Goal: Task Accomplishment & Management: Complete application form

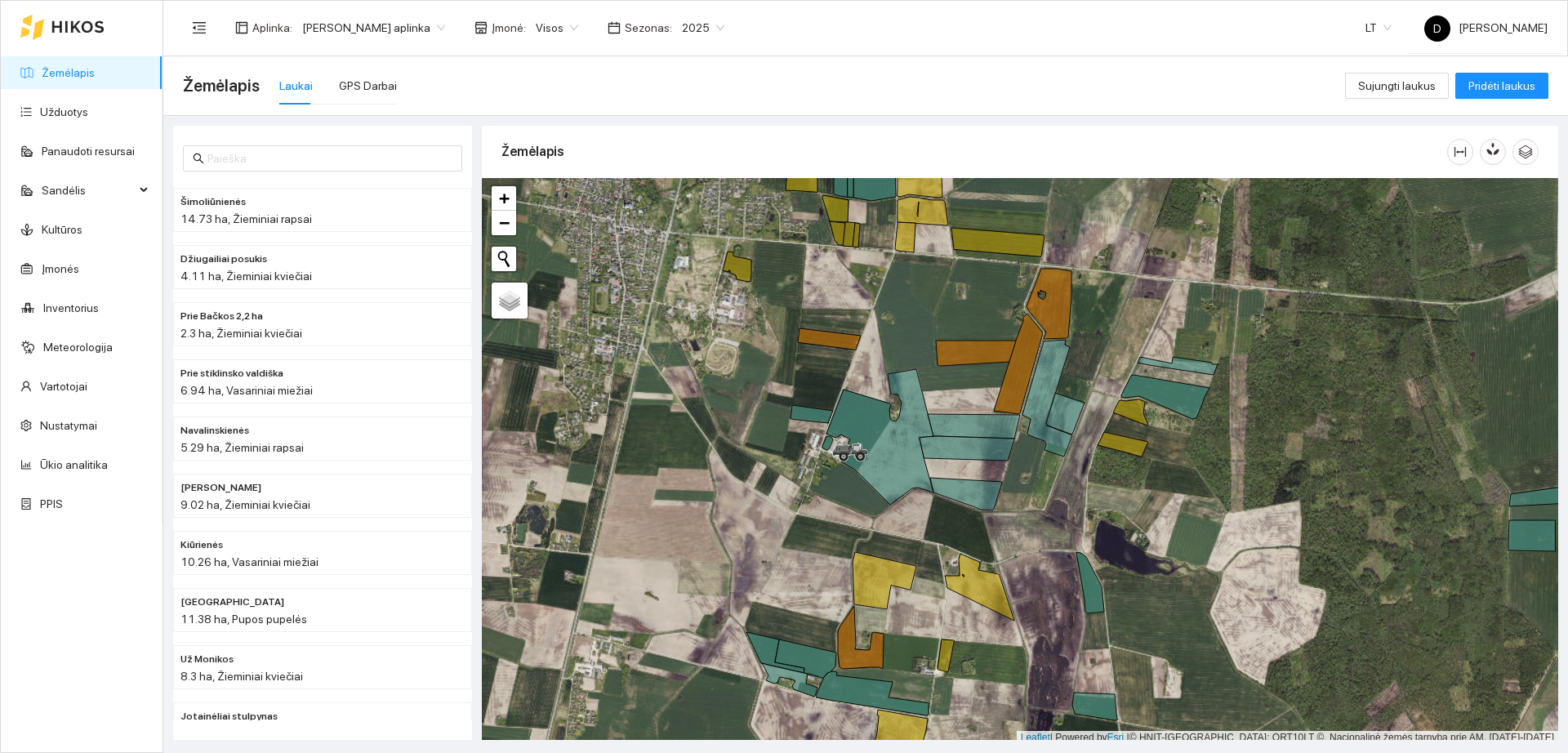
click at [704, 22] on span "2025" at bounding box center [703, 28] width 42 height 25
click at [696, 219] on div "2026" at bounding box center [691, 216] width 42 height 18
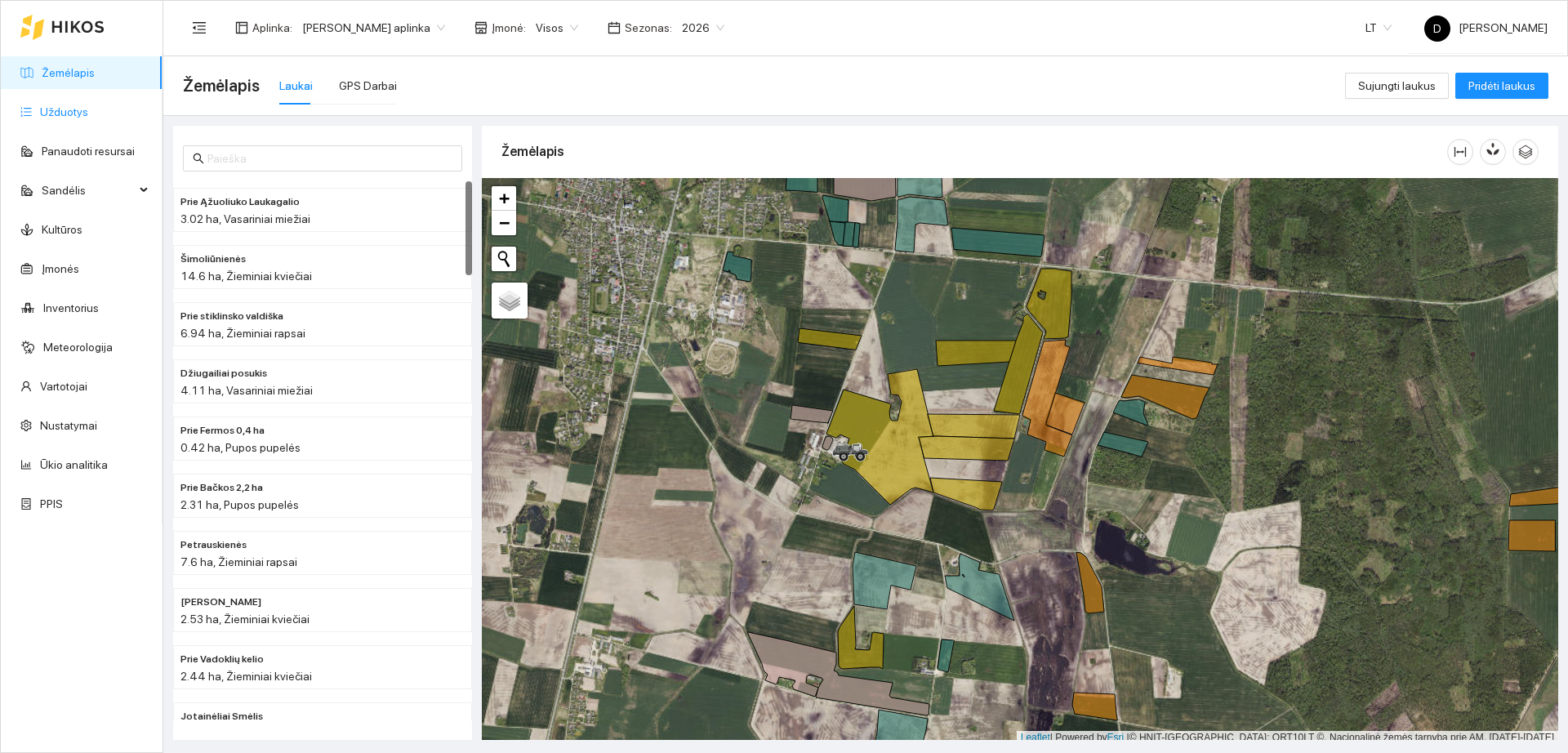
click at [87, 117] on link "Užduotys" at bounding box center [64, 112] width 48 height 13
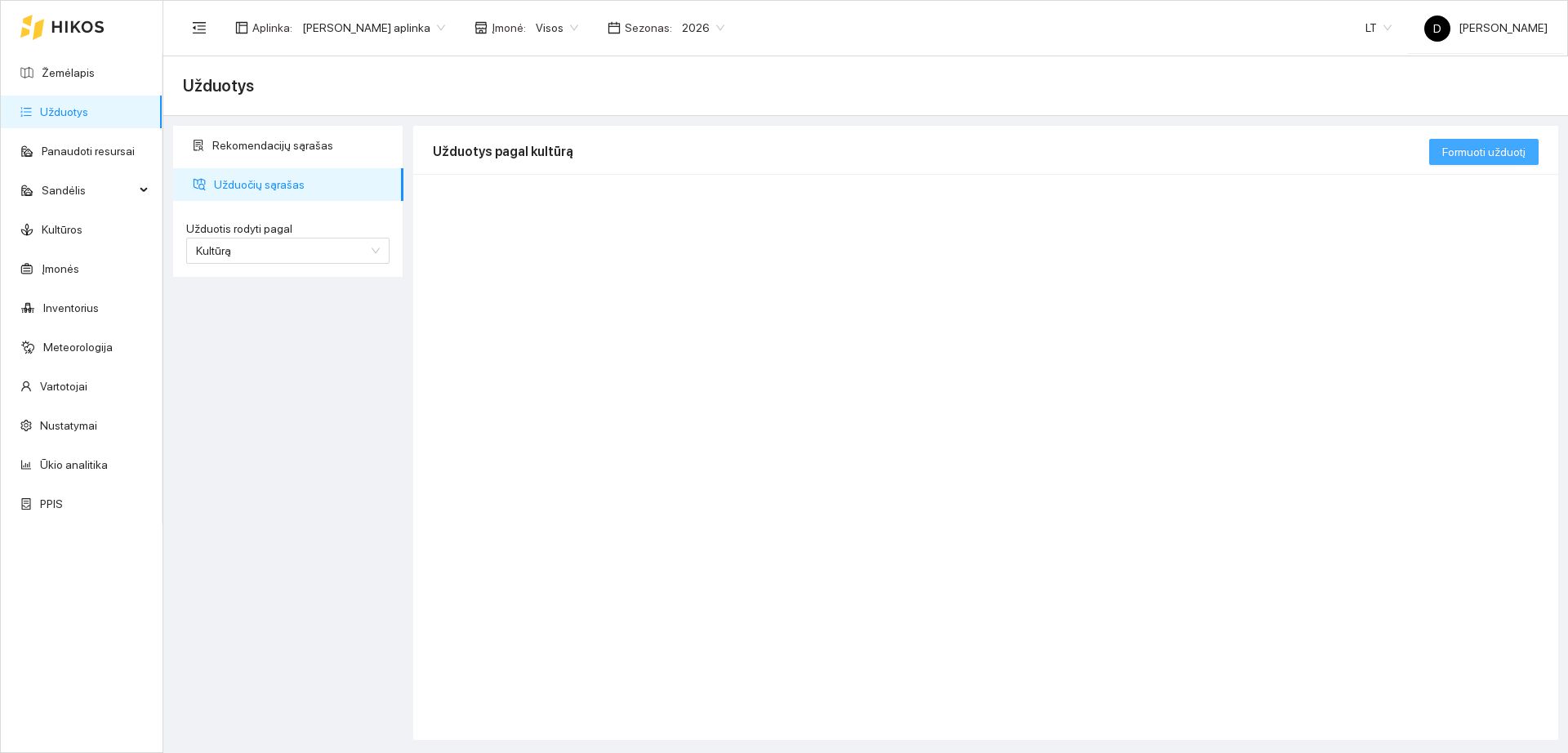
click at [1472, 151] on span "Formuoti užduotį" at bounding box center [1484, 152] width 83 height 18
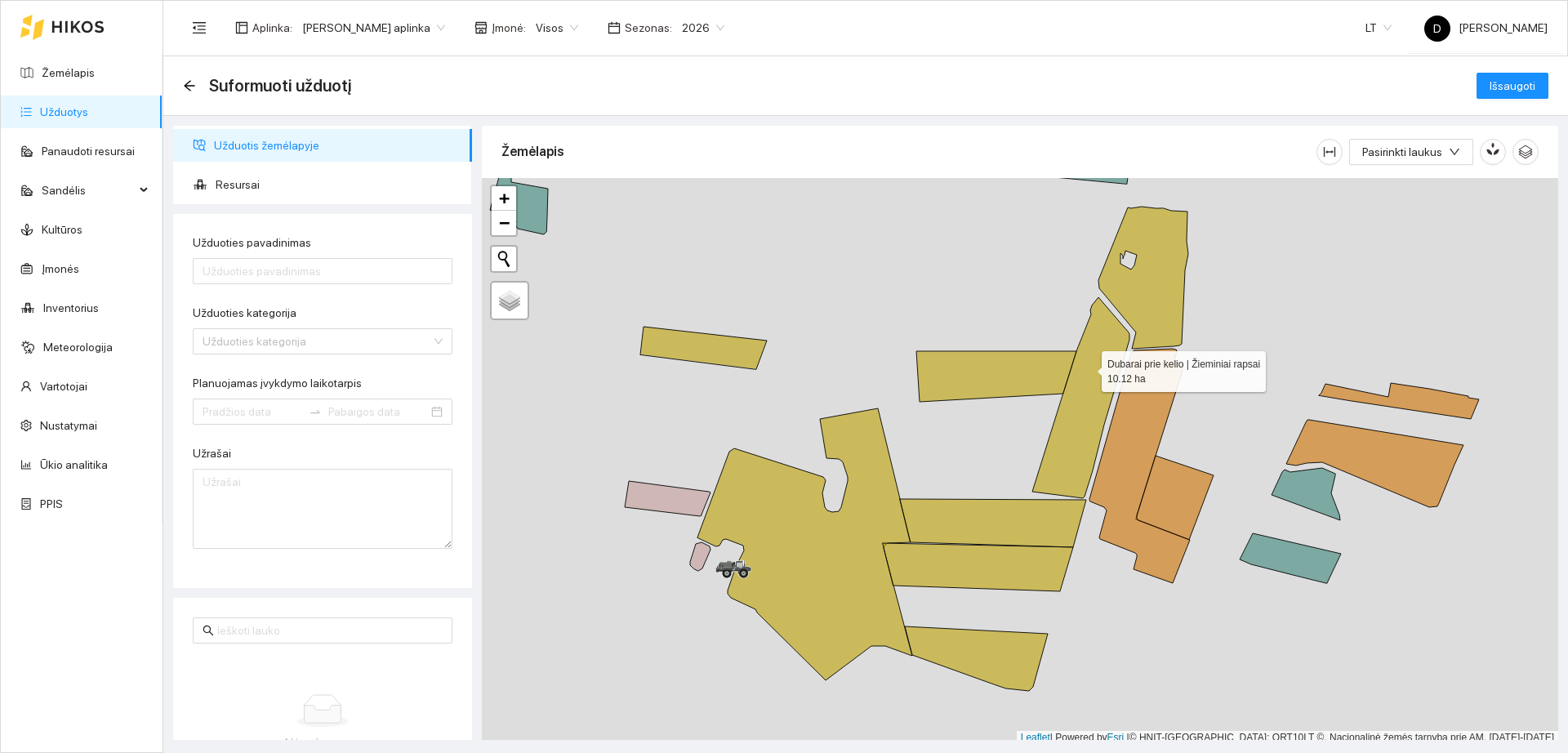
click at [1087, 368] on icon at bounding box center [1080, 398] width 97 height 201
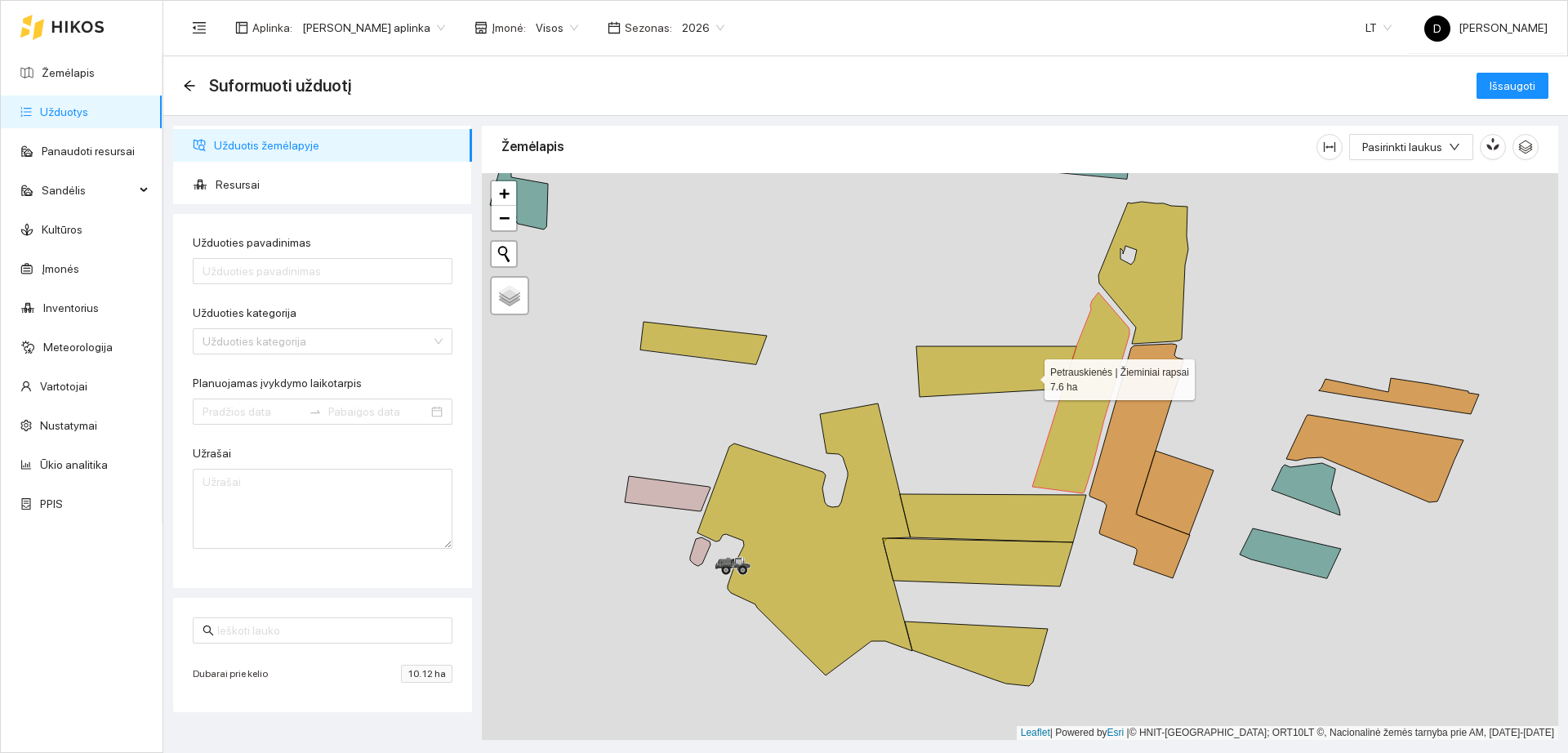
click at [1028, 374] on icon at bounding box center [995, 371] width 160 height 51
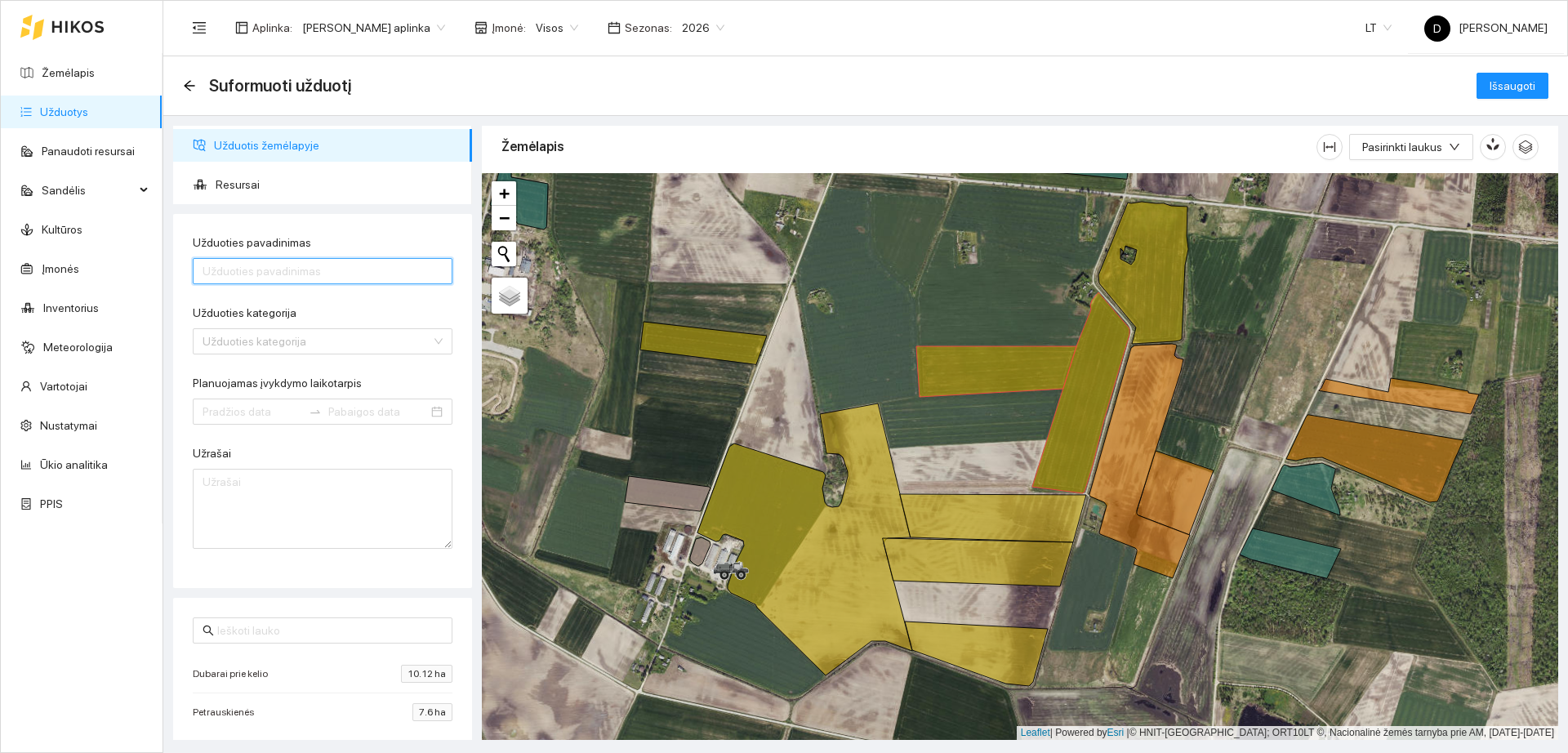
click at [378, 265] on input "Užduoties pavadinimas" at bounding box center [322, 271] width 259 height 26
type input "Rapsų sėja DUbarai"
click at [383, 349] on input "Užduoties kategorija" at bounding box center [317, 341] width 229 height 25
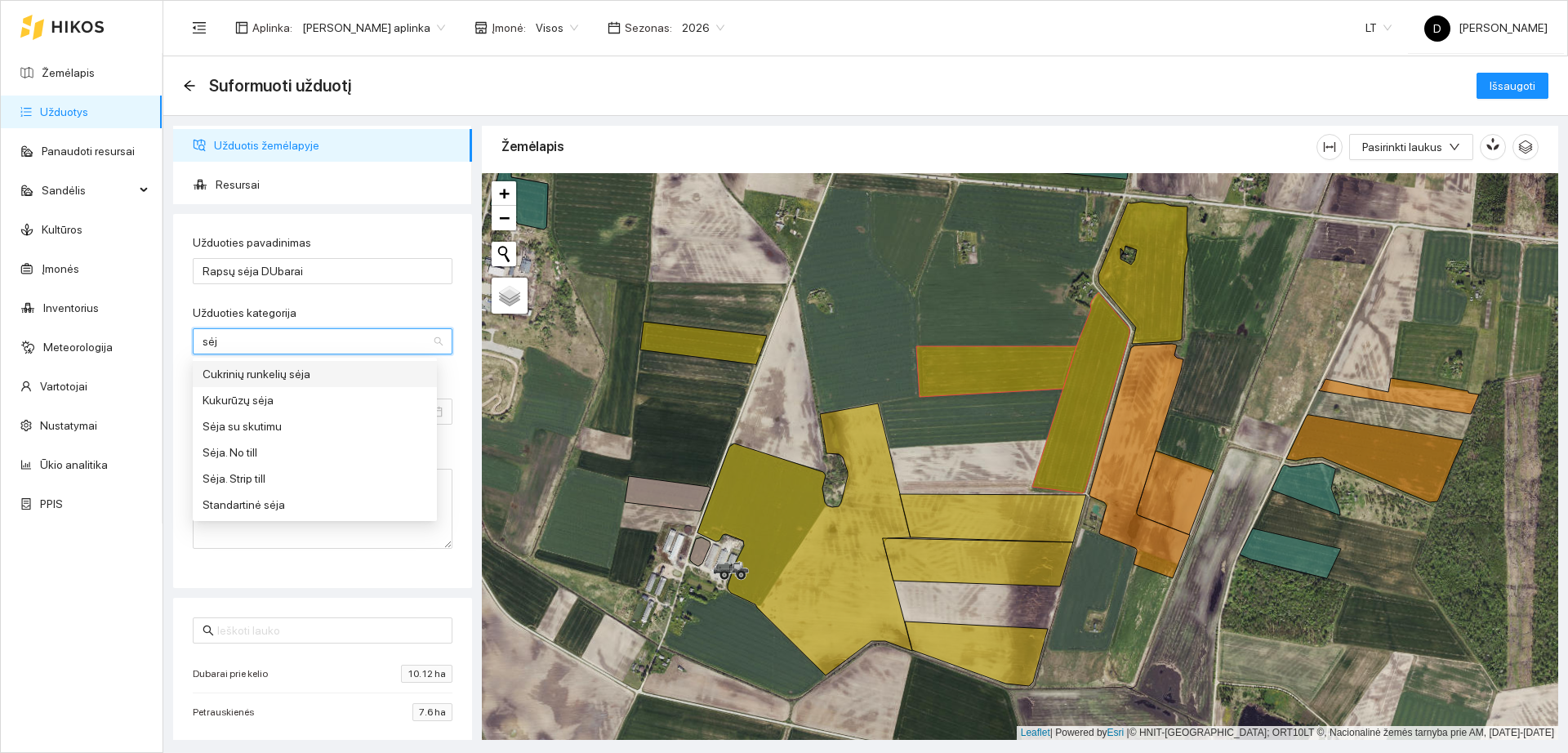
type input "sė"
click at [323, 505] on div "Standartinė sėja" at bounding box center [314, 504] width 224 height 18
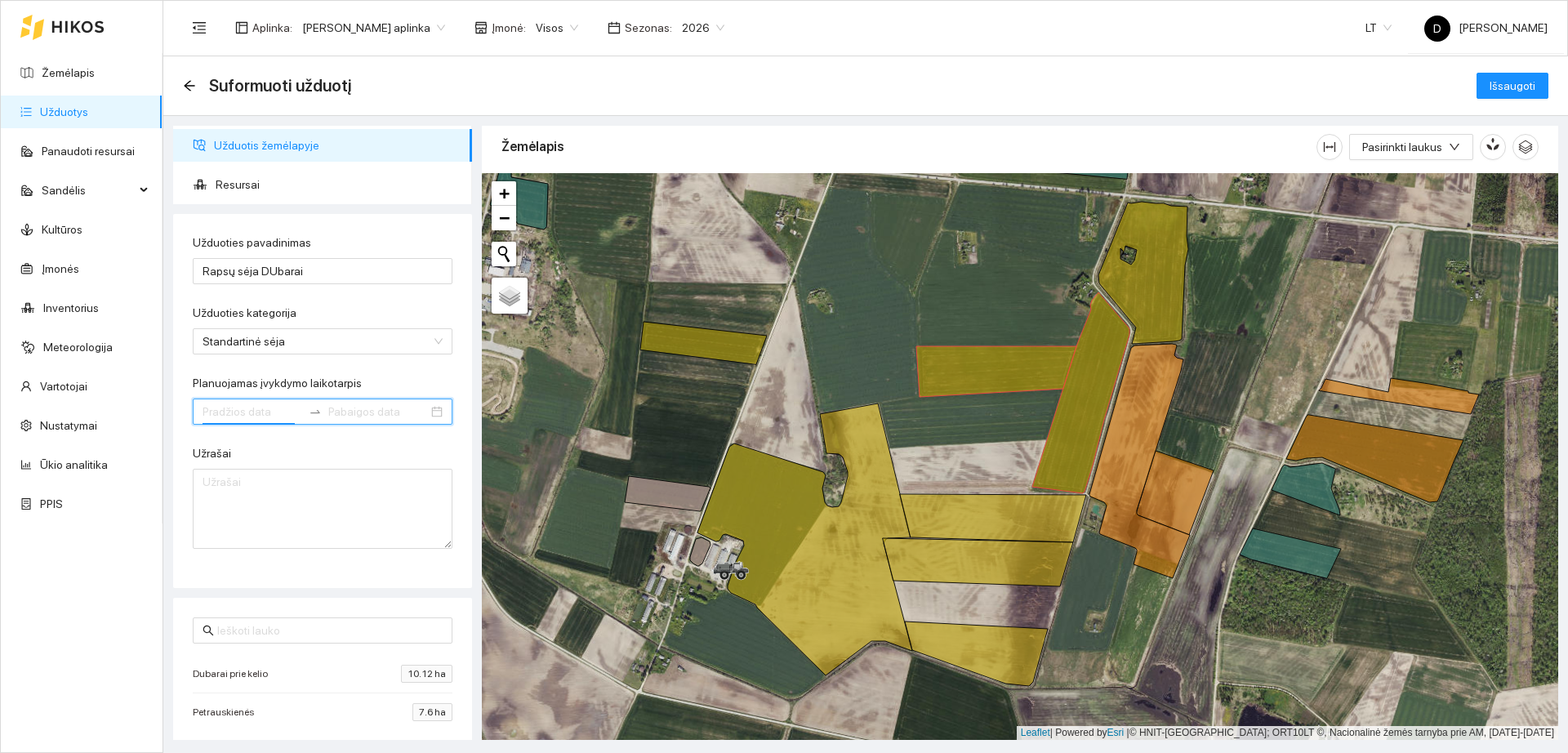
click at [274, 404] on input "Planuojamas įvykdymo laikotarpis" at bounding box center [252, 411] width 100 height 18
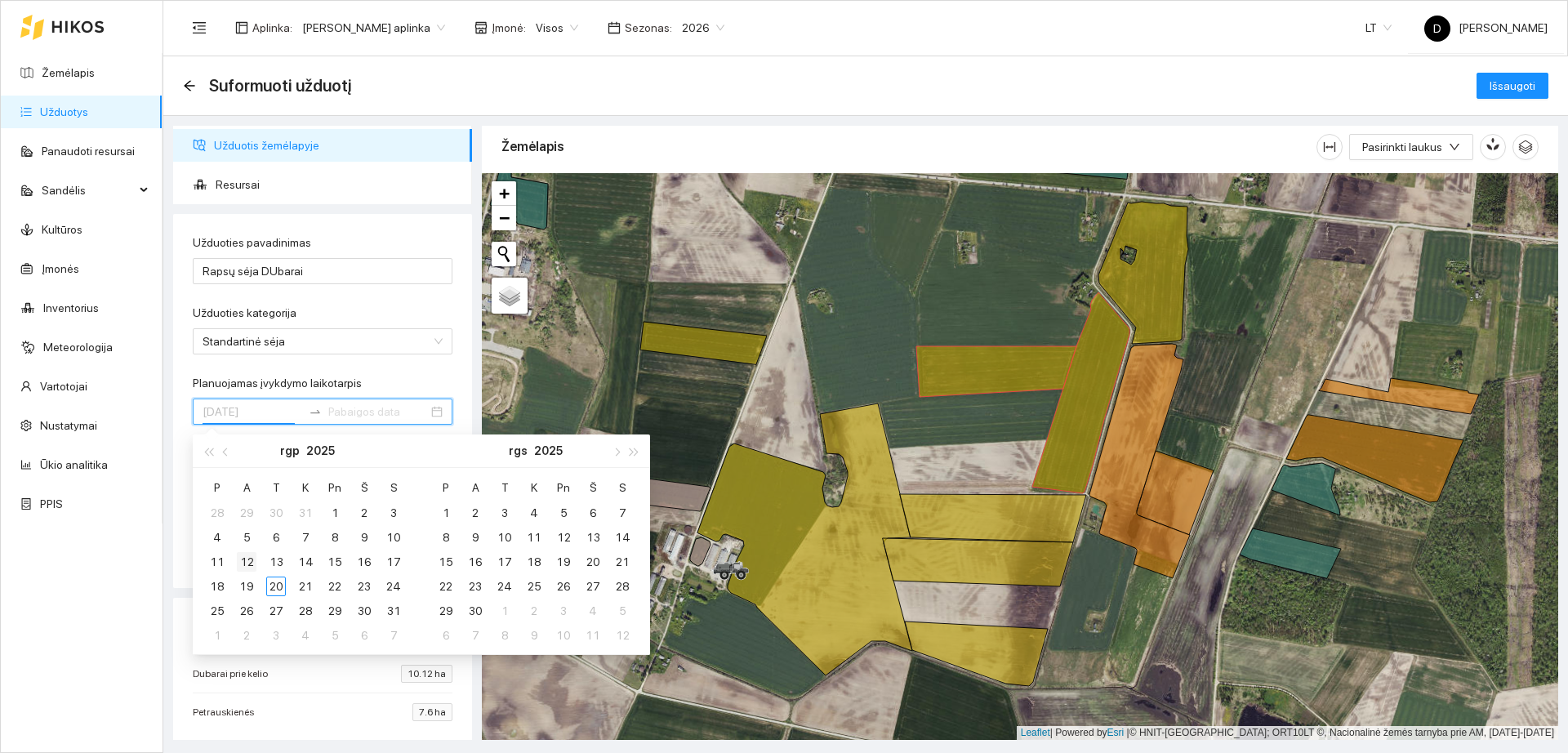
type input "[DATE]"
click at [250, 560] on div "12" at bounding box center [246, 562] width 19 height 19
type input "[DATE]"
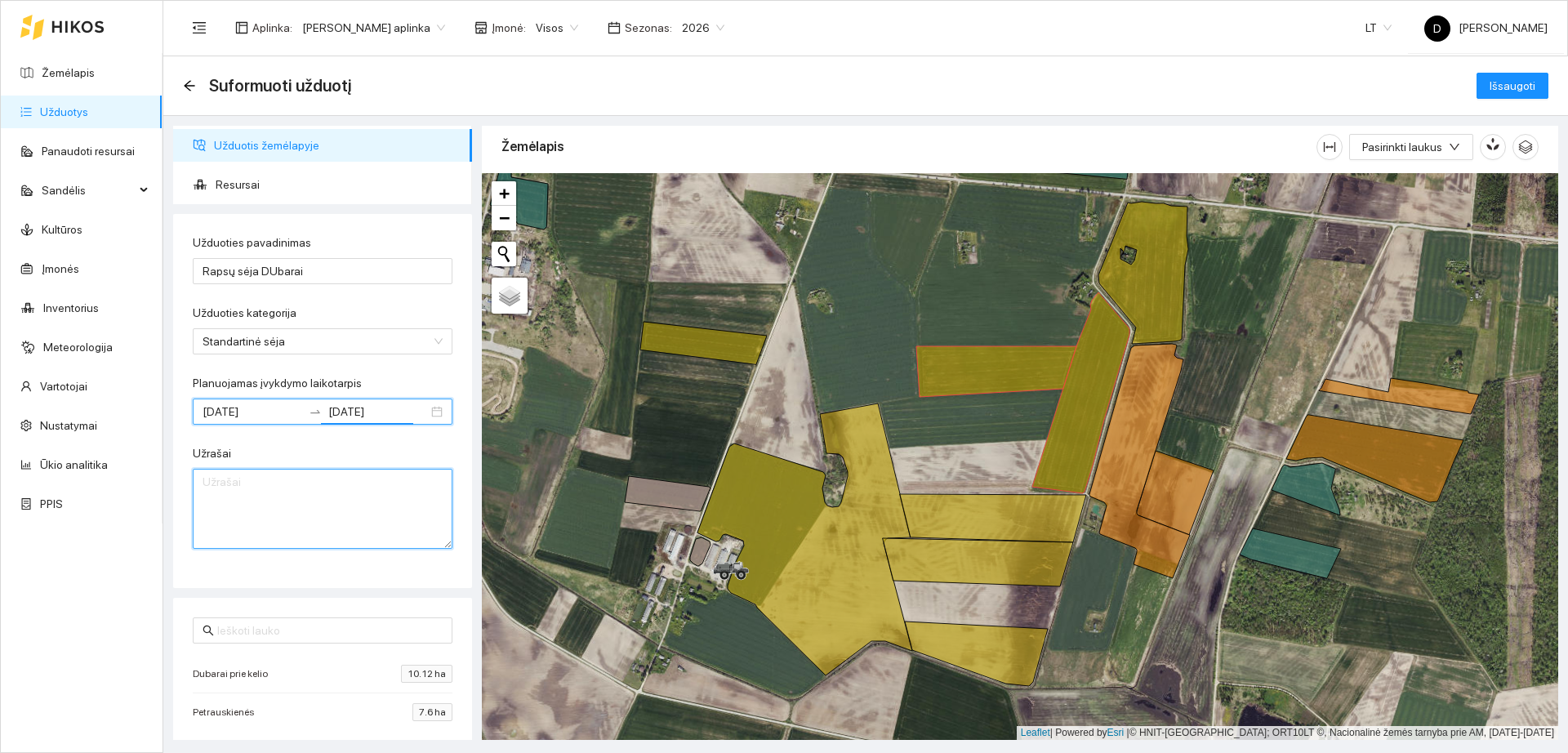
click at [251, 528] on textarea "Užrašai" at bounding box center [322, 509] width 259 height 80
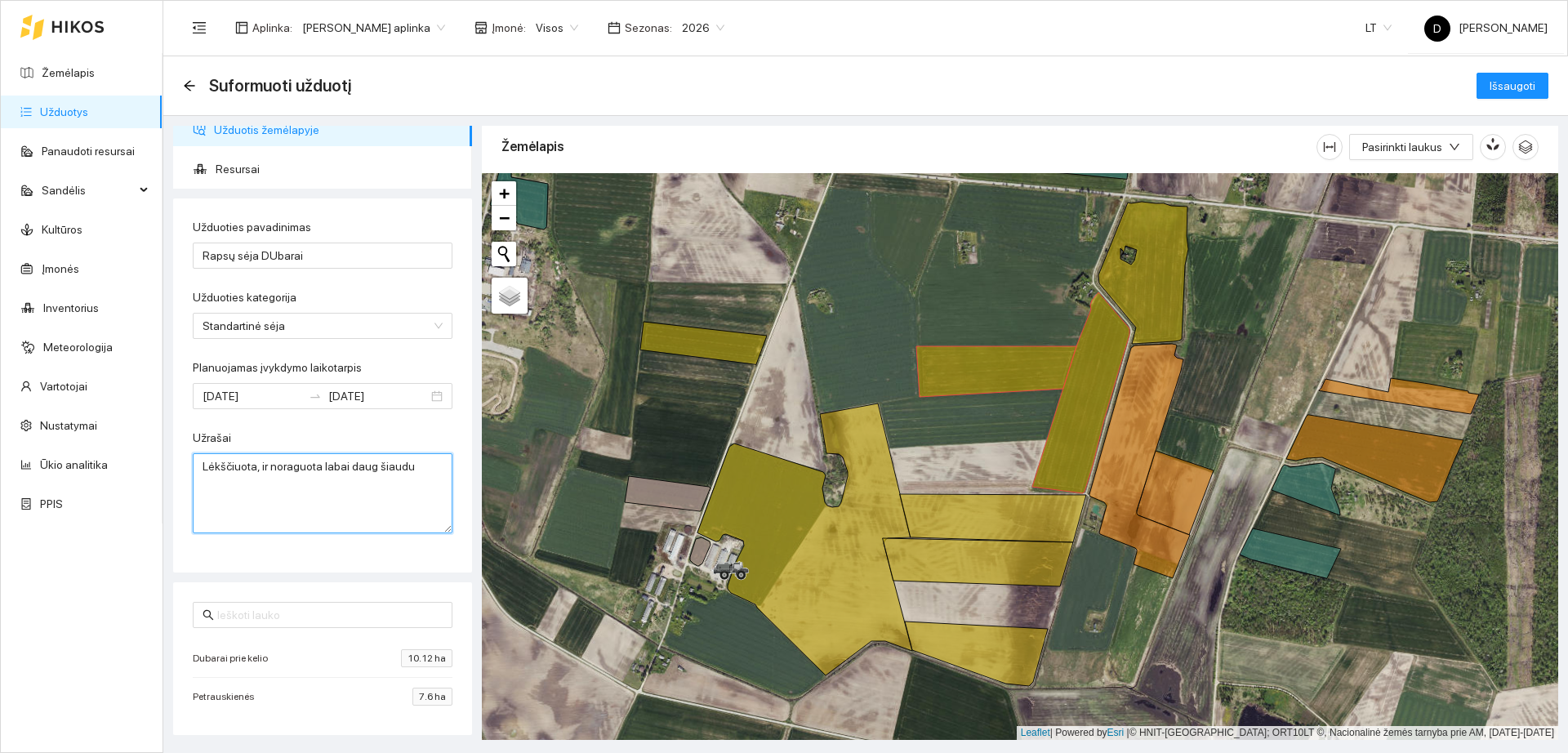
scroll to position [0, 0]
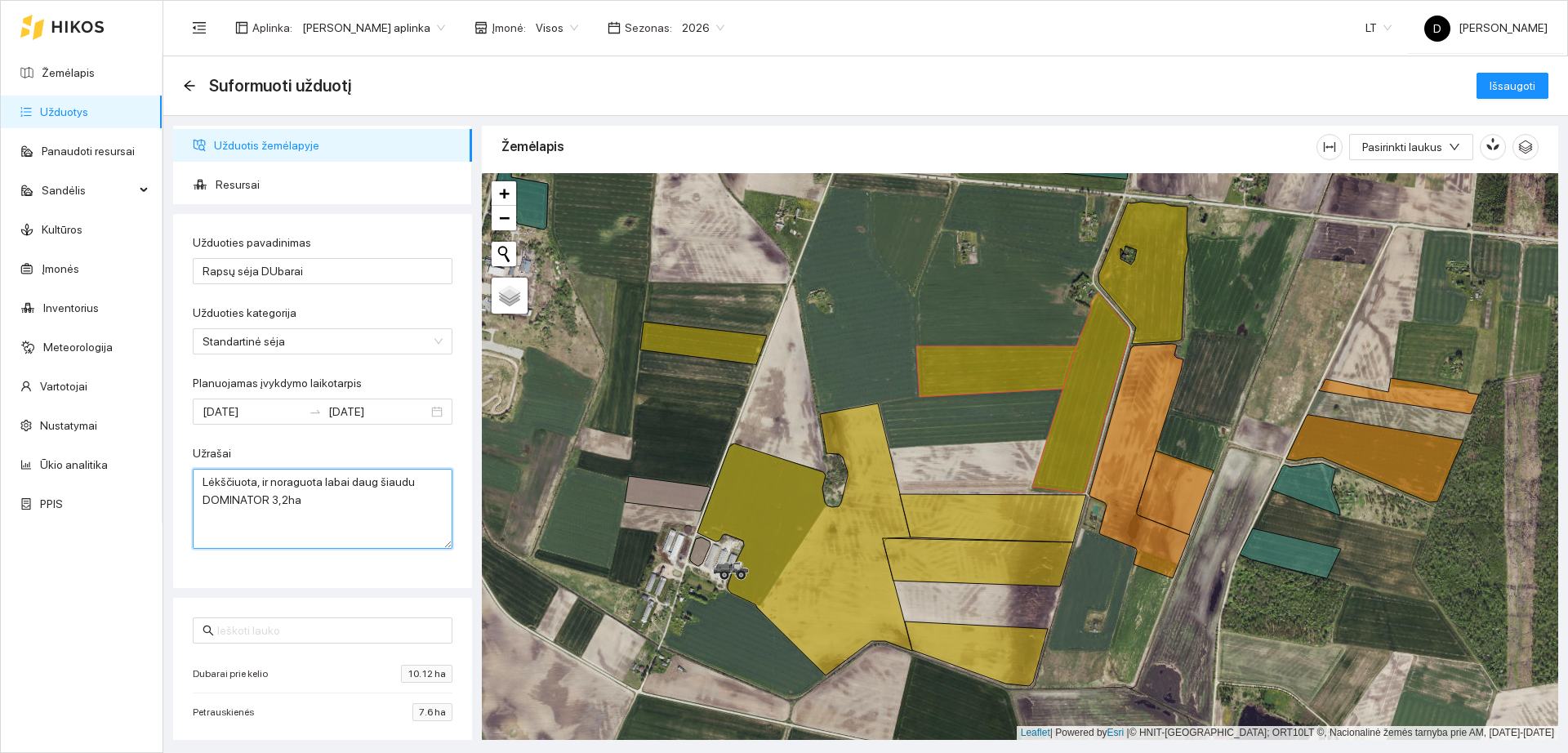
click at [357, 517] on textarea "Lėkščiuota, ir noraguota labai daug šiaudu DOMINATOR 3,2ha" at bounding box center [322, 509] width 259 height 80
click at [431, 451] on div "Užrašai" at bounding box center [322, 456] width 259 height 25
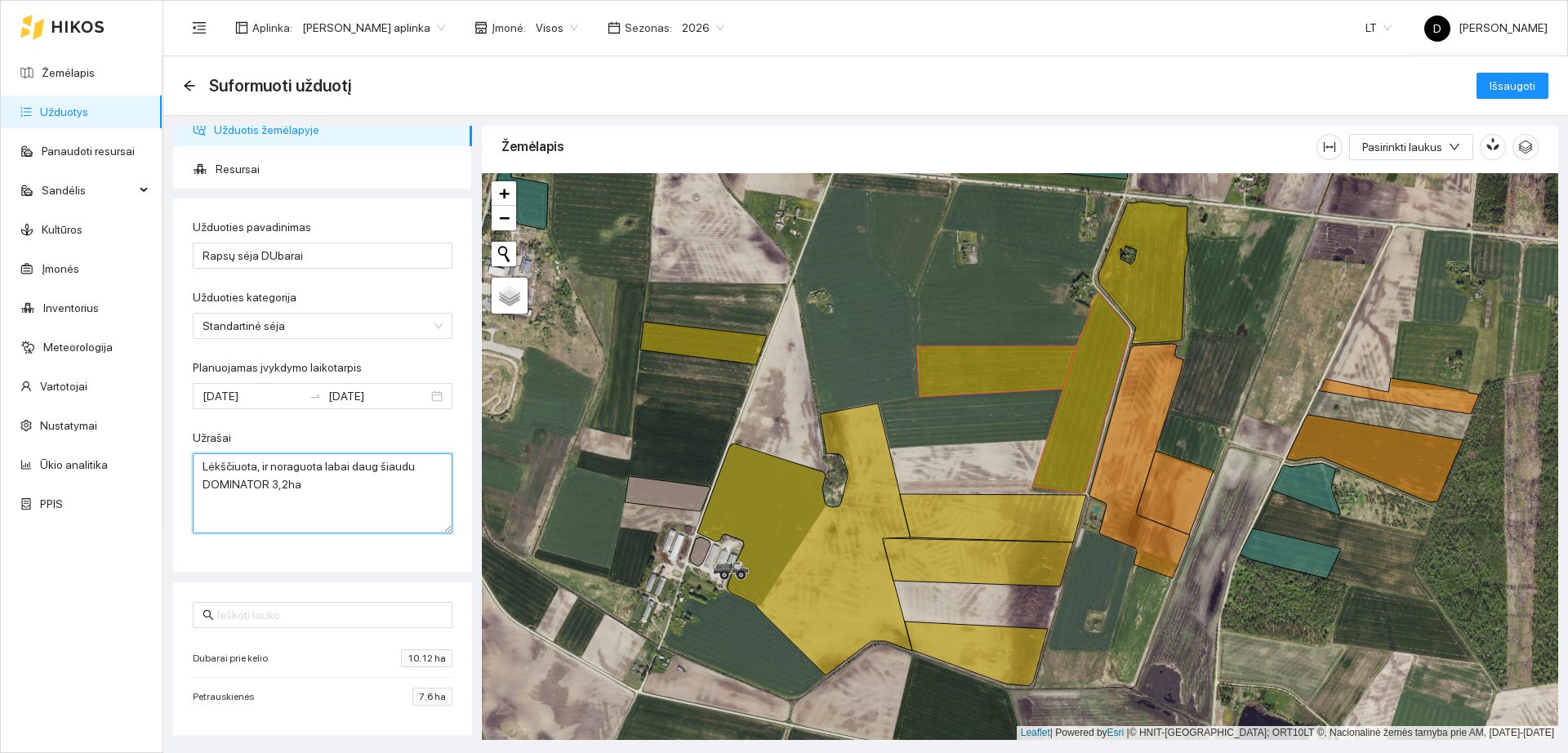
click at [345, 496] on textarea "Lėkščiuota, ir noraguota labai daug šiaudu DOMINATOR 3,2ha" at bounding box center [322, 493] width 259 height 80
type textarea "Lėkščiuota, ir noraguota labai daug šiaudu DOMINATOR 3,2ha/1 sėjosvnt.3 Sėta du…"
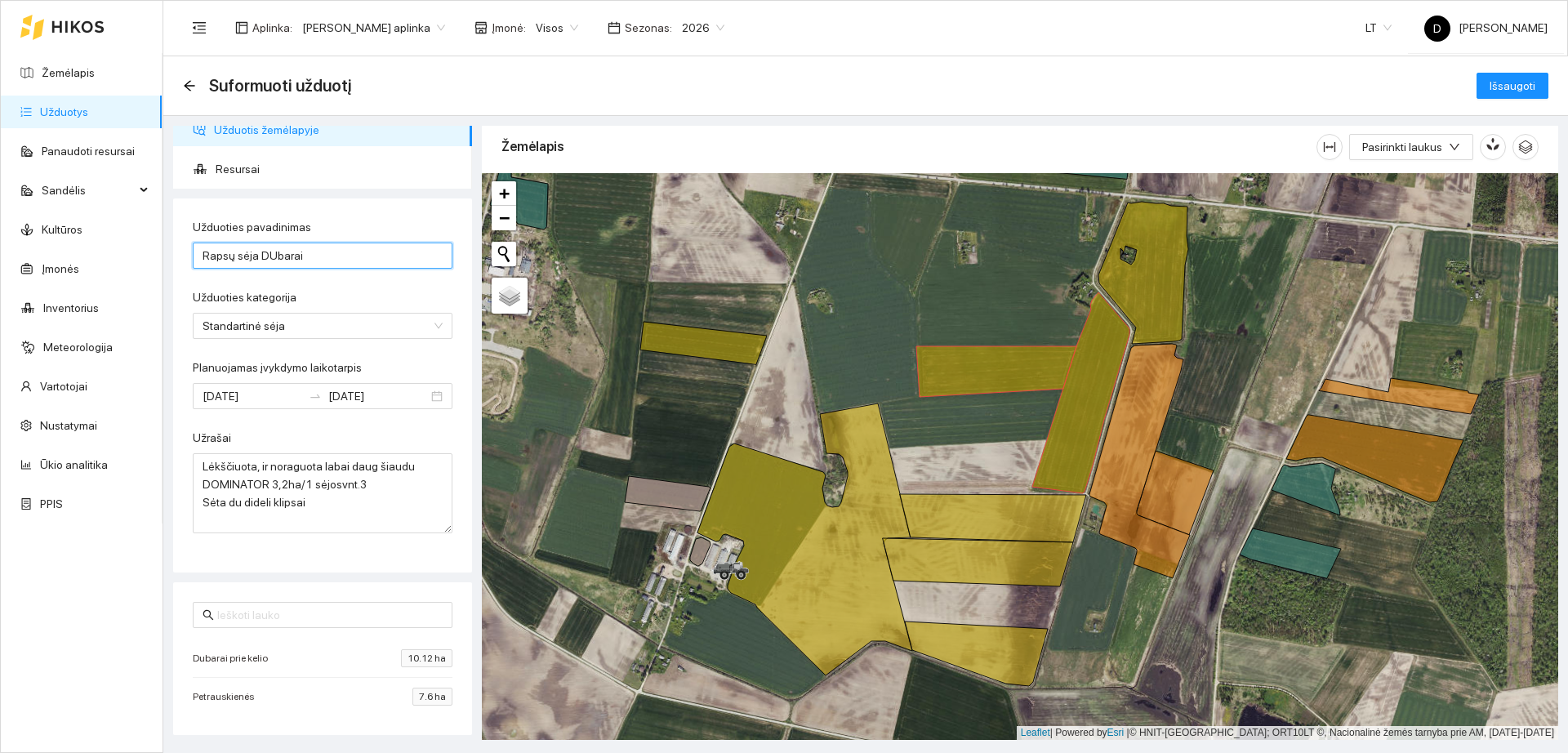
click at [271, 260] on input "Rapsų sėja DUbarai" at bounding box center [322, 256] width 259 height 26
type input "Rapsų [PERSON_NAME]"
click at [247, 168] on span "Resursai" at bounding box center [337, 168] width 244 height 32
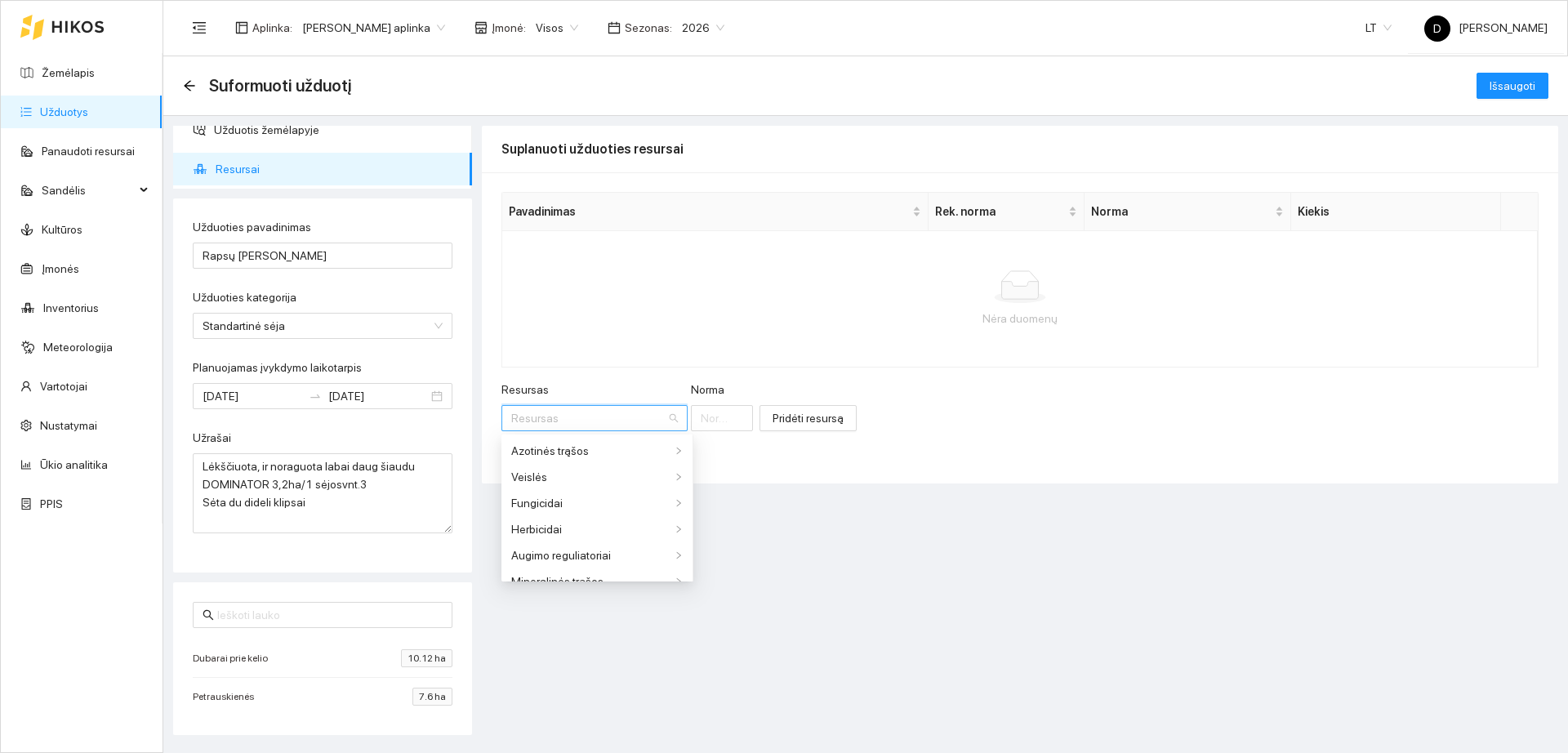
click at [616, 418] on input "Resursas" at bounding box center [589, 419] width 155 height 25
type input "dominat"
click at [666, 450] on span "Dominat" at bounding box center [656, 451] width 42 height 13
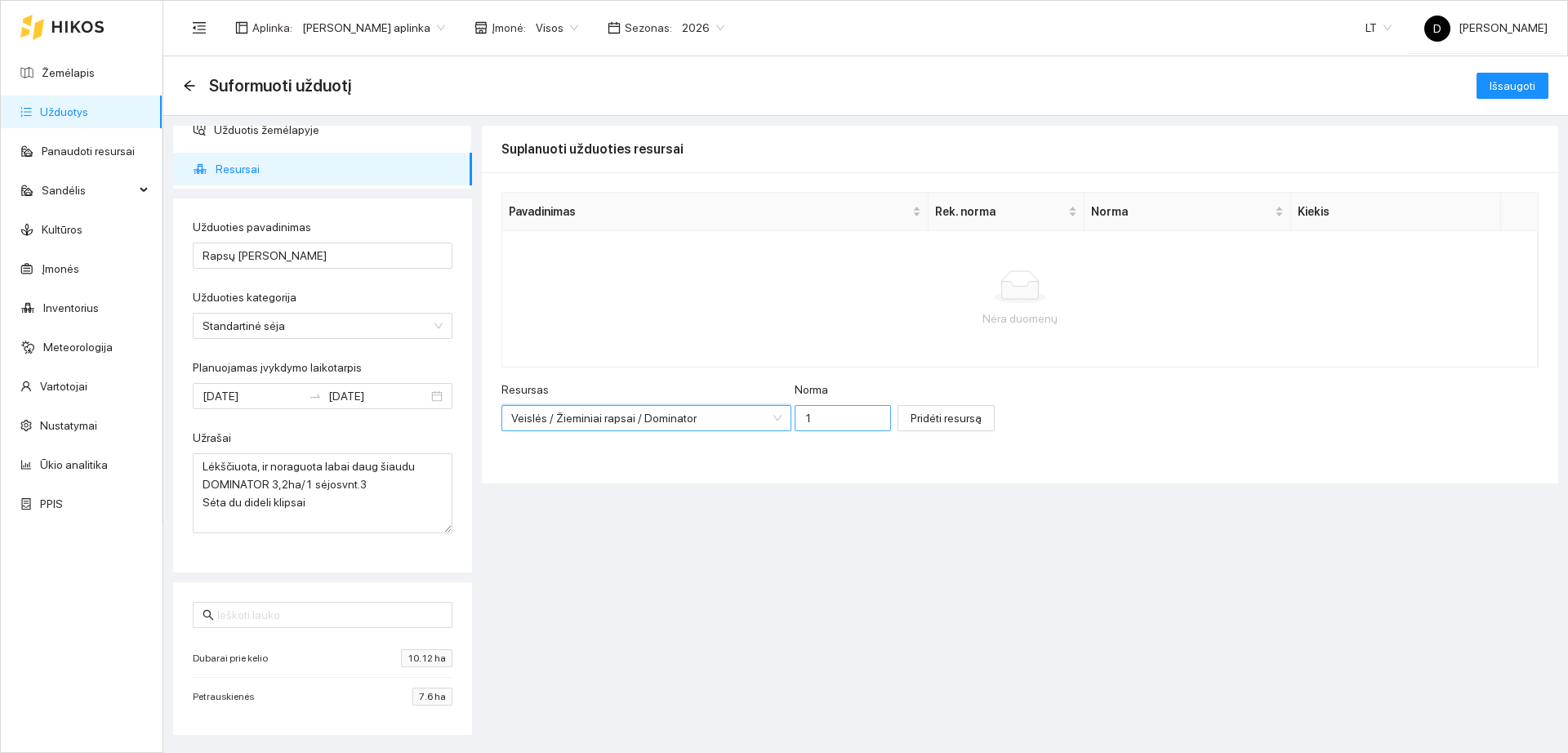
scroll to position [406, 0]
click at [804, 422] on input "1" at bounding box center [842, 419] width 96 height 26
drag, startPoint x: 804, startPoint y: 422, endPoint x: 741, endPoint y: 421, distance: 63.0
click at [741, 421] on div "Resursas Veislės / Žieminiai rapsai / Dominator Norma 1" at bounding box center [696, 416] width 390 height 70
type input "3.2"
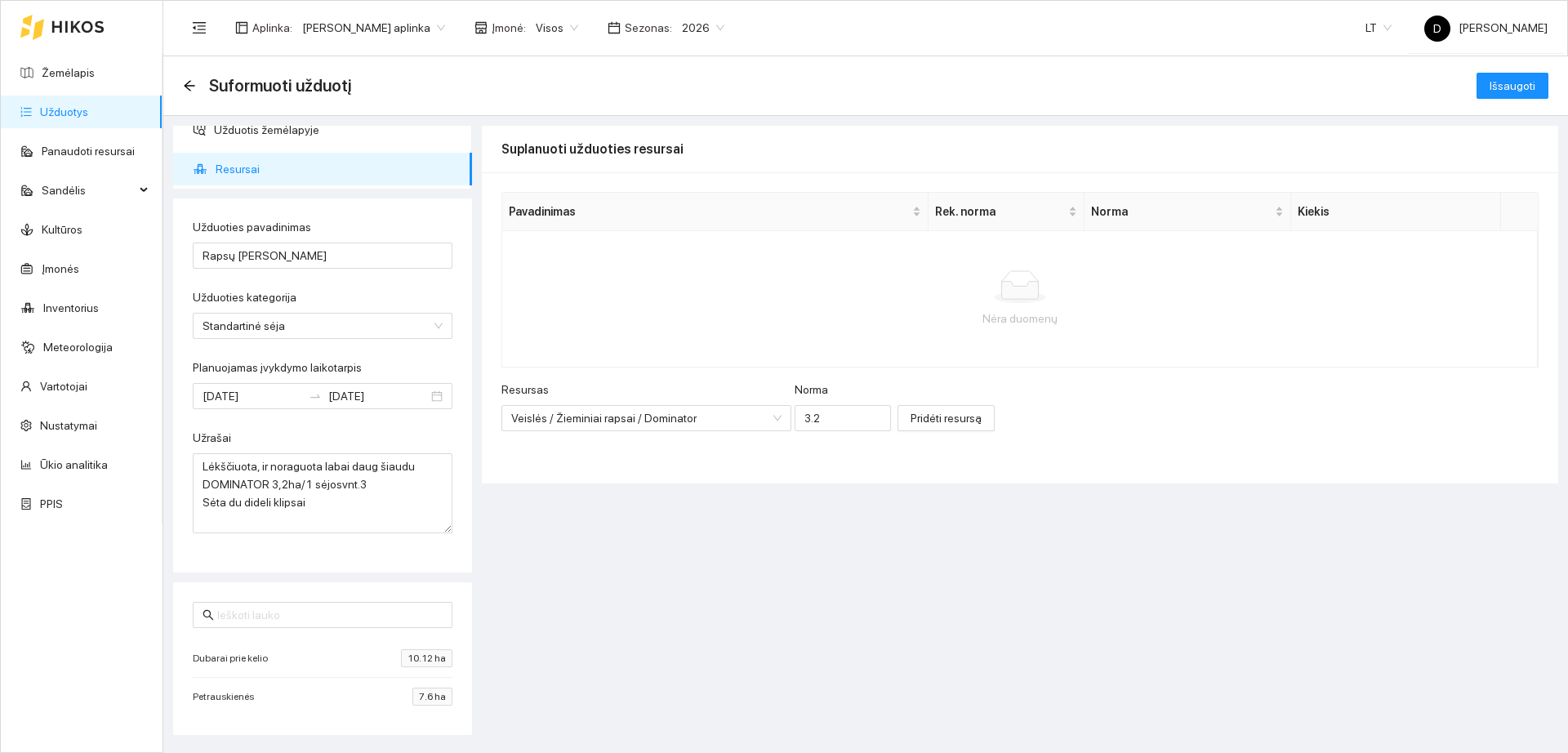
click at [1070, 416] on div "Resursas Veislės / Žieminiai rapsai / Dominator Norma 3.2 Pridėti resursą" at bounding box center [1019, 416] width 1037 height 70
click at [911, 421] on span "Pridėti resursą" at bounding box center [946, 418] width 71 height 18
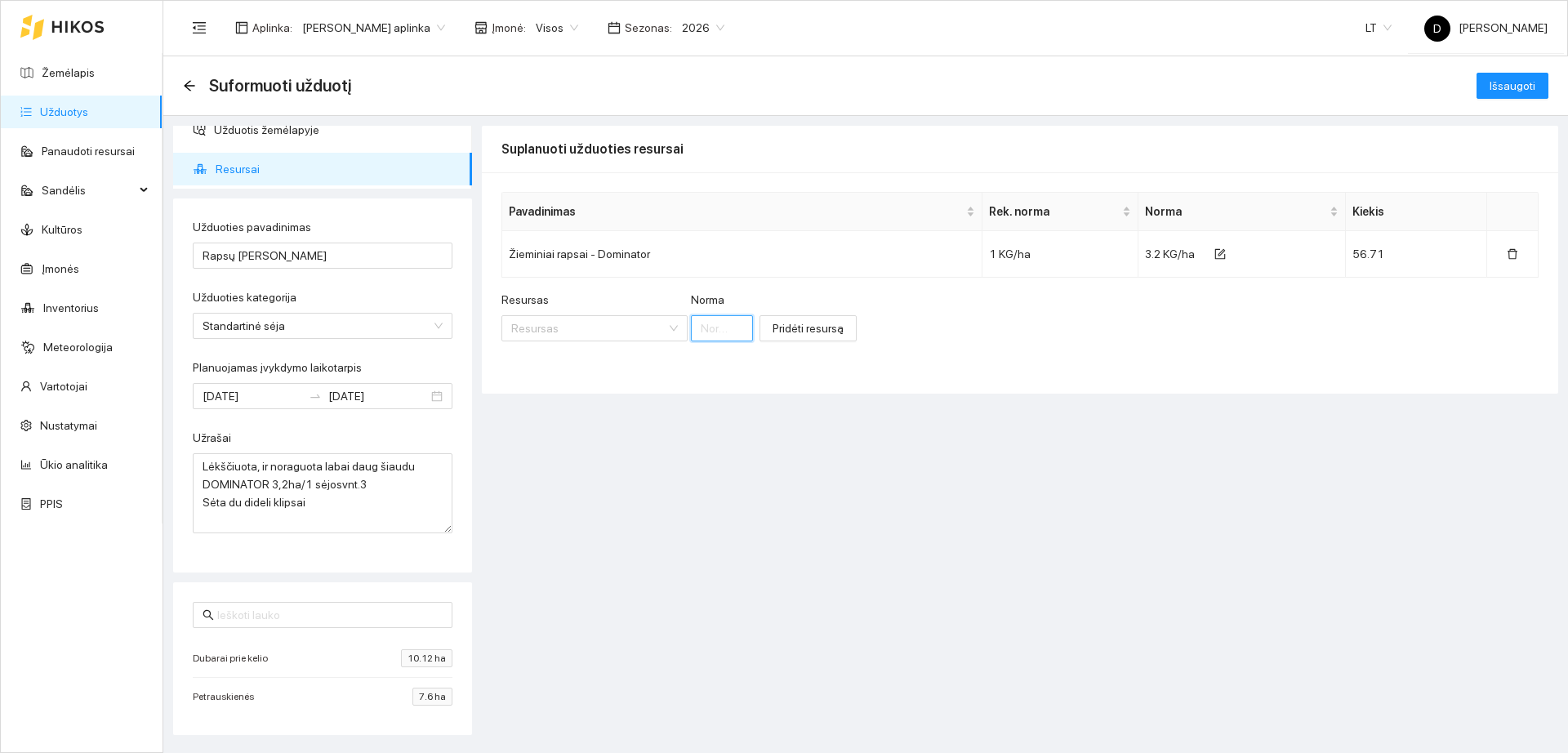
click at [691, 327] on input "Norma" at bounding box center [721, 328] width 62 height 26
click at [1220, 252] on icon "form" at bounding box center [1222, 253] width 7 height 7
click at [1207, 258] on input "3.2" at bounding box center [1221, 258] width 133 height 26
click at [796, 342] on span "Pridėti resursą" at bounding box center [808, 336] width 71 height 18
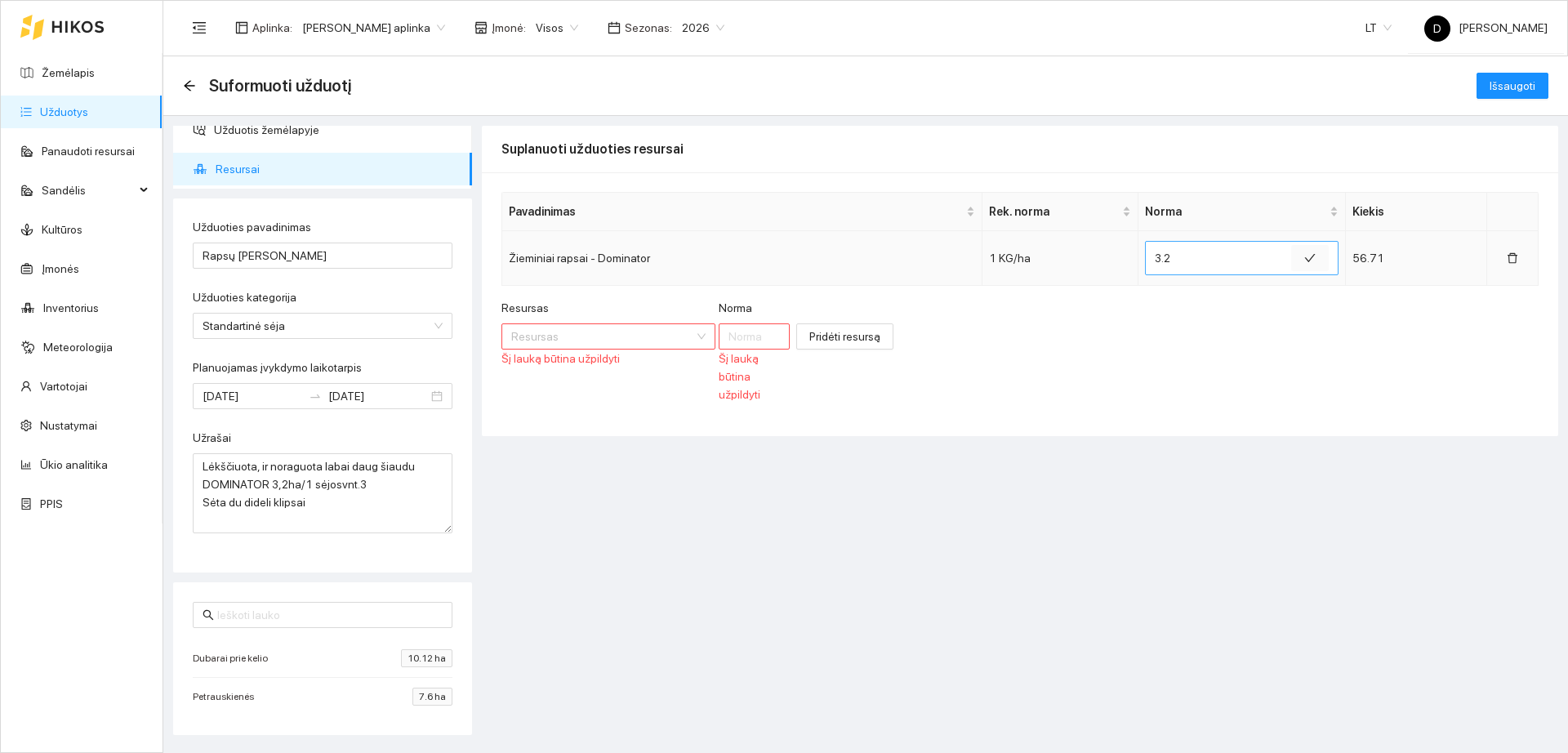
click at [1304, 252] on icon "check" at bounding box center [1309, 258] width 11 height 11
click at [244, 178] on span "Resursai" at bounding box center [337, 168] width 244 height 32
click at [1106, 346] on div "Resursas Resursas Šį lauką būtina užpildyti Norma Šį lauką būtina užpildyti Pri…" at bounding box center [1019, 343] width 1037 height 104
click at [1501, 105] on div "Suformuoti užduotį Išsaugoti" at bounding box center [865, 86] width 1405 height 60
click at [1506, 95] on button "Išsaugoti" at bounding box center [1513, 86] width 72 height 26
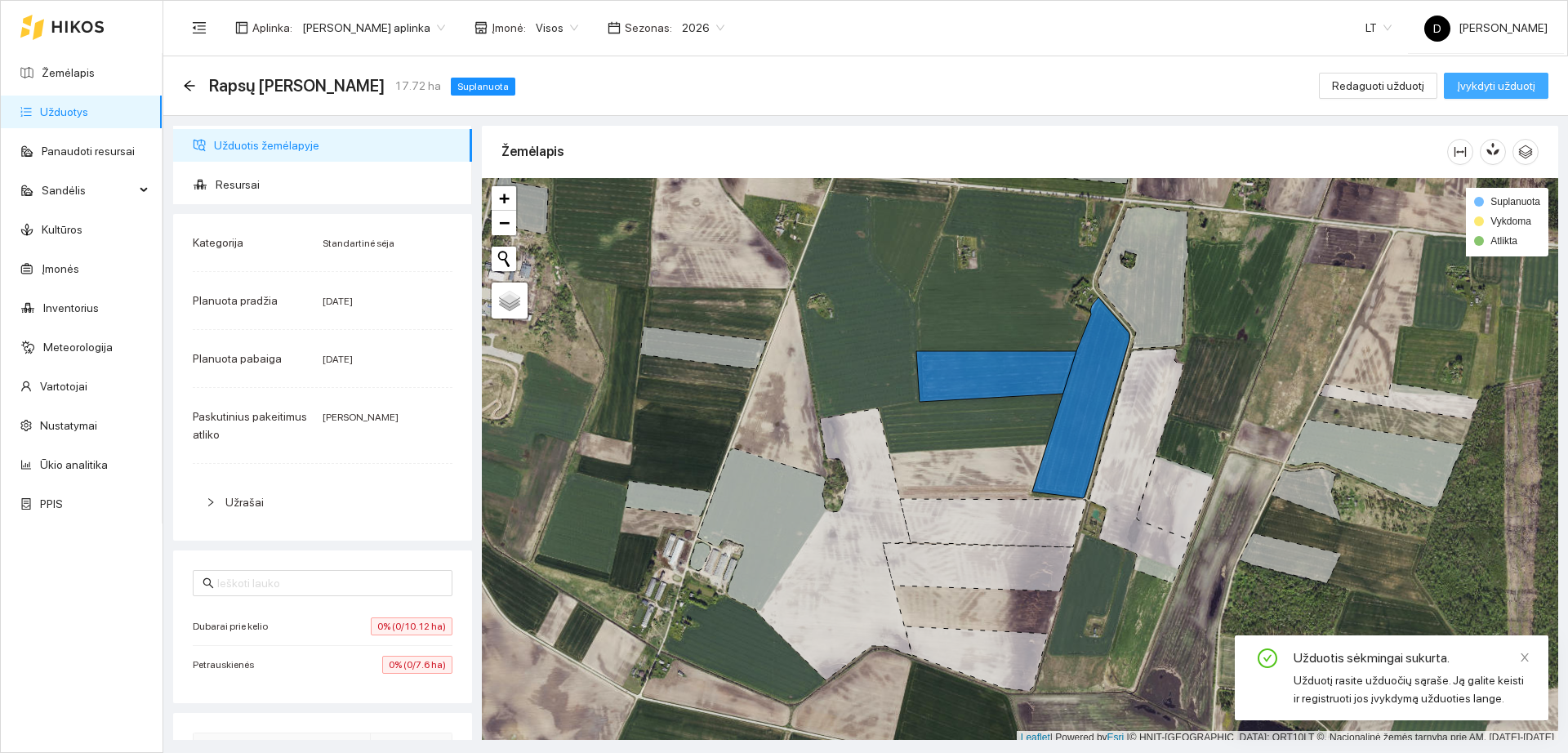
click at [1506, 95] on button "Įvykdyti užduotį" at bounding box center [1496, 86] width 104 height 26
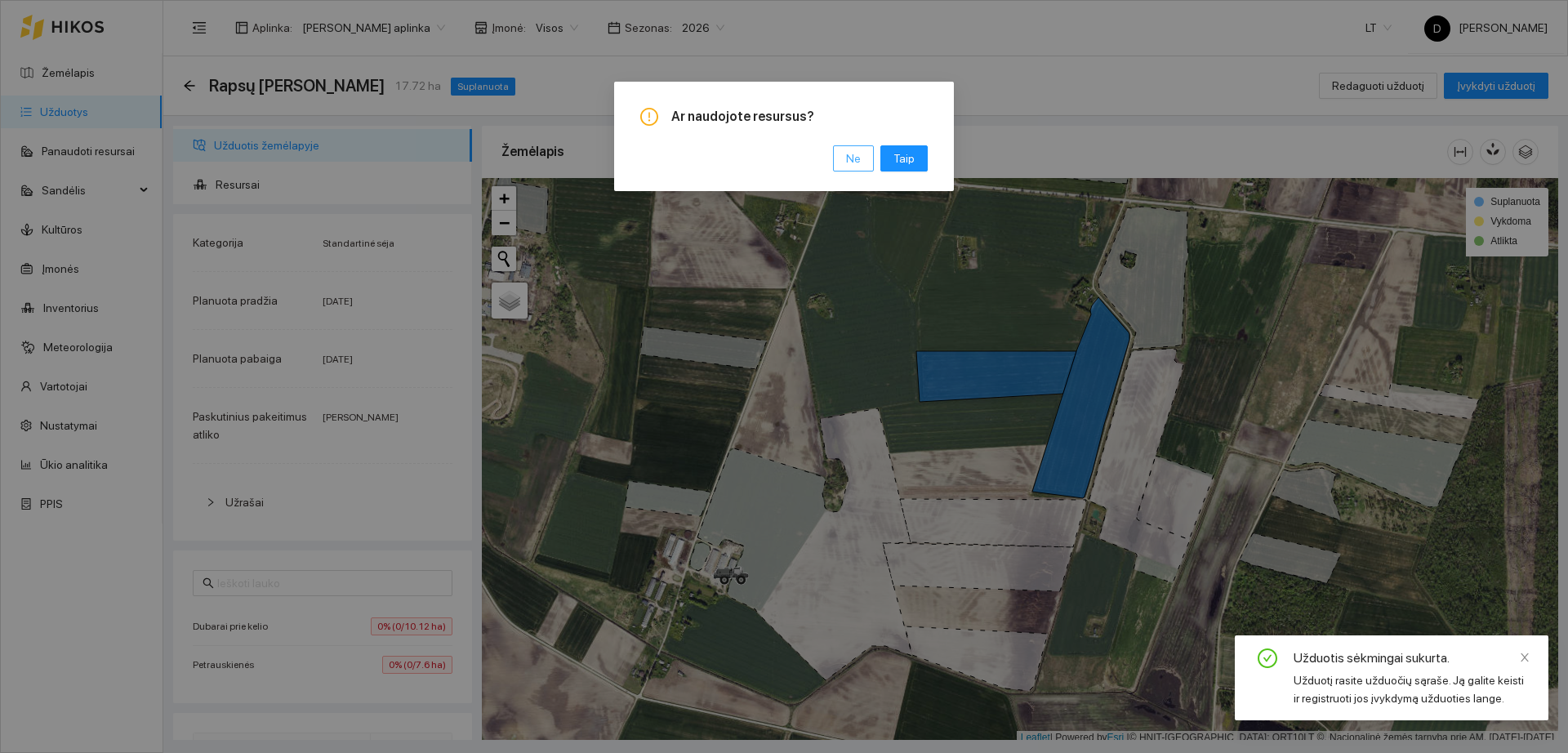
click at [855, 159] on span "Ne" at bounding box center [853, 158] width 15 height 18
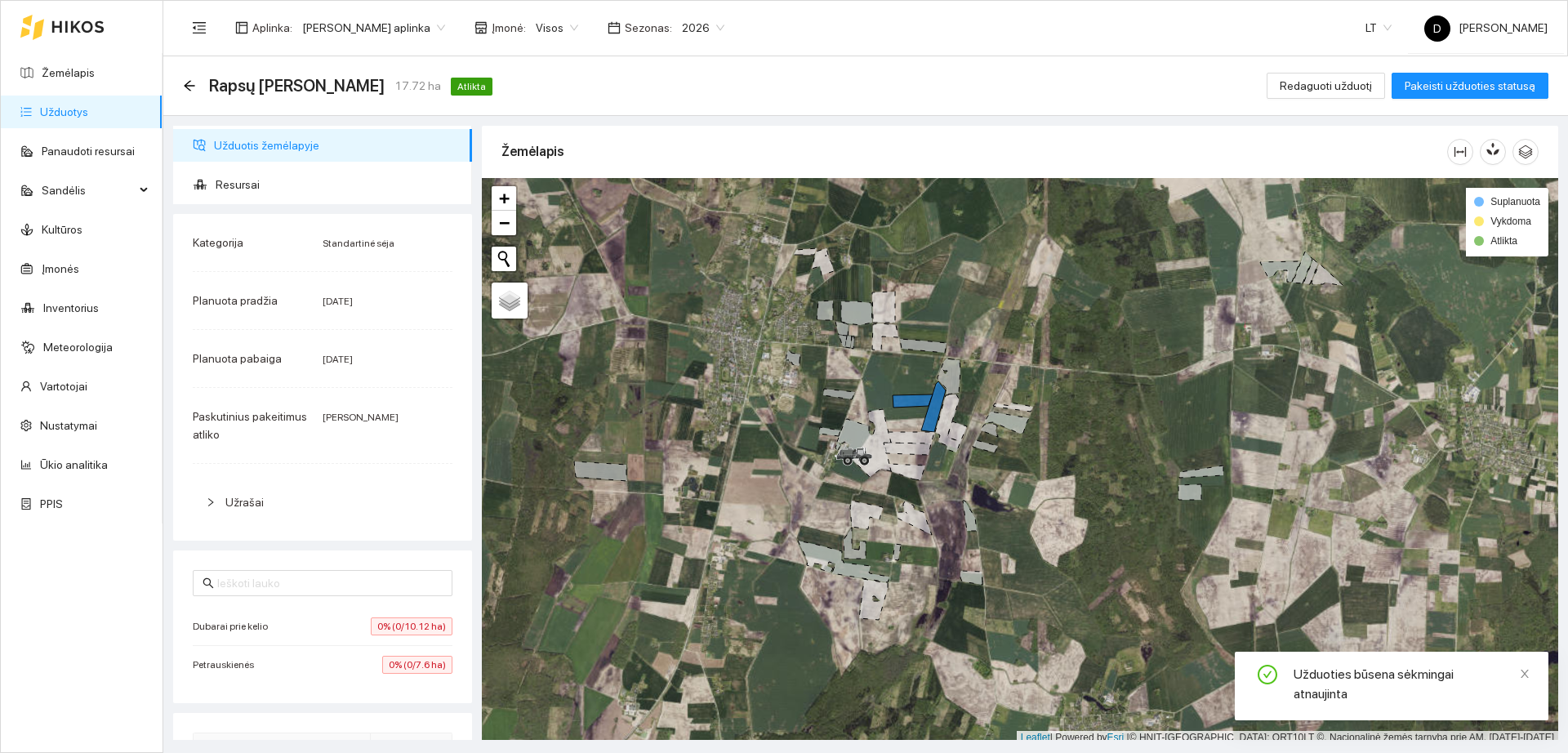
click at [89, 109] on link "Užduotys" at bounding box center [64, 112] width 48 height 13
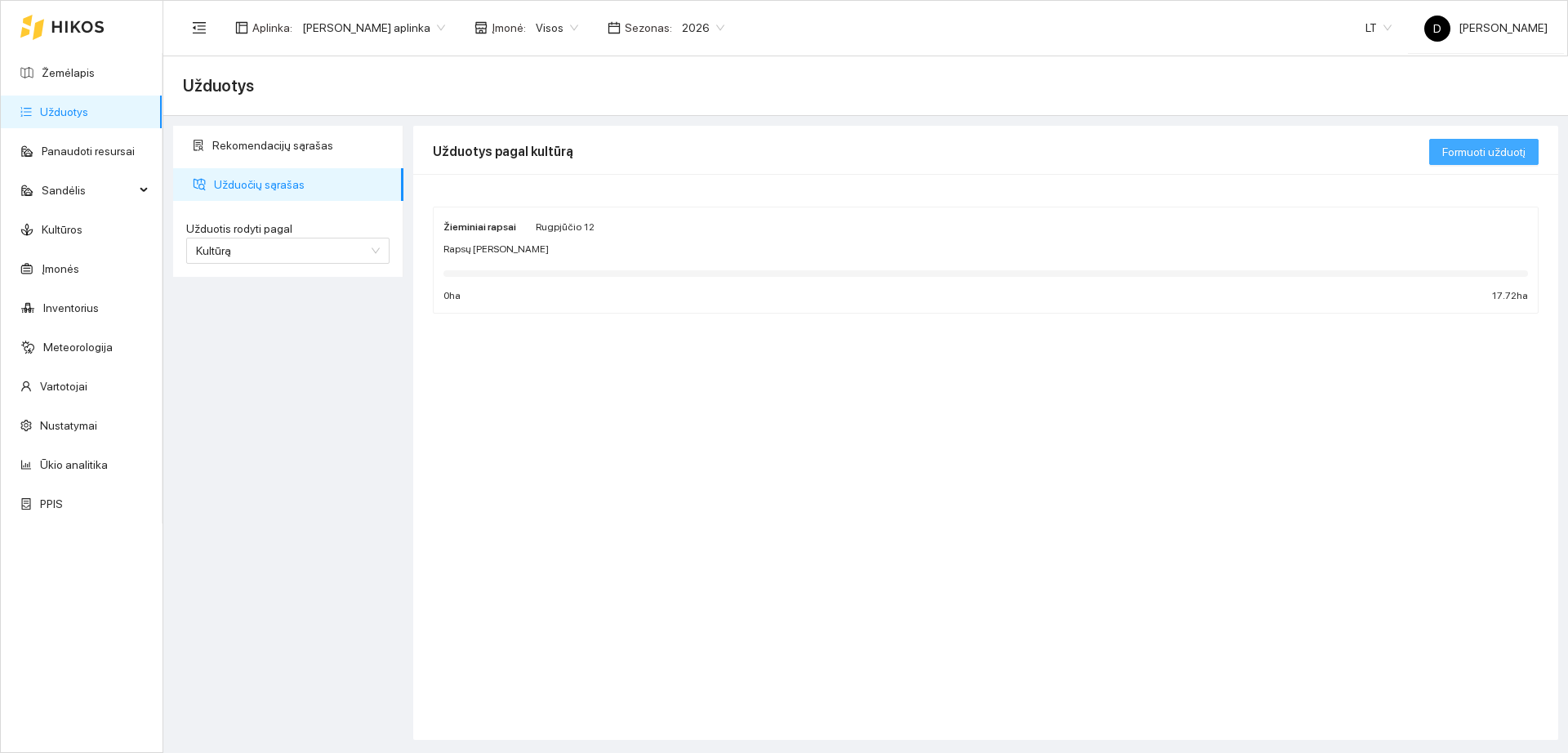
click at [1476, 158] on span "Formuoti užduotį" at bounding box center [1484, 152] width 83 height 18
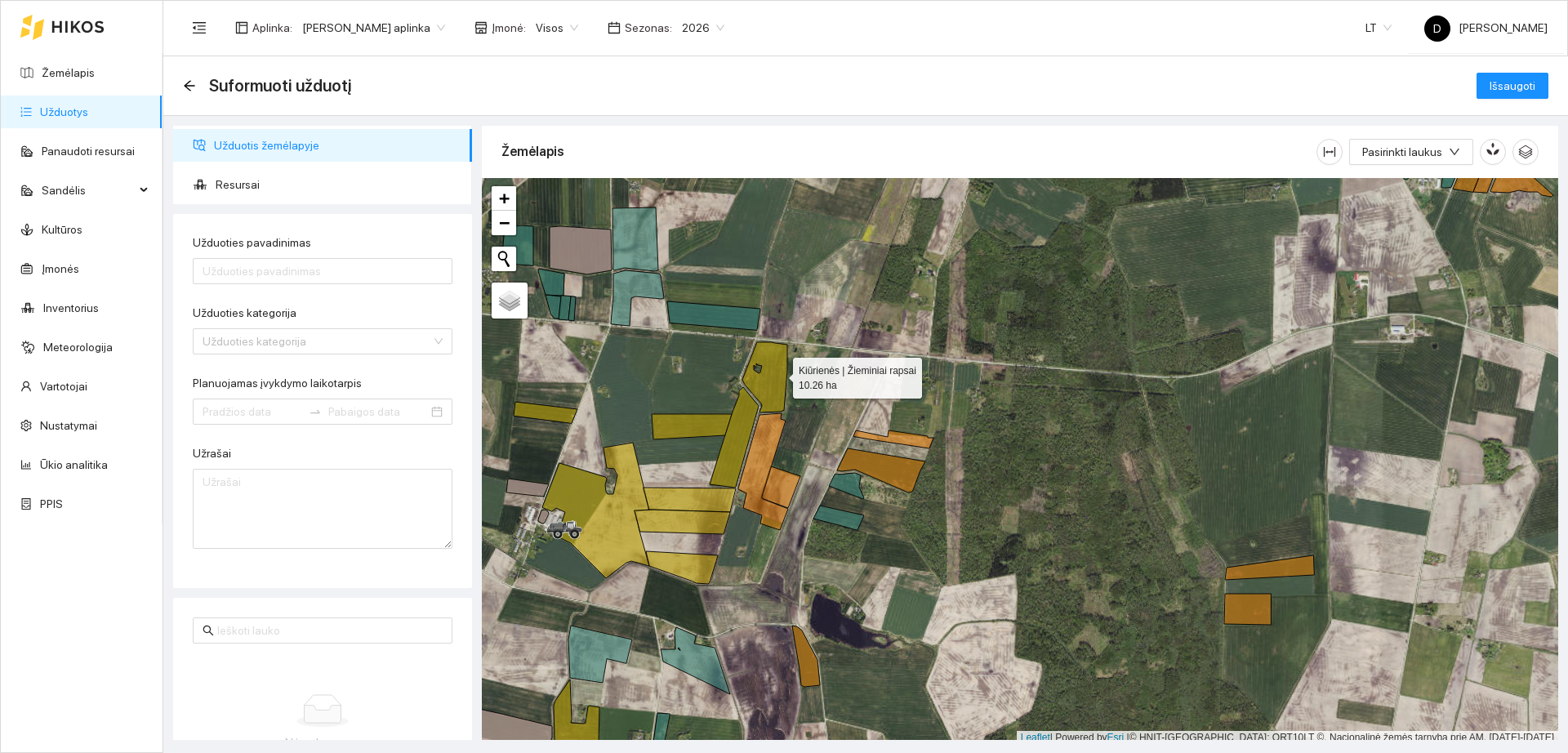
click at [778, 374] on icon at bounding box center [765, 378] width 45 height 70
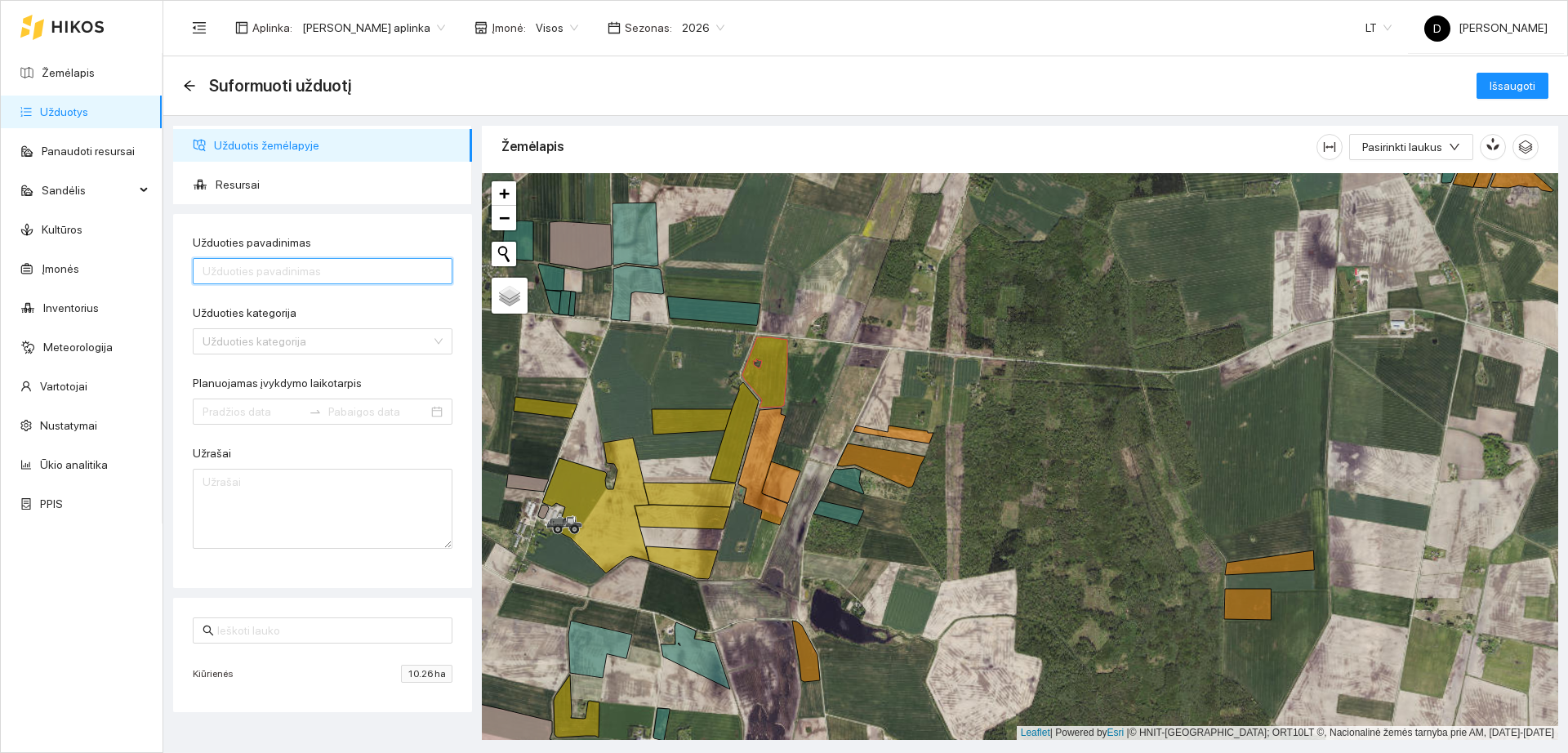
click at [306, 282] on input "Užduoties pavadinimas" at bounding box center [322, 271] width 259 height 26
type input "Sėja rapso 08-13"
drag, startPoint x: 286, startPoint y: 335, endPoint x: 284, endPoint y: 349, distance: 14.1
click at [284, 348] on input "Užduoties kategorija" at bounding box center [317, 341] width 229 height 25
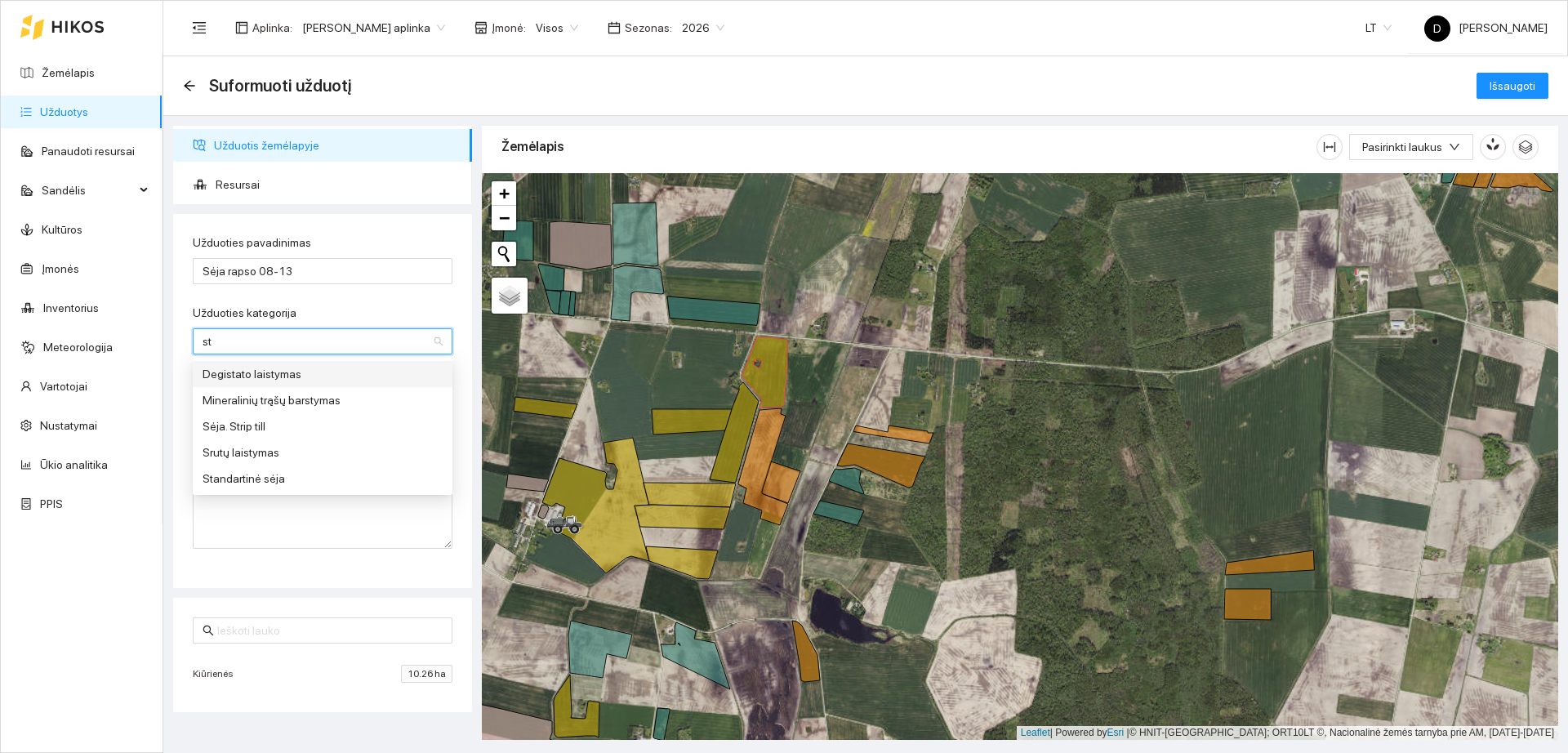
type input "sta"
click at [289, 393] on div "Standartinė sėja" at bounding box center [322, 400] width 240 height 18
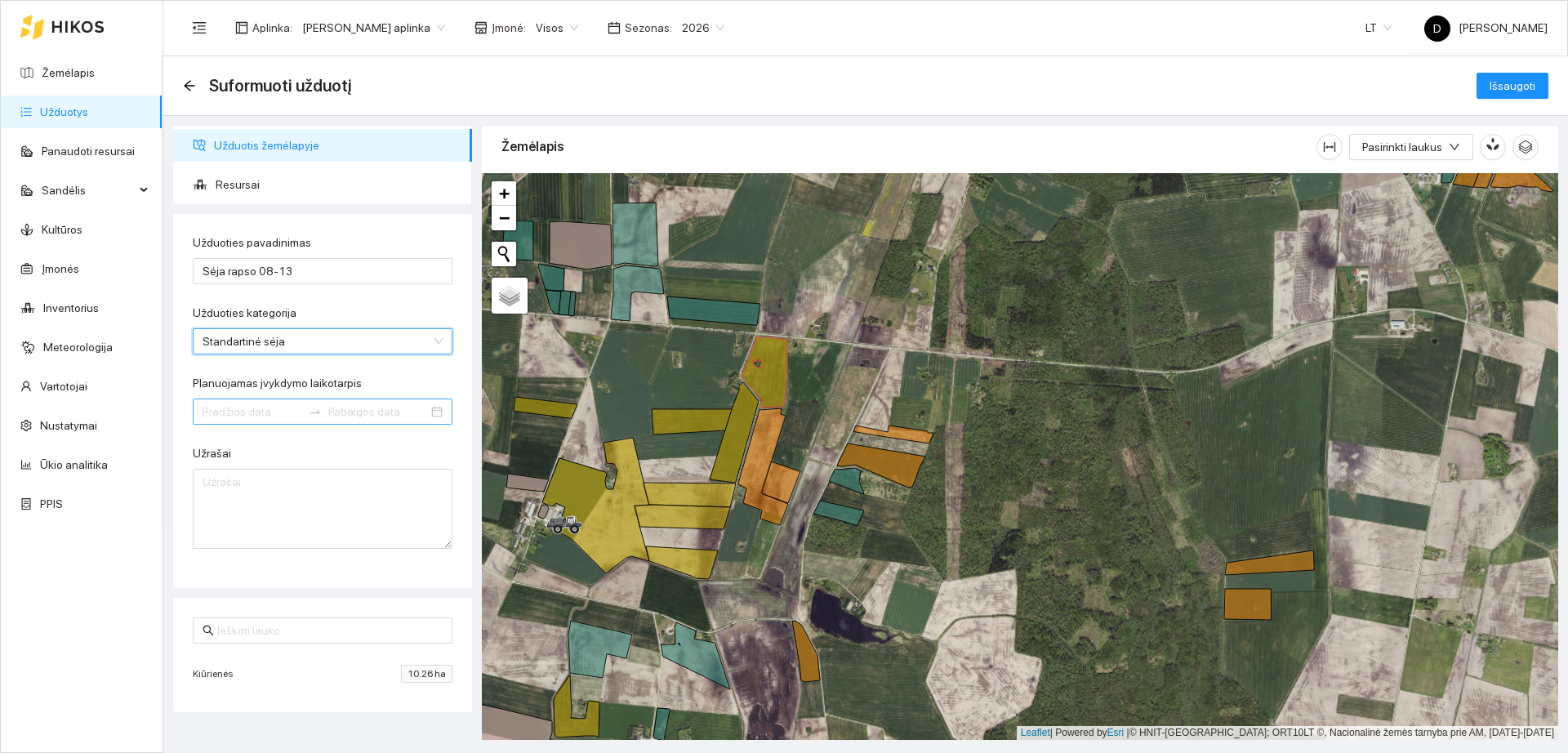
click at [270, 411] on input "Planuojamas įvykdymo laikotarpis" at bounding box center [252, 411] width 100 height 18
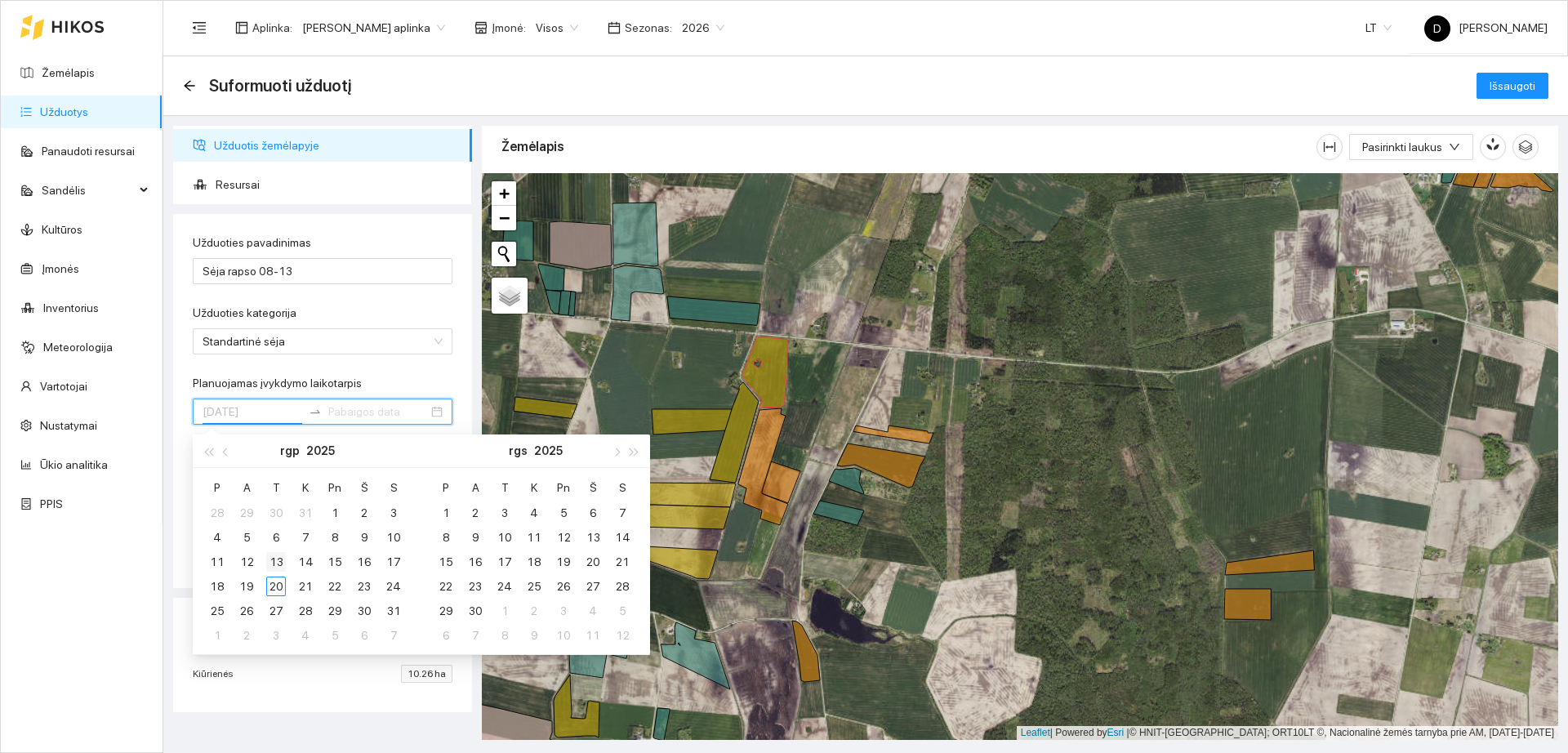
type input "[DATE]"
click at [272, 562] on div "13" at bounding box center [275, 562] width 19 height 19
click at [273, 561] on div "13" at bounding box center [275, 562] width 19 height 19
type input "[DATE]"
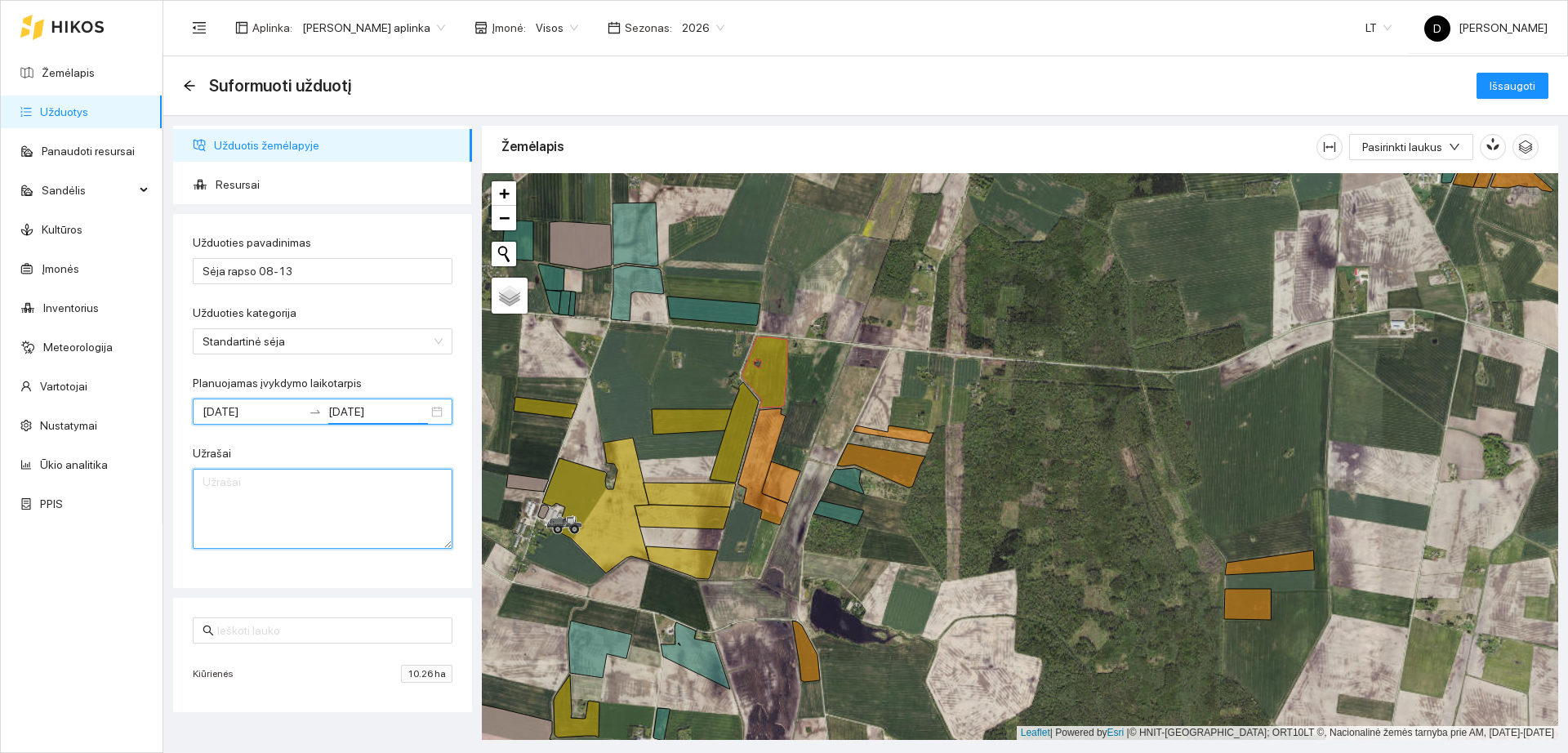
click at [344, 501] on textarea "Užrašai" at bounding box center [322, 509] width 259 height 80
type textarea "D"
click at [344, 501] on textarea "Labai daug šiaudu Dominator 3,2 ha/vnt" at bounding box center [322, 509] width 259 height 80
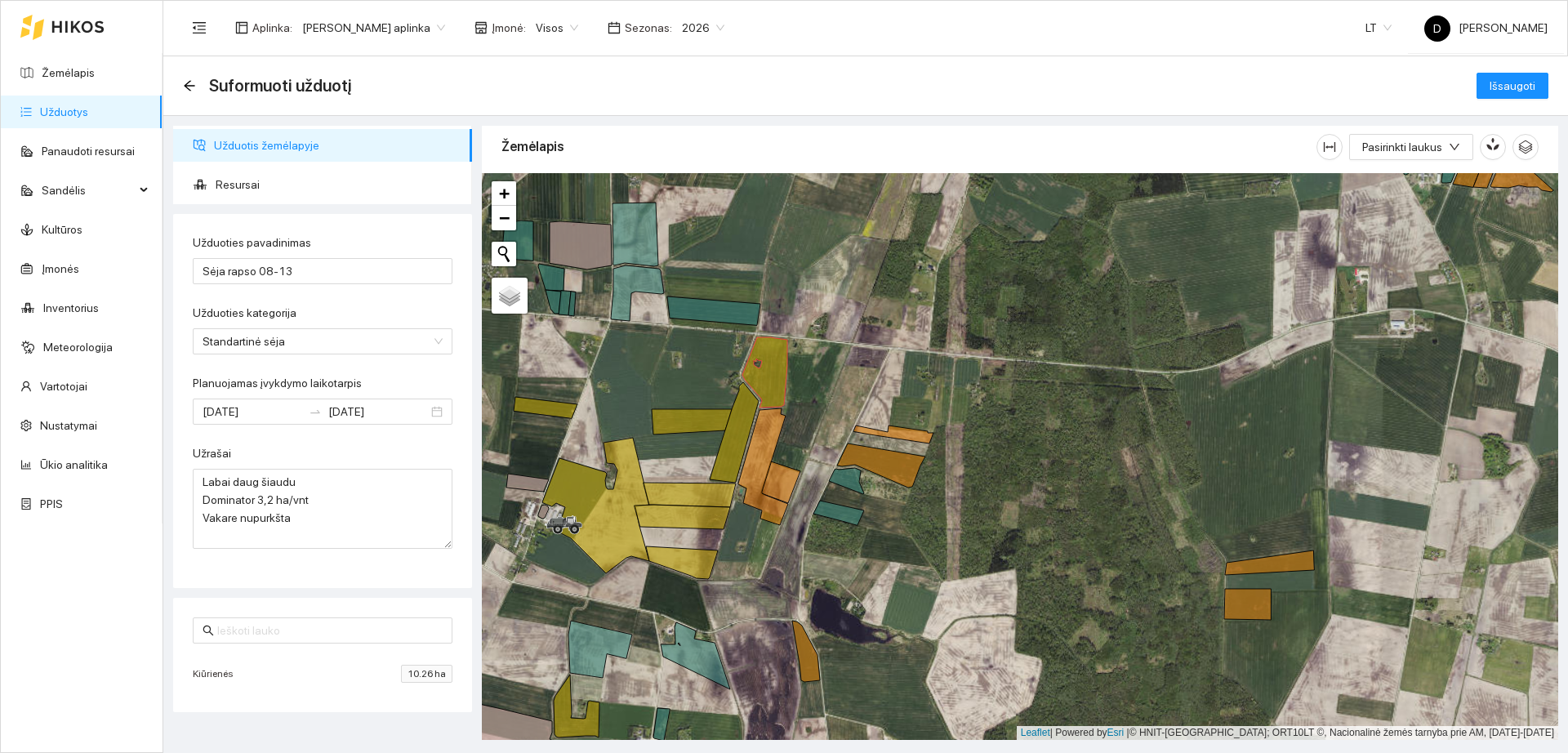
click at [311, 561] on div "Užduoties pavadinimas Sėja rapso 08-13 Užduoties kategorija Standartinė sėja 46…" at bounding box center [322, 401] width 299 height 374
click at [303, 523] on textarea "Labai daug šiaudu Dominator 3,2 ha/vnt Vakare nupurkšta" at bounding box center [322, 509] width 259 height 80
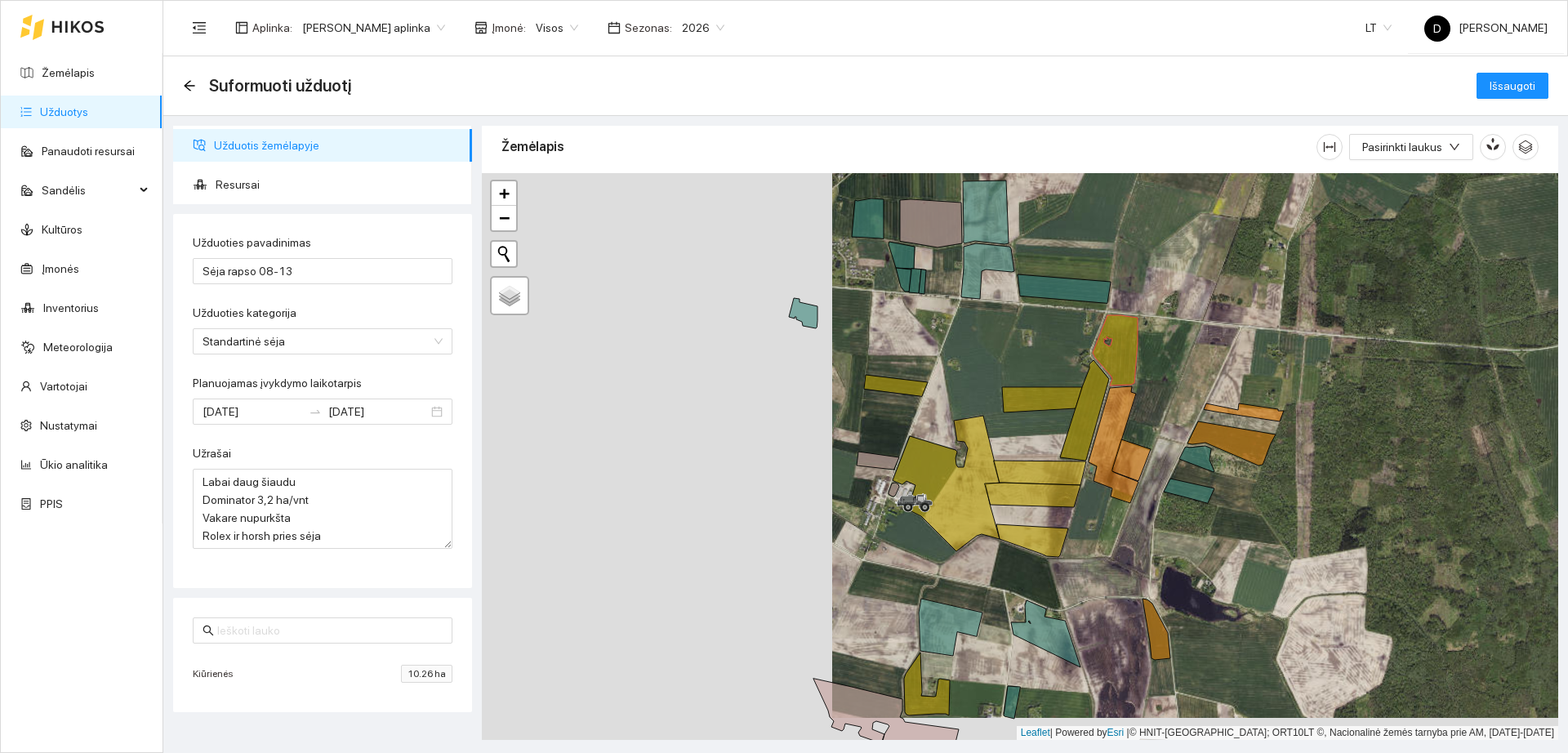
drag, startPoint x: 983, startPoint y: 431, endPoint x: 1310, endPoint y: 383, distance: 330.5
click at [1309, 385] on div "+ − Nieko nerasta. Bandykite dar kartą." at bounding box center [1020, 456] width 1077 height 567
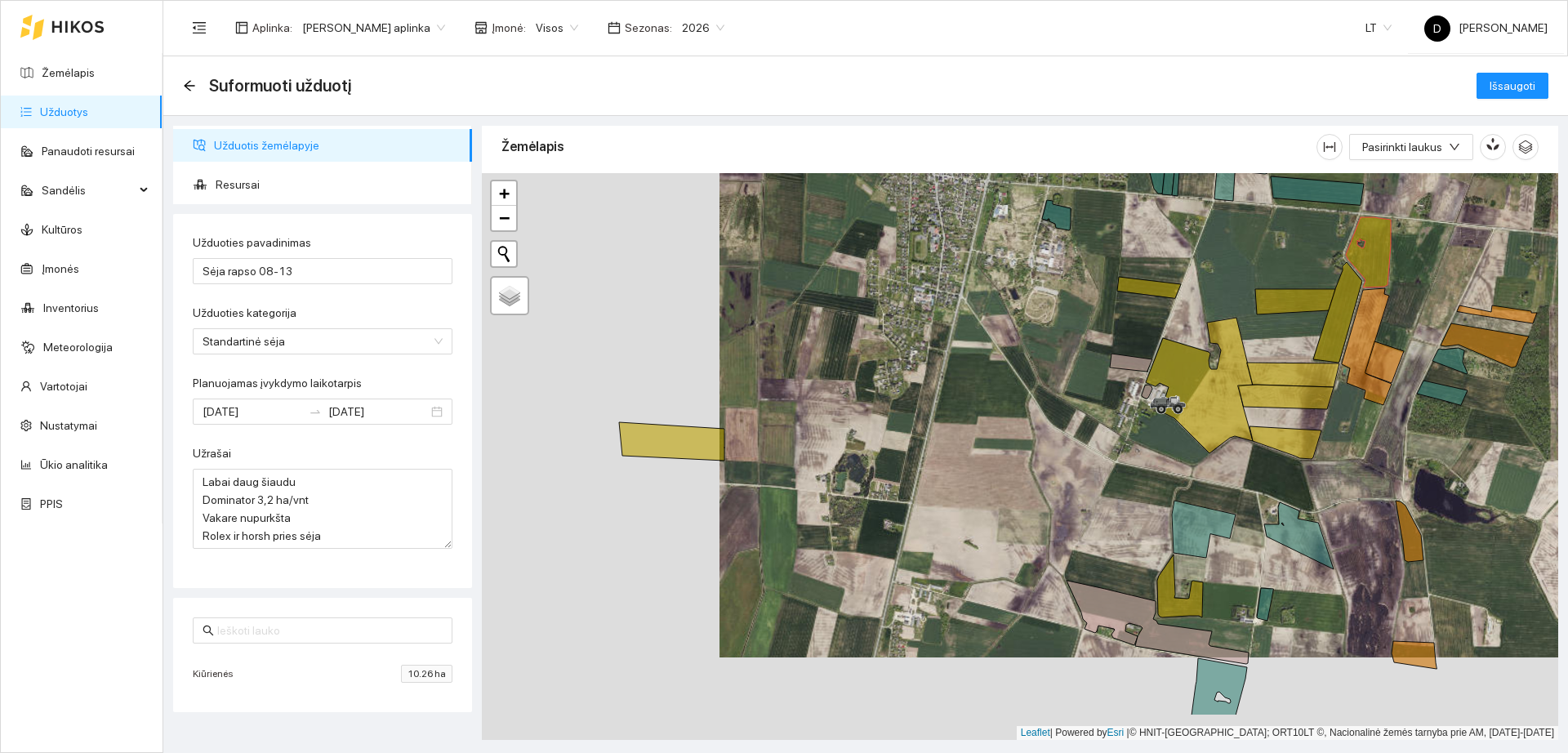
drag, startPoint x: 667, startPoint y: 570, endPoint x: 1036, endPoint y: 449, distance: 388.3
click at [1036, 449] on div "+ − Nieko nerasta. Bandykite dar kartą." at bounding box center [1020, 456] width 1077 height 567
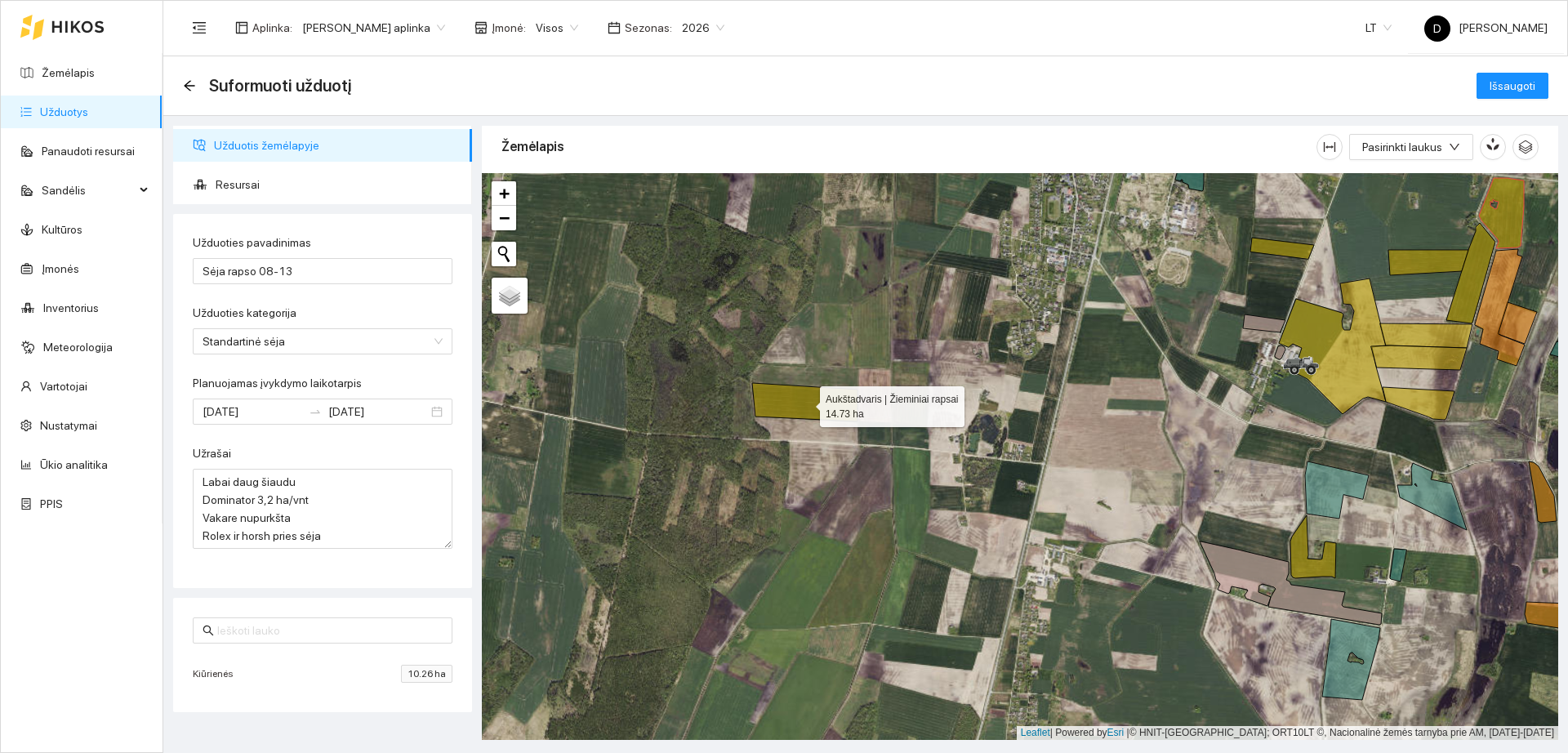
click at [828, 407] on icon at bounding box center [804, 403] width 105 height 39
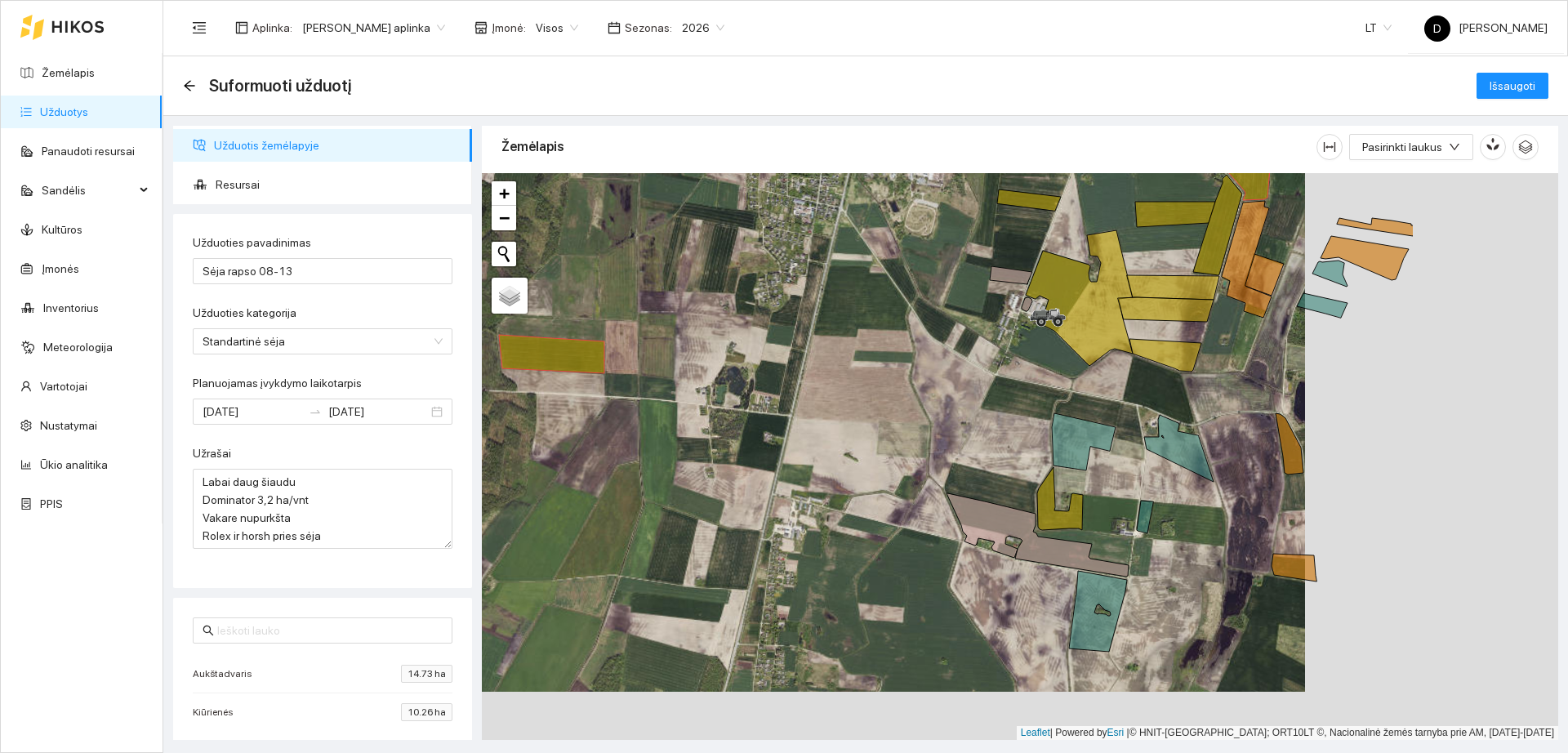
drag, startPoint x: 1147, startPoint y: 461, endPoint x: 899, endPoint y: 412, distance: 252.8
click at [899, 412] on div "+ − Nieko nerasta. Bandykite dar kartą." at bounding box center [1020, 456] width 1077 height 567
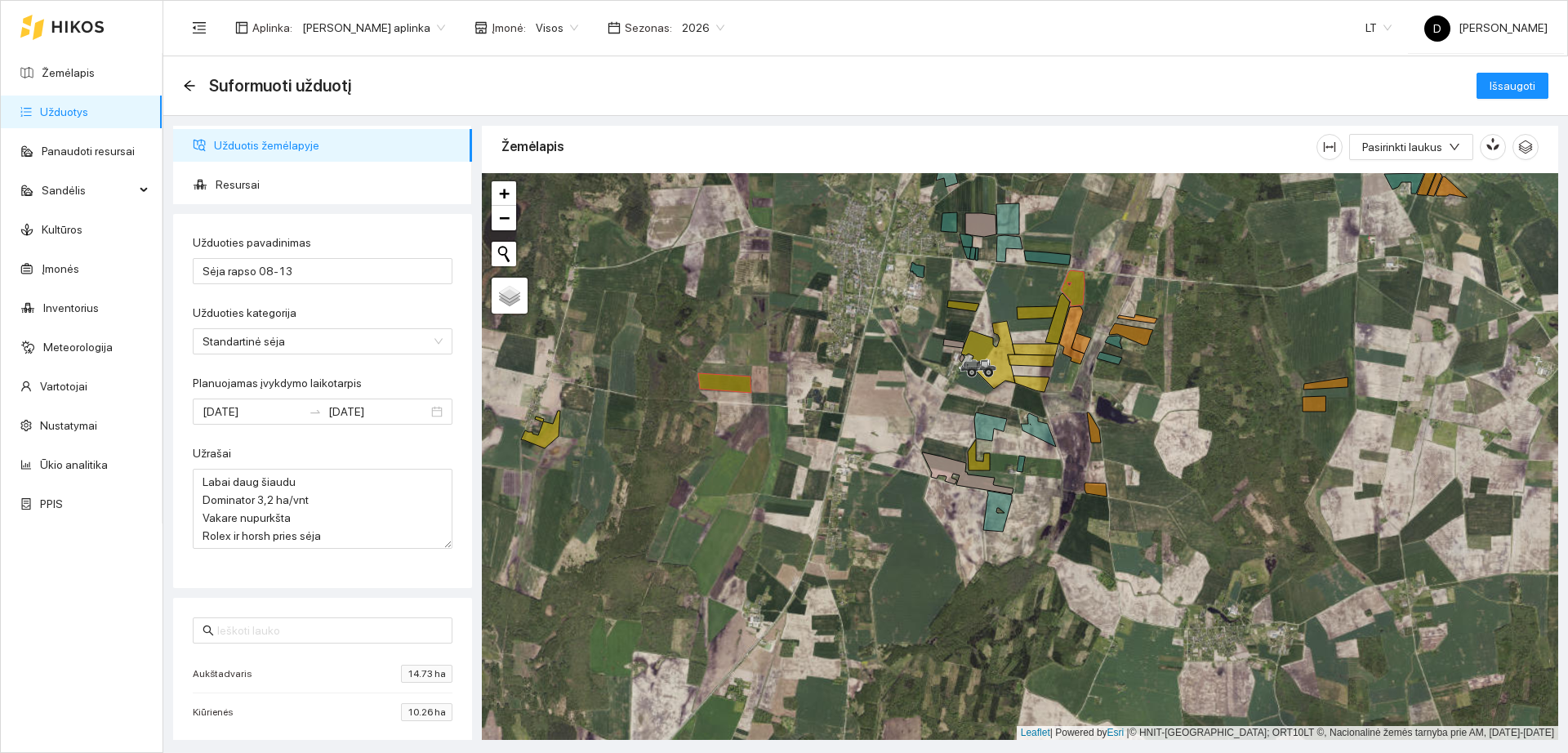
scroll to position [16, 0]
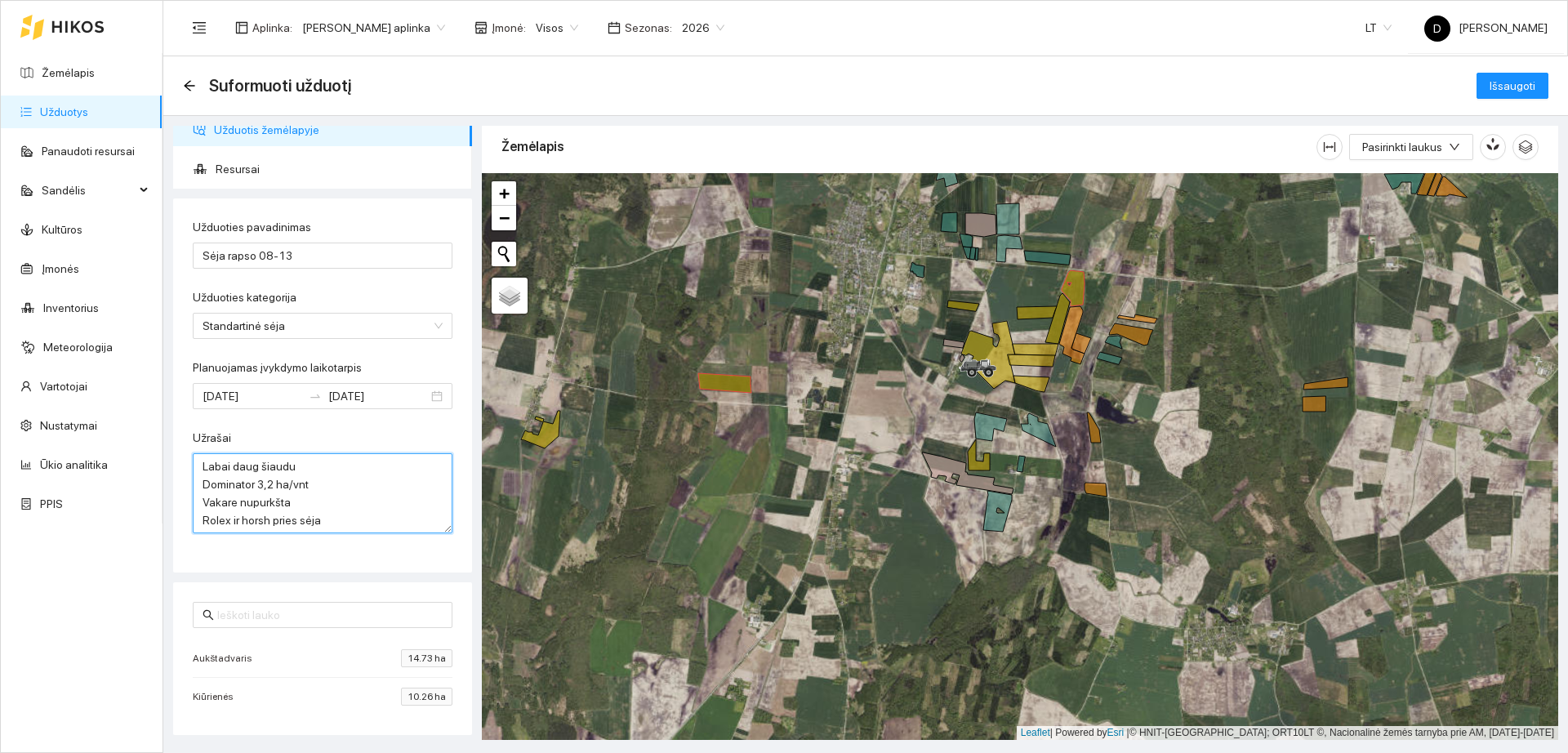
click at [374, 512] on textarea "Labai daug šiaudu Dominator 3,2 ha/vnt Vakare nupurkšta Rolex ir horsh pries sė…" at bounding box center [322, 493] width 259 height 80
type textarea "Labai daug šiaudu Dominator 3,2 ha/vnt Vakare nupurkšta Rolex ir horsh pries sė…"
click at [1519, 89] on span "Išsaugoti" at bounding box center [1513, 85] width 46 height 18
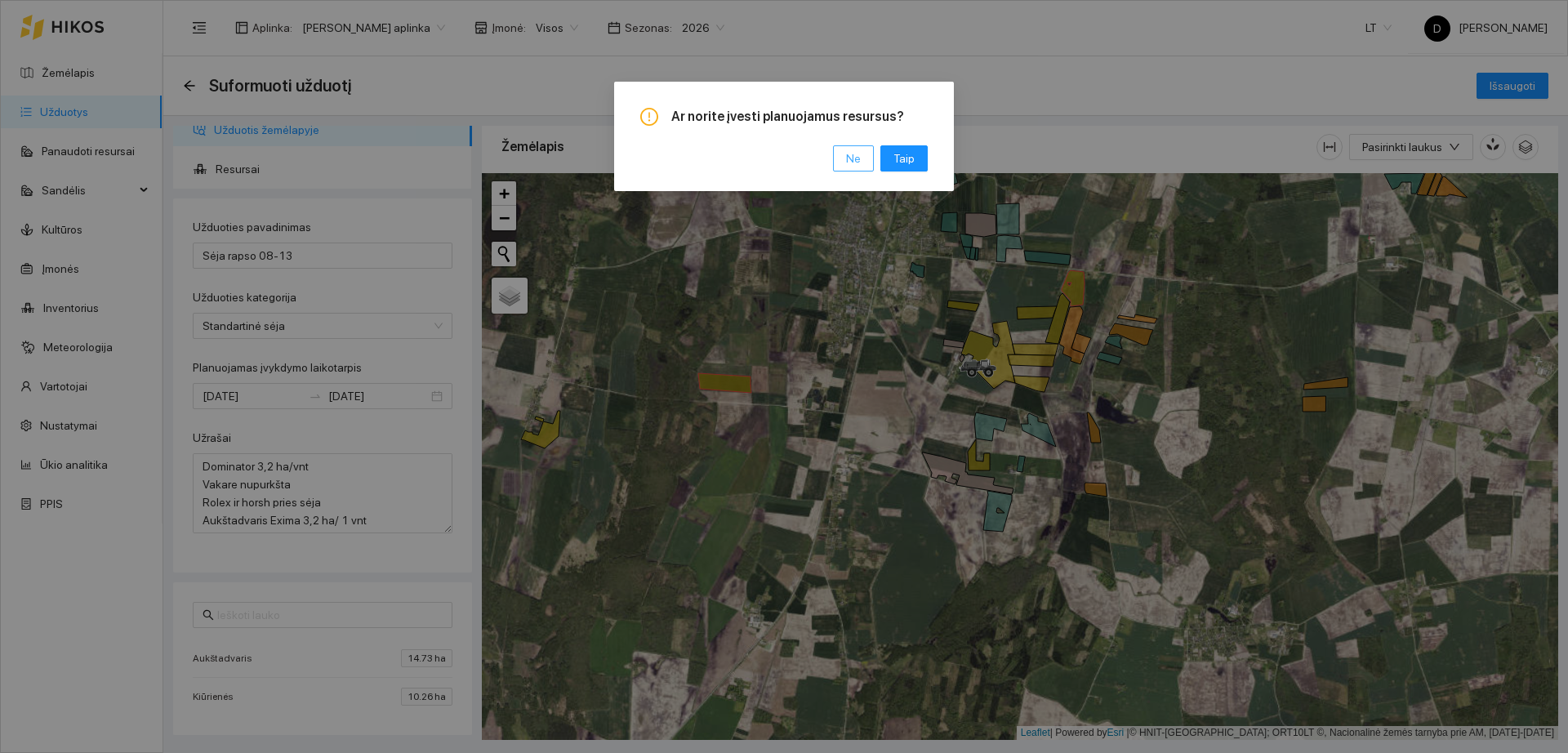
click at [858, 166] on span "Ne" at bounding box center [853, 158] width 15 height 18
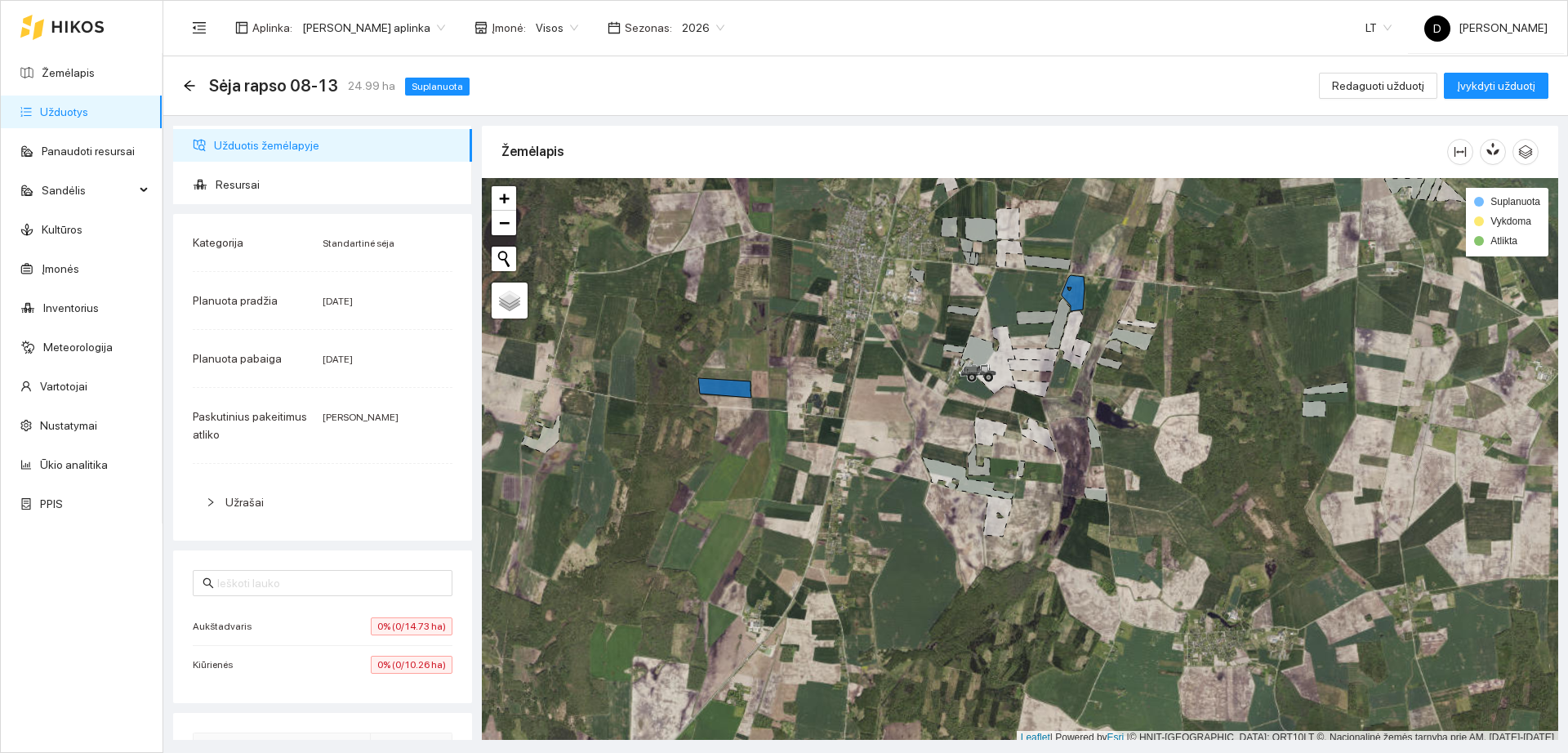
click at [85, 115] on link "Užduotys" at bounding box center [64, 112] width 48 height 13
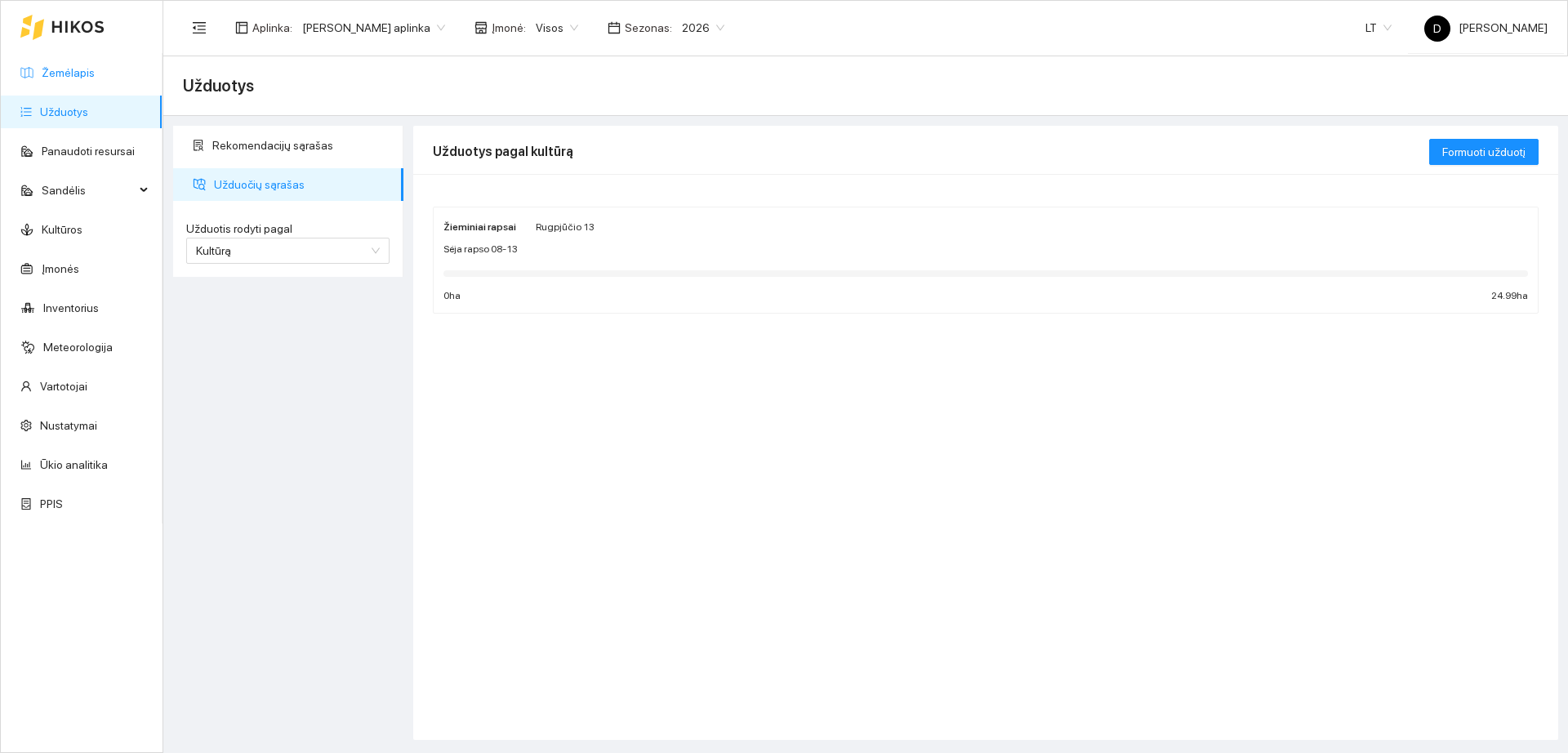
click at [95, 70] on link "Žemėlapis" at bounding box center [67, 73] width 53 height 13
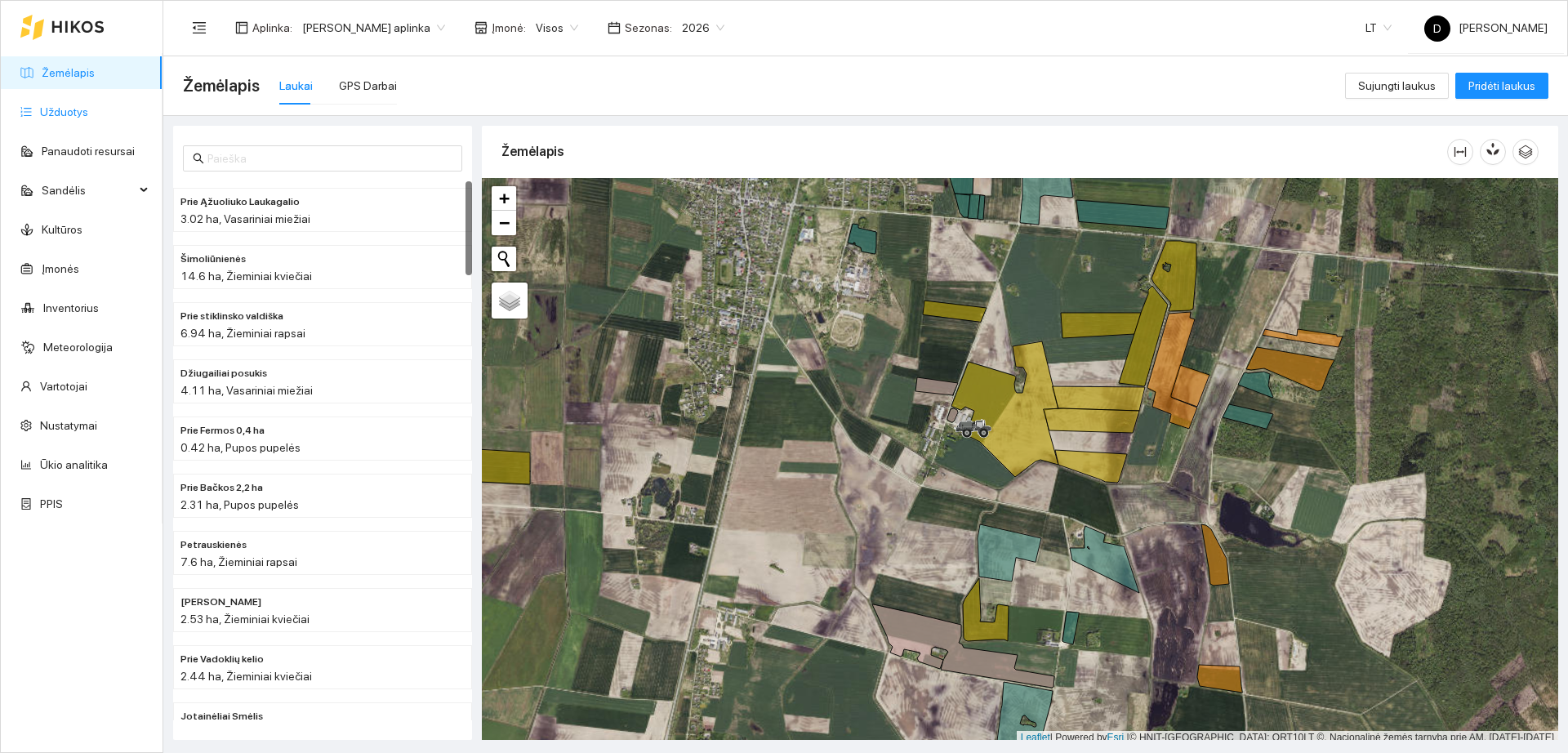
click at [89, 118] on link "Užduotys" at bounding box center [64, 112] width 48 height 13
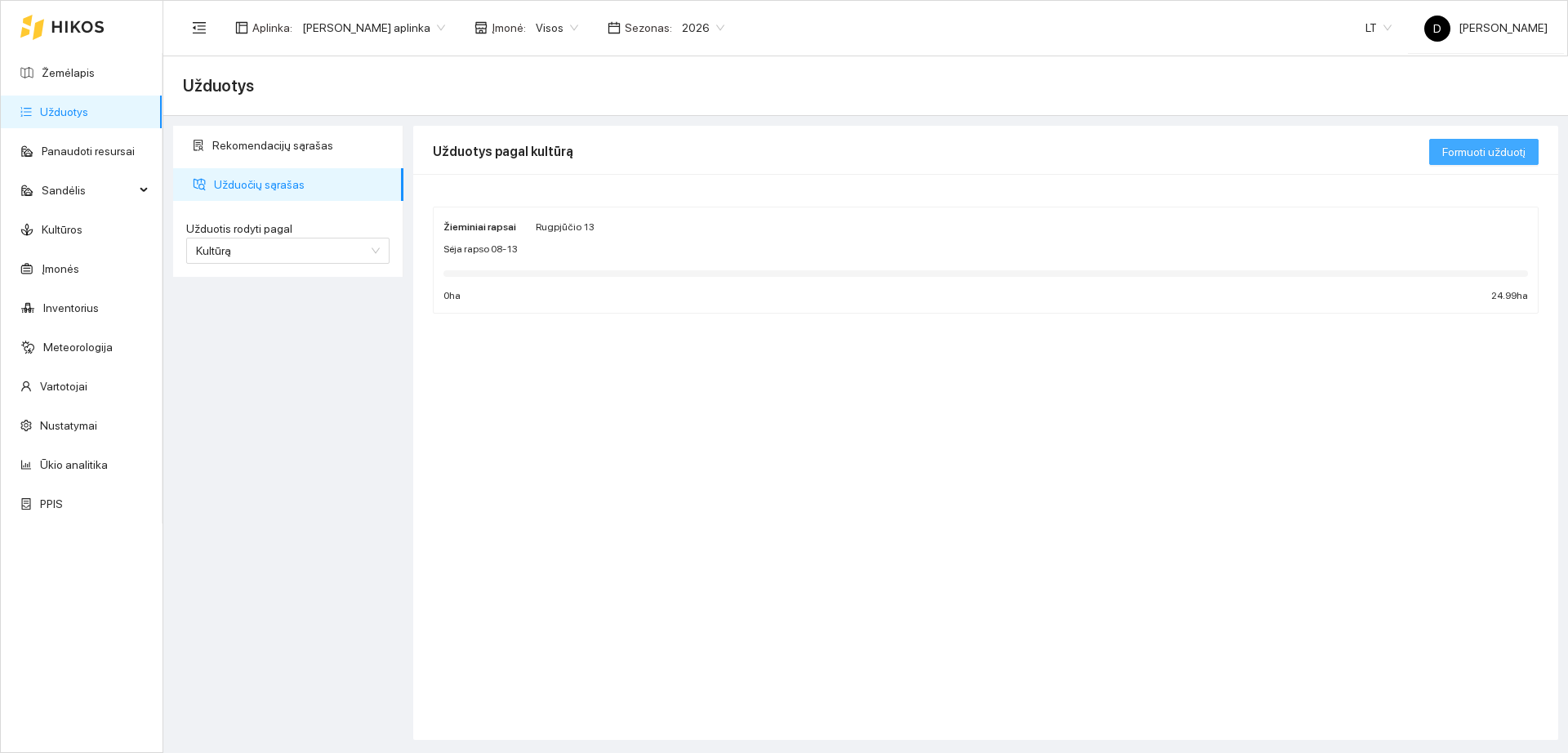
click at [1510, 153] on span "Formuoti užduotį" at bounding box center [1484, 152] width 83 height 18
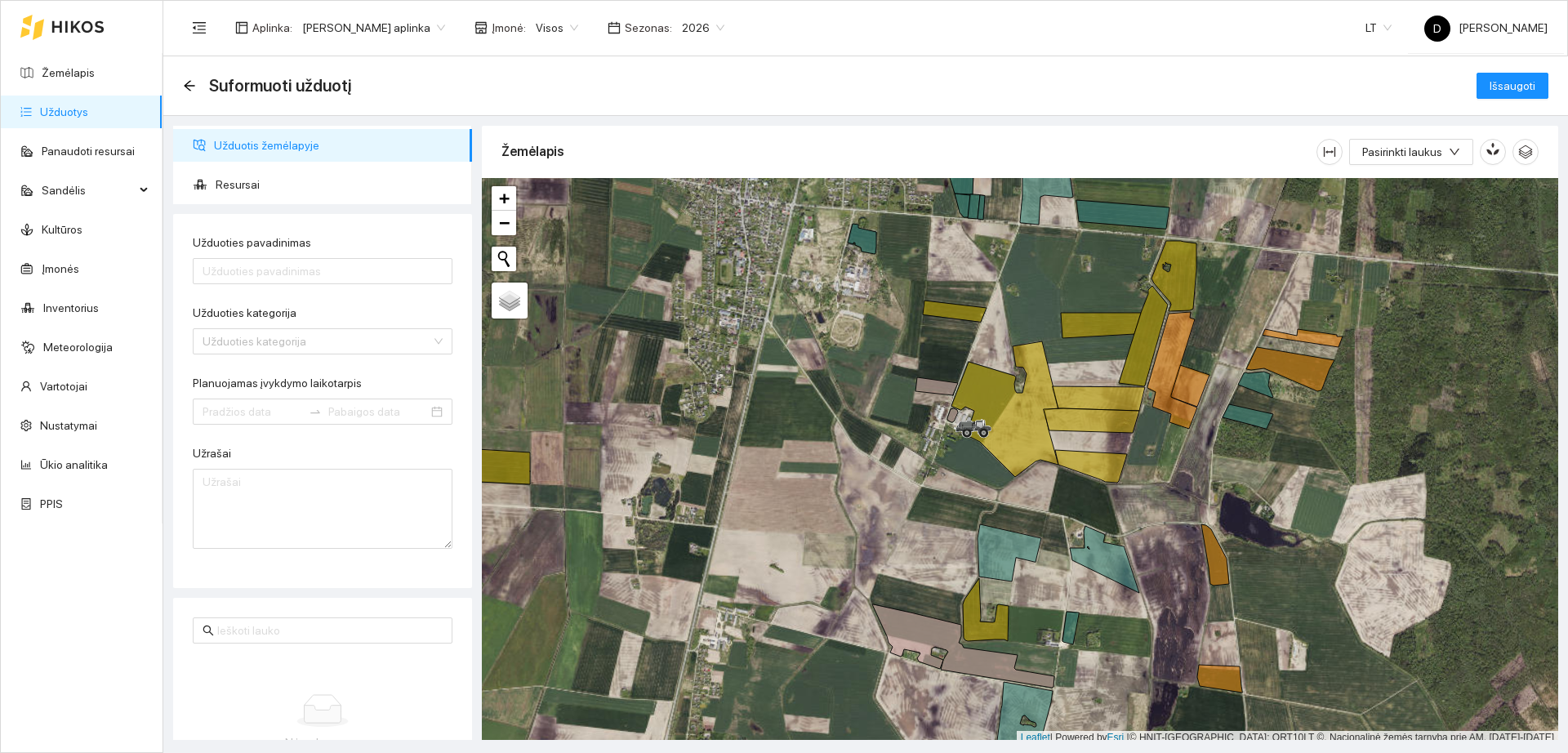
scroll to position [5, 0]
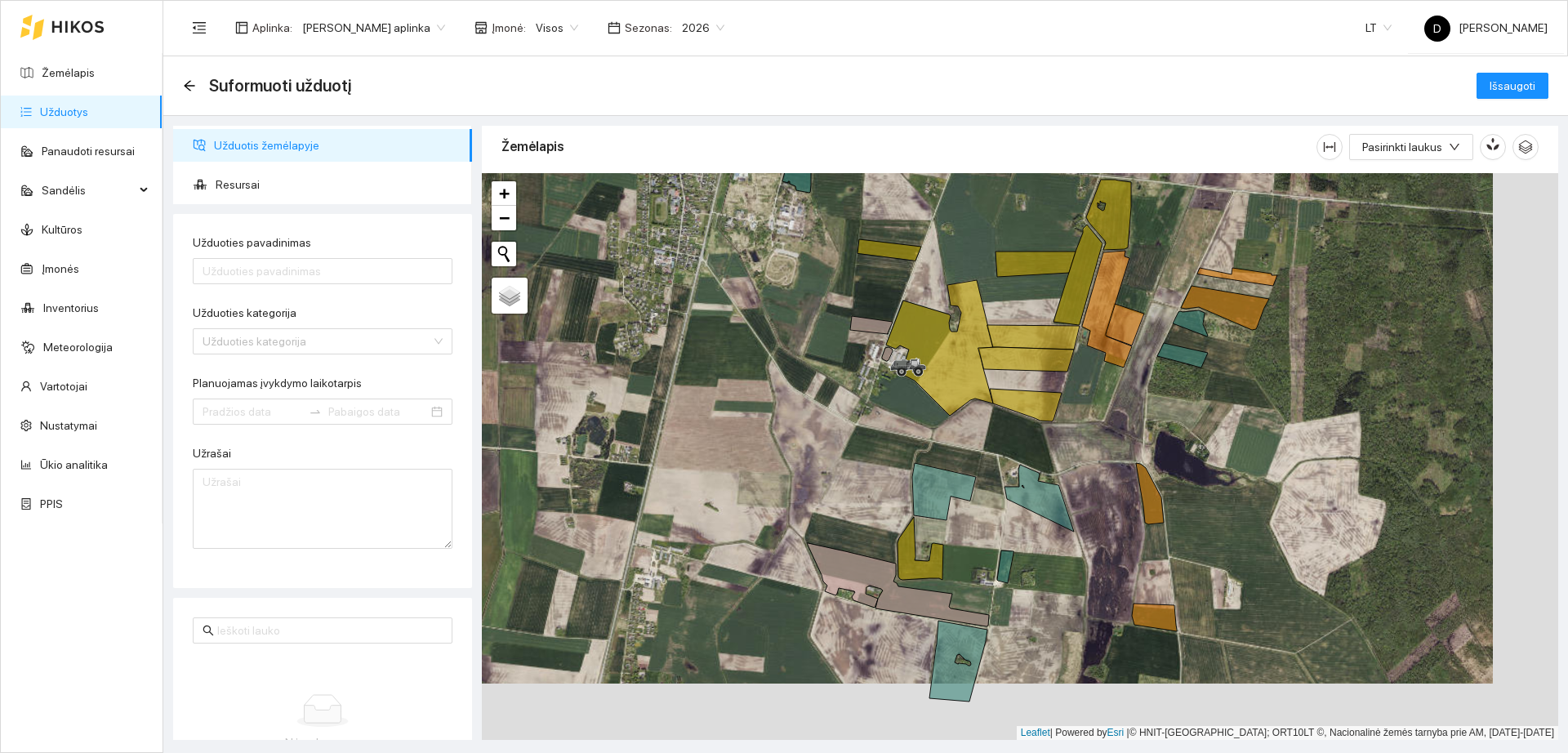
drag, startPoint x: 1417, startPoint y: 661, endPoint x: 1352, endPoint y: 604, distance: 86.5
click at [1352, 604] on div "+ − Nieko nerasta. Bandykite dar kartą." at bounding box center [1020, 456] width 1077 height 567
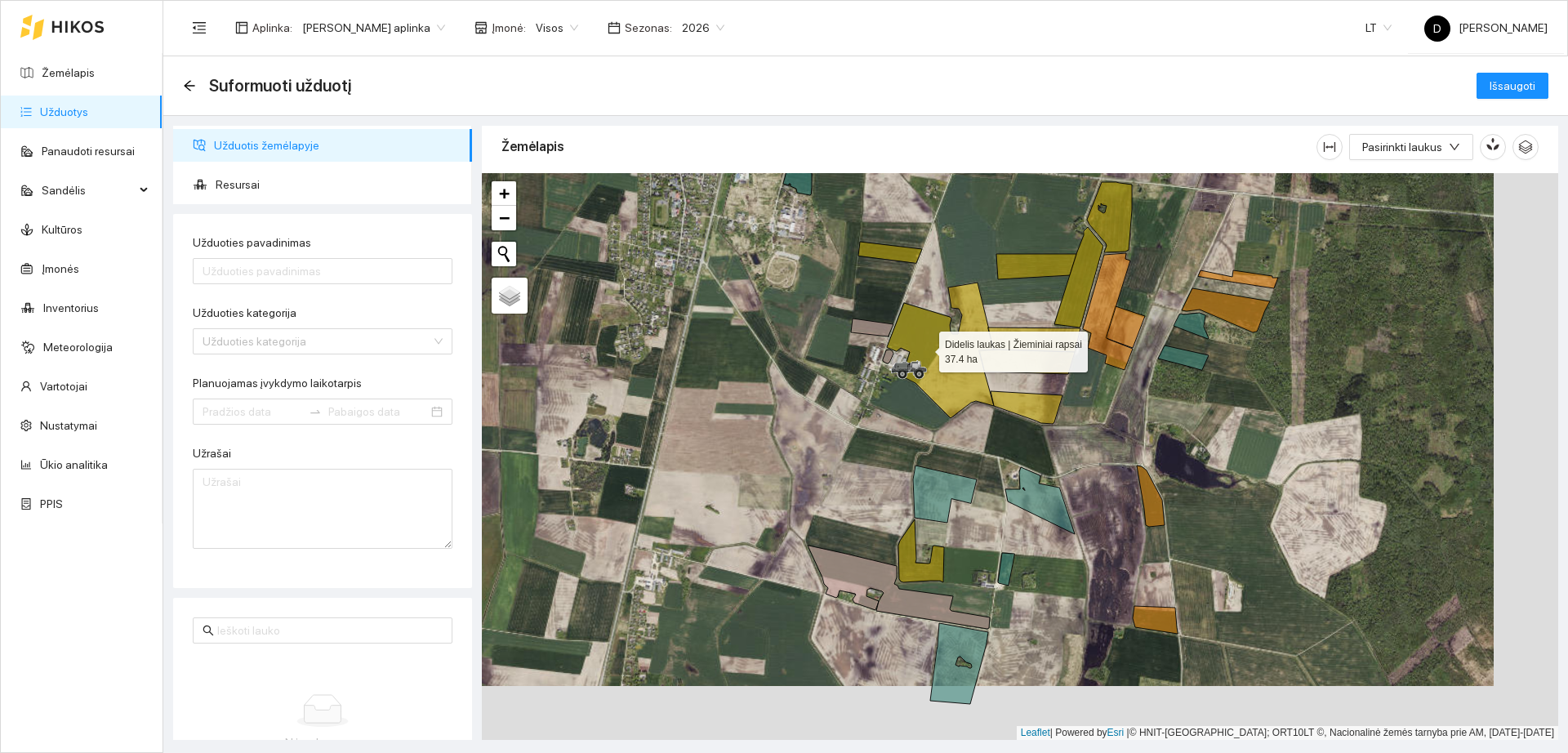
click at [921, 338] on icon at bounding box center [940, 350] width 107 height 136
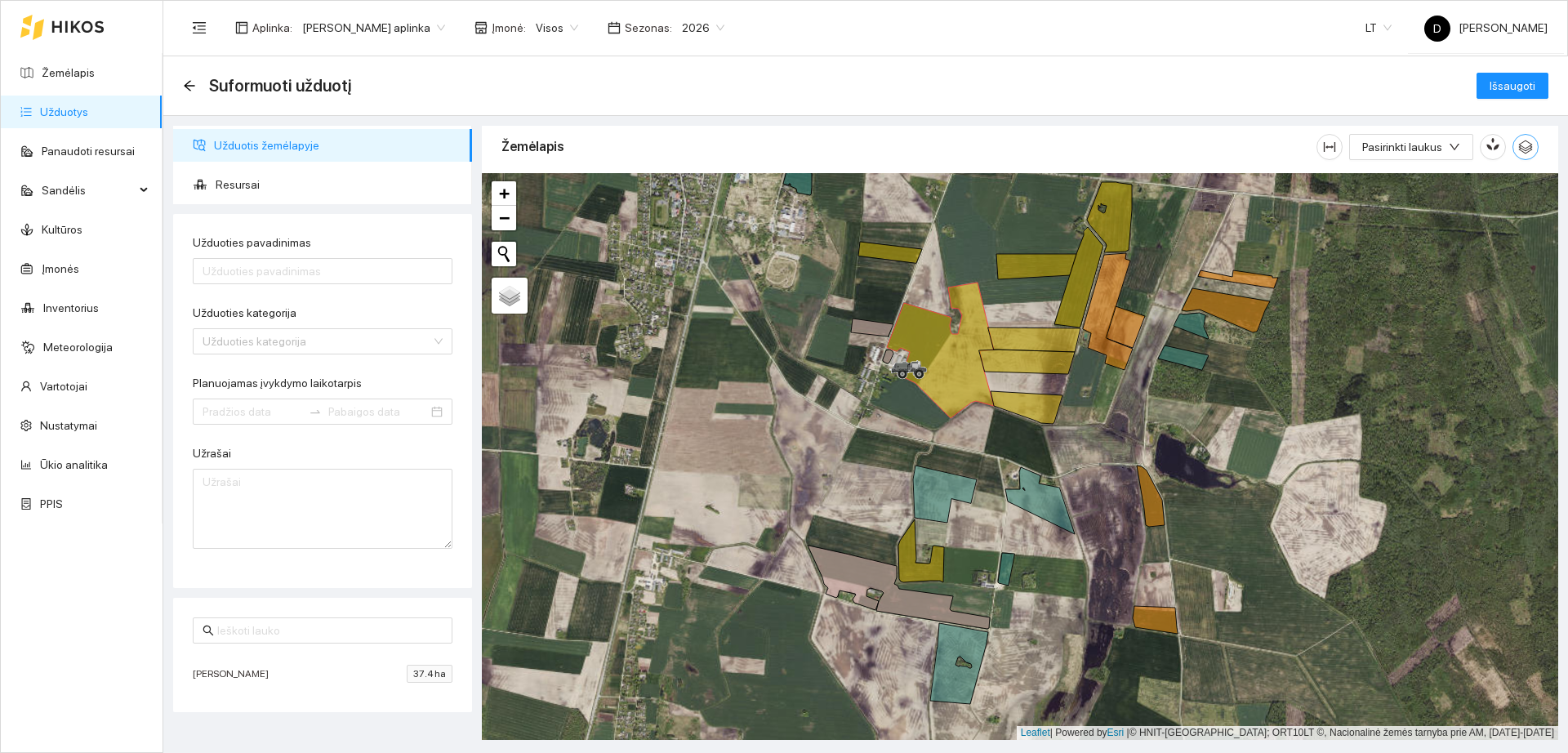
click at [1535, 149] on span "button" at bounding box center [1526, 147] width 25 height 15
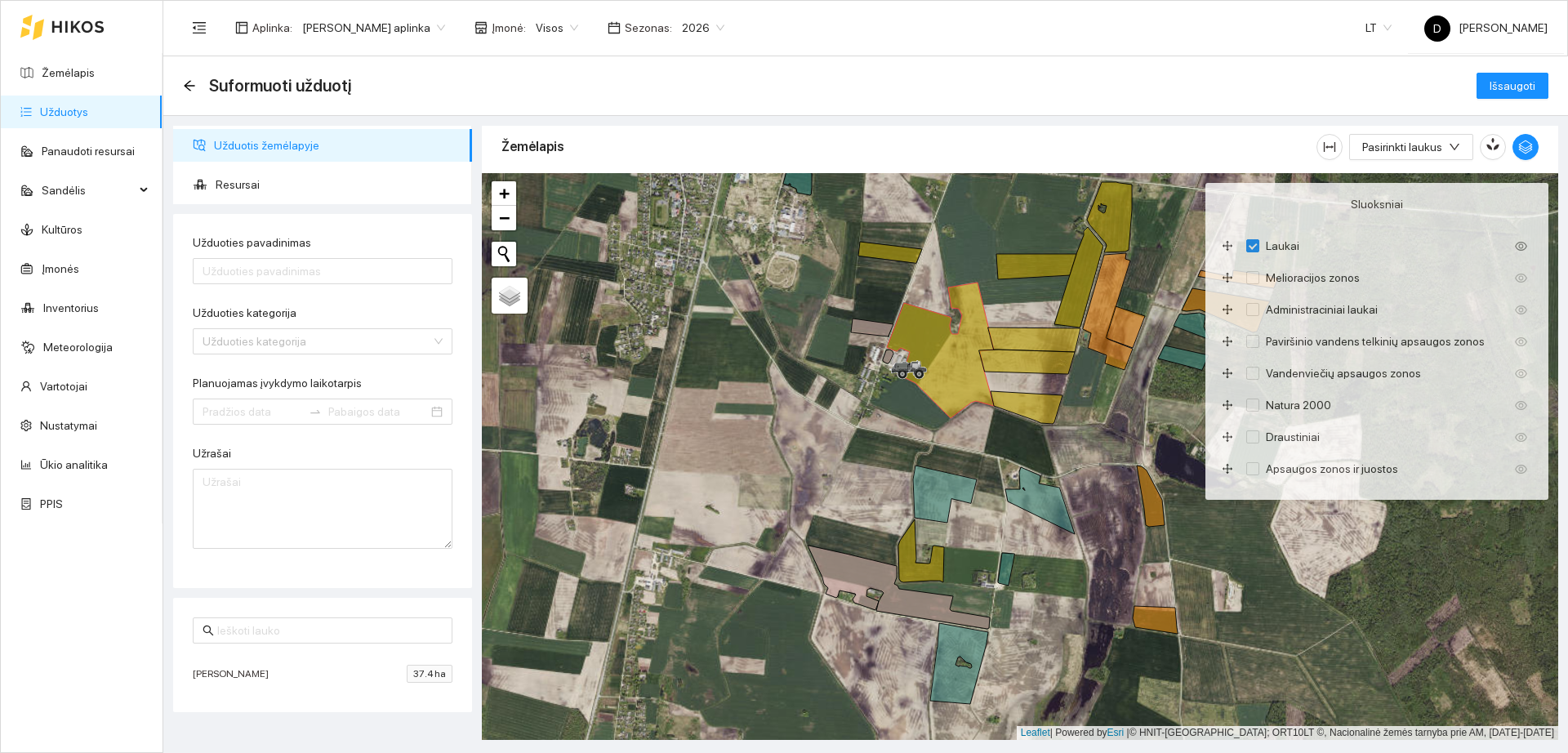
click at [1247, 158] on div "Žemėlapis" at bounding box center [909, 147] width 815 height 46
click at [1247, 153] on div "Žemėlapis" at bounding box center [909, 147] width 815 height 46
click at [1417, 97] on div "Suformuoti užduotį Išsaugoti" at bounding box center [865, 85] width 1366 height 32
click at [1523, 140] on icon "button" at bounding box center [1526, 147] width 15 height 15
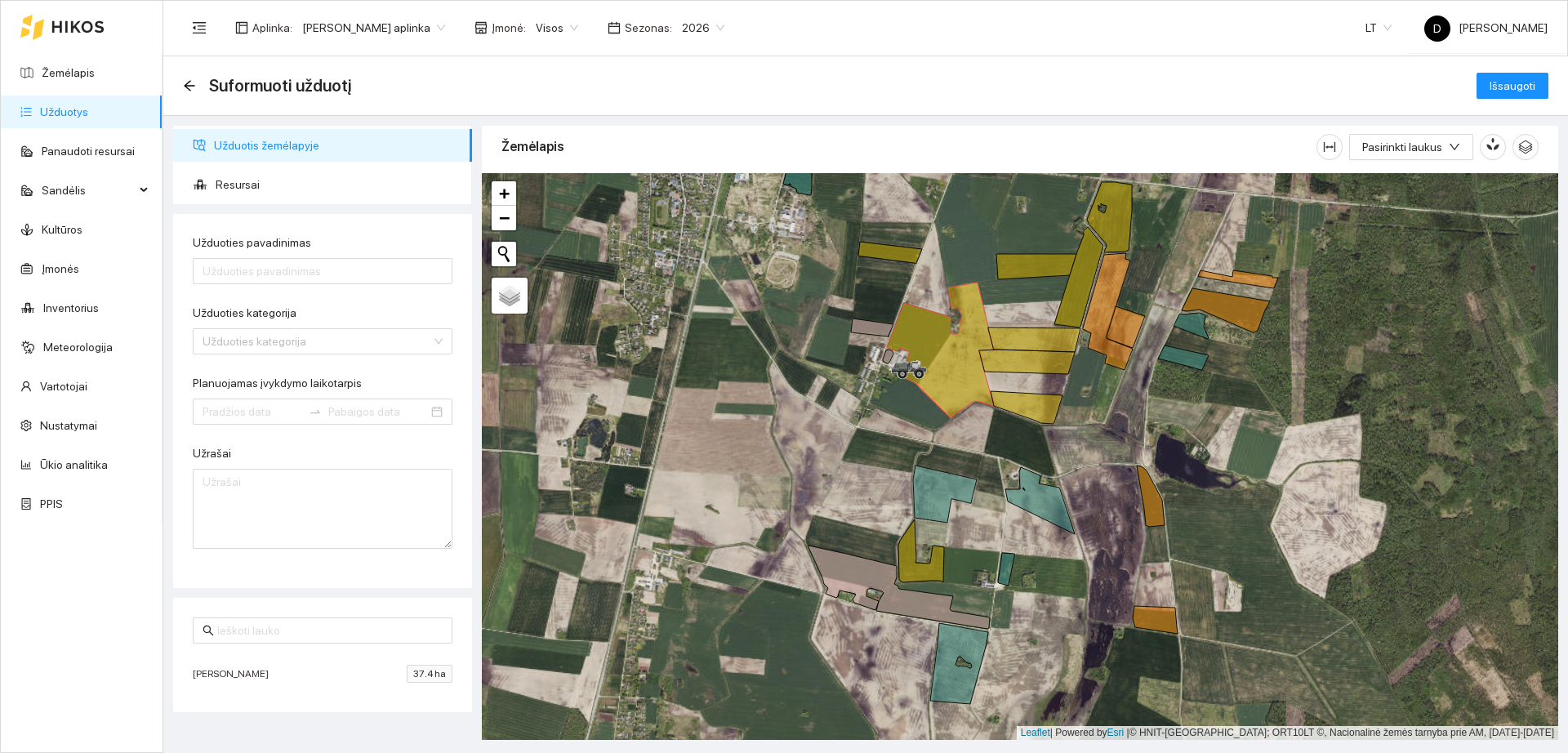
click at [79, 114] on link "Užduotys" at bounding box center [64, 112] width 48 height 13
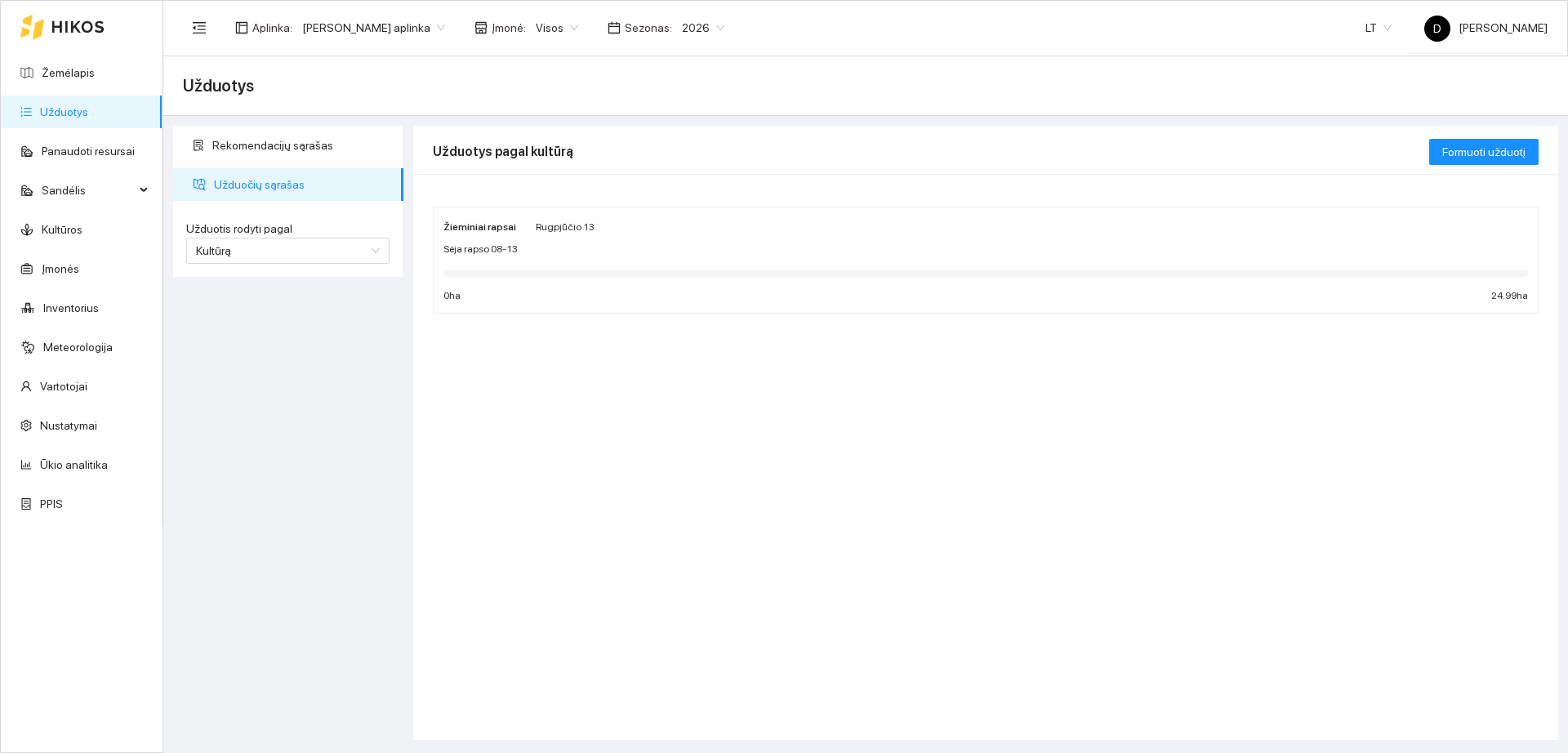
click at [79, 114] on link "Užduotys" at bounding box center [64, 112] width 48 height 13
click at [83, 79] on link "Žemėlapis" at bounding box center [67, 73] width 53 height 13
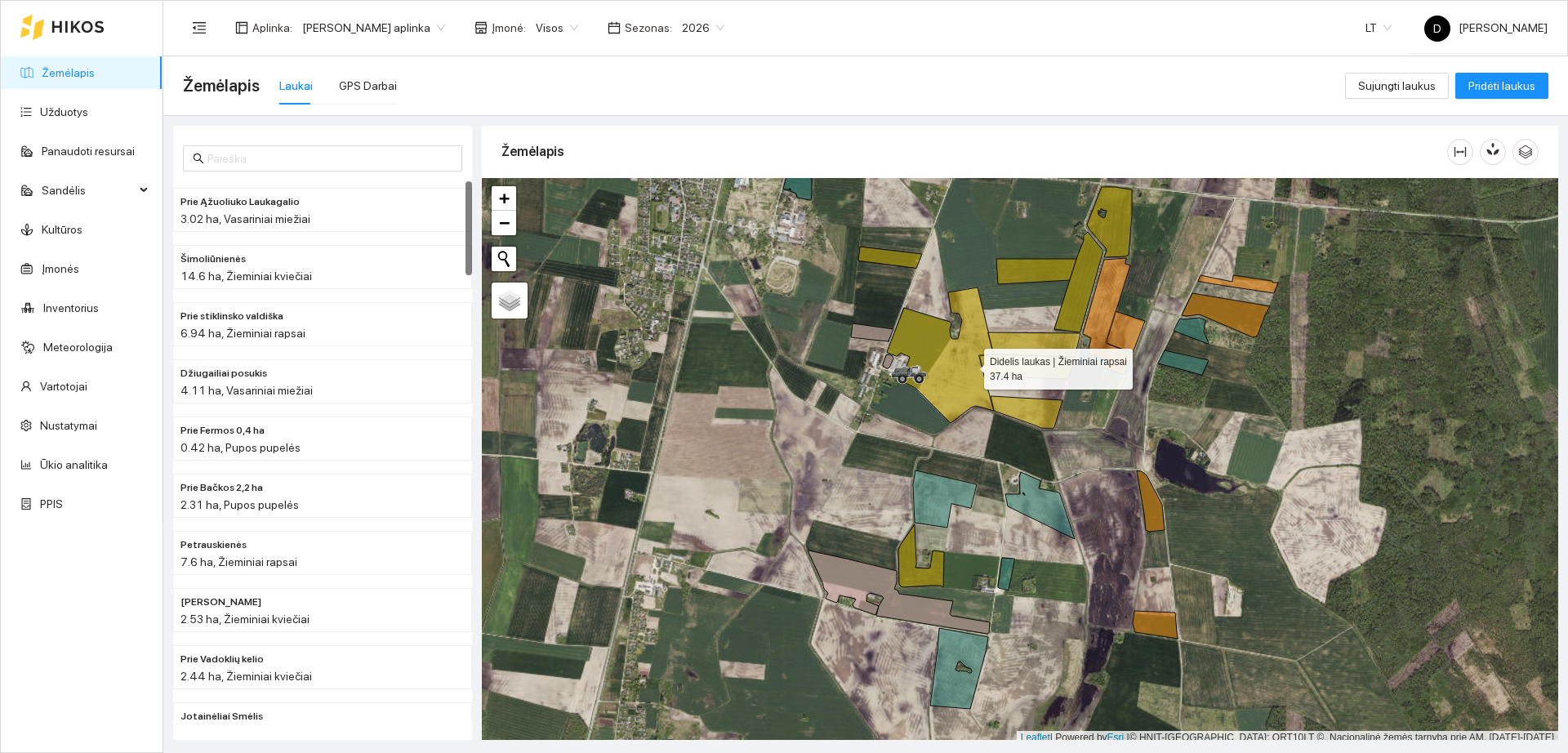
scroll to position [5, 0]
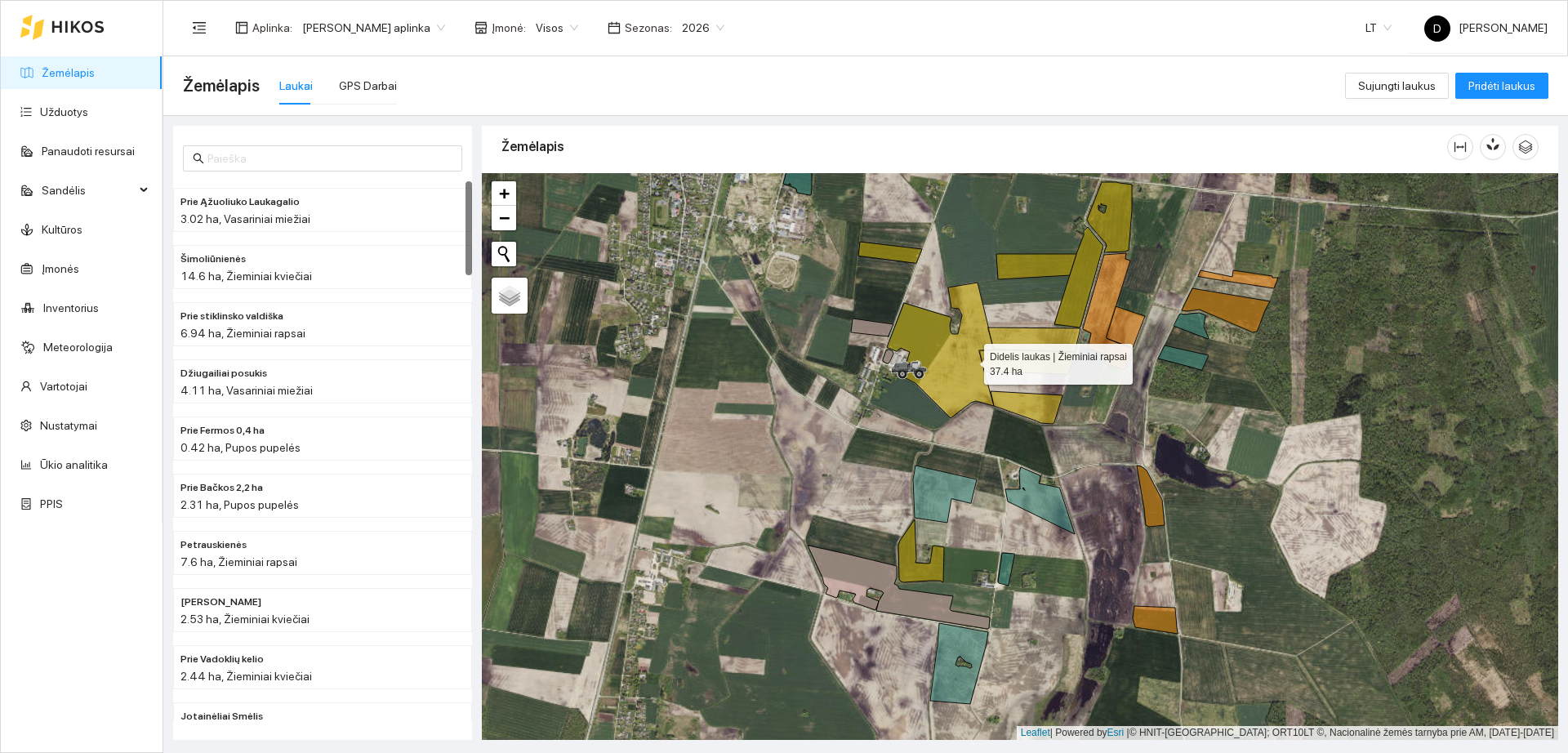
click at [970, 365] on icon at bounding box center [940, 350] width 107 height 136
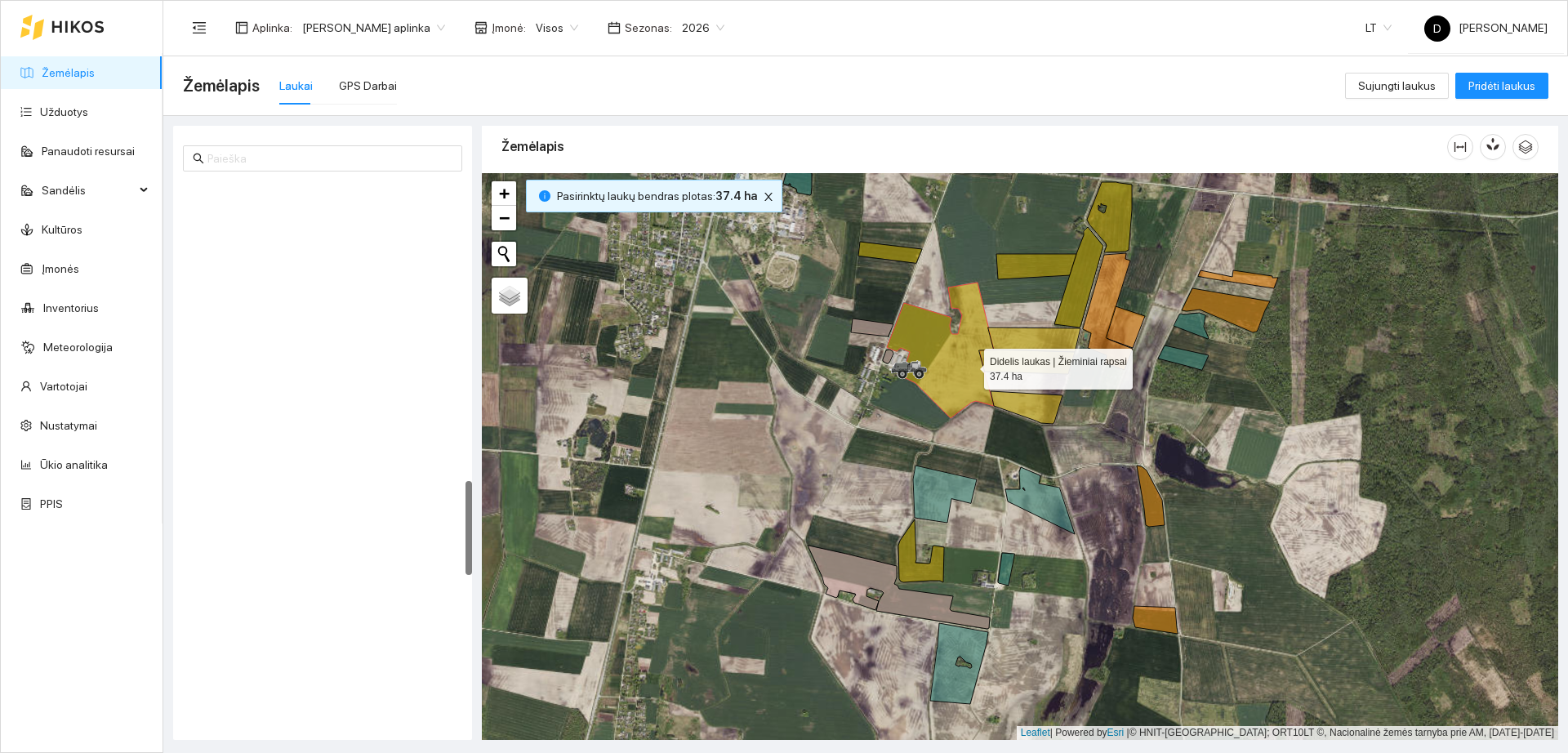
scroll to position [1713, 0]
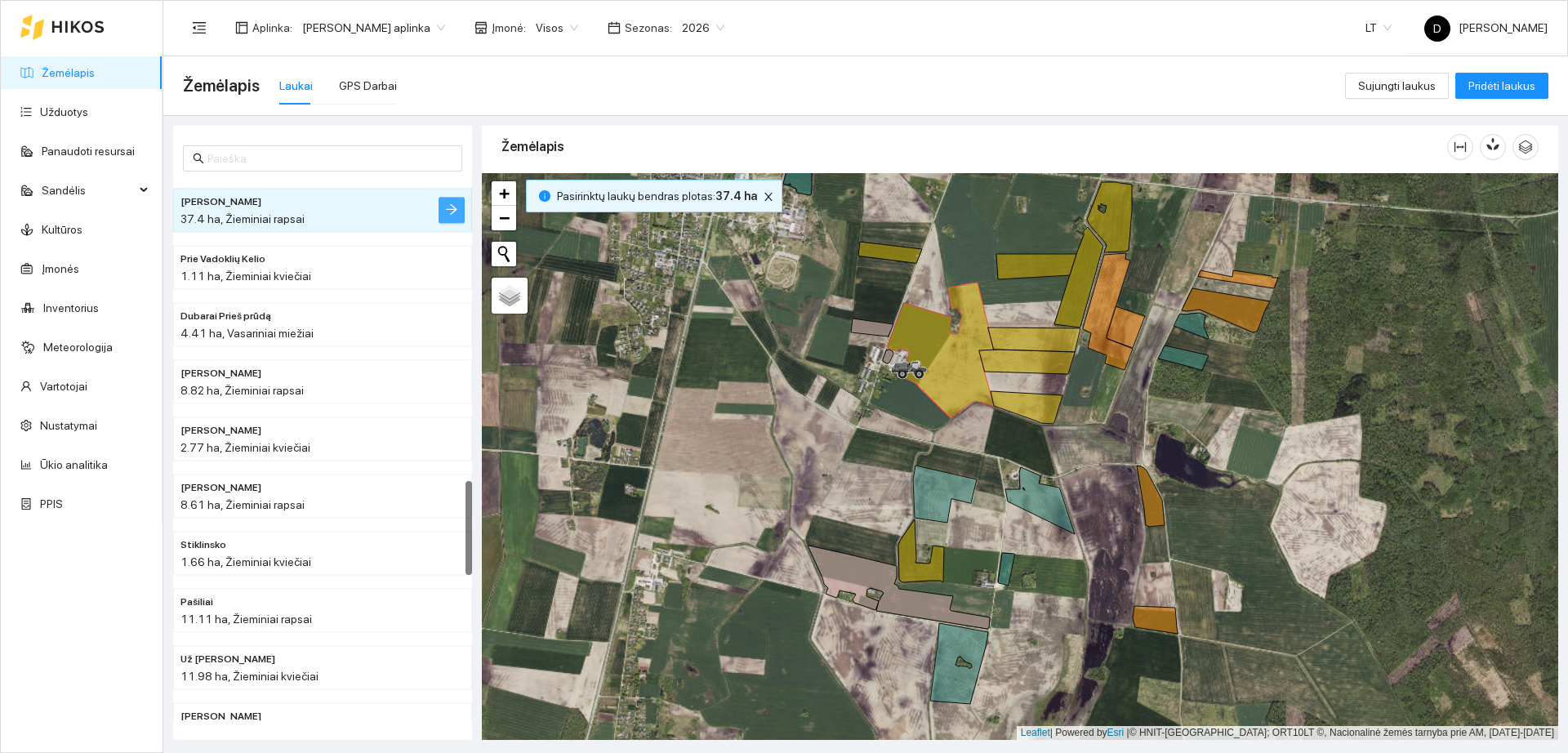
click at [449, 208] on icon "arrow-right" at bounding box center [452, 209] width 13 height 13
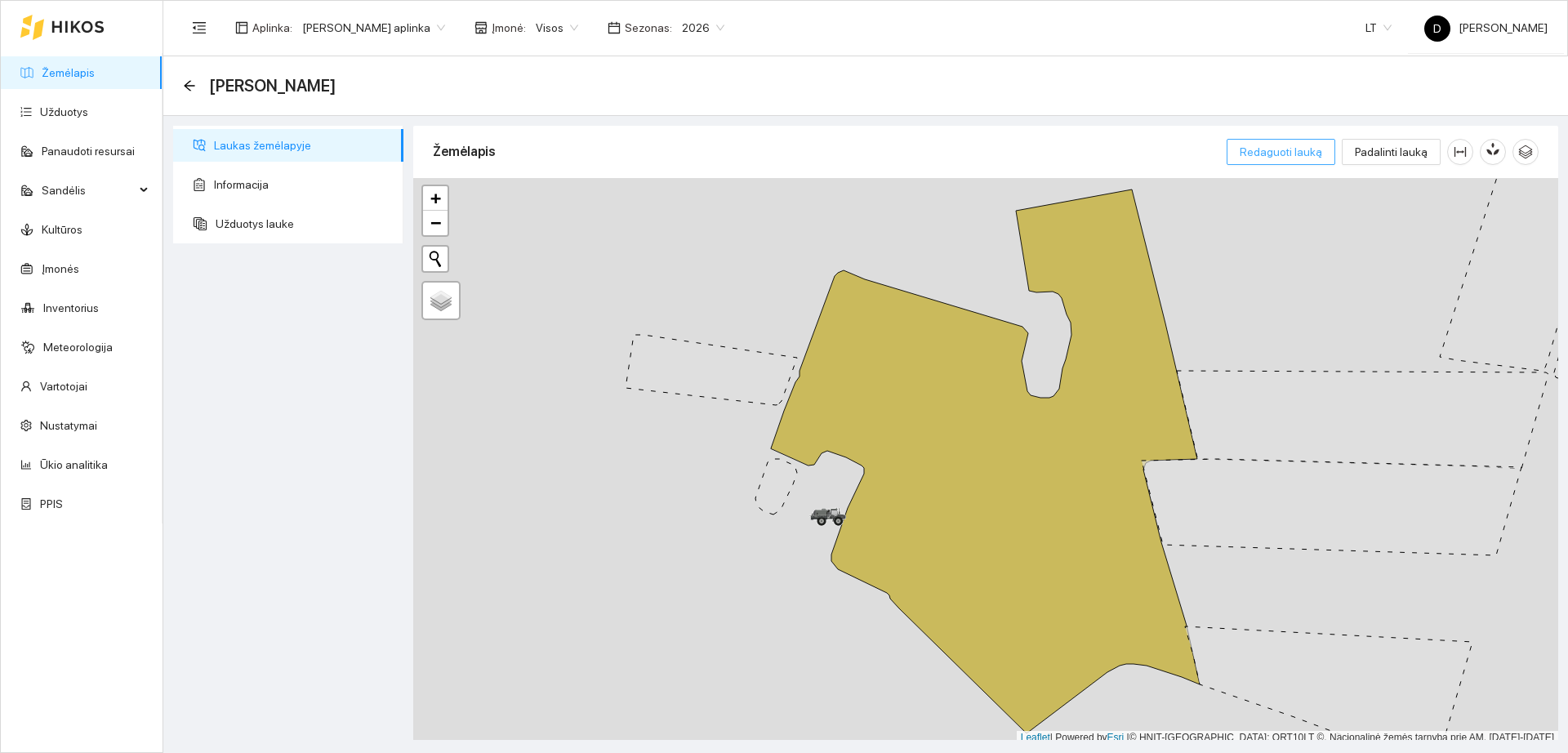
click at [1297, 149] on span "Redaguoti lauką" at bounding box center [1280, 152] width 82 height 18
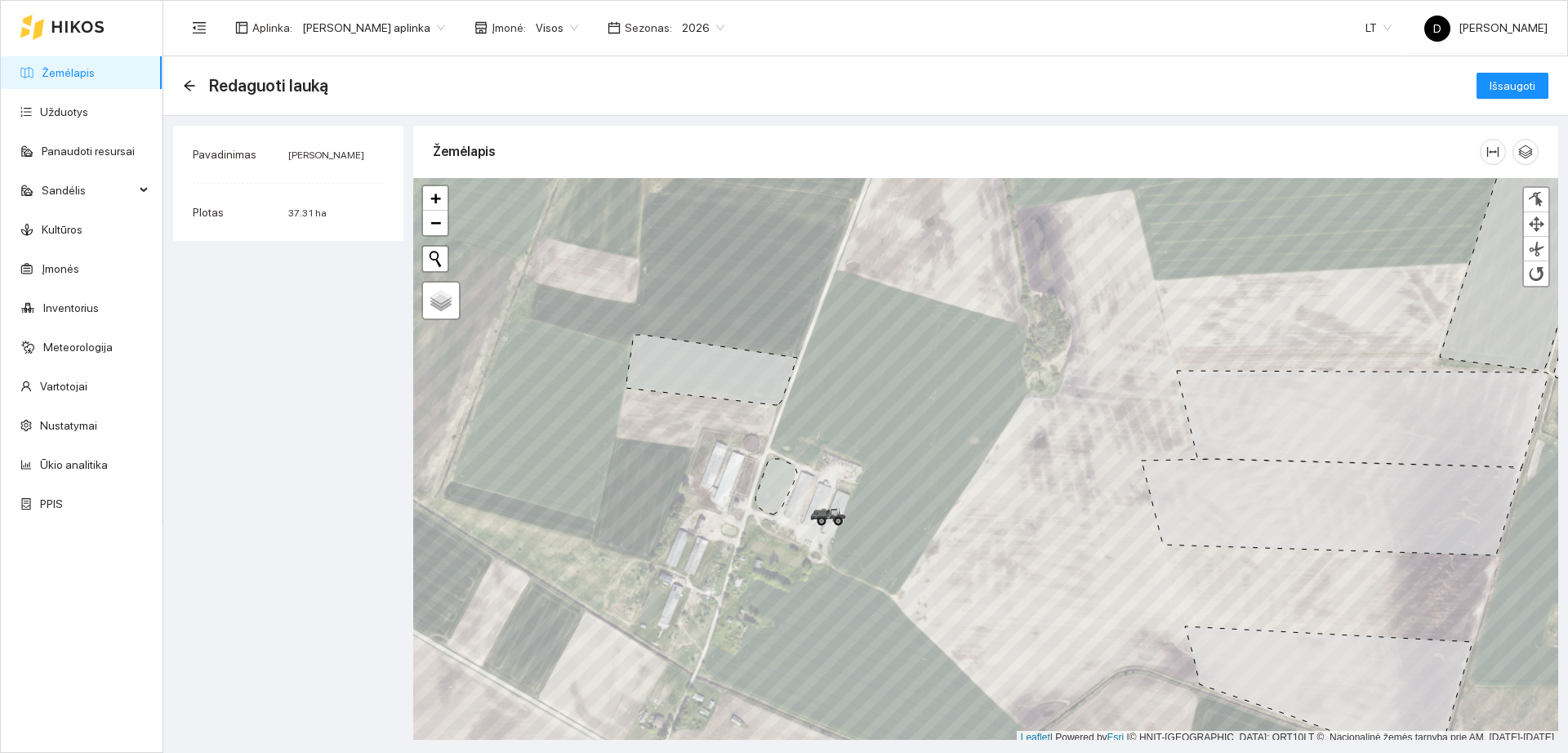
scroll to position [5, 0]
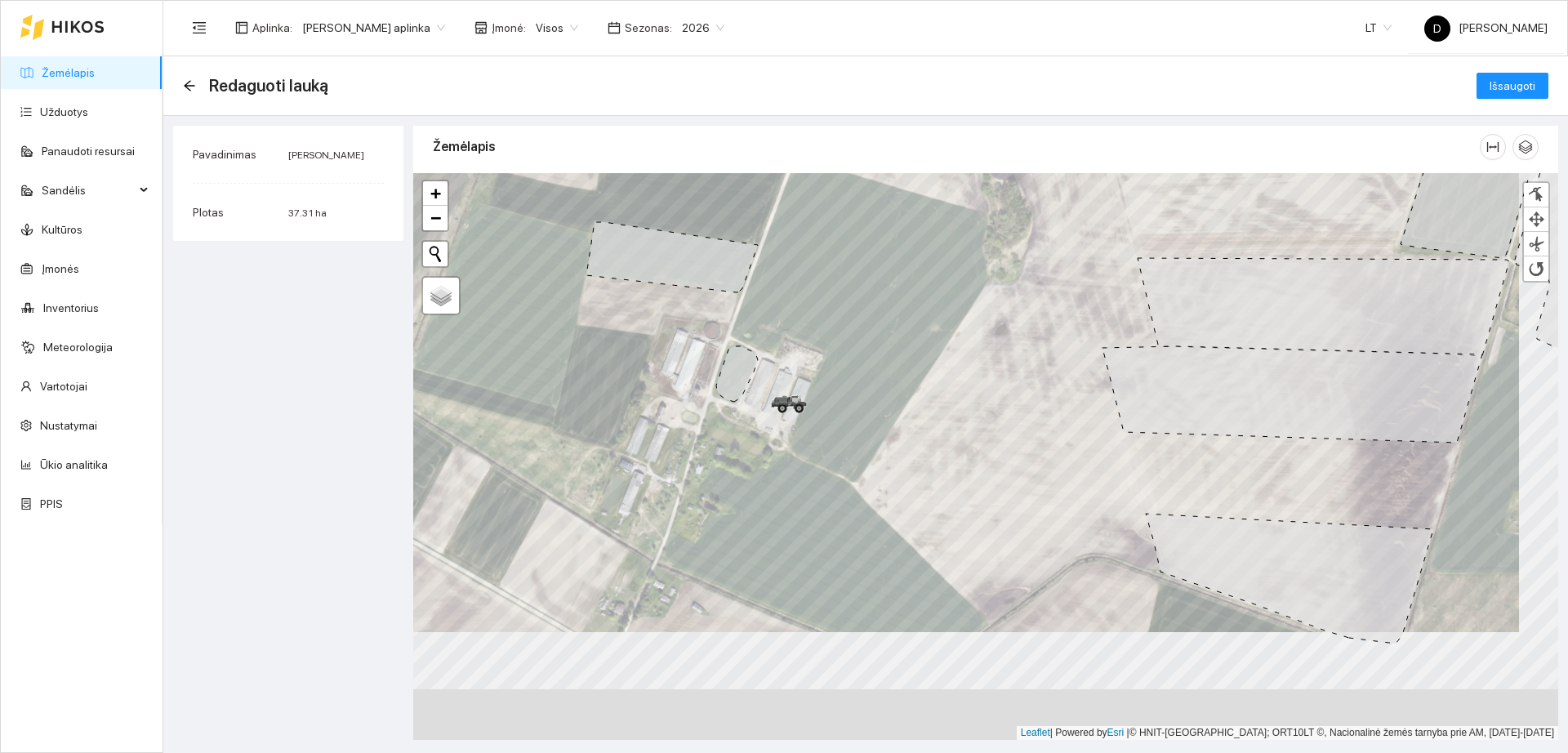
drag, startPoint x: 1402, startPoint y: 647, endPoint x: 1344, endPoint y: 507, distance: 151.5
click at [1344, 514] on icon at bounding box center [1289, 578] width 287 height 130
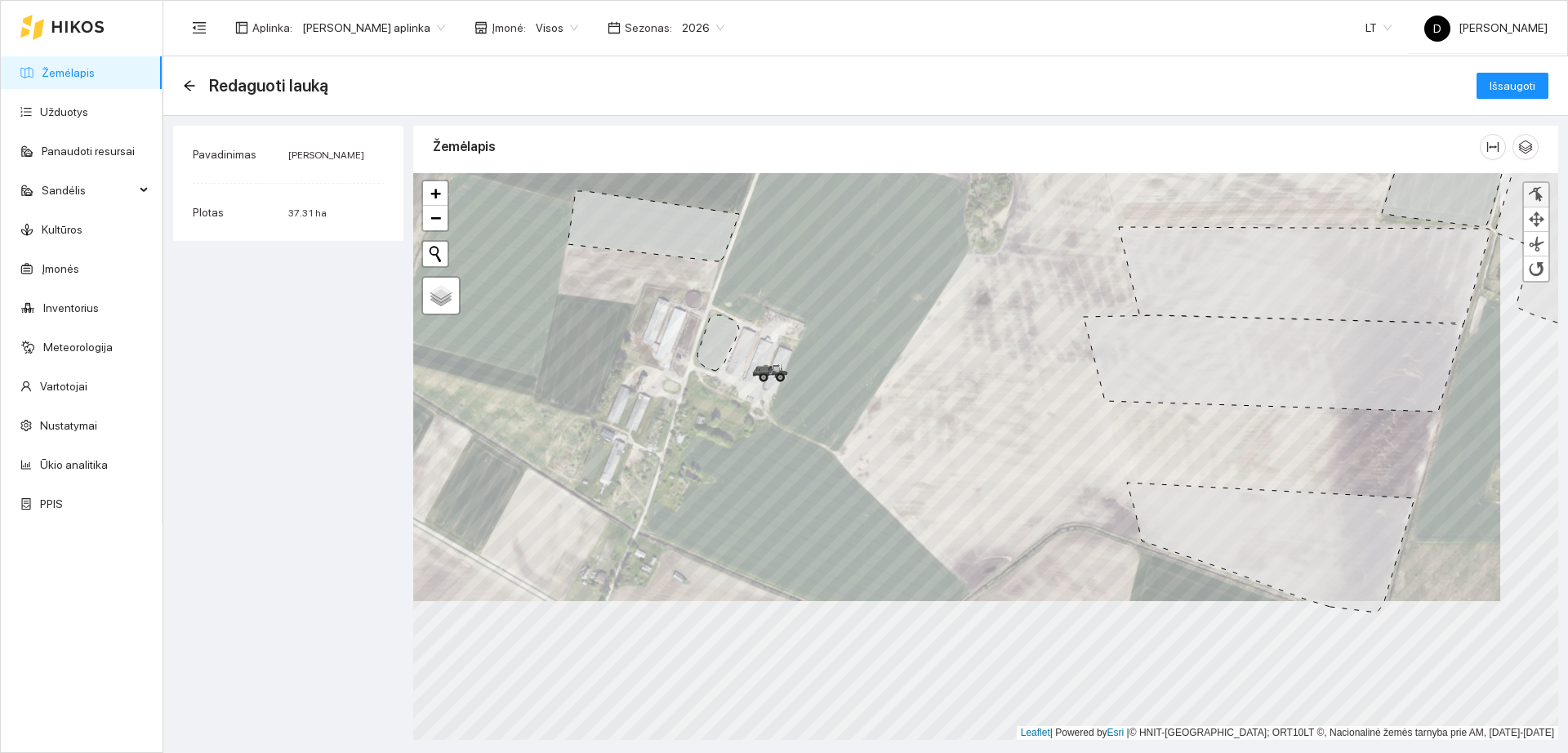
click at [1528, 188] on div at bounding box center [1537, 195] width 17 height 16
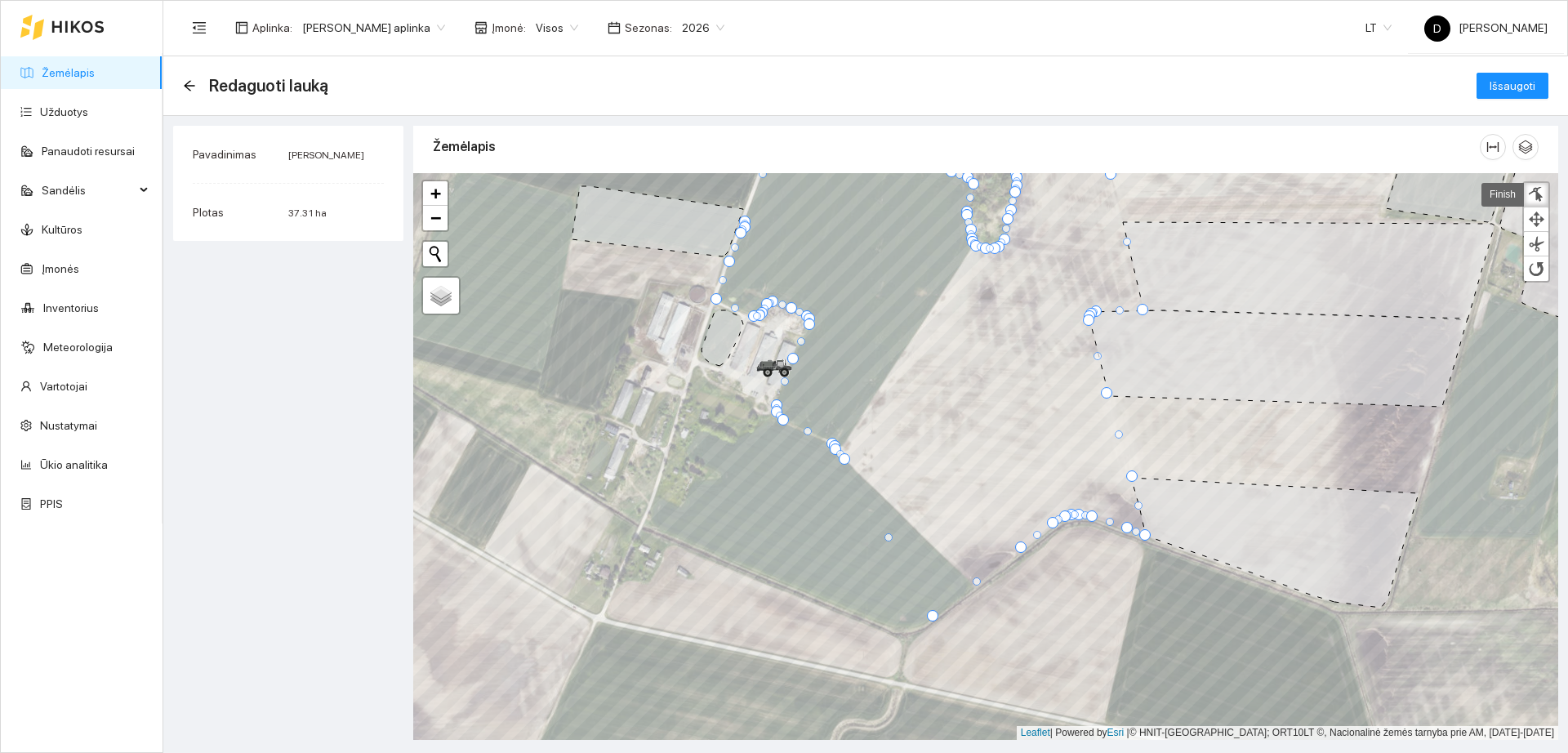
drag, startPoint x: 971, startPoint y: 588, endPoint x: 932, endPoint y: 619, distance: 49.8
click at [932, 619] on div at bounding box center [933, 616] width 11 height 11
drag, startPoint x: 885, startPoint y: 540, endPoint x: 901, endPoint y: 629, distance: 90.4
click at [901, 629] on div at bounding box center [905, 627] width 8 height 8
drag, startPoint x: 873, startPoint y: 544, endPoint x: 823, endPoint y: 601, distance: 75.8
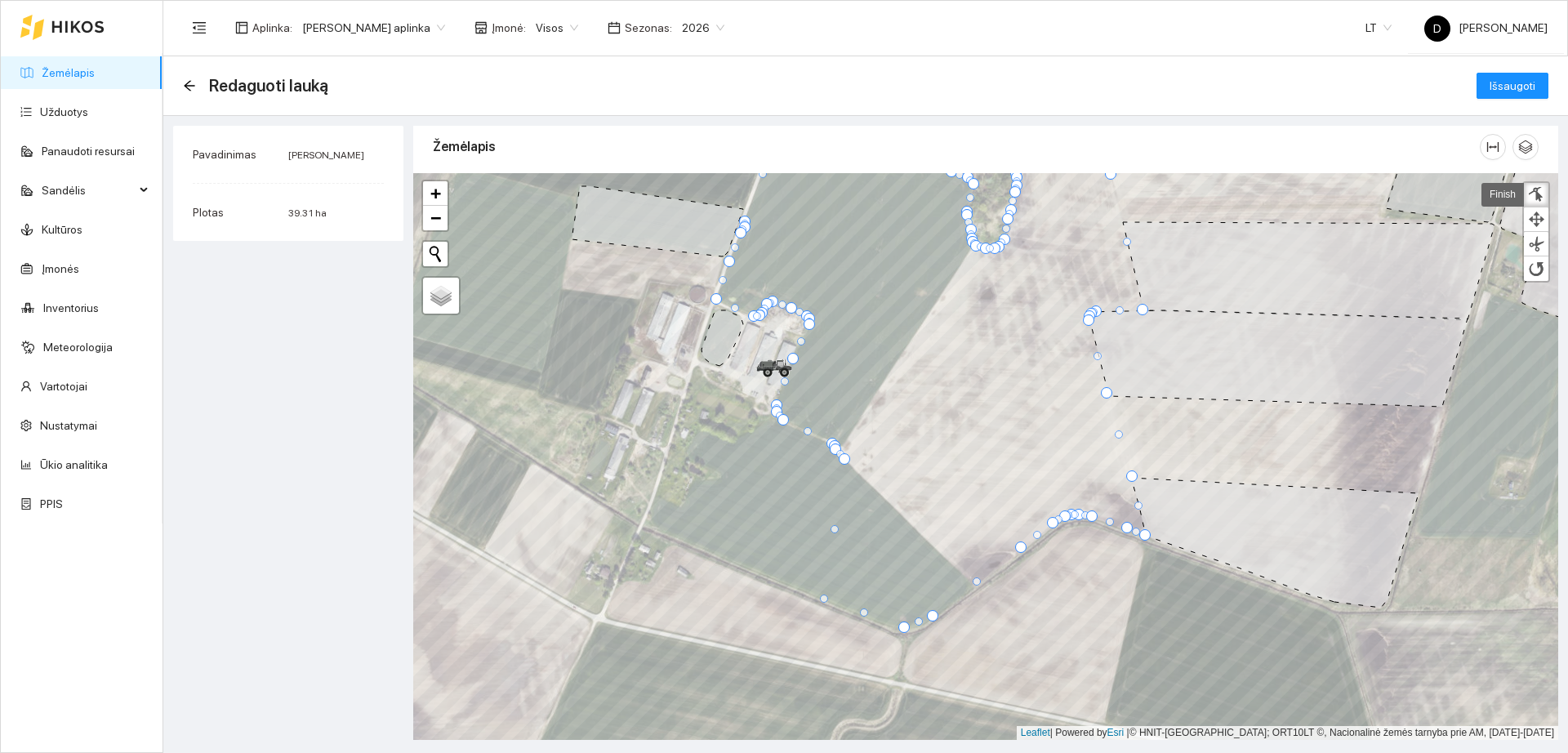
click at [823, 601] on div at bounding box center [824, 599] width 8 height 8
drag, startPoint x: 846, startPoint y: 461, endPoint x: 683, endPoint y: 545, distance: 183.4
click at [683, 545] on div at bounding box center [681, 543] width 11 height 11
drag, startPoint x: 838, startPoint y: 454, endPoint x: 652, endPoint y: 531, distance: 201.3
click at [652, 531] on div at bounding box center [652, 527] width 11 height 11
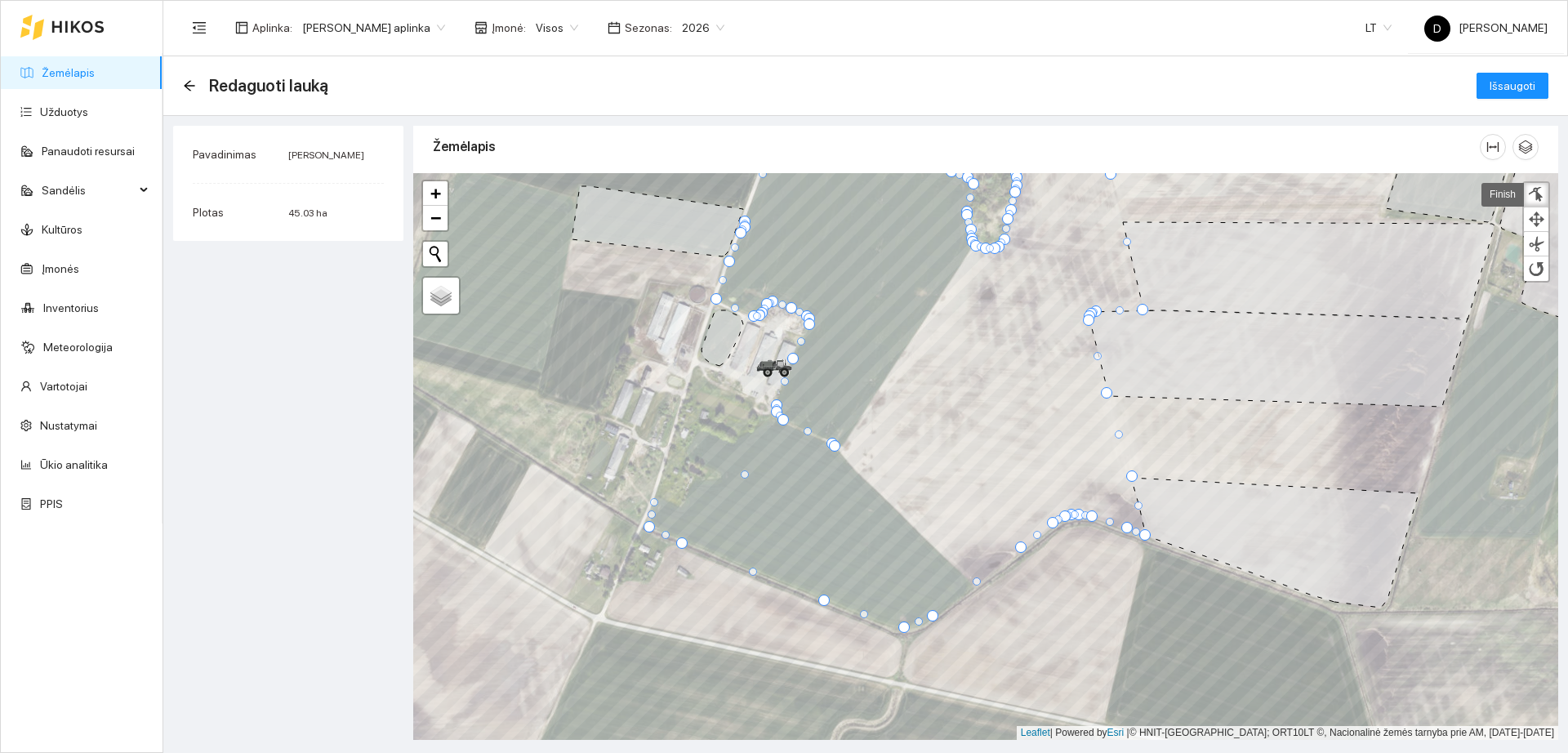
drag, startPoint x: 744, startPoint y: 485, endPoint x: 656, endPoint y: 501, distance: 89.4
click at [656, 501] on div at bounding box center [654, 502] width 8 height 8
drag, startPoint x: 743, startPoint y: 474, endPoint x: 702, endPoint y: 511, distance: 55.2
click at [702, 511] on div at bounding box center [702, 511] width 8 height 8
drag, startPoint x: 760, startPoint y: 483, endPoint x: 713, endPoint y: 492, distance: 47.9
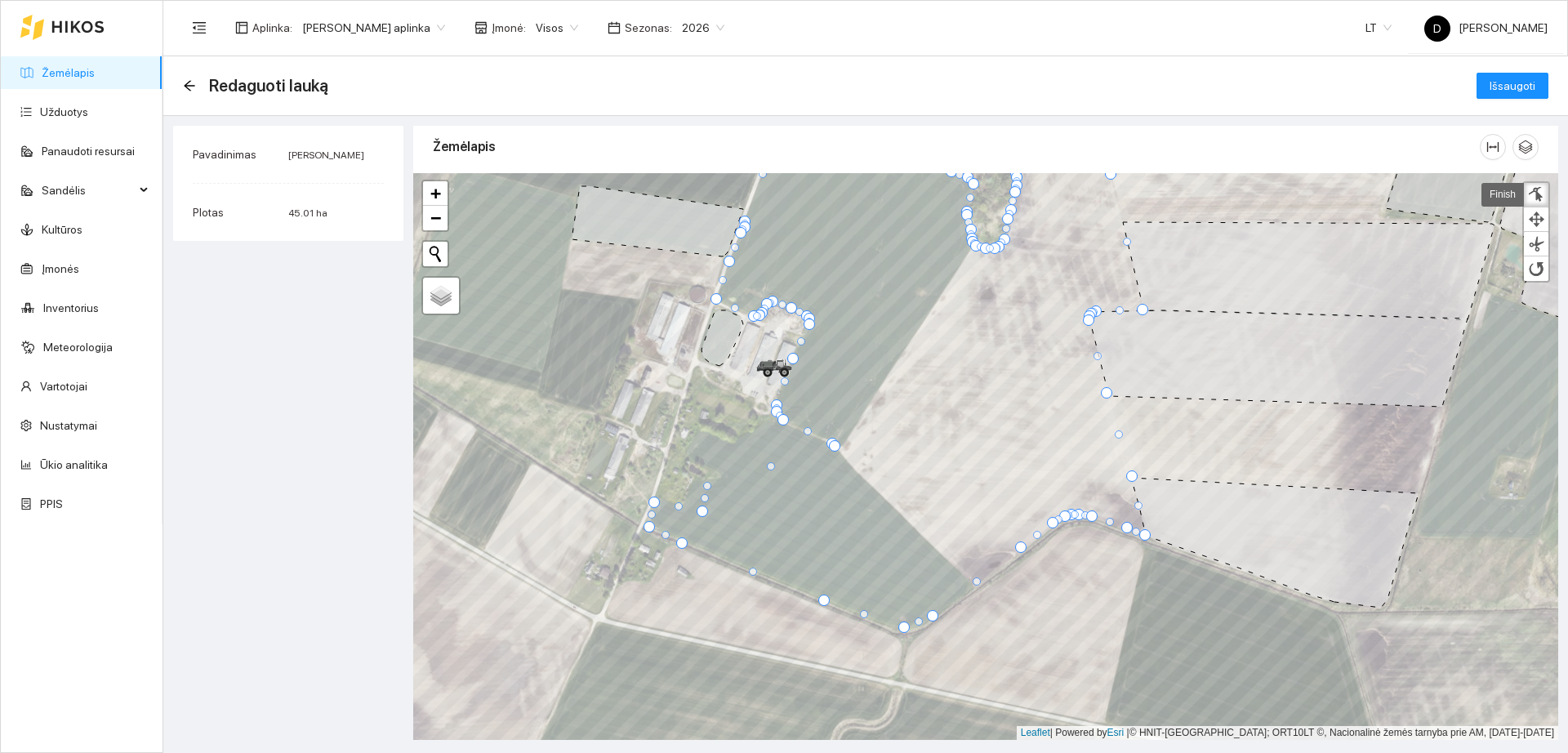
click at [711, 490] on div at bounding box center [706, 486] width 8 height 8
click at [704, 508] on div at bounding box center [702, 511] width 11 height 11
click at [702, 512] on div at bounding box center [703, 512] width 11 height 11
click at [703, 512] on div at bounding box center [701, 513] width 11 height 11
drag, startPoint x: 707, startPoint y: 502, endPoint x: 697, endPoint y: 481, distance: 23.3
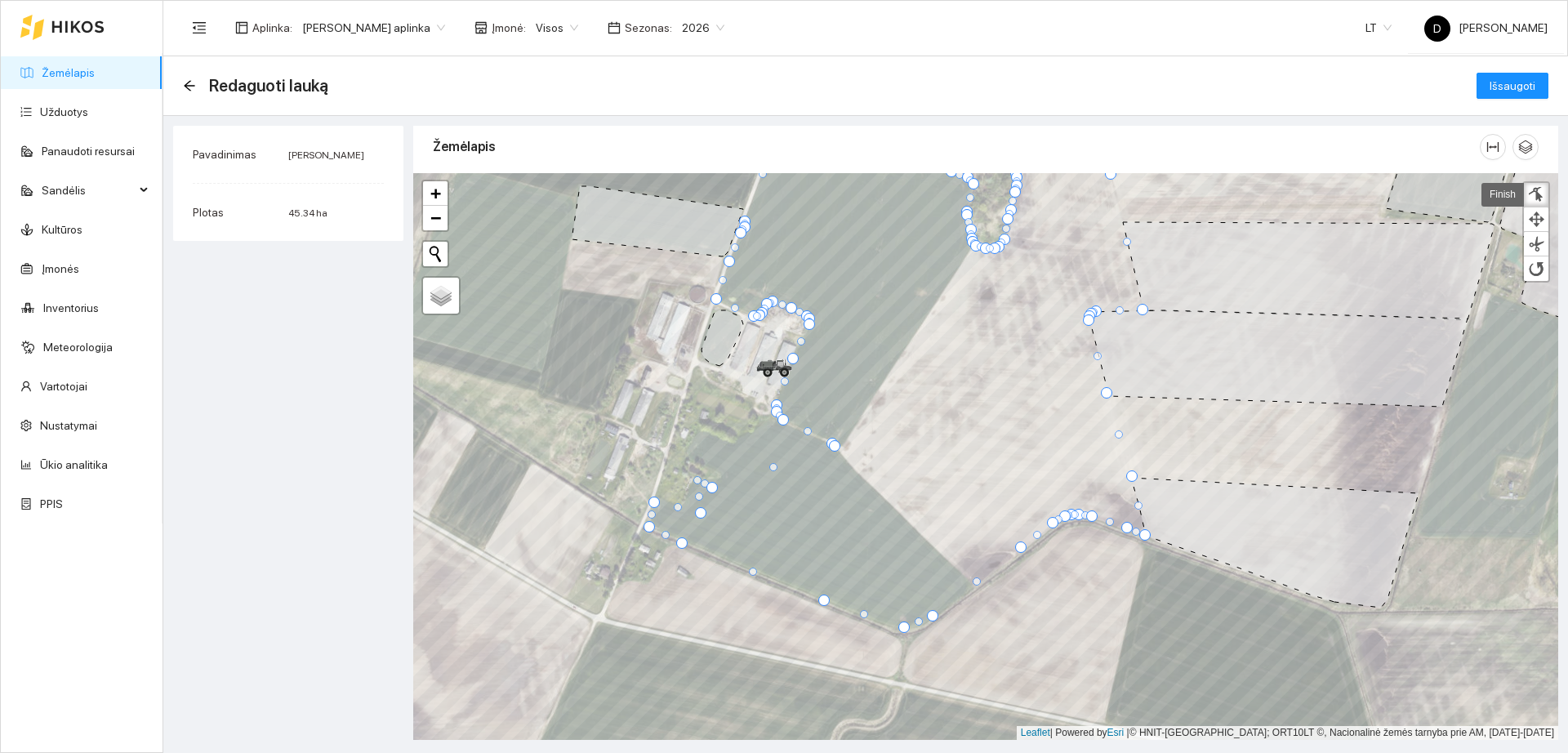
click at [697, 481] on div at bounding box center [697, 480] width 8 height 8
drag, startPoint x: 676, startPoint y: 493, endPoint x: 682, endPoint y: 510, distance: 18.0
click at [682, 510] on div at bounding box center [682, 507] width 8 height 8
drag, startPoint x: 714, startPoint y: 488, endPoint x: 723, endPoint y: 484, distance: 9.8
click at [723, 484] on div at bounding box center [721, 484] width 11 height 11
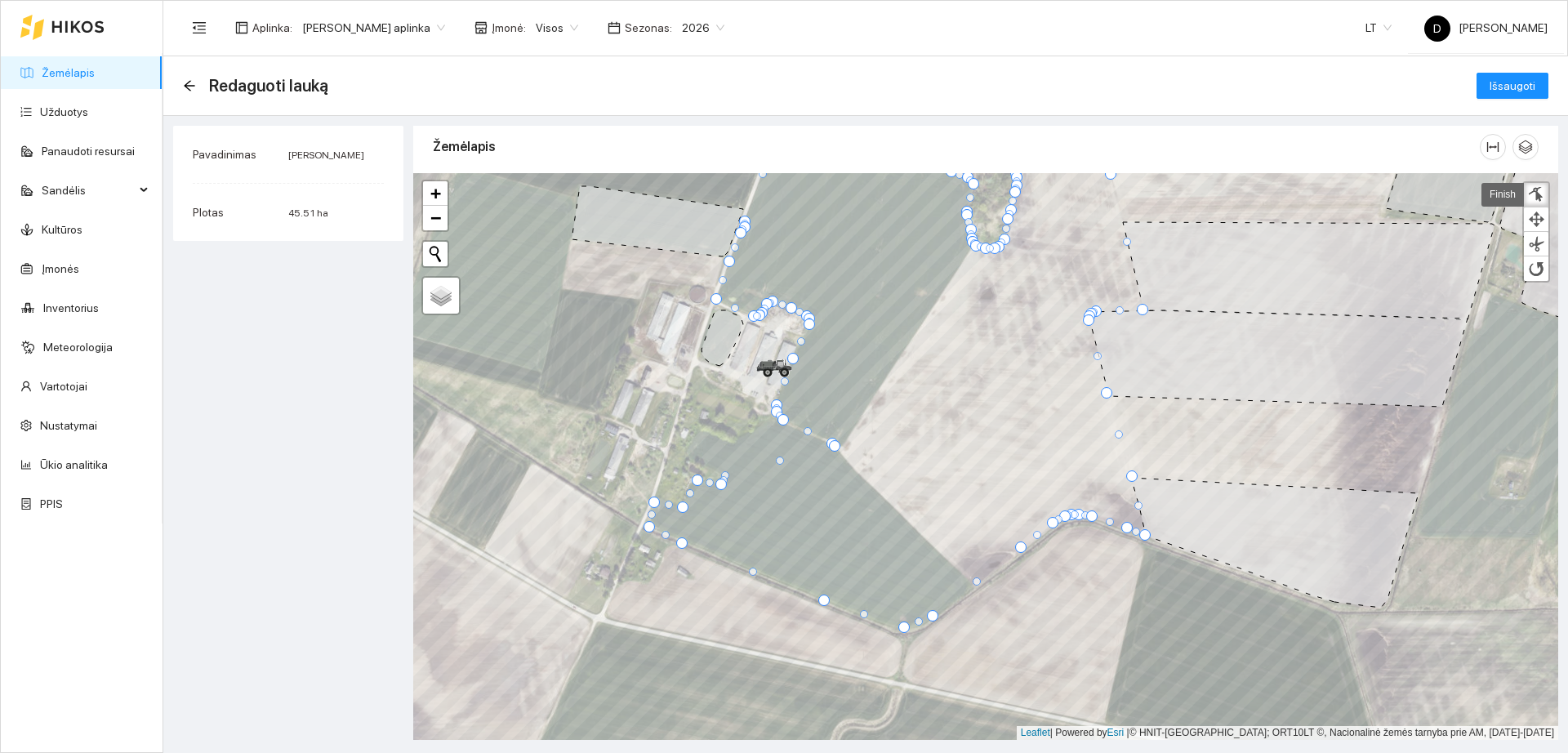
drag, startPoint x: 778, startPoint y: 465, endPoint x: 724, endPoint y: 475, distance: 54.9
click at [724, 475] on div at bounding box center [725, 475] width 8 height 8
drag, startPoint x: 780, startPoint y: 459, endPoint x: 702, endPoint y: 458, distance: 78.0
click at [702, 458] on div at bounding box center [700, 459] width 8 height 8
drag, startPoint x: 768, startPoint y: 456, endPoint x: 692, endPoint y: 457, distance: 76.0
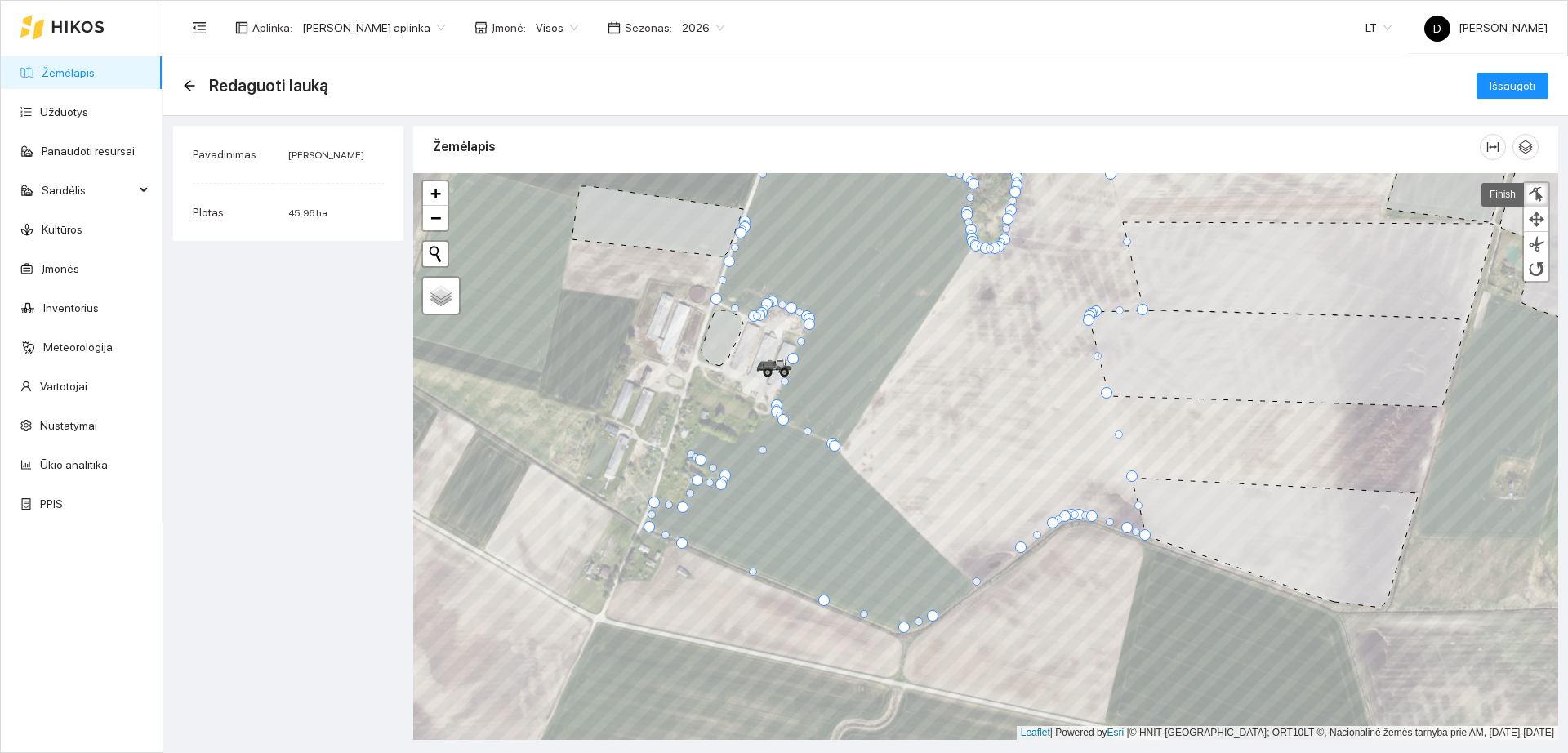
click at [359, 30] on div at bounding box center [359, 30] width 0 height 0
drag, startPoint x: 760, startPoint y: 451, endPoint x: 695, endPoint y: 433, distance: 67.4
click at [695, 433] on div at bounding box center [698, 431] width 8 height 8
drag, startPoint x: 766, startPoint y: 440, endPoint x: 741, endPoint y: 446, distance: 25.7
click at [741, 446] on div at bounding box center [741, 445] width 8 height 8
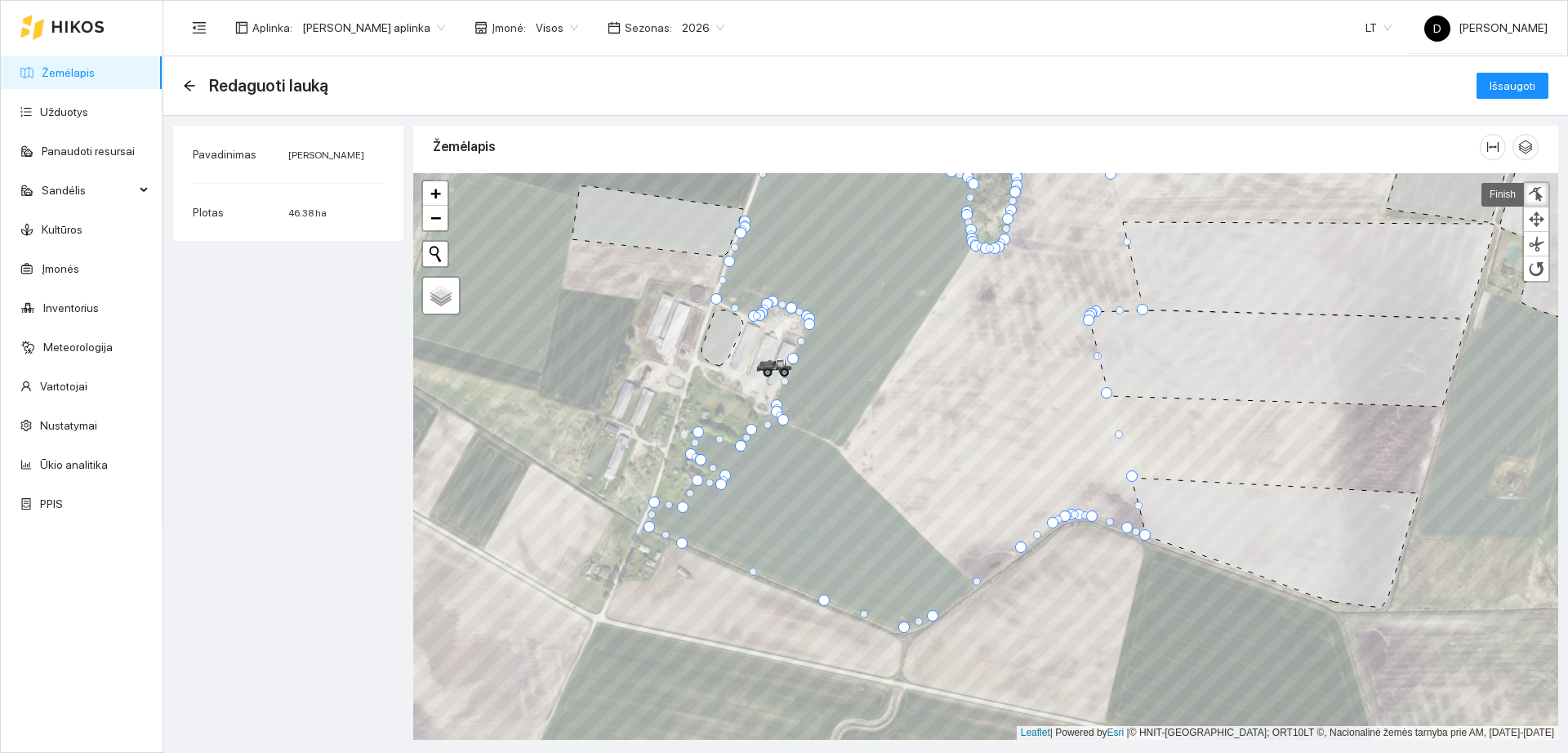
drag, startPoint x: 832, startPoint y: 445, endPoint x: 752, endPoint y: 431, distance: 81.2
click at [752, 431] on div at bounding box center [751, 430] width 11 height 11
click at [740, 434] on div at bounding box center [742, 437] width 8 height 8
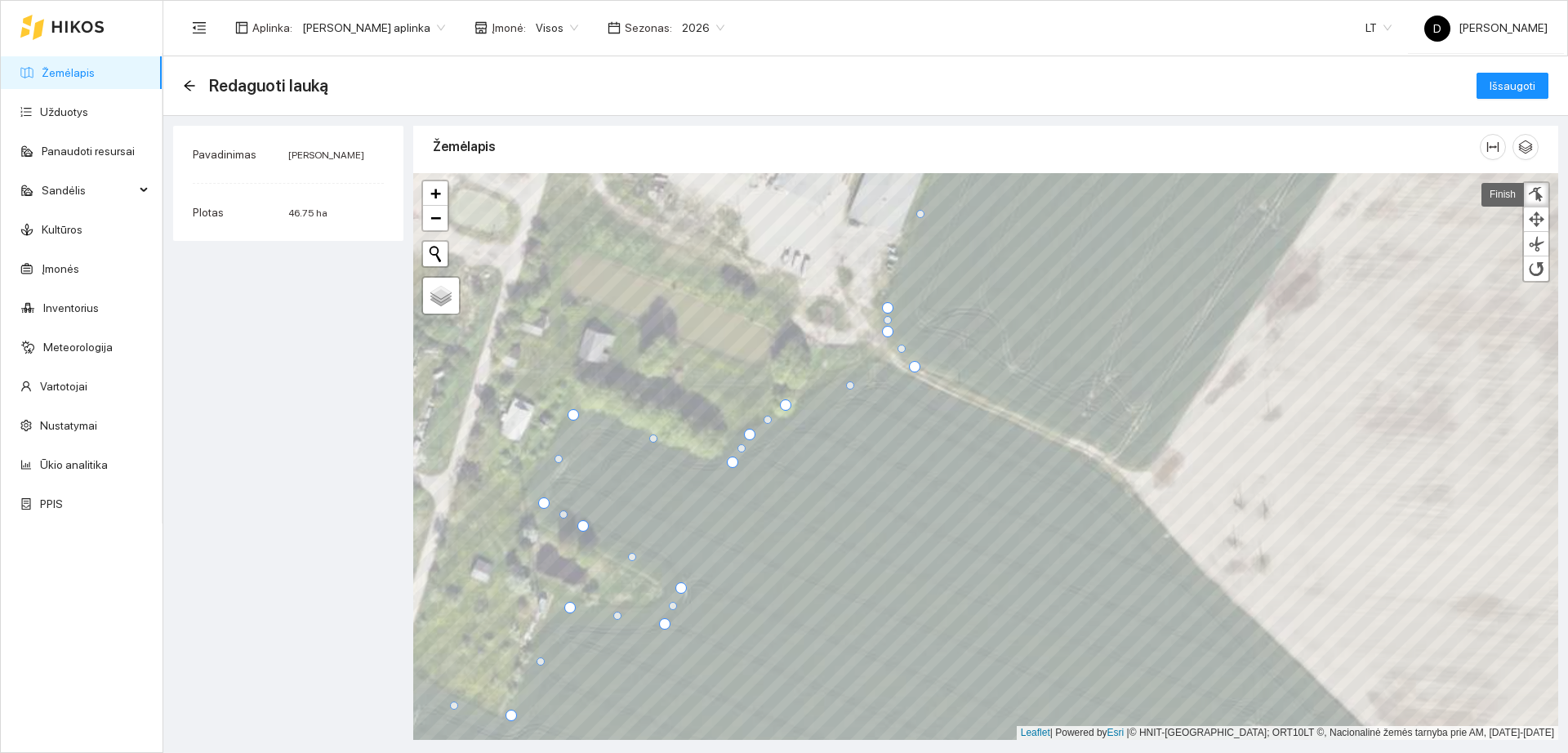
drag, startPoint x: 746, startPoint y: 469, endPoint x: 736, endPoint y: 462, distance: 12.2
click at [736, 462] on div at bounding box center [732, 462] width 11 height 11
drag, startPoint x: 653, startPoint y: 437, endPoint x: 614, endPoint y: 423, distance: 41.4
click at [614, 423] on div at bounding box center [617, 427] width 8 height 8
drag, startPoint x: 673, startPoint y: 445, endPoint x: 659, endPoint y: 448, distance: 14.3
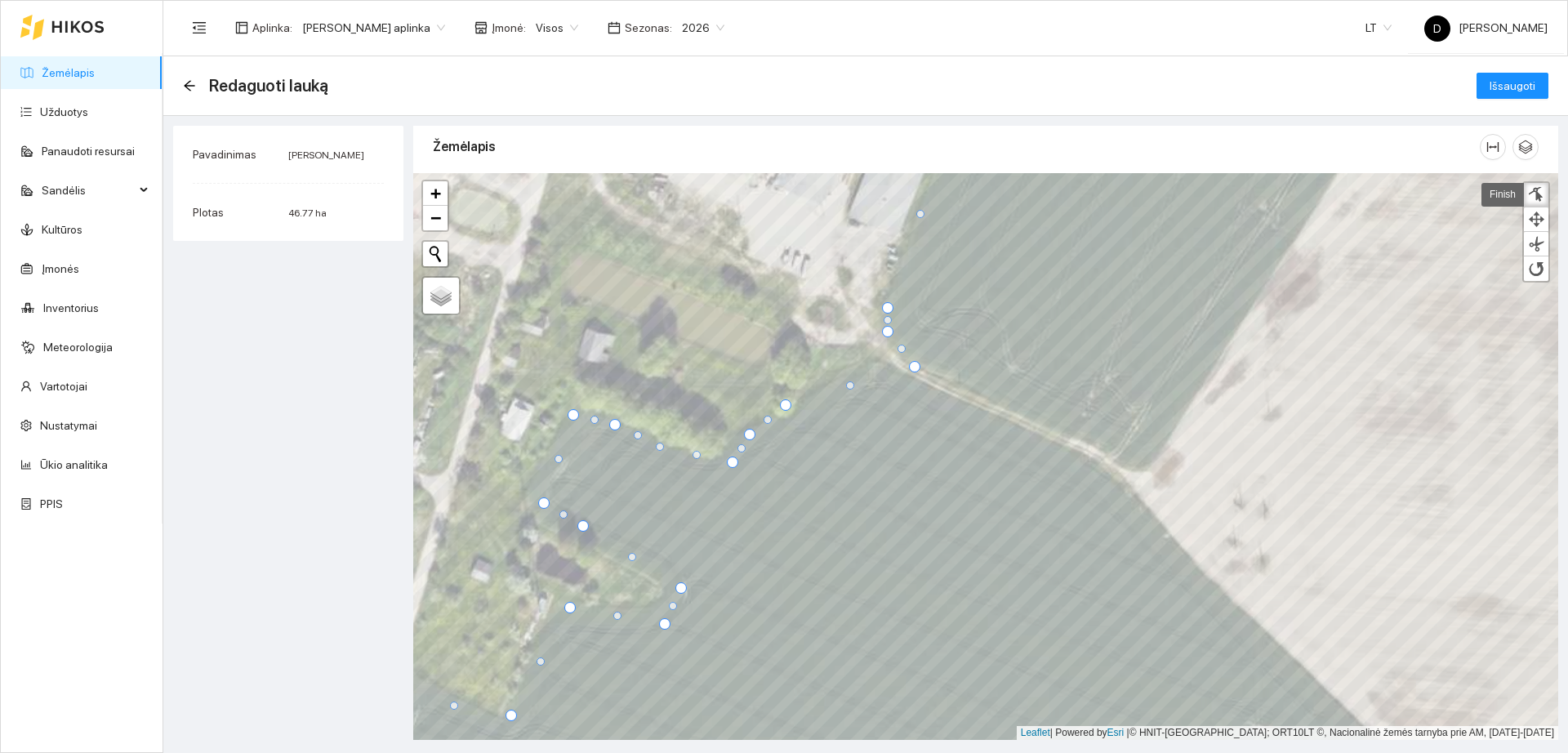
click at [659, 448] on div at bounding box center [659, 446] width 8 height 8
click at [732, 447] on div at bounding box center [733, 445] width 8 height 8
drag, startPoint x: 662, startPoint y: 625, endPoint x: 657, endPoint y: 610, distance: 15.8
click at [657, 610] on div at bounding box center [659, 609] width 11 height 11
drag, startPoint x: 570, startPoint y: 607, endPoint x: 561, endPoint y: 597, distance: 13.5
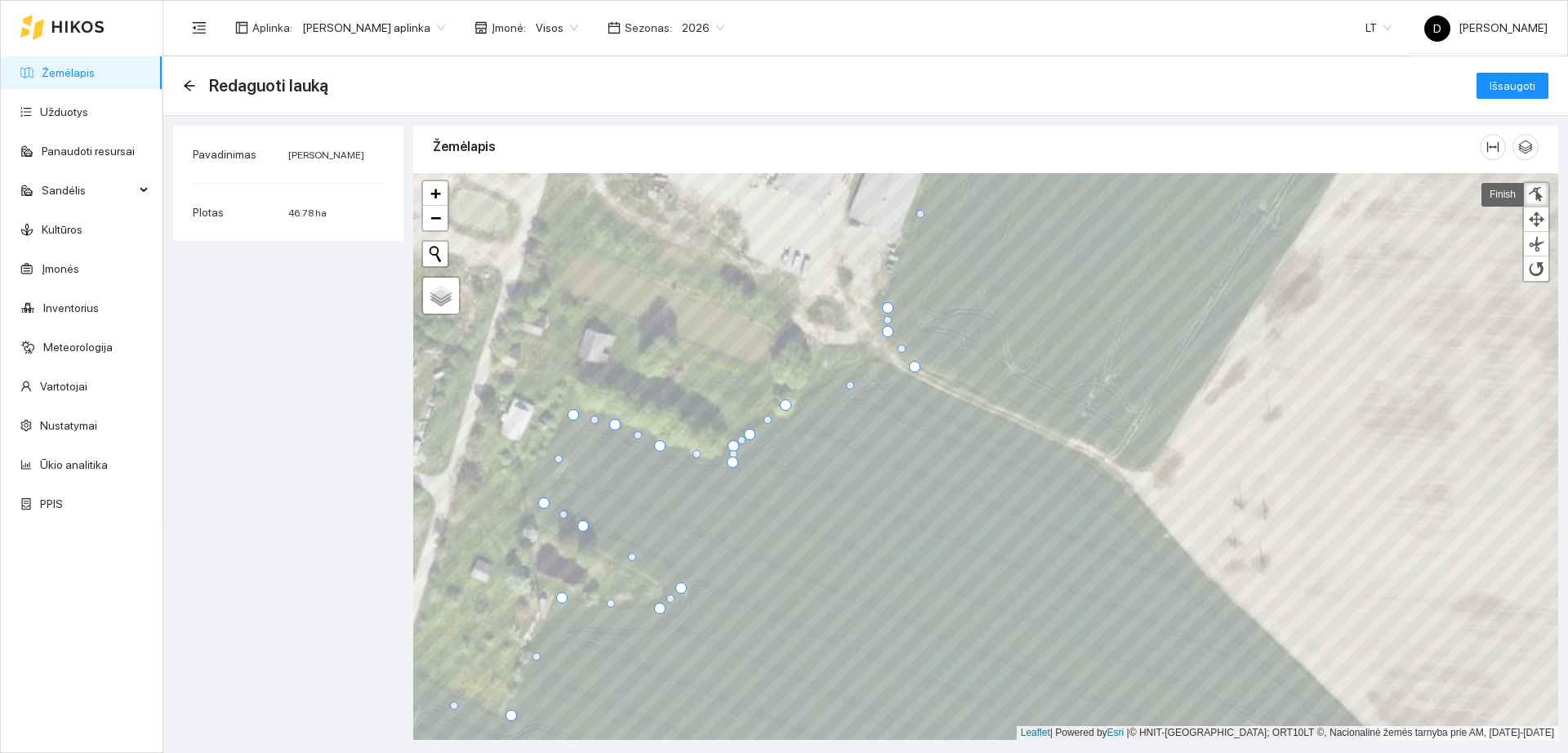
click at [561, 597] on div at bounding box center [561, 598] width 11 height 11
drag, startPoint x: 609, startPoint y: 607, endPoint x: 593, endPoint y: 611, distance: 16.5
click at [593, 611] on div at bounding box center [594, 608] width 8 height 8
click at [674, 589] on div at bounding box center [676, 587] width 11 height 11
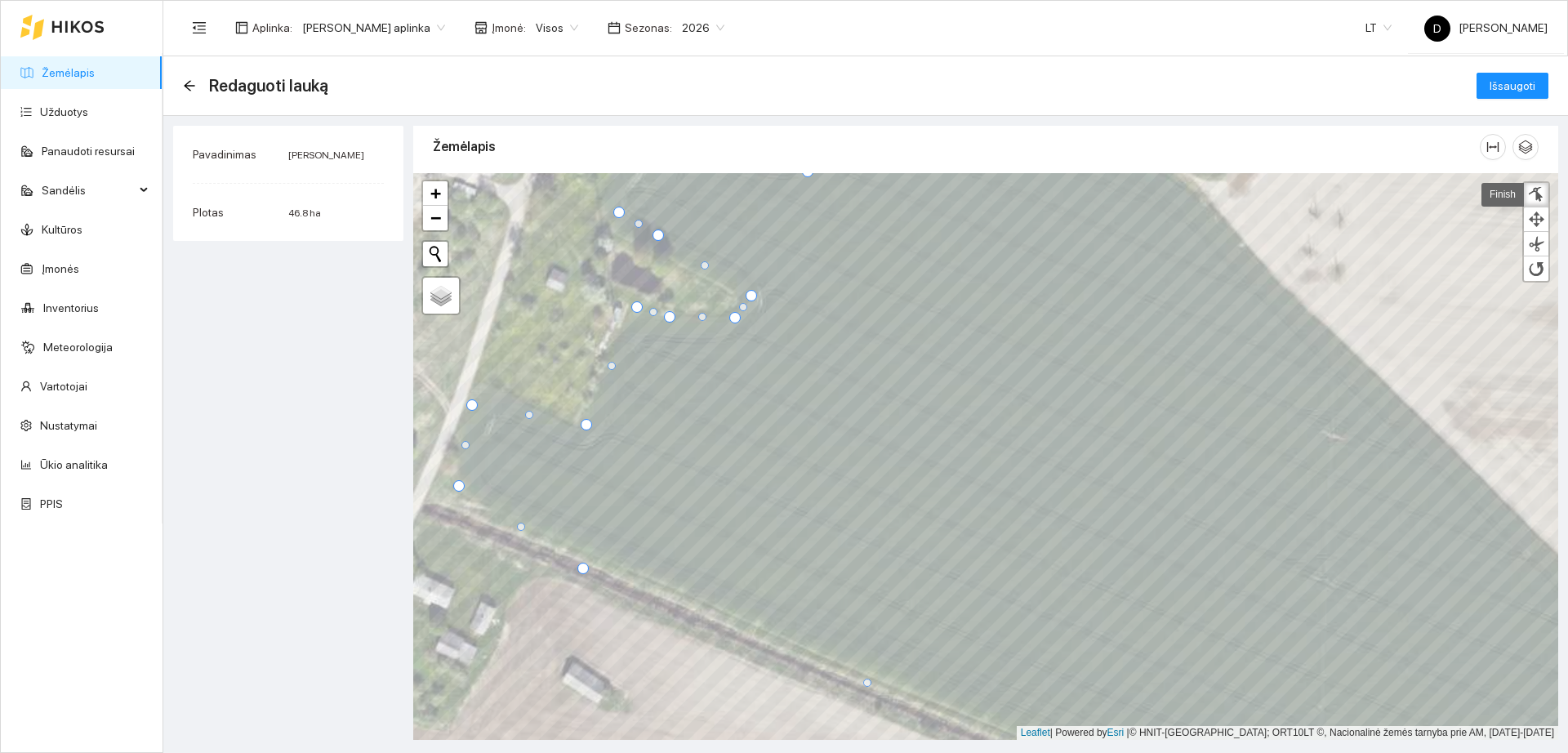
drag, startPoint x: 454, startPoint y: 502, endPoint x: 461, endPoint y: 484, distance: 19.3
click at [461, 484] on div at bounding box center [459, 486] width 11 height 11
drag, startPoint x: 475, startPoint y: 406, endPoint x: 490, endPoint y: 389, distance: 22.7
click at [490, 389] on div at bounding box center [488, 389] width 11 height 11
click at [531, 415] on div at bounding box center [534, 412] width 8 height 8
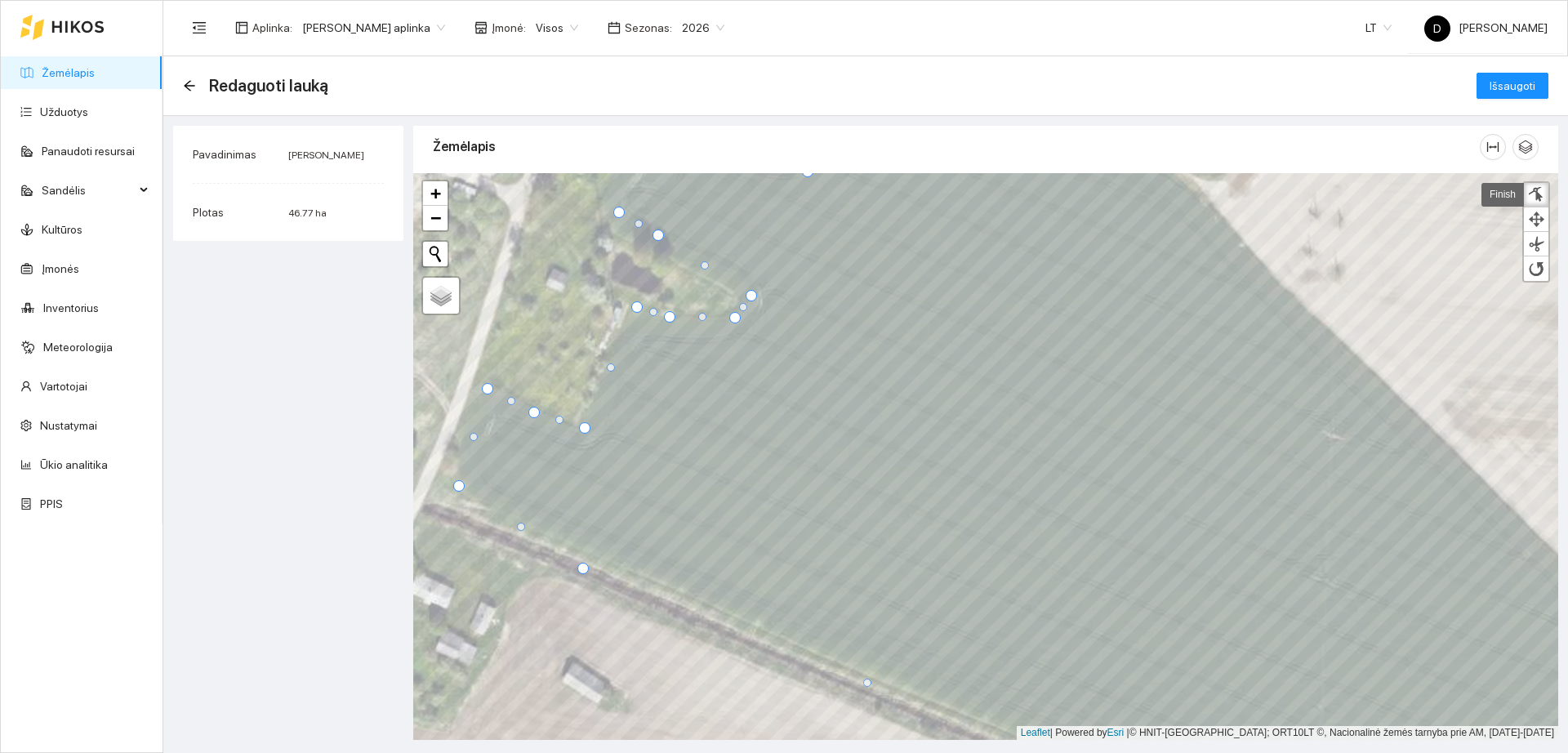
click at [584, 429] on div at bounding box center [585, 428] width 11 height 11
drag, startPoint x: 475, startPoint y: 433, endPoint x: 471, endPoint y: 422, distance: 11.7
click at [471, 422] on div at bounding box center [471, 426] width 8 height 8
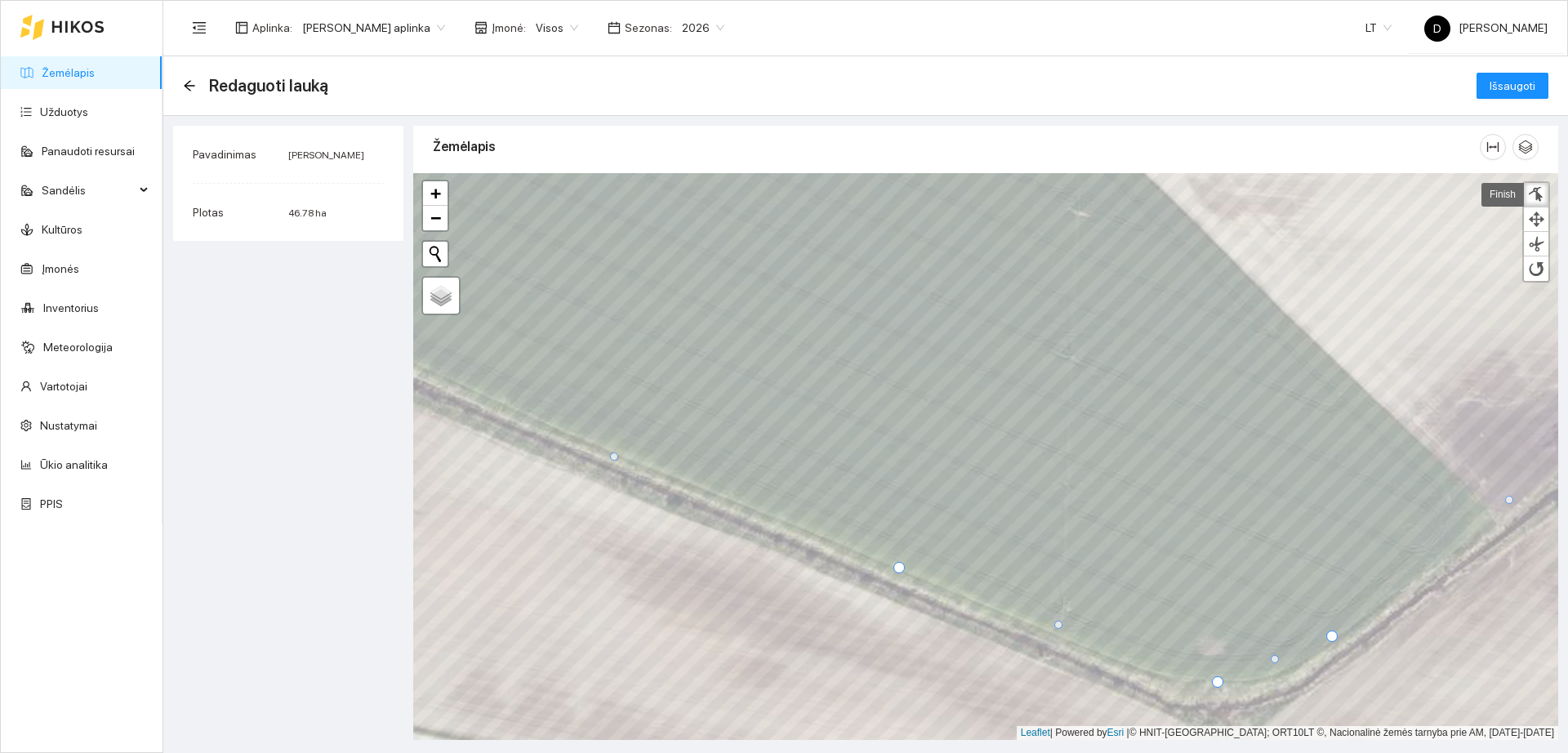
click at [899, 569] on div at bounding box center [899, 567] width 11 height 11
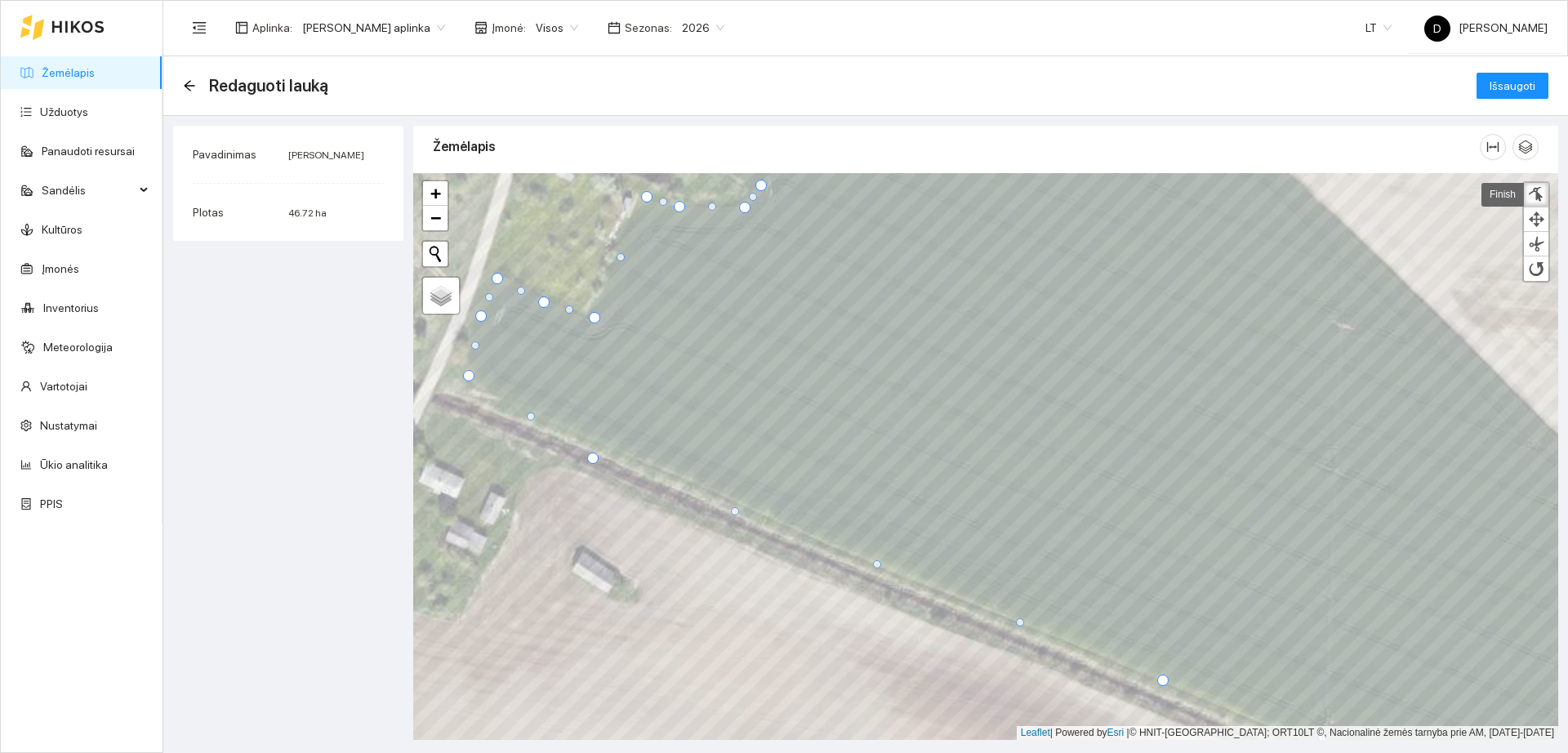
click at [874, 562] on div at bounding box center [876, 565] width 8 height 8
drag, startPoint x: 591, startPoint y: 462, endPoint x: 594, endPoint y: 453, distance: 9.5
click at [594, 453] on div at bounding box center [595, 450] width 11 height 11
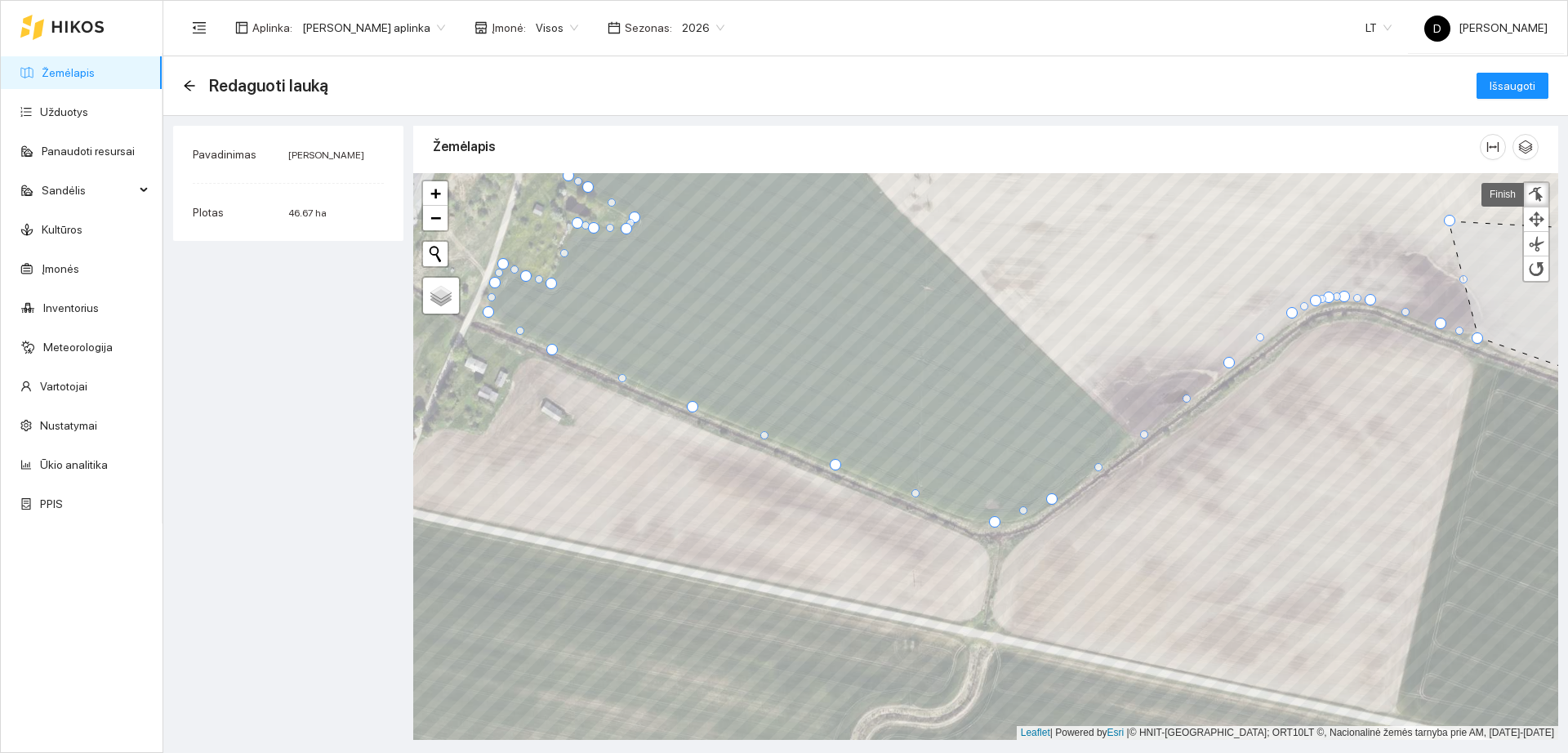
click at [1148, 435] on div at bounding box center [1144, 434] width 8 height 8
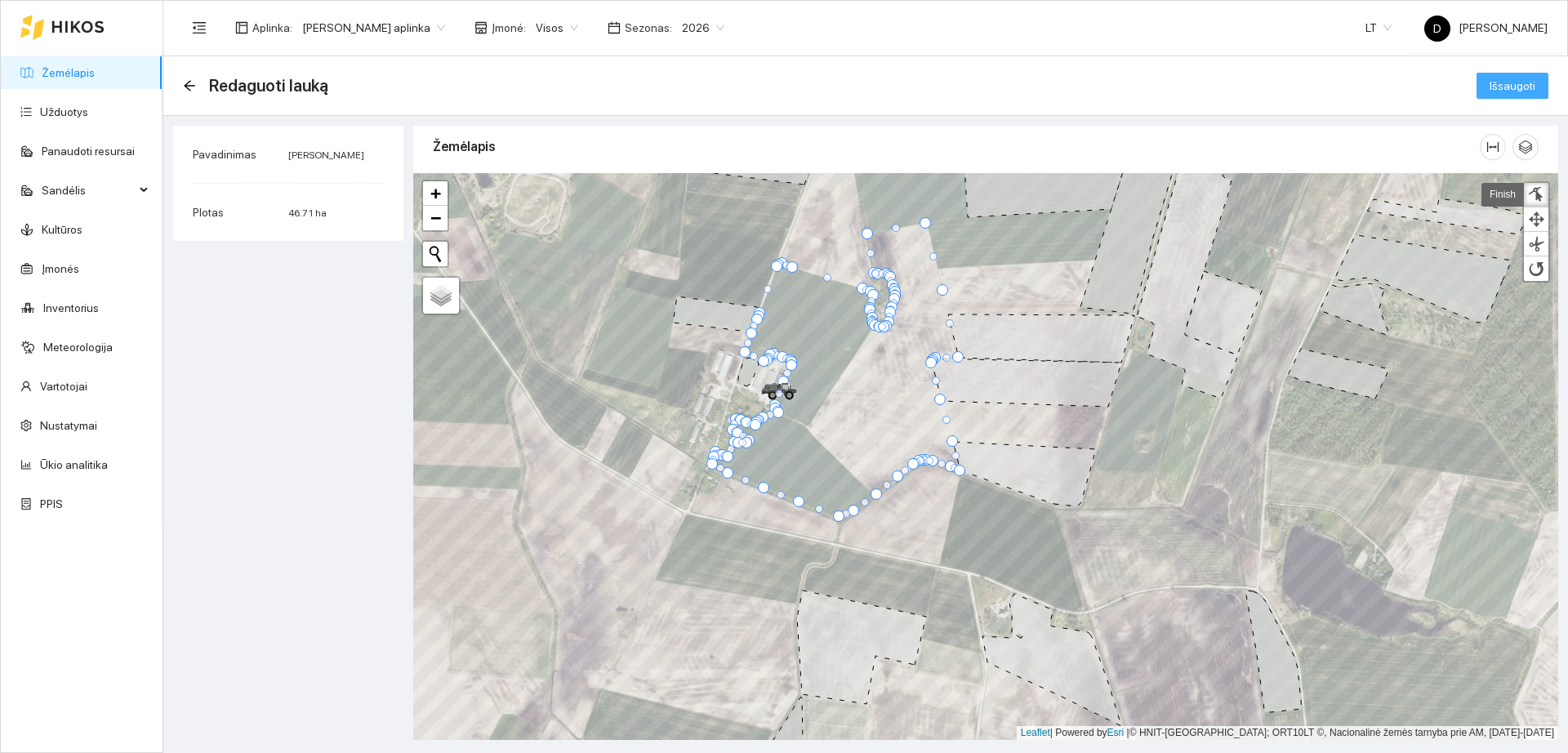
click at [1502, 90] on span "Išsaugoti" at bounding box center [1513, 85] width 46 height 18
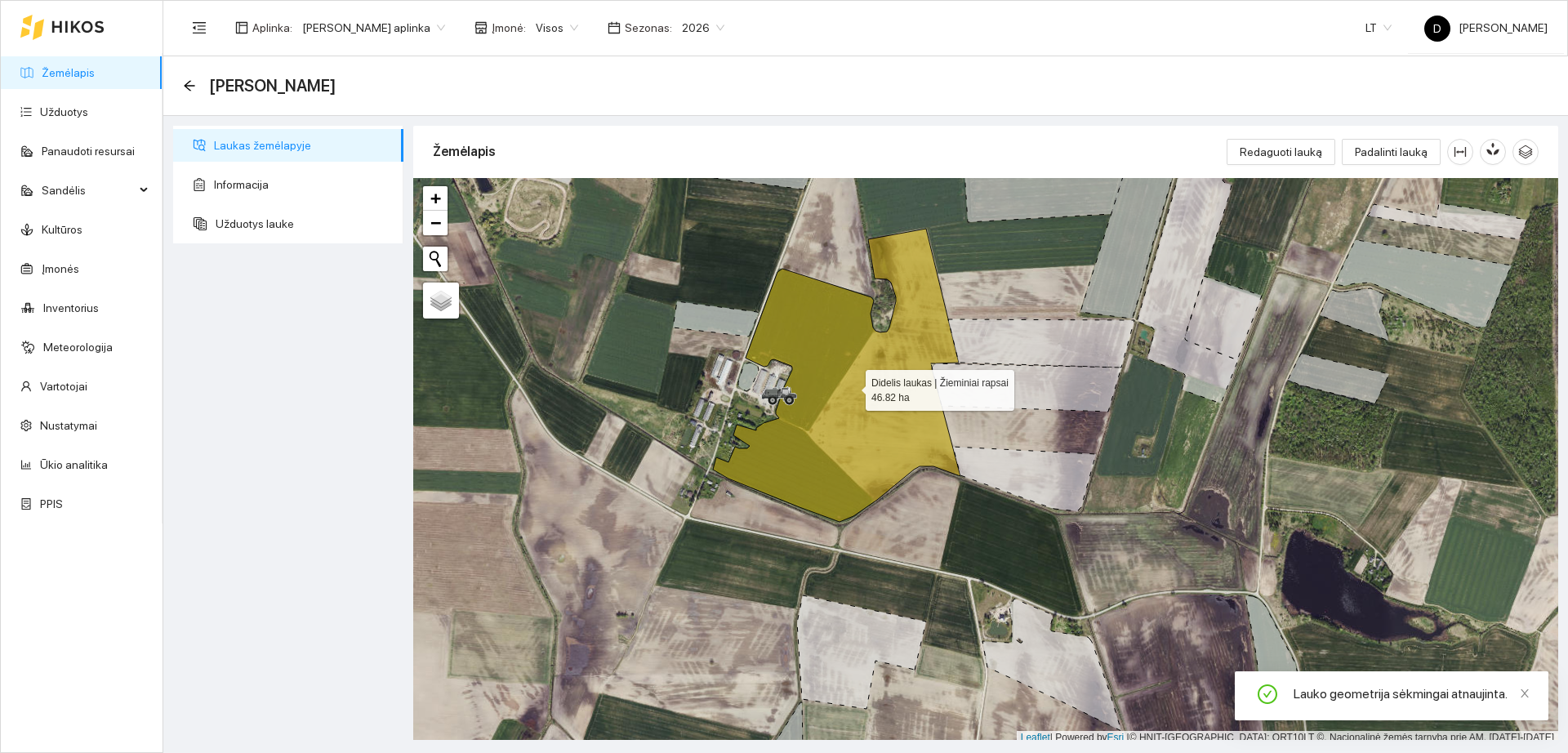
scroll to position [5, 0]
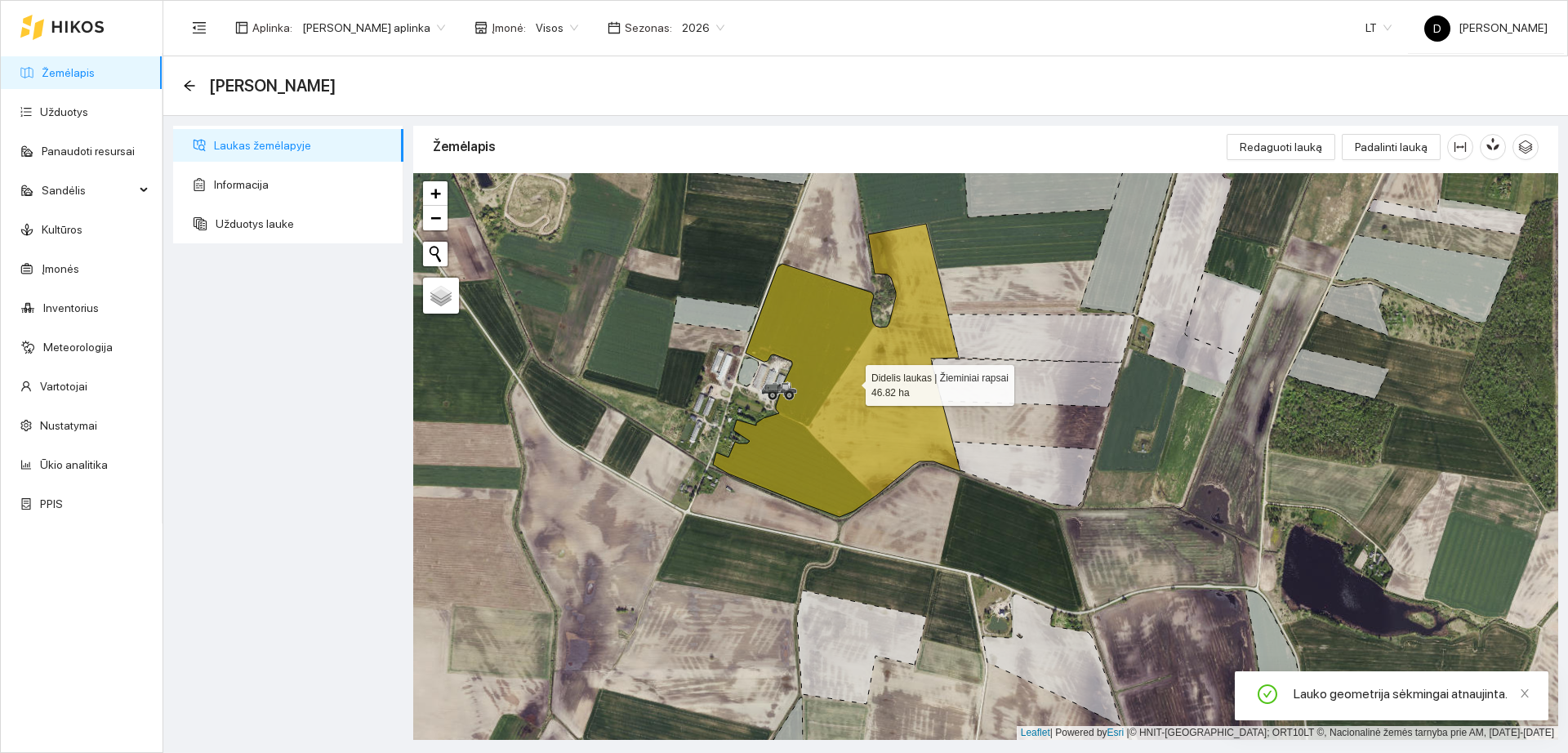
click at [860, 380] on icon at bounding box center [837, 370] width 247 height 293
click at [89, 79] on link "Žemėlapis" at bounding box center [67, 73] width 53 height 13
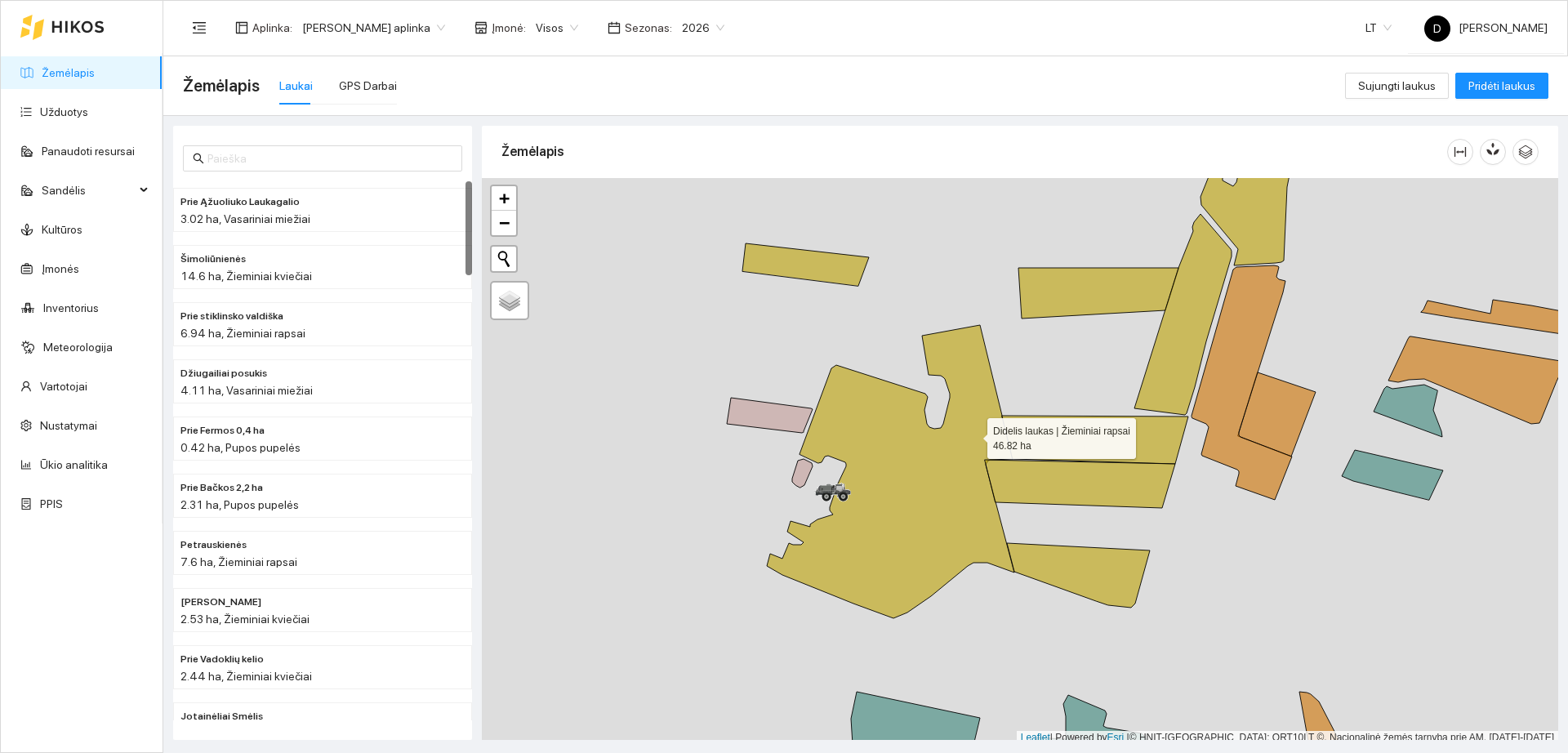
scroll to position [5, 0]
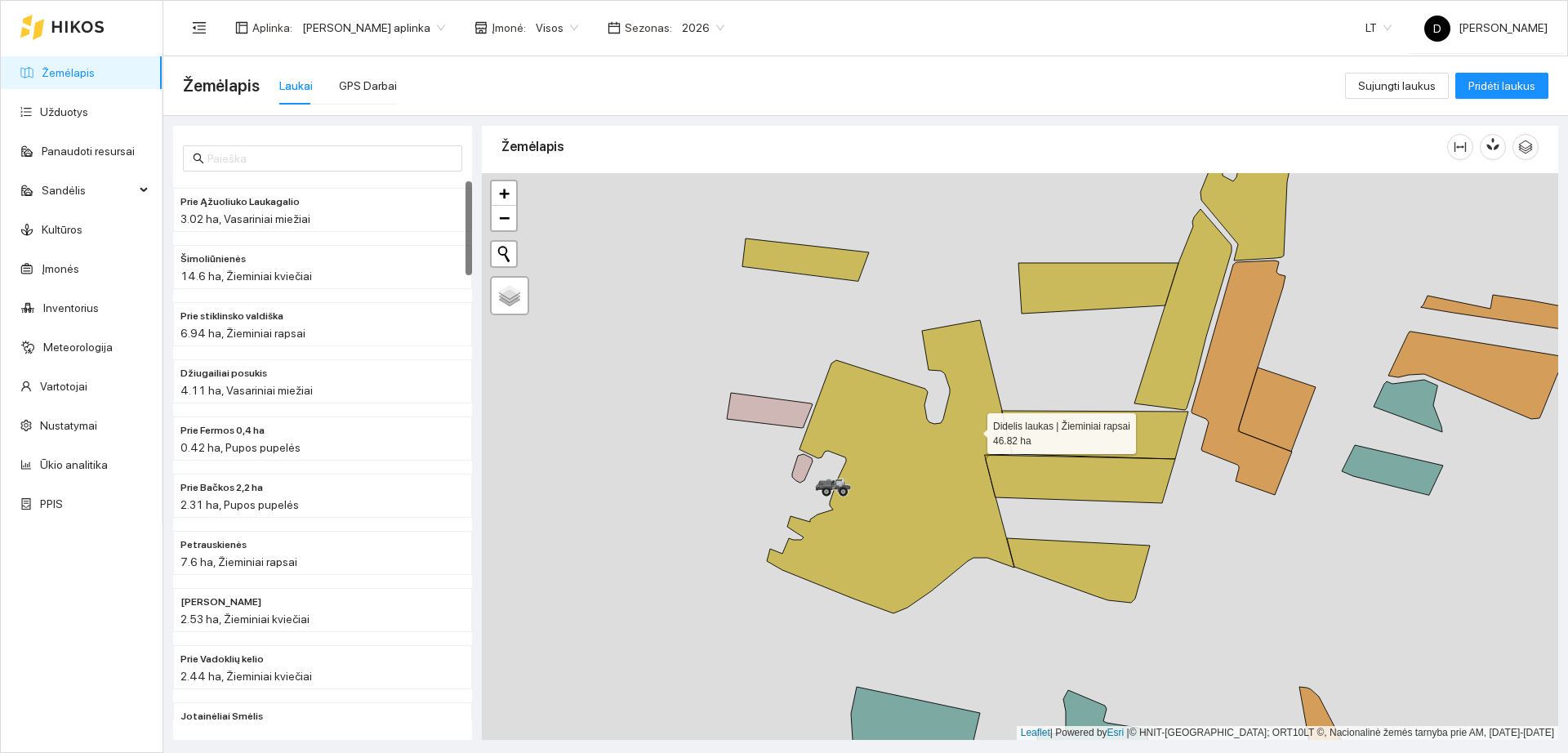
click at [971, 434] on icon at bounding box center [890, 467] width 247 height 293
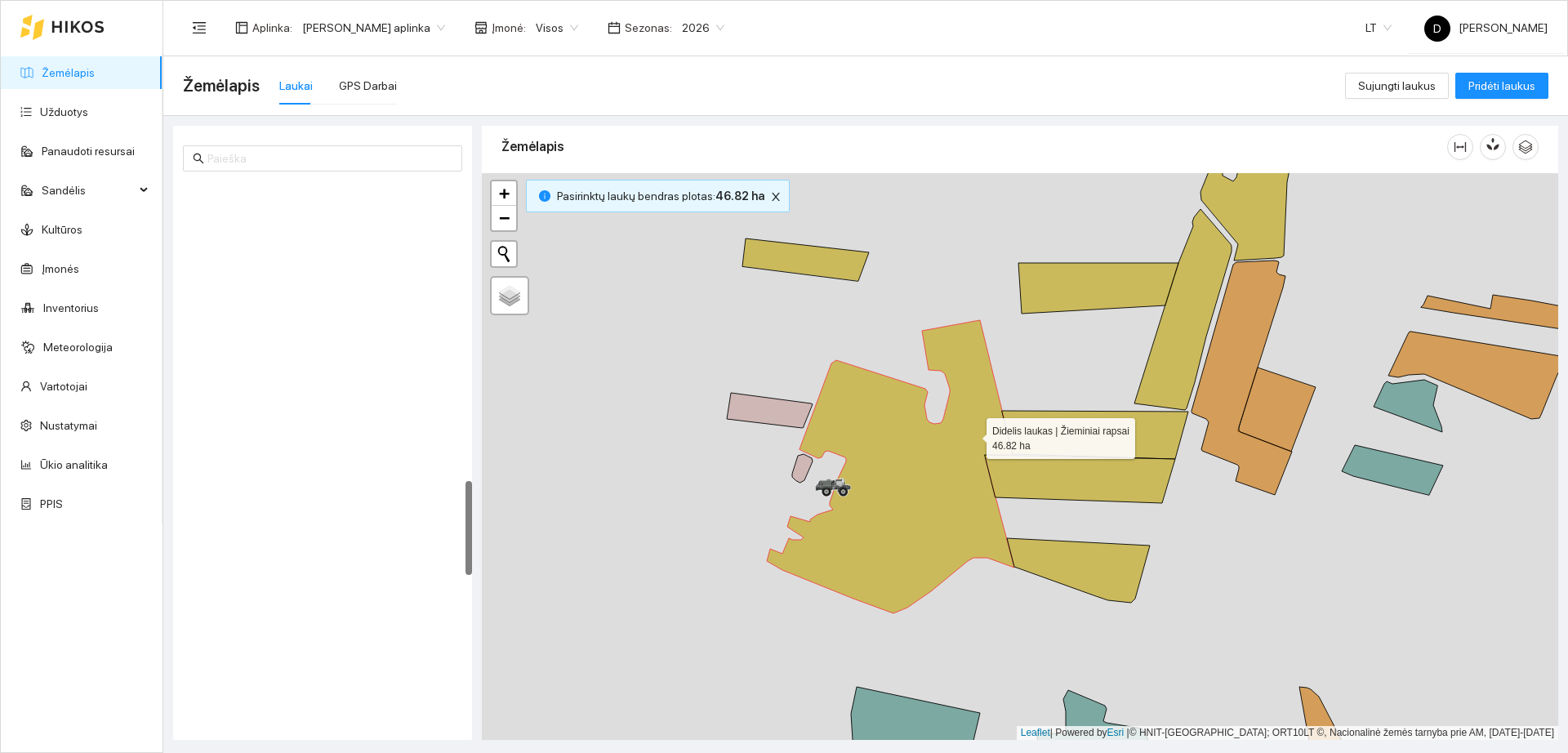
scroll to position [1713, 0]
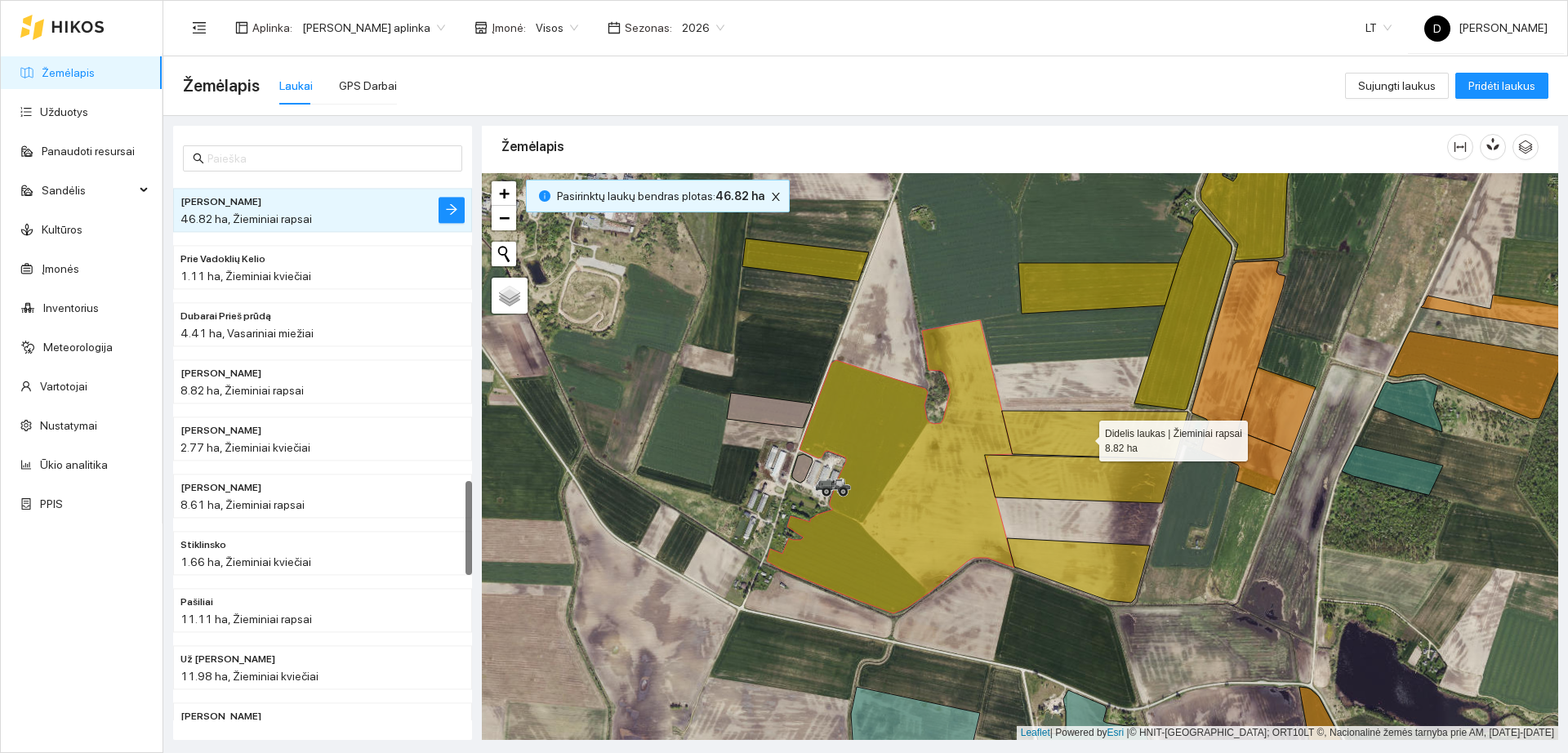
click at [1084, 437] on icon at bounding box center [1095, 435] width 187 height 48
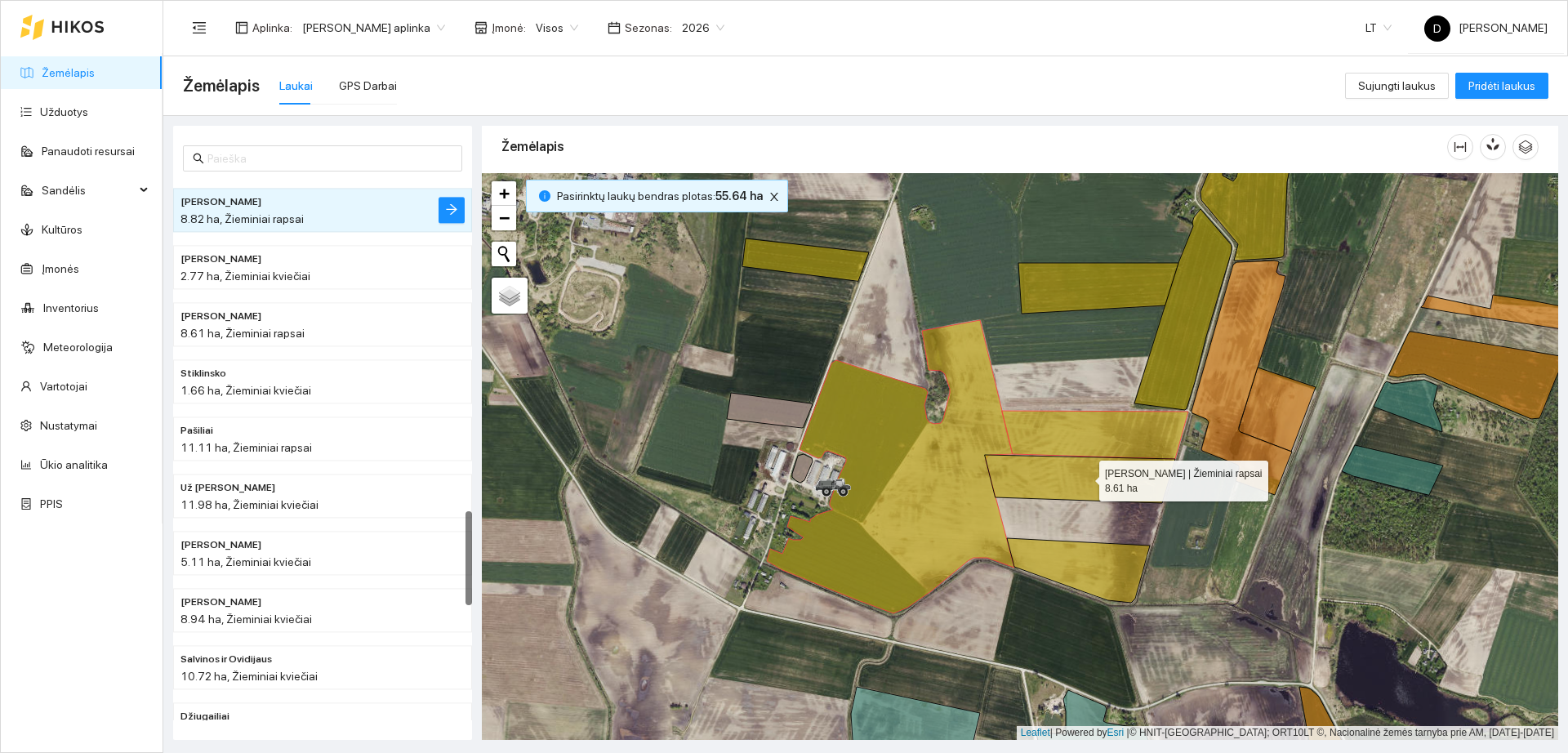
click at [1084, 477] on icon at bounding box center [1080, 480] width 190 height 48
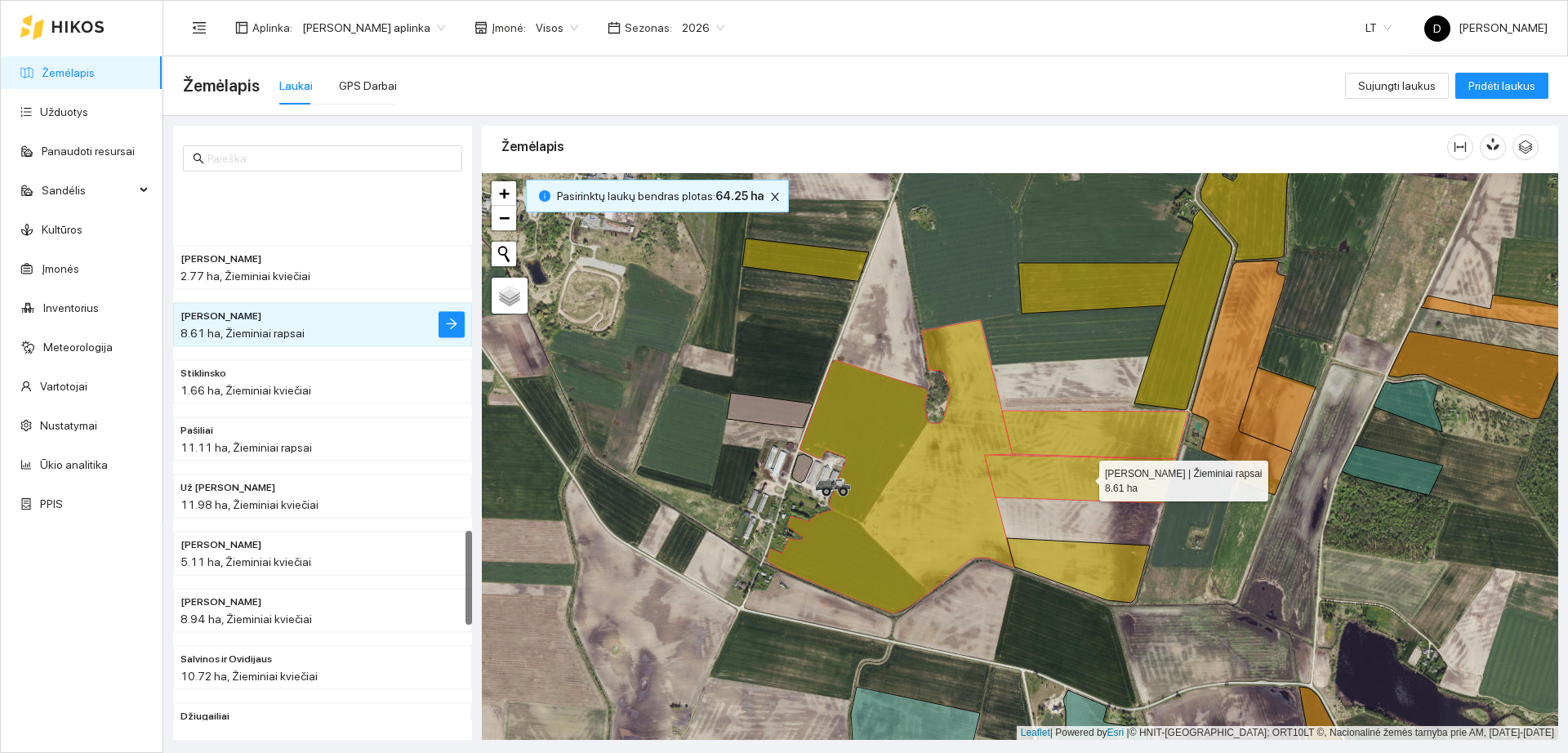
scroll to position [1998, 0]
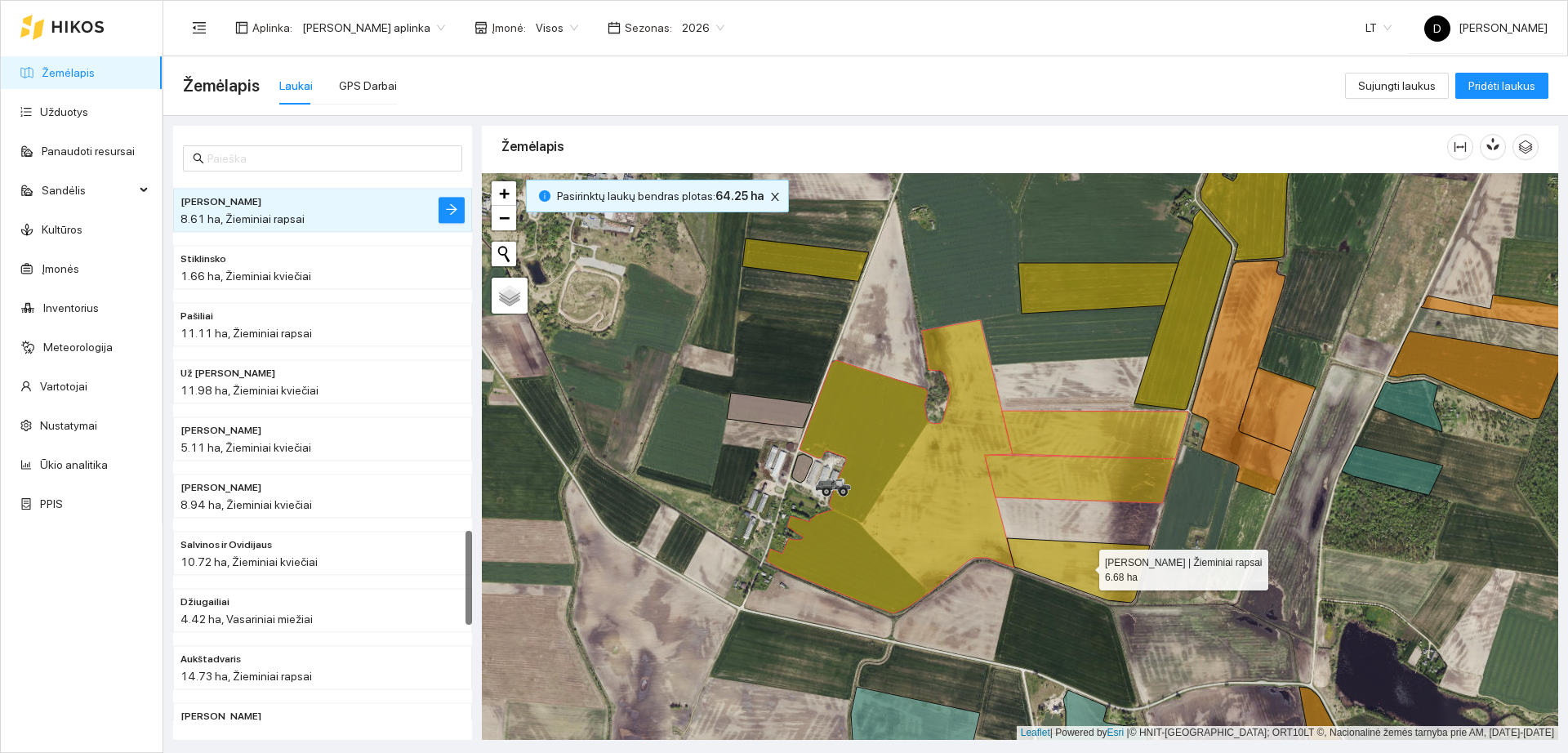
click at [1105, 563] on icon at bounding box center [1078, 571] width 143 height 65
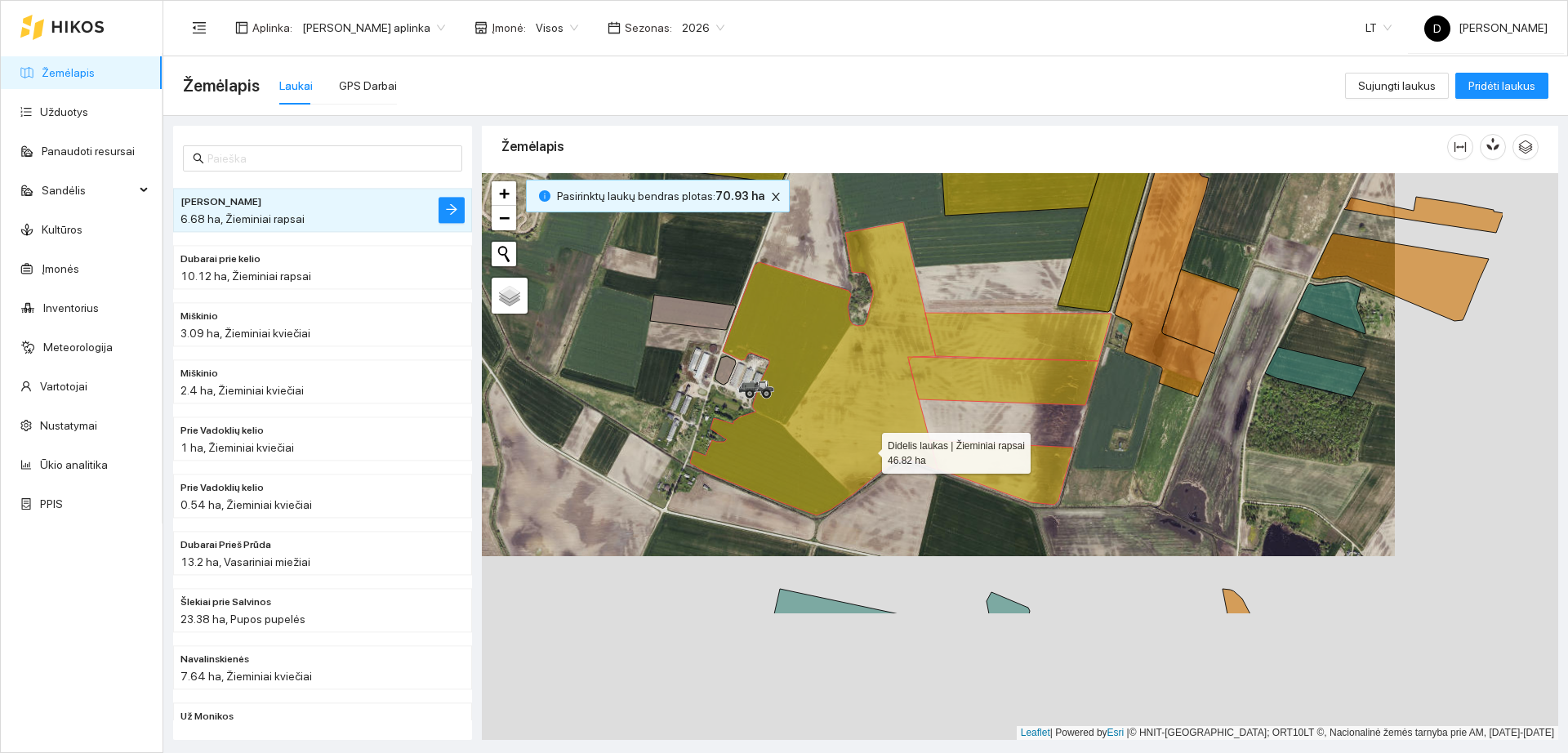
drag, startPoint x: 1031, startPoint y: 634, endPoint x: 867, endPoint y: 450, distance: 246.5
click at [867, 450] on icon at bounding box center [814, 369] width 247 height 293
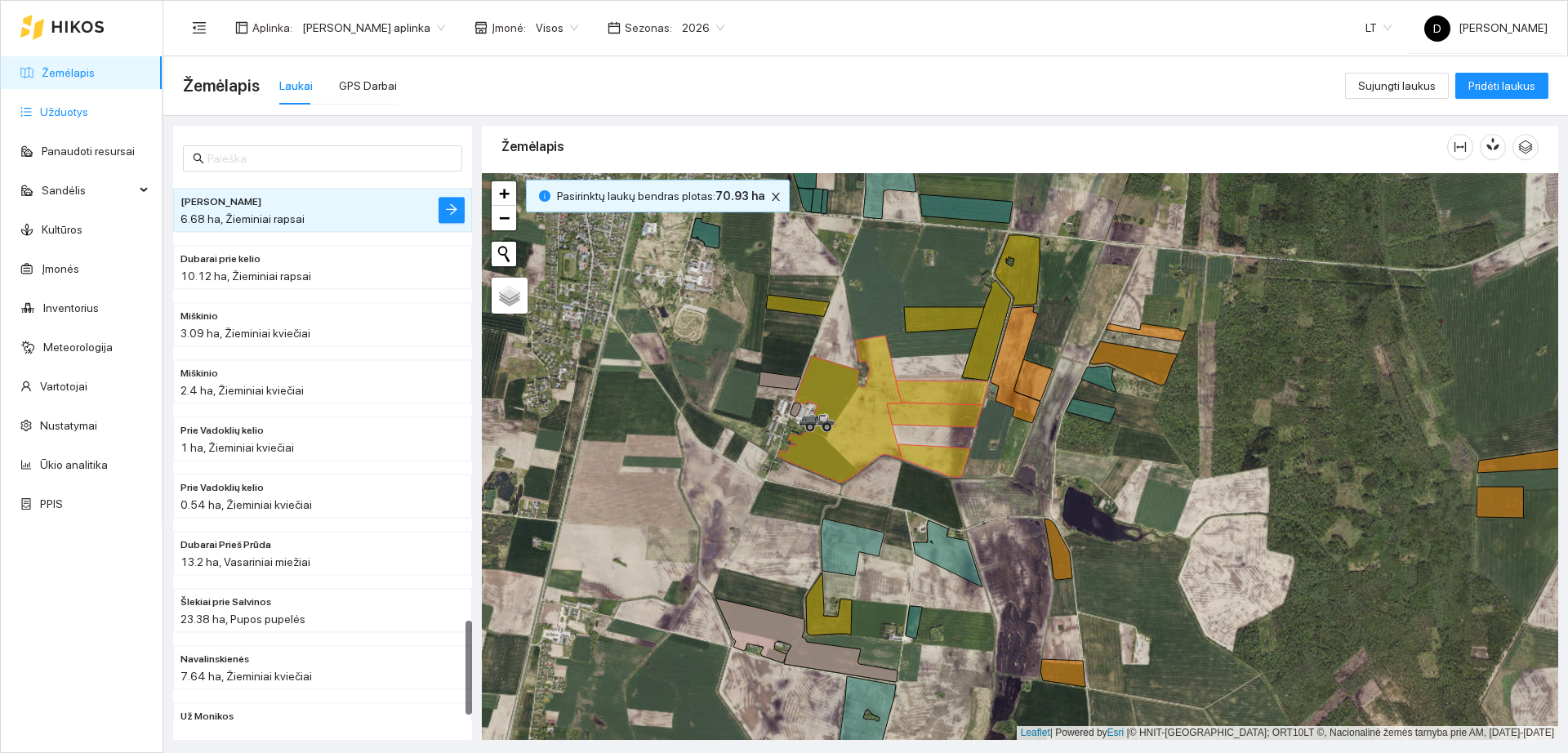
click at [61, 118] on link "Užduotys" at bounding box center [64, 112] width 48 height 13
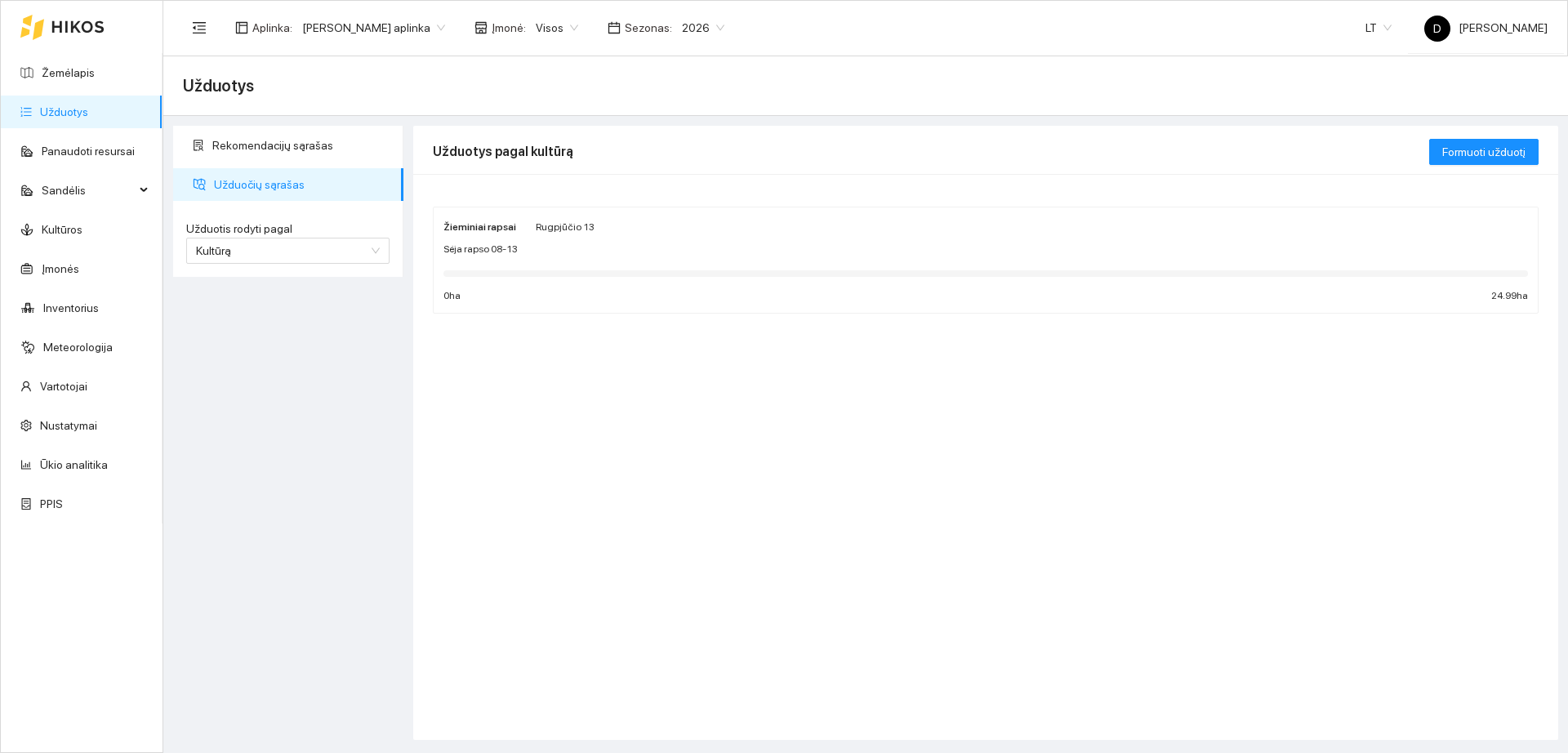
click at [89, 110] on link "Užduotys" at bounding box center [64, 112] width 48 height 13
click at [90, 67] on link "Žemėlapis" at bounding box center [67, 73] width 53 height 13
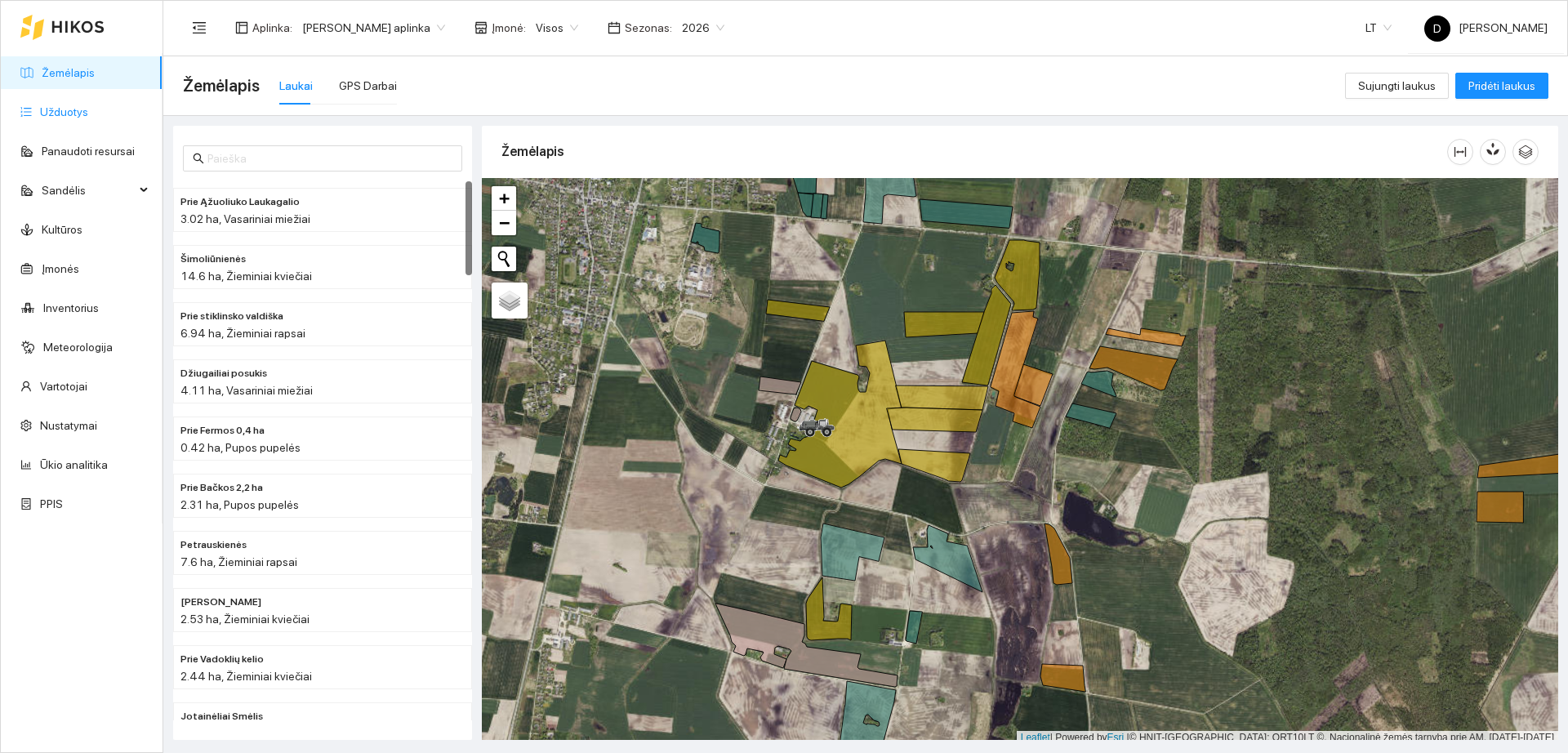
drag, startPoint x: 102, startPoint y: 111, endPoint x: 122, endPoint y: 113, distance: 20.1
click at [89, 112] on link "Užduotys" at bounding box center [64, 112] width 48 height 13
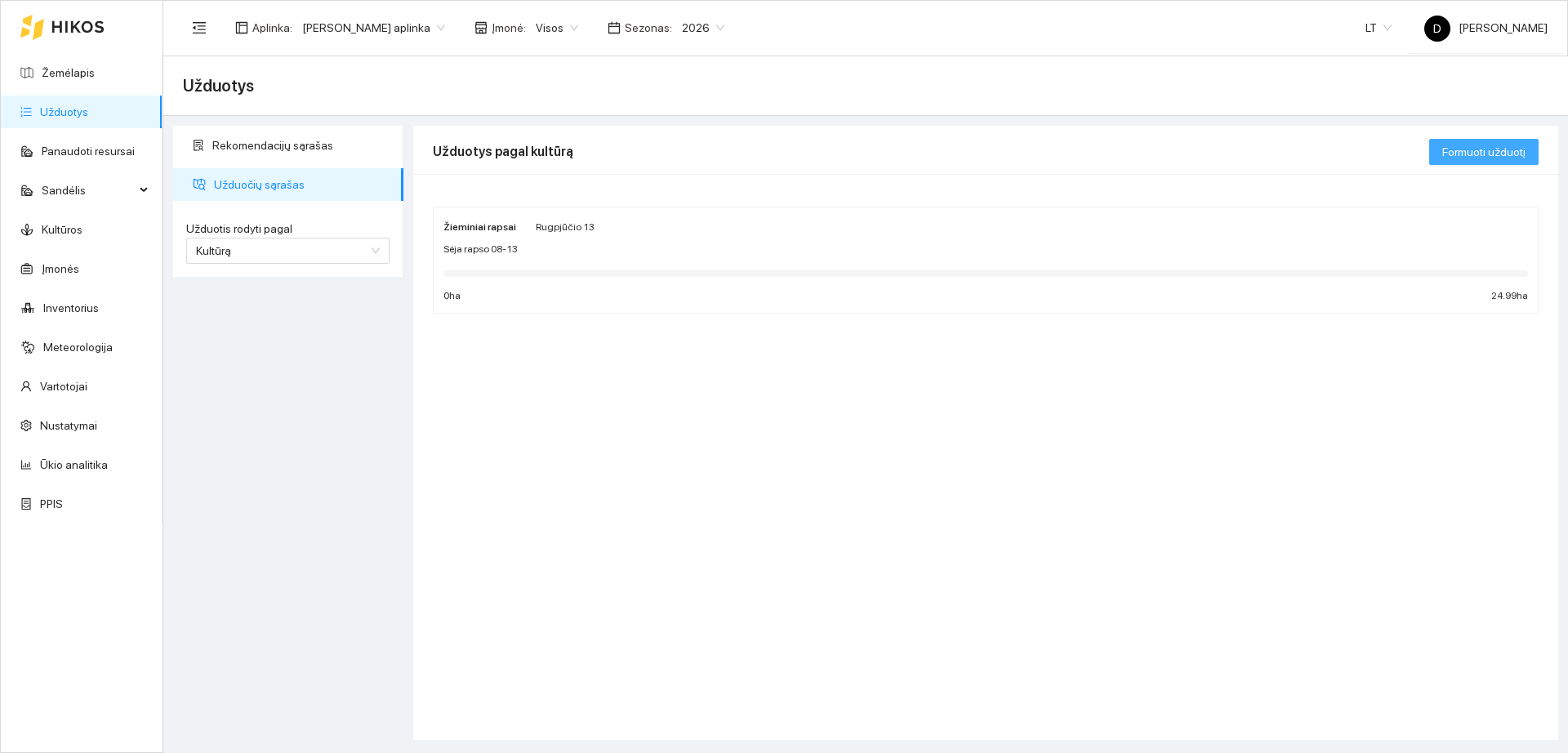
click at [1497, 156] on span "Formuoti užduotį" at bounding box center [1484, 152] width 83 height 18
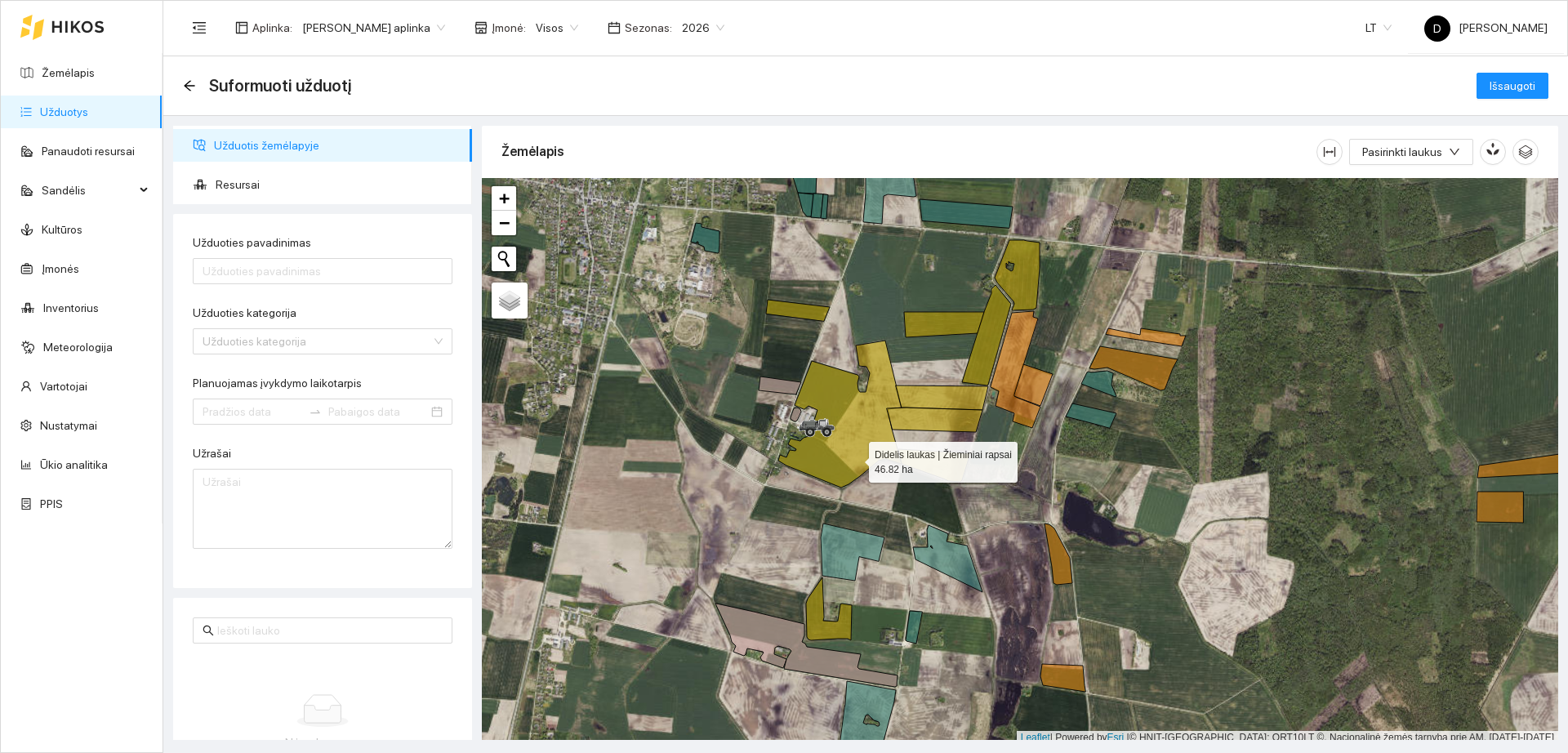
click at [866, 441] on icon at bounding box center [840, 414] width 124 height 147
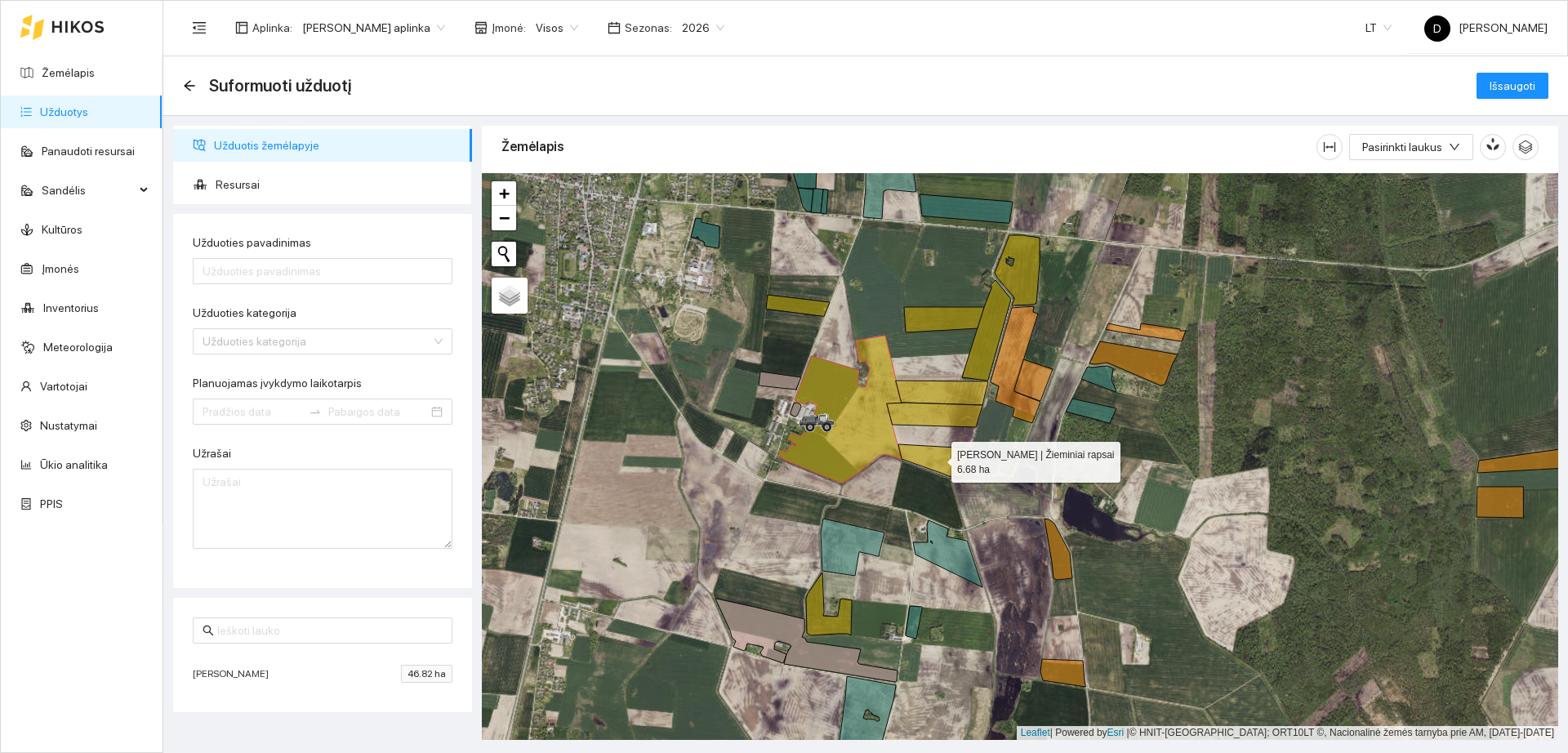
click at [952, 461] on icon at bounding box center [935, 460] width 72 height 32
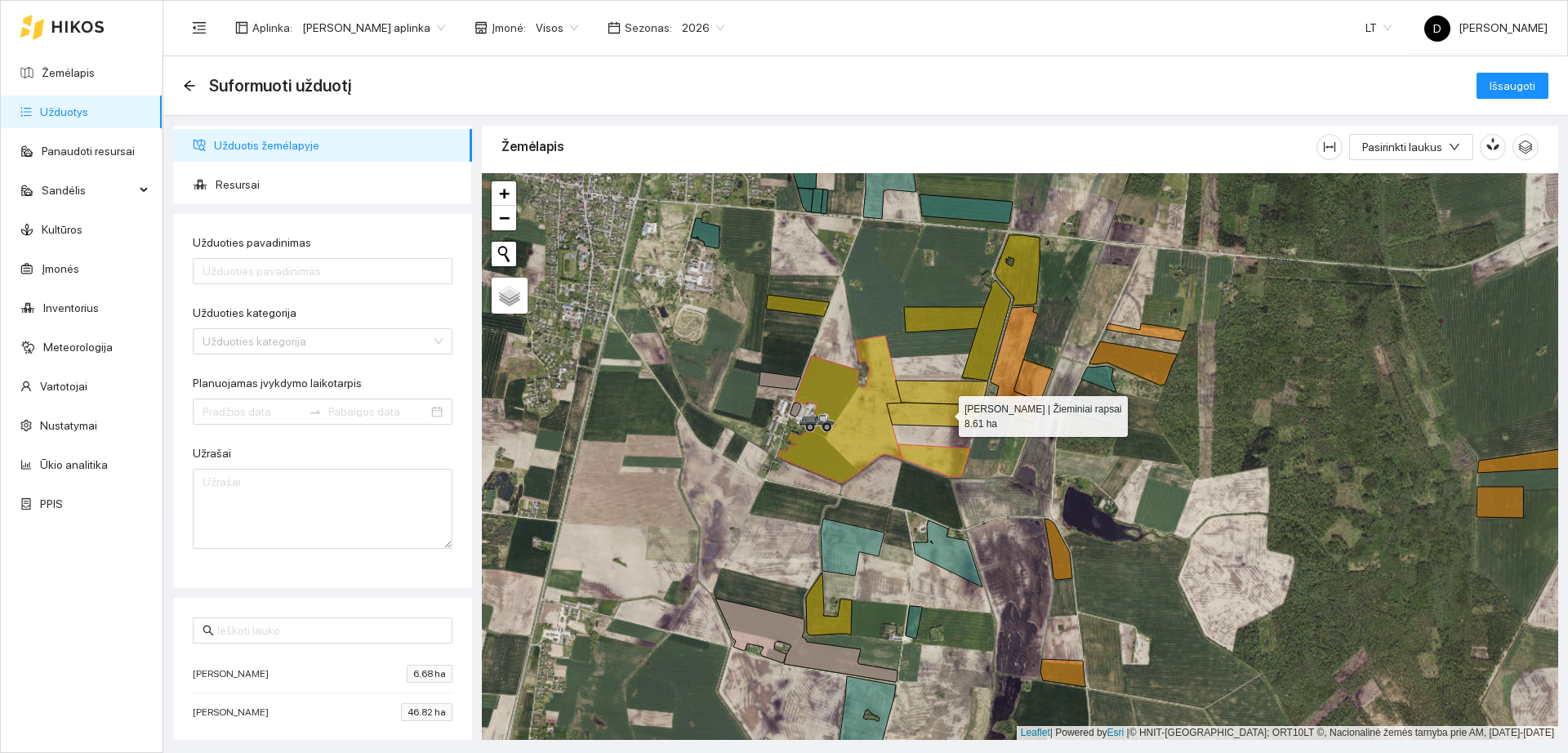
click at [944, 413] on icon at bounding box center [934, 415] width 95 height 25
click at [950, 387] on icon at bounding box center [942, 393] width 92 height 25
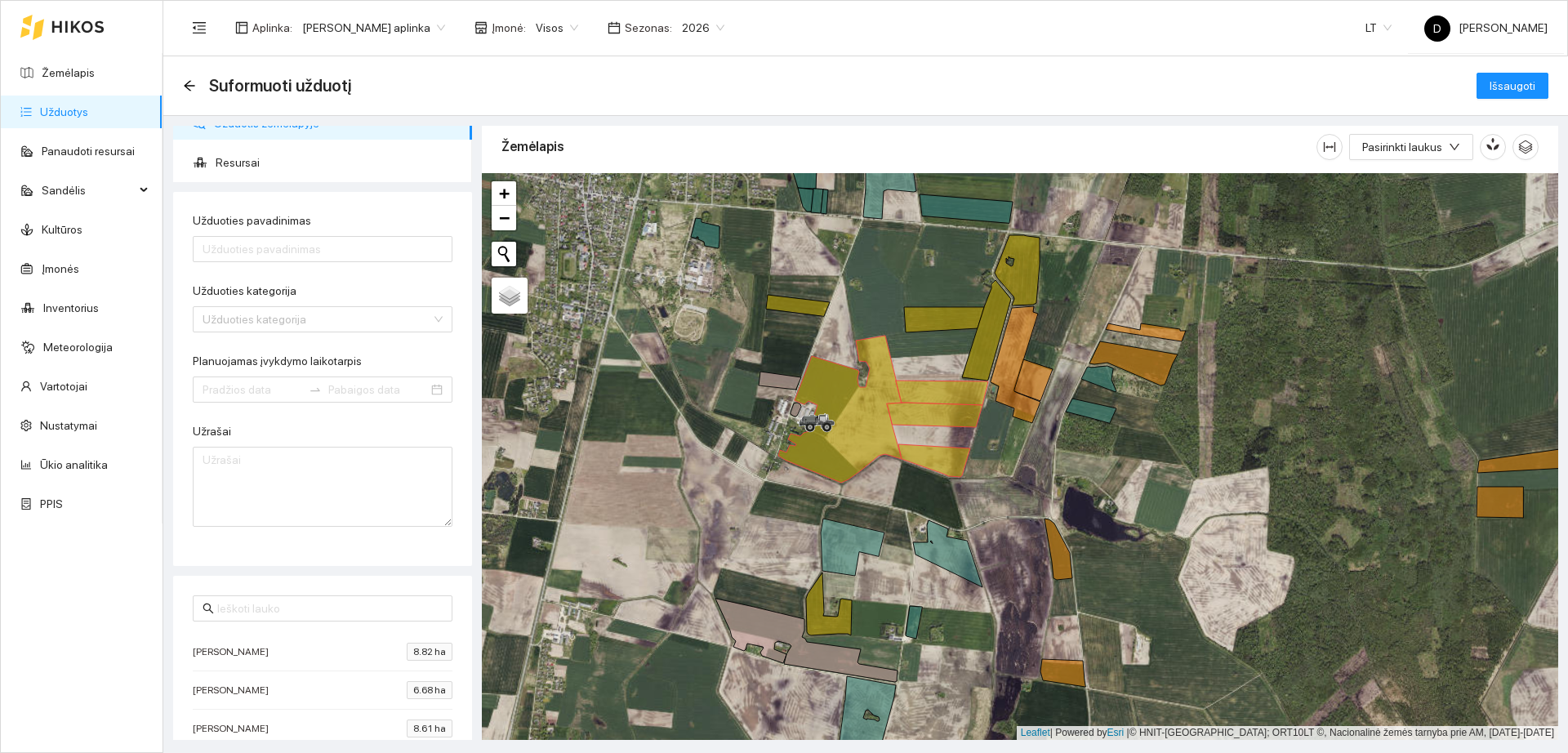
scroll to position [27, 0]
click at [282, 238] on input "Užduoties pavadinimas" at bounding box center [322, 244] width 259 height 26
click at [335, 247] on input "[PERSON_NAME] laukas sėja 08-" at bounding box center [322, 244] width 259 height 26
type input "[PERSON_NAME] sėja [PHONE_NUMBER]"
click at [282, 300] on div "Užduoties kategorija" at bounding box center [322, 289] width 259 height 25
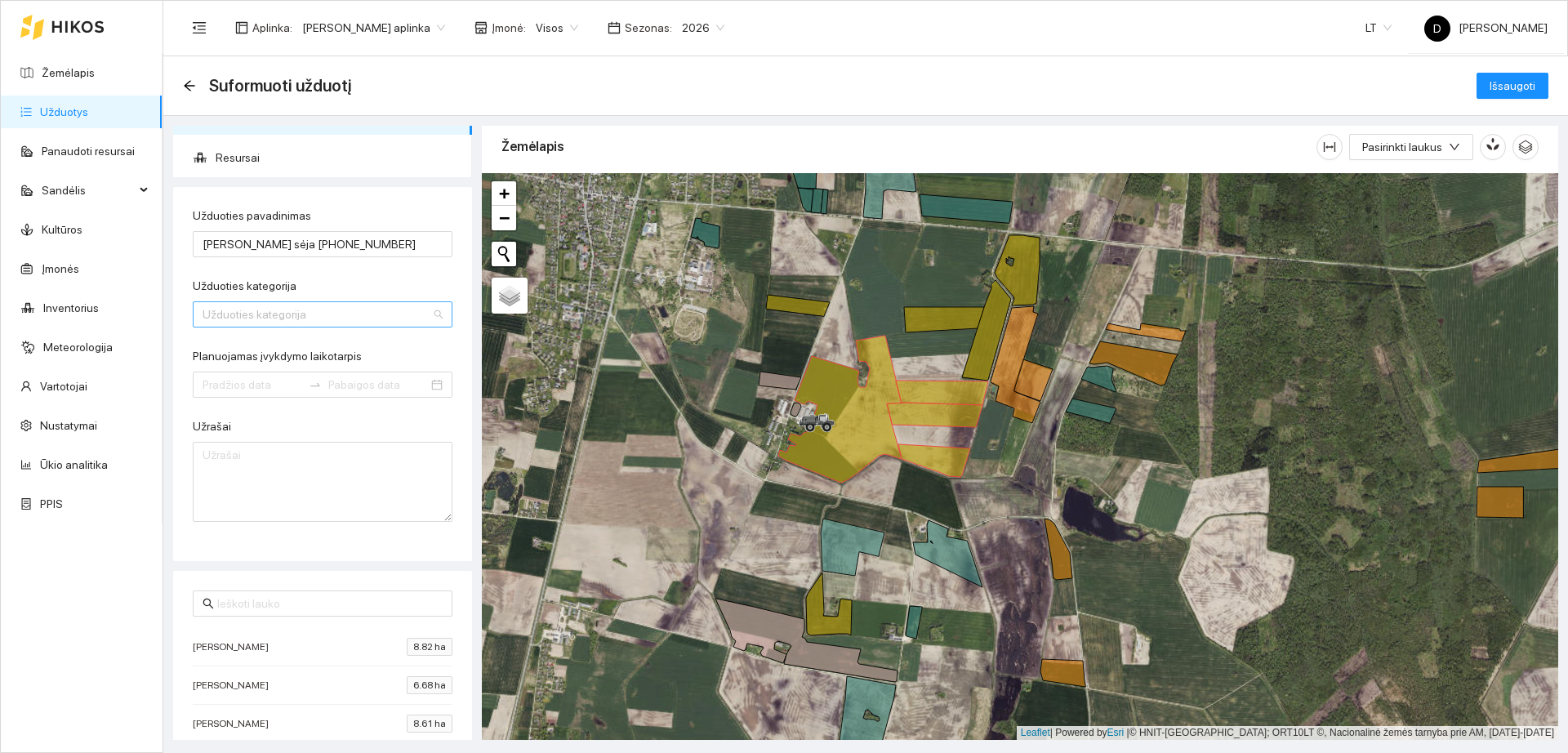
click at [283, 321] on input "Užduoties kategorija" at bounding box center [317, 314] width 229 height 25
type input "standa"
click at [269, 339] on div "Standartinė sėja" at bounding box center [314, 346] width 224 height 18
click at [263, 373] on div at bounding box center [322, 384] width 259 height 26
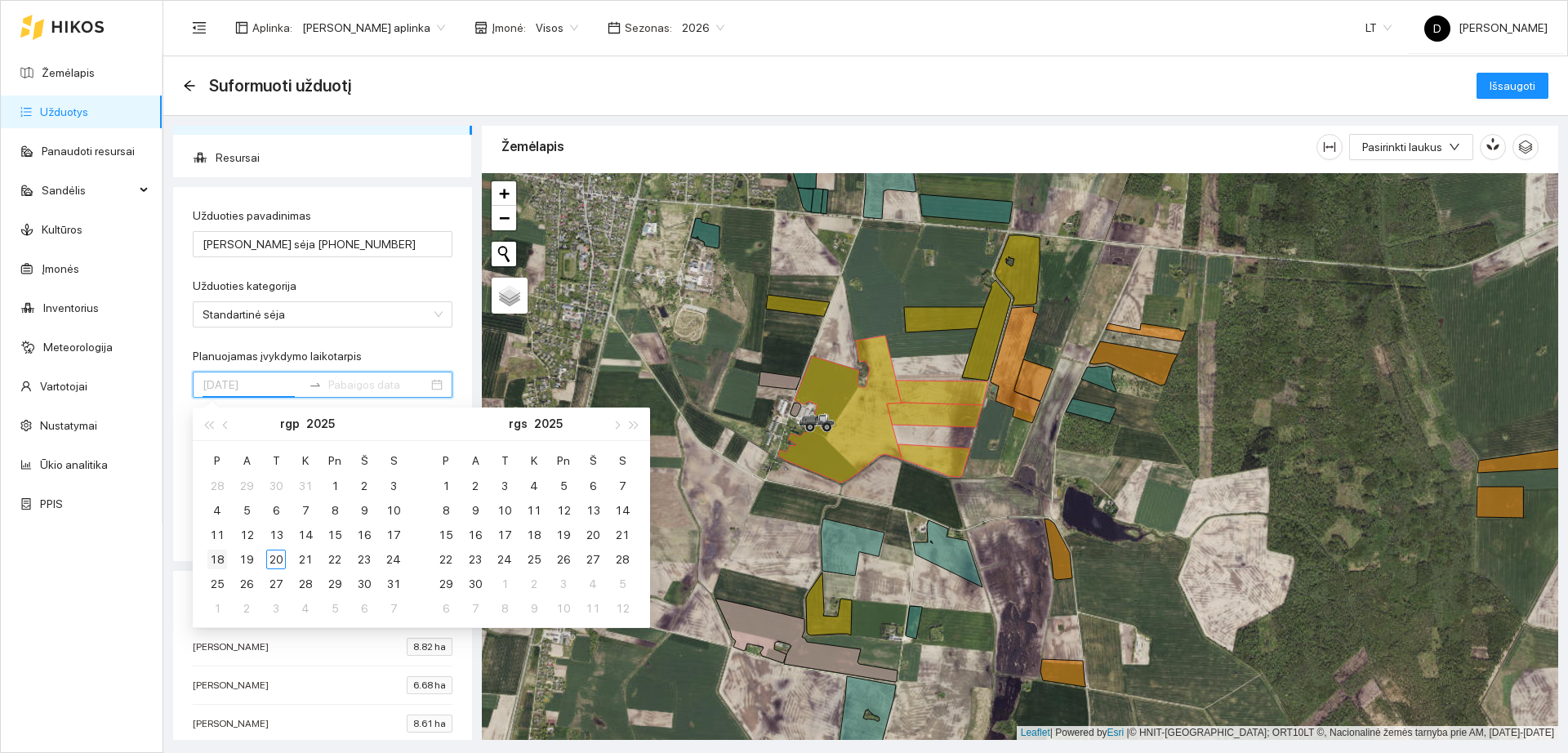
type input "[DATE]"
click at [221, 561] on div "18" at bounding box center [217, 559] width 19 height 19
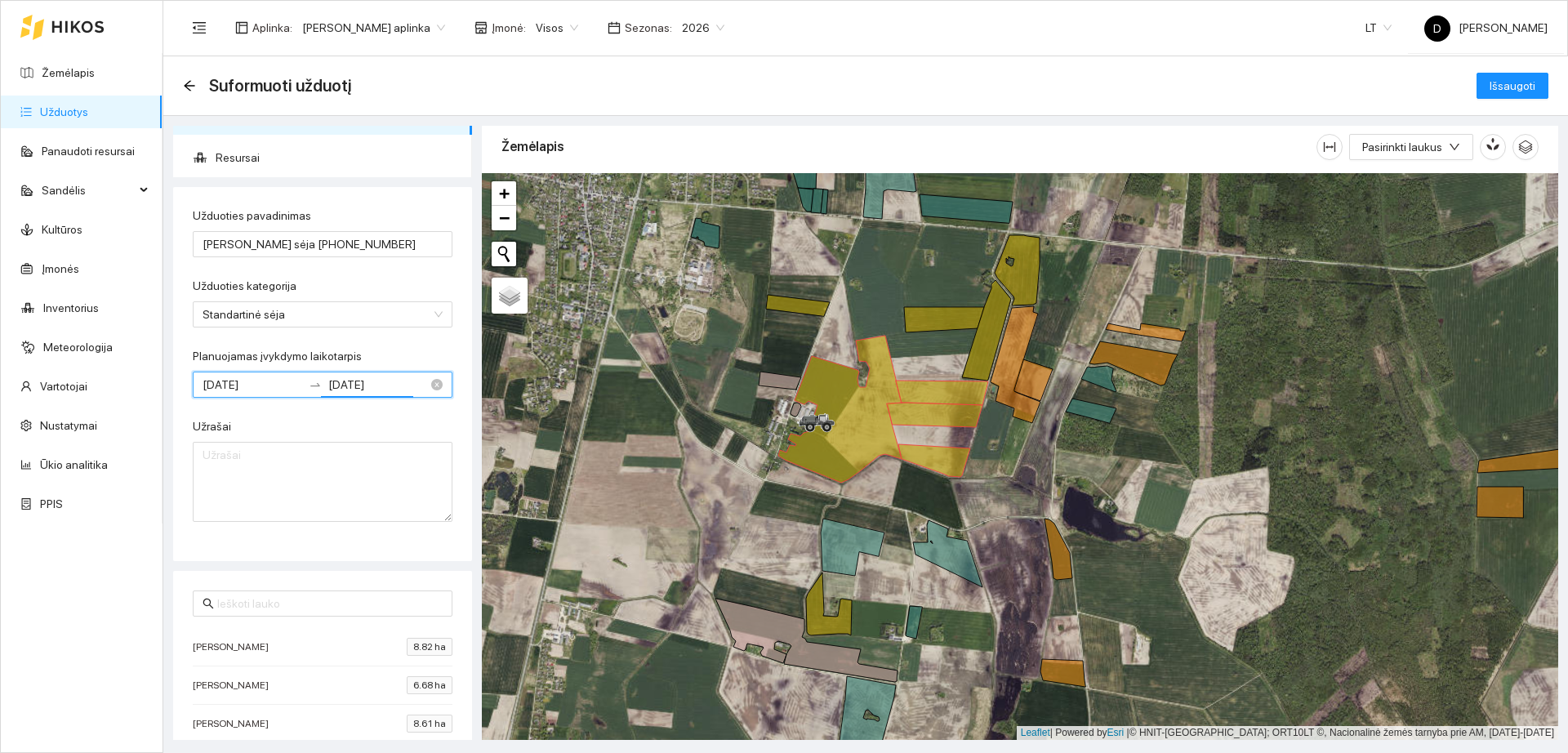
click at [386, 382] on input "[DATE]" at bounding box center [379, 384] width 100 height 18
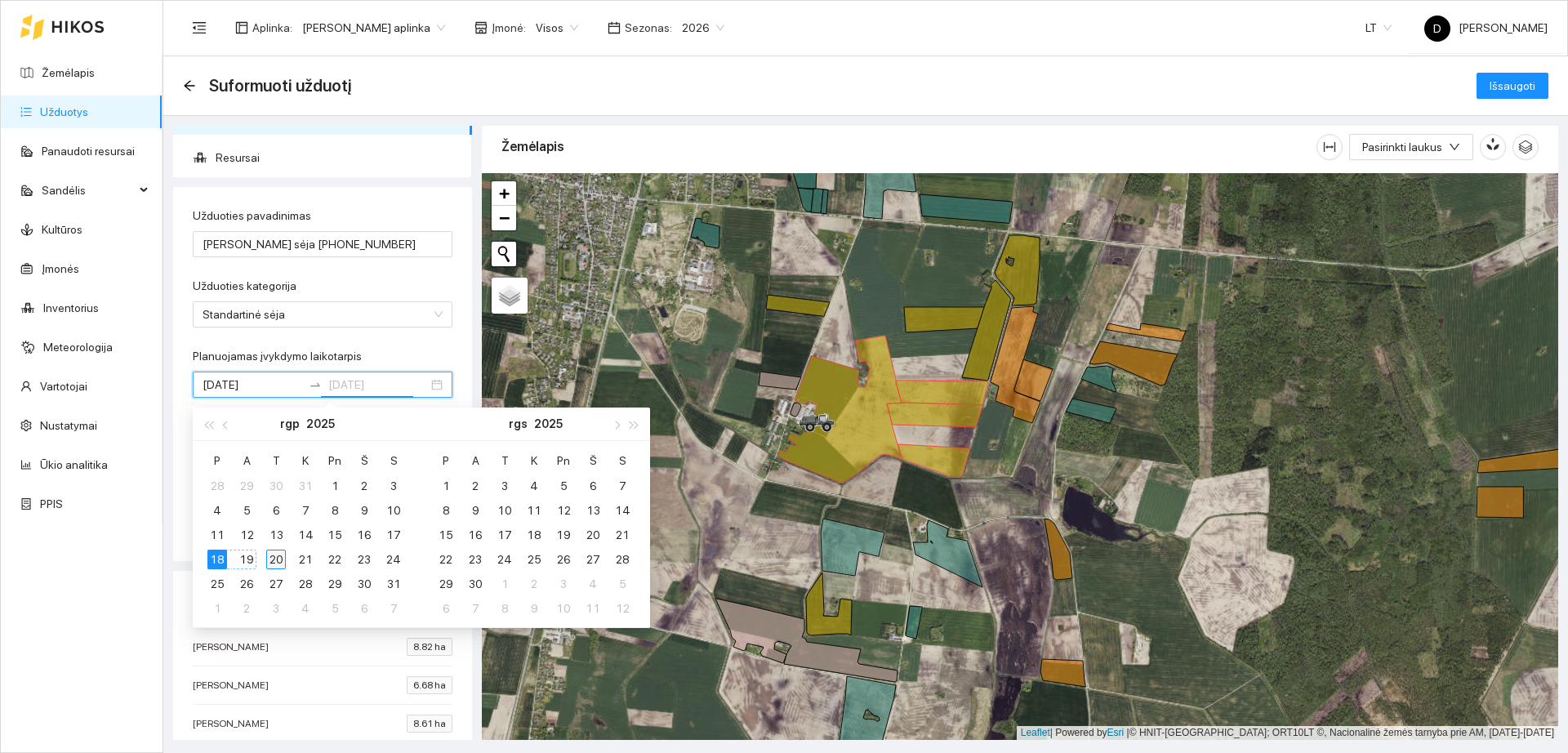
type input "[DATE]"
click at [276, 562] on div "20" at bounding box center [275, 559] width 19 height 19
type input "[DATE]"
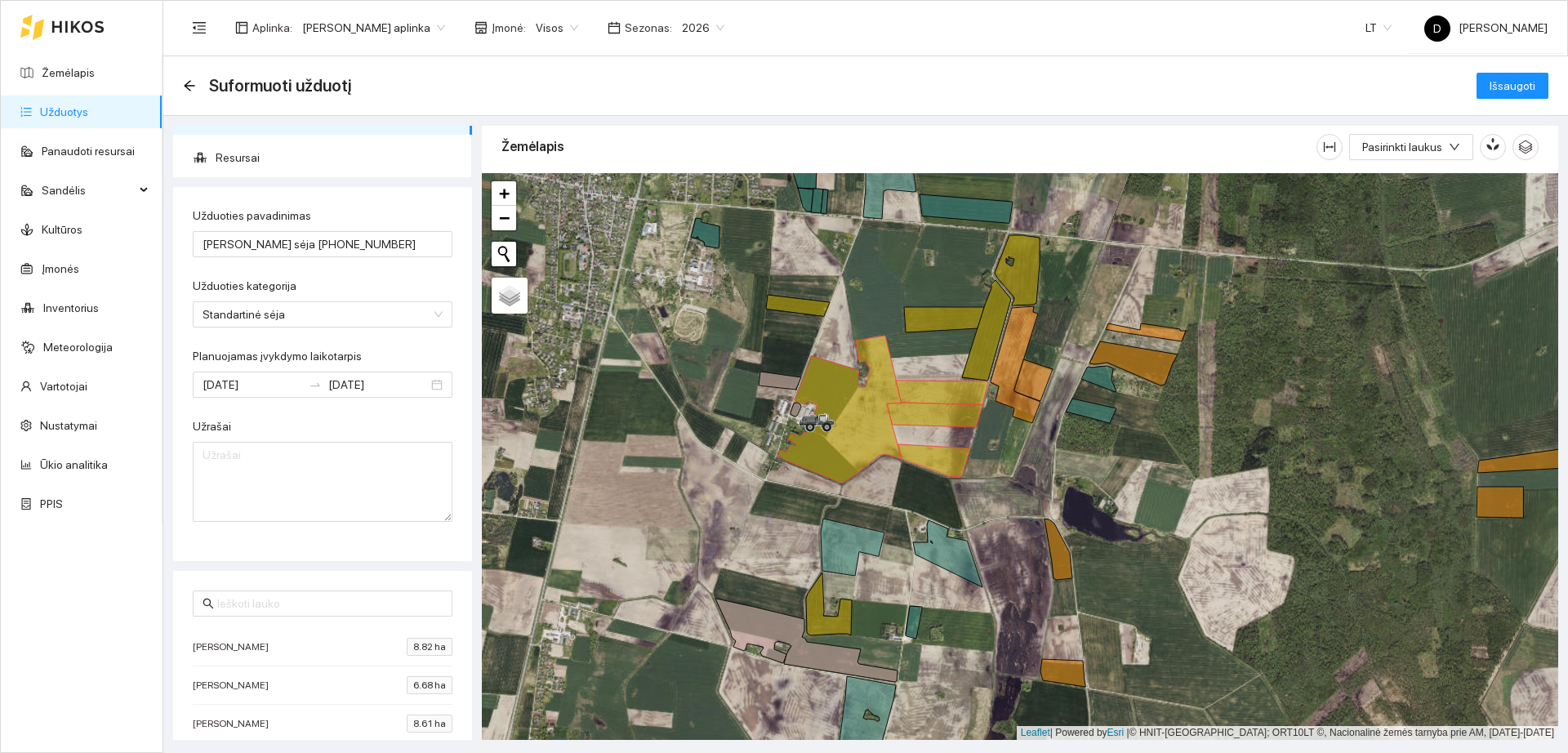
click at [403, 349] on div "Planuojamas įvykdymo laikotarpis" at bounding box center [322, 359] width 259 height 25
click at [364, 468] on textarea "Užrašai" at bounding box center [322, 481] width 259 height 80
type textarea "0"
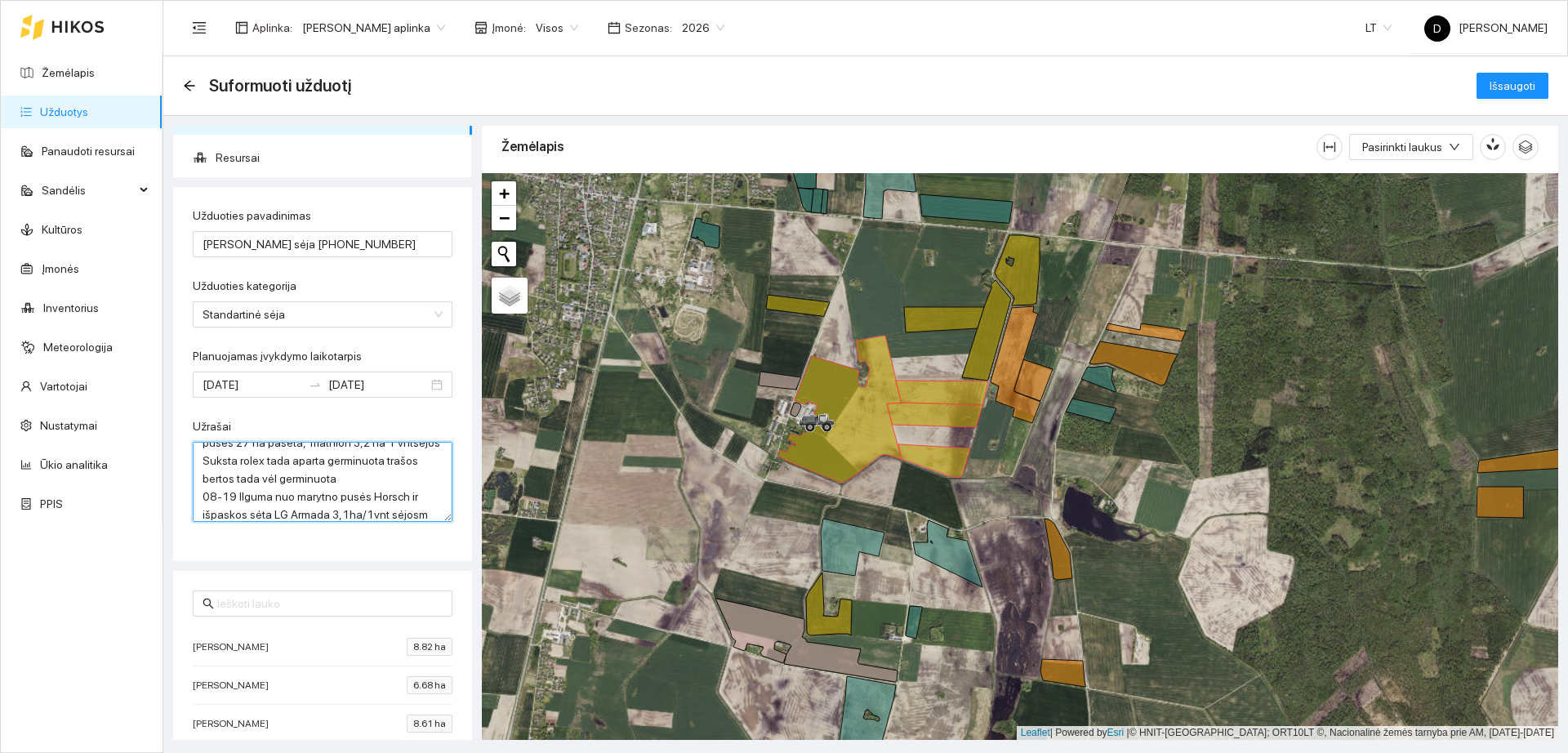
scroll to position [48, 0]
click at [326, 492] on textarea "08-18 Sėta [PERSON_NAME] nuo upytės pusės 27 ha pasėta, Triathlon 3,2 ha 1 vnts…" at bounding box center [322, 481] width 259 height 80
click at [401, 517] on textarea "08-18 Sėta [PERSON_NAME] nuo upytės pusės 27 ha pasėta, Triathlon 3,2 ha 1 vnts…" at bounding box center [322, 481] width 259 height 80
click at [300, 518] on textarea "08-18 Sėta [PERSON_NAME] nuo upytės pusės 27 ha pasėta, Triathlon 3,2 ha 1 vnts…" at bounding box center [322, 481] width 259 height 80
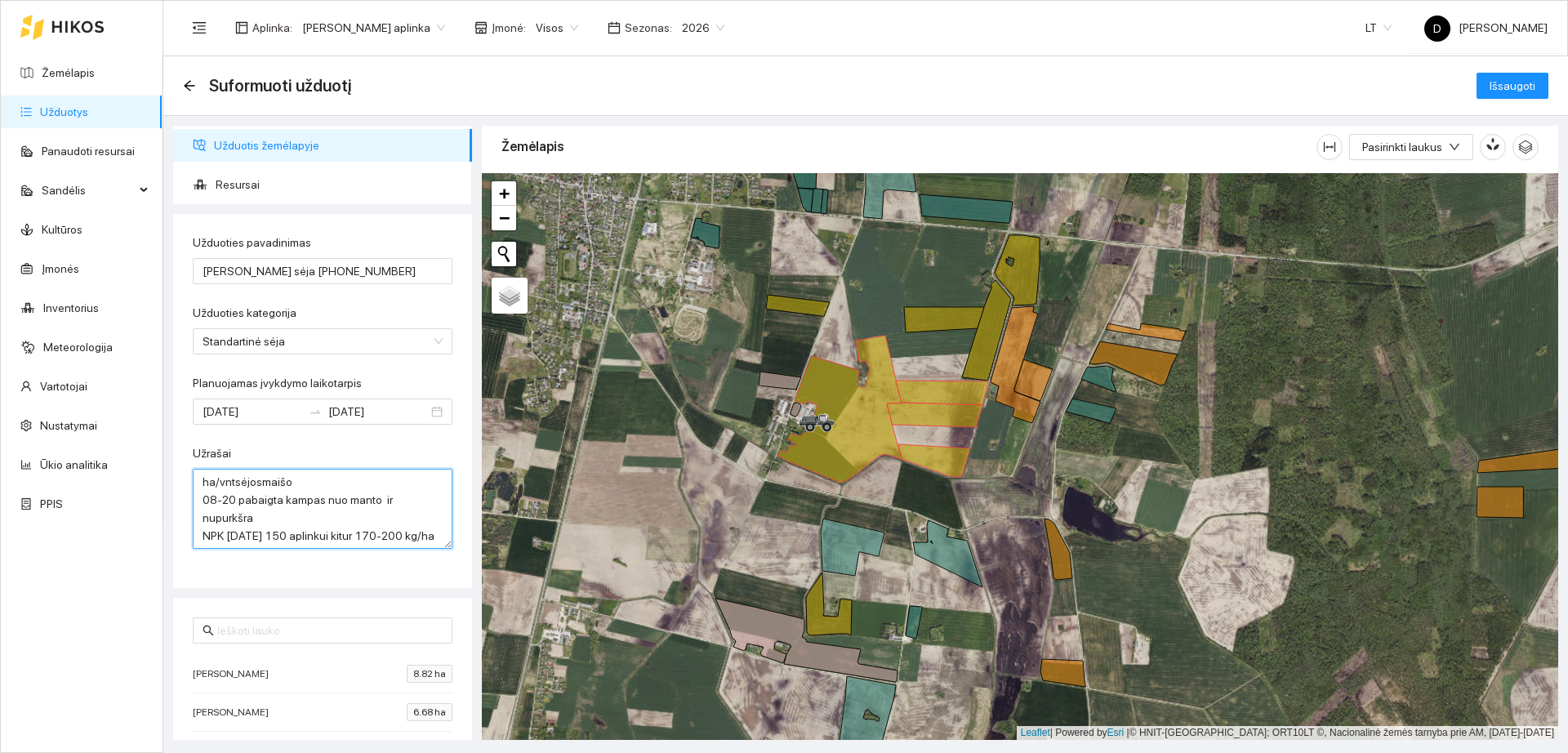
scroll to position [92, 0]
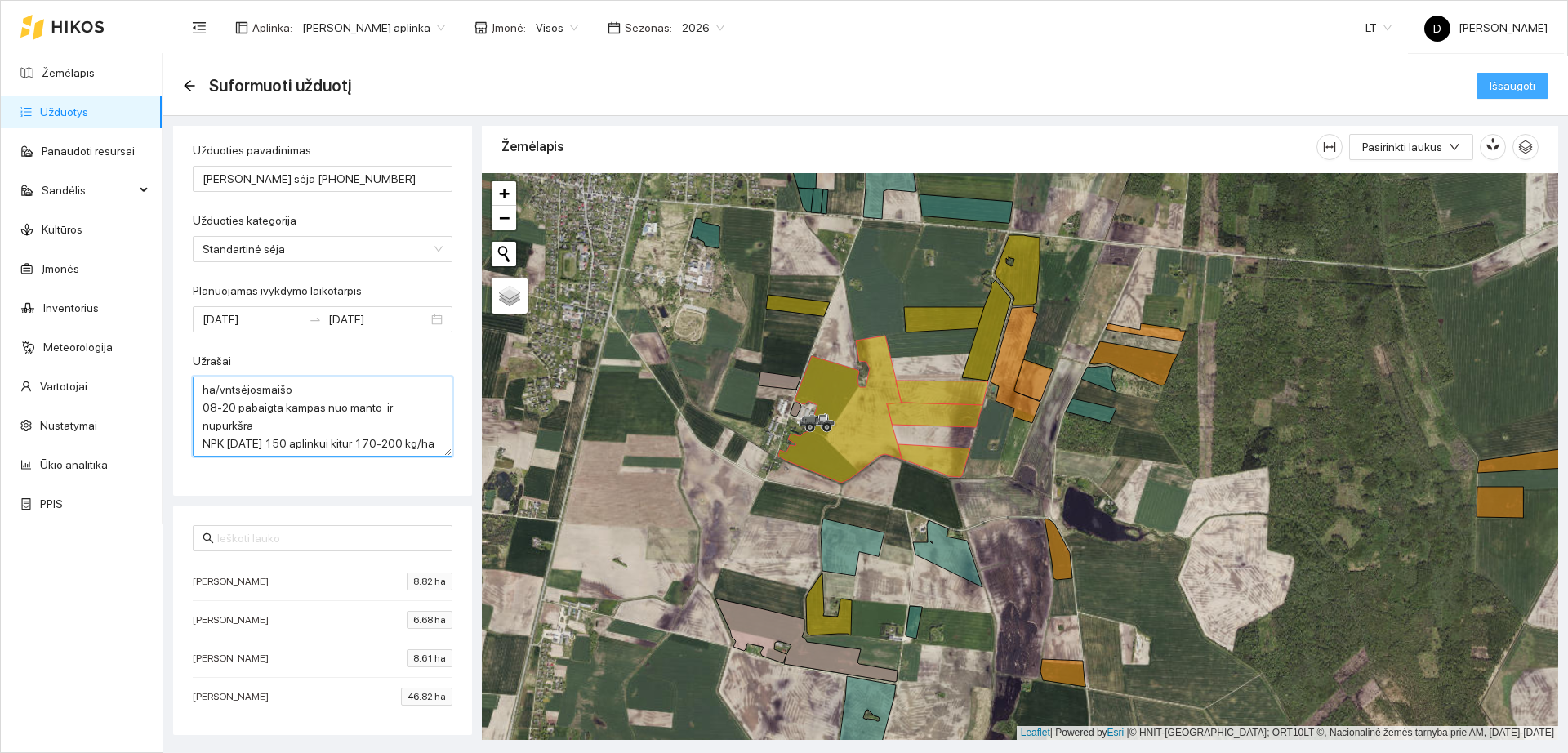
type textarea "08-18 Sėta [PERSON_NAME] nuo upytės pusės 27 ha pasėta, Triathlon 3,2 ha 1 vnts…"
click at [1501, 91] on span "Išsaugoti" at bounding box center [1513, 85] width 46 height 18
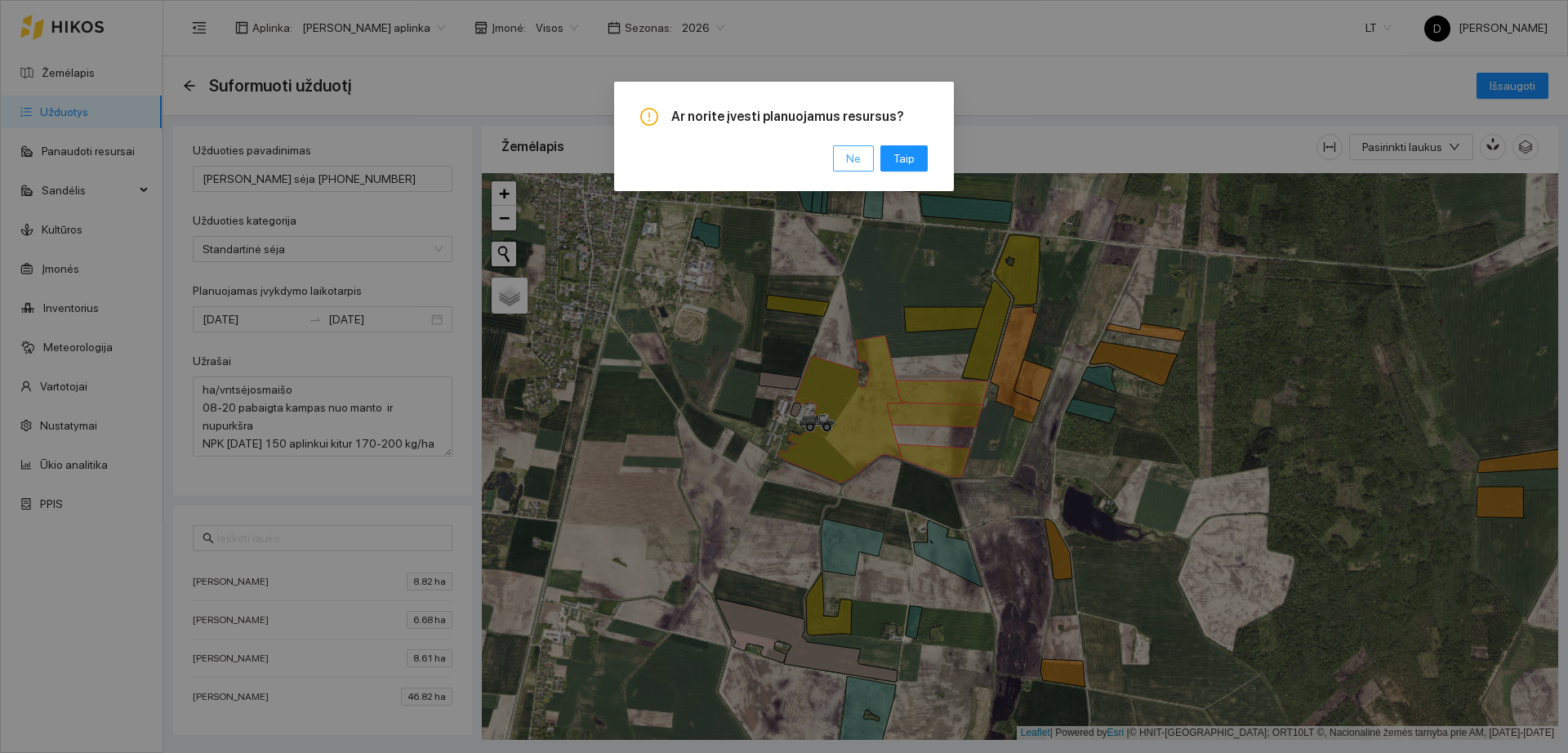
click at [858, 164] on span "Ne" at bounding box center [853, 158] width 15 height 18
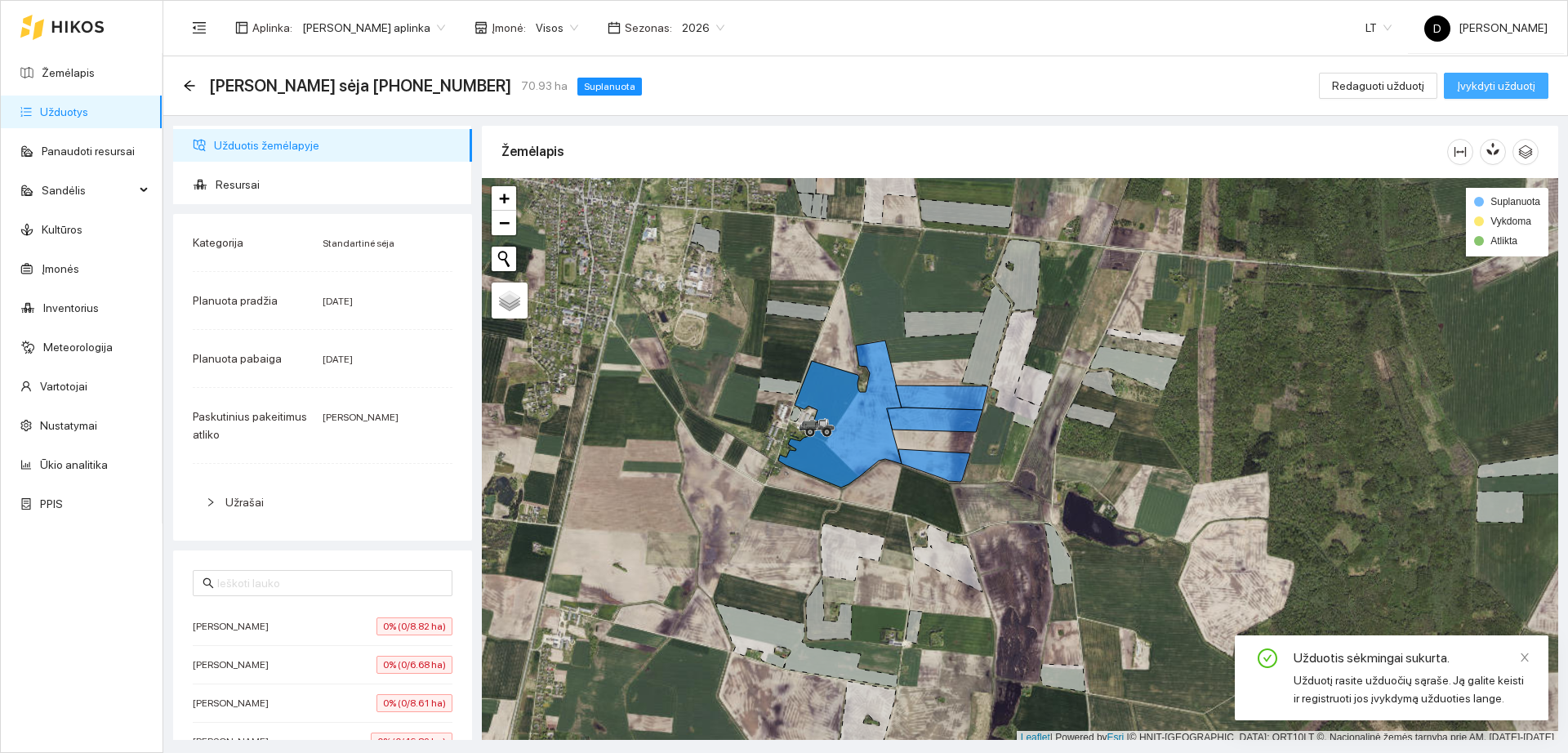
click at [1514, 89] on span "Įvykdyti užduotį" at bounding box center [1496, 85] width 78 height 18
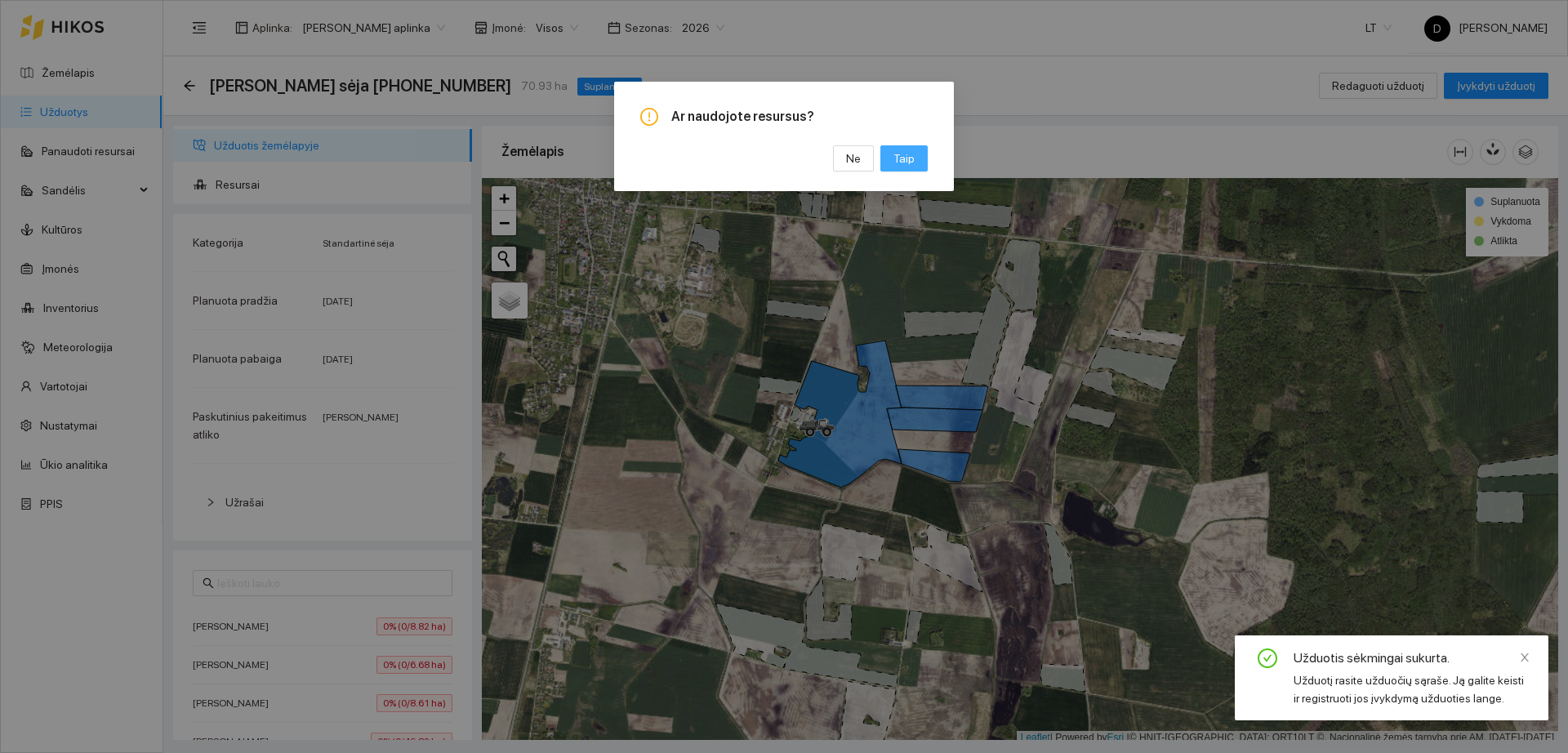
click at [920, 158] on button "Taip" at bounding box center [903, 158] width 47 height 26
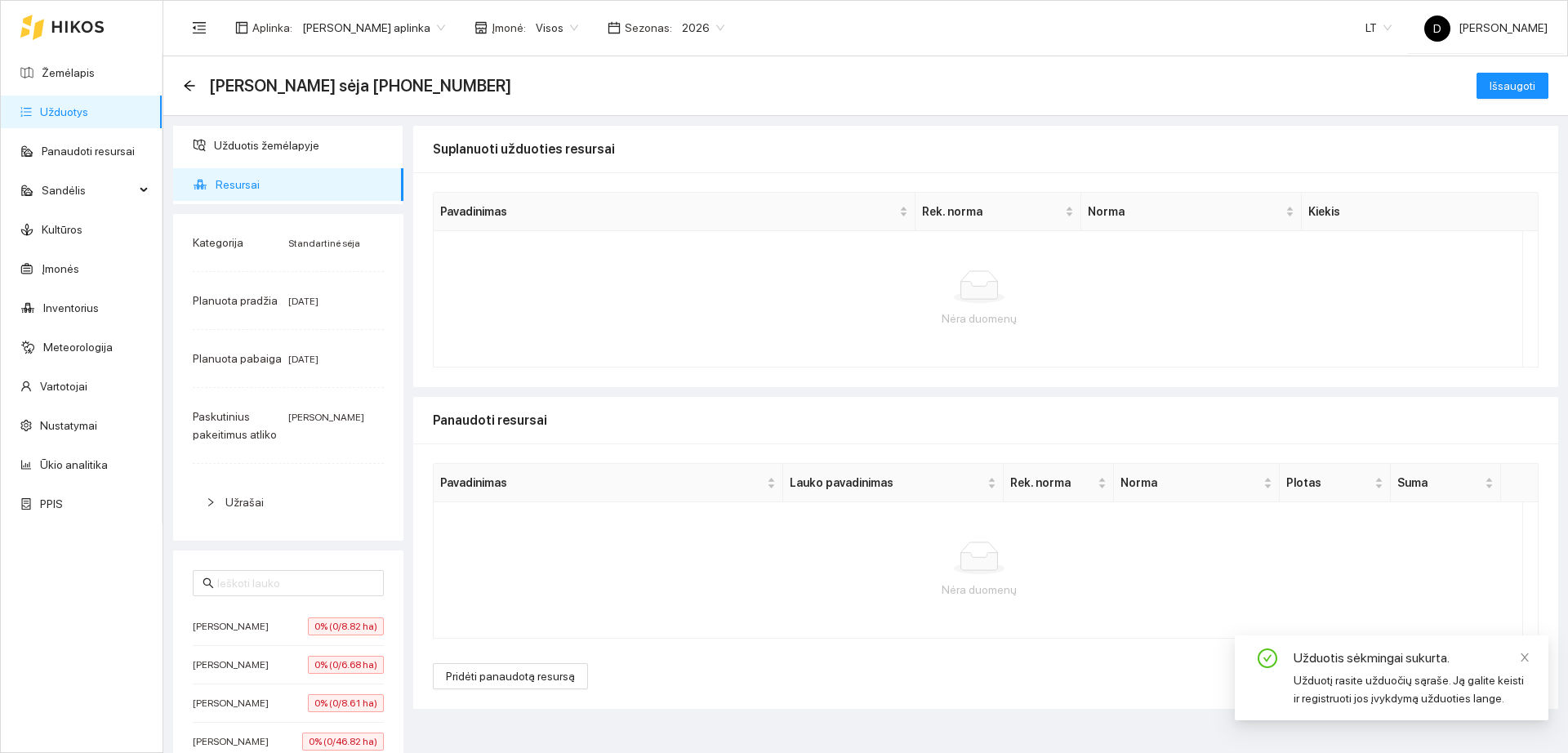
click at [67, 109] on link "Užduotys" at bounding box center [64, 112] width 48 height 13
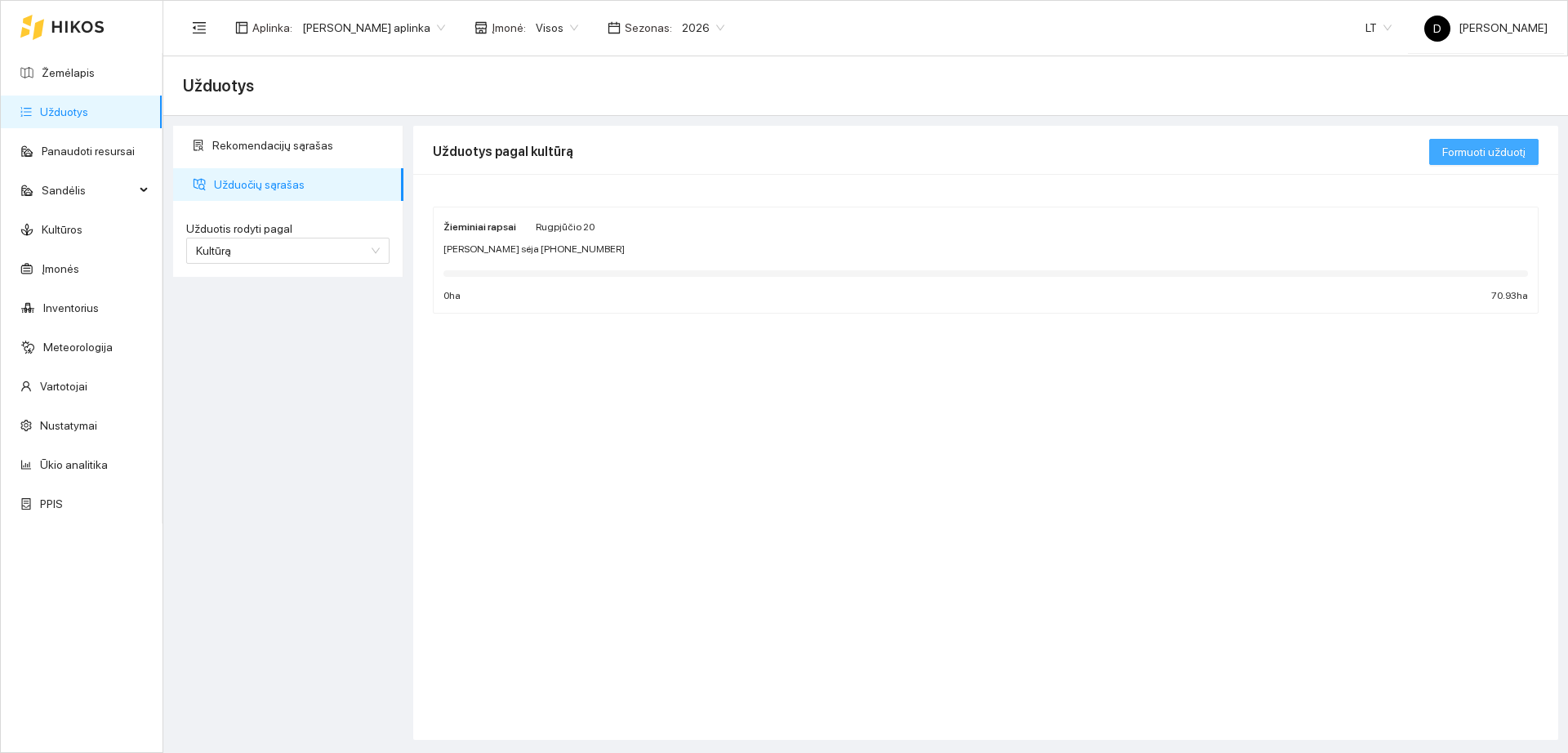
click at [1480, 145] on span "Formuoti užduotį" at bounding box center [1484, 152] width 83 height 18
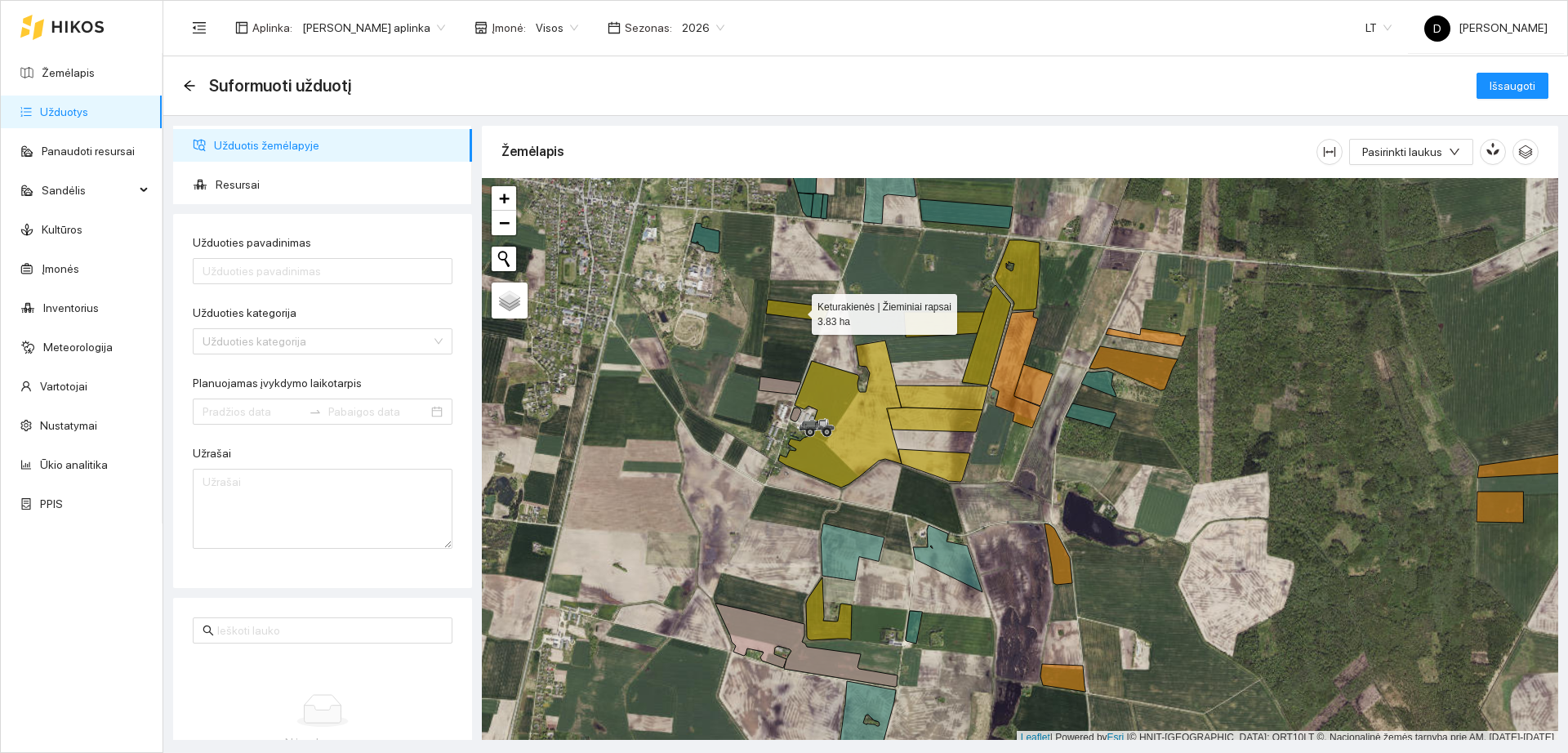
click at [802, 307] on icon at bounding box center [798, 310] width 64 height 21
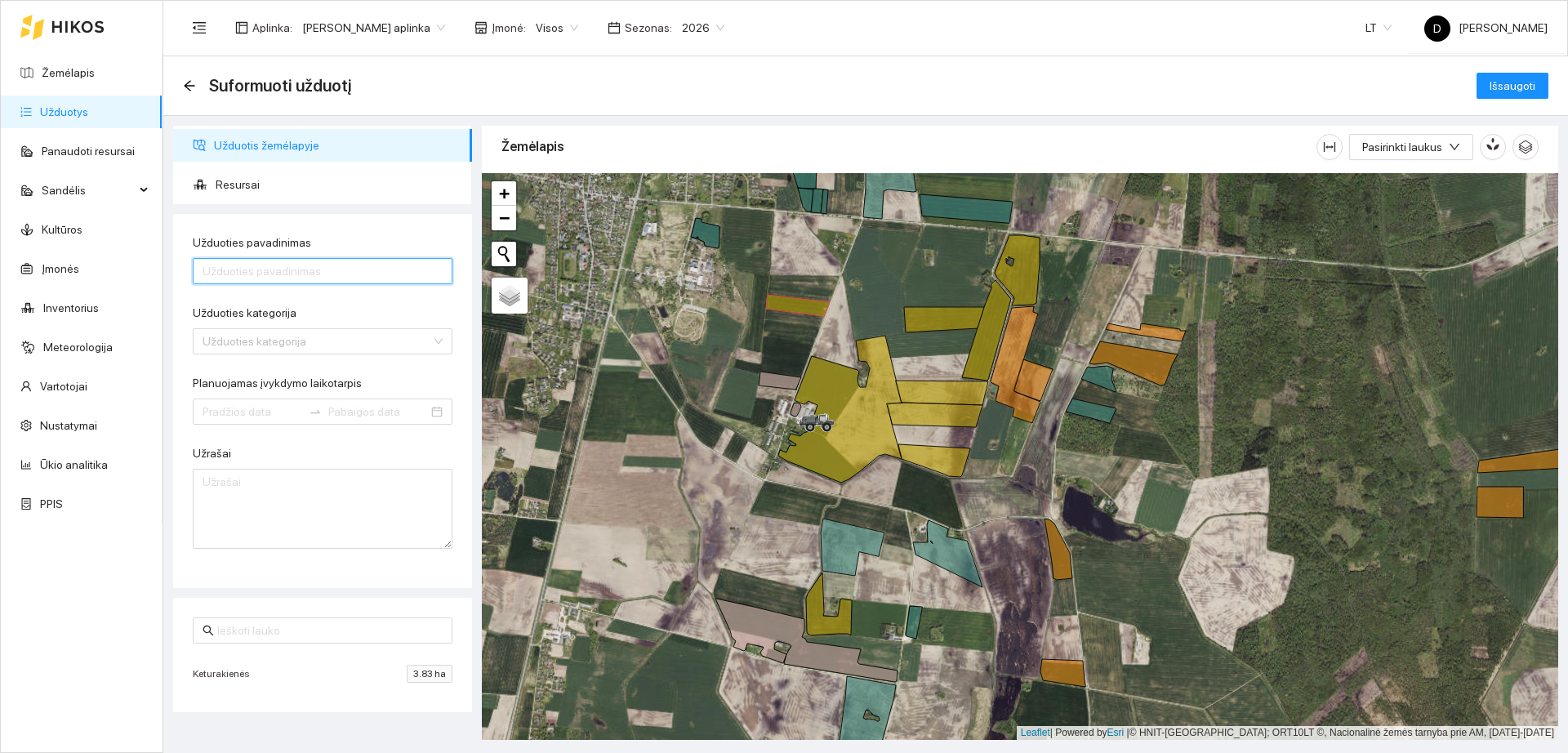
click at [326, 276] on input "Užduoties pavadinimas" at bounding box center [322, 271] width 259 height 26
click at [404, 265] on input "Sėja 08-" at bounding box center [322, 271] width 259 height 26
type input "Sėja 08-18"
click at [329, 342] on input "Užduoties kategorija" at bounding box center [317, 341] width 229 height 25
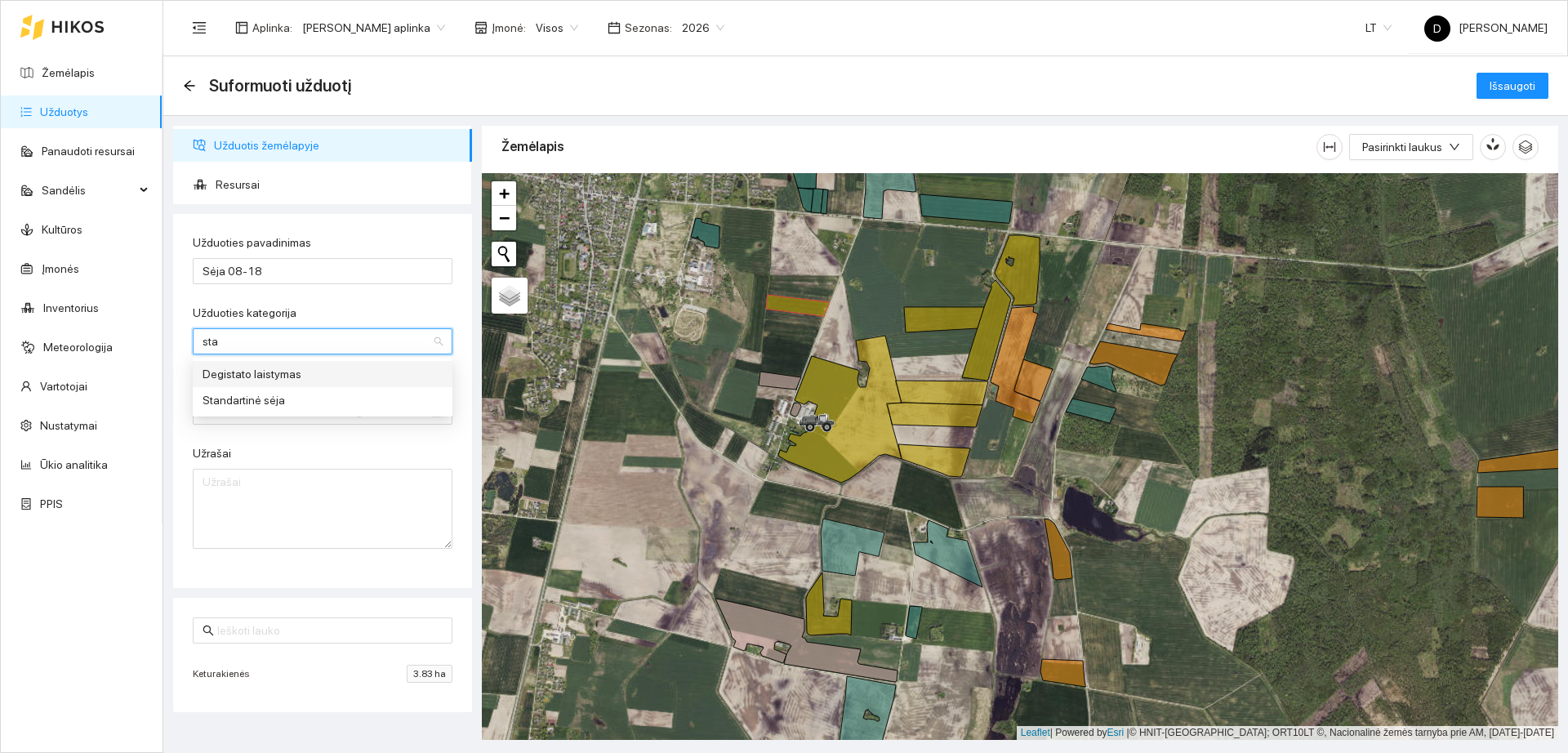
type input "stan"
click at [302, 378] on div "Standartinė sėja" at bounding box center [322, 373] width 240 height 18
click at [248, 413] on input "Planuojamas įvykdymo laikotarpis" at bounding box center [252, 411] width 100 height 18
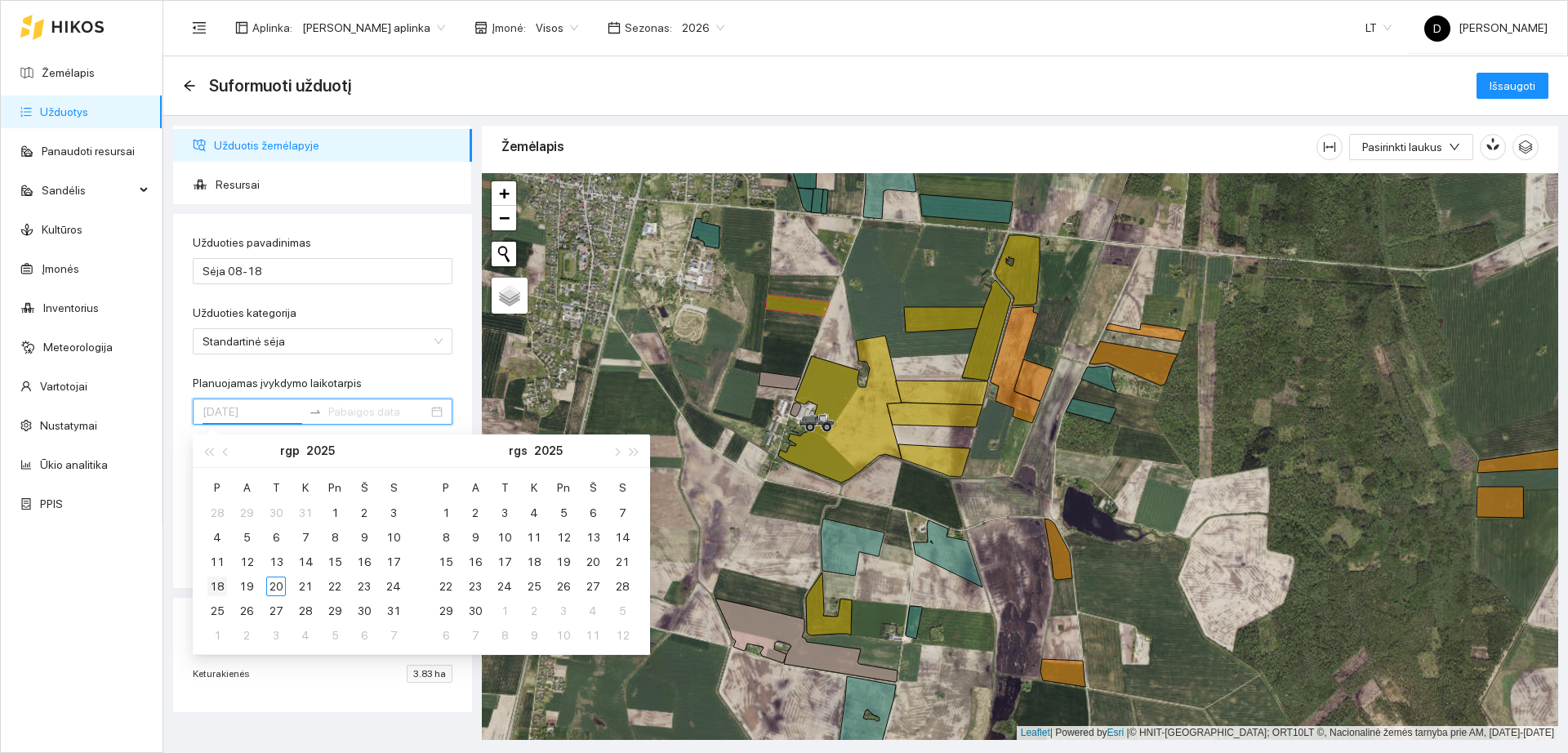
type input "[DATE]"
click at [224, 594] on div "18" at bounding box center [217, 586] width 19 height 19
type input "[DATE]"
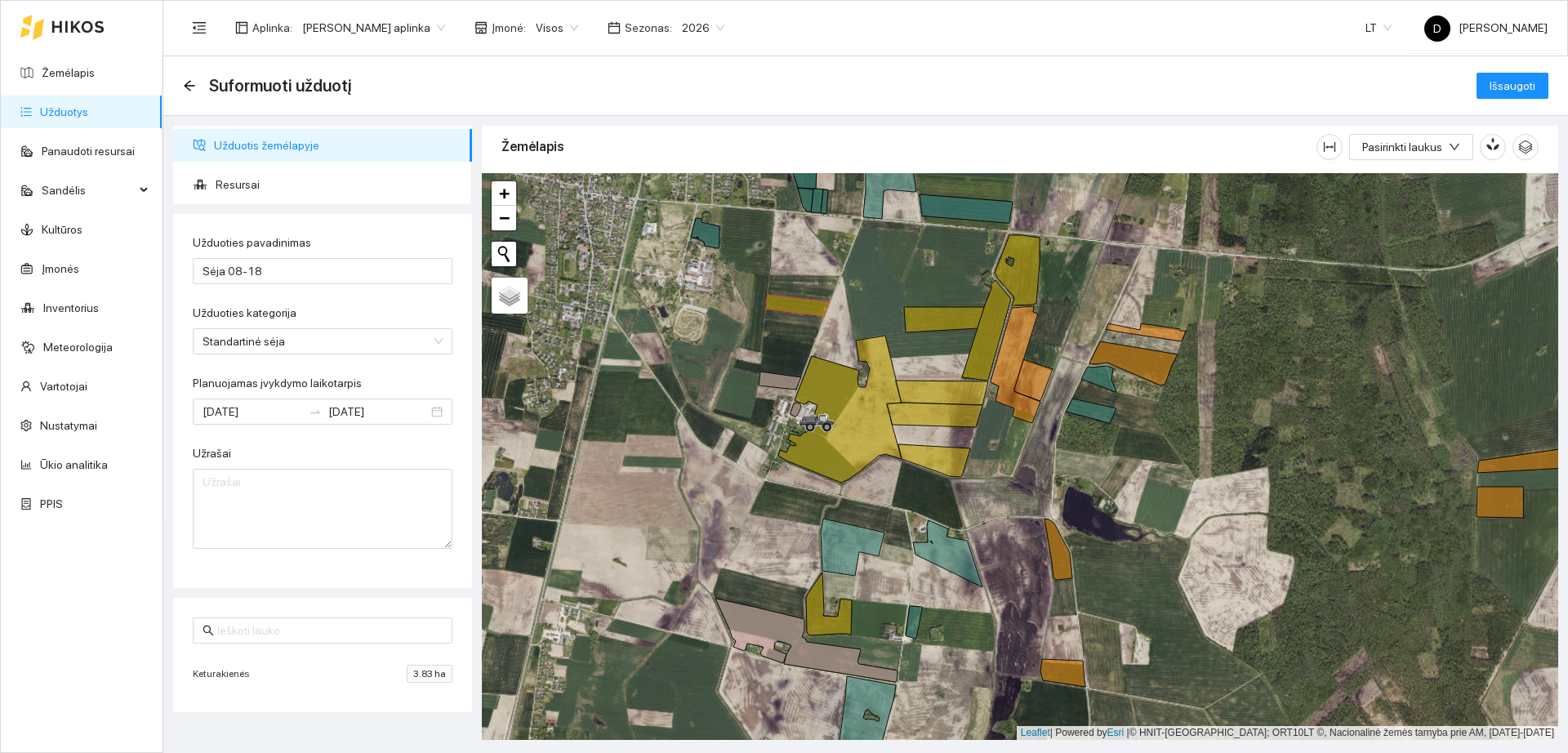
click at [431, 375] on div "Planuojamas įvykdymo laikotarpis" at bounding box center [322, 386] width 259 height 25
click at [353, 491] on textarea "Užrašai" at bounding box center [322, 509] width 259 height 80
drag, startPoint x: 289, startPoint y: 469, endPoint x: 286, endPoint y: 495, distance: 26.2
click at [289, 469] on textarea "Buvo aparta" at bounding box center [322, 509] width 259 height 80
click at [382, 484] on textarea "Buvo aparta 08-08 , pagražos" at bounding box center [322, 509] width 259 height 80
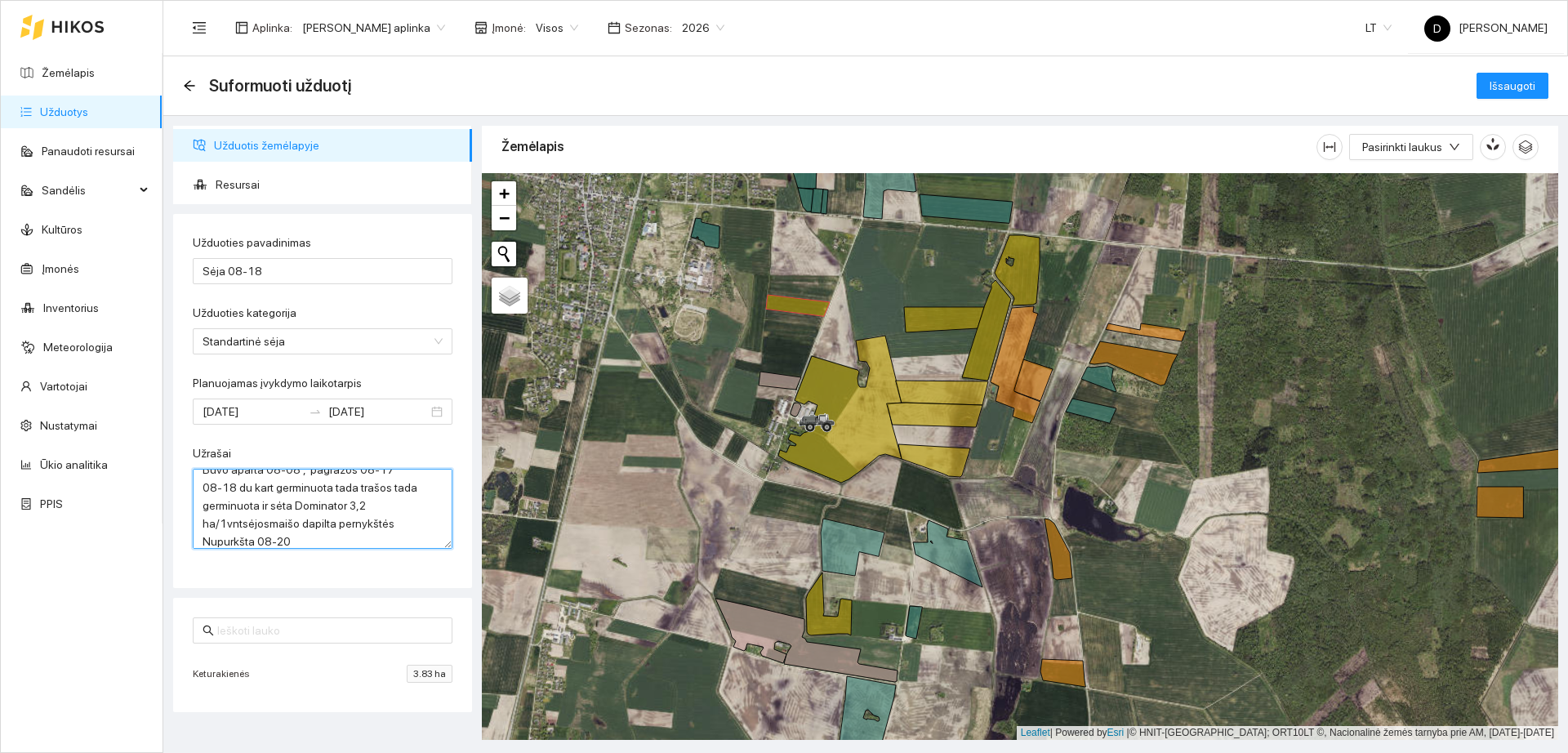
scroll to position [30, 0]
type textarea "Buvo aparta 08-08 , pagražos 08-17 08-18 du kart germinuota tada trašos tada ge…"
click at [1525, 74] on button "Išsaugoti" at bounding box center [1513, 86] width 72 height 26
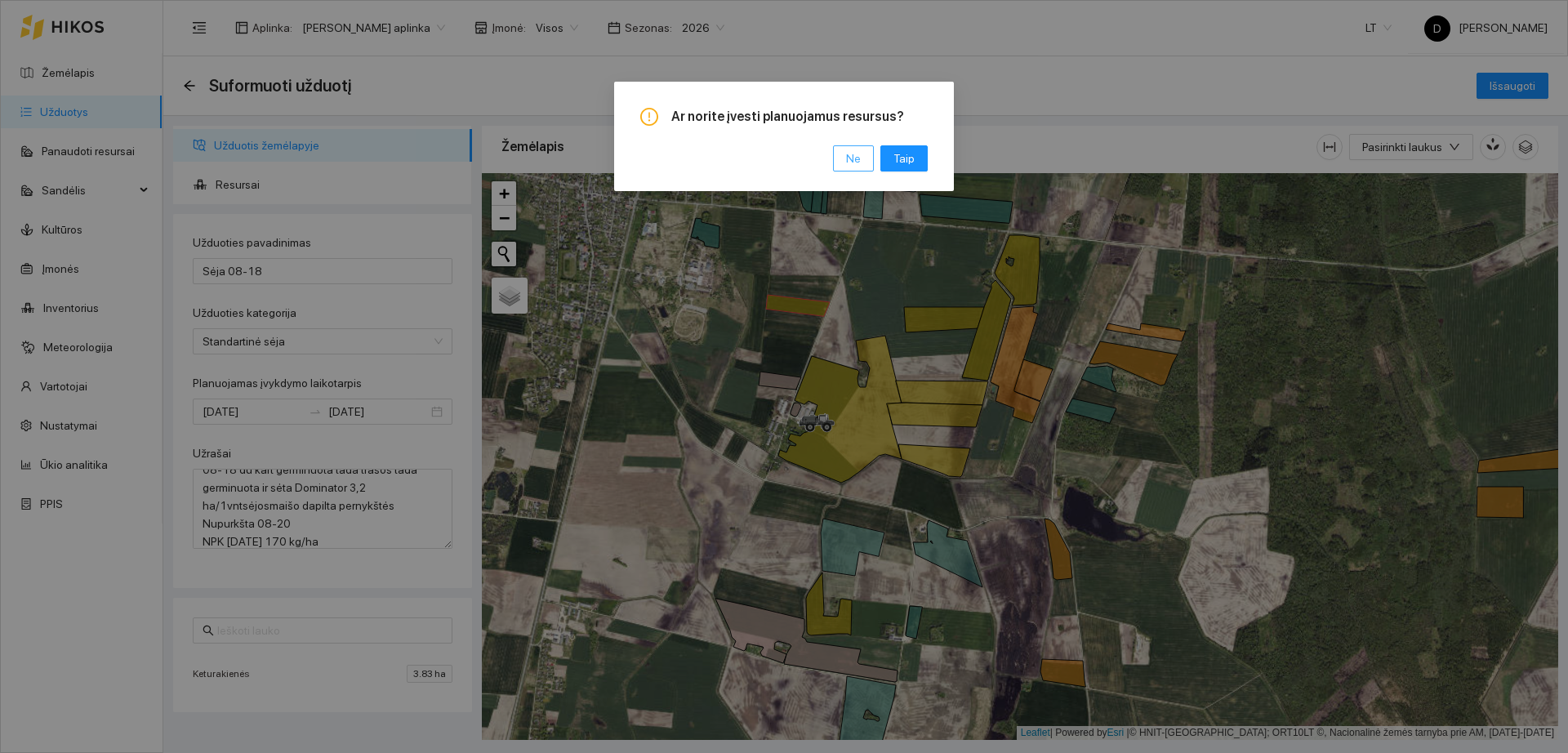
click at [861, 150] on span "Ne" at bounding box center [853, 158] width 15 height 18
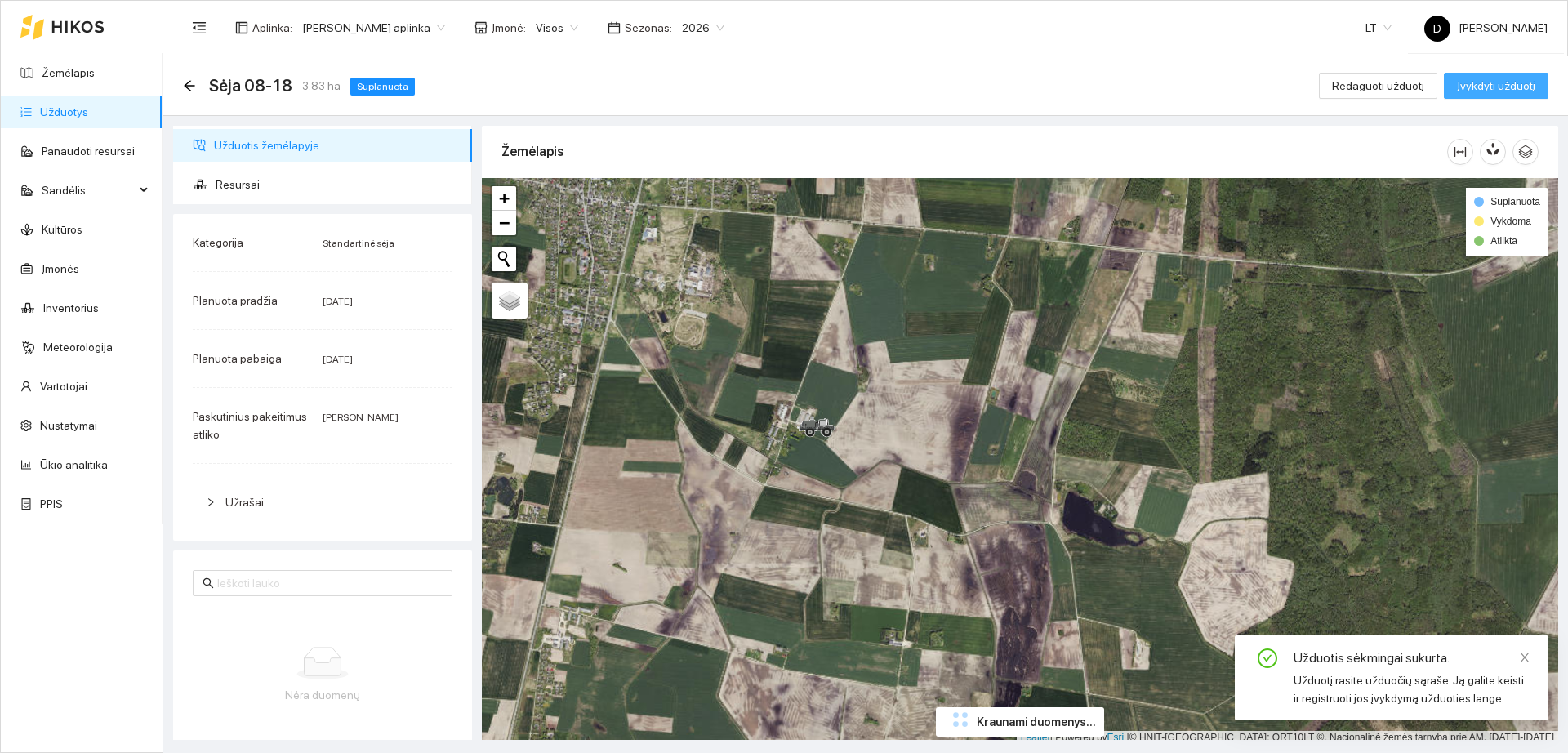
click at [1511, 88] on span "Įvykdyti užduotį" at bounding box center [1496, 85] width 78 height 18
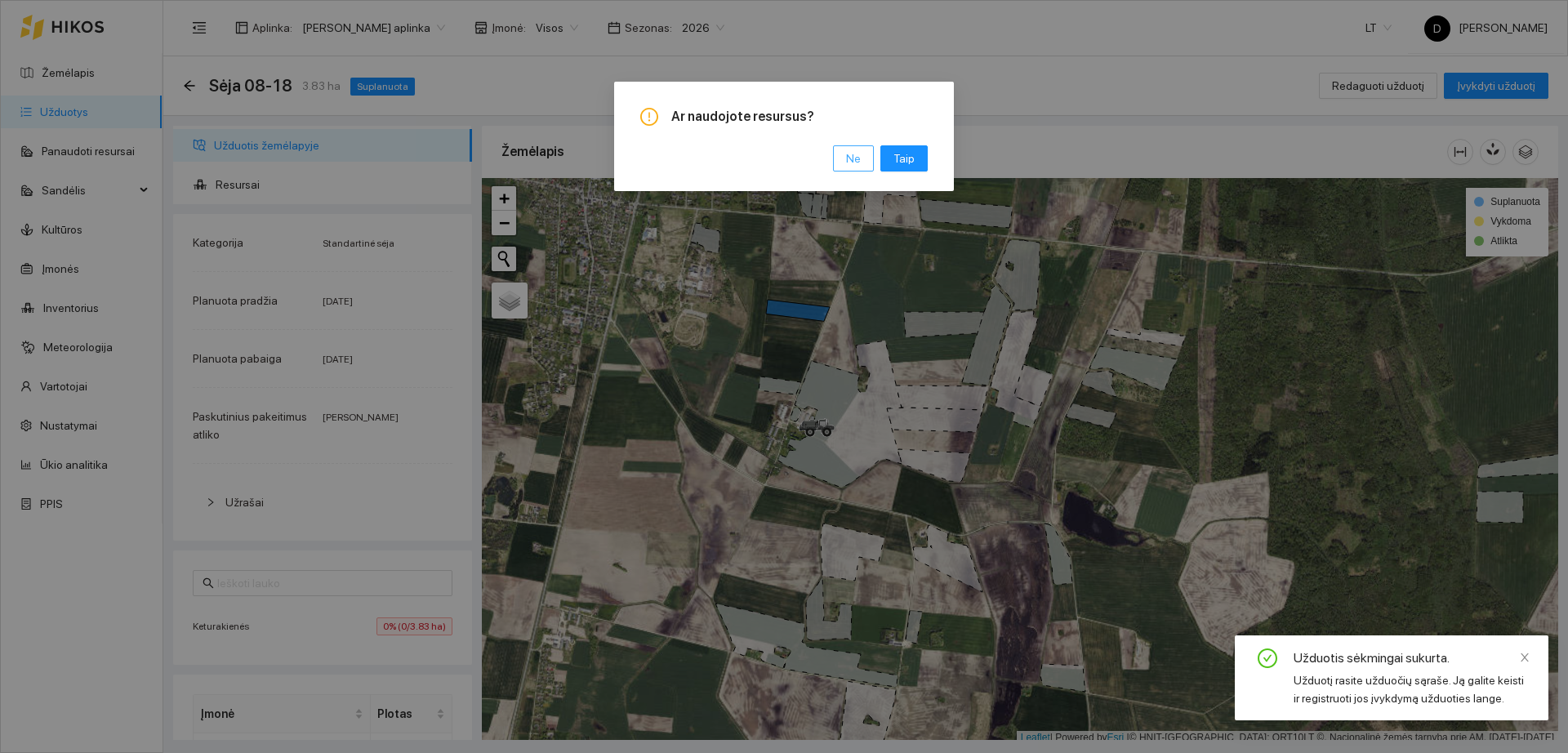
click at [857, 159] on span "Ne" at bounding box center [853, 158] width 15 height 18
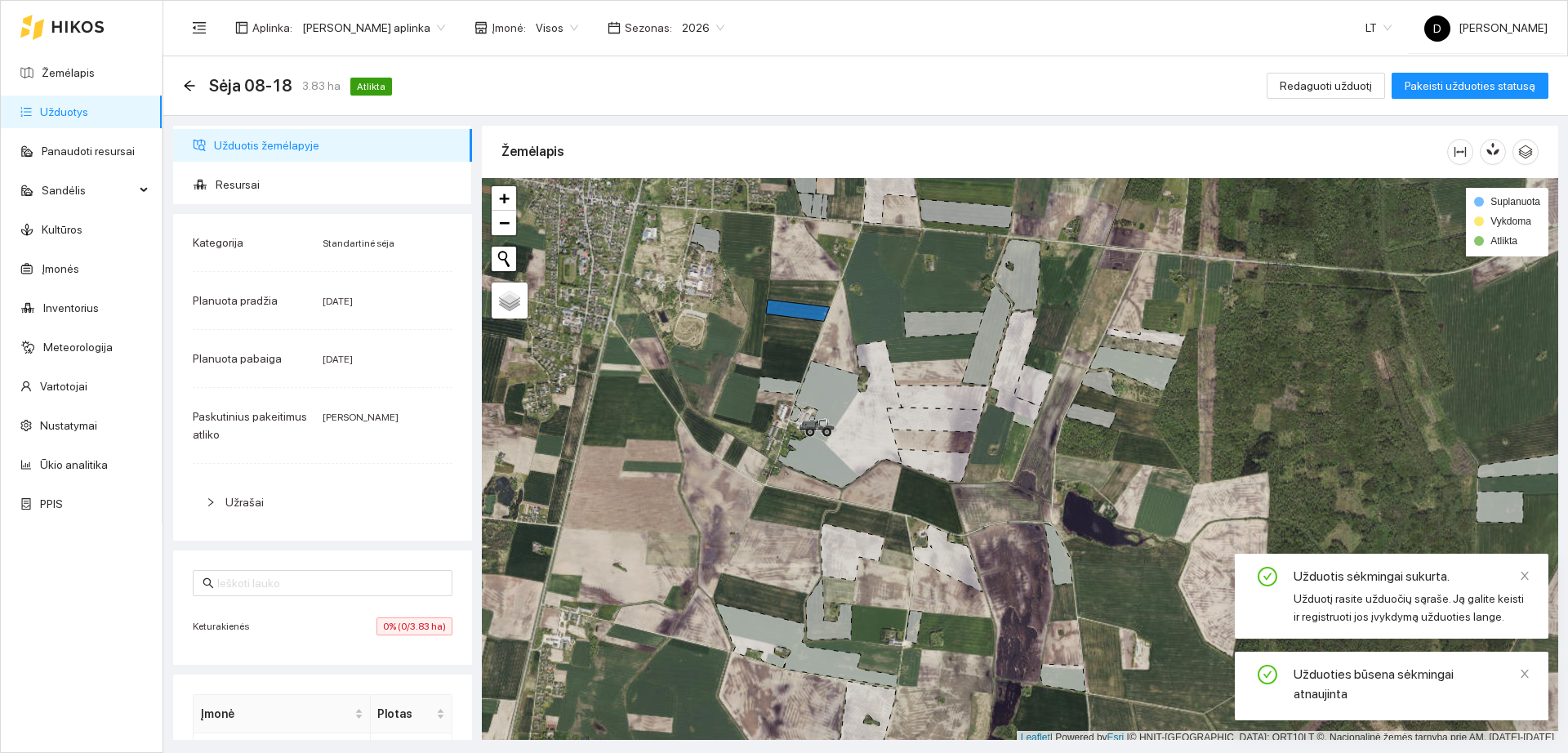
click at [56, 111] on link "Užduotys" at bounding box center [64, 112] width 48 height 13
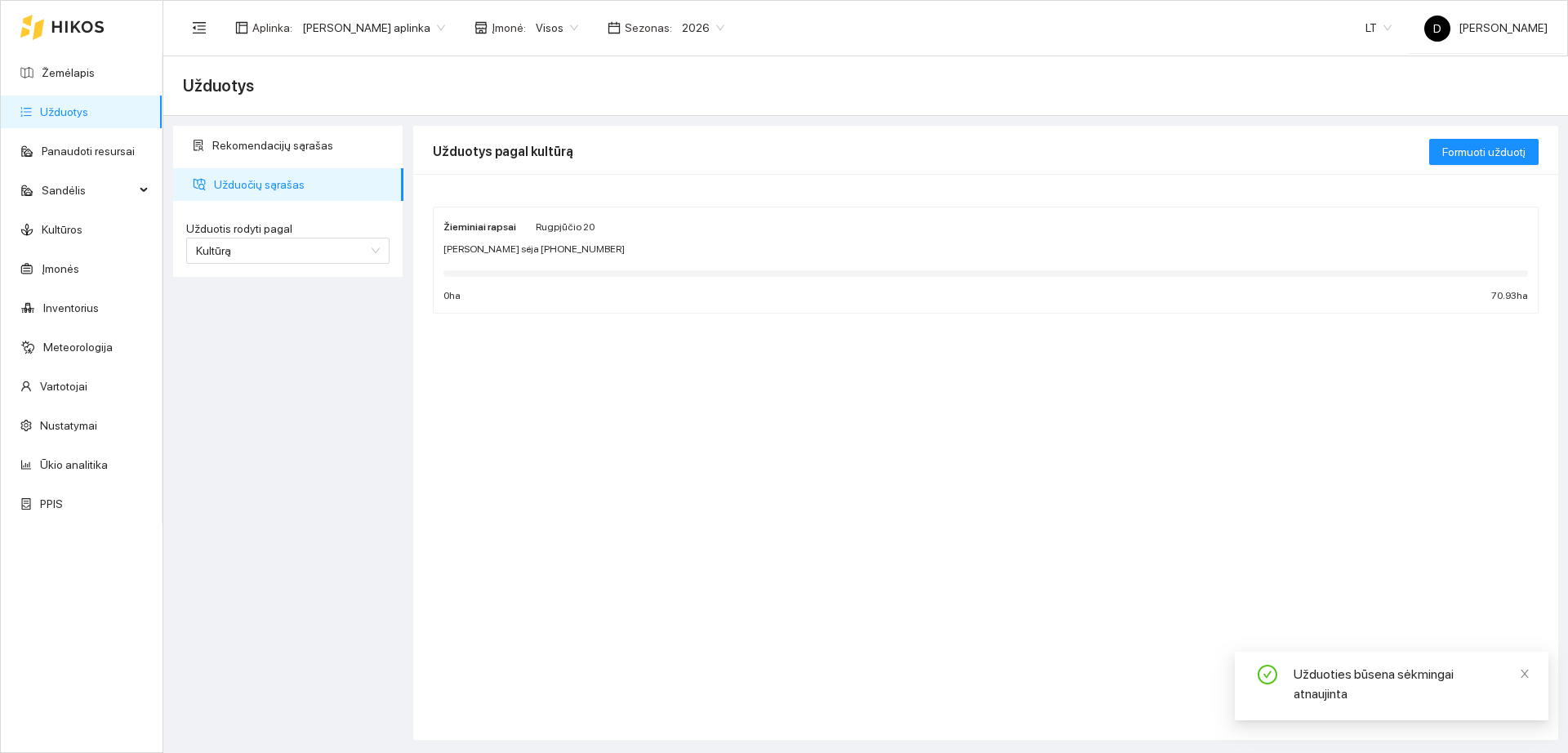
click at [320, 185] on span "Užduočių sąrašas" at bounding box center [302, 184] width 176 height 32
click at [641, 268] on div at bounding box center [985, 273] width 1084 height 18
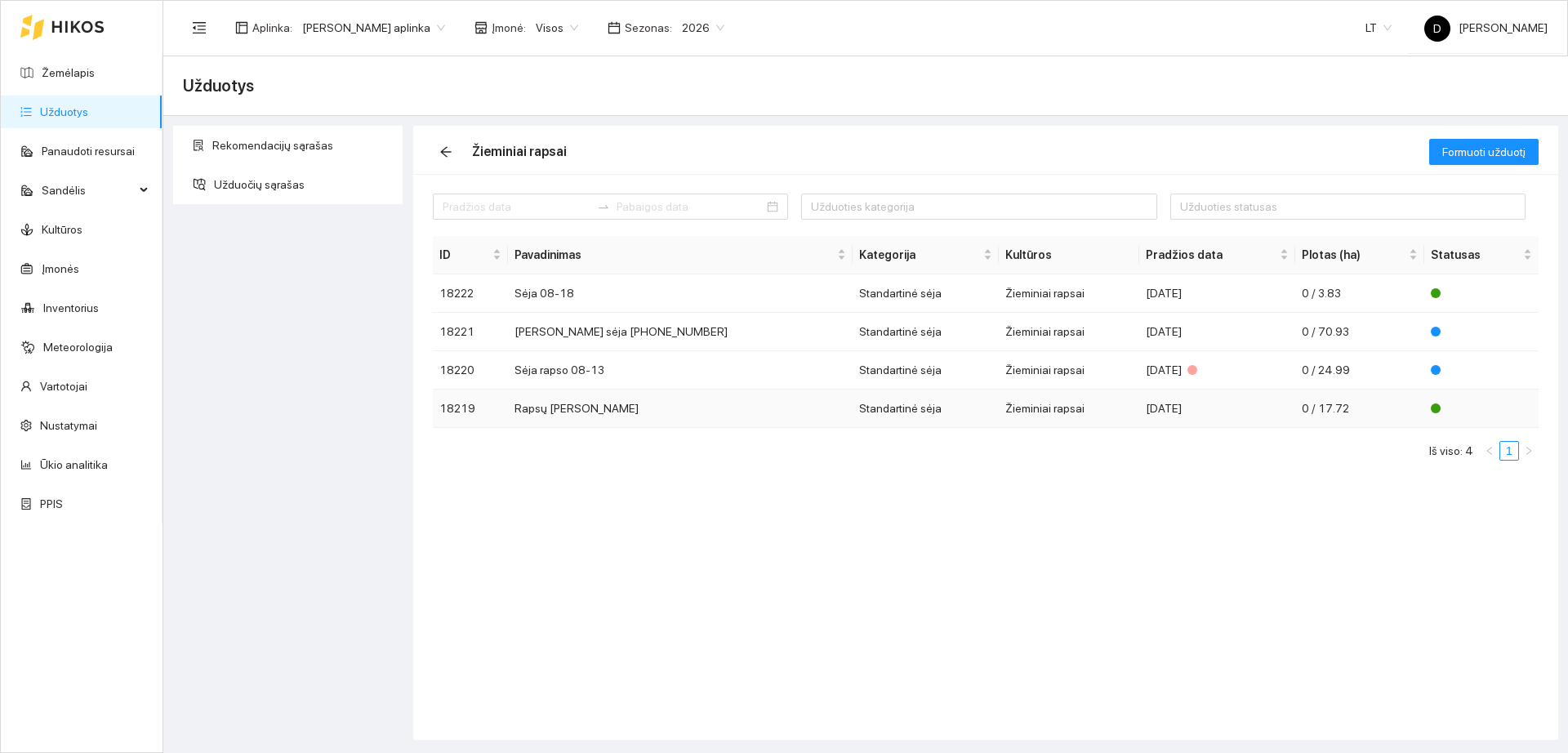
click at [636, 412] on td "Rapsų [PERSON_NAME]" at bounding box center [681, 409] width 345 height 39
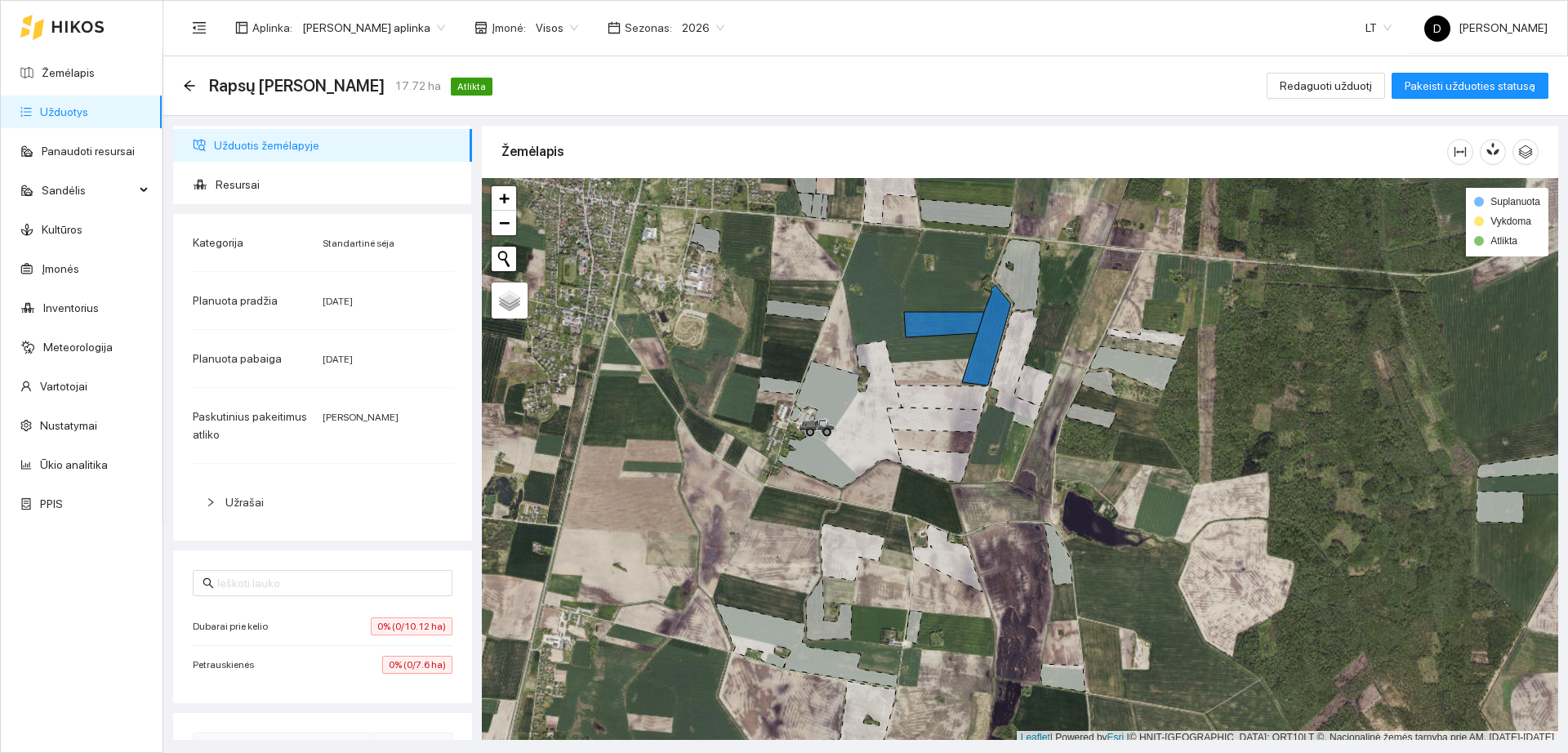
click at [244, 523] on div "Kategorija Standartinė sėja Planuota pradžia [DATE] Planuota pabaiga [DATE] Pas…" at bounding box center [322, 378] width 299 height 327
click at [256, 505] on span "Užrašai" at bounding box center [245, 503] width 39 height 13
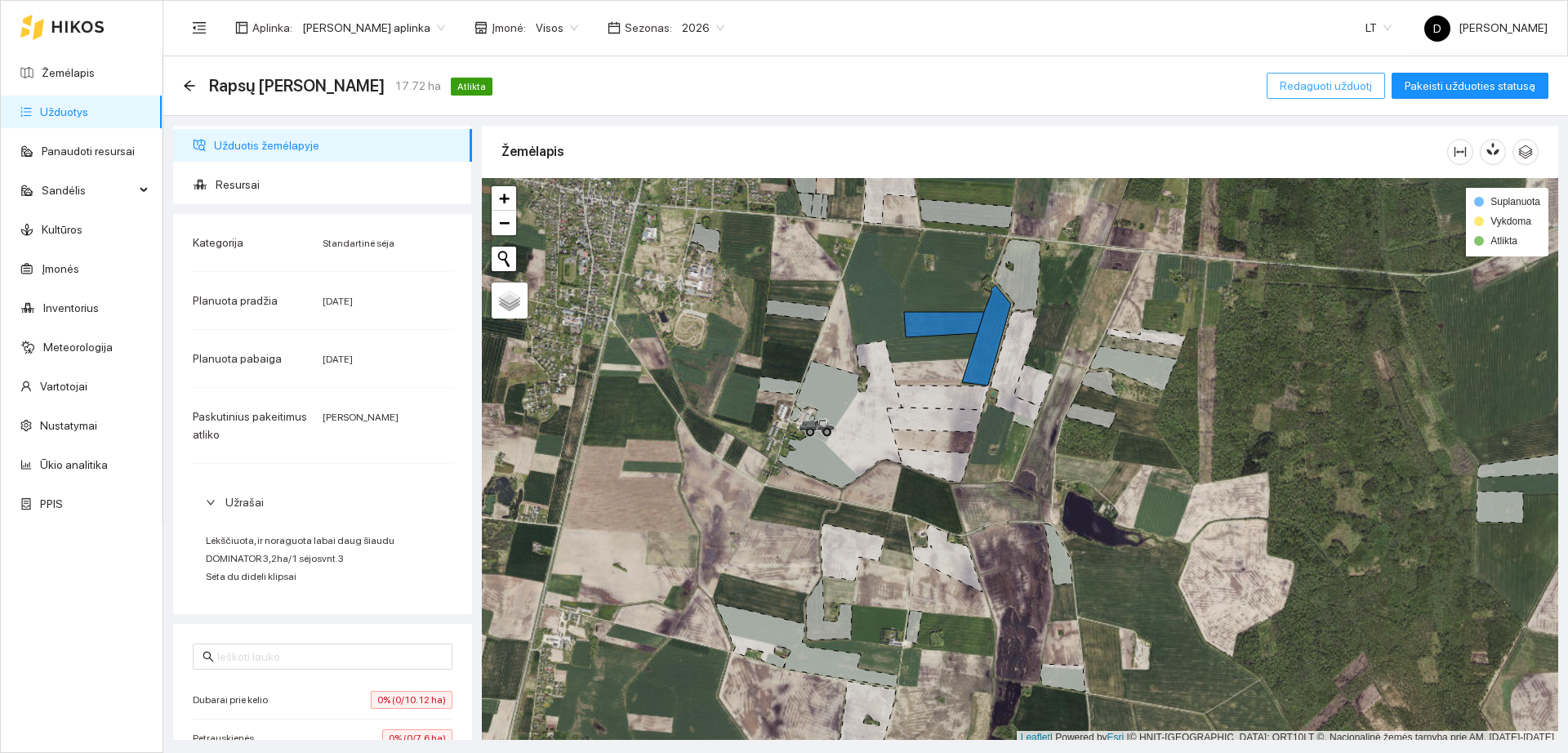
click at [1324, 77] on span "Redaguoti užduotį" at bounding box center [1326, 85] width 92 height 18
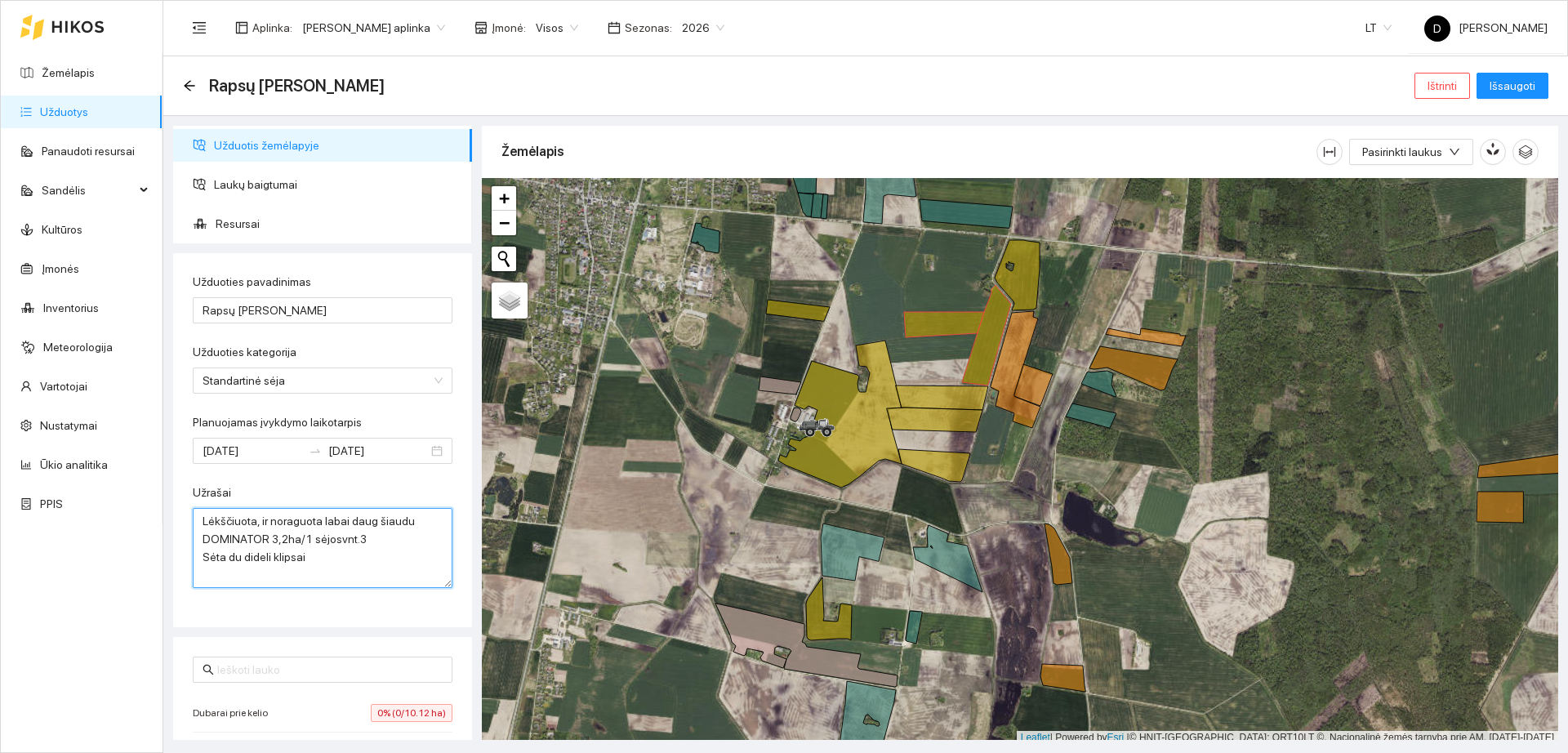
click at [326, 565] on textarea "Lėkščiuota, ir noraguota labai daug šiaudu DOMINATOR 3,2ha/1 sėjosvnt.3 Sėta du…" at bounding box center [322, 548] width 259 height 80
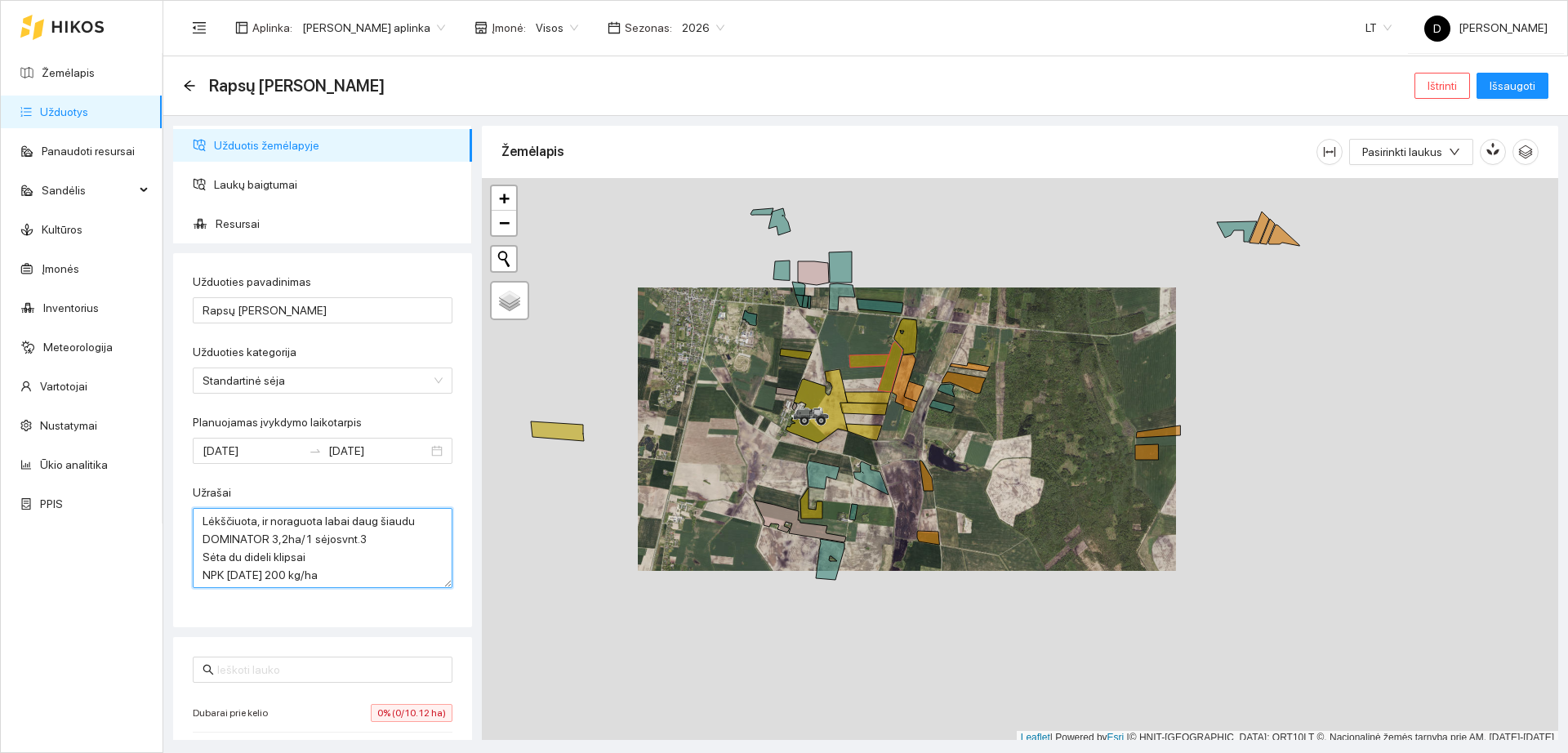
type textarea "Lėkščiuota, ir noraguota labai daug šiaudu DOMINATOR 3,2ha/1 sėjosvnt.3 Sėta du…"
click at [1521, 100] on div "Rapsų sėja Dubarai Ištrinti Išsaugoti" at bounding box center [865, 85] width 1366 height 32
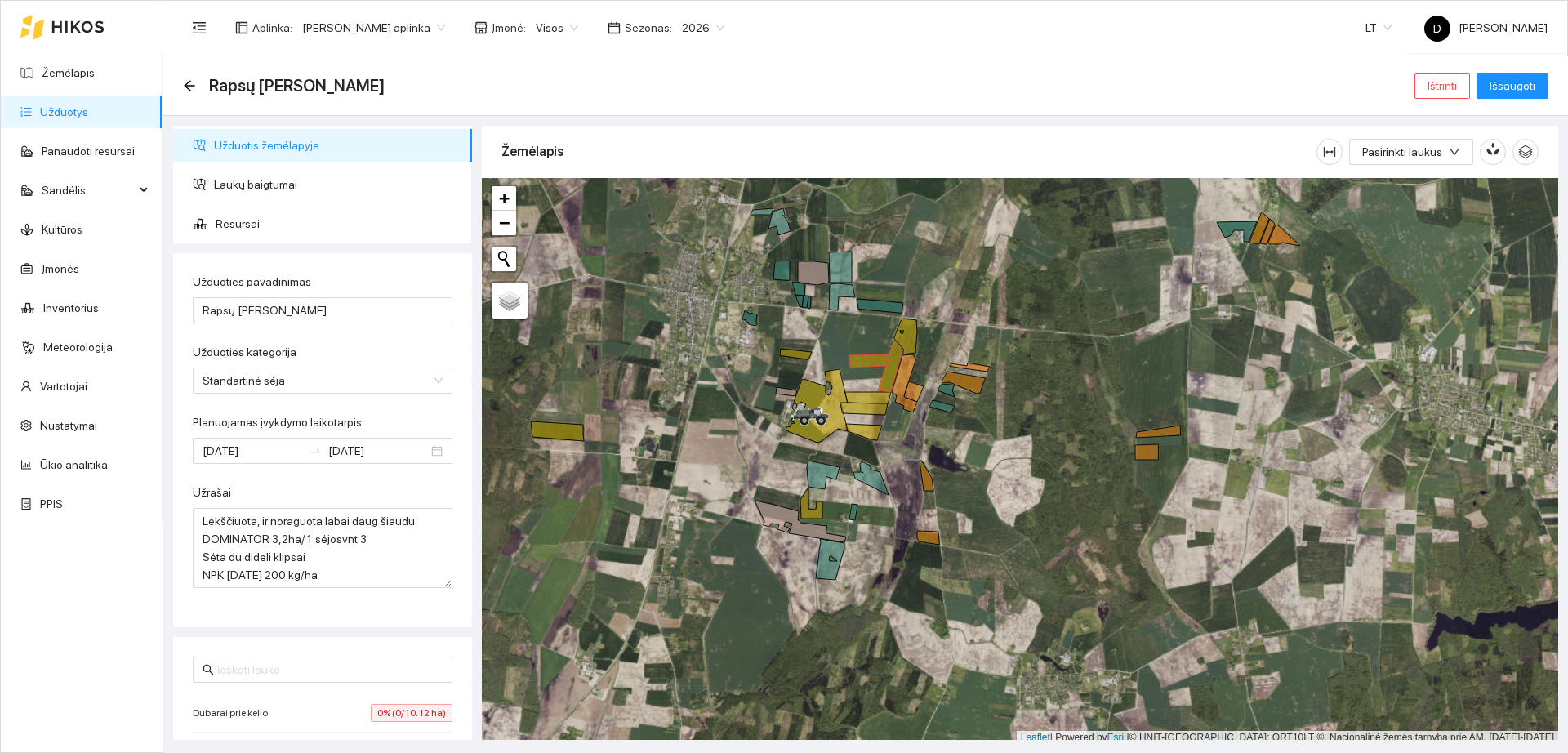
click at [1487, 100] on div "Rapsų sėja Dubarai Ištrinti Išsaugoti" at bounding box center [865, 85] width 1366 height 32
click at [1498, 95] on button "Išsaugoti" at bounding box center [1513, 86] width 72 height 26
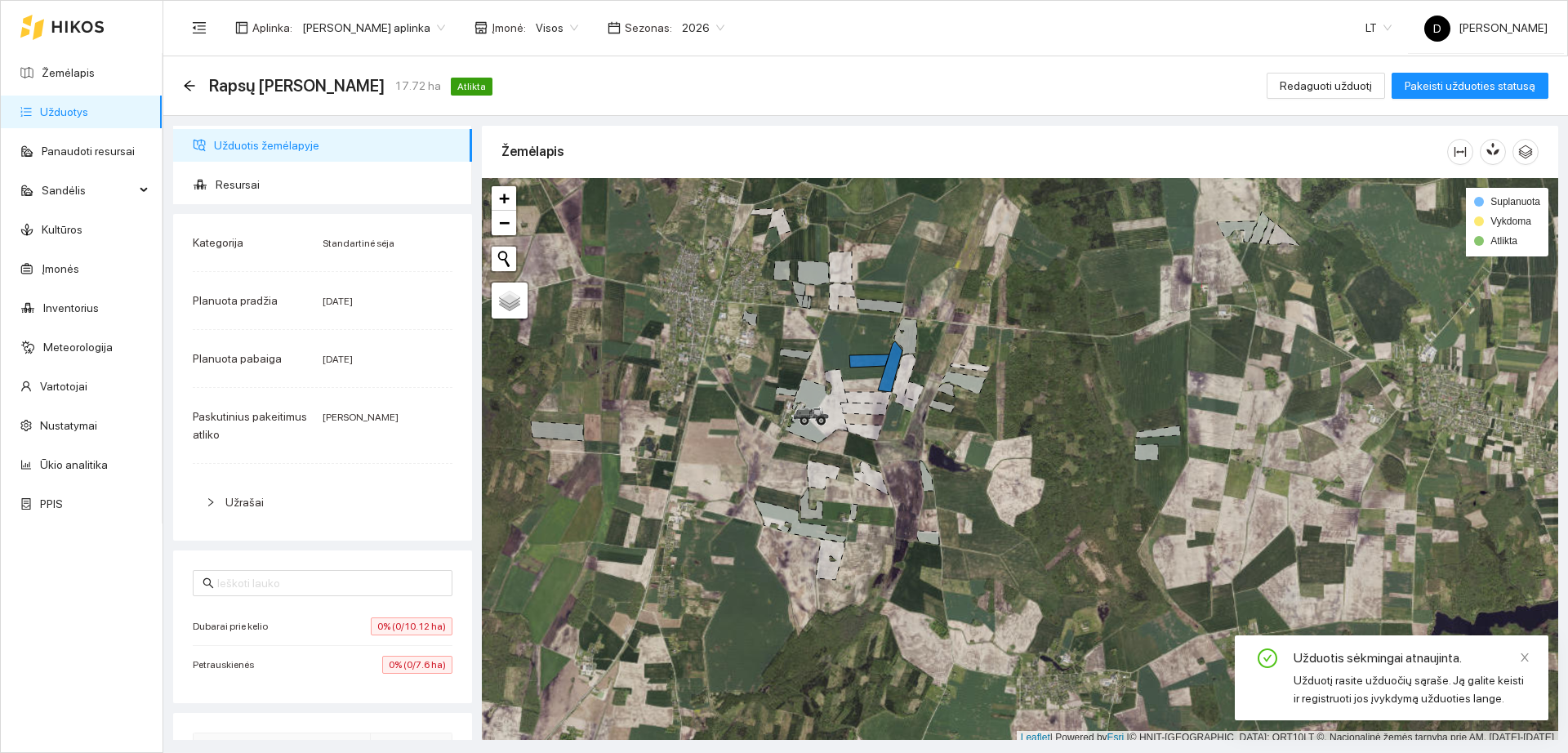
click at [89, 111] on link "Užduotys" at bounding box center [64, 112] width 48 height 13
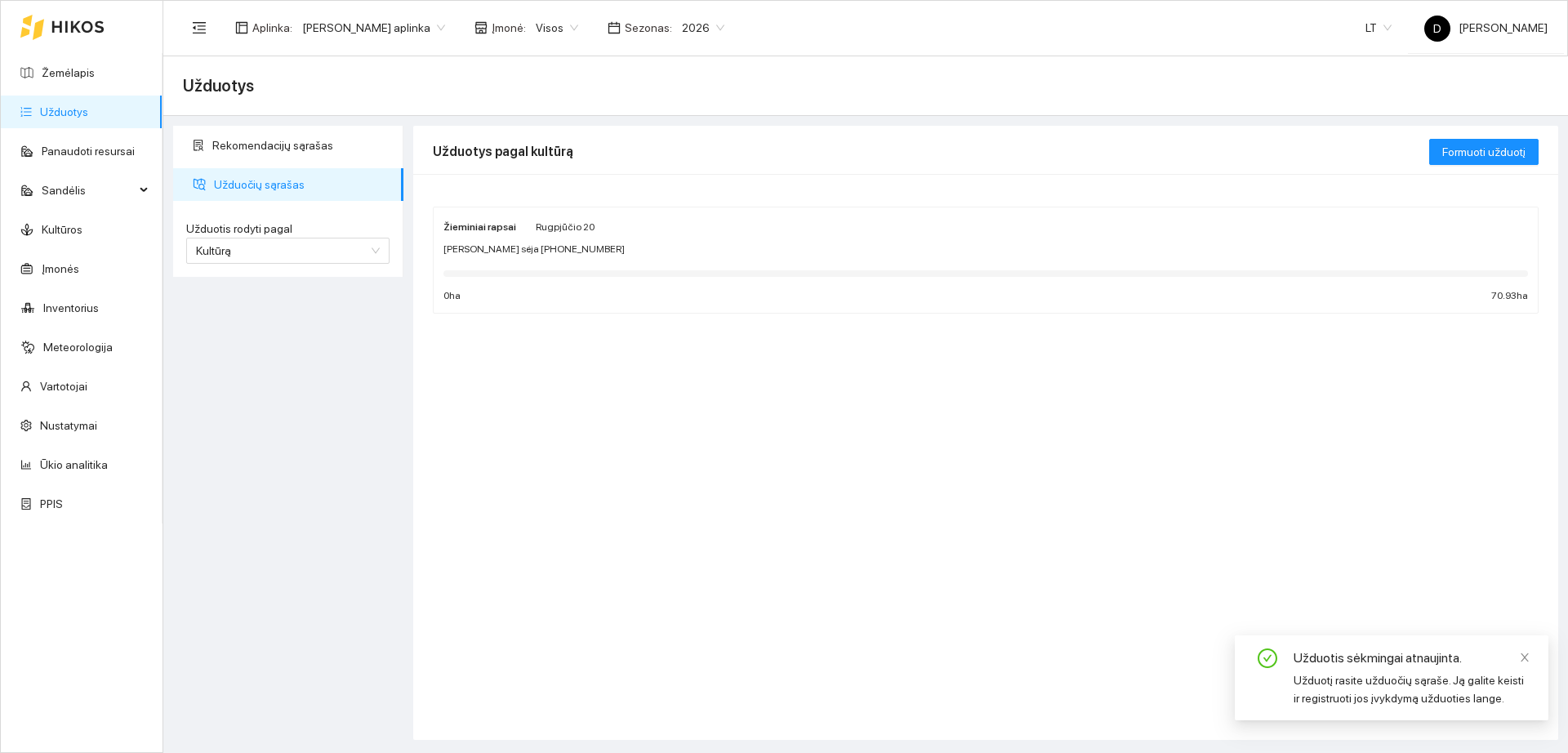
click at [597, 243] on div "[PERSON_NAME] sėja [PHONE_NUMBER]" at bounding box center [985, 249] width 1084 height 16
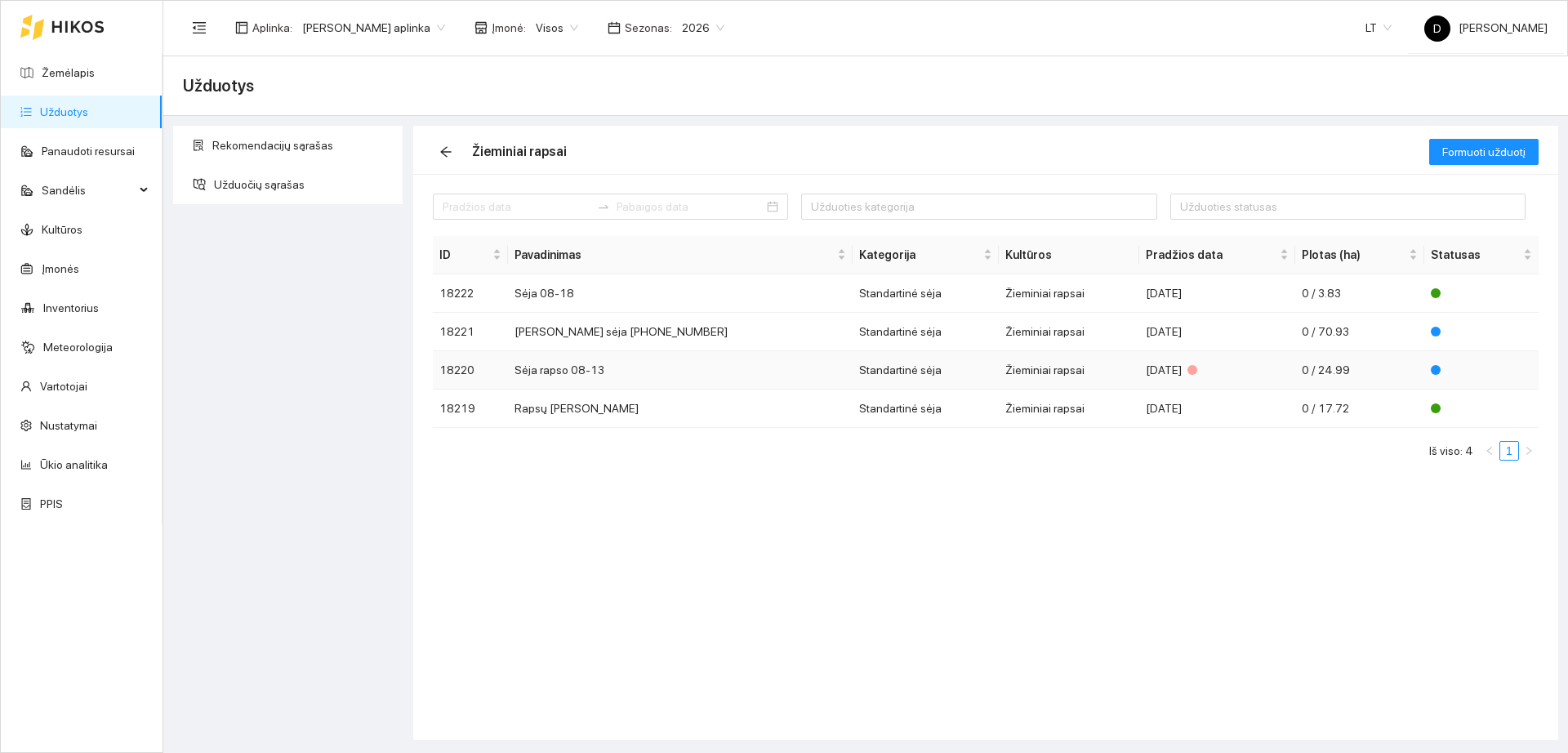
click at [694, 370] on td "Sėja rapso 08-13" at bounding box center [681, 370] width 345 height 39
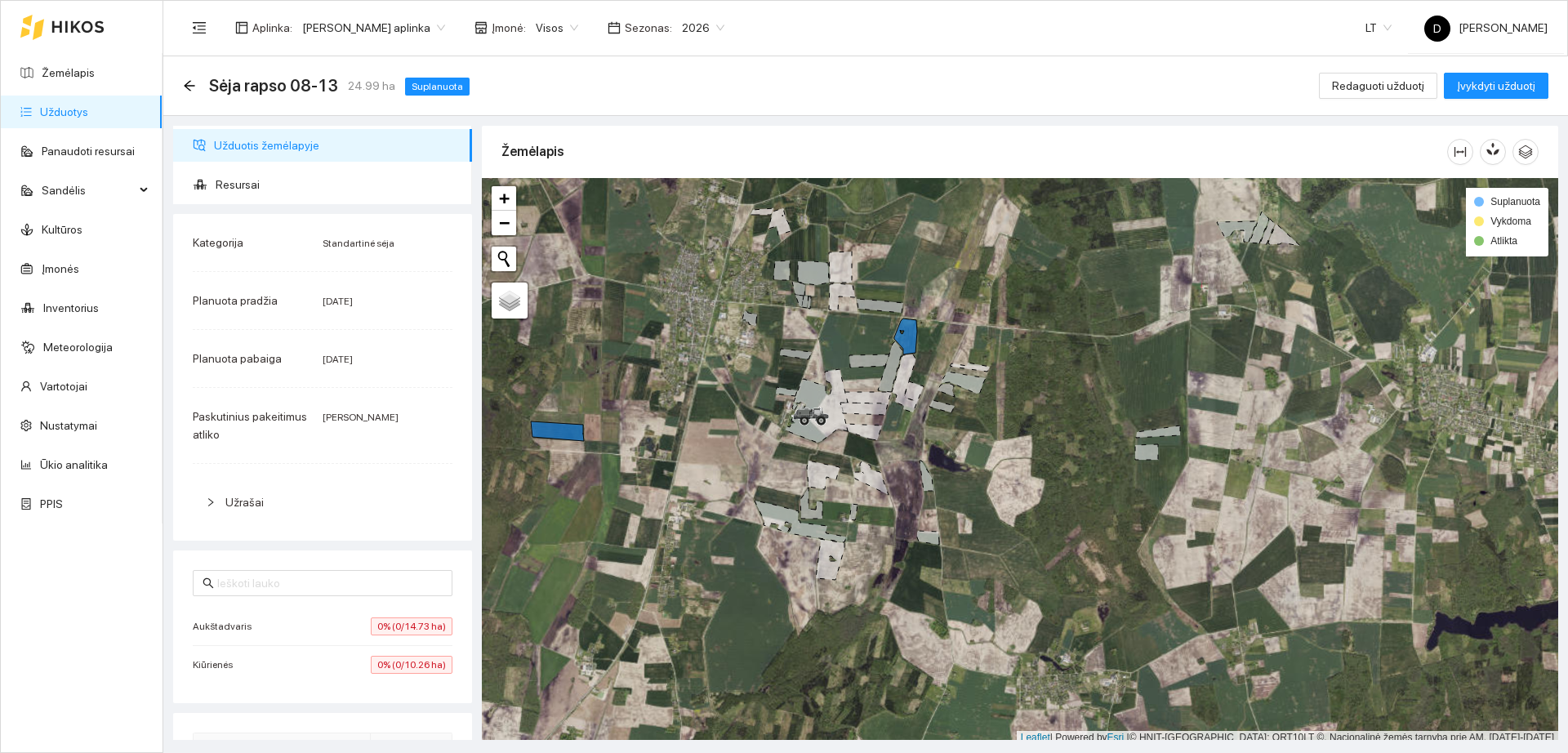
click at [248, 499] on span "Užrašai" at bounding box center [245, 503] width 39 height 13
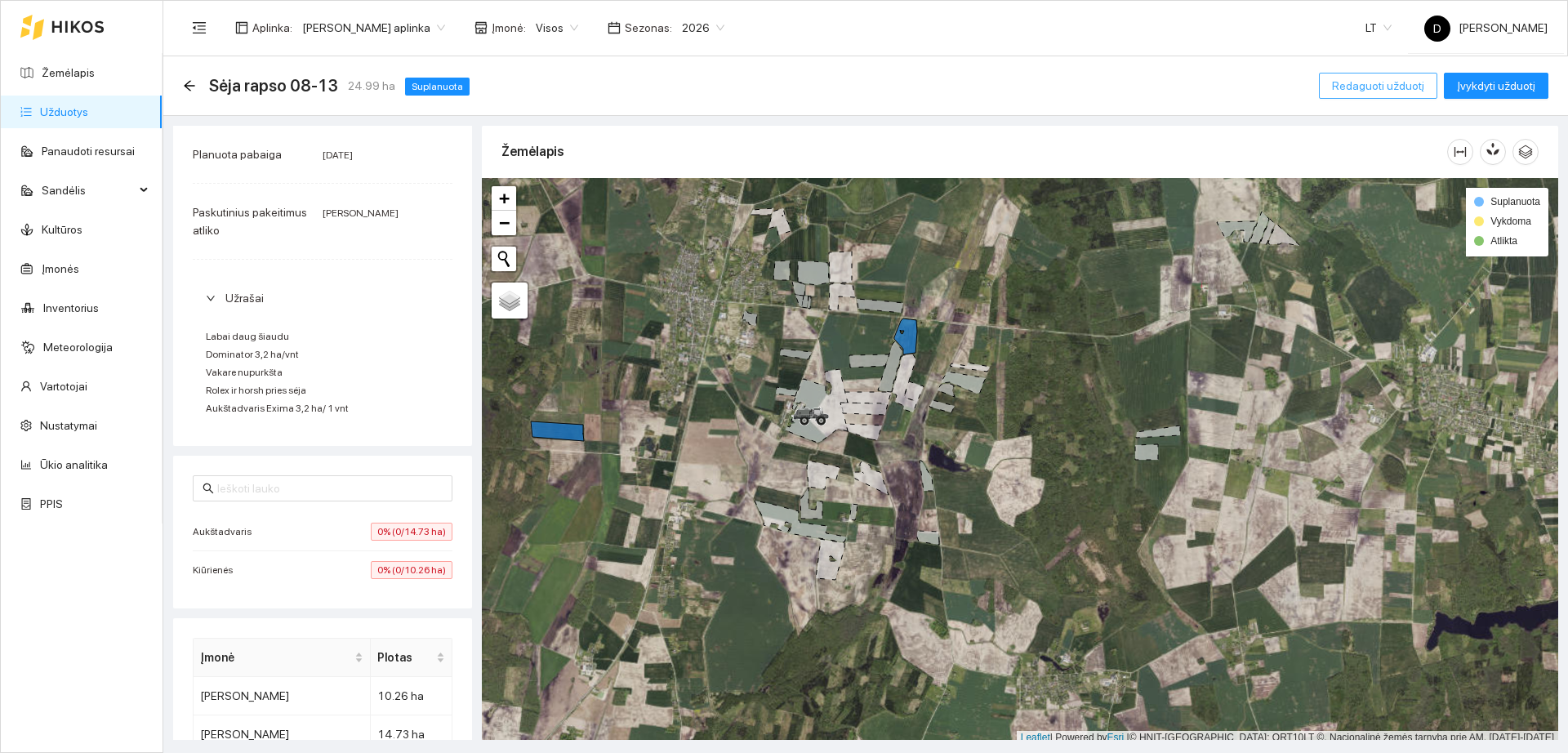
click at [1392, 74] on button "Redaguoti užduotį" at bounding box center [1378, 86] width 118 height 26
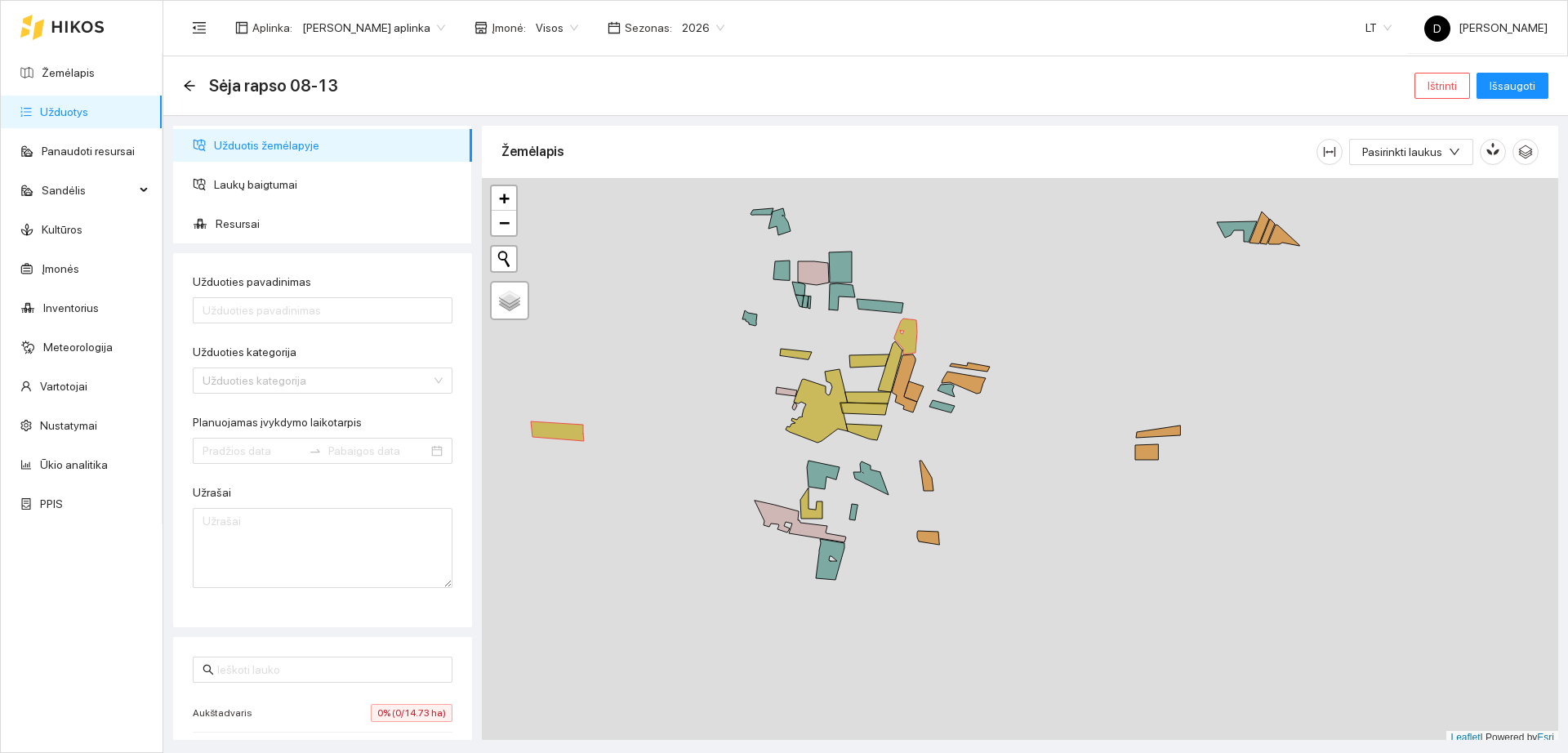
type input "Sėja rapso 08-13"
type textarea "Labai daug šiaudu Dominator 3,2 ha/vnt Vakare nupurkšta Rolex ir horsh pries sė…"
type input "[DATE]"
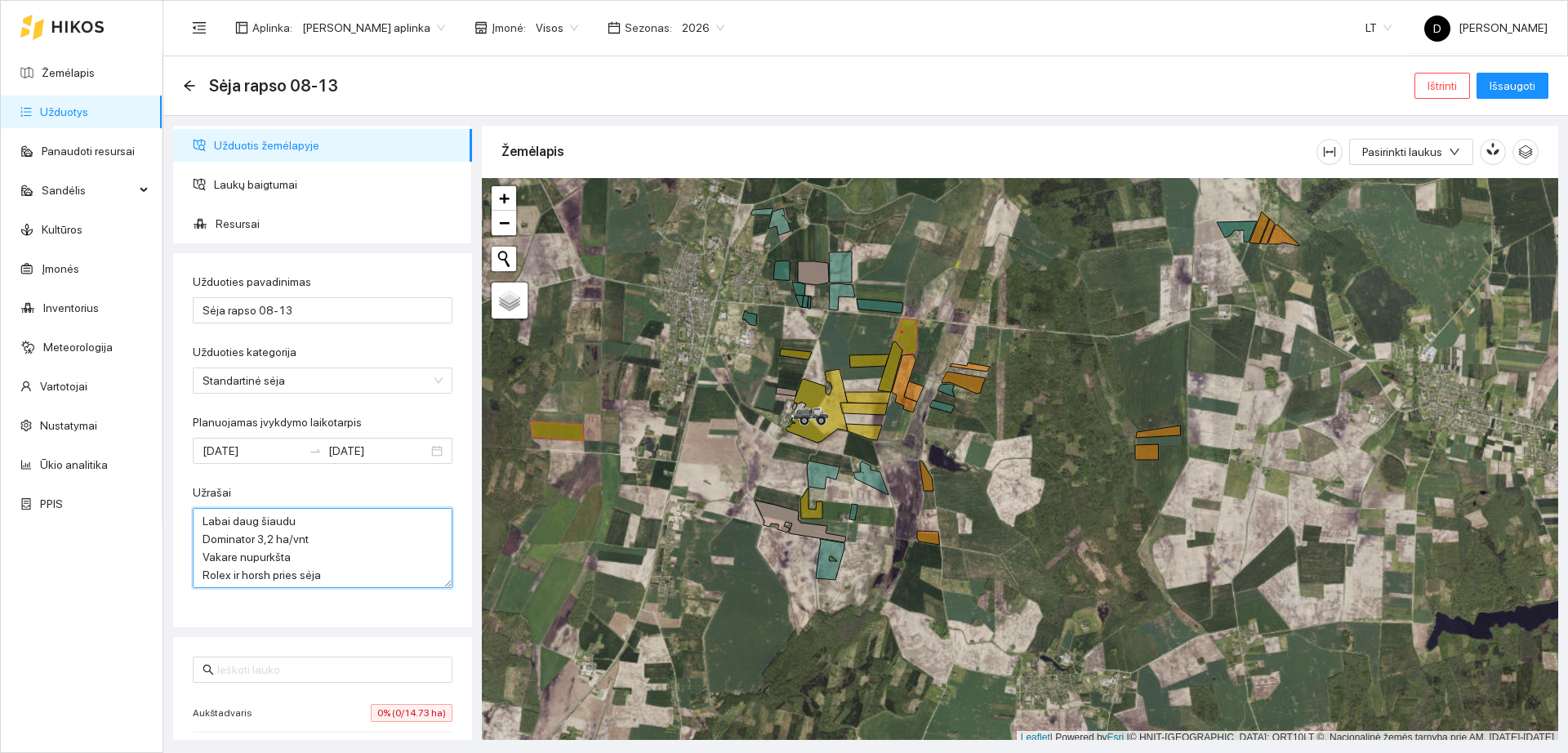
click at [349, 574] on textarea "Labai daug šiaudu Dominator 3,2 ha/vnt Vakare nupurkšta Rolex ir horsh pries sė…" at bounding box center [322, 548] width 259 height 80
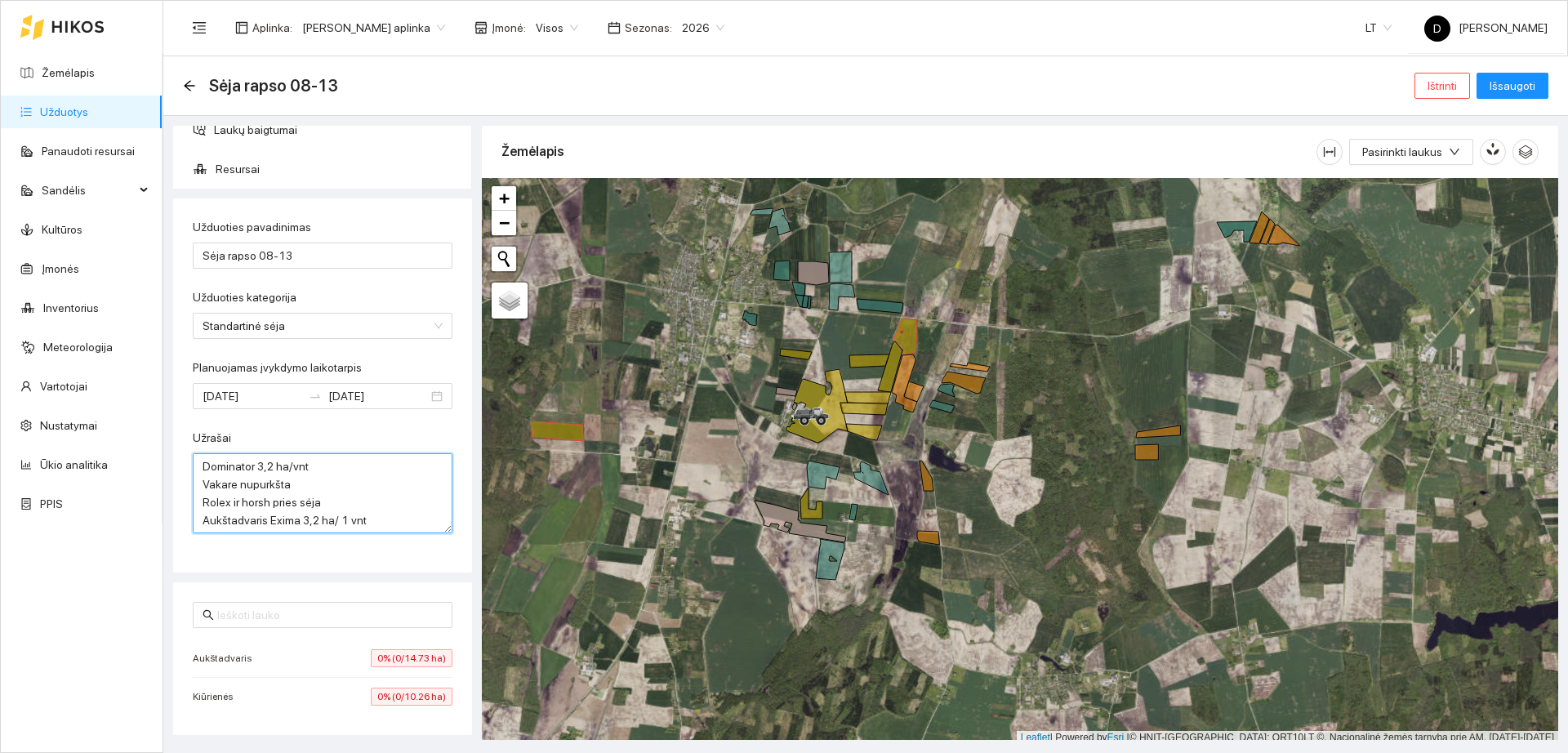
scroll to position [18, 0]
click at [388, 521] on textarea "Labai daug šiaudu Dominator 3,2 ha/vnt Vakare nupurkšta Rolex ir horsh pries sė…" at bounding box center [322, 493] width 259 height 80
click at [374, 505] on textarea "Labai daug šiaudu Dominator 3,2 ha/vnt Vakare nupurkšta Rolex ir horsh pries sė…" at bounding box center [322, 493] width 259 height 80
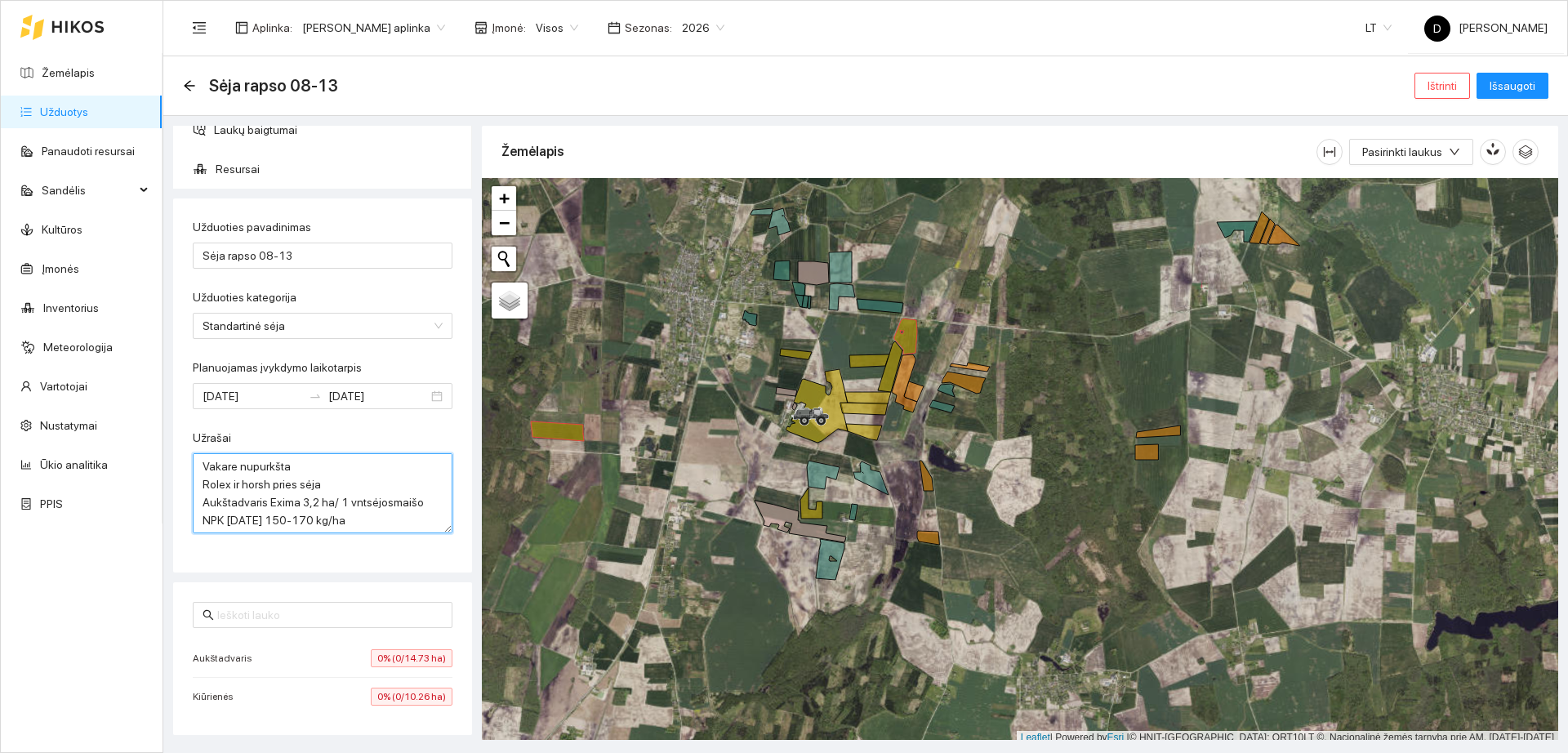
type textarea "Labai daug šiaudu Dominator 3,2 ha/vnt Vakare nupurkšta Rolex ir horsh pries sė…"
click at [1514, 103] on div "Sėja rapso 08-13 Ištrinti Išsaugoti" at bounding box center [865, 86] width 1405 height 60
click at [1520, 92] on span "Išsaugoti" at bounding box center [1513, 85] width 46 height 18
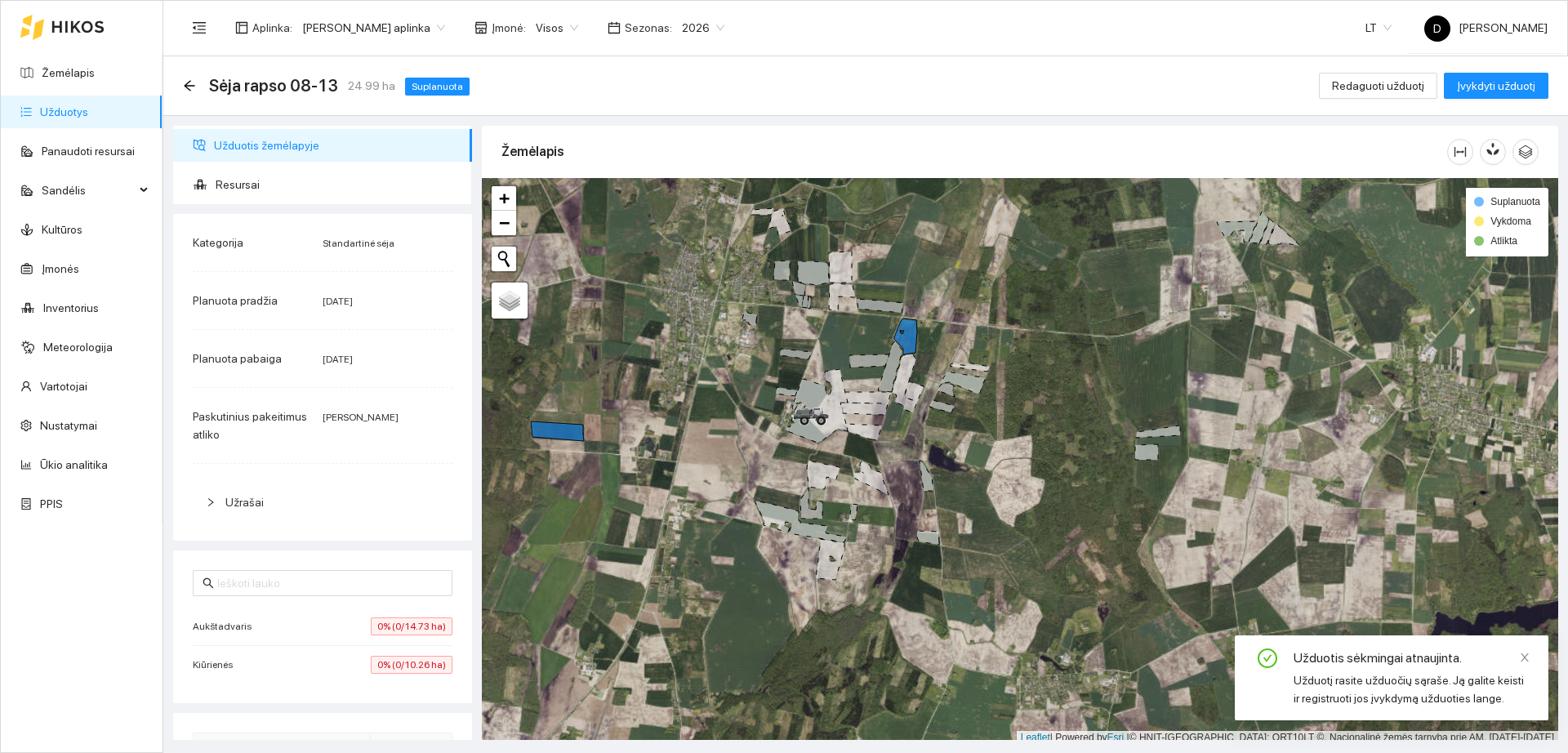
click at [78, 108] on link "Užduotys" at bounding box center [64, 112] width 48 height 13
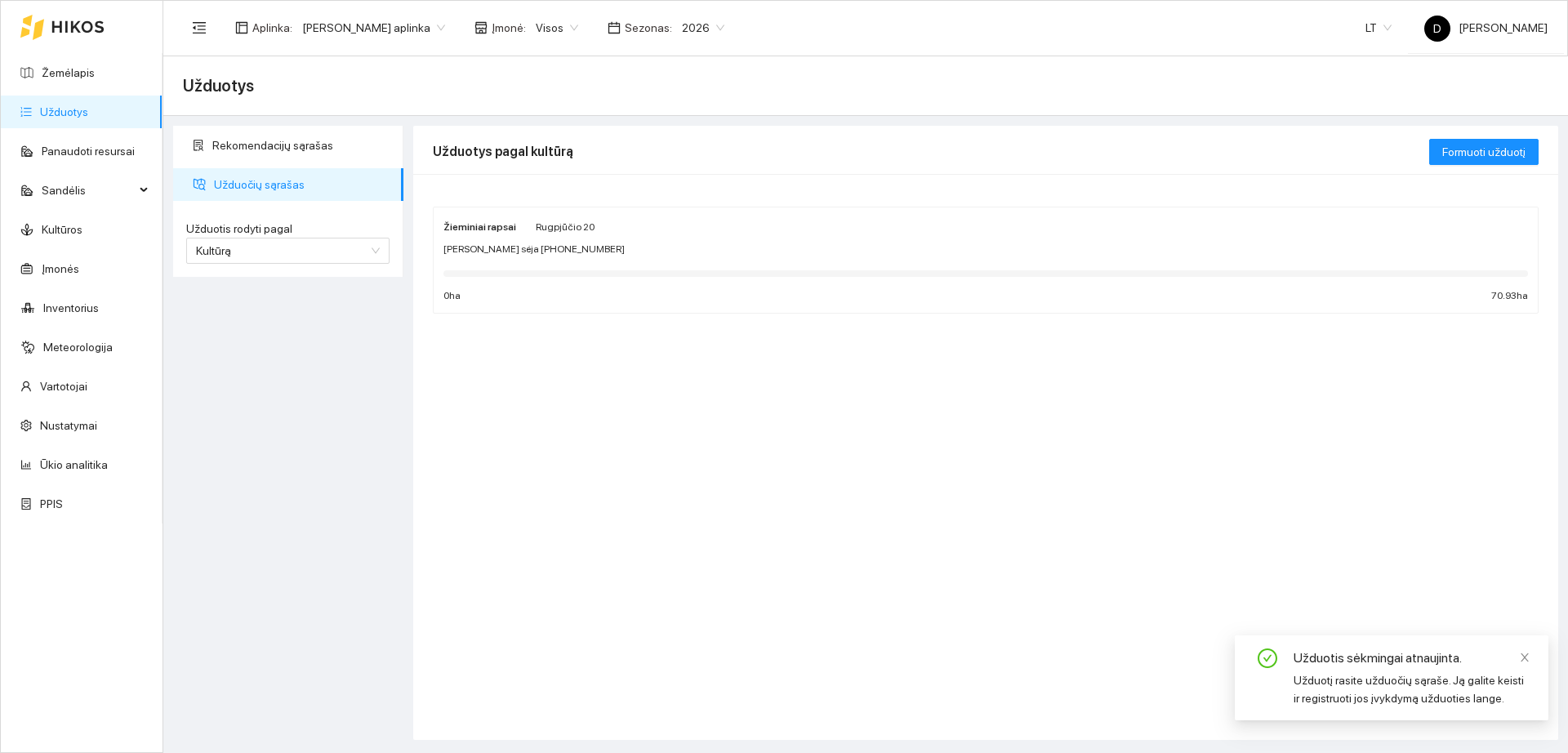
click at [740, 251] on div "[PERSON_NAME] sėja [PHONE_NUMBER]" at bounding box center [985, 249] width 1084 height 16
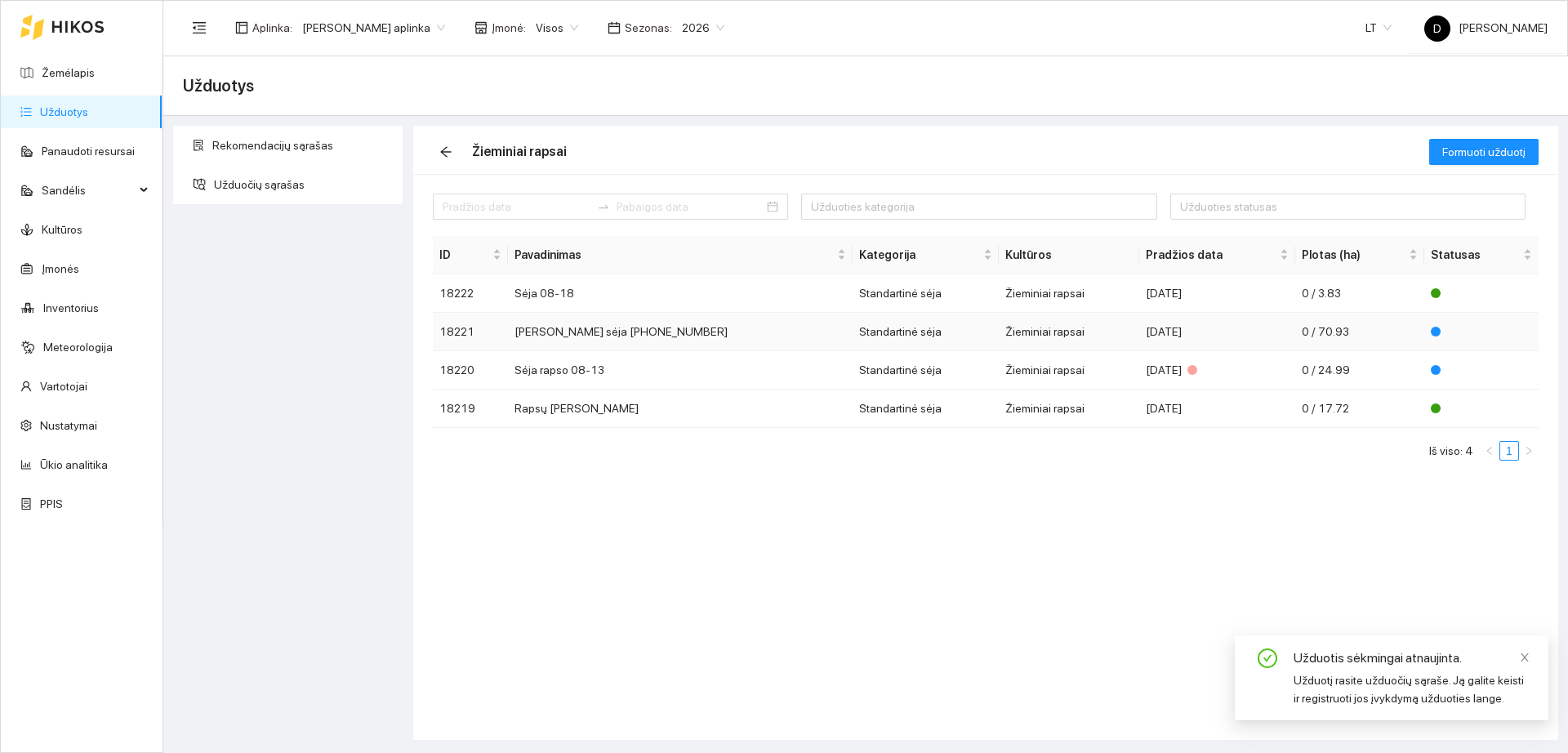
click at [685, 335] on td "[PERSON_NAME] sėja [PHONE_NUMBER]" at bounding box center [681, 333] width 345 height 39
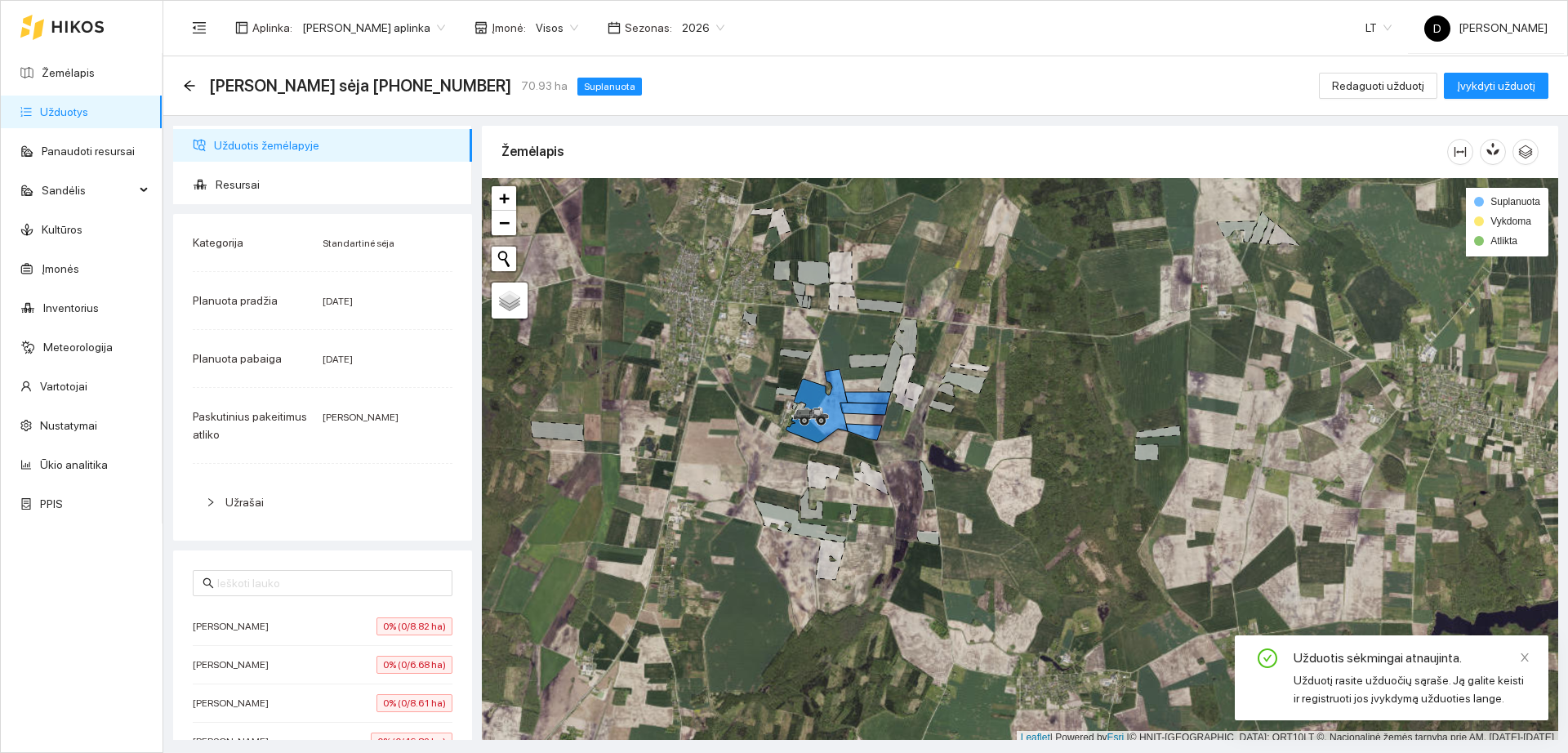
click at [194, 510] on div "Užrašai" at bounding box center [322, 503] width 259 height 38
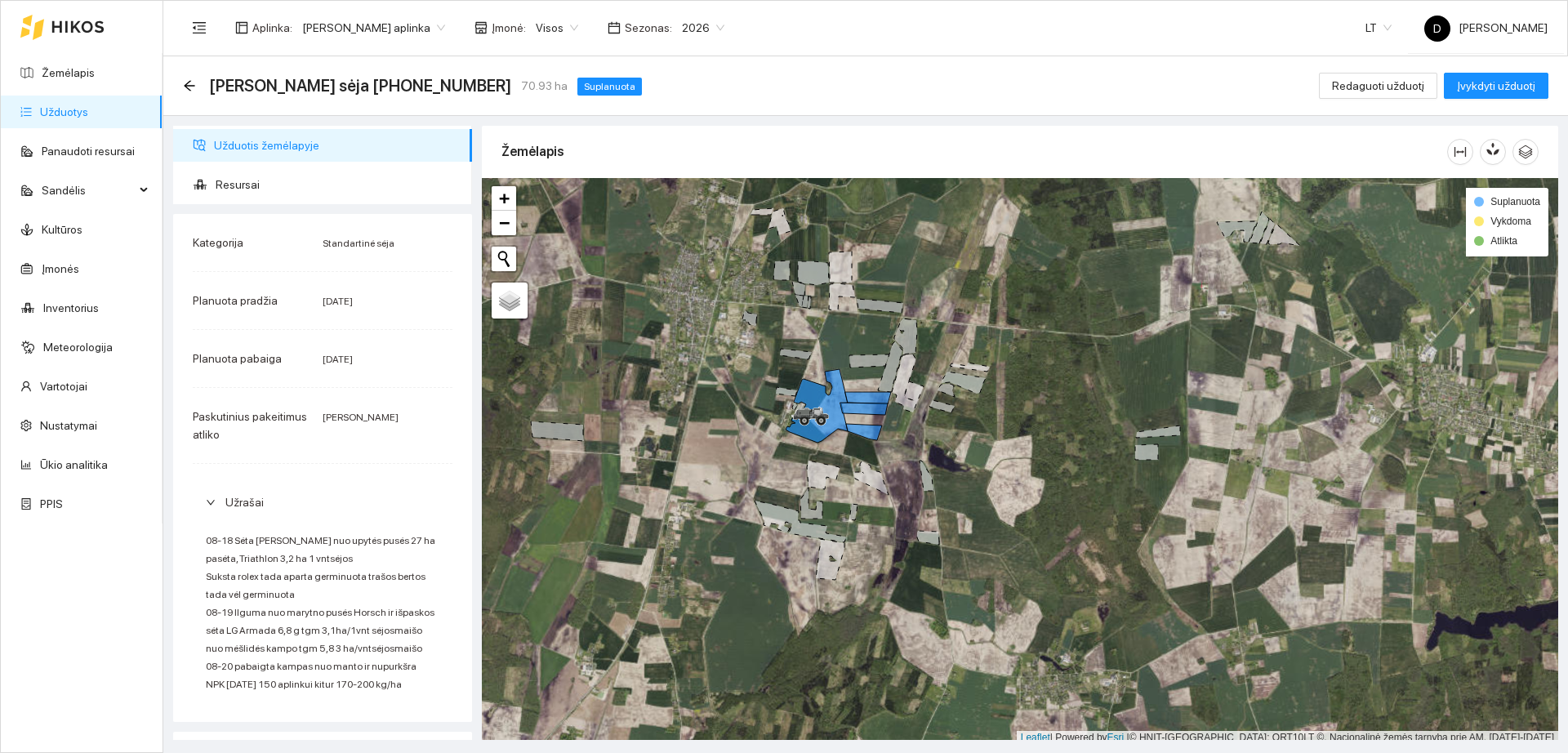
scroll to position [103, 0]
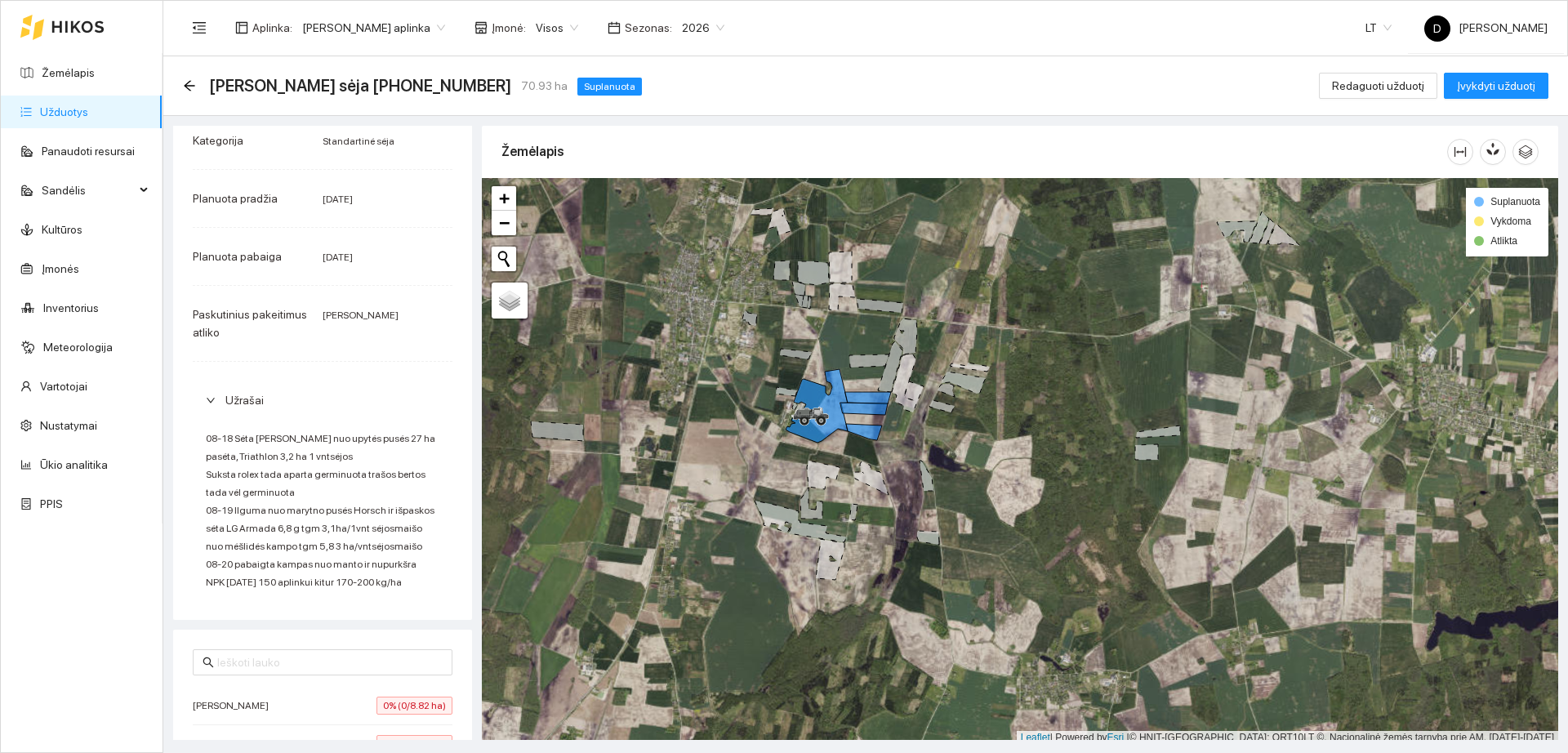
click at [89, 105] on link "Užduotys" at bounding box center [64, 112] width 48 height 13
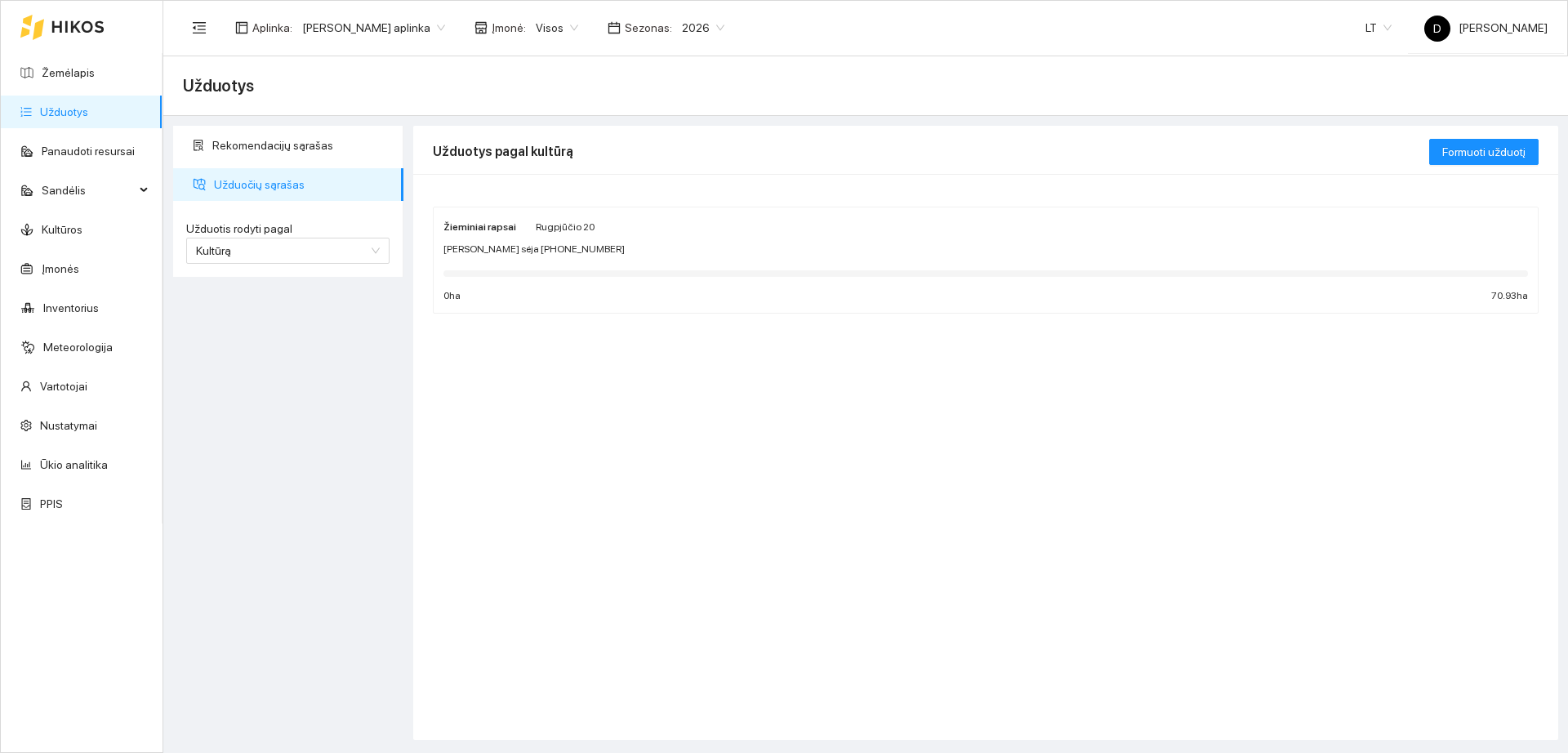
click at [262, 179] on span "Užduočių sąrašas" at bounding box center [302, 184] width 176 height 32
click at [89, 118] on link "Užduotys" at bounding box center [64, 112] width 48 height 13
click at [686, 258] on div "Žieminiai rapsai [DATE] Didelis laukas sėja [PHONE_NUMBER] 0 ha 70.93 ha" at bounding box center [985, 261] width 1084 height 87
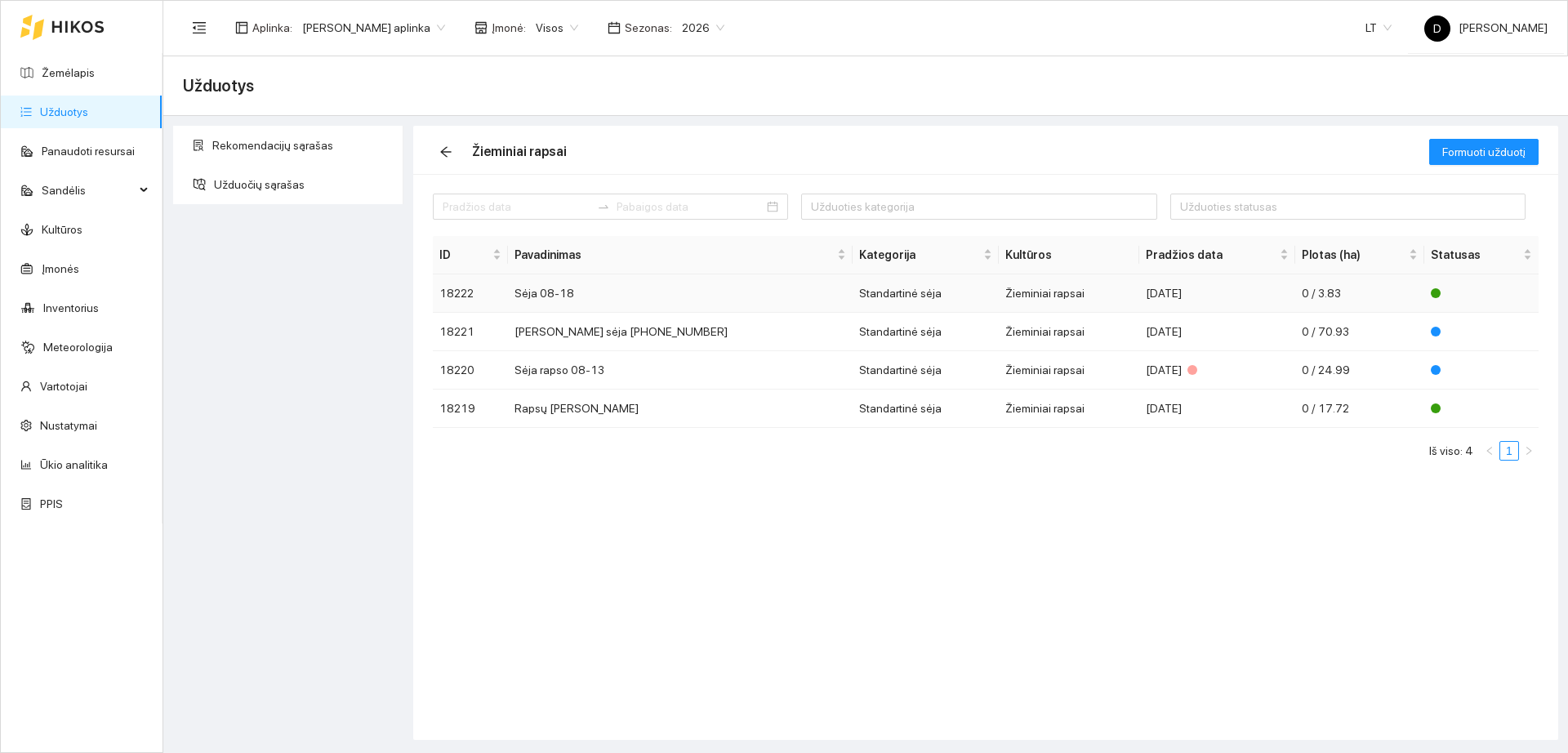
click at [590, 295] on td "Sėja 08-18" at bounding box center [681, 294] width 345 height 39
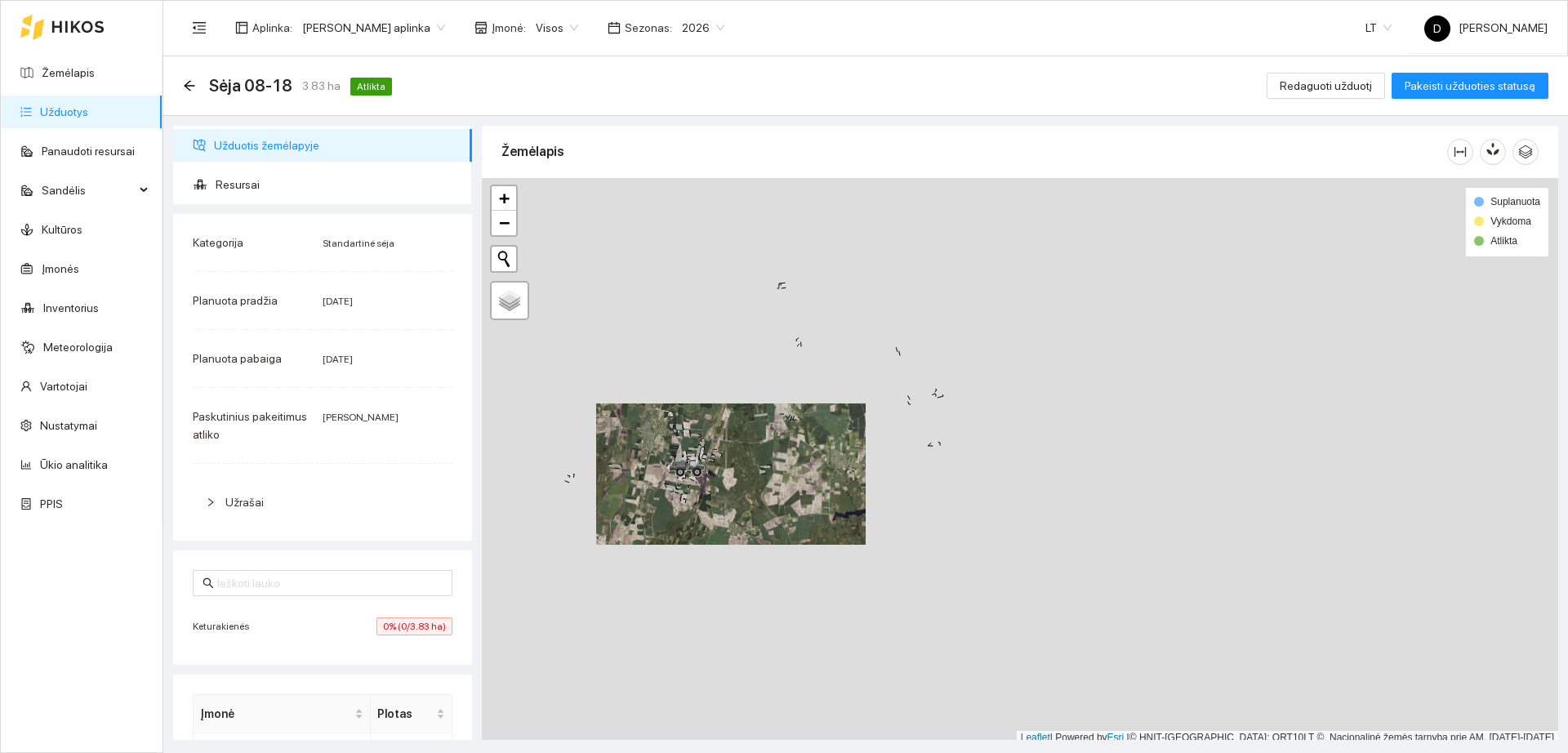
click at [313, 508] on span "Užrašai" at bounding box center [332, 502] width 214 height 18
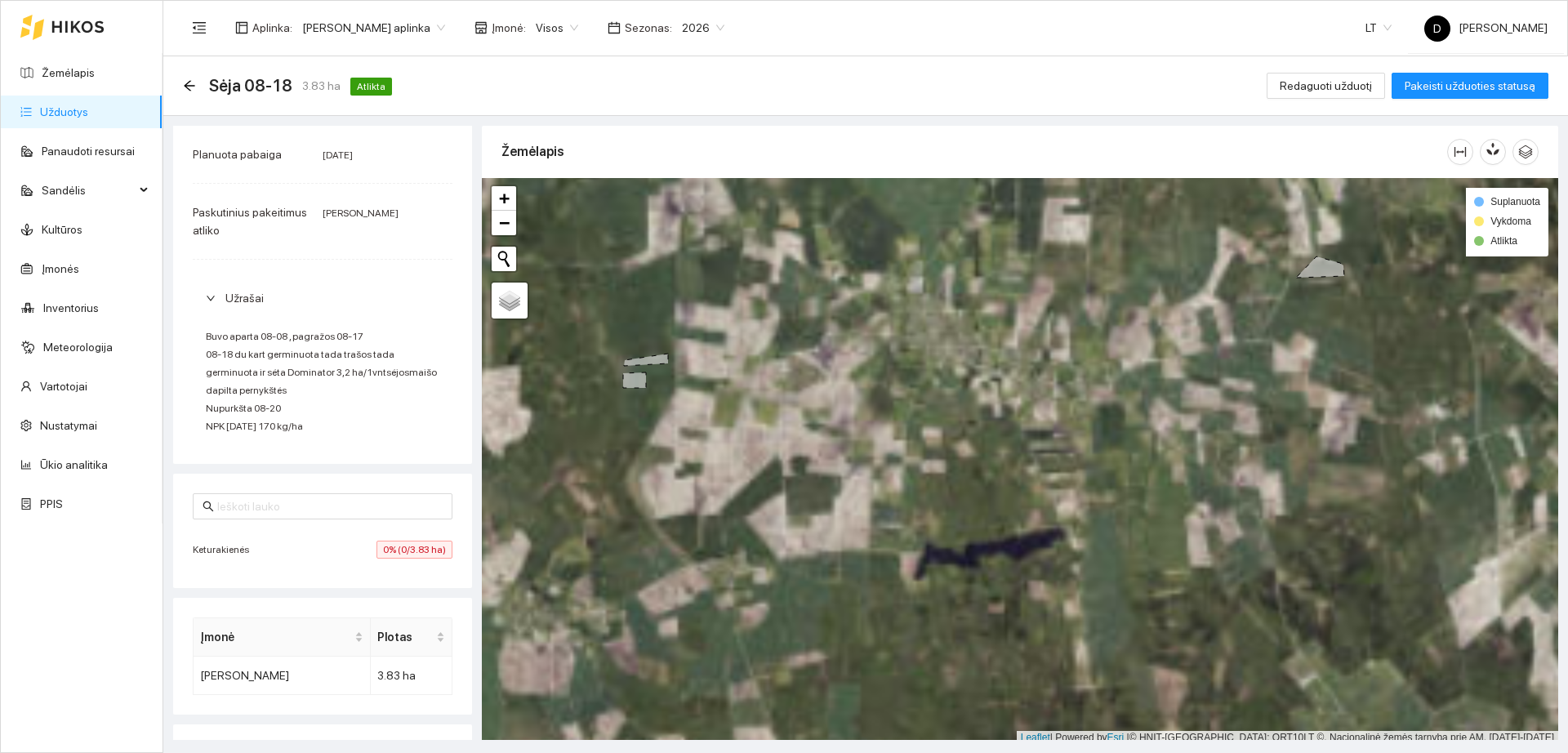
scroll to position [5, 0]
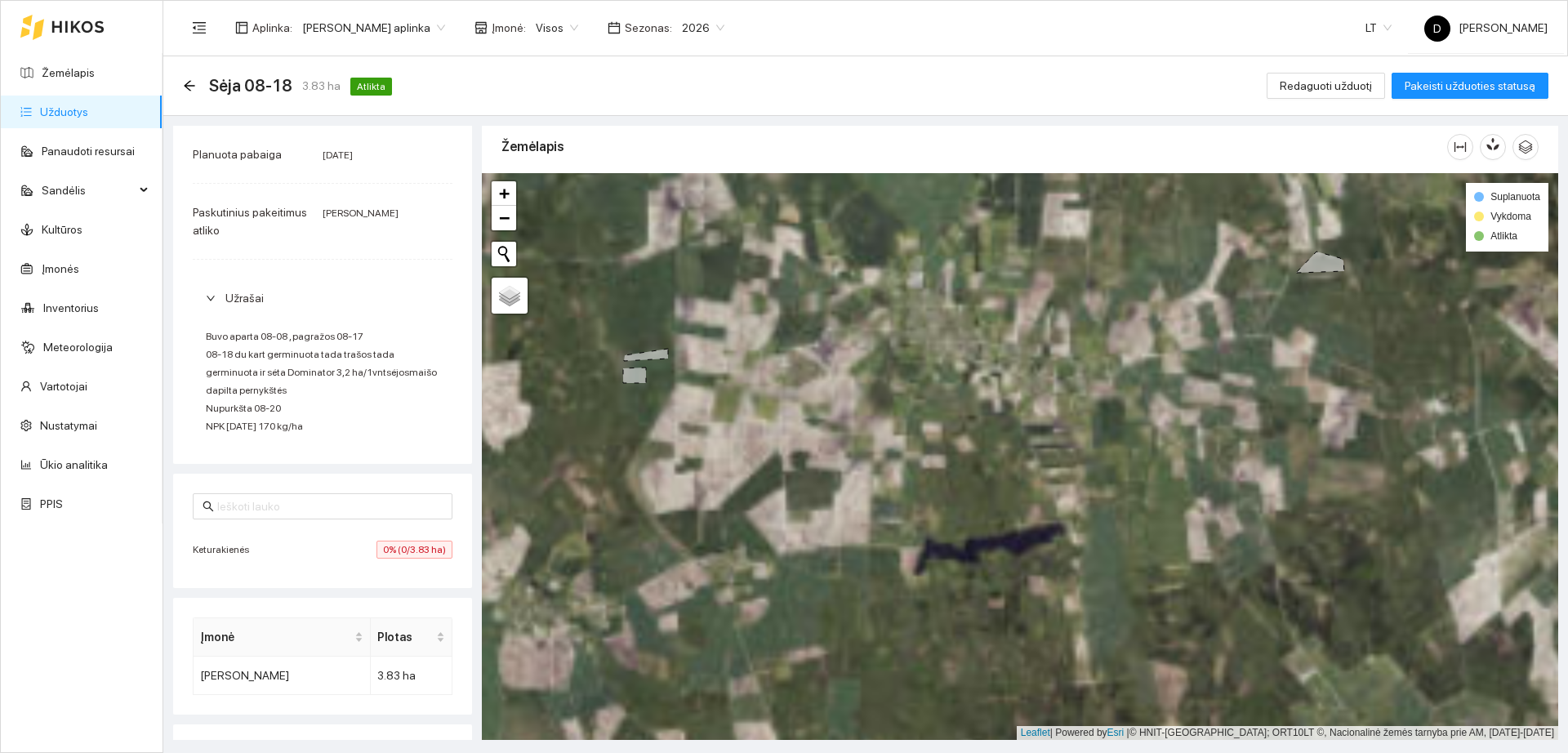
drag, startPoint x: 634, startPoint y: 454, endPoint x: 901, endPoint y: 480, distance: 268.3
click at [901, 480] on div "+ − Nieko nerasta. Bandykite dar kartą." at bounding box center [1020, 456] width 1077 height 567
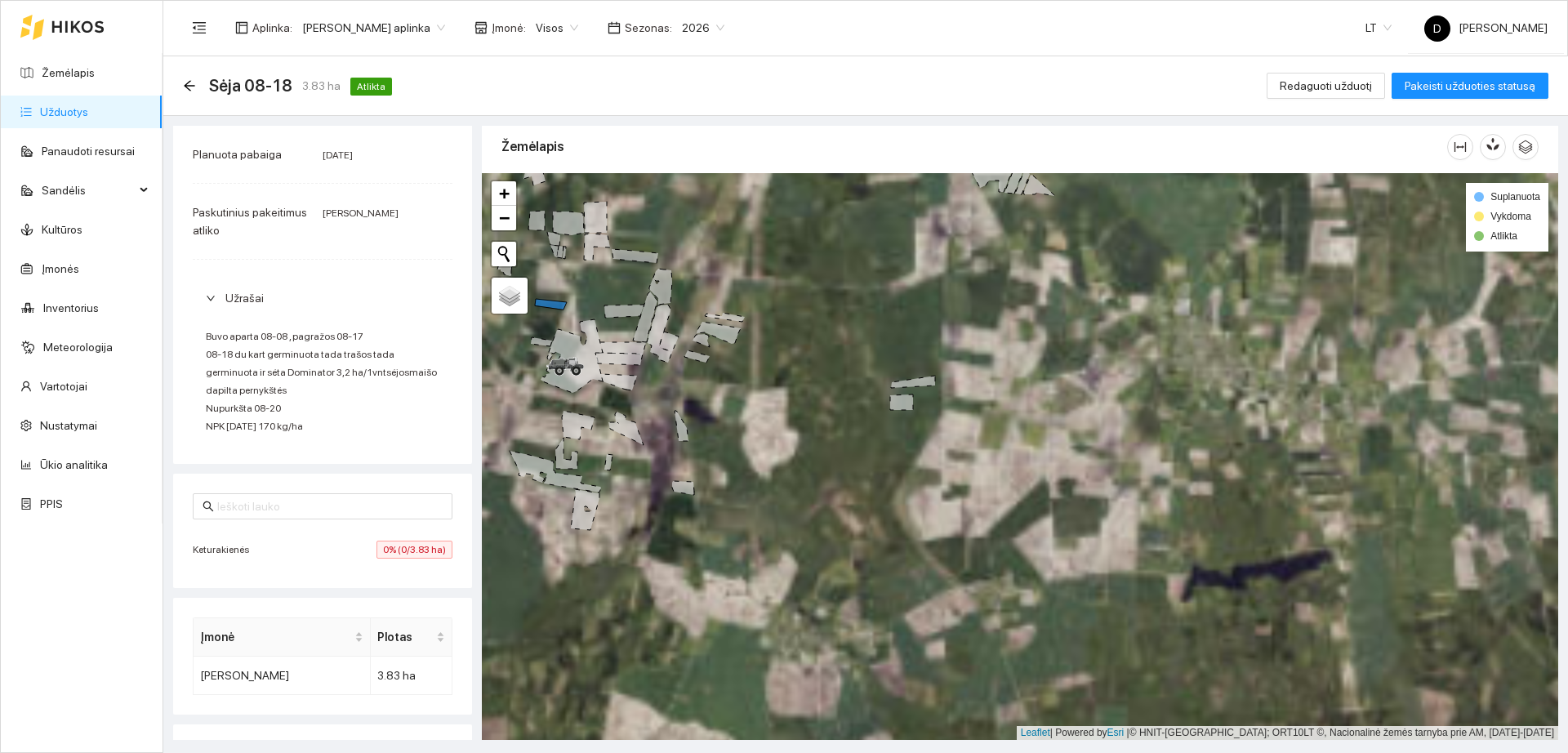
click at [89, 118] on link "Užduotys" at bounding box center [64, 112] width 48 height 13
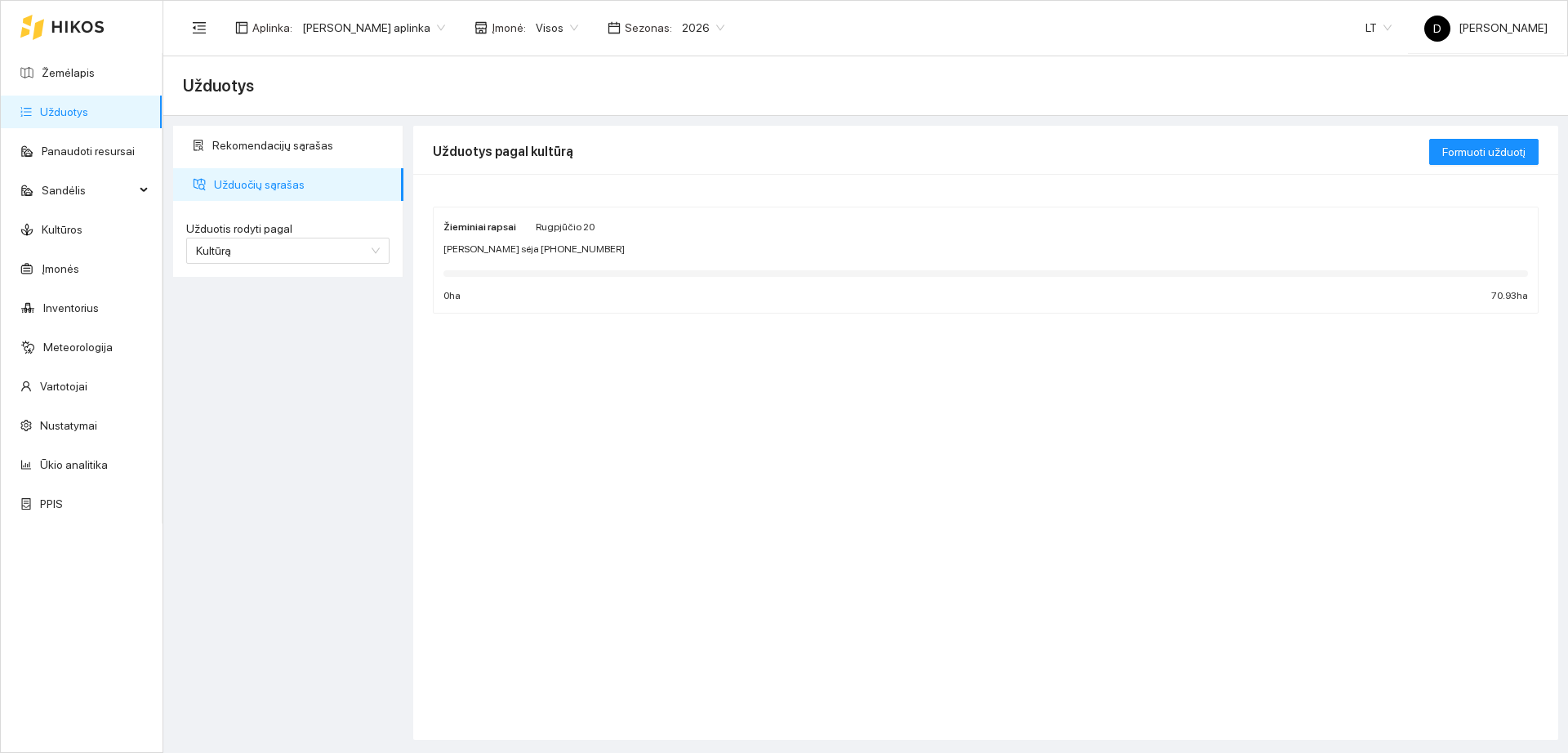
click at [633, 245] on div "[PERSON_NAME] sėja [PHONE_NUMBER]" at bounding box center [985, 249] width 1084 height 16
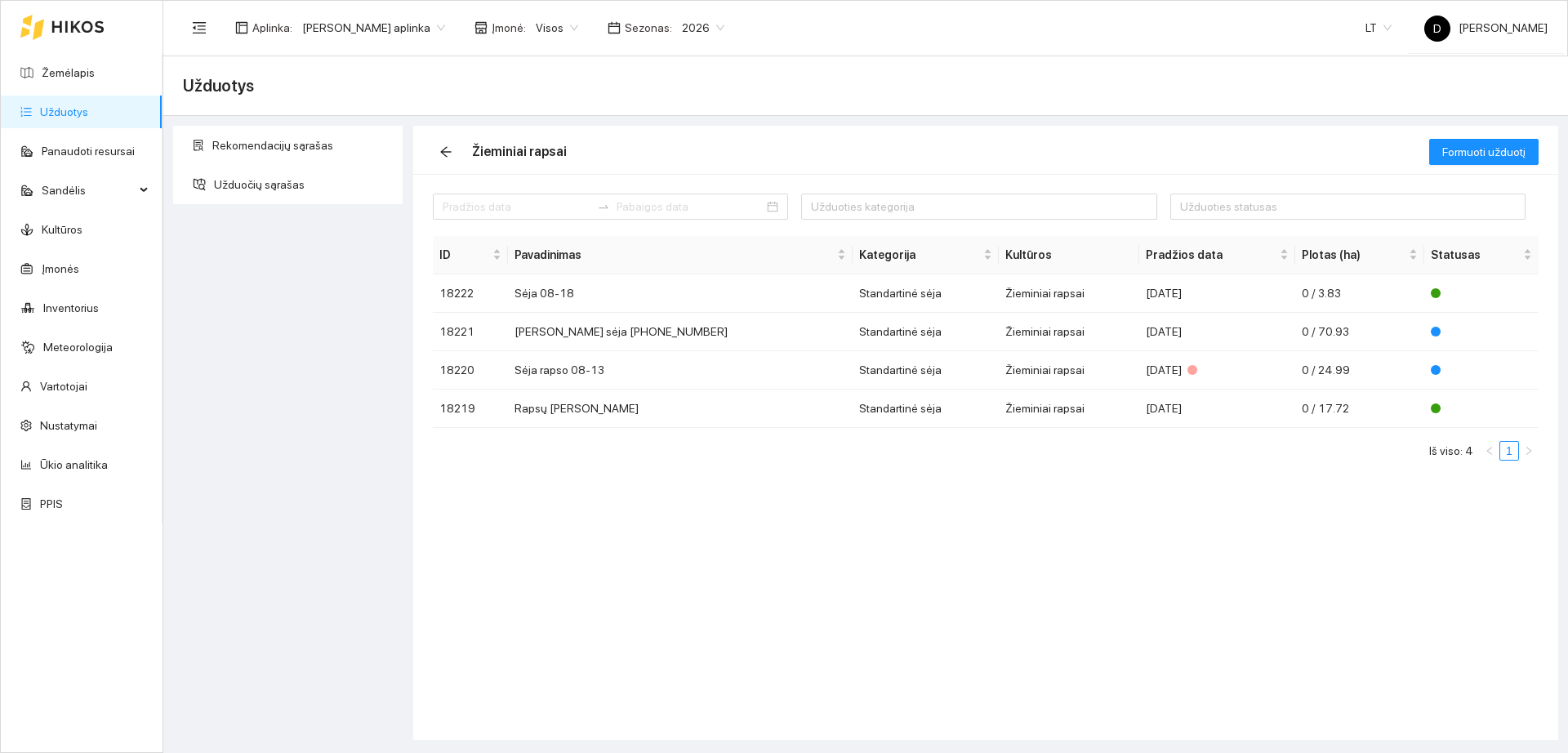
click at [89, 109] on link "Užduotys" at bounding box center [64, 112] width 48 height 13
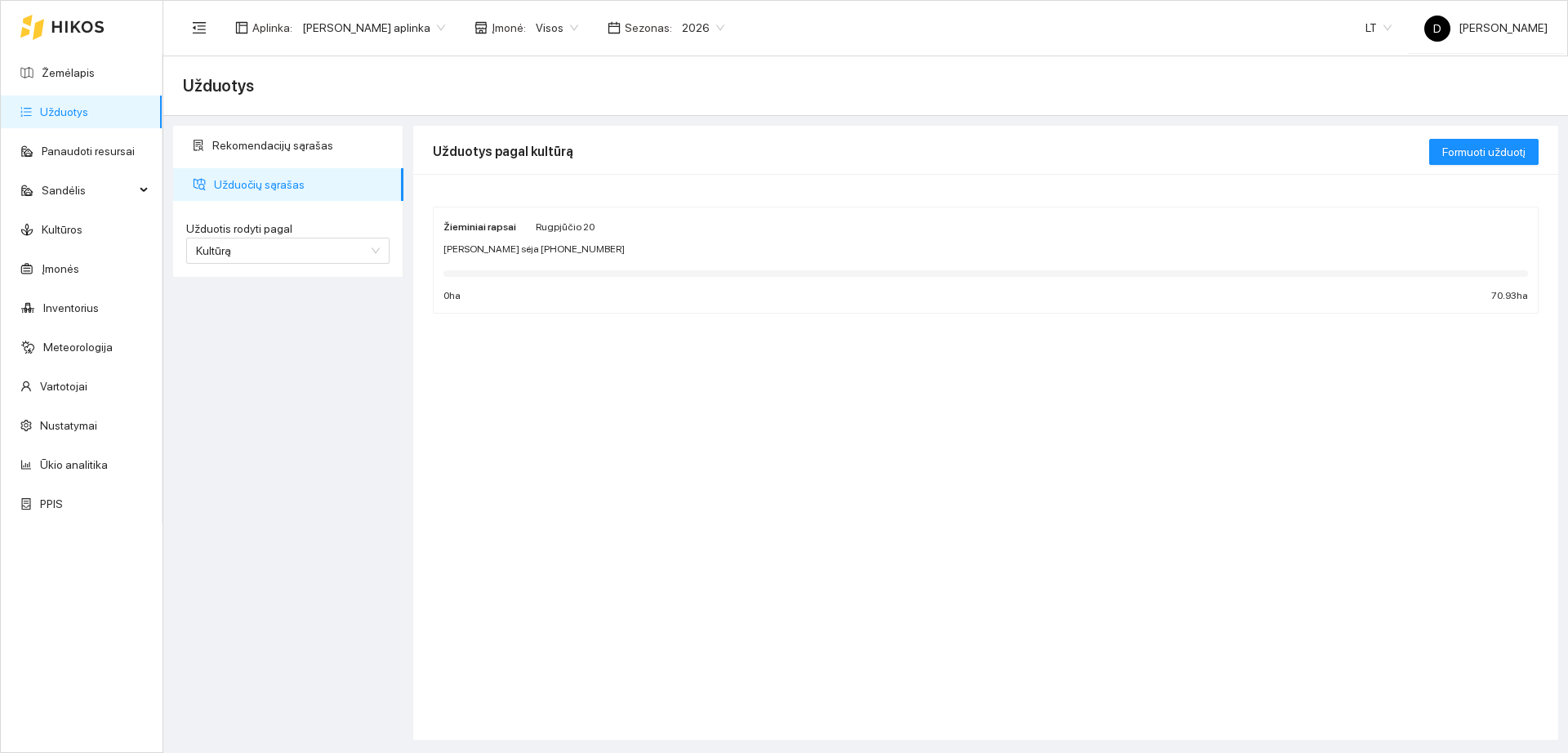
click at [1493, 138] on div "Formuoti užduotį" at bounding box center [1484, 152] width 110 height 53
click at [1486, 152] on span "Formuoti užduotį" at bounding box center [1484, 152] width 83 height 18
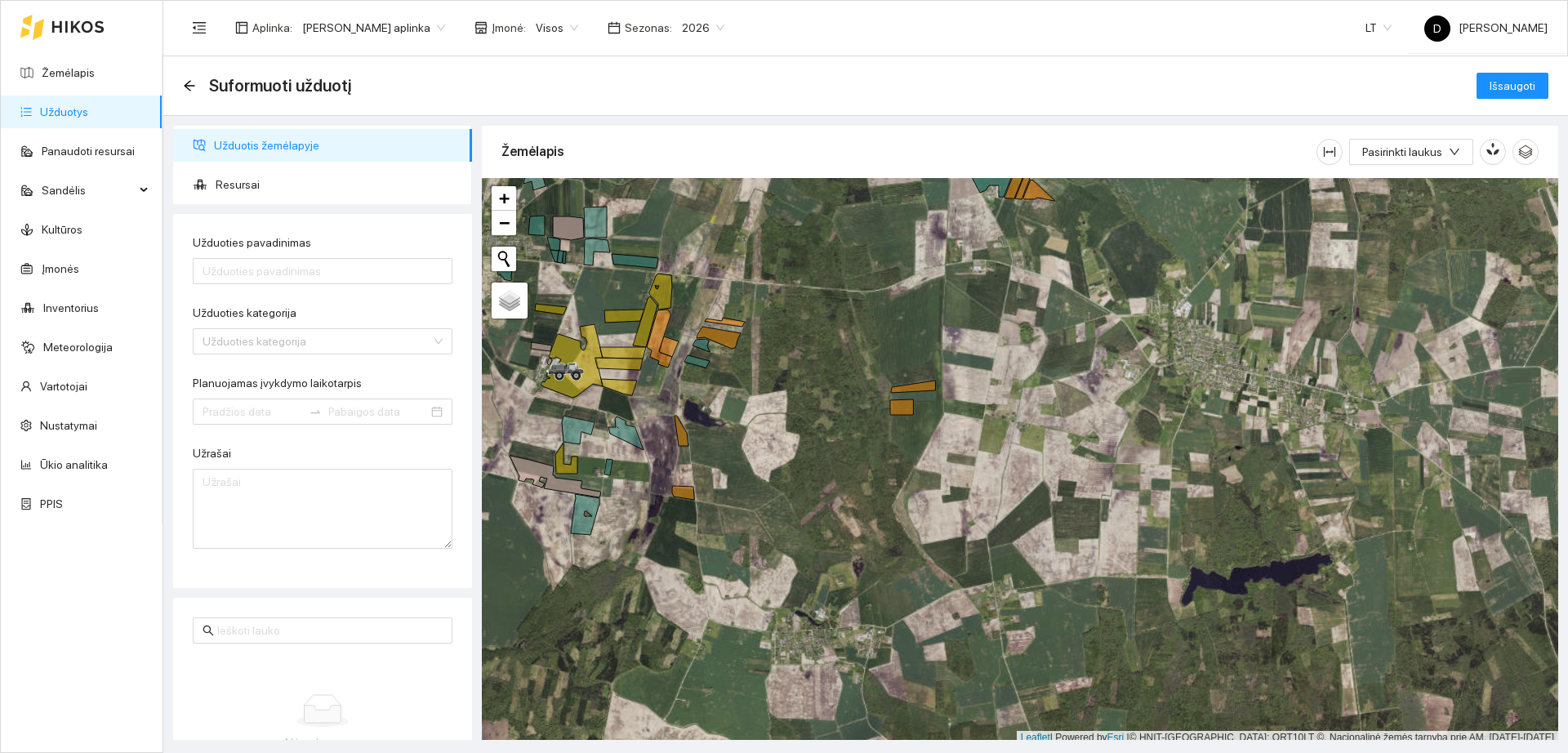
scroll to position [5, 0]
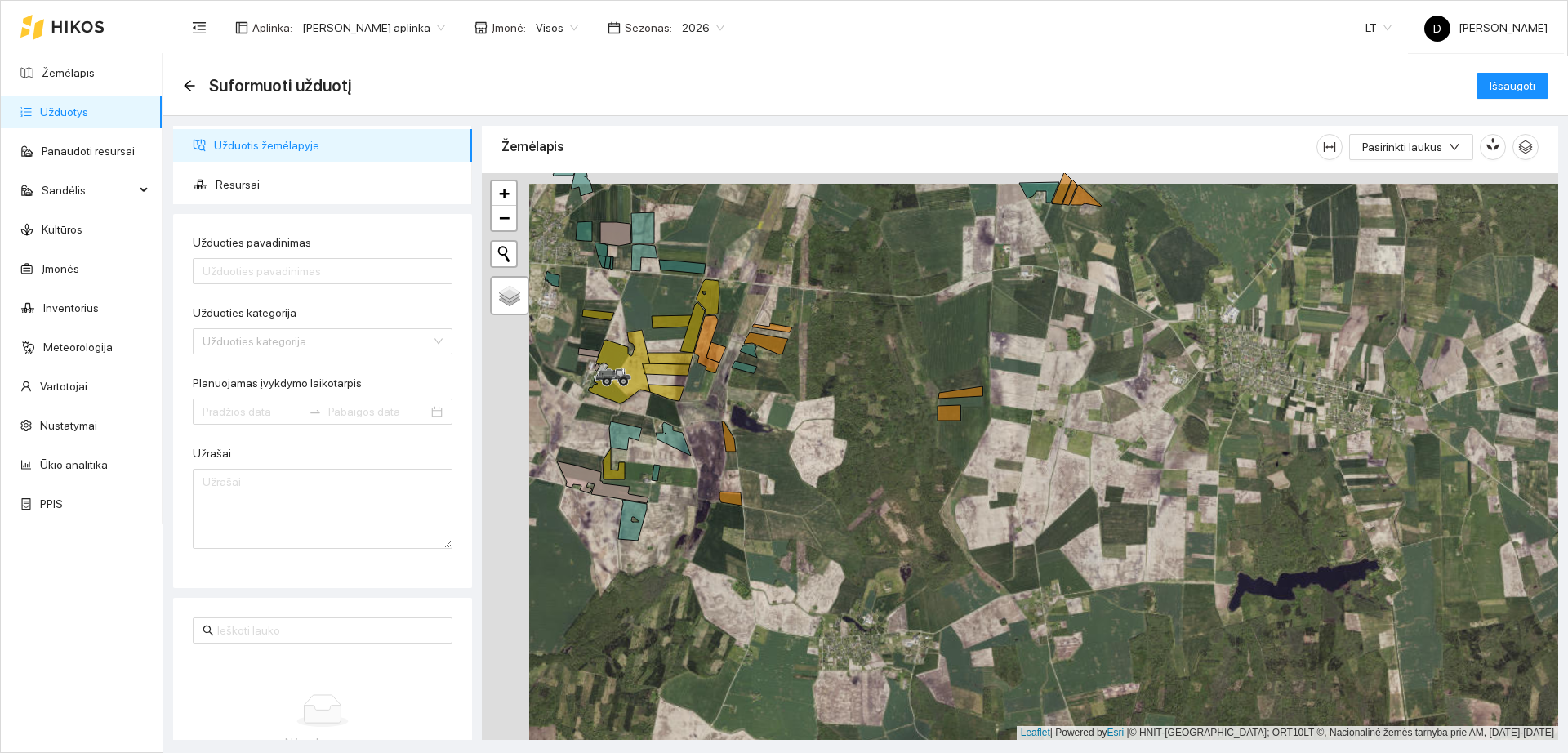
drag, startPoint x: 785, startPoint y: 380, endPoint x: 1039, endPoint y: 425, distance: 258.0
click at [1039, 425] on div "+ − Nieko nerasta. Bandykite dar kartą." at bounding box center [1020, 456] width 1077 height 567
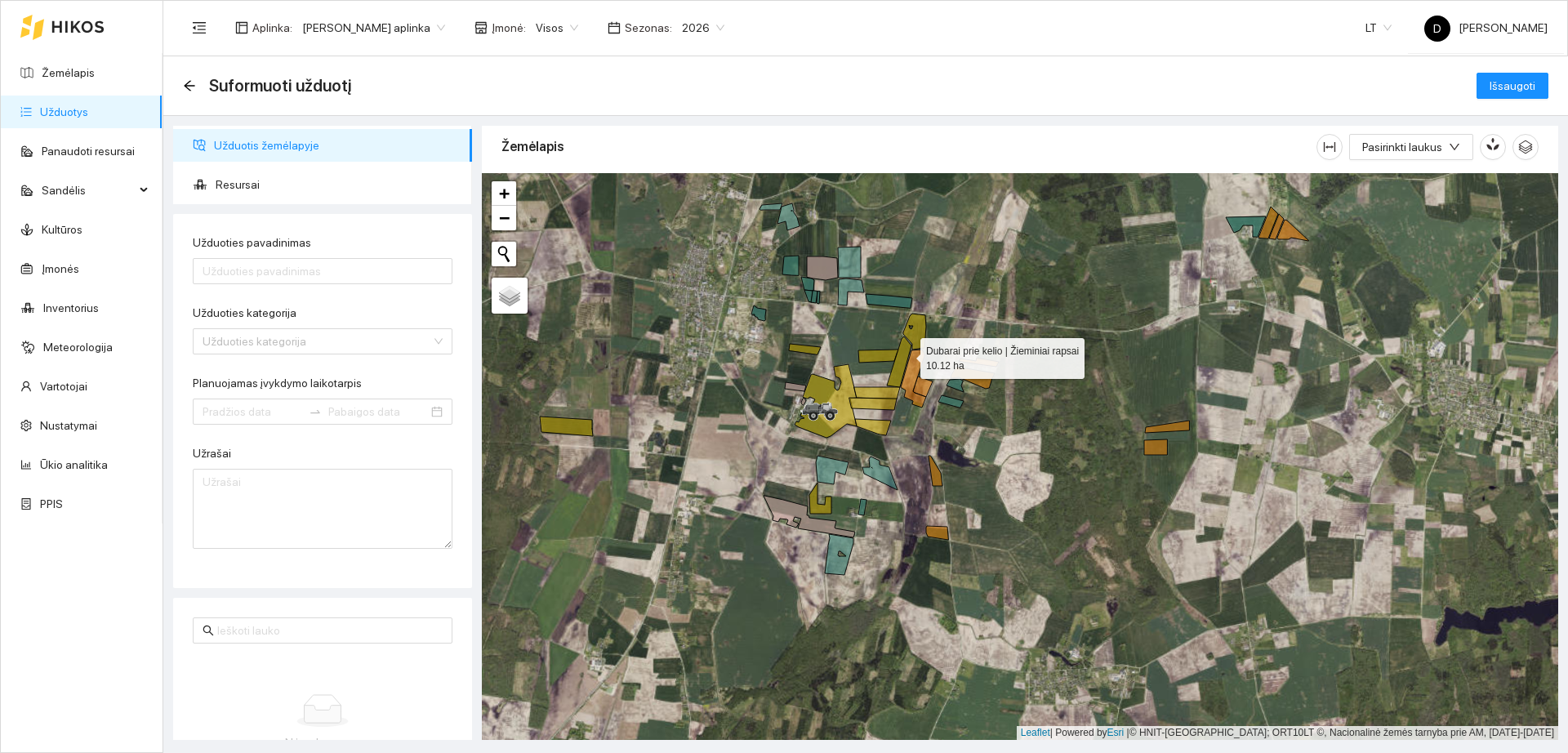
click at [906, 355] on icon at bounding box center [899, 361] width 25 height 51
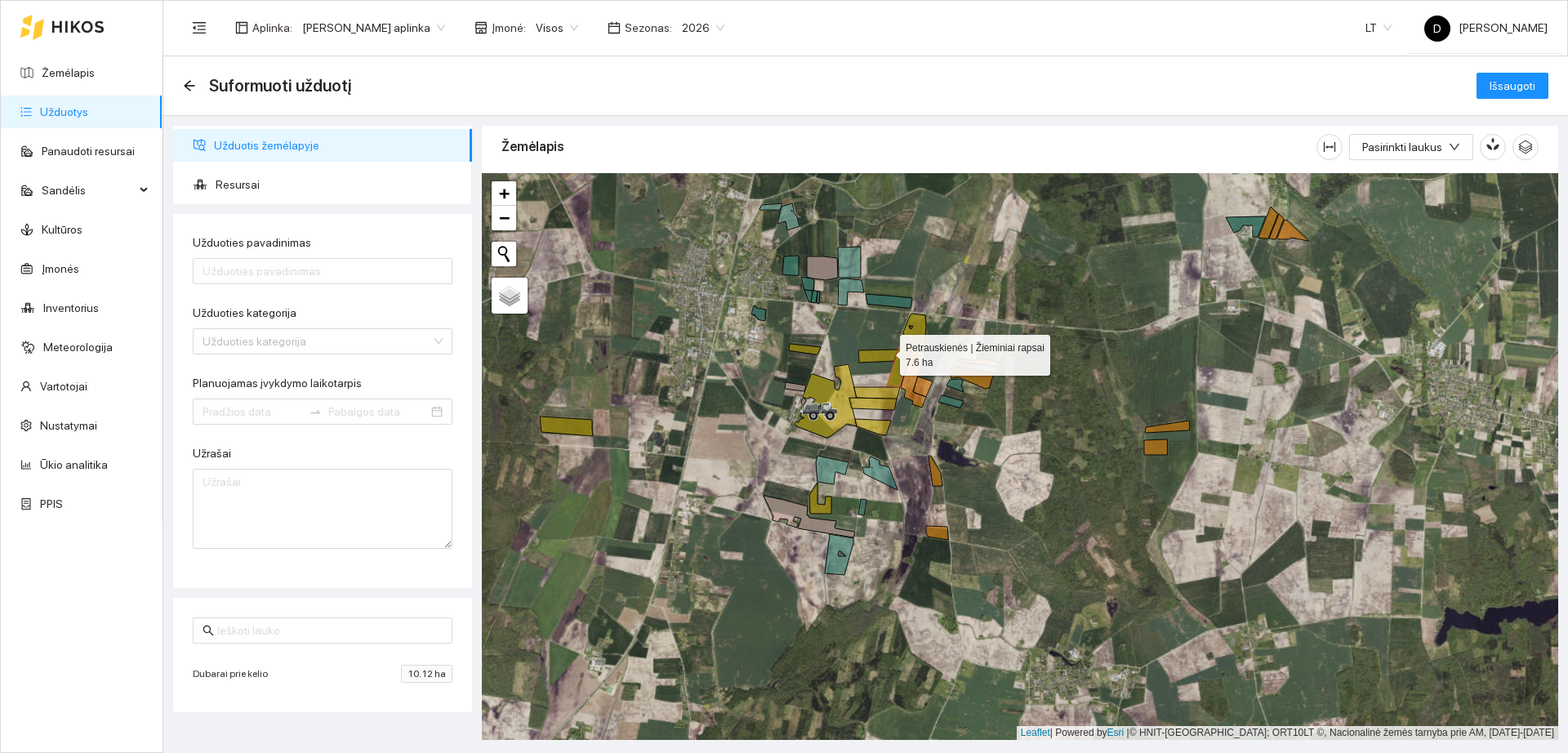
click at [886, 351] on icon at bounding box center [877, 356] width 40 height 13
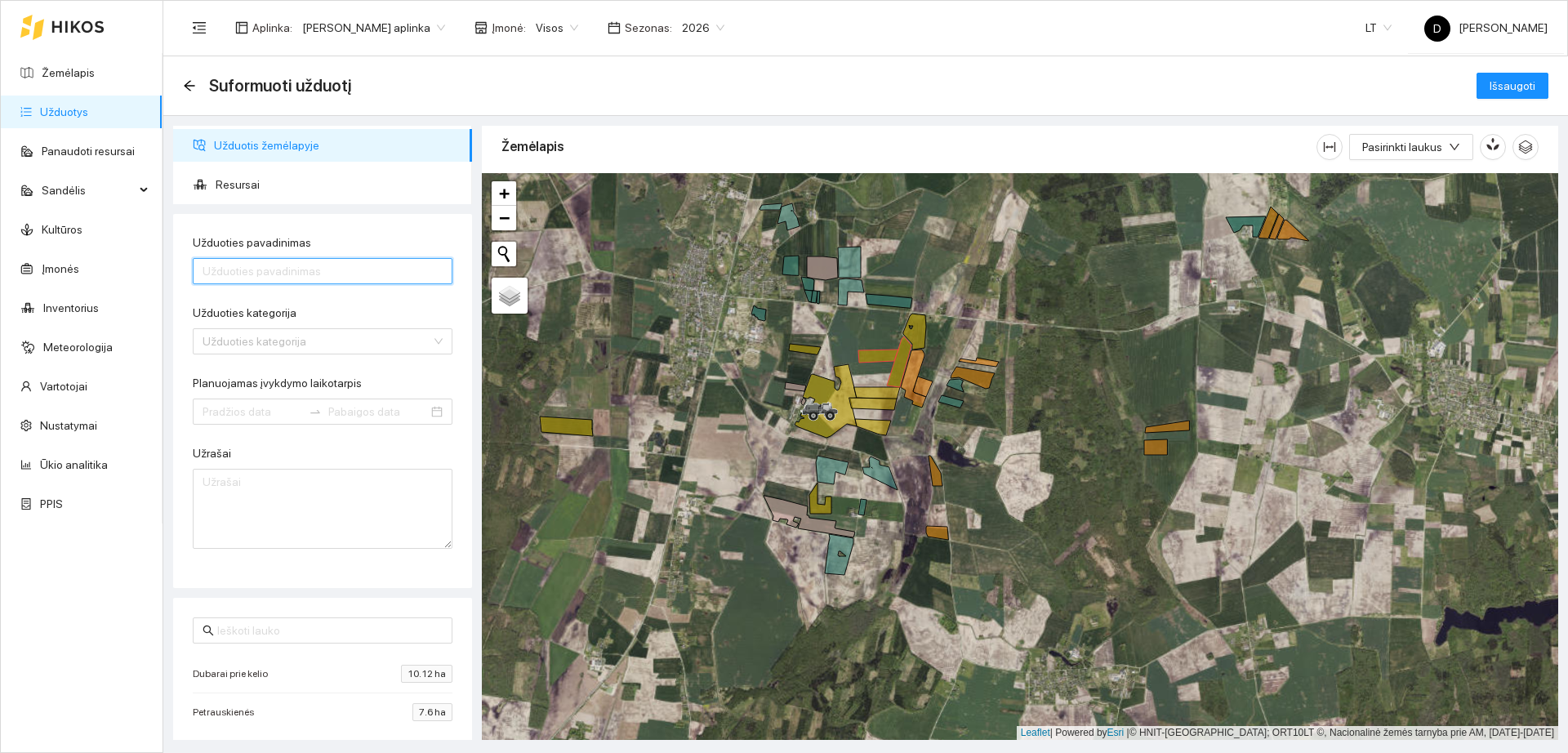
click at [236, 271] on input "Užduoties pavadinimas" at bounding box center [322, 271] width 259 height 26
type input "[PERSON_NAME] rapsui"
click at [256, 335] on input "Užduoties kategorija" at bounding box center [317, 341] width 229 height 25
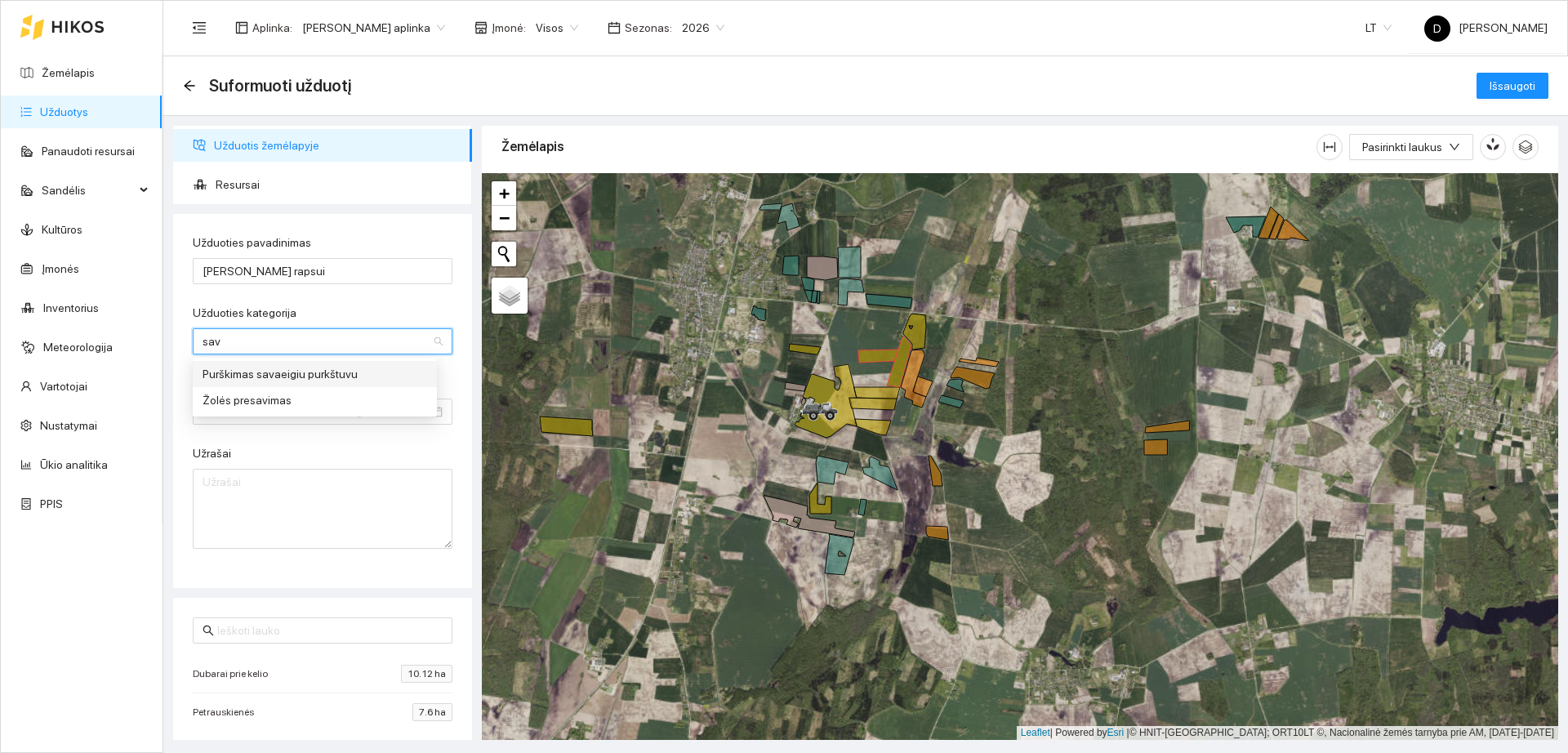
type input "sava"
click at [270, 371] on div "Purškimas savaeigiu purkštuvu" at bounding box center [314, 373] width 224 height 18
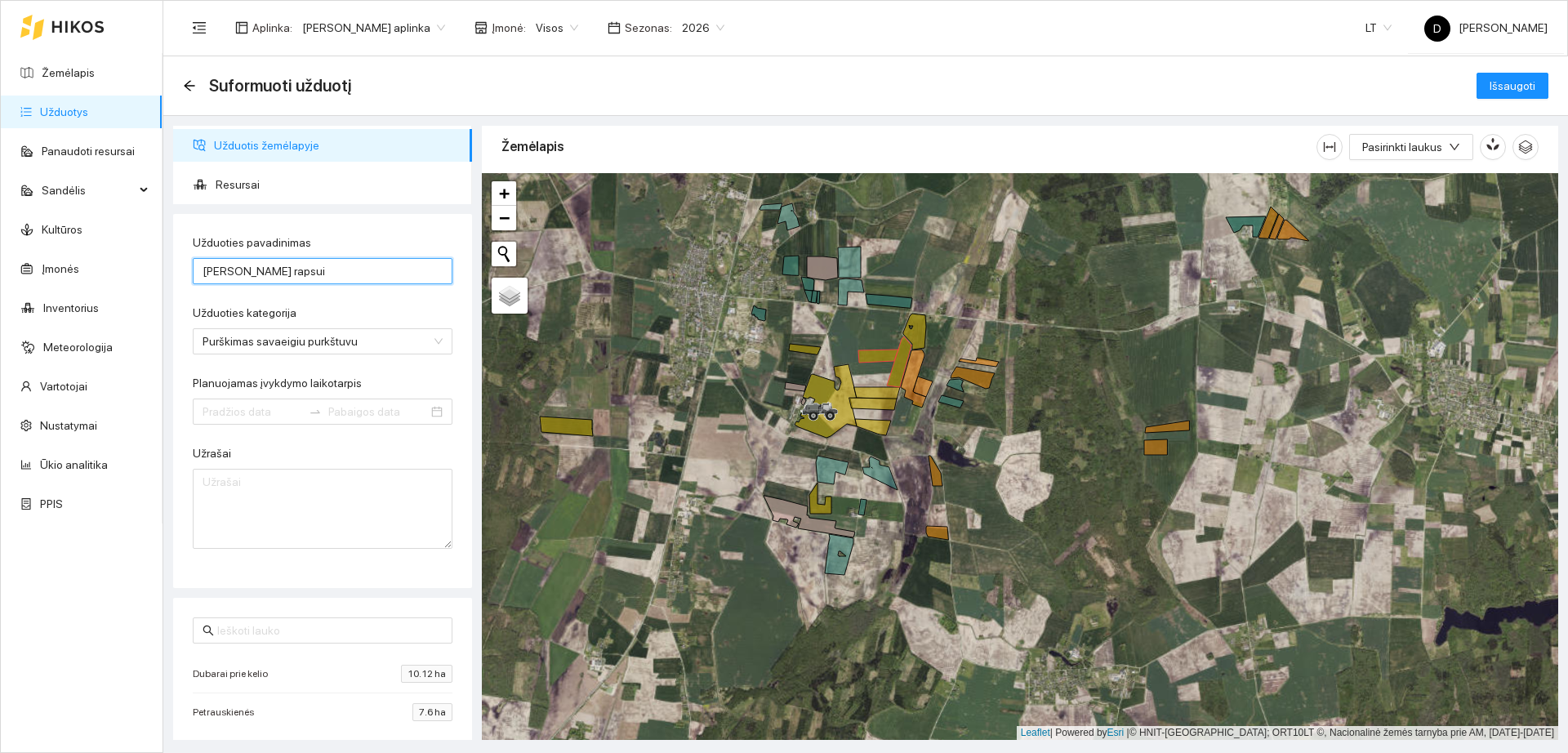
click at [351, 271] on input "[PERSON_NAME] rapsui" at bounding box center [322, 271] width 259 height 26
type input "[PERSON_NAME] rapsui 08-12"
click at [249, 413] on input "Planuojamas įvykdymo laikotarpis" at bounding box center [252, 411] width 100 height 18
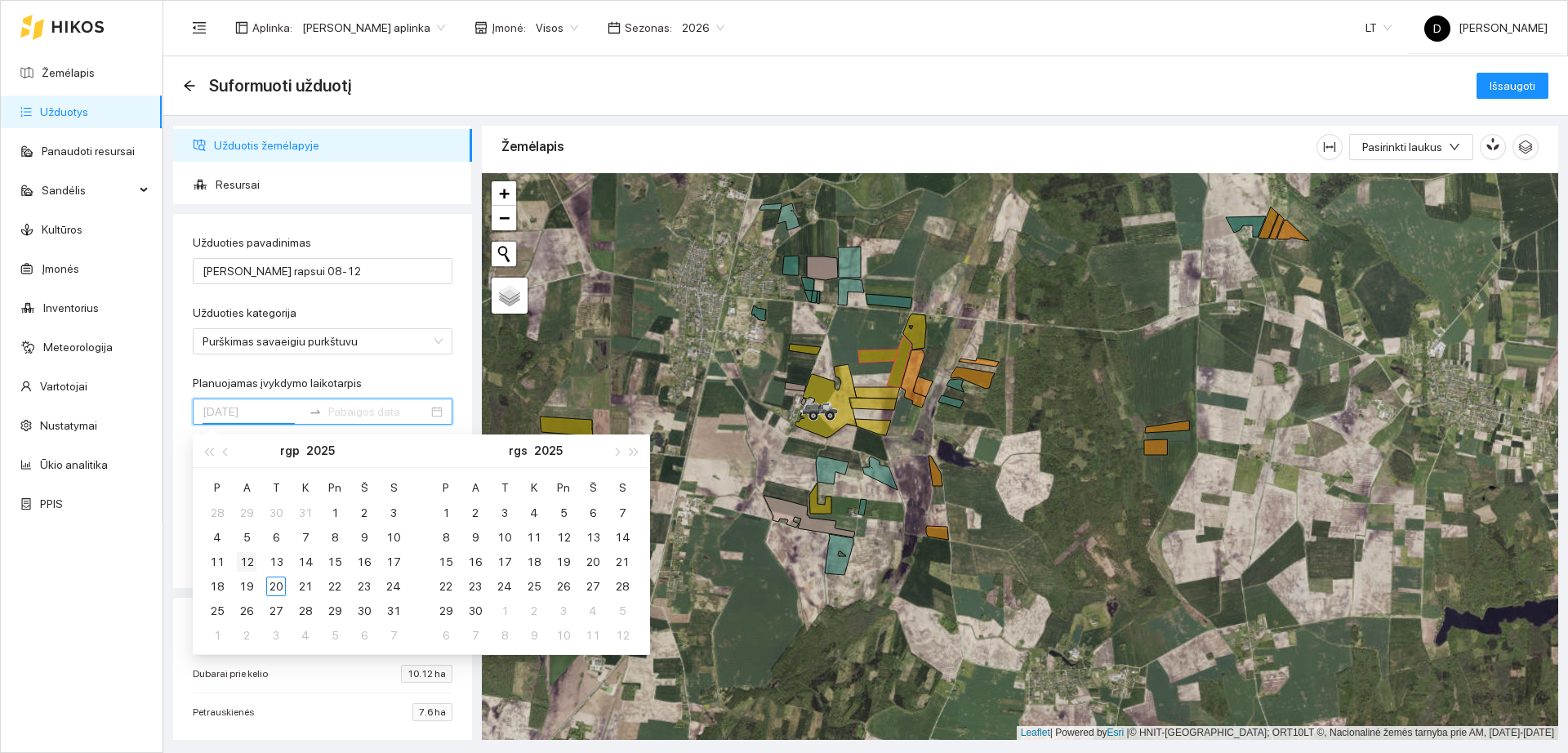
type input "[DATE]"
click at [246, 564] on div "12" at bounding box center [246, 562] width 19 height 19
type input "[DATE]"
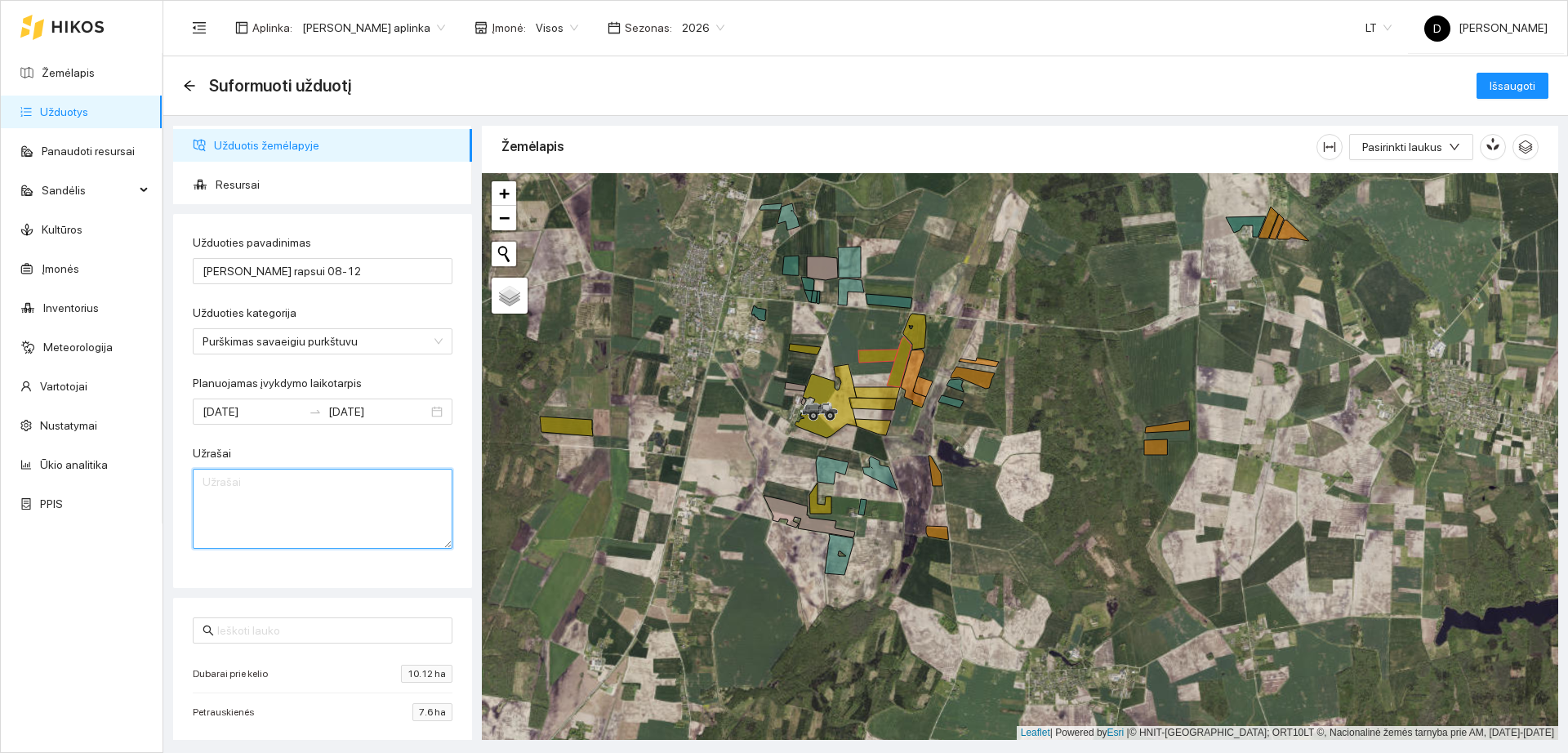
click at [247, 518] on textarea "Užrašai" at bounding box center [322, 509] width 259 height 80
type textarea "V"
type textarea "[PERSON_NAME] sėta vakare purkšta Butisan S 2l/ha klomazon480 0,15 l/ha"
click at [1519, 91] on span "Išsaugoti" at bounding box center [1513, 85] width 46 height 18
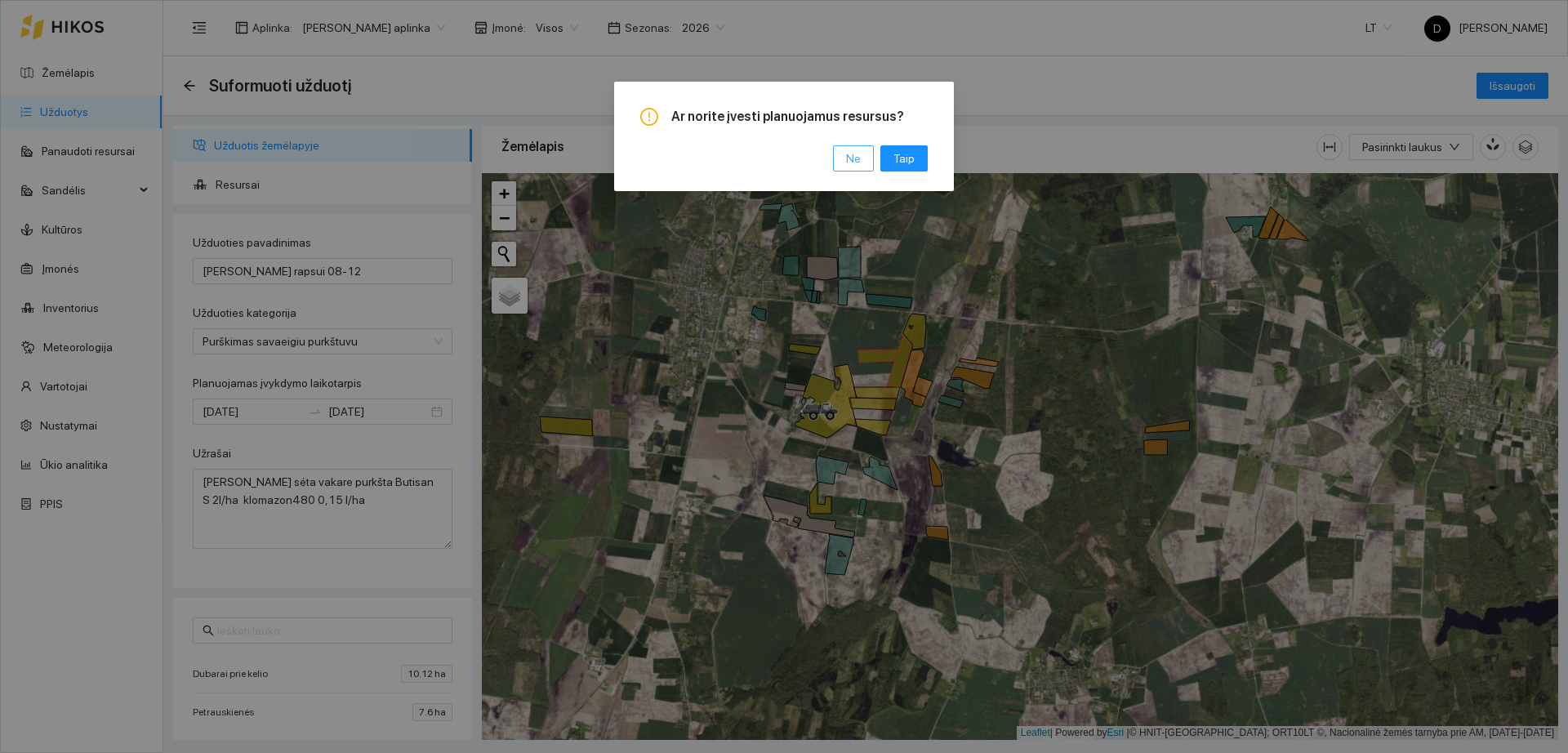
click at [857, 159] on span "Ne" at bounding box center [853, 158] width 15 height 18
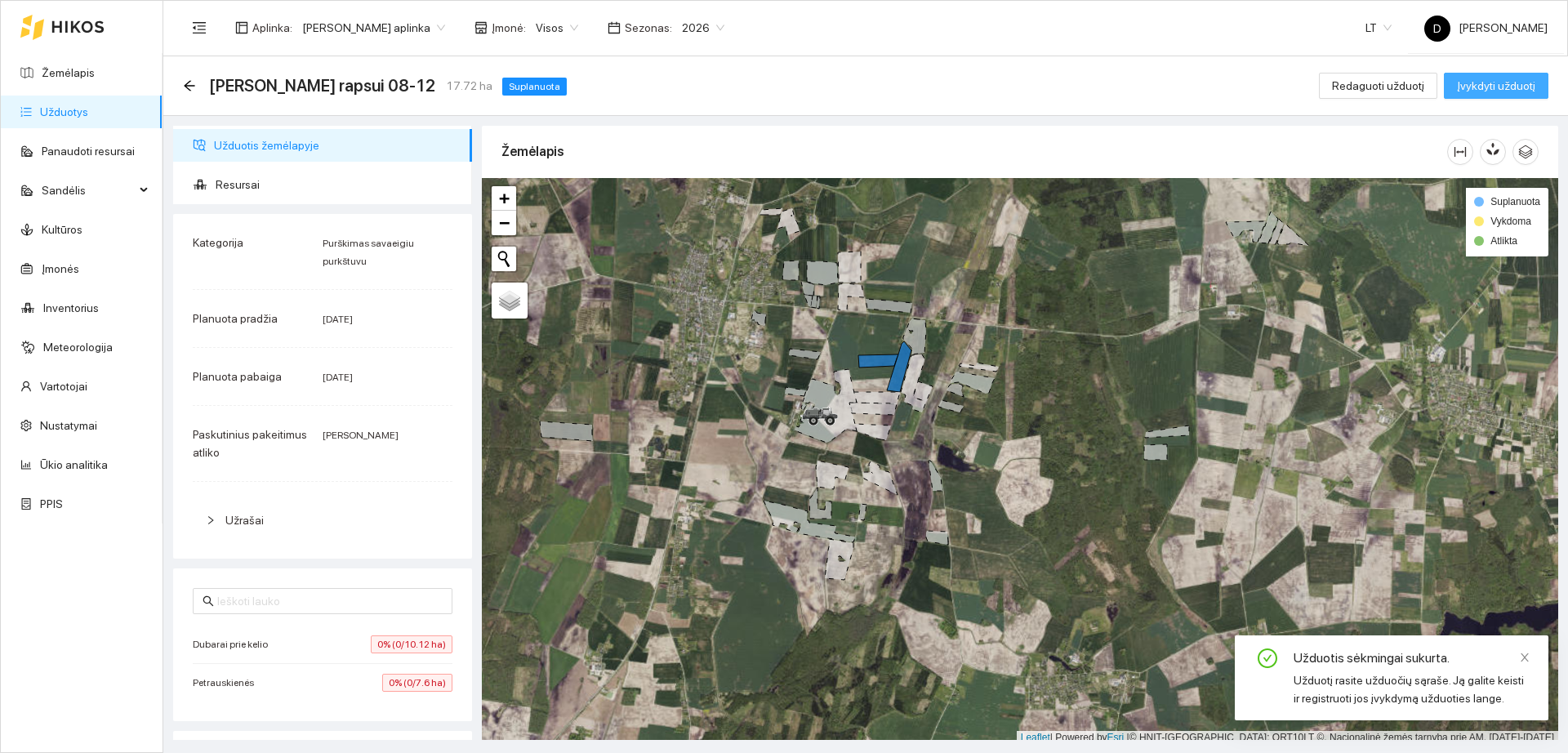
click at [1479, 81] on span "Įvykdyti užduotį" at bounding box center [1496, 85] width 78 height 18
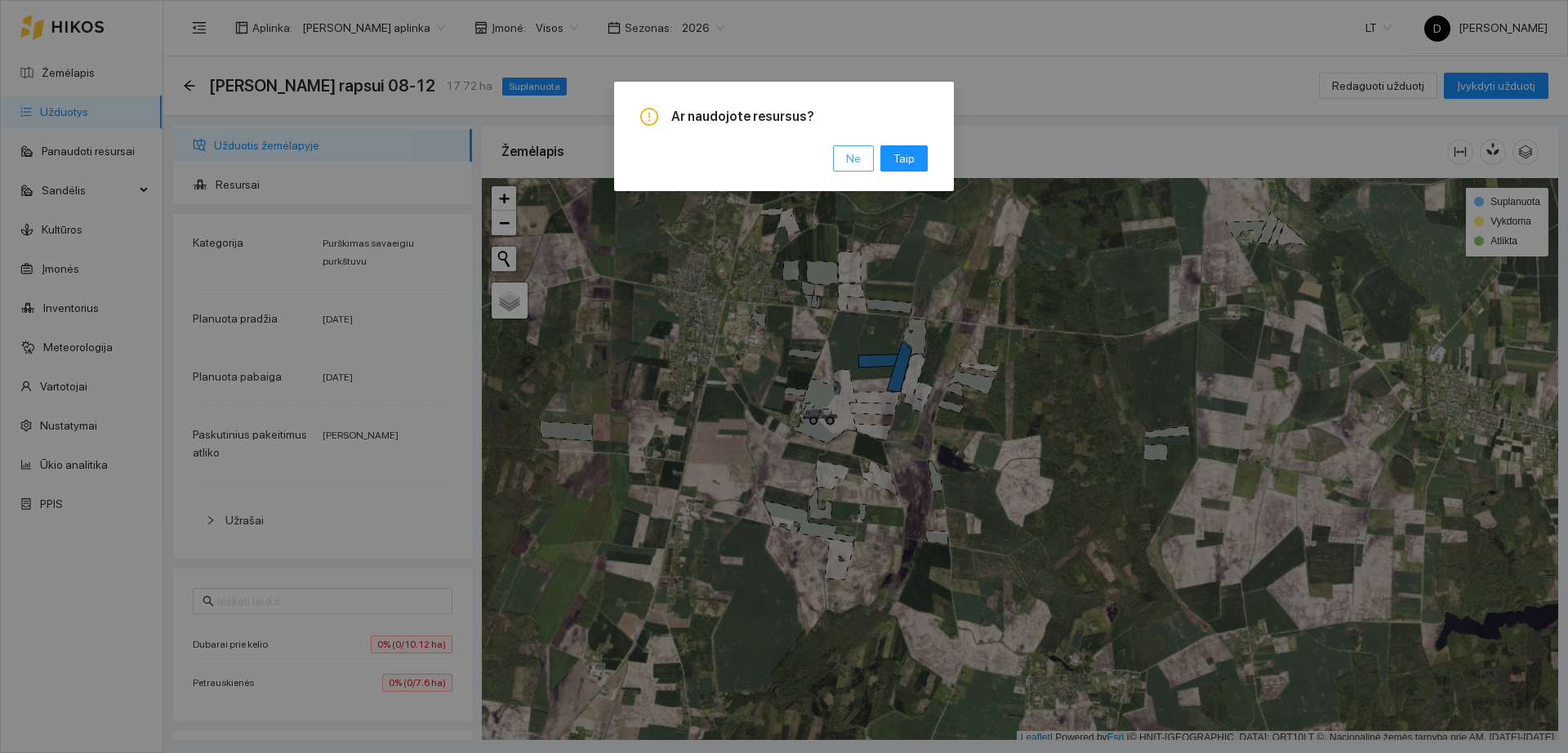
click at [861, 164] on span "Ne" at bounding box center [853, 158] width 15 height 18
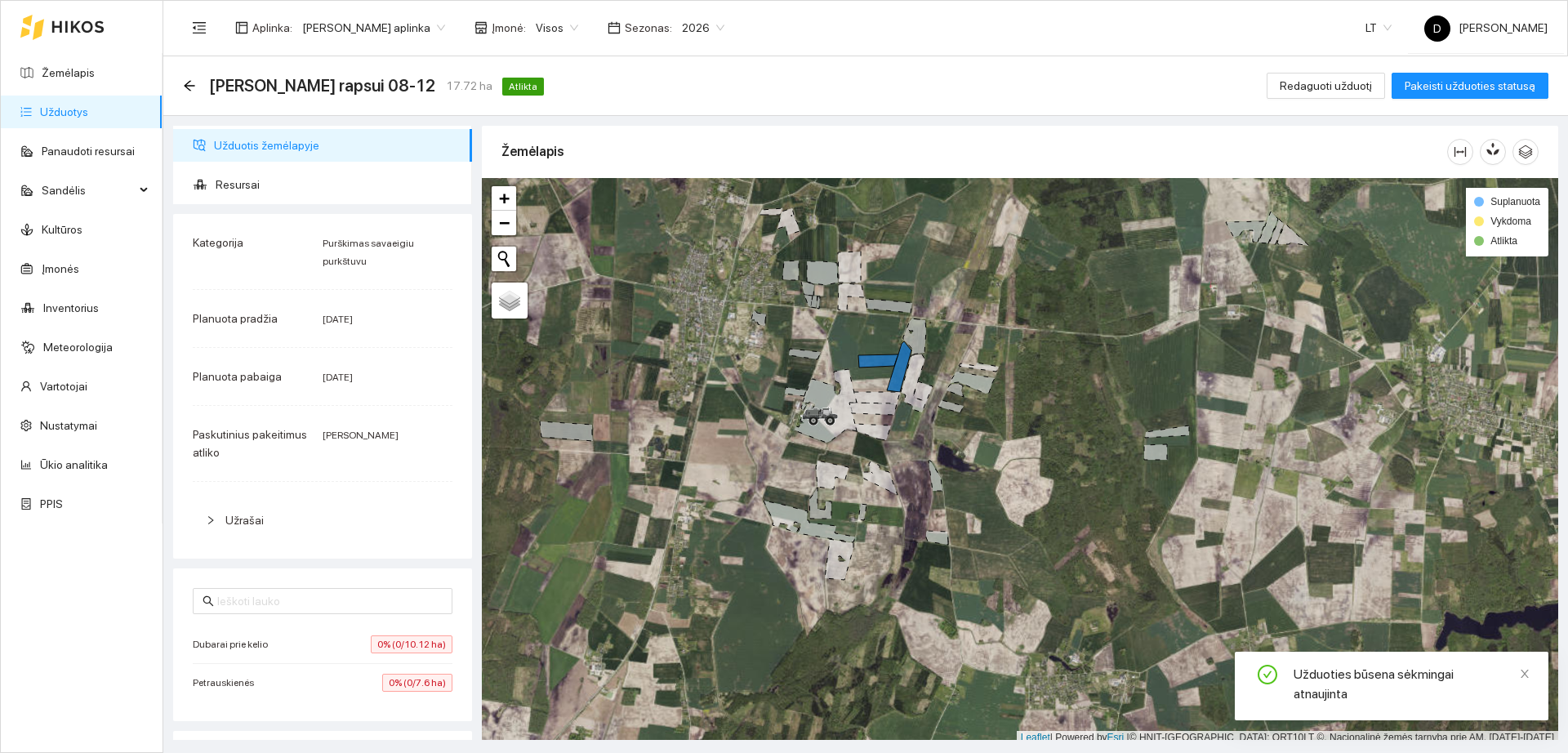
click at [89, 115] on link "Užduotys" at bounding box center [64, 112] width 48 height 13
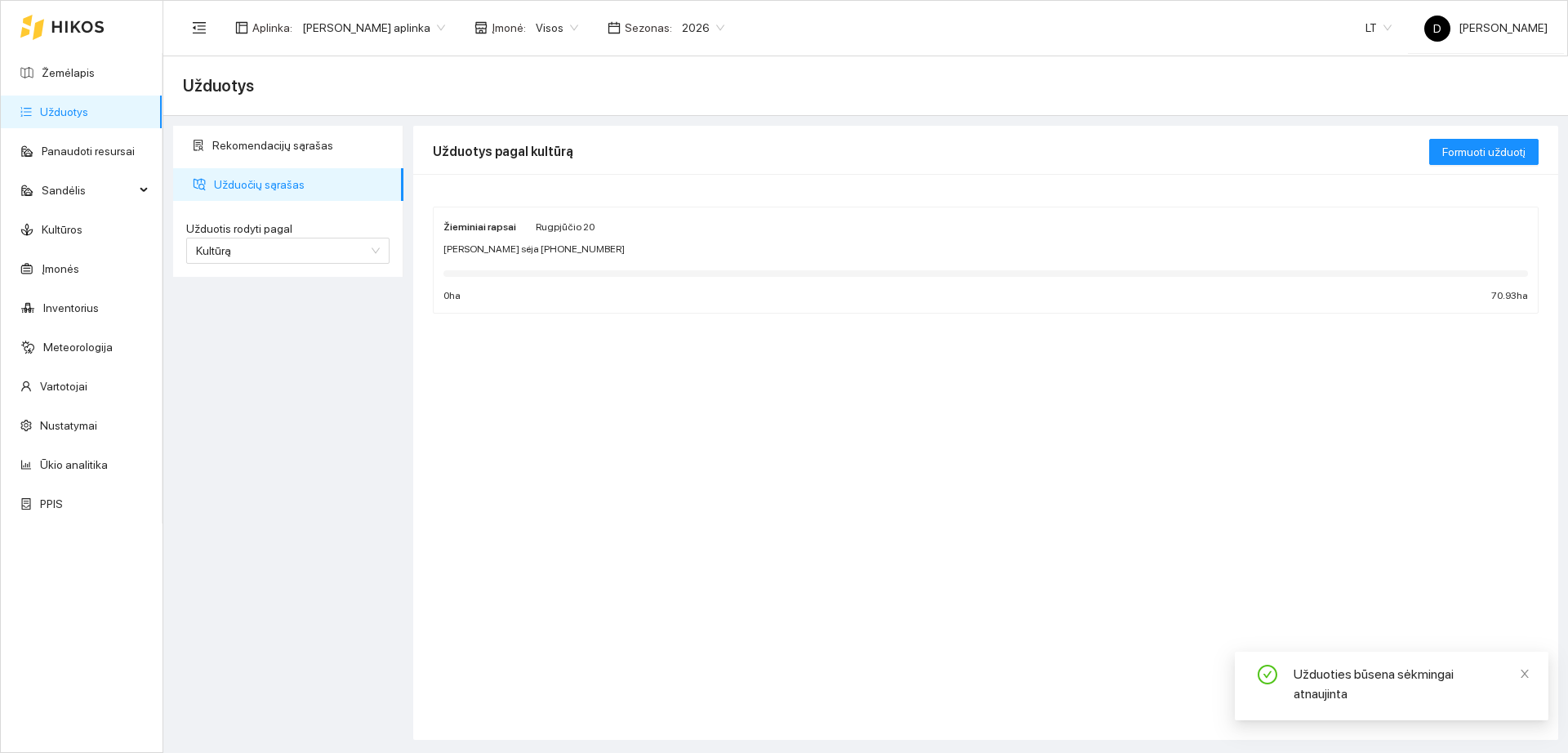
click at [712, 250] on div "[PERSON_NAME] sėja [PHONE_NUMBER]" at bounding box center [985, 249] width 1084 height 16
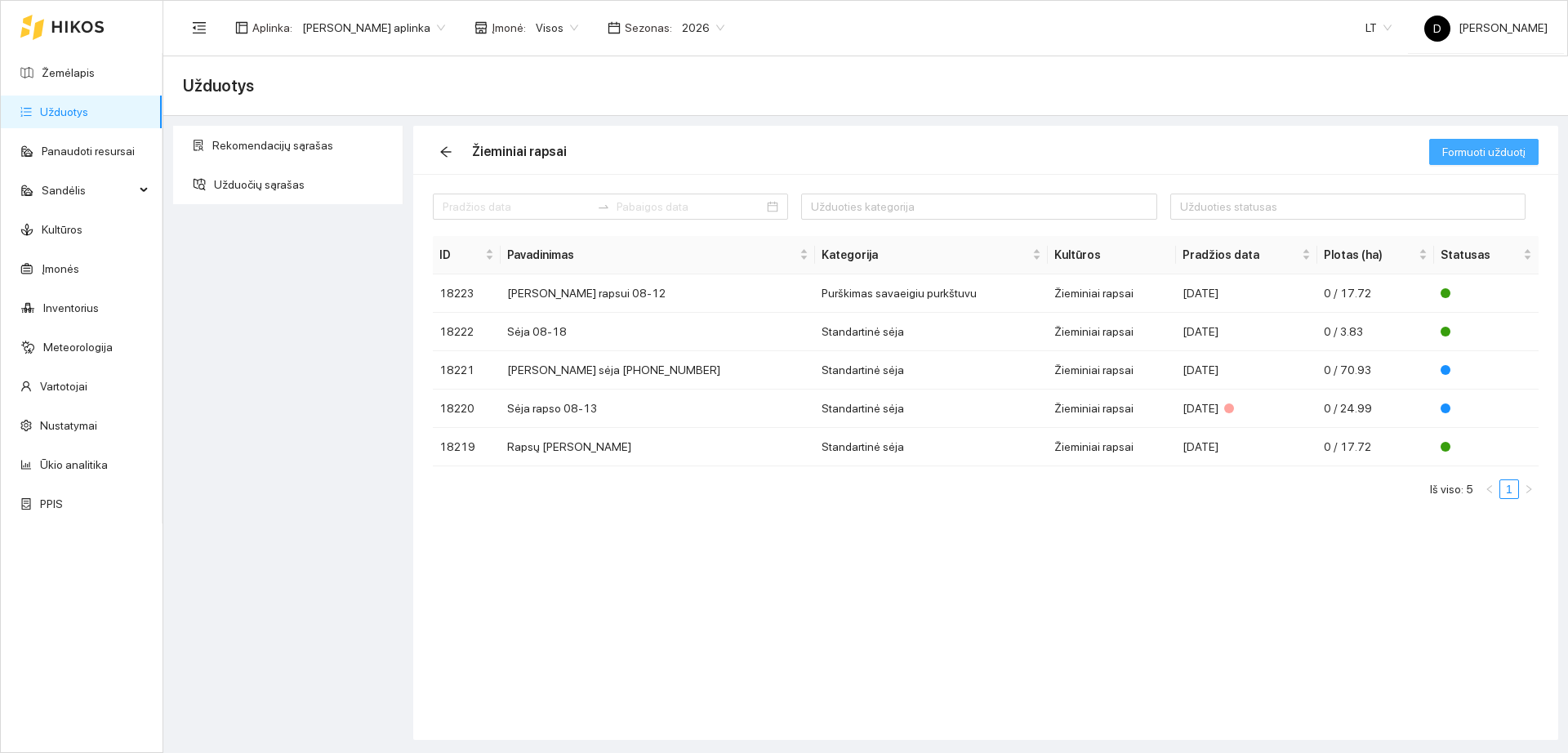
click at [1490, 164] on button "Formuoti užduotį" at bounding box center [1484, 152] width 110 height 26
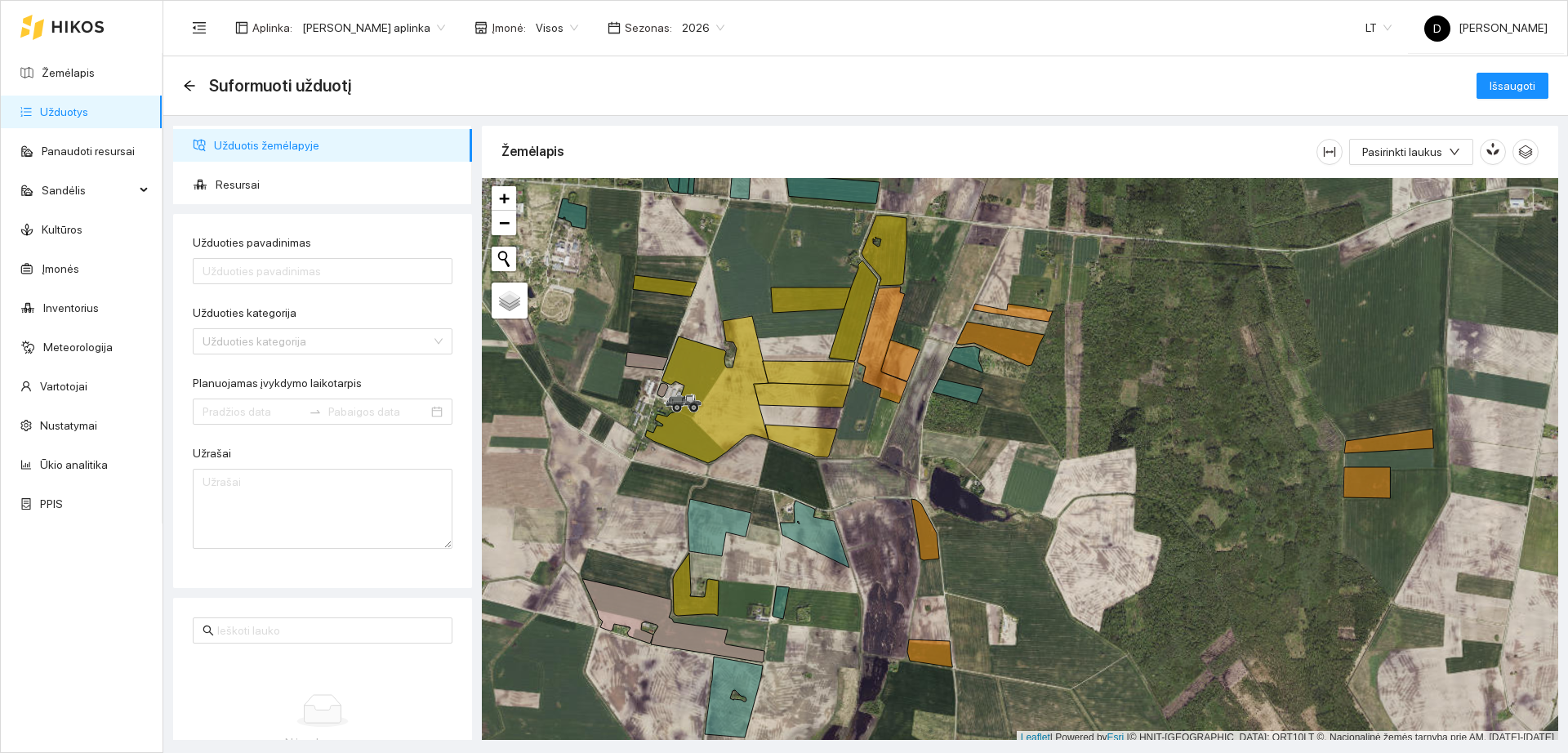
scroll to position [5, 0]
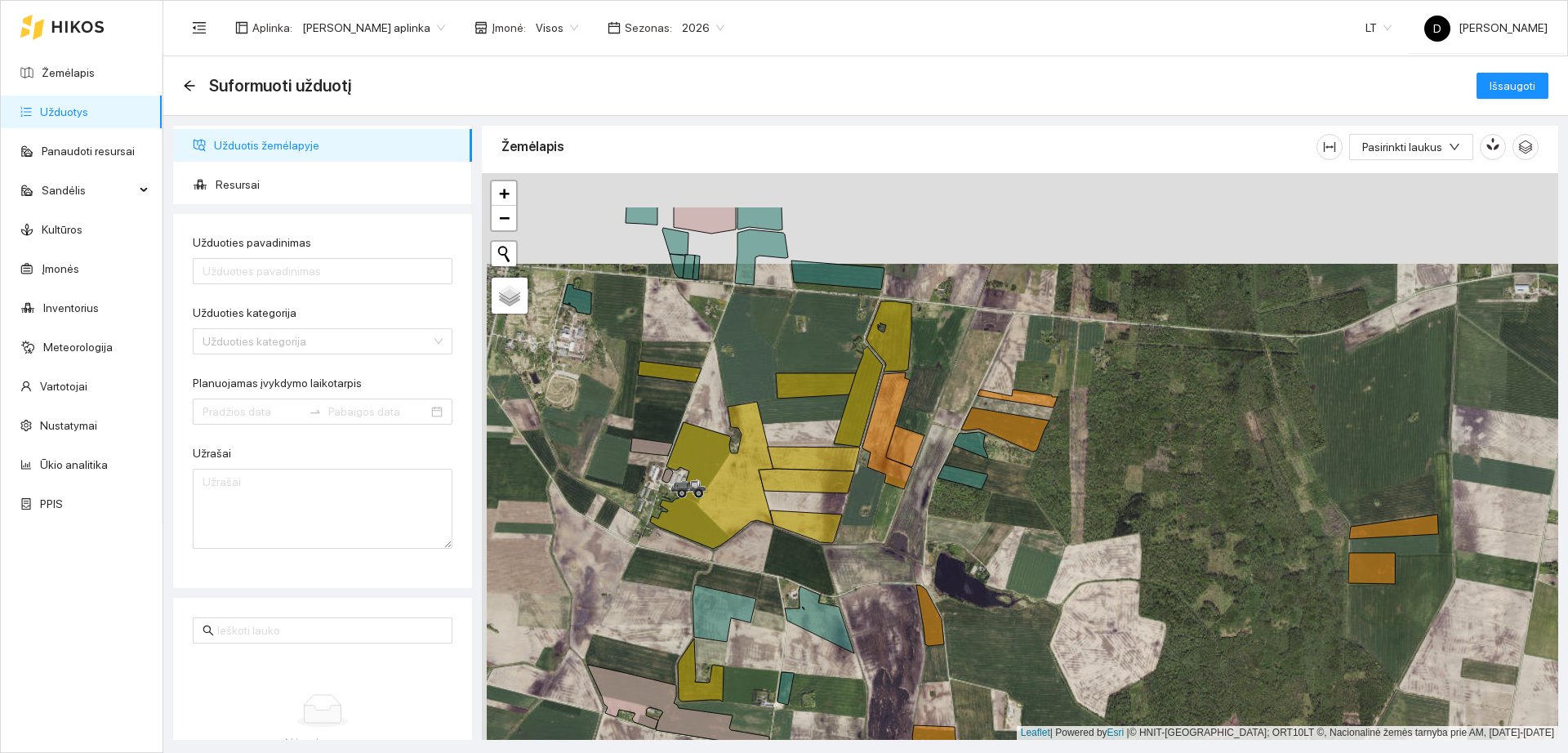
drag, startPoint x: 925, startPoint y: 406, endPoint x: 930, endPoint y: 496, distance: 90.1
click at [930, 496] on div "+ − Nieko nerasta. Bandykite dar kartą." at bounding box center [1020, 456] width 1077 height 567
click at [904, 346] on icon at bounding box center [888, 336] width 45 height 70
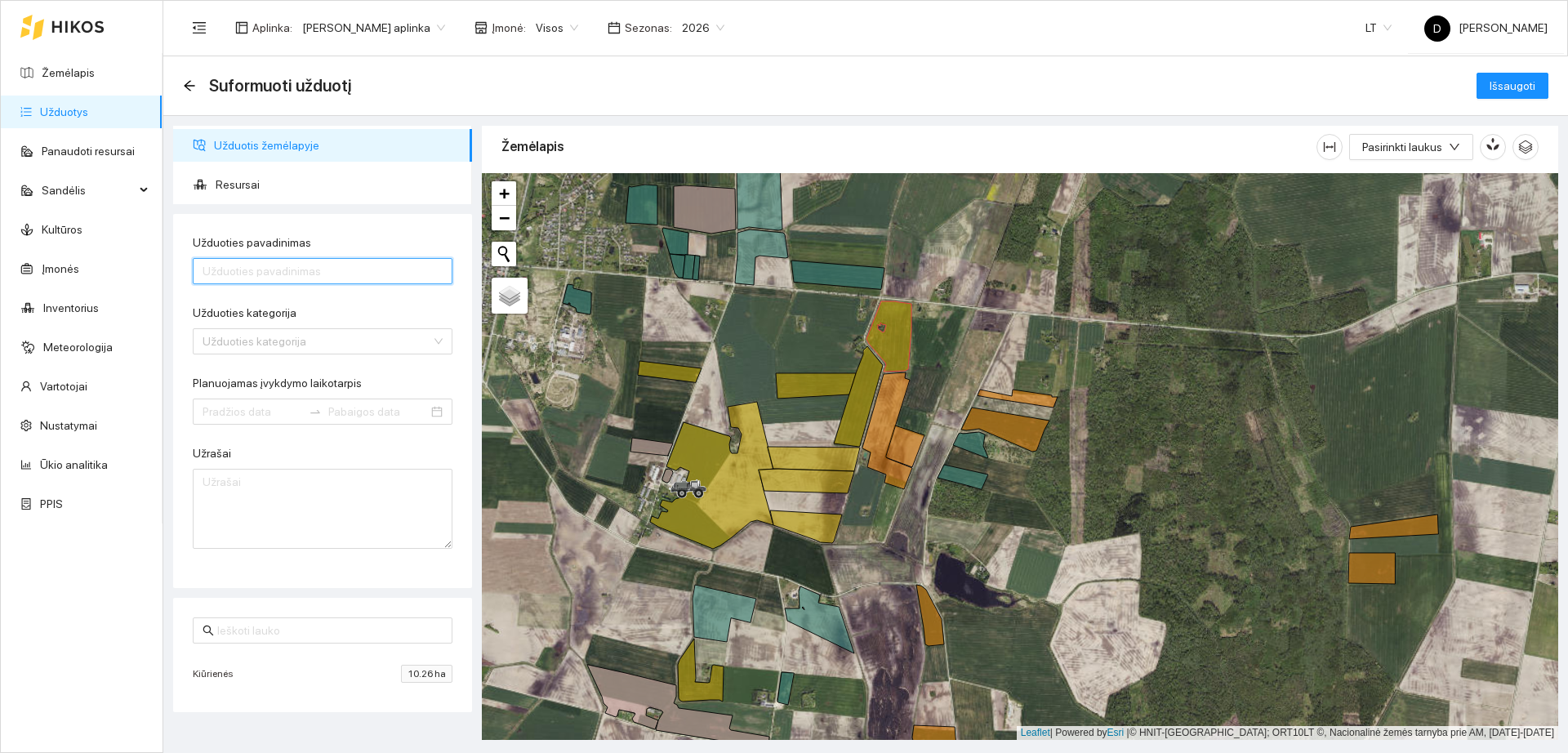
click at [378, 263] on input "Užduoties pavadinimas" at bounding box center [322, 271] width 259 height 26
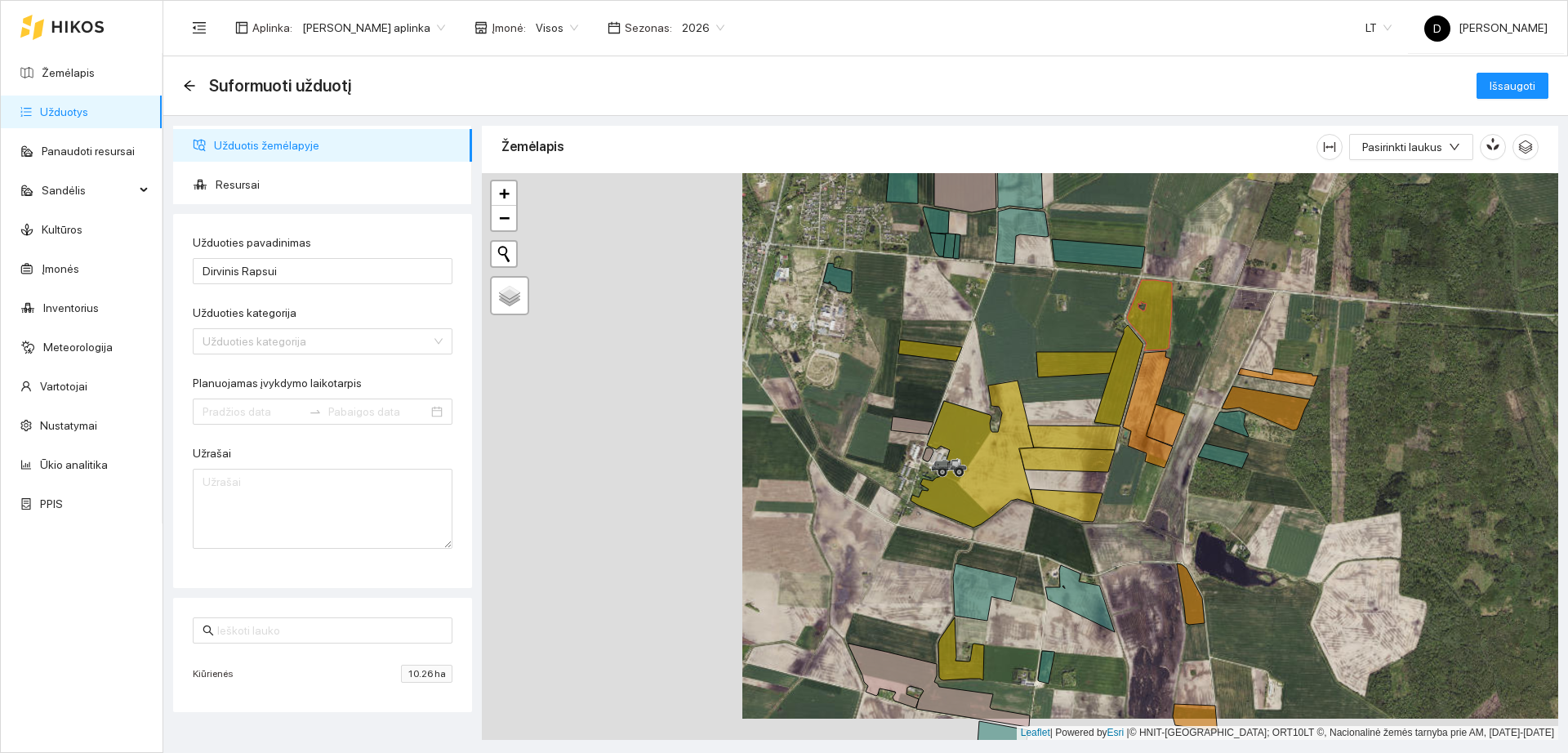
drag, startPoint x: 658, startPoint y: 505, endPoint x: 1113, endPoint y: 451, distance: 458.2
click at [1113, 451] on div "Amazone pantera | F136Z Greitis: 0 KM/H +" at bounding box center [1020, 456] width 1077 height 567
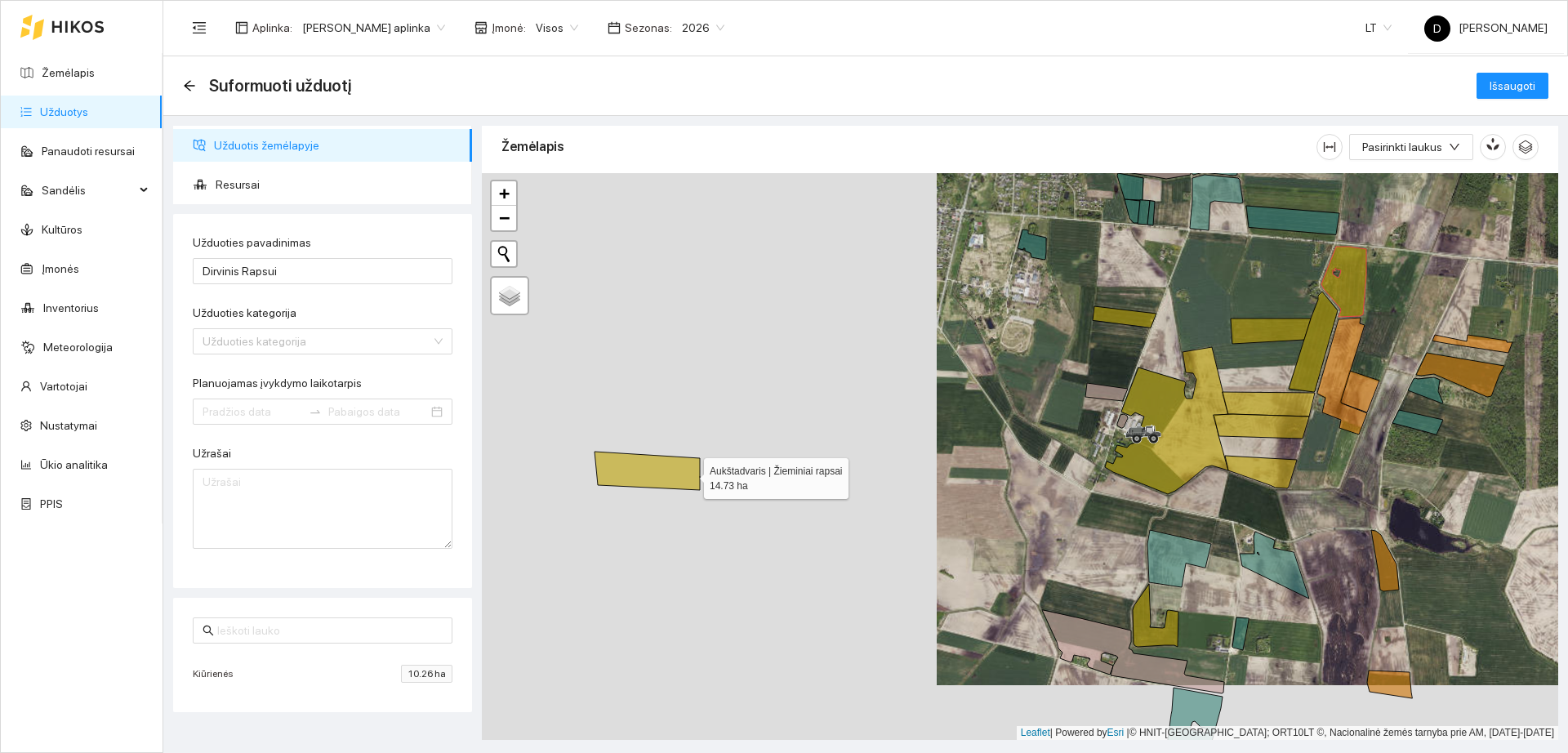
click at [689, 475] on icon at bounding box center [647, 471] width 105 height 39
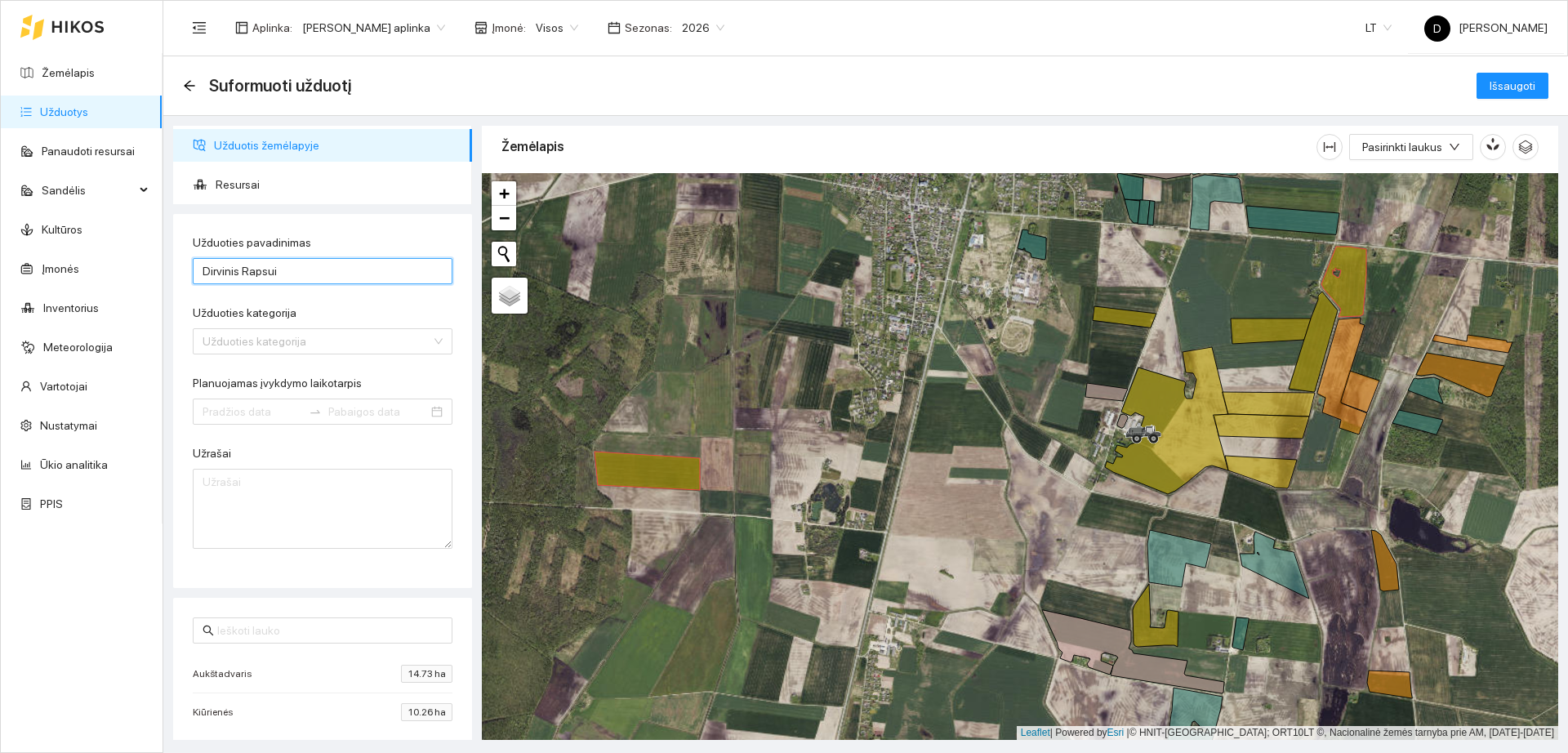
click at [316, 272] on input "Dirvinis Rapsui" at bounding box center [322, 271] width 259 height 26
type input "Dirvinis Rapsui 08-13"
click at [321, 333] on input "Užduoties kategorija" at bounding box center [317, 341] width 229 height 25
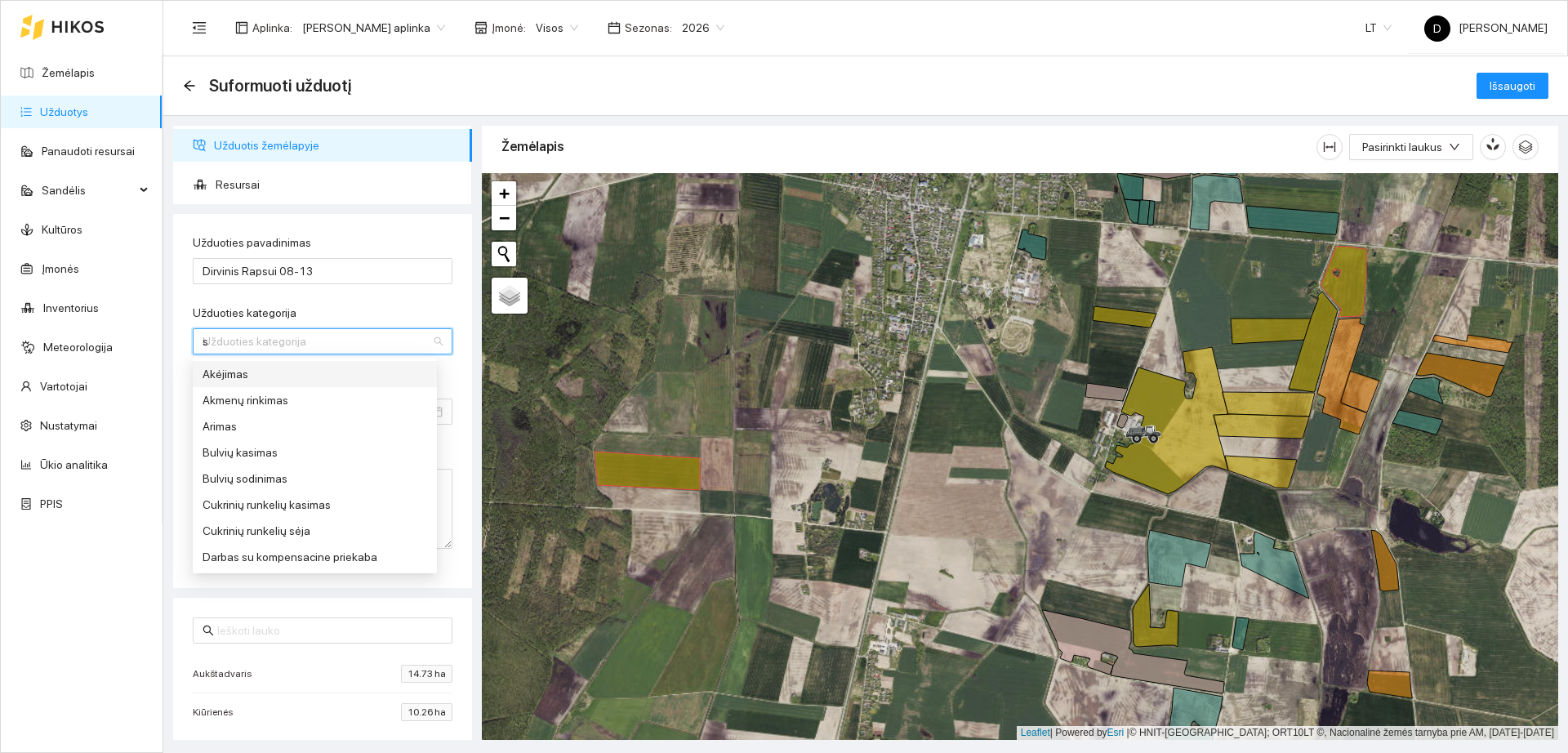
type input "sa"
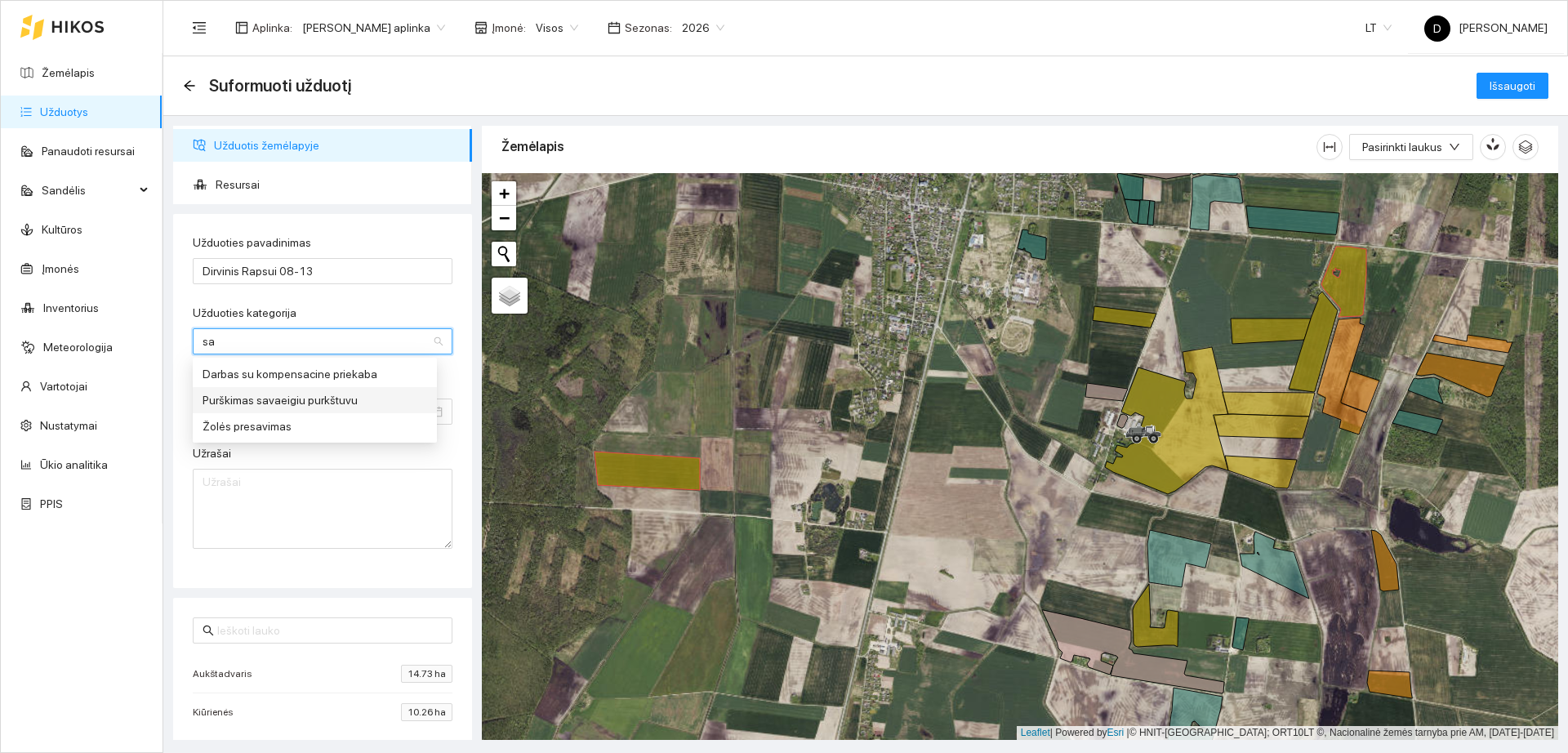
click at [290, 399] on div "Purškimas savaeigiu purkštuvu" at bounding box center [314, 400] width 224 height 18
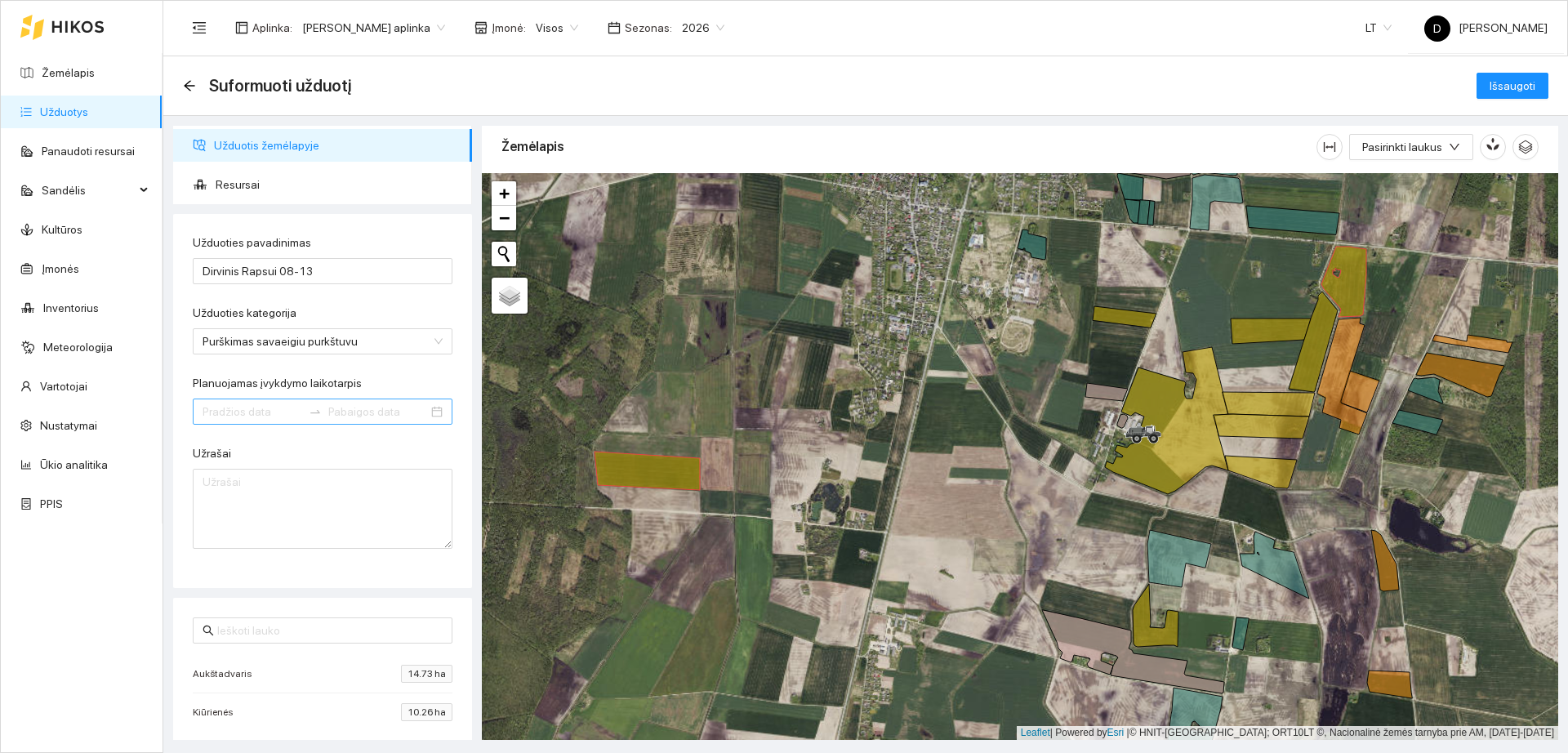
click at [293, 424] on div at bounding box center [322, 412] width 259 height 26
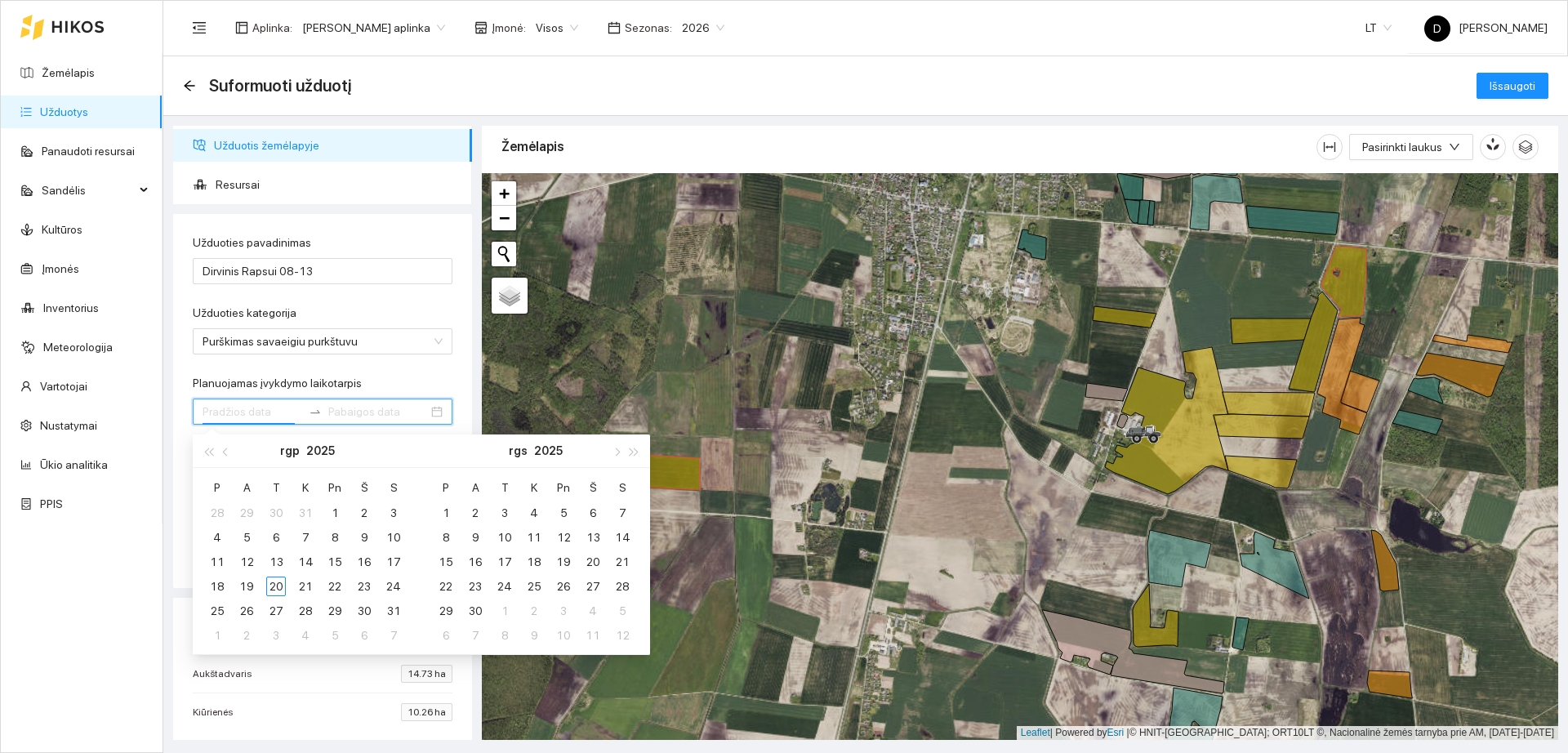
click at [293, 418] on input "Planuojamas įvykdymo laikotarpis" at bounding box center [252, 411] width 100 height 18
type input "[DATE]"
click at [277, 565] on div "13" at bounding box center [275, 562] width 19 height 19
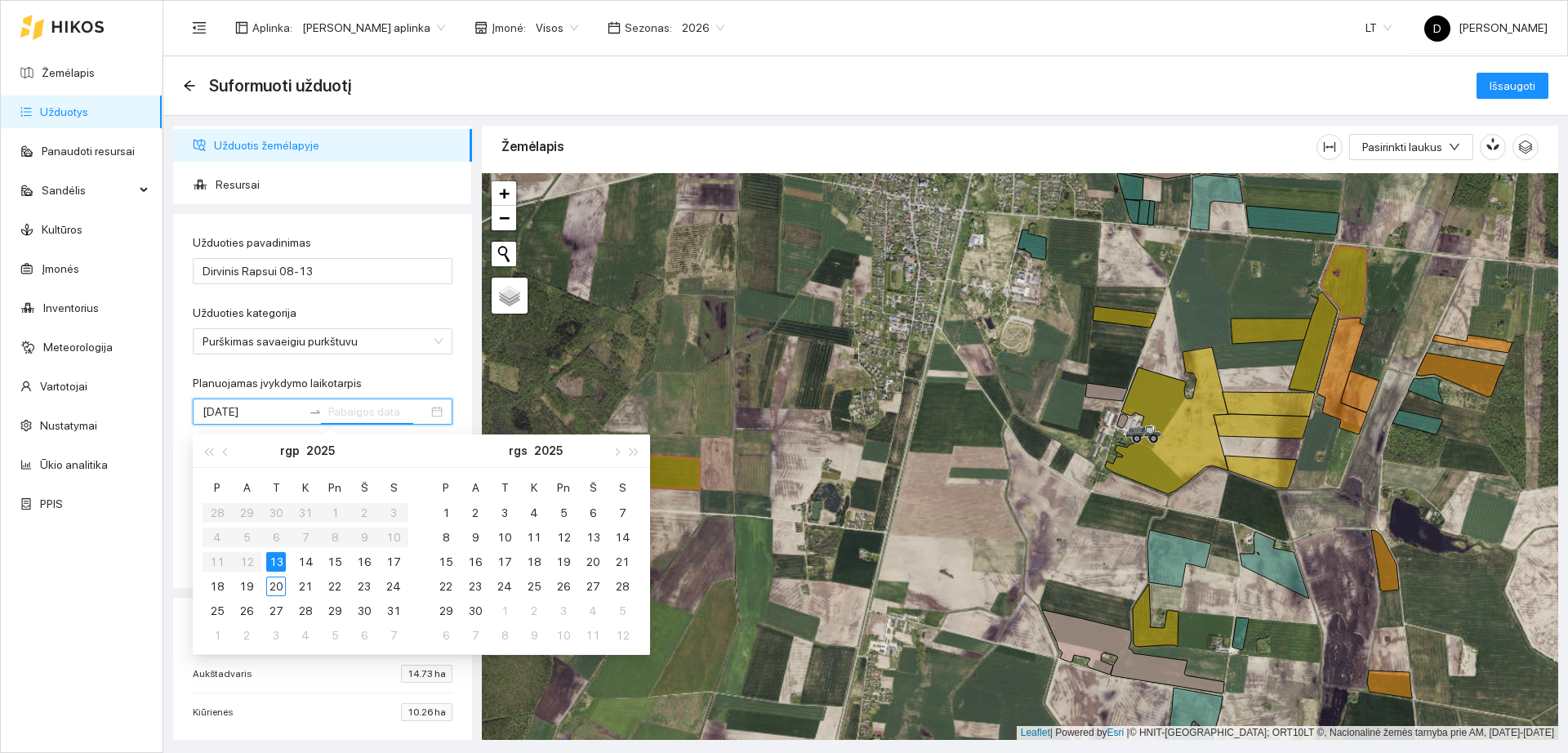
type input "[DATE]"
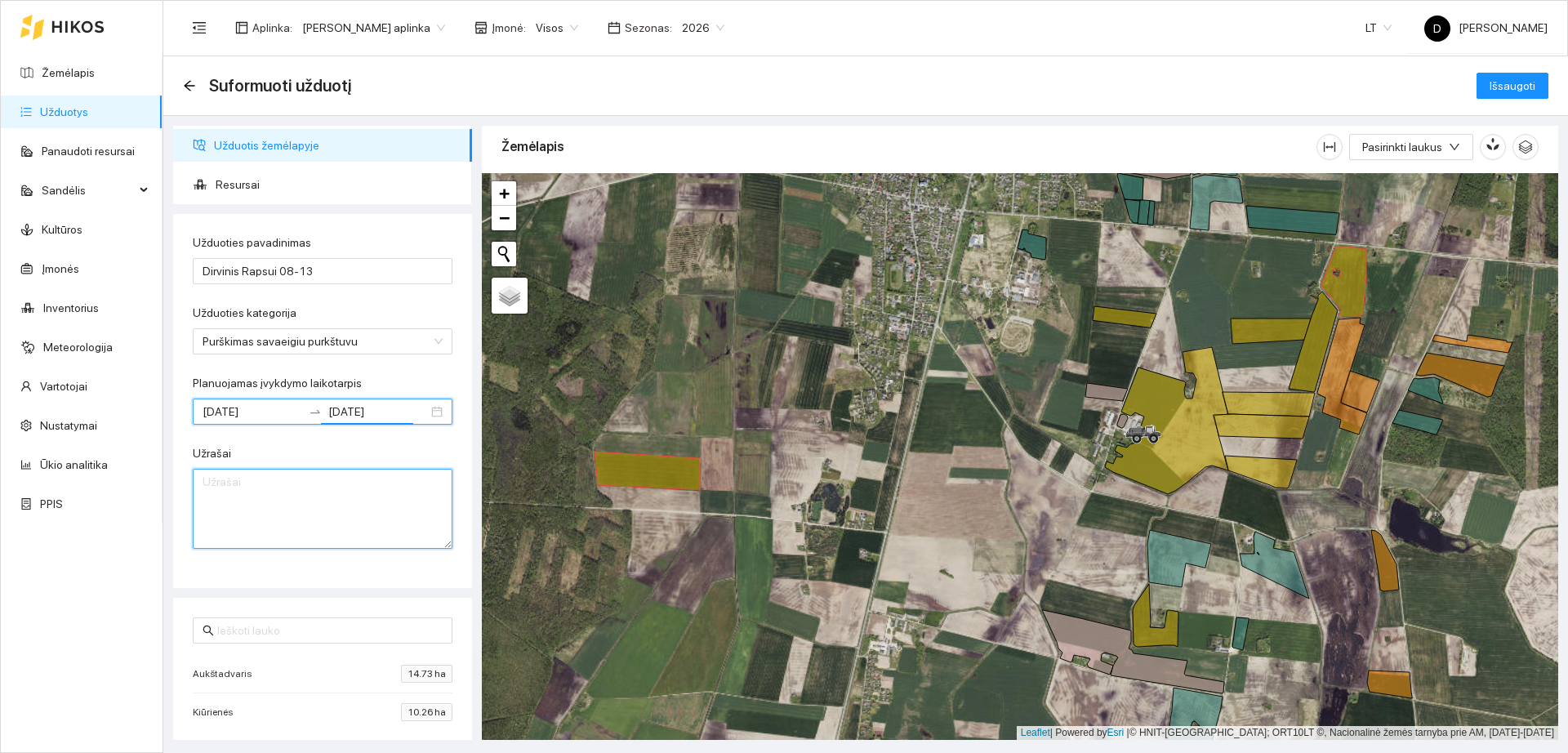
click at [270, 508] on textarea "Užrašai" at bounding box center [322, 509] width 259 height 80
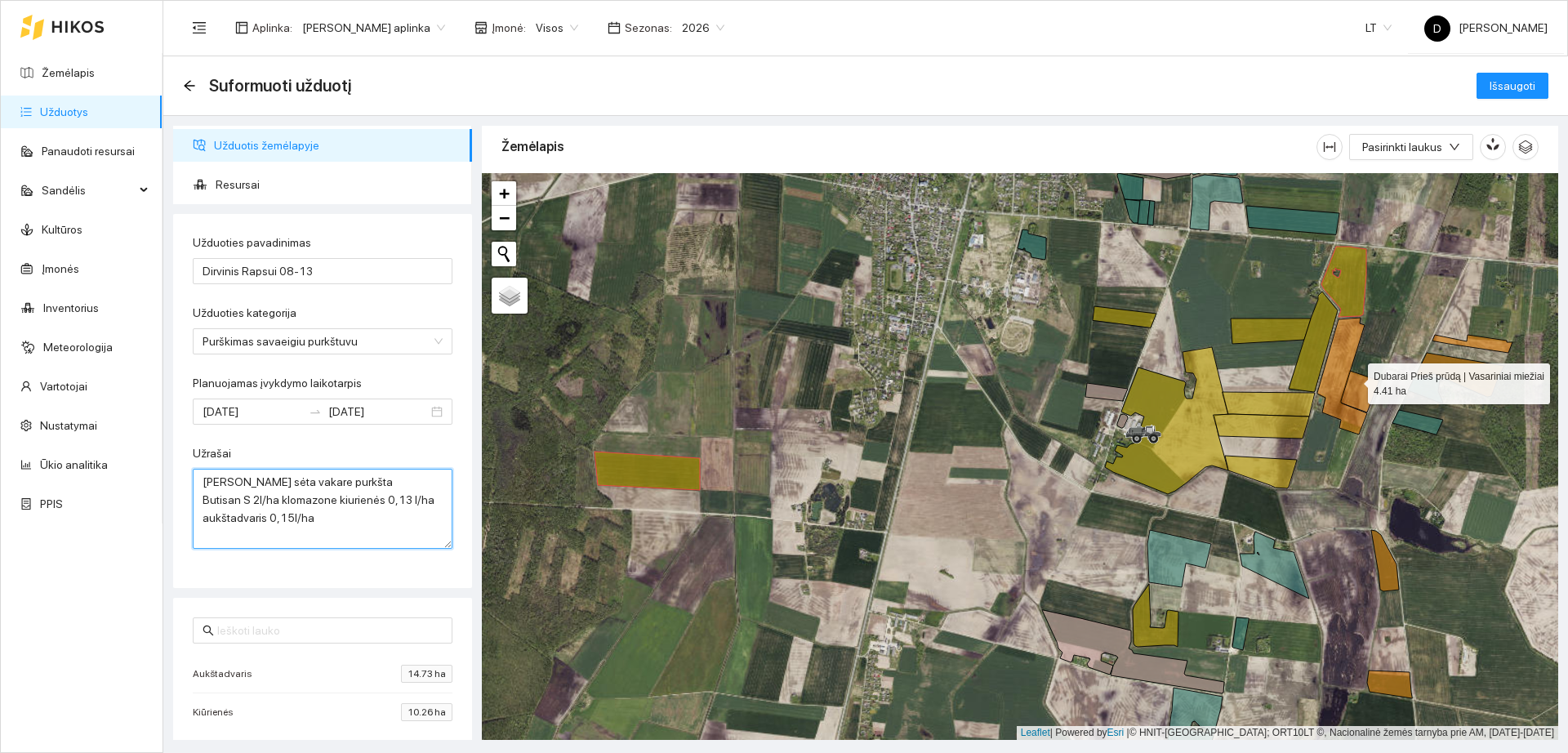
type textarea "[PERSON_NAME] sėta vakare purkšta Butisan S 2l/ha klomazone kiurienės 0,13 l/ha…"
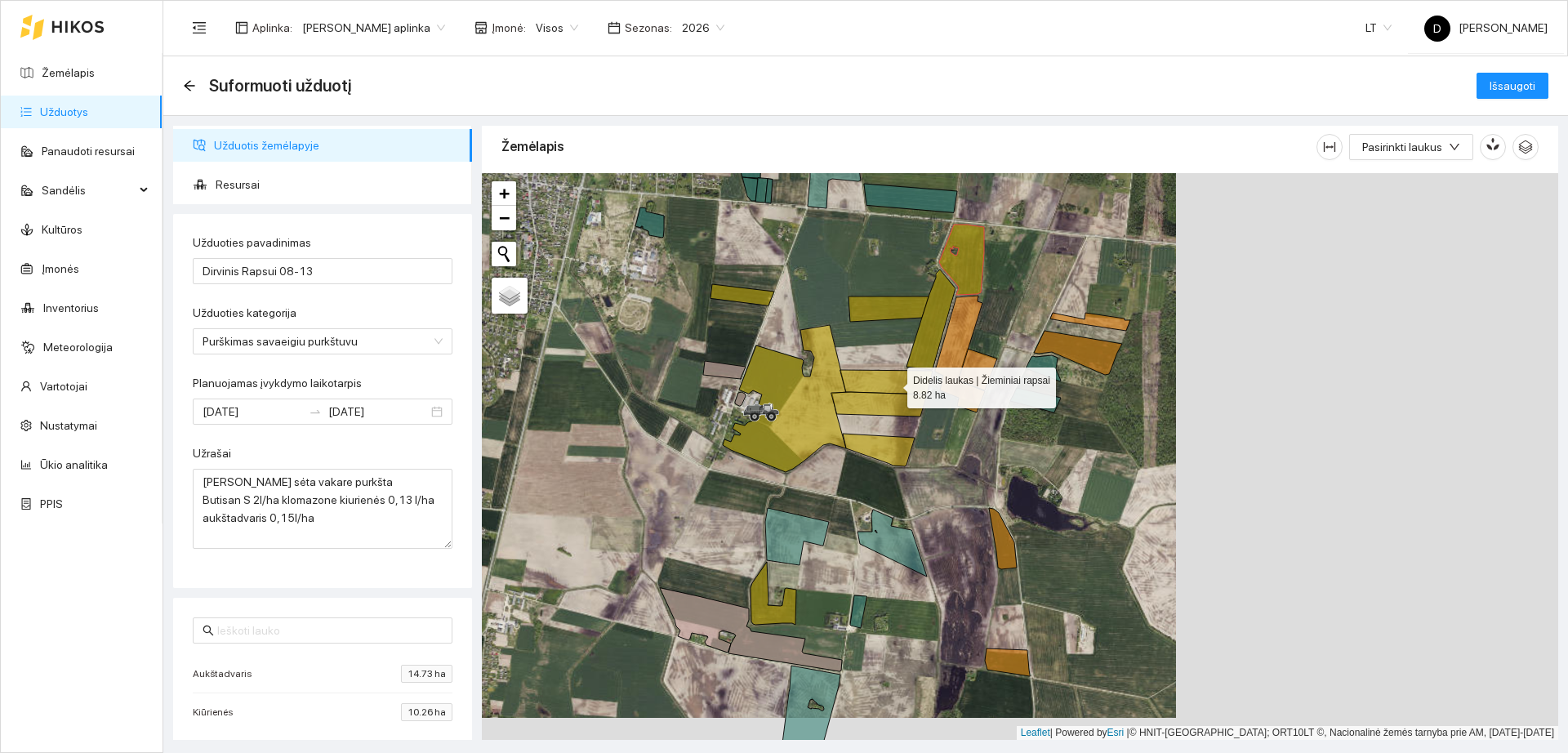
drag, startPoint x: 1212, startPoint y: 406, endPoint x: 824, endPoint y: 385, distance: 388.6
click at [840, 385] on icon at bounding box center [887, 383] width 92 height 25
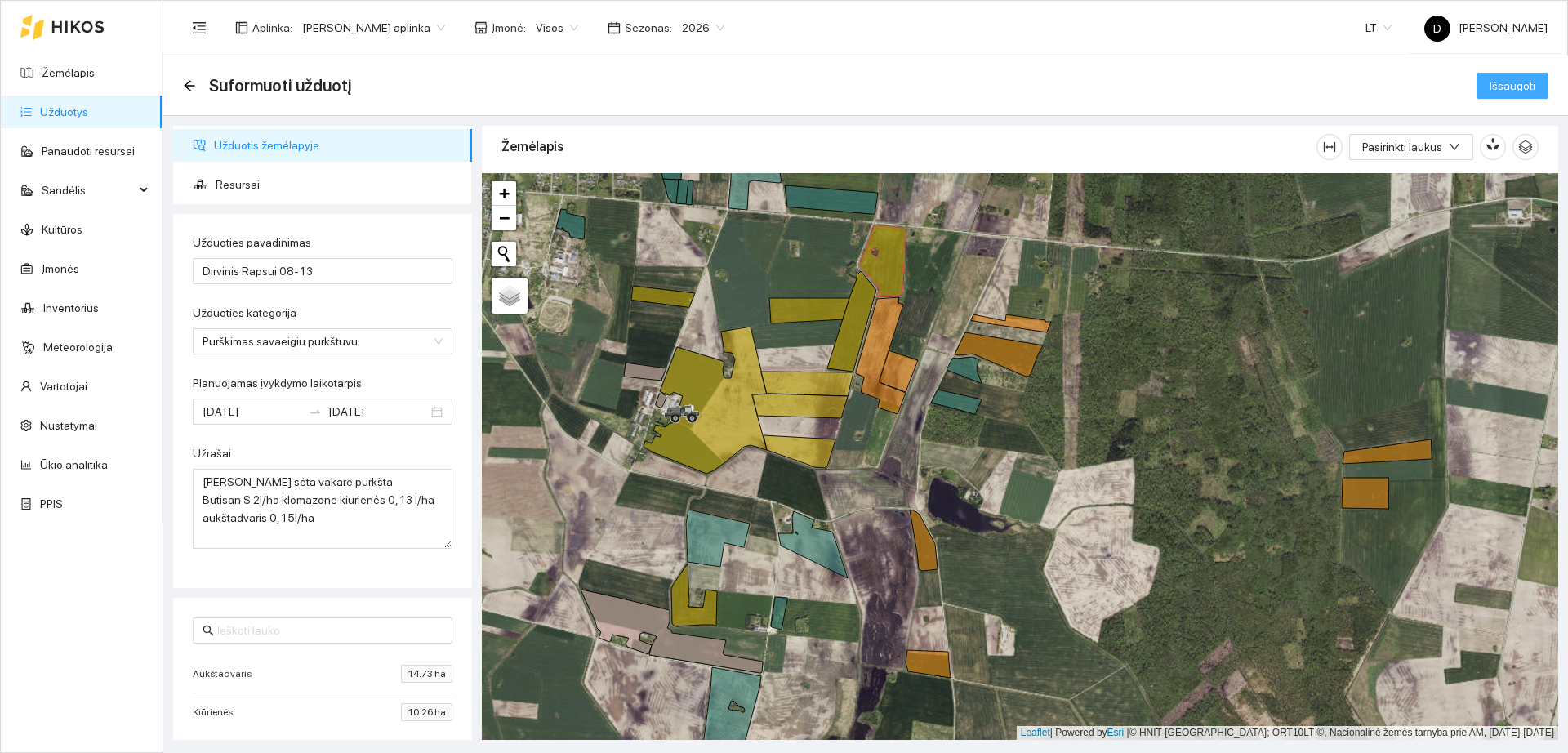
click at [1514, 80] on span "Išsaugoti" at bounding box center [1513, 85] width 46 height 18
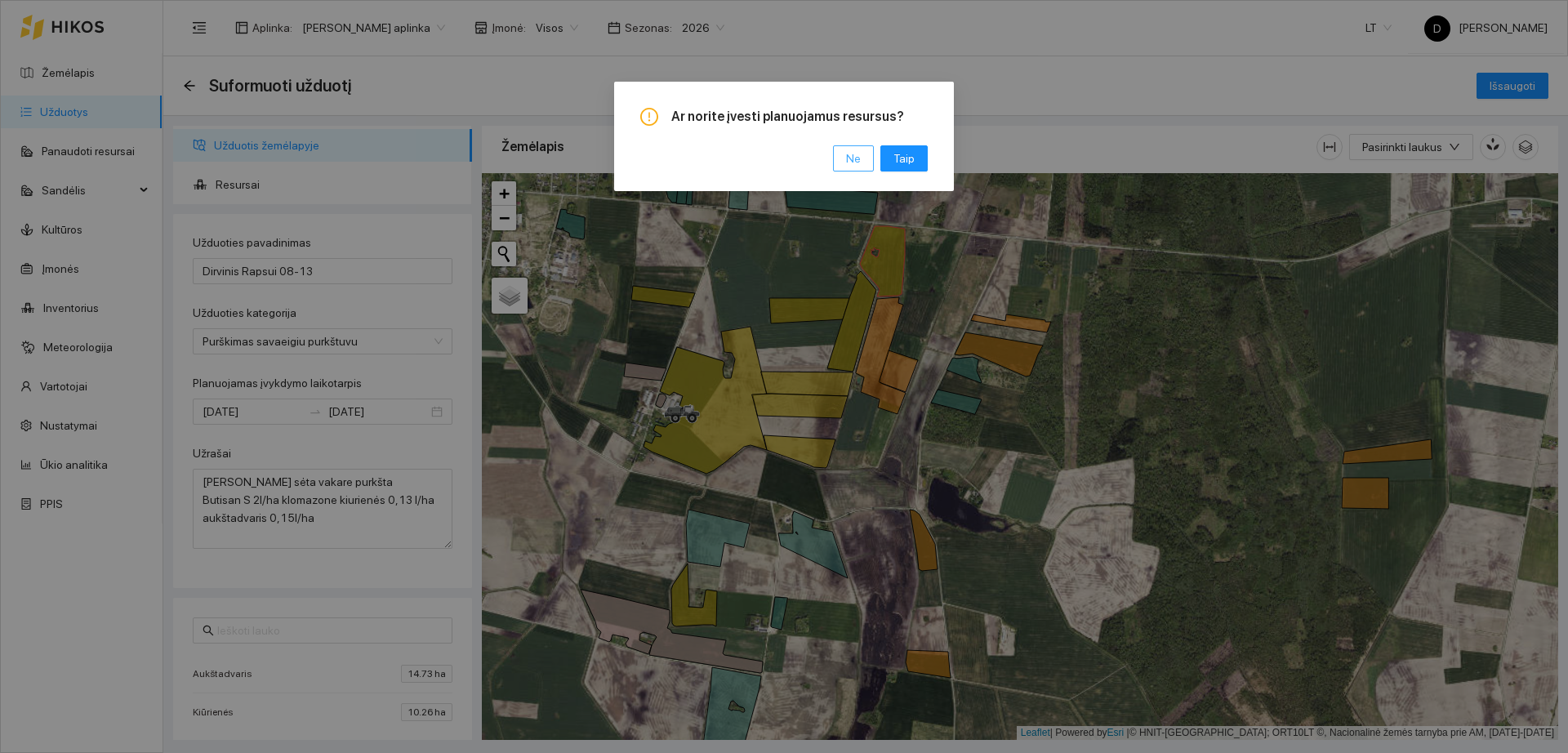
click at [855, 159] on span "Ne" at bounding box center [853, 158] width 15 height 18
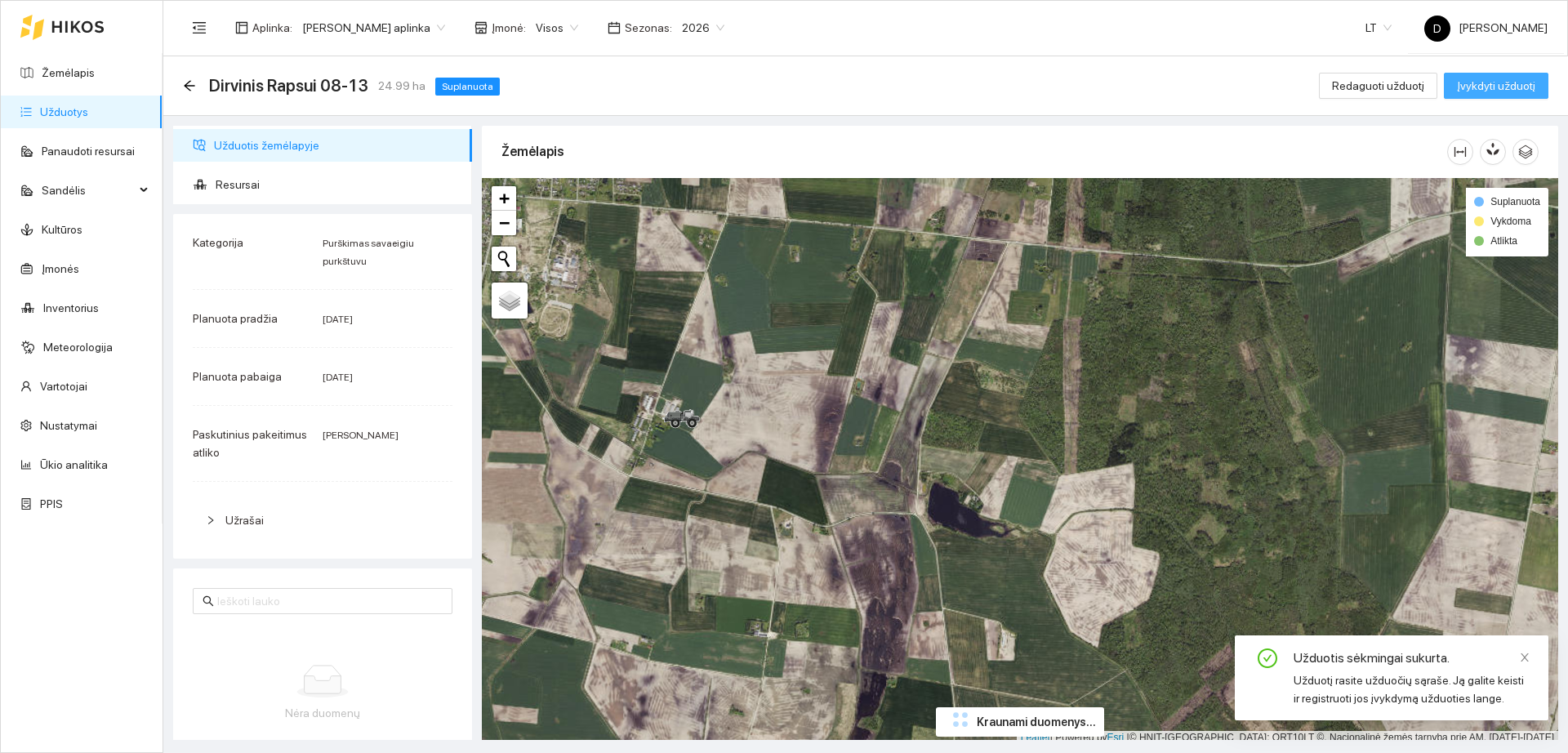
click at [1513, 83] on span "Įvykdyti užduotį" at bounding box center [1496, 85] width 78 height 18
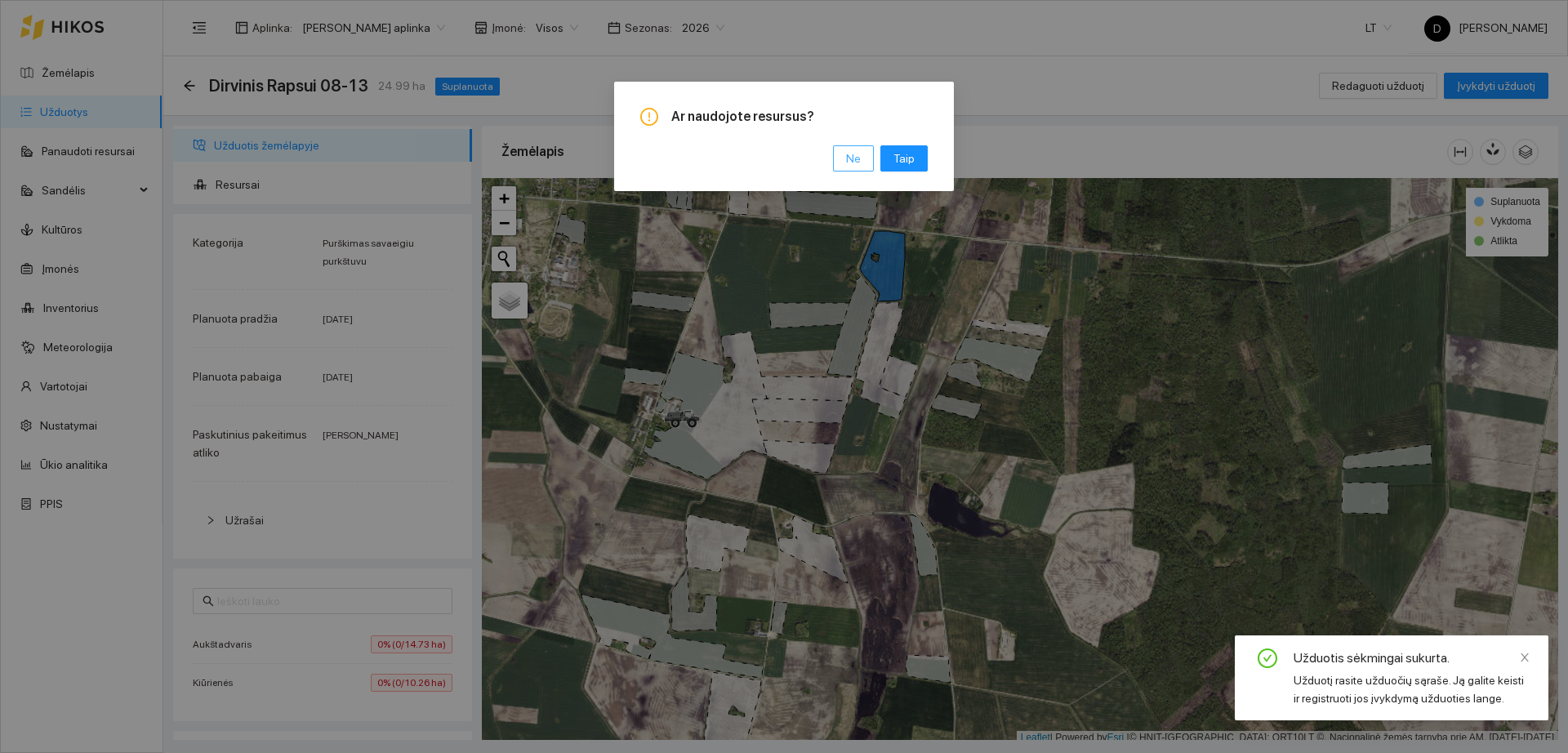
click at [852, 156] on span "Ne" at bounding box center [853, 158] width 15 height 18
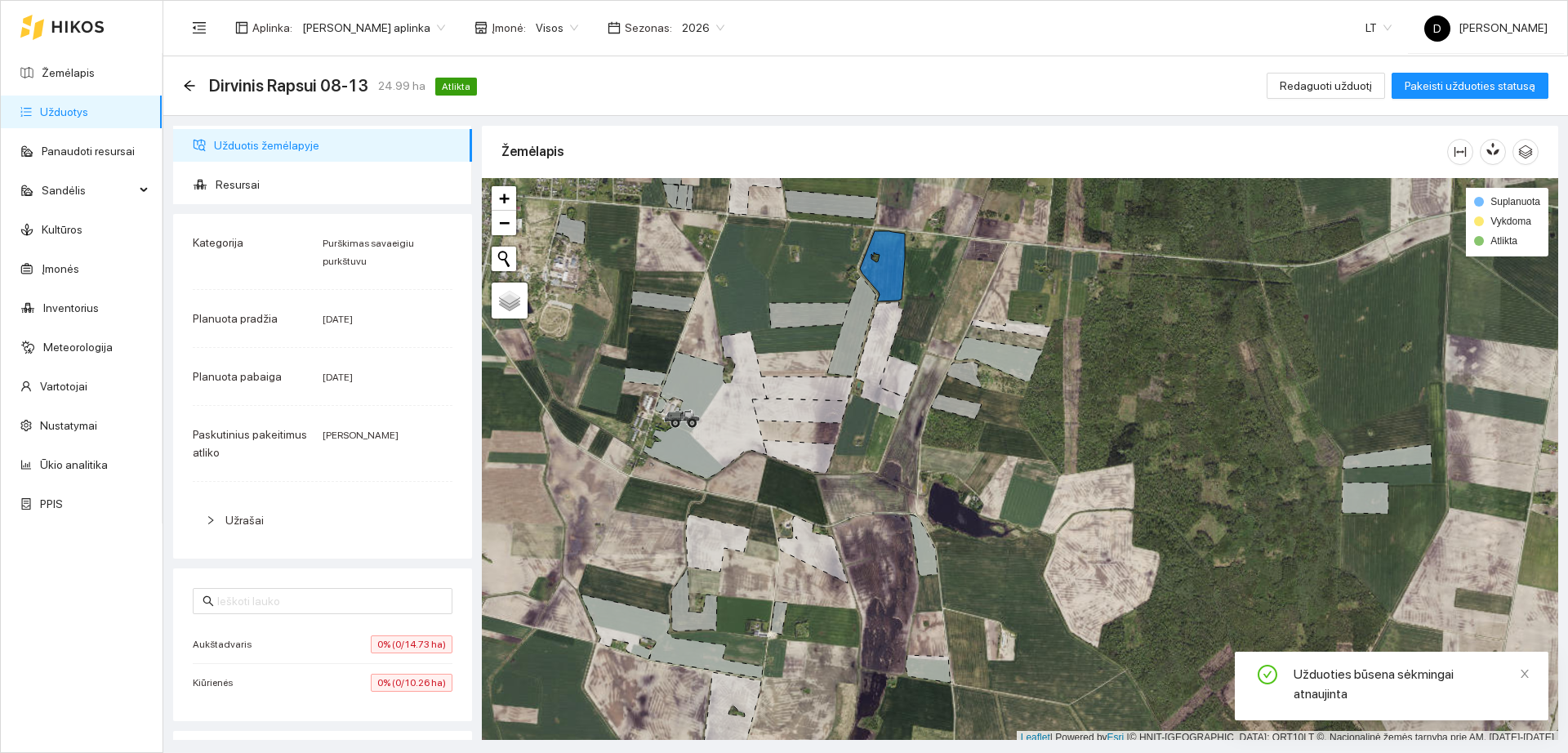
click at [46, 110] on link "Užduotys" at bounding box center [64, 112] width 48 height 13
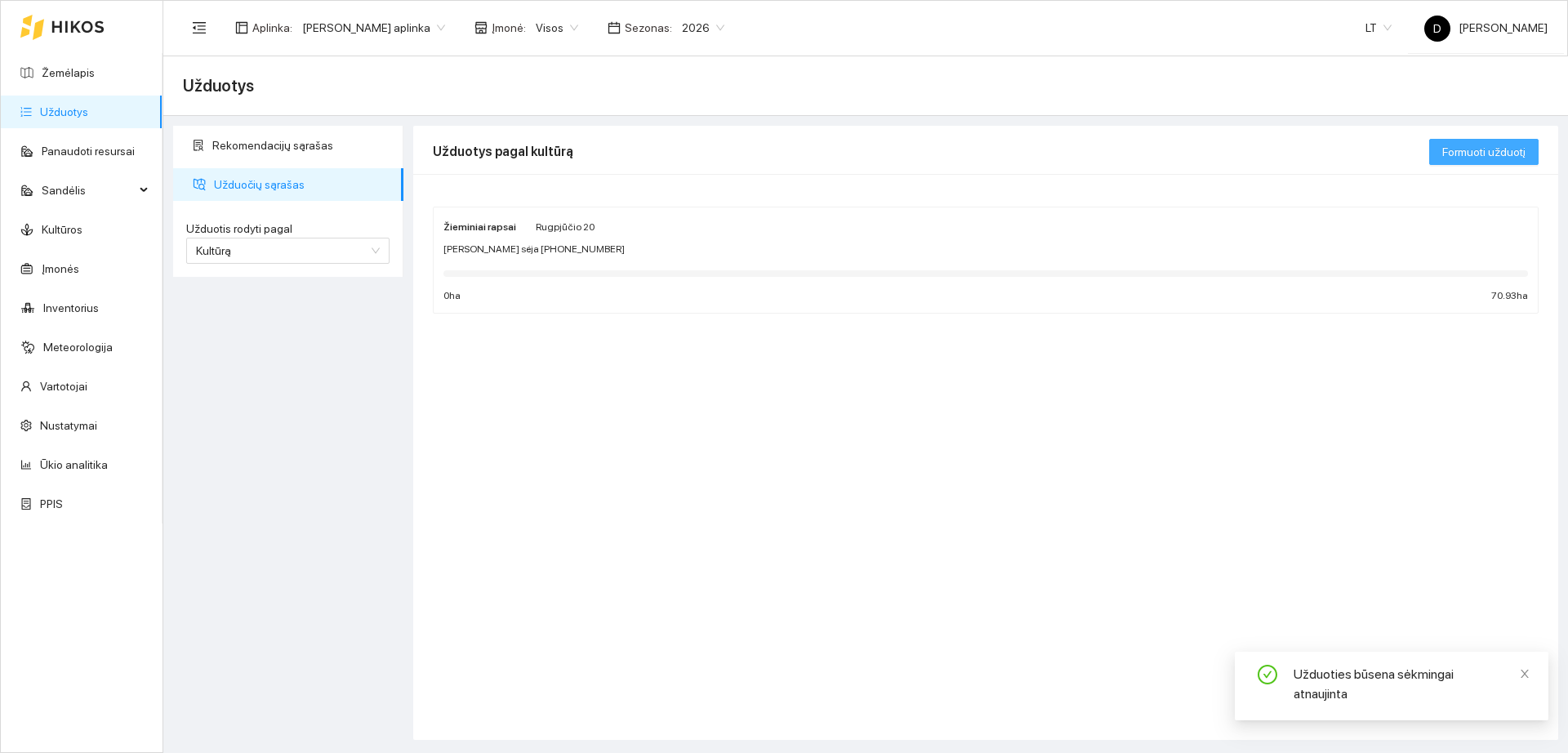
click at [1465, 145] on span "Formuoti užduotį" at bounding box center [1484, 152] width 83 height 18
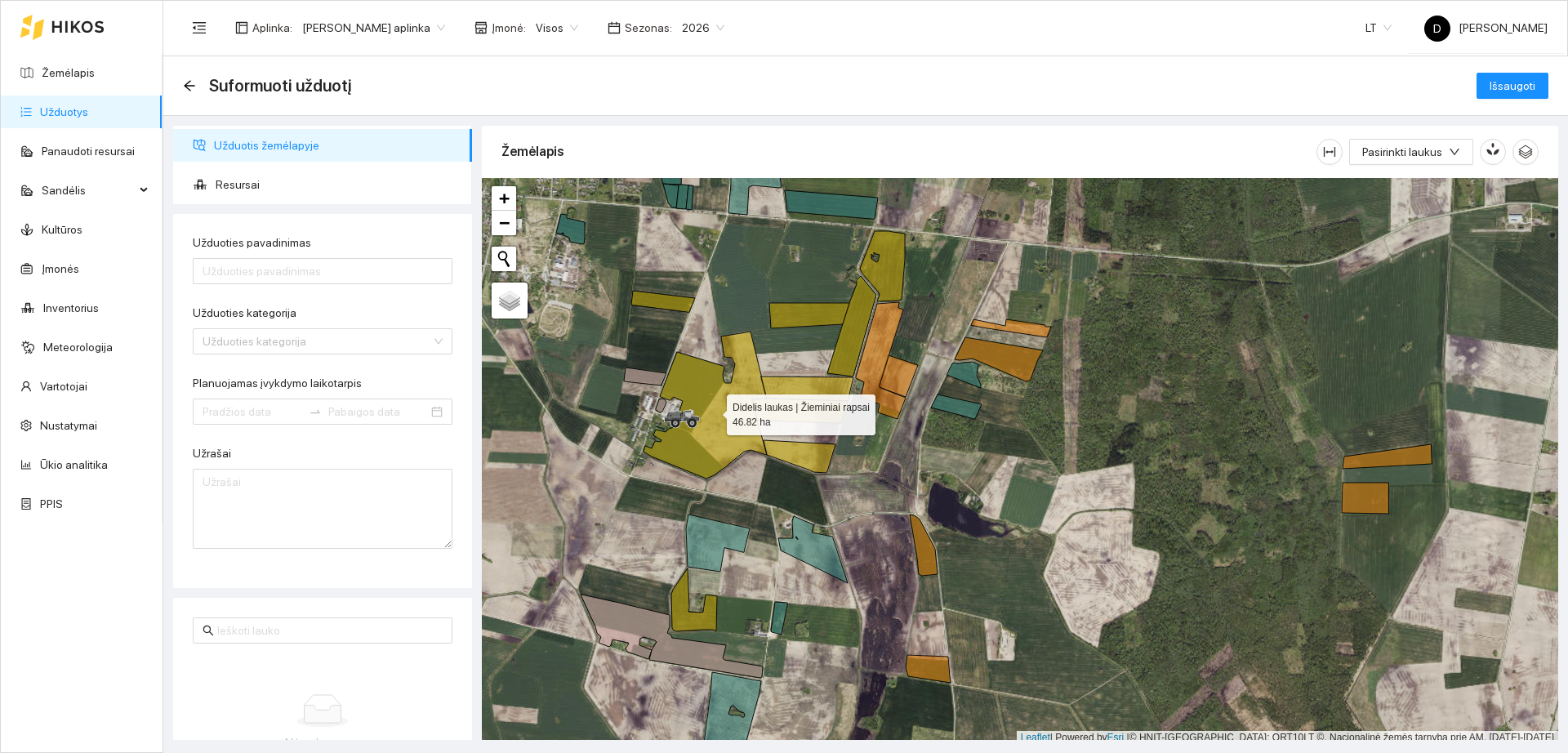
drag, startPoint x: 730, startPoint y: 411, endPoint x: 743, endPoint y: 407, distance: 13.6
click at [730, 411] on icon at bounding box center [706, 405] width 124 height 147
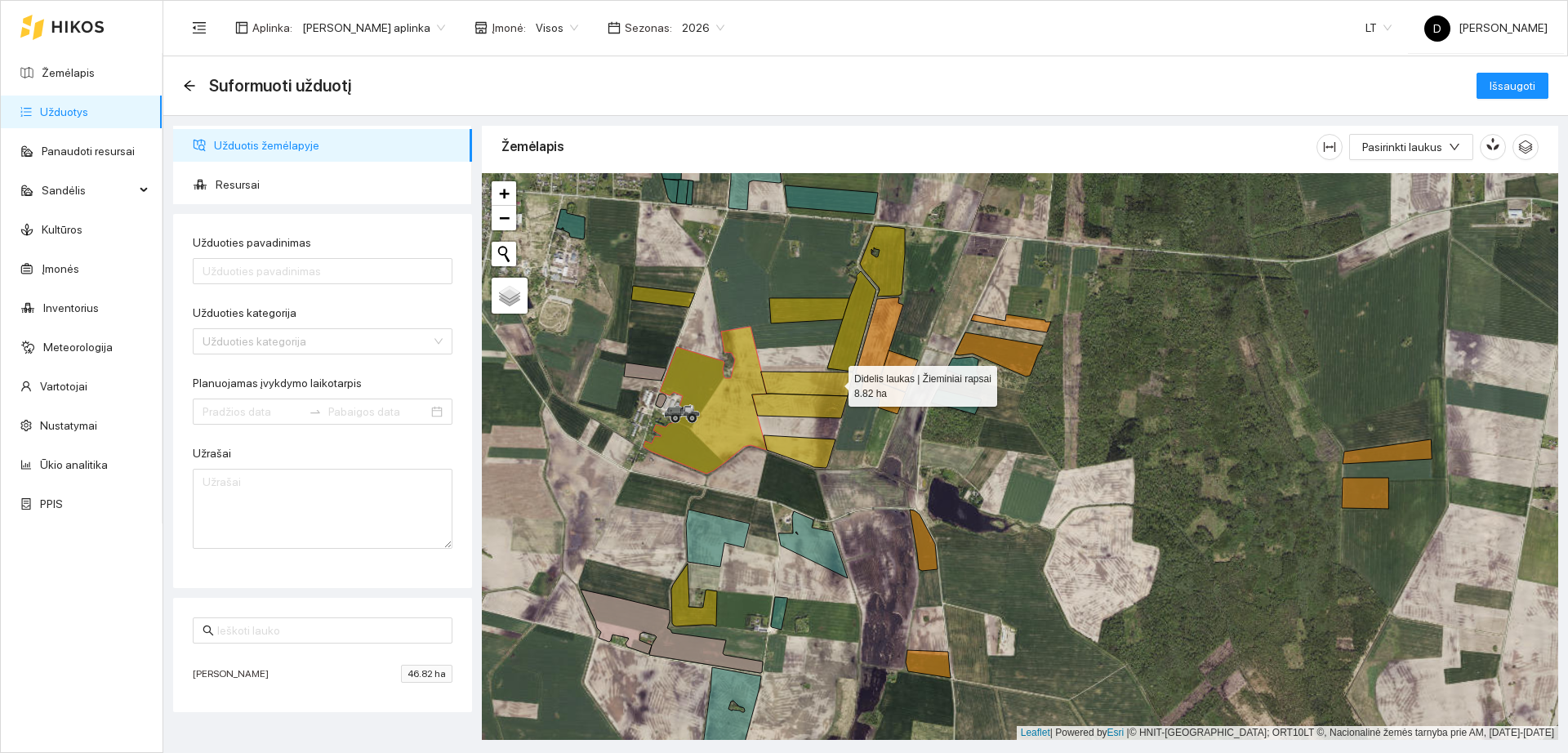
click at [829, 380] on icon at bounding box center [807, 383] width 92 height 25
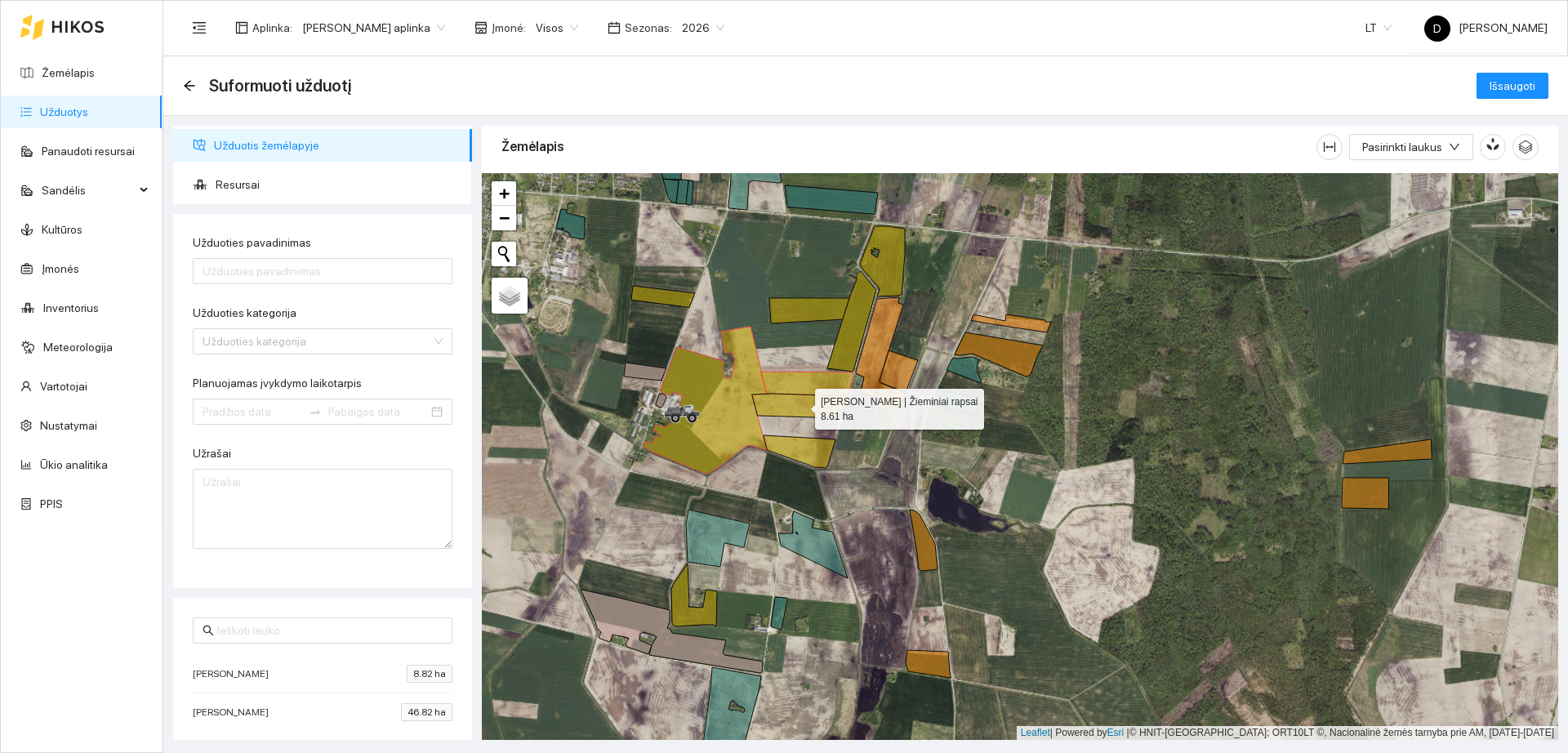
click at [823, 396] on icon at bounding box center [799, 406] width 95 height 25
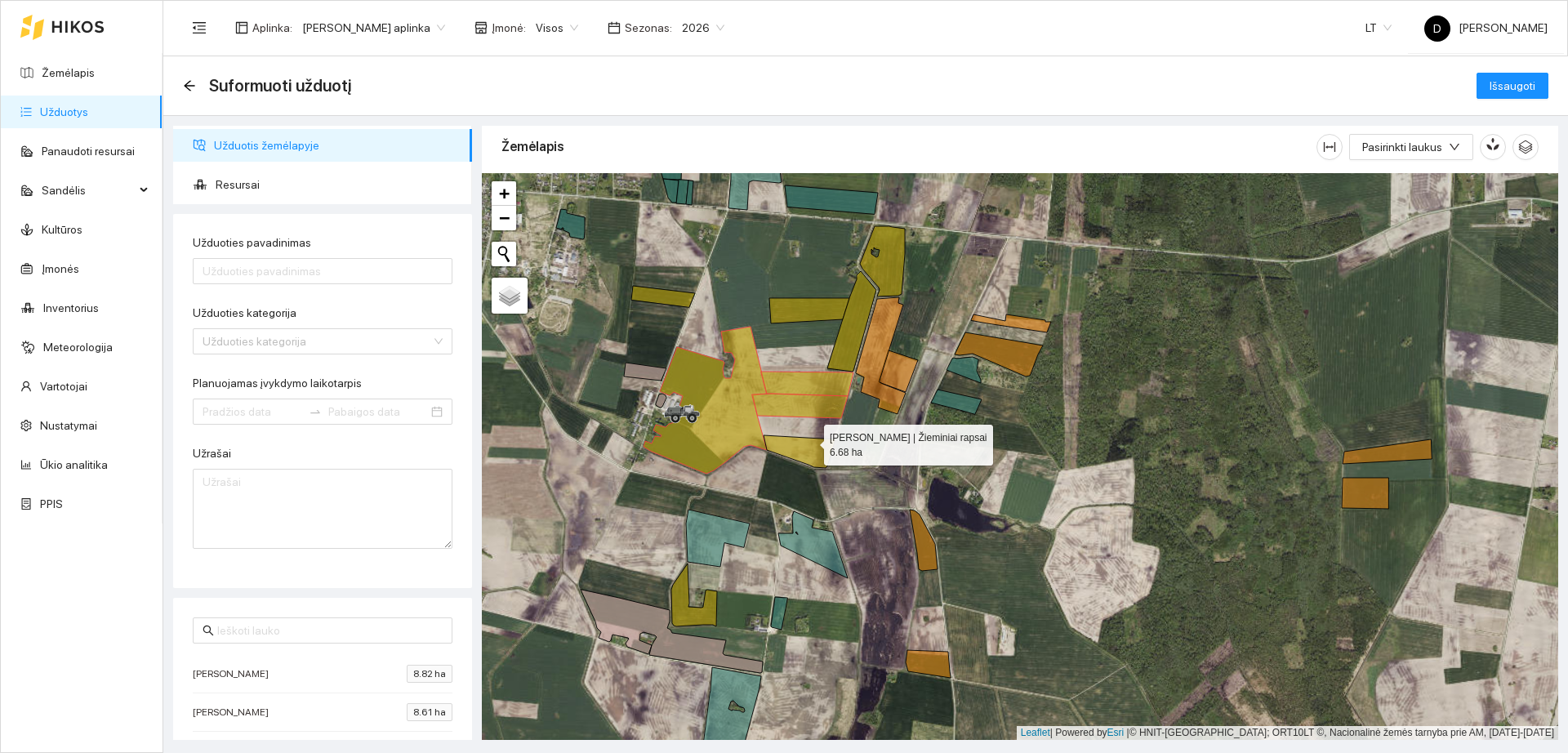
click at [809, 442] on icon at bounding box center [800, 451] width 72 height 32
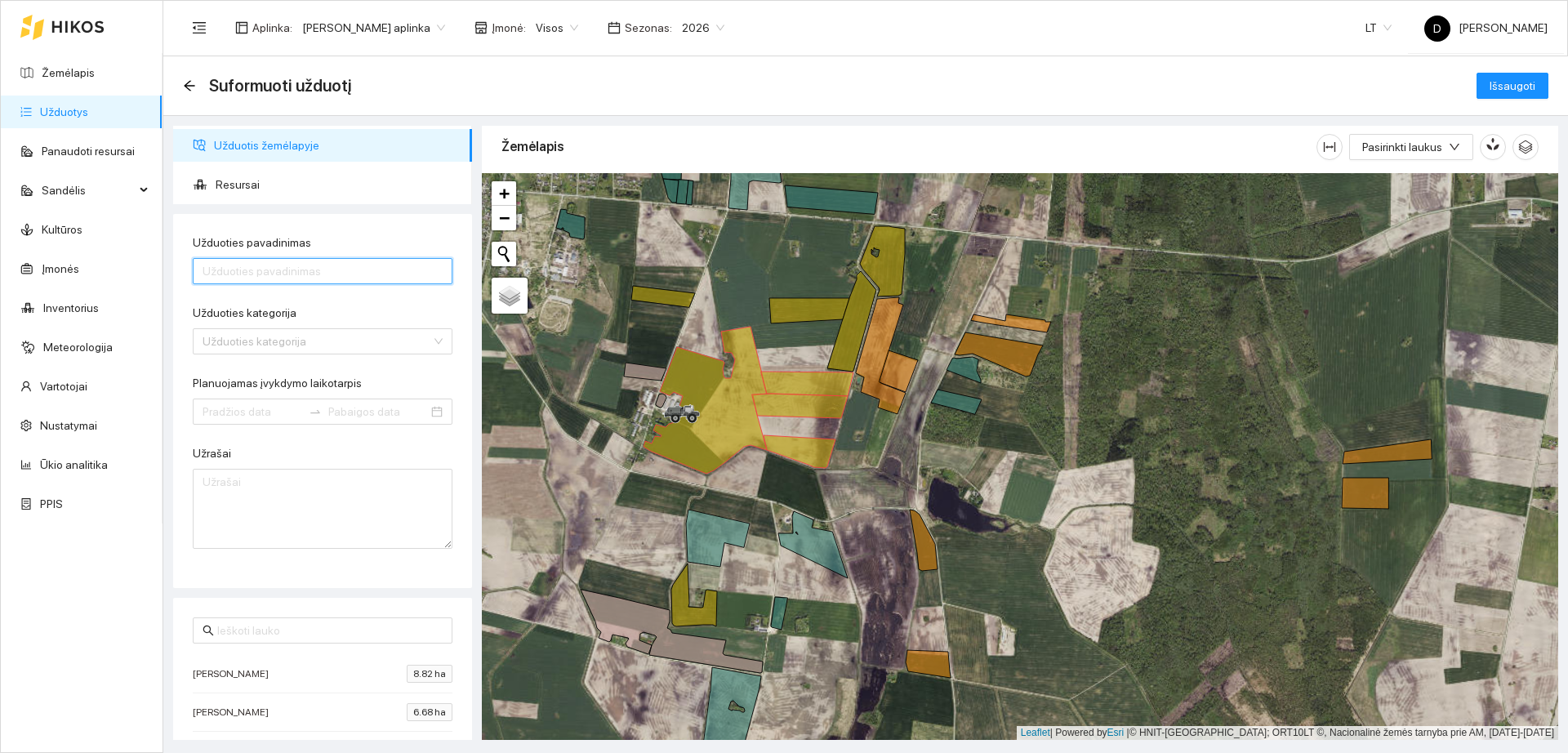
click at [305, 273] on input "Užduoties pavadinimas" at bounding box center [322, 271] width 259 height 26
type input "[PERSON_NAME] didelis laukas [DATE]"
click at [352, 350] on input "Užduoties kategorija" at bounding box center [317, 341] width 229 height 25
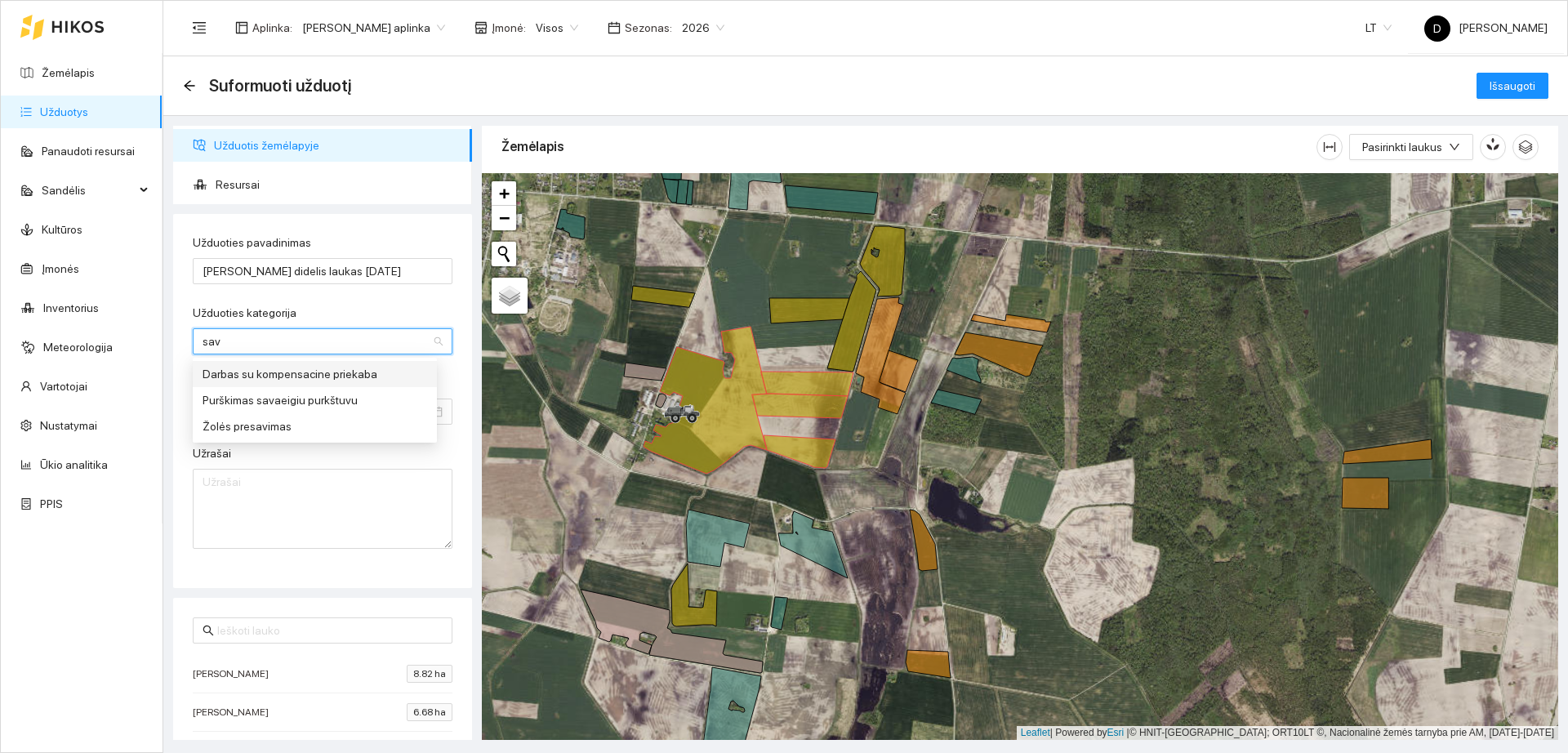
type input "sava"
click at [352, 361] on div "Purškimas savaeigiu purkštuvu" at bounding box center [315, 374] width 244 height 26
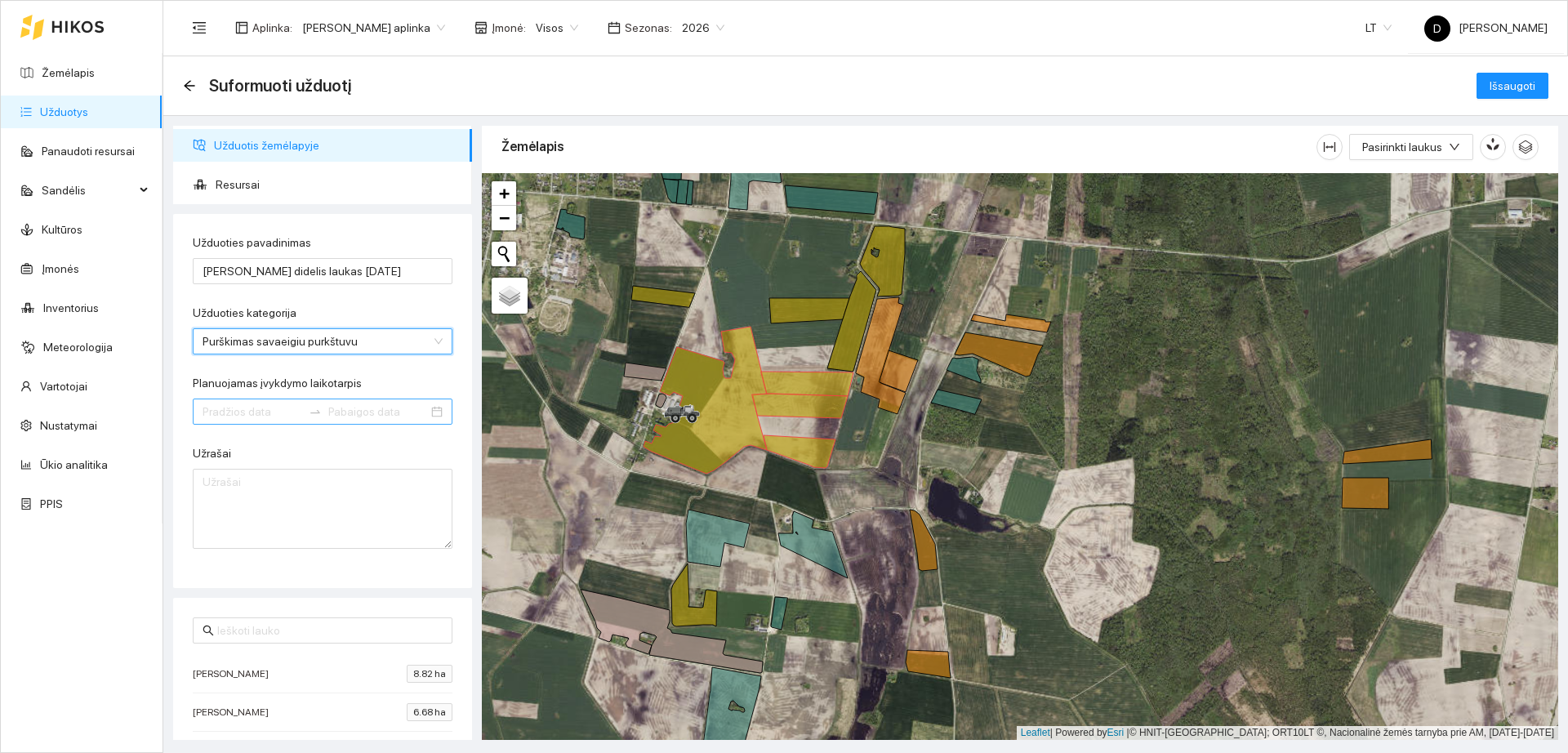
click at [274, 410] on input "Planuojamas įvykdymo laikotarpis" at bounding box center [252, 411] width 100 height 18
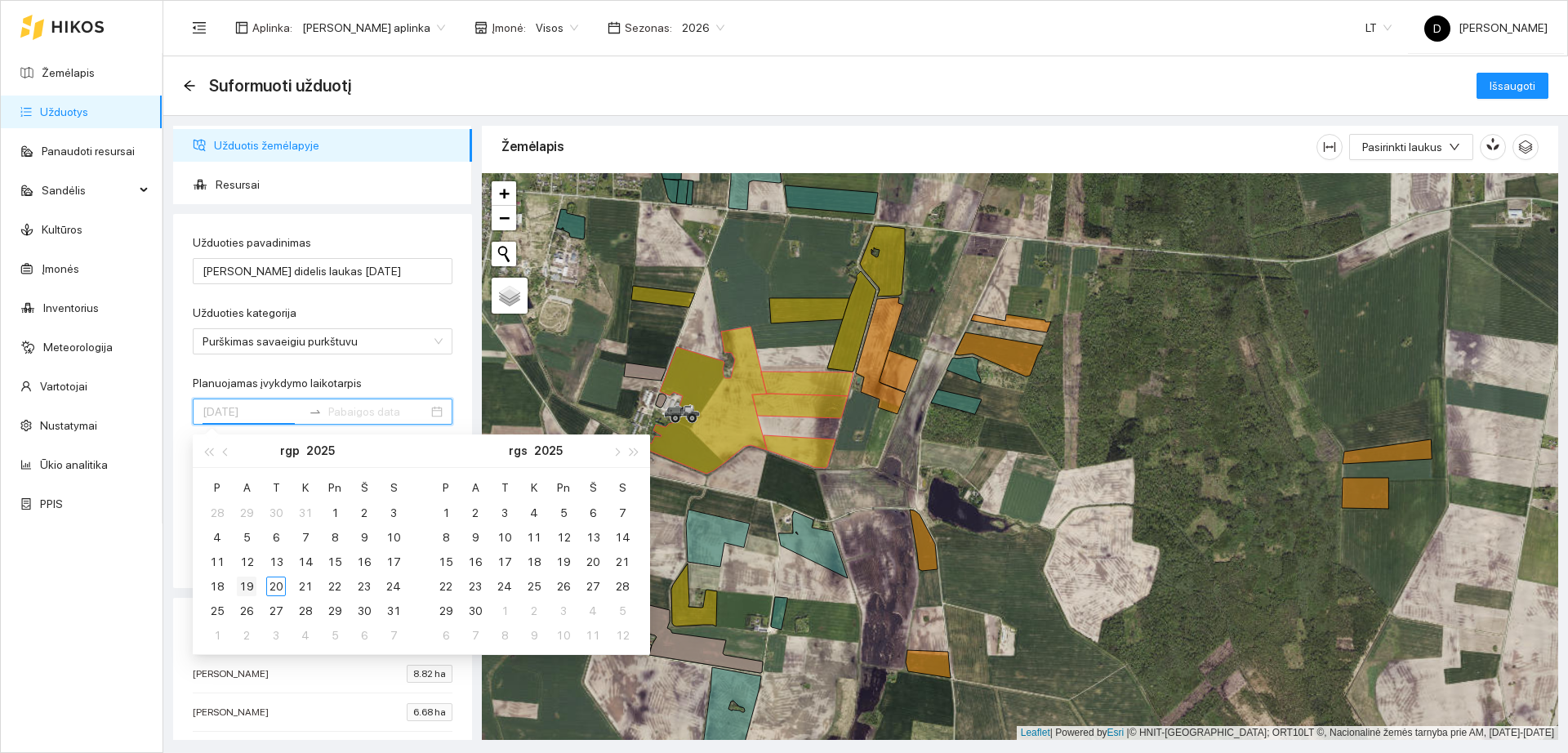
type input "[DATE]"
click at [254, 589] on div "19" at bounding box center [246, 586] width 19 height 19
type input "[DATE]"
click at [271, 582] on div "20" at bounding box center [275, 586] width 19 height 19
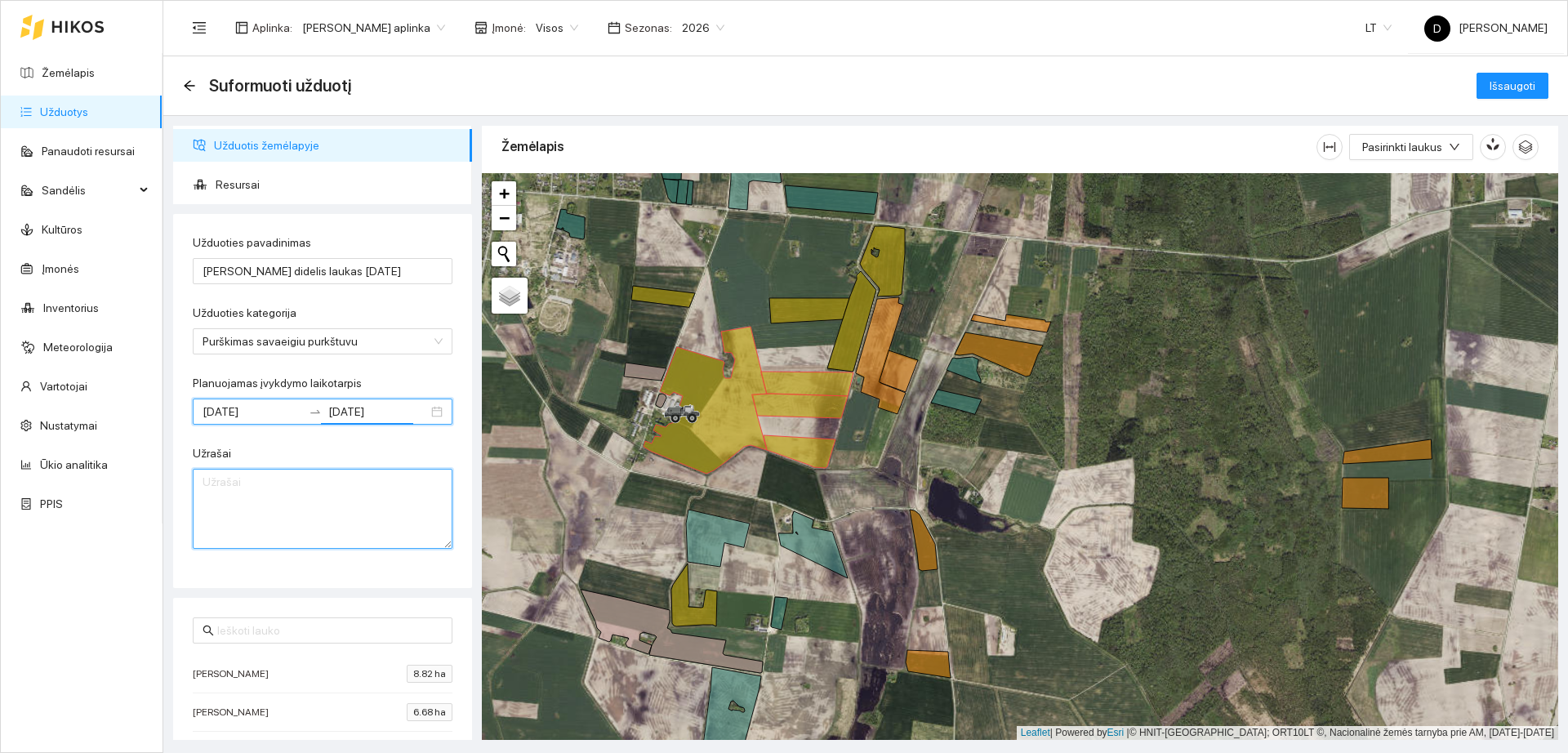
click at [316, 522] on textarea "Užrašai" at bounding box center [322, 509] width 259 height 80
click at [258, 521] on textarea "Pradėta vakare 08-19 pabaigta ryte 08-20 , Sėta [PHONE_NUMBER] metazaclor 1000 …" at bounding box center [322, 509] width 259 height 80
click at [232, 540] on textarea "Pradėta vakare 08-19 pabaigta ryte 08-20 , Sėta [PHONE_NUMBER] metazaclor (2,5 …" at bounding box center [322, 509] width 259 height 80
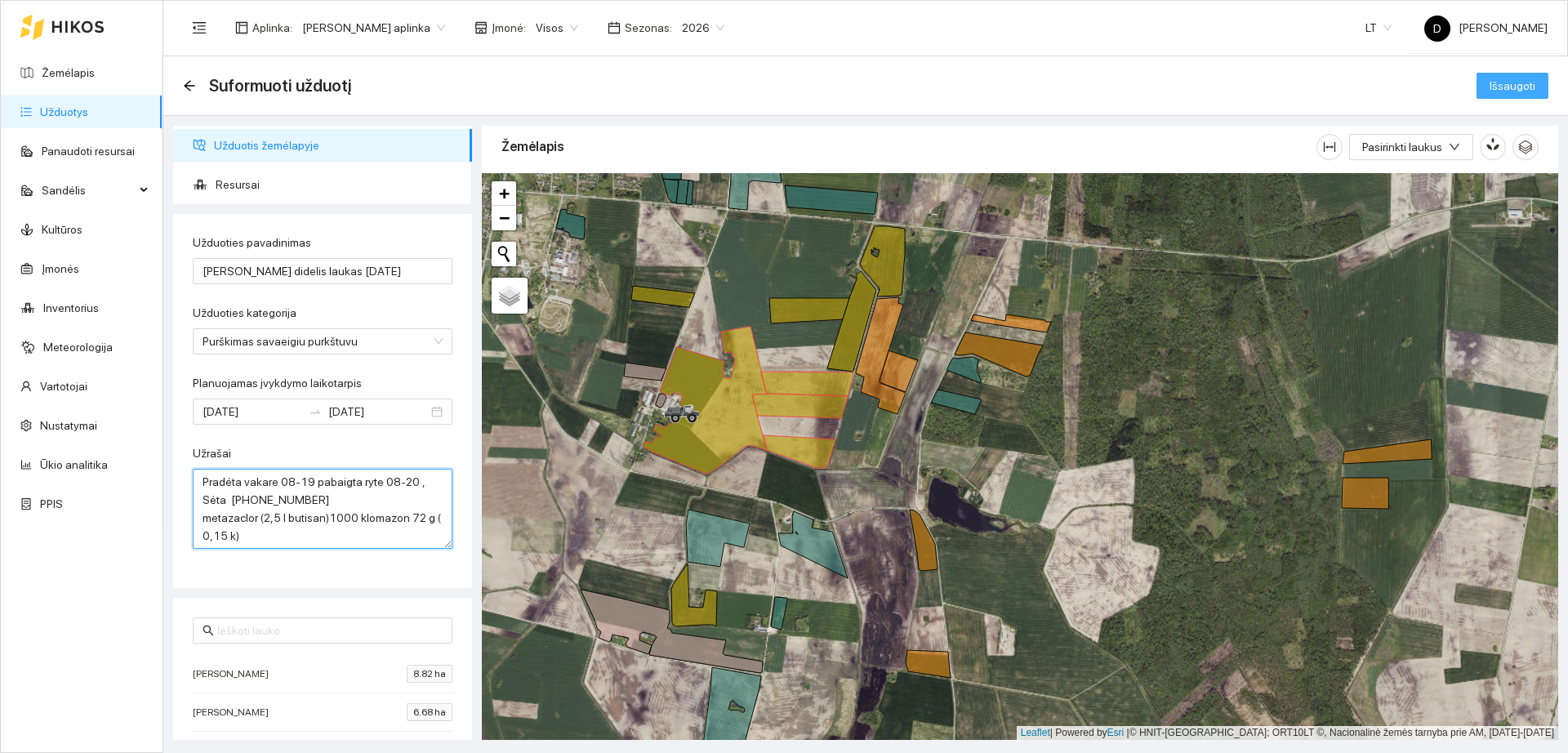
type textarea "Pradėta vakare 08-19 pabaigta ryte 08-20 , Sėta [PHONE_NUMBER] metazaclor (2,5 …"
click at [1507, 80] on span "Išsaugoti" at bounding box center [1513, 85] width 46 height 18
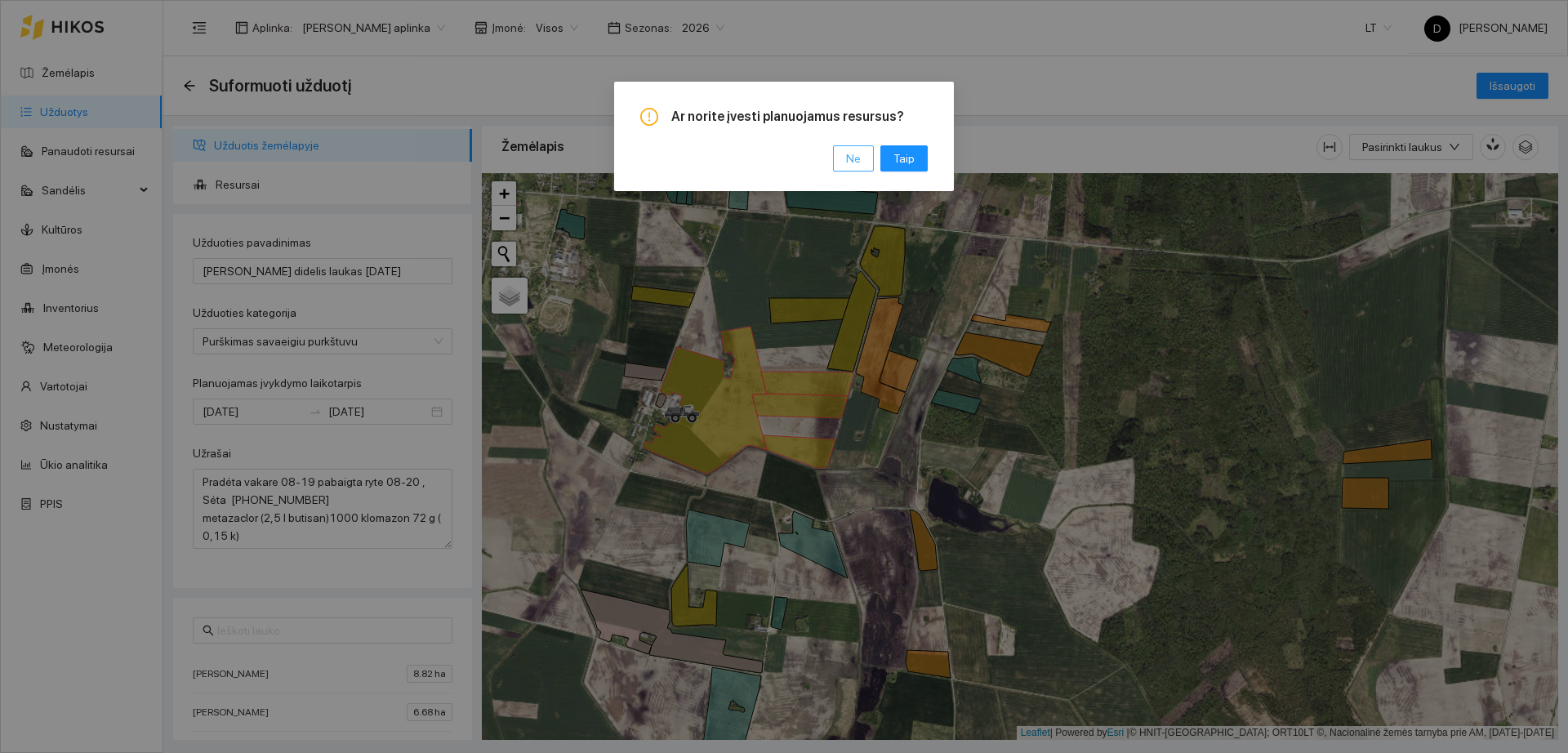
click at [851, 157] on span "Ne" at bounding box center [853, 158] width 15 height 18
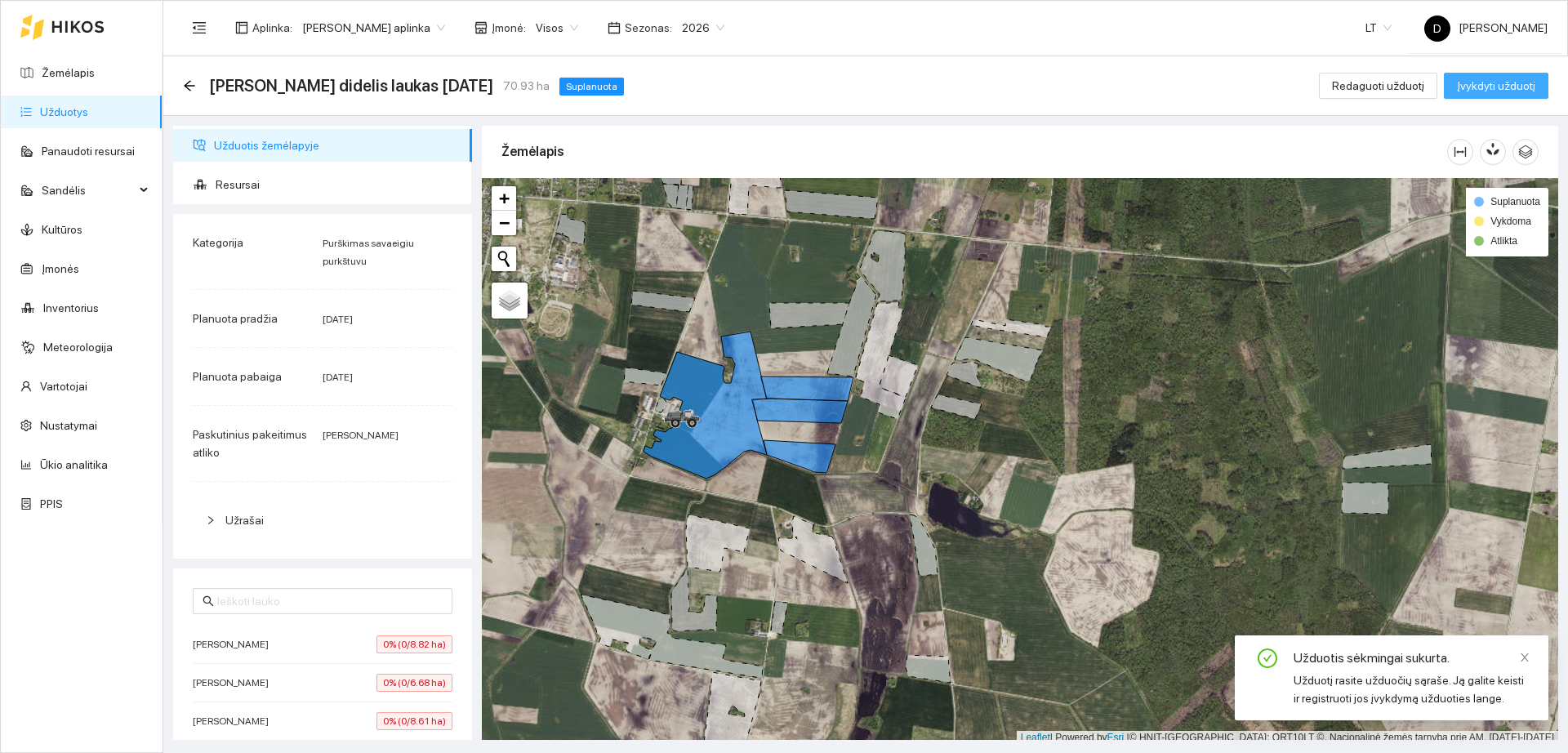
click at [1510, 88] on span "Įvykdyti užduotį" at bounding box center [1496, 85] width 78 height 18
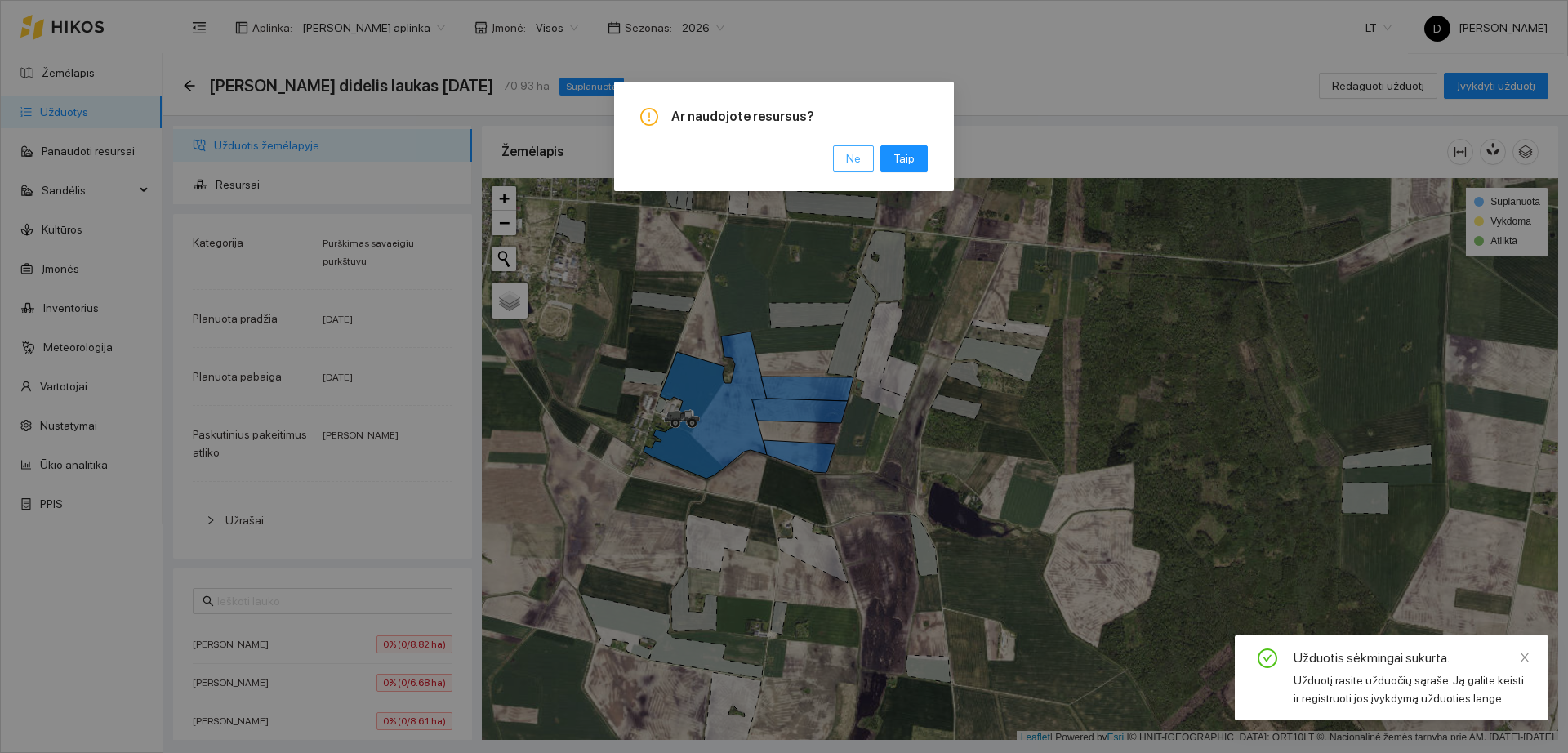
click at [858, 156] on span "Ne" at bounding box center [853, 158] width 15 height 18
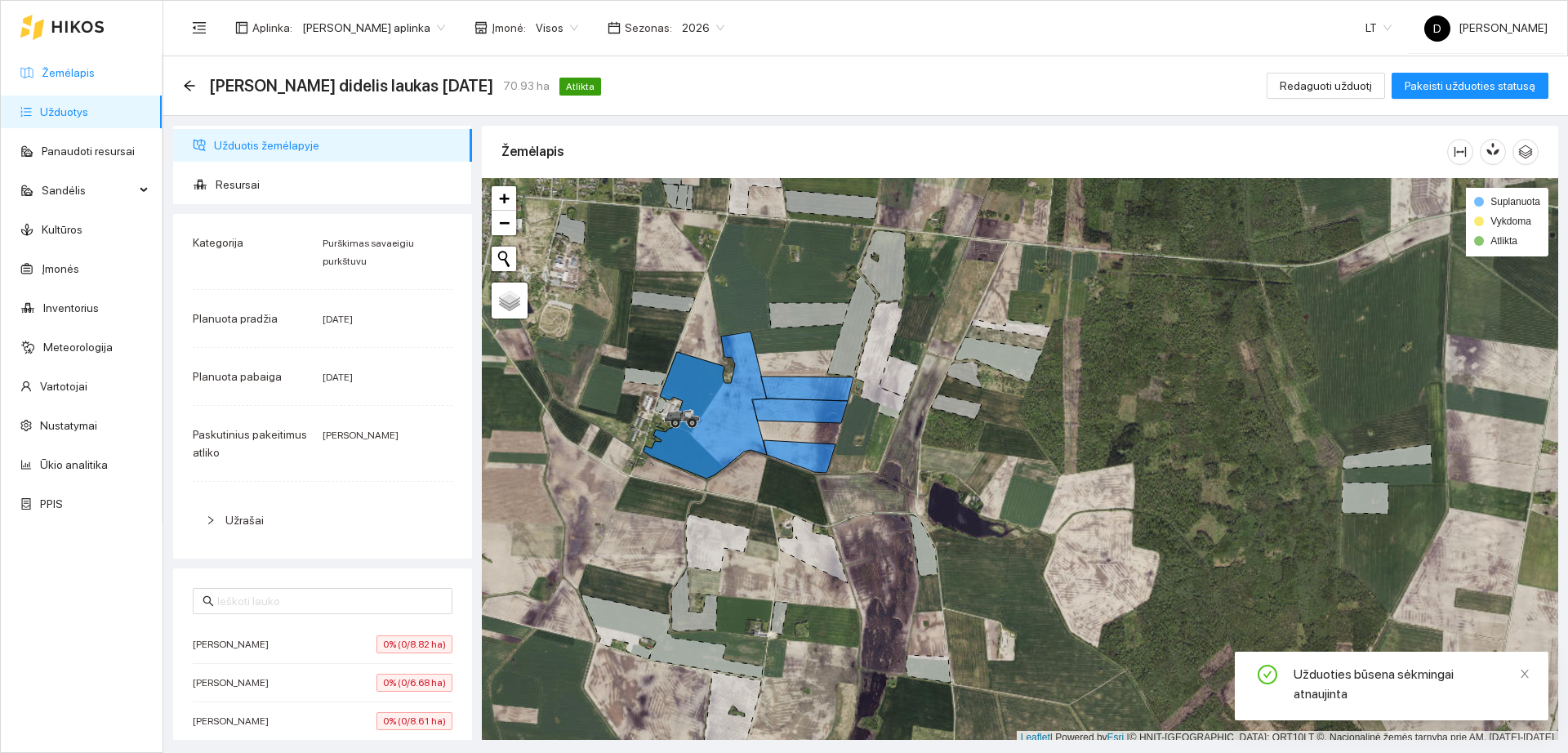
click at [95, 67] on link "Žemėlapis" at bounding box center [67, 73] width 53 height 13
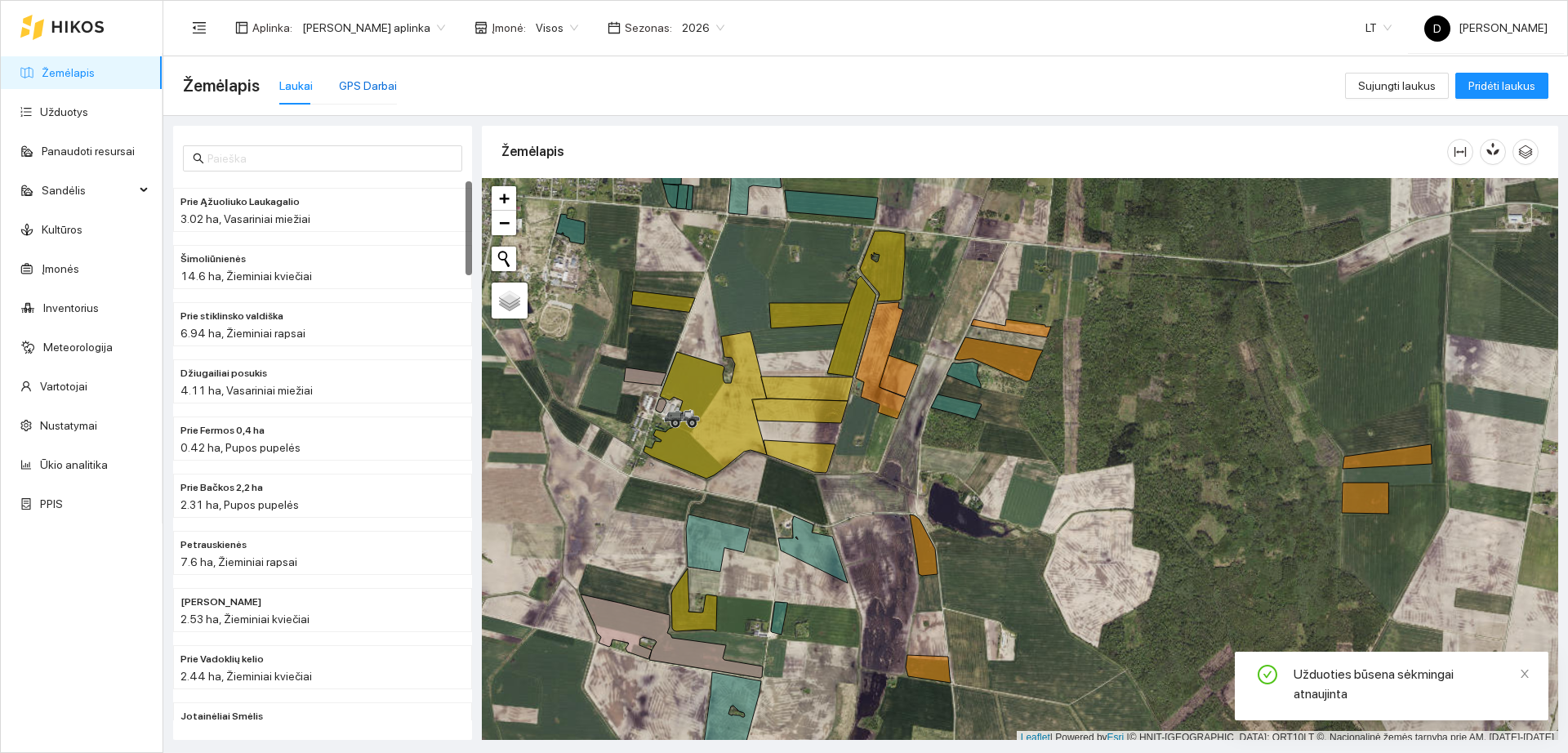
click at [359, 85] on div "GPS Darbai" at bounding box center [368, 85] width 58 height 18
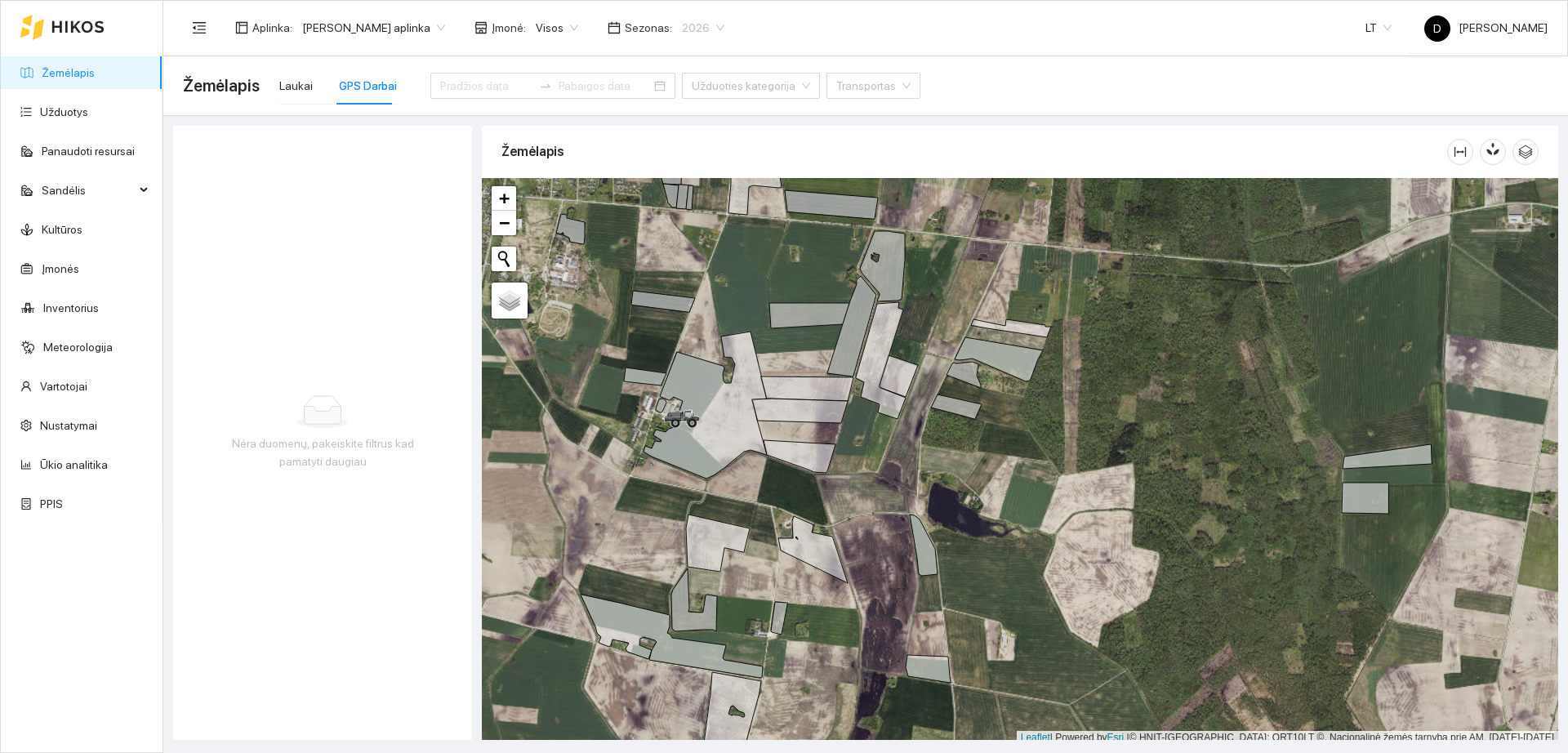
click at [681, 35] on span "2026" at bounding box center [703, 28] width 42 height 25
click at [680, 189] on div "2025" at bounding box center [691, 189] width 42 height 18
click at [352, 82] on div "GPS Darbai" at bounding box center [368, 85] width 58 height 18
click at [91, 79] on link "Žemėlapis" at bounding box center [67, 73] width 53 height 13
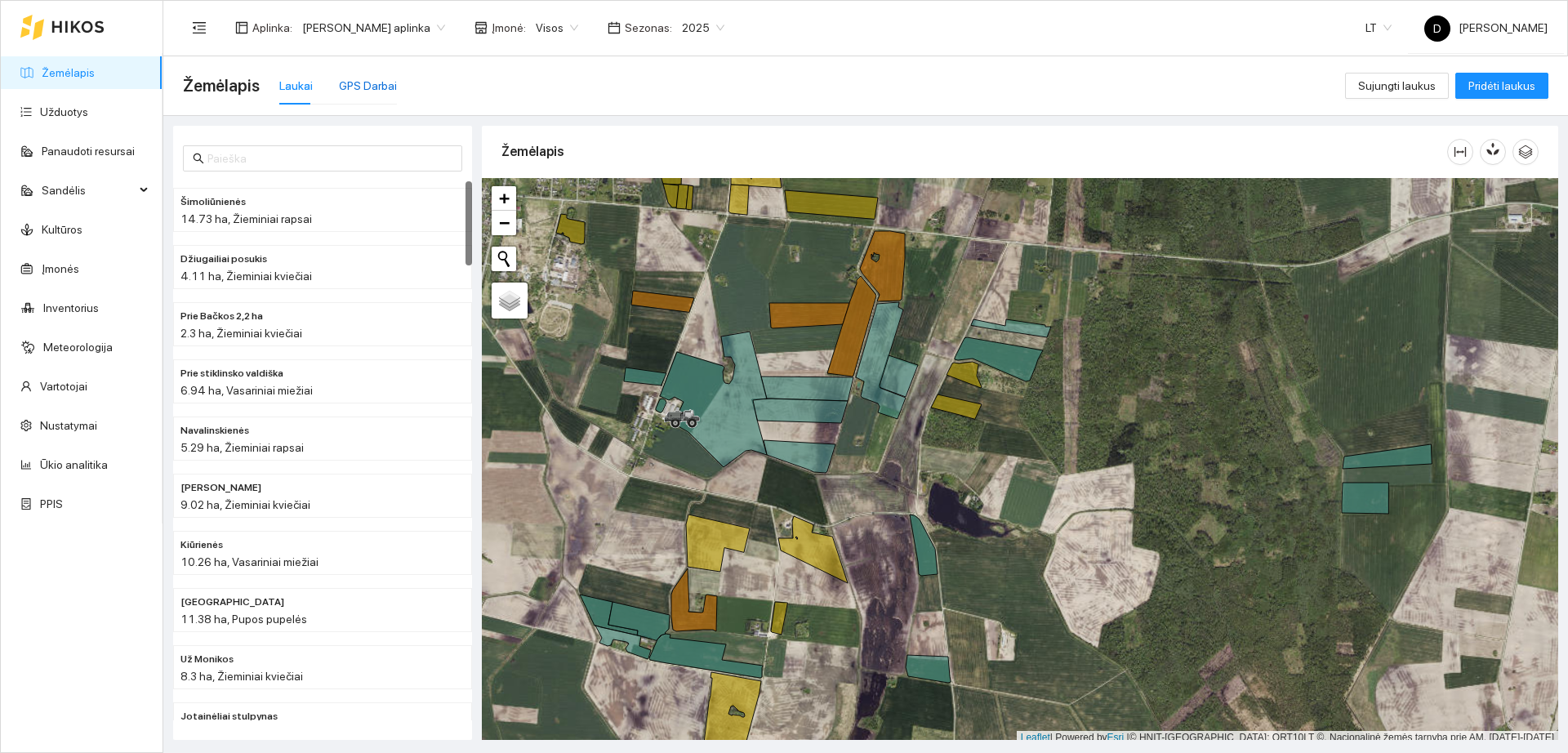
click at [355, 93] on div "GPS Darbai" at bounding box center [368, 85] width 58 height 18
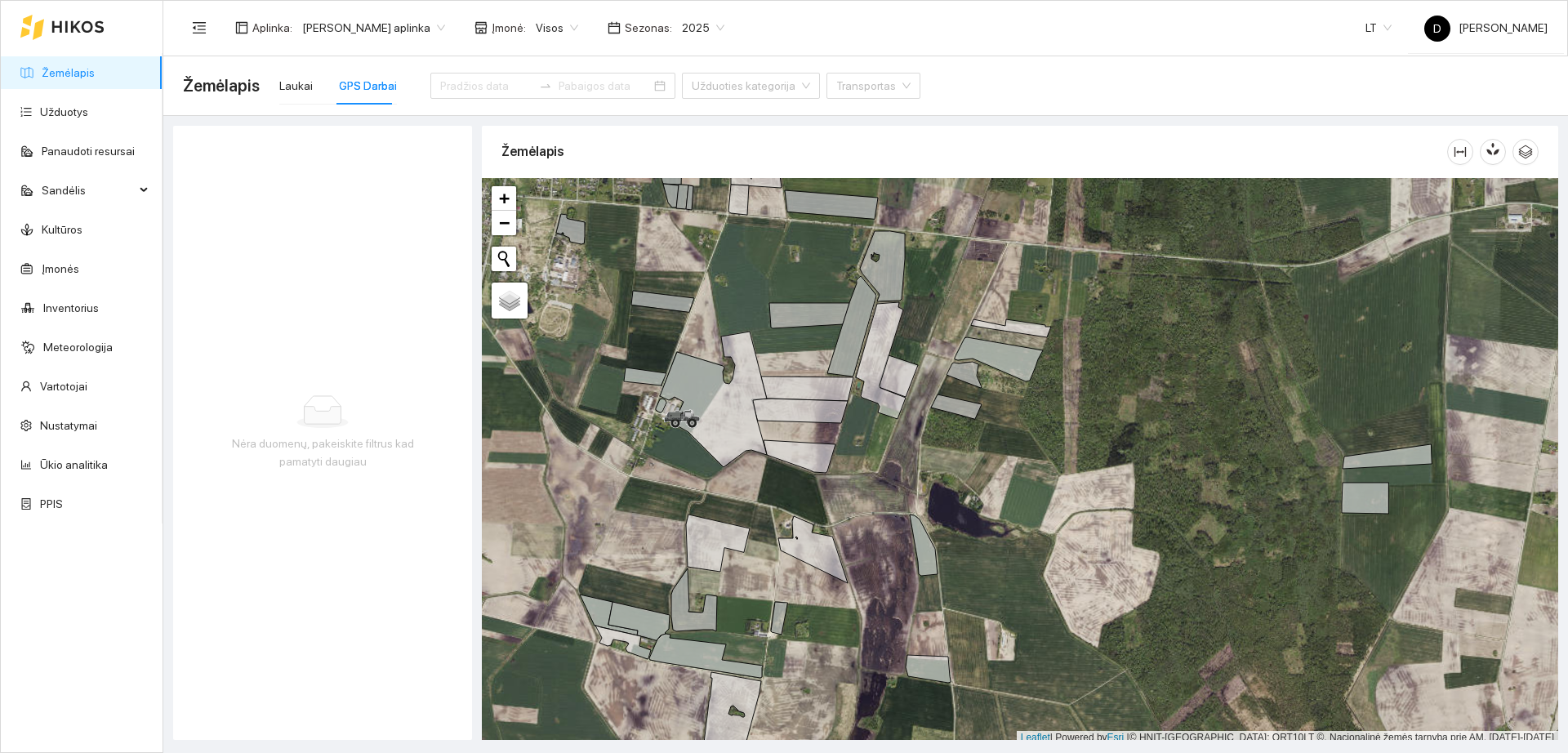
click at [641, 31] on span "Sezonas :" at bounding box center [648, 27] width 47 height 18
click at [681, 22] on span "2025" at bounding box center [703, 28] width 42 height 25
click at [682, 211] on div "2026" at bounding box center [691, 216] width 42 height 18
click at [95, 67] on link "Žemėlapis" at bounding box center [67, 73] width 53 height 13
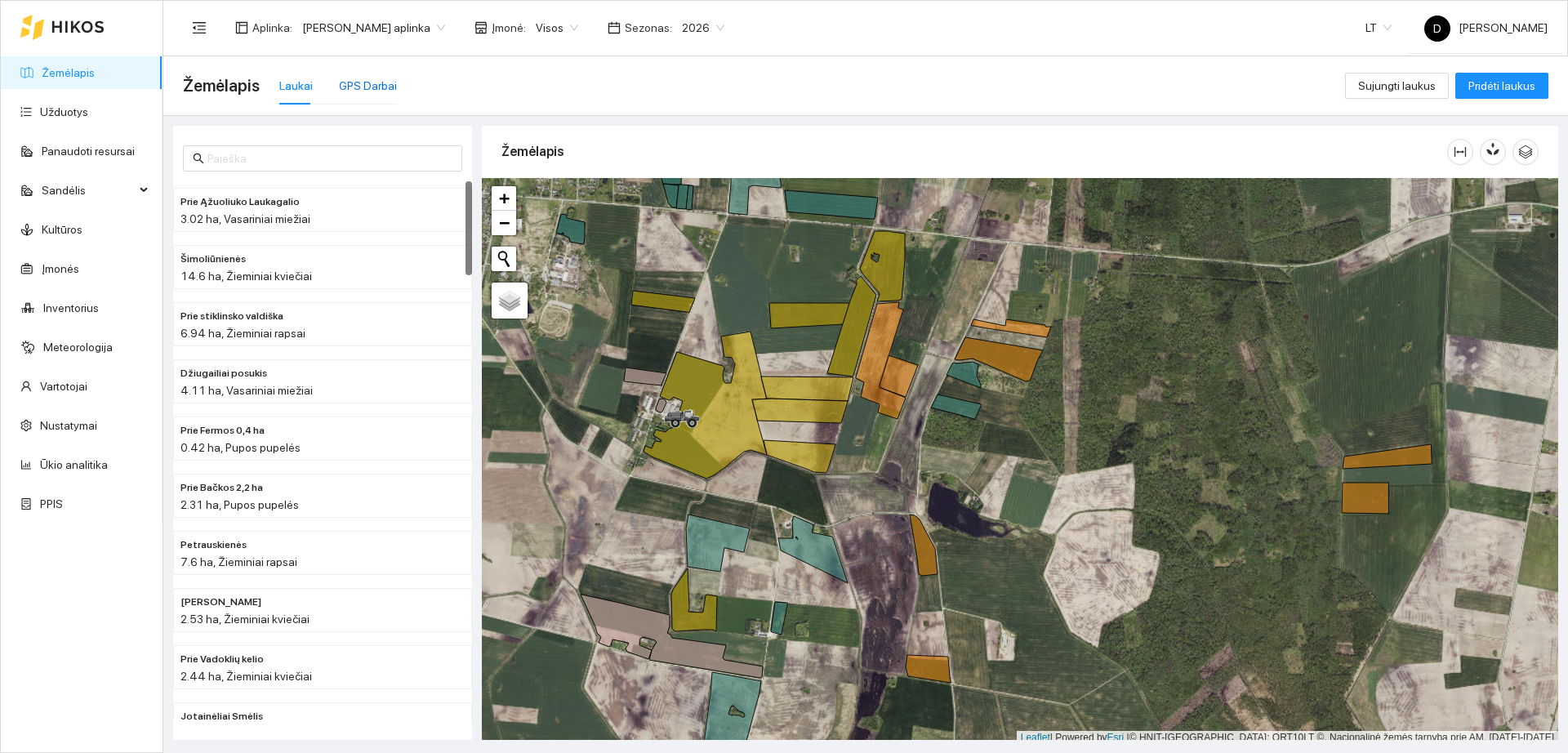
click at [358, 91] on div "GPS Darbai" at bounding box center [368, 85] width 58 height 18
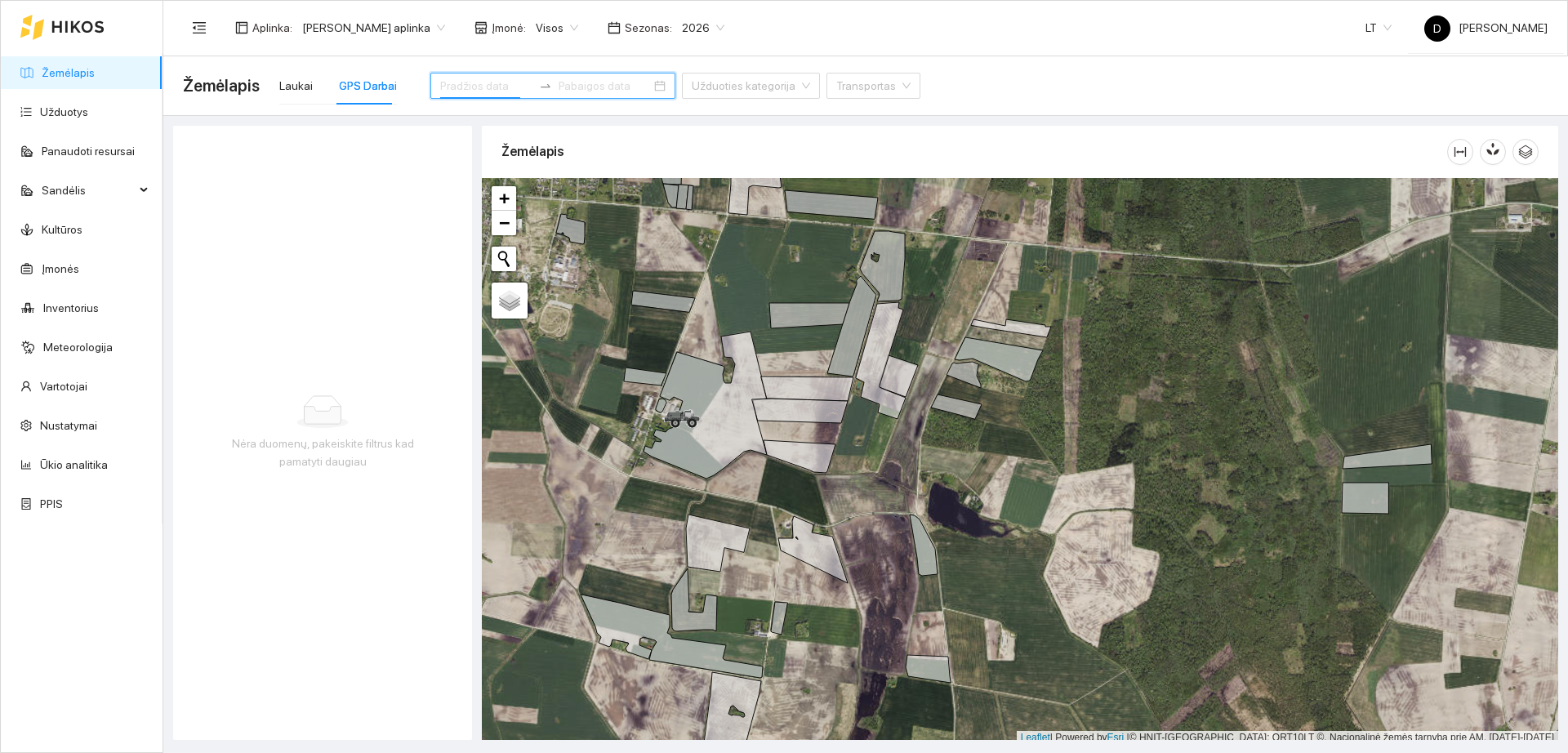
click at [464, 77] on input at bounding box center [487, 85] width 92 height 18
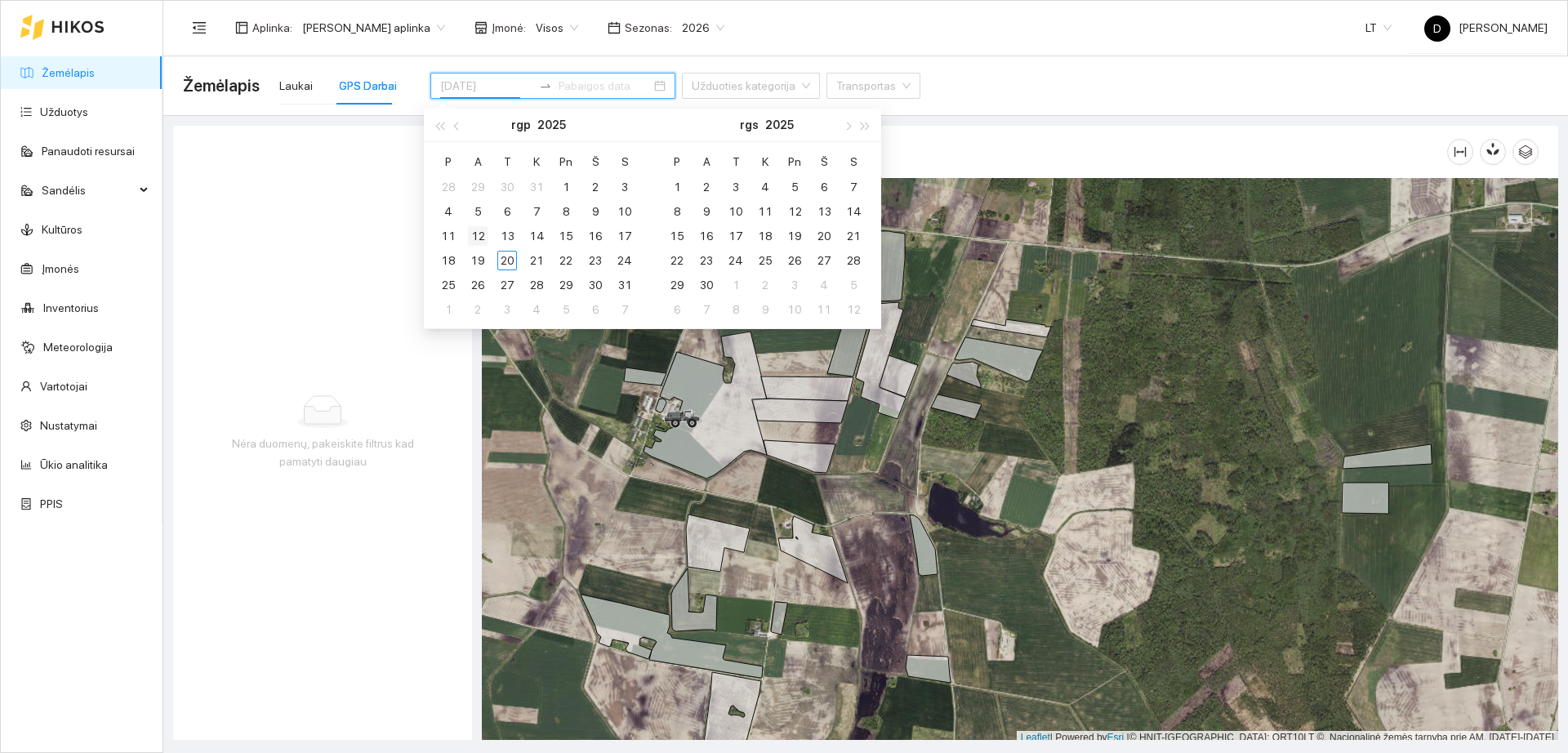
type input "[DATE]"
click at [476, 234] on div "12" at bounding box center [477, 236] width 19 height 19
type input "[DATE]"
click at [506, 259] on div "20" at bounding box center [507, 260] width 19 height 19
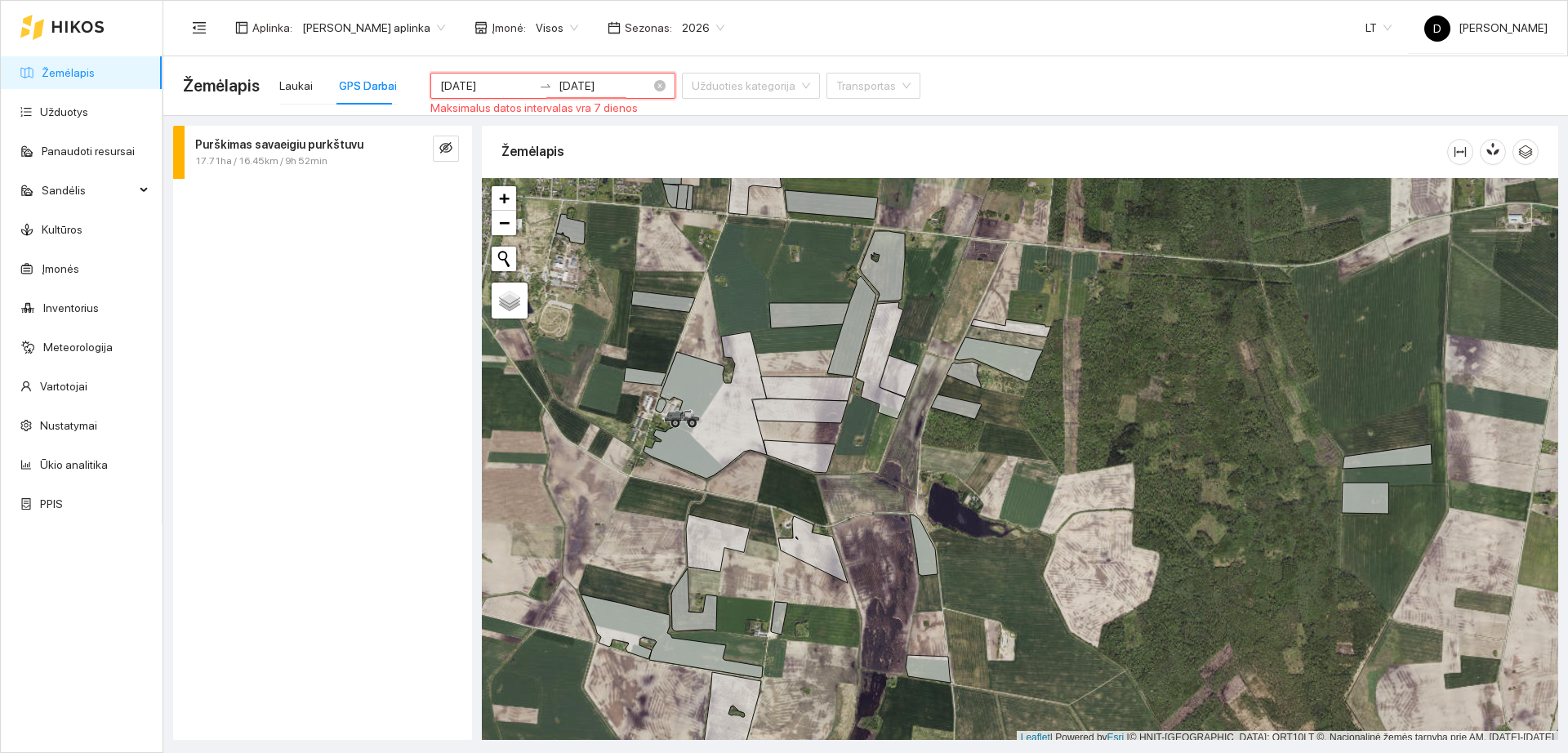
click at [476, 79] on input "[DATE]" at bounding box center [487, 85] width 92 height 18
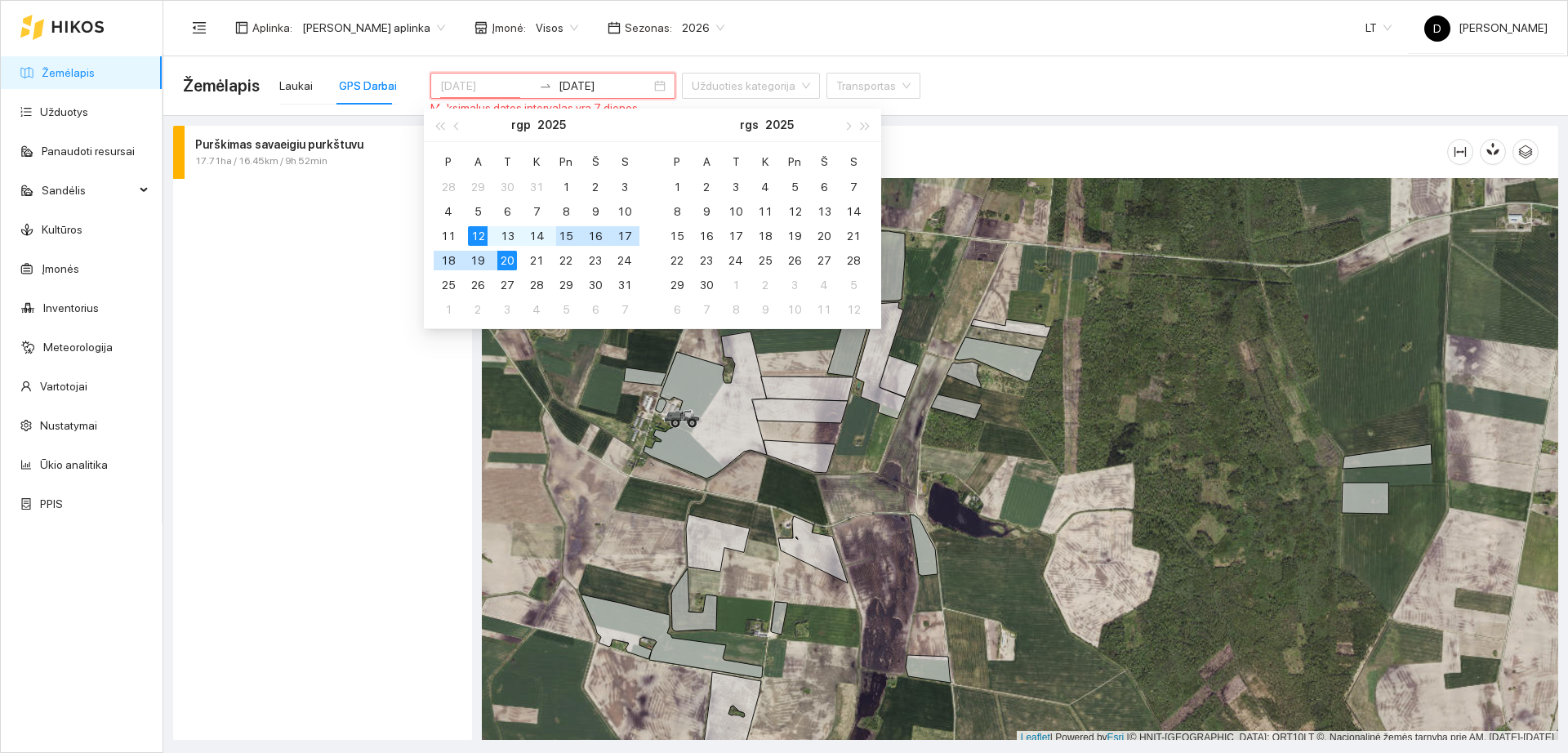
click at [575, 236] on div "15" at bounding box center [565, 236] width 19 height 19
click at [728, 46] on div "Aplinka : [PERSON_NAME] aplinka Įmonė : Visos Sezonas : 2026 LT D [PERSON_NAME]" at bounding box center [865, 27] width 1365 height 53
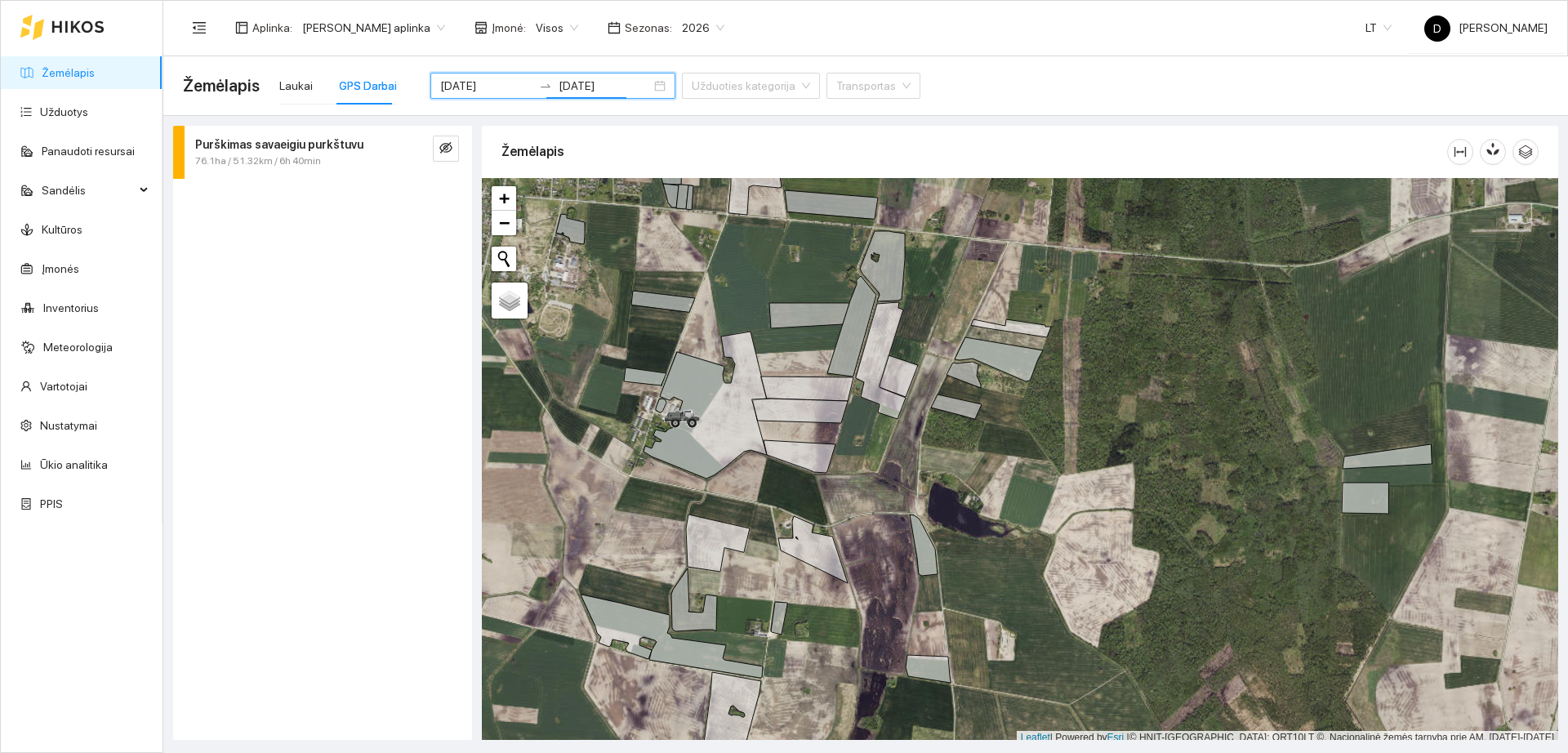
click at [349, 145] on strong "Purškimas savaeigiu purkštuvu" at bounding box center [279, 144] width 168 height 13
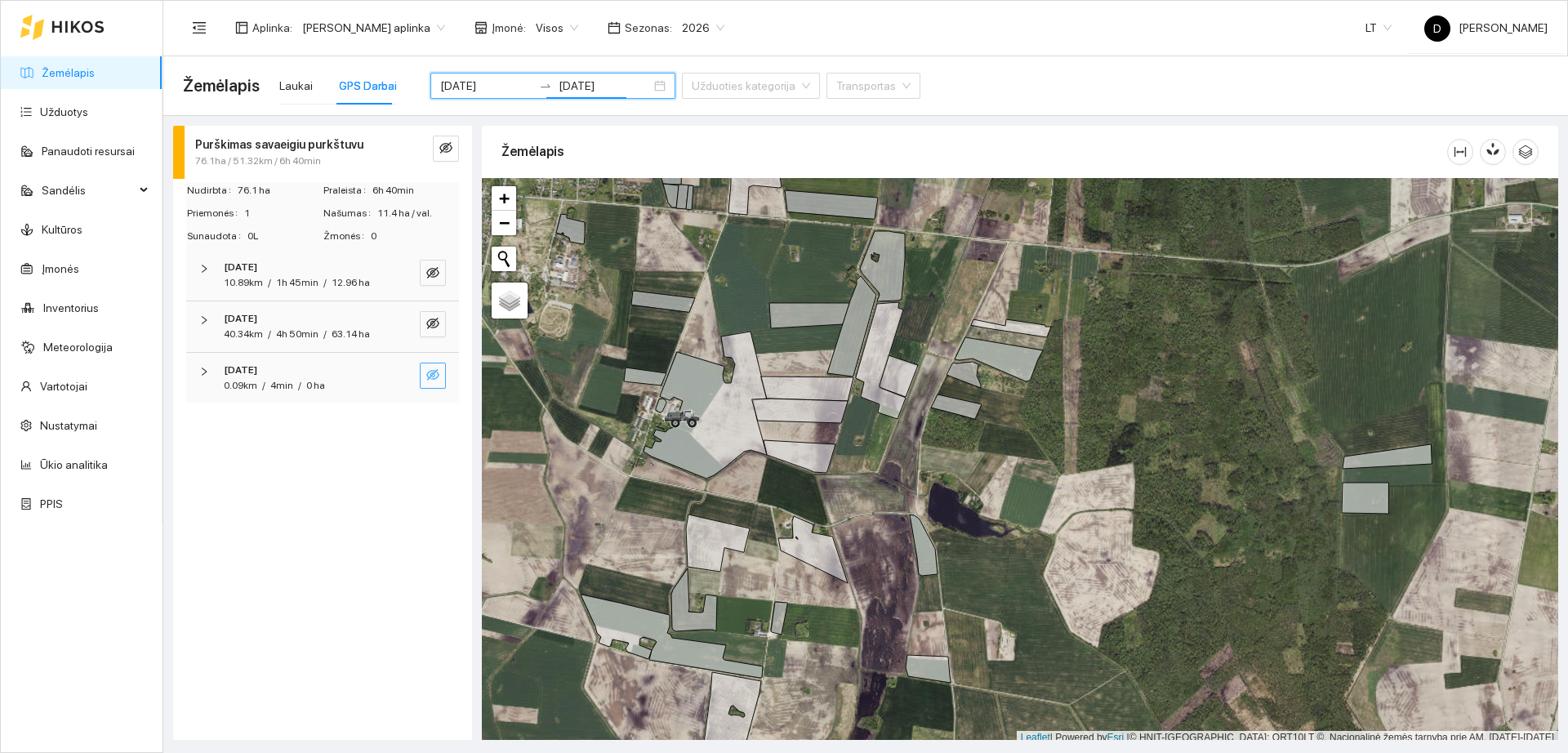
click at [433, 370] on icon "eye-invisible" at bounding box center [433, 375] width 13 height 11
click at [433, 370] on icon "eye" at bounding box center [433, 375] width 13 height 13
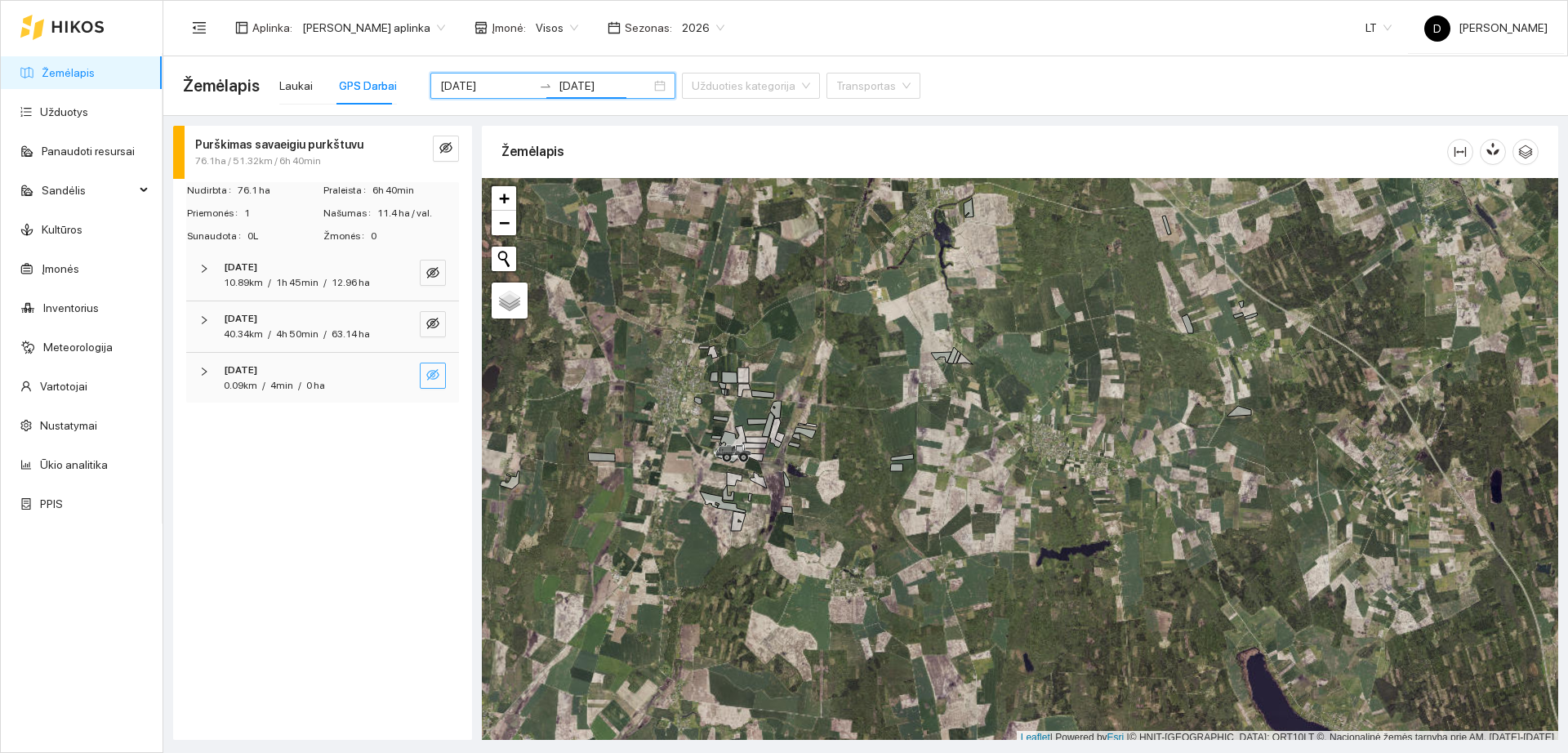
click at [429, 378] on icon "eye-invisible" at bounding box center [433, 375] width 13 height 11
click at [429, 378] on icon "eye" at bounding box center [433, 375] width 13 height 10
click at [429, 378] on icon "eye-invisible" at bounding box center [433, 375] width 13 height 11
click at [425, 376] on button "button" at bounding box center [433, 376] width 26 height 26
click at [431, 274] on icon "eye-invisible" at bounding box center [433, 273] width 13 height 11
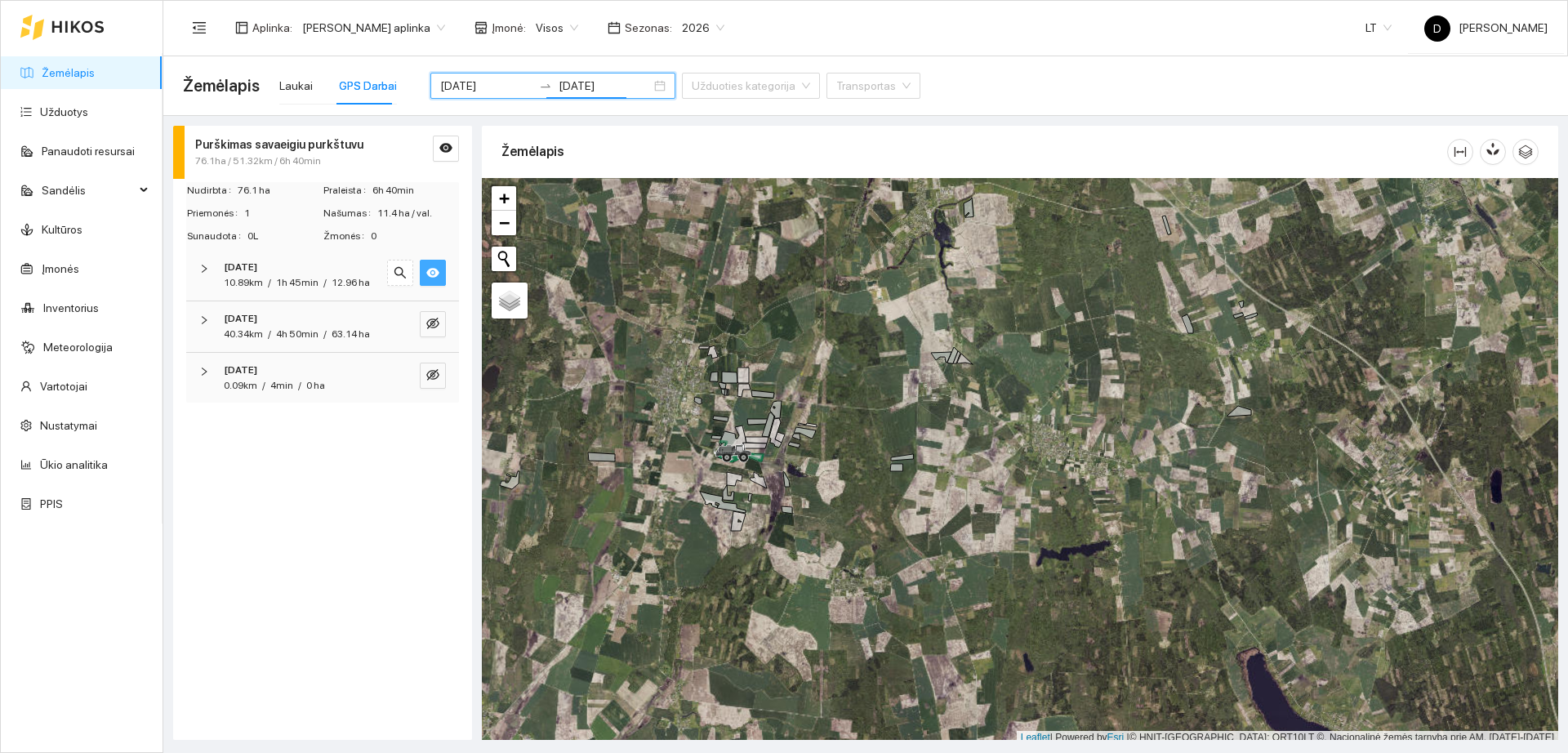
click at [431, 274] on icon "eye" at bounding box center [433, 273] width 13 height 13
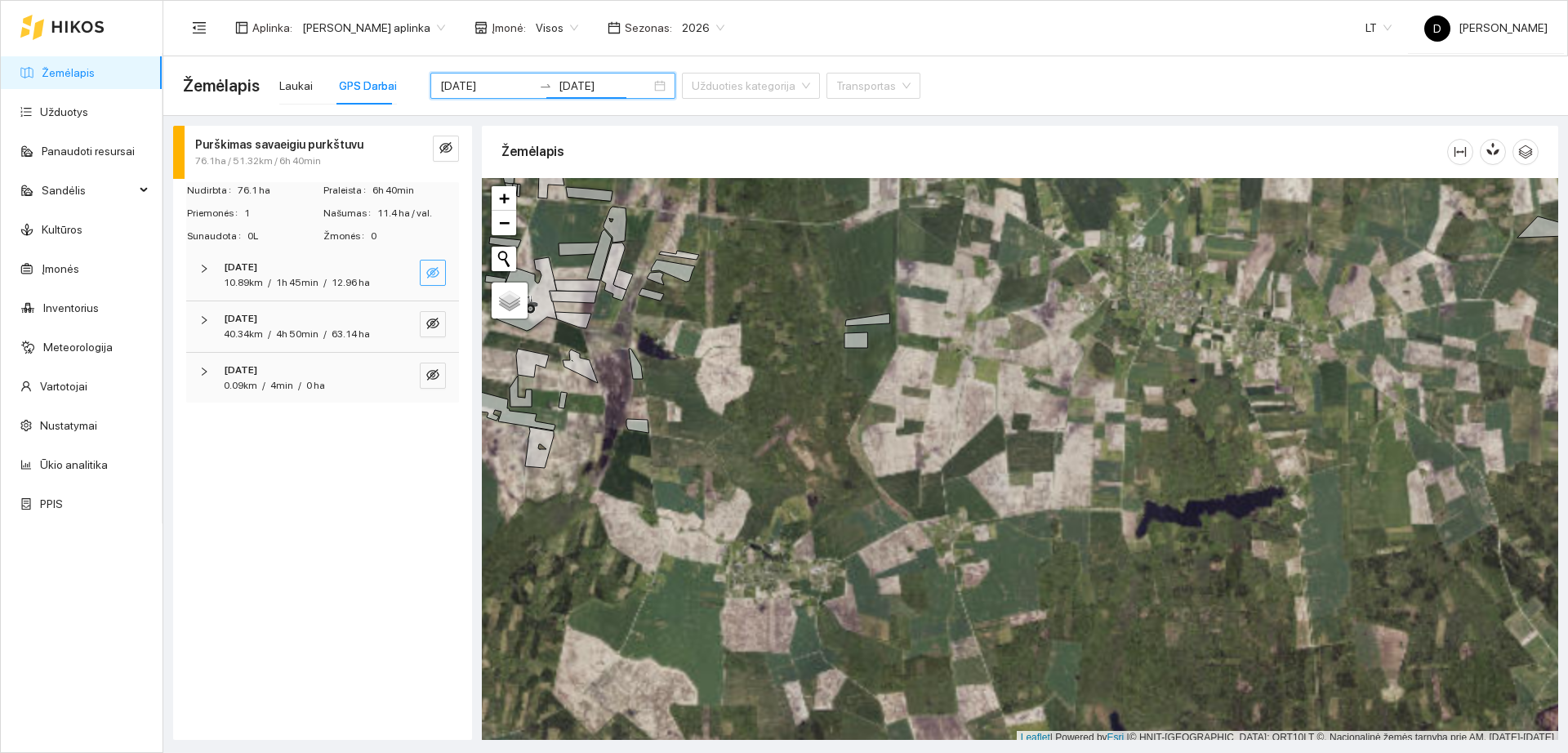
scroll to position [5, 0]
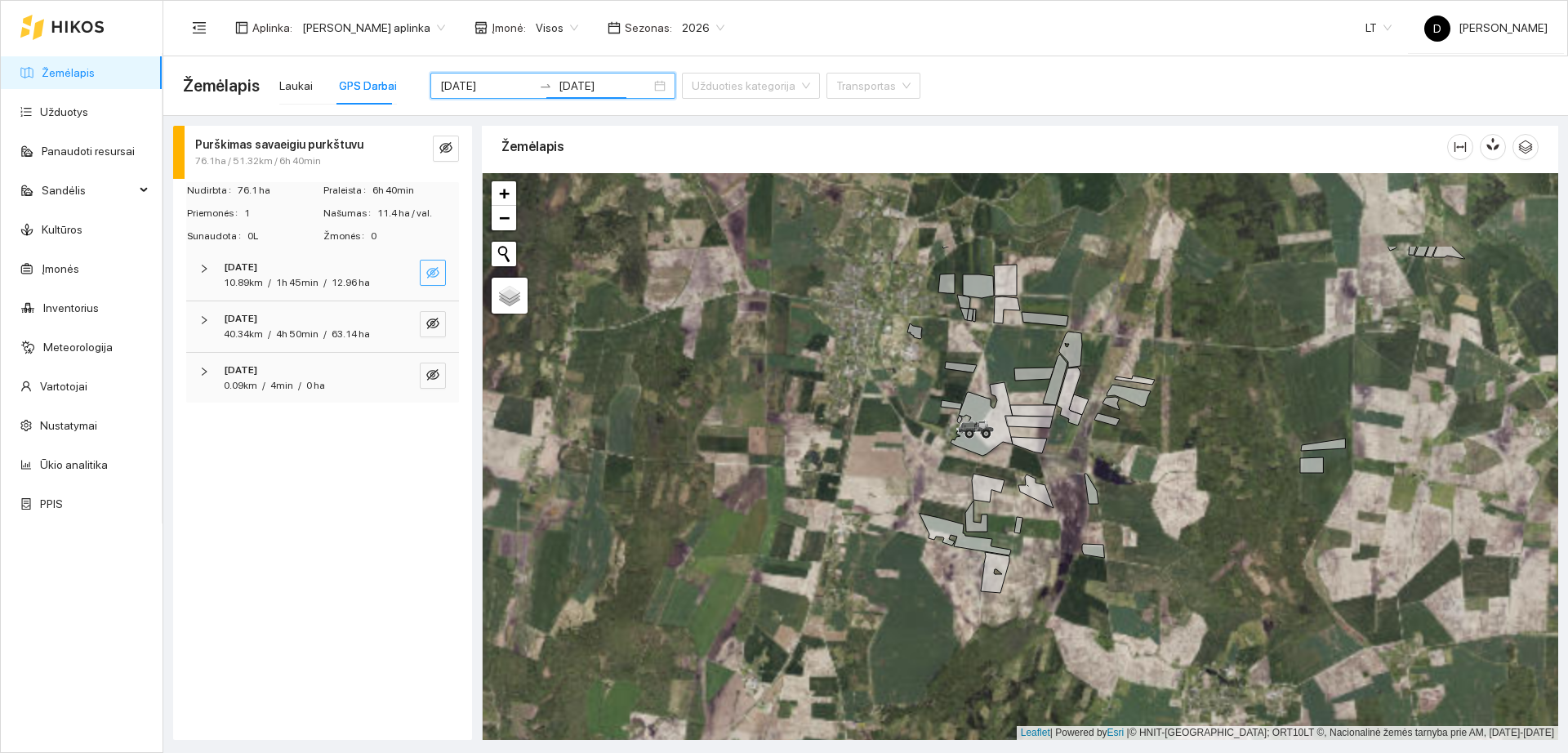
drag, startPoint x: 647, startPoint y: 406, endPoint x: 1104, endPoint y: 535, distance: 474.9
click at [1104, 535] on div "+ − Nieko nerasta. Bandykite dar kartą." at bounding box center [1020, 456] width 1077 height 567
click at [434, 273] on icon "eye-invisible" at bounding box center [434, 273] width 4 height 4
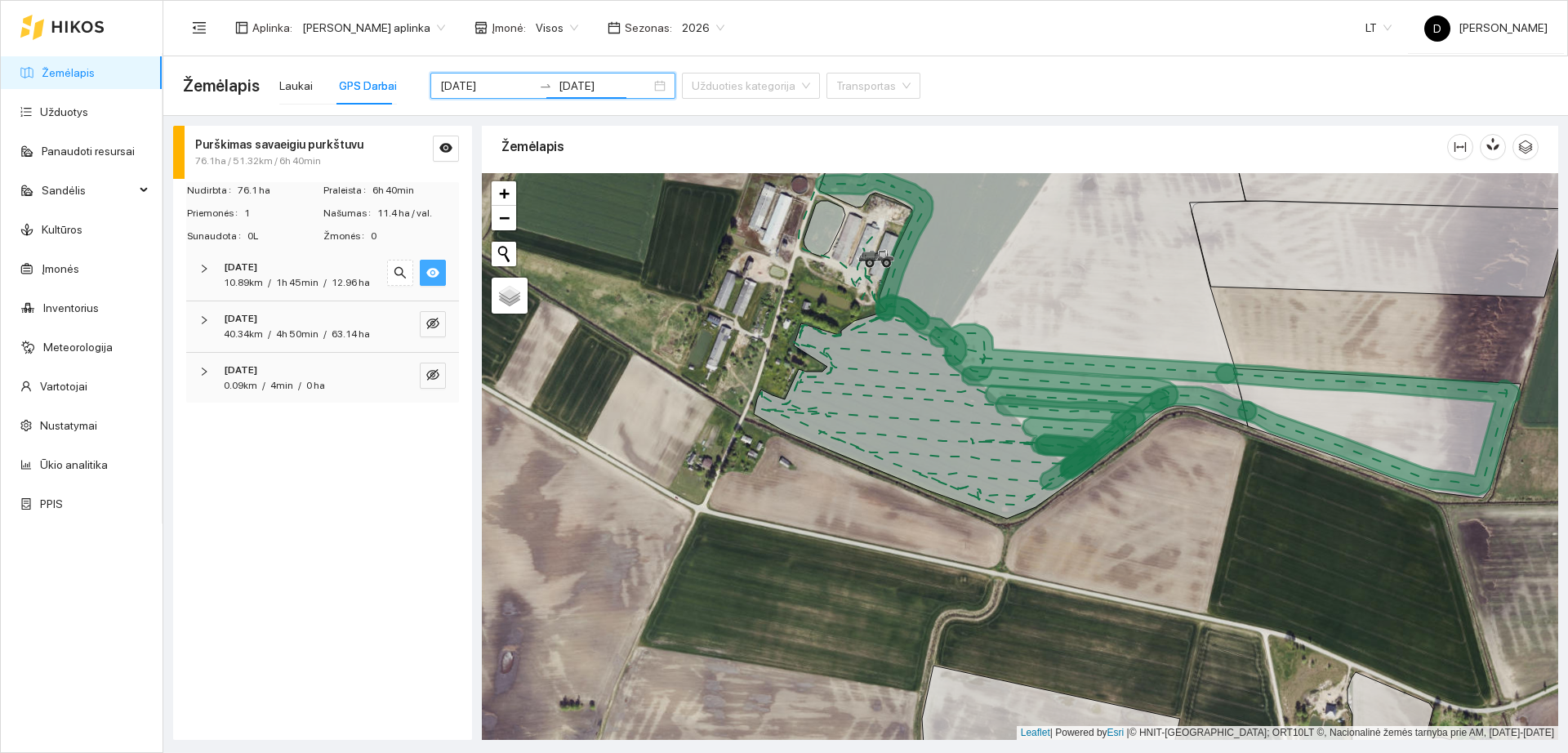
drag, startPoint x: 440, startPoint y: 273, endPoint x: 436, endPoint y: 286, distance: 13.6
click at [440, 273] on button "button" at bounding box center [433, 273] width 26 height 26
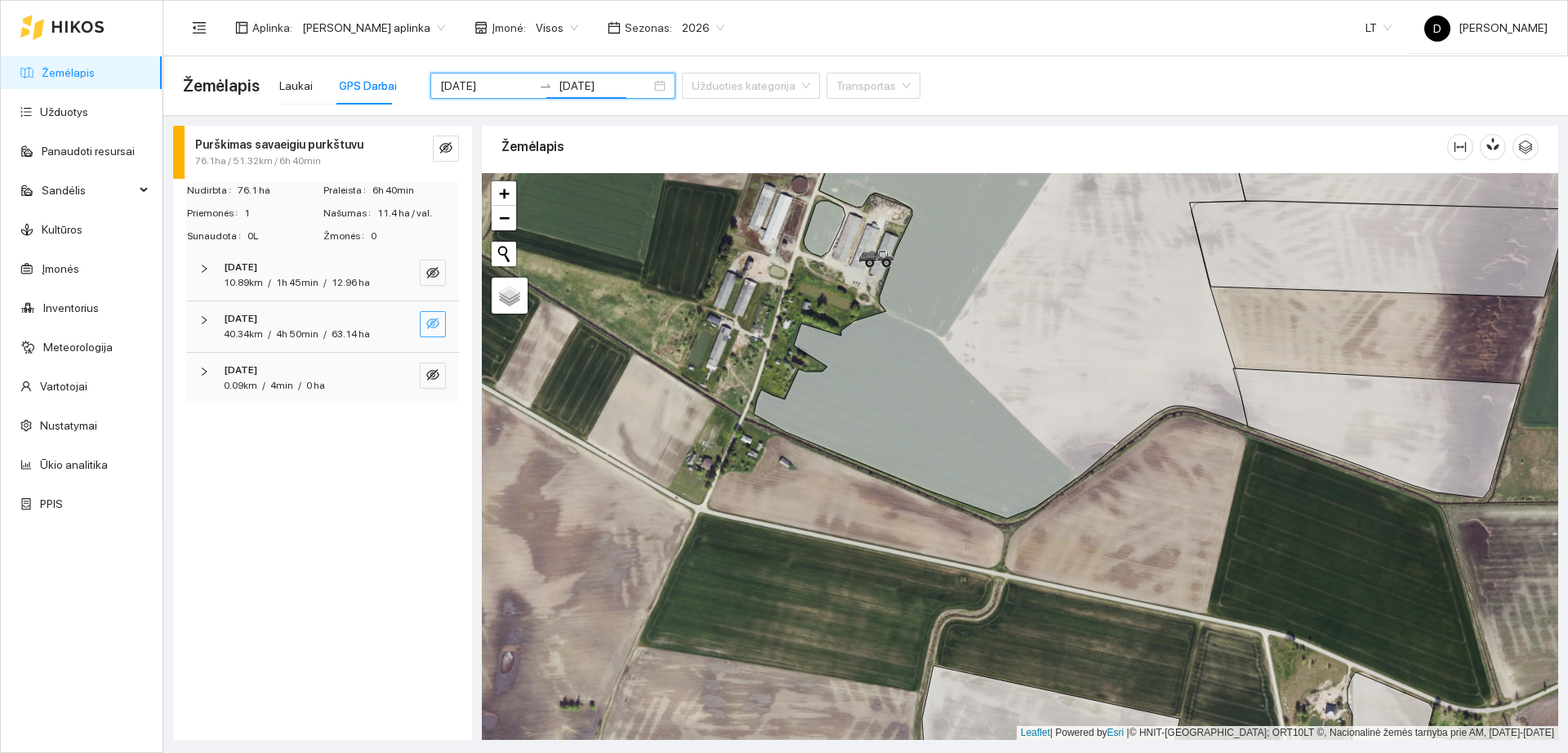
click at [434, 329] on icon "eye-invisible" at bounding box center [433, 323] width 13 height 11
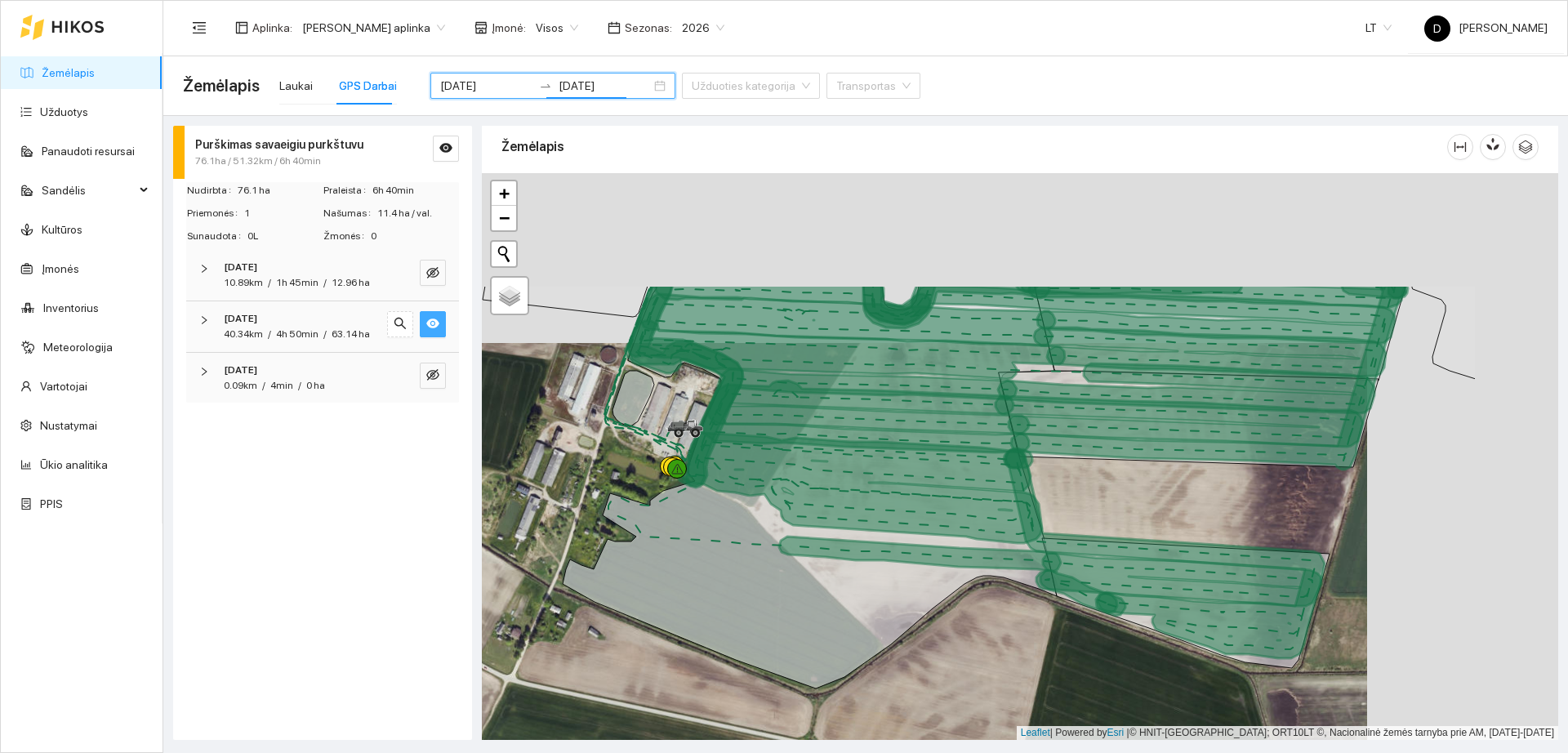
drag, startPoint x: 1278, startPoint y: 345, endPoint x: 1086, endPoint y: 516, distance: 257.1
click at [1086, 515] on div "+" at bounding box center [1020, 456] width 1077 height 567
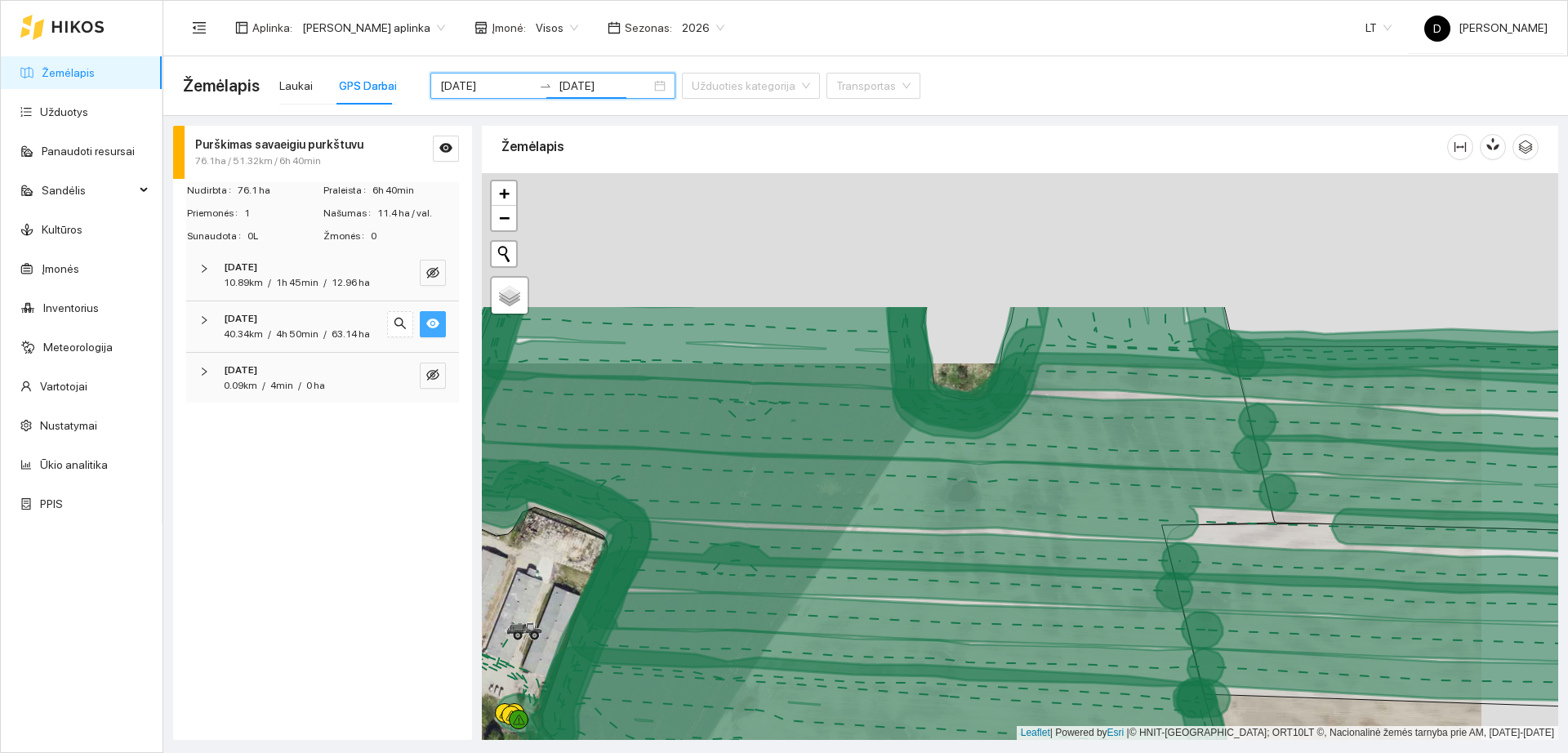
drag, startPoint x: 1096, startPoint y: 392, endPoint x: 1019, endPoint y: 582, distance: 205.0
click at [1019, 582] on icon at bounding box center [844, 648] width 695 height 212
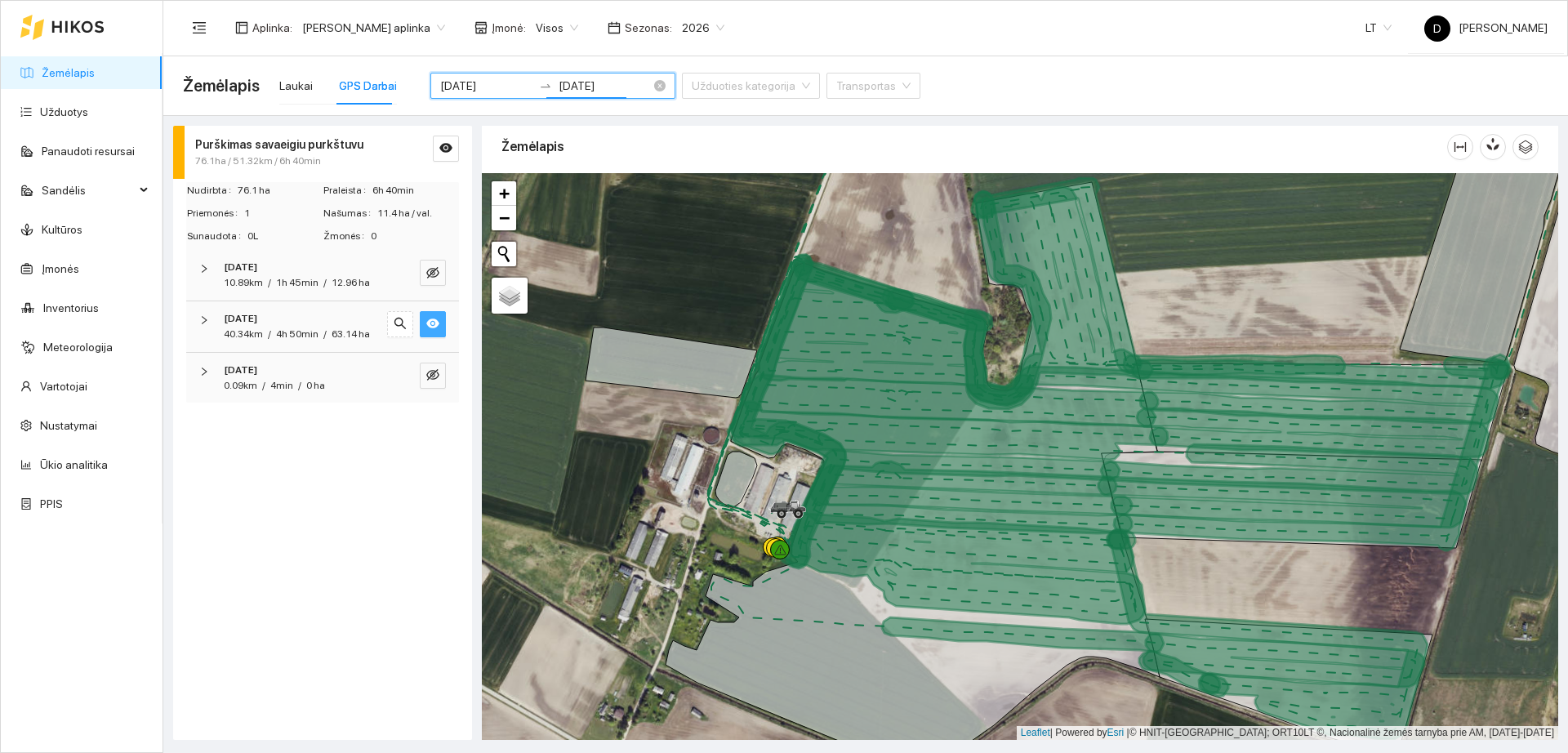
click at [508, 94] on div "[DATE] [DATE]" at bounding box center [552, 86] width 245 height 26
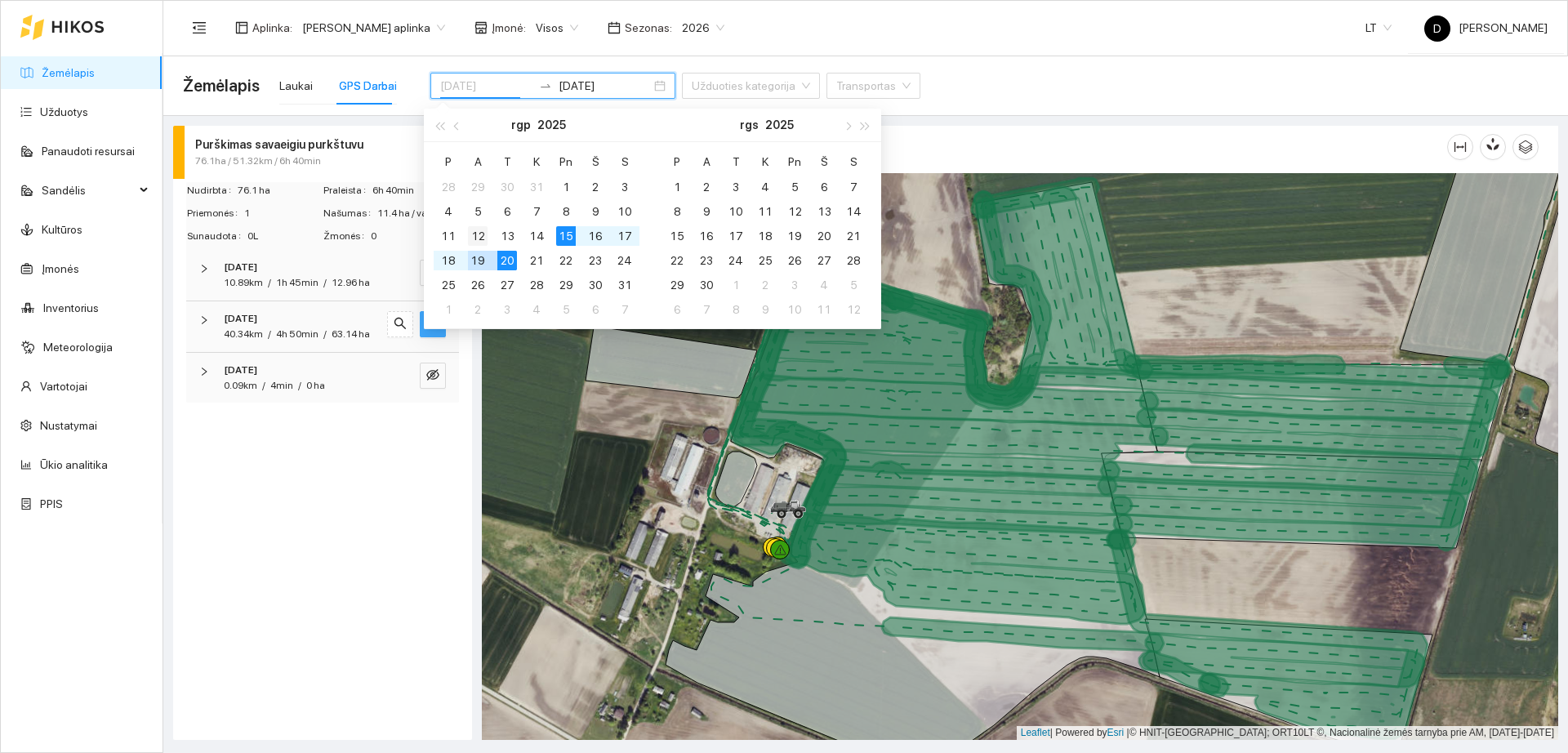
type input "[DATE]"
click at [476, 230] on div "12" at bounding box center [477, 236] width 19 height 19
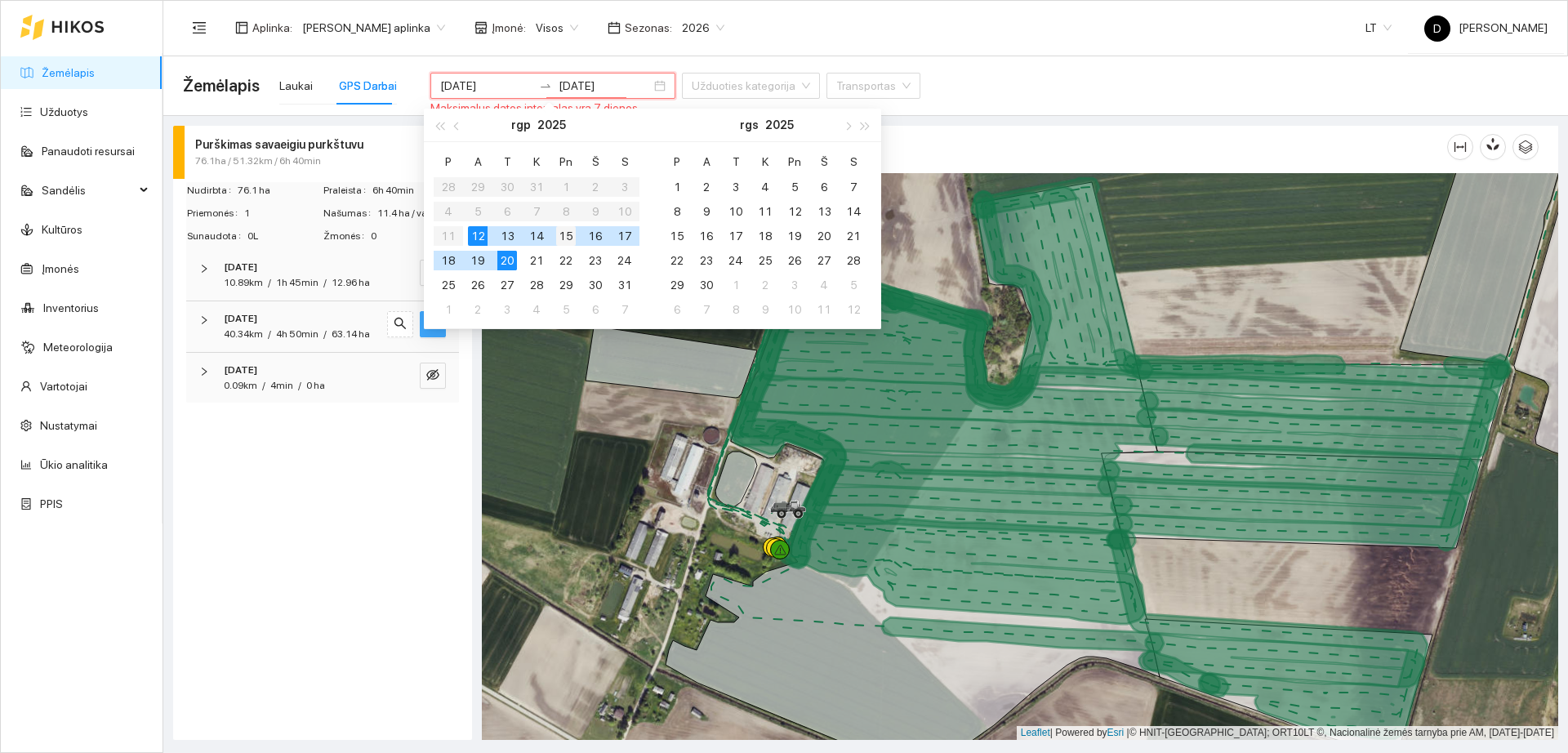
type input "[DATE]"
click at [570, 232] on div "15" at bounding box center [565, 236] width 19 height 19
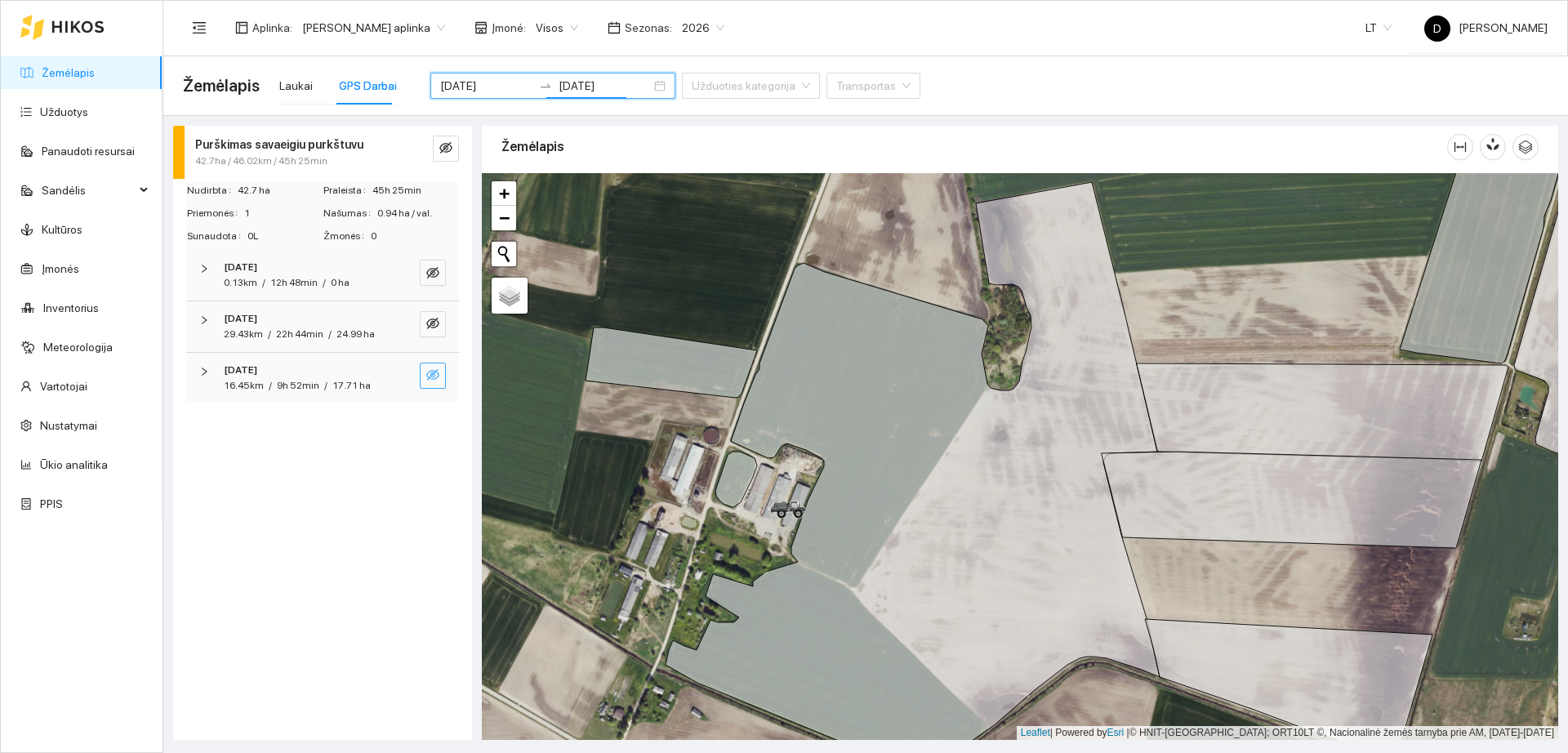
click at [429, 374] on icon "eye-invisible" at bounding box center [433, 375] width 13 height 13
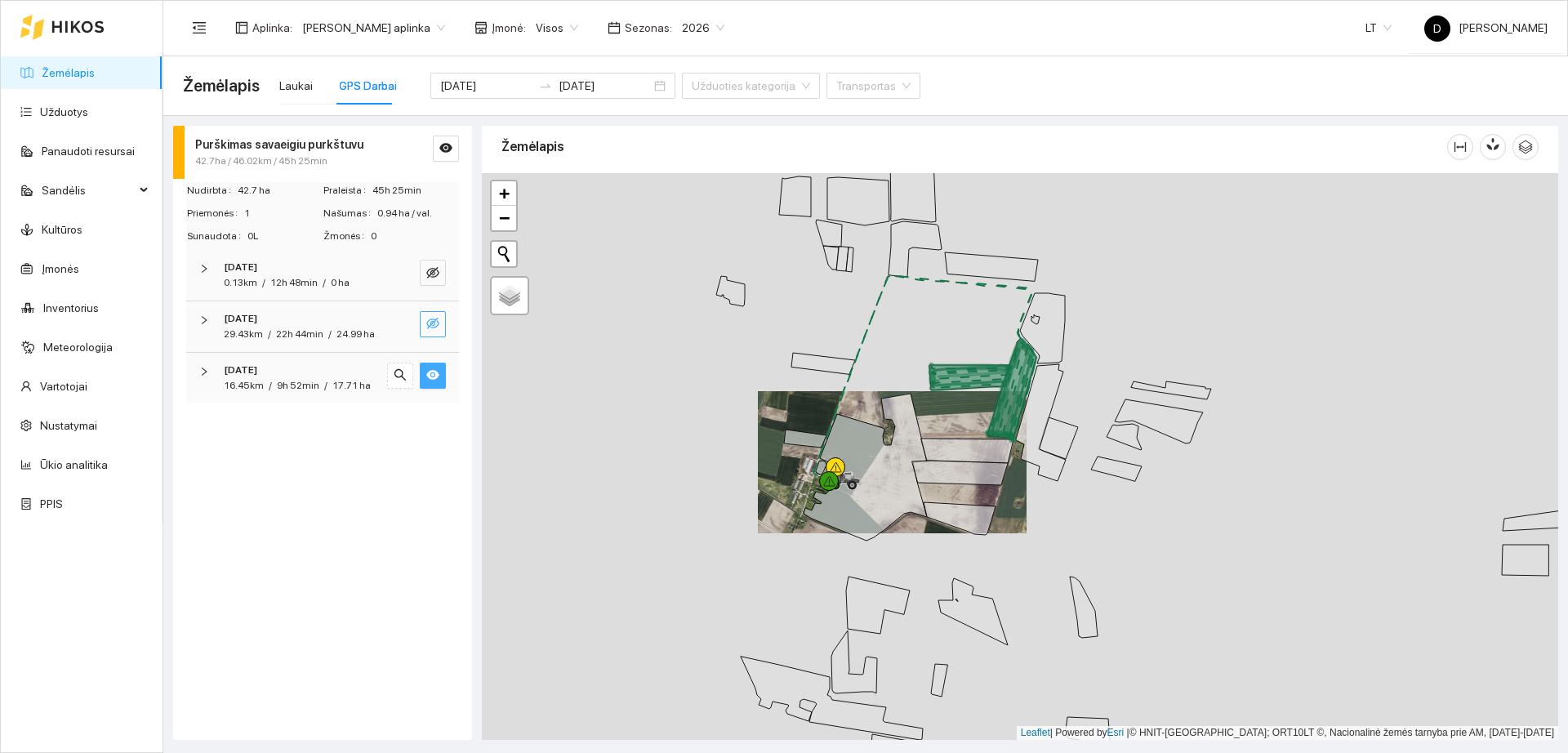
drag, startPoint x: 434, startPoint y: 370, endPoint x: 436, endPoint y: 316, distance: 54.0
click at [434, 371] on icon "eye" at bounding box center [433, 375] width 13 height 10
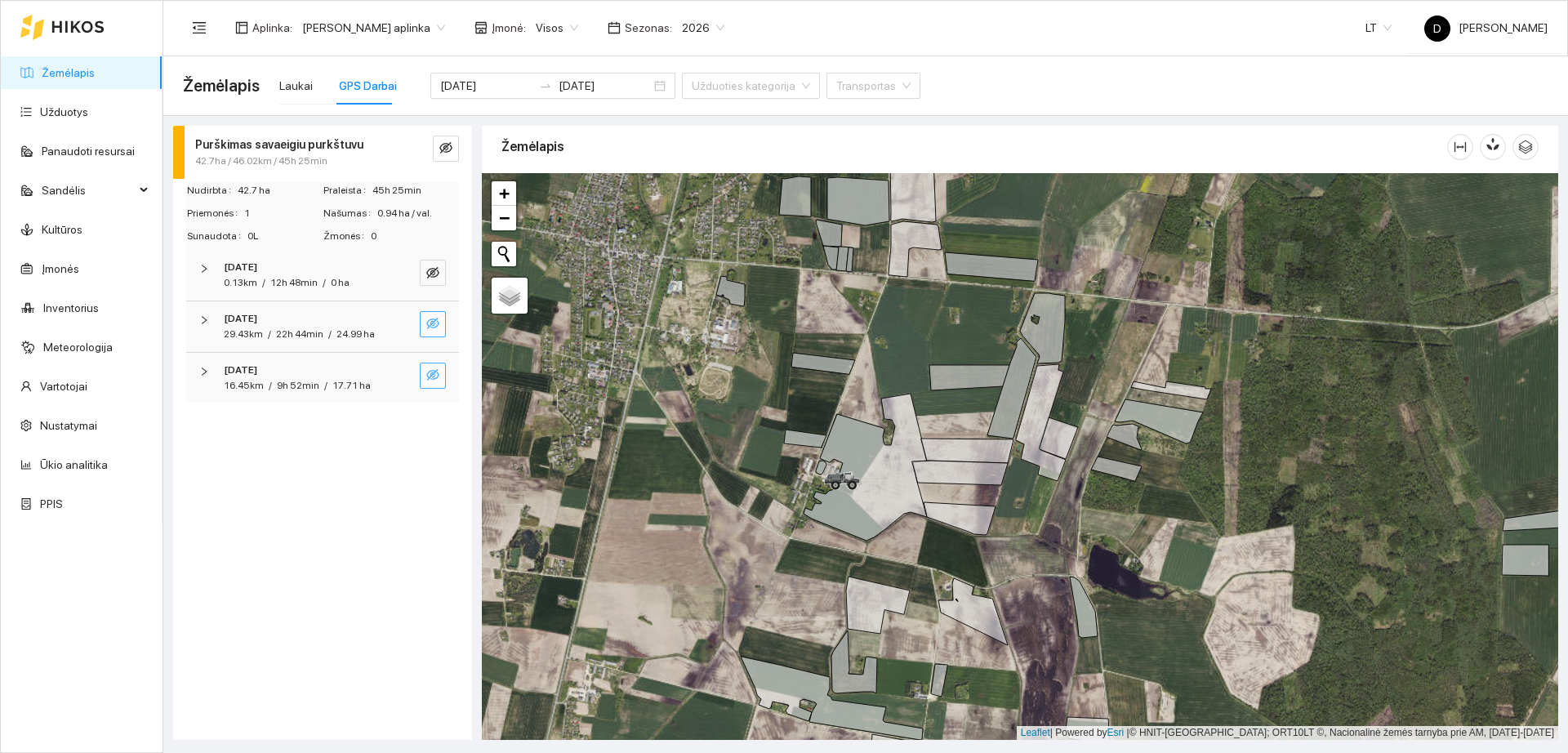
click at [431, 322] on icon "eye-invisible" at bounding box center [433, 323] width 13 height 13
click at [431, 322] on icon "eye" at bounding box center [433, 324] width 13 height 10
click at [430, 270] on icon "eye-invisible" at bounding box center [433, 273] width 13 height 13
click at [430, 270] on icon "eye" at bounding box center [433, 273] width 13 height 10
click at [430, 270] on icon "eye-invisible" at bounding box center [433, 273] width 13 height 13
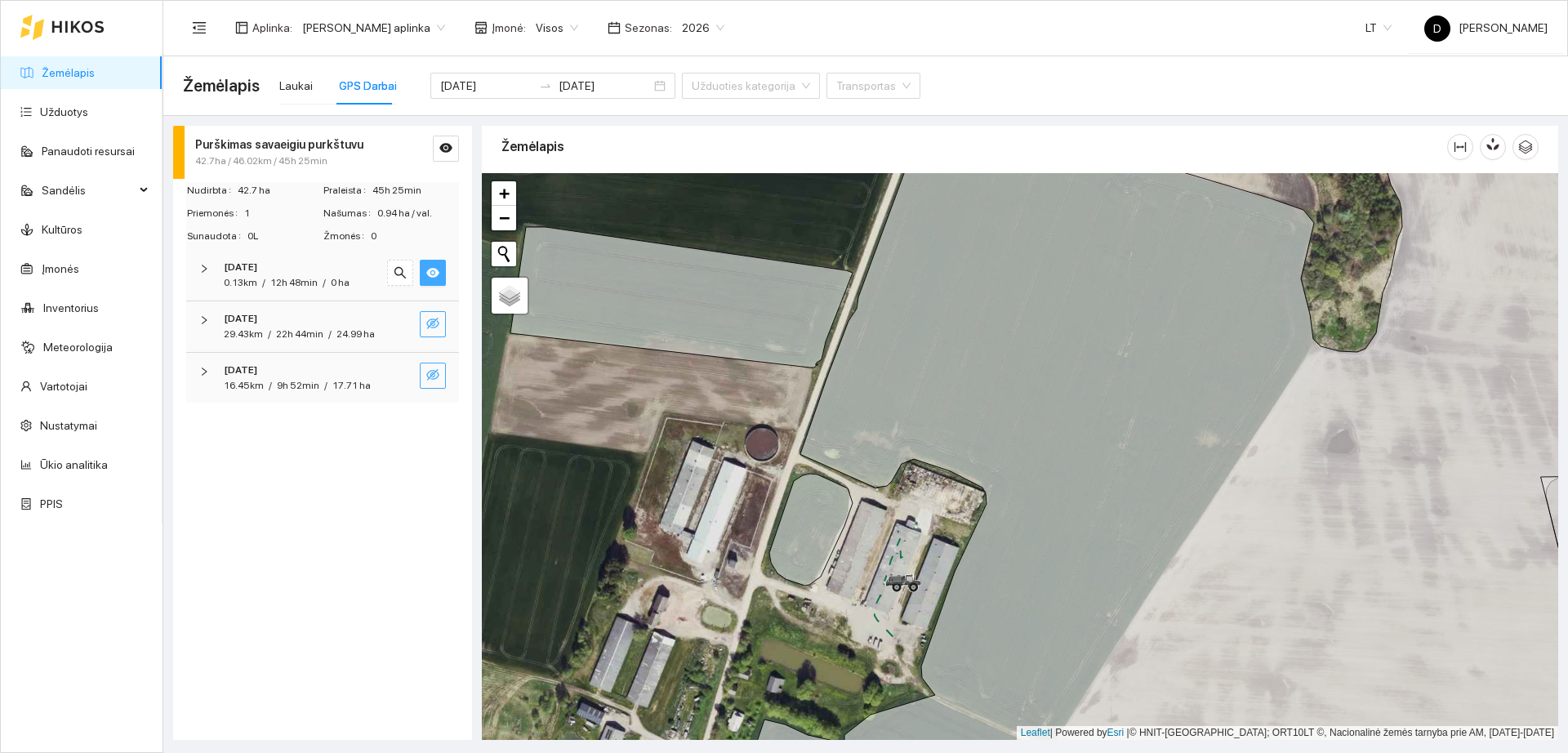
click at [439, 276] on icon "eye" at bounding box center [433, 273] width 13 height 13
click at [87, 30] on icon at bounding box center [78, 27] width 53 height 13
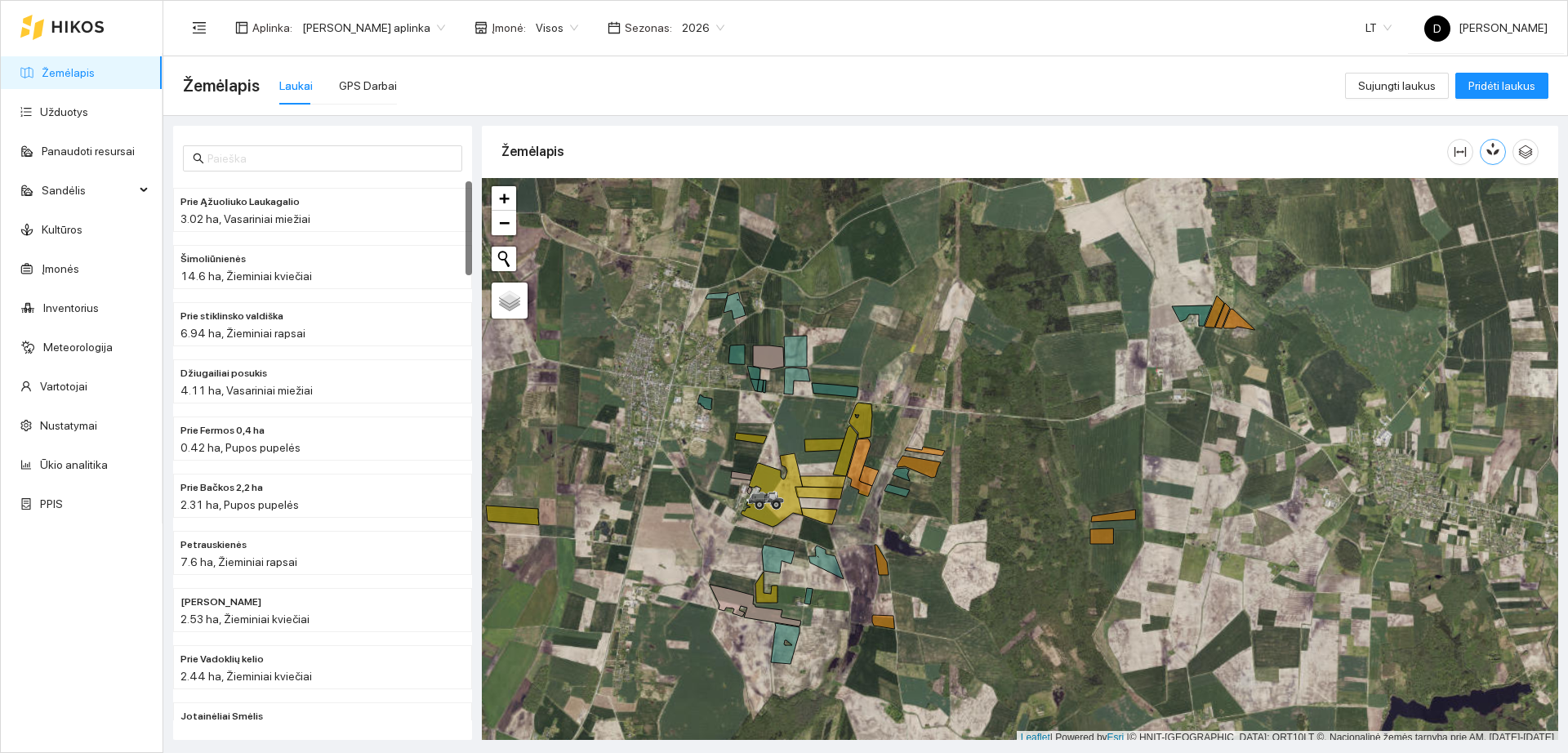
click at [1496, 155] on icon "button" at bounding box center [1496, 149] width 9 height 14
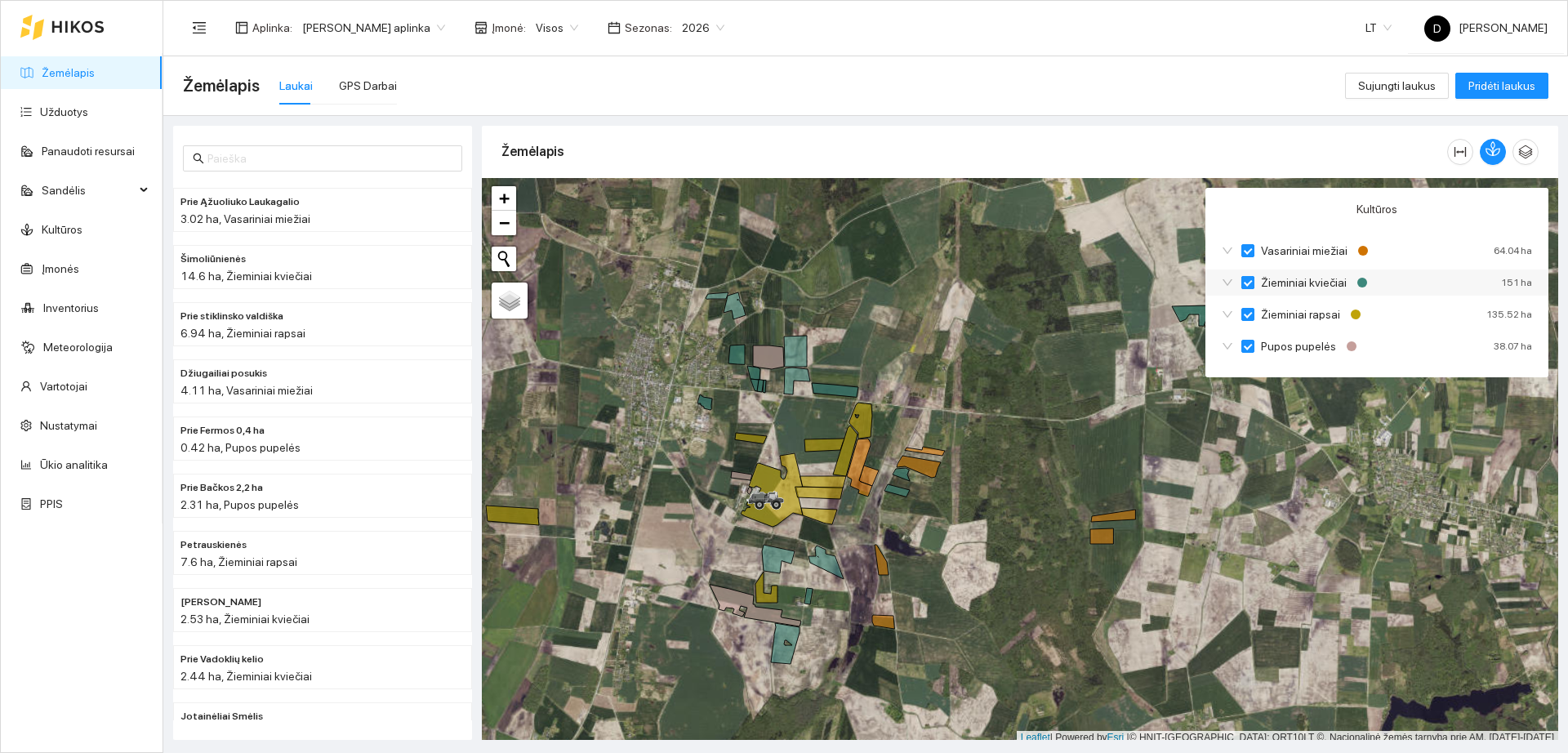
click at [1252, 280] on input "Žieminiai kviečiai" at bounding box center [1248, 283] width 13 height 13
click at [1250, 310] on input "Žieminiai rapsai" at bounding box center [1248, 314] width 13 height 13
checkbox input "false"
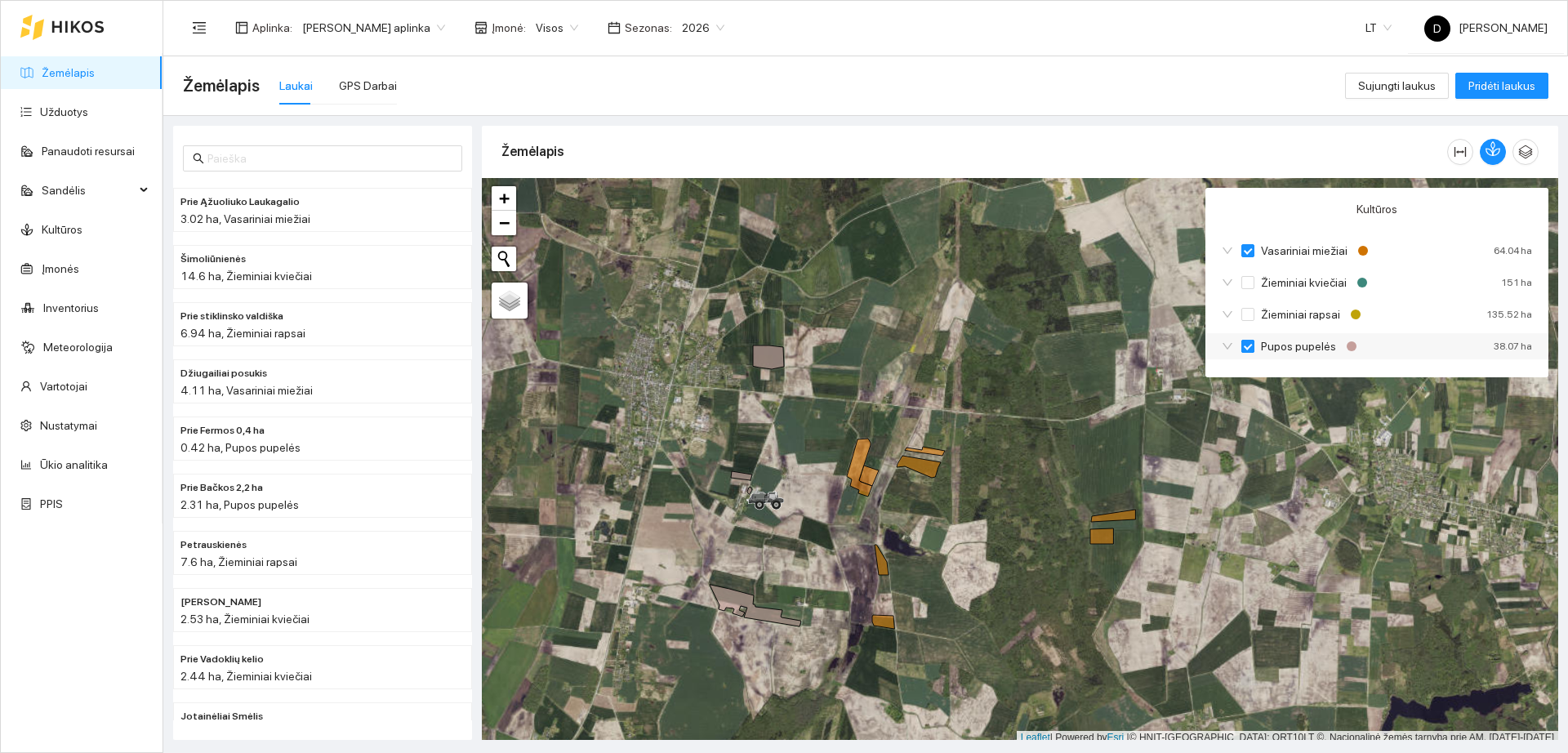
click at [1247, 338] on label "Pupos pupelės" at bounding box center [1292, 346] width 102 height 18
click at [1247, 340] on input "Pupos pupelės" at bounding box center [1248, 346] width 13 height 13
checkbox input "false"
checkbox input "true"
click at [1245, 273] on label "Žieminiai kviečiai" at bounding box center [1297, 282] width 112 height 18
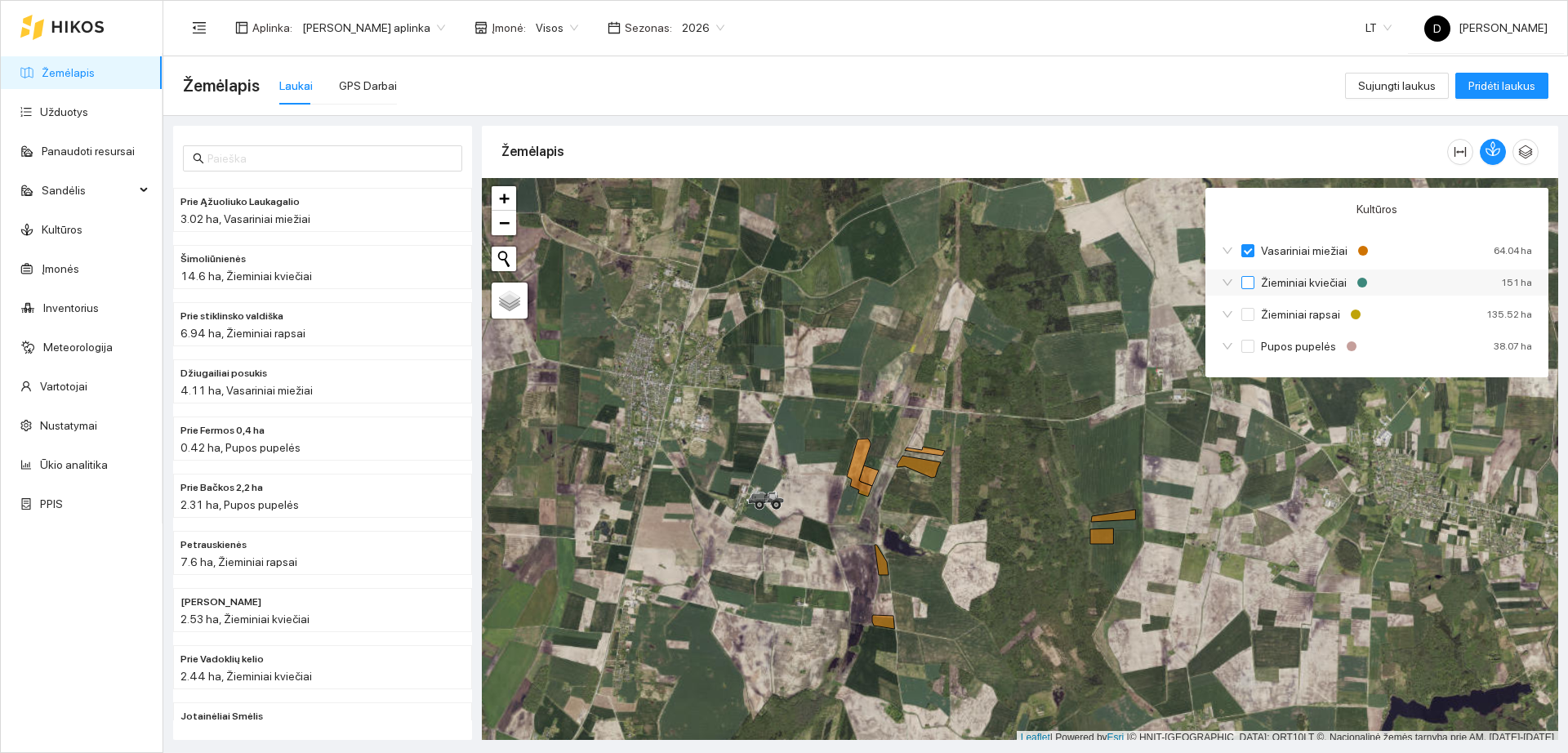
click at [1245, 276] on input "Žieminiai kviečiai" at bounding box center [1248, 283] width 13 height 13
checkbox input "false"
click at [1247, 254] on input "Vasariniai miežiai" at bounding box center [1248, 250] width 13 height 13
checkbox input "true"
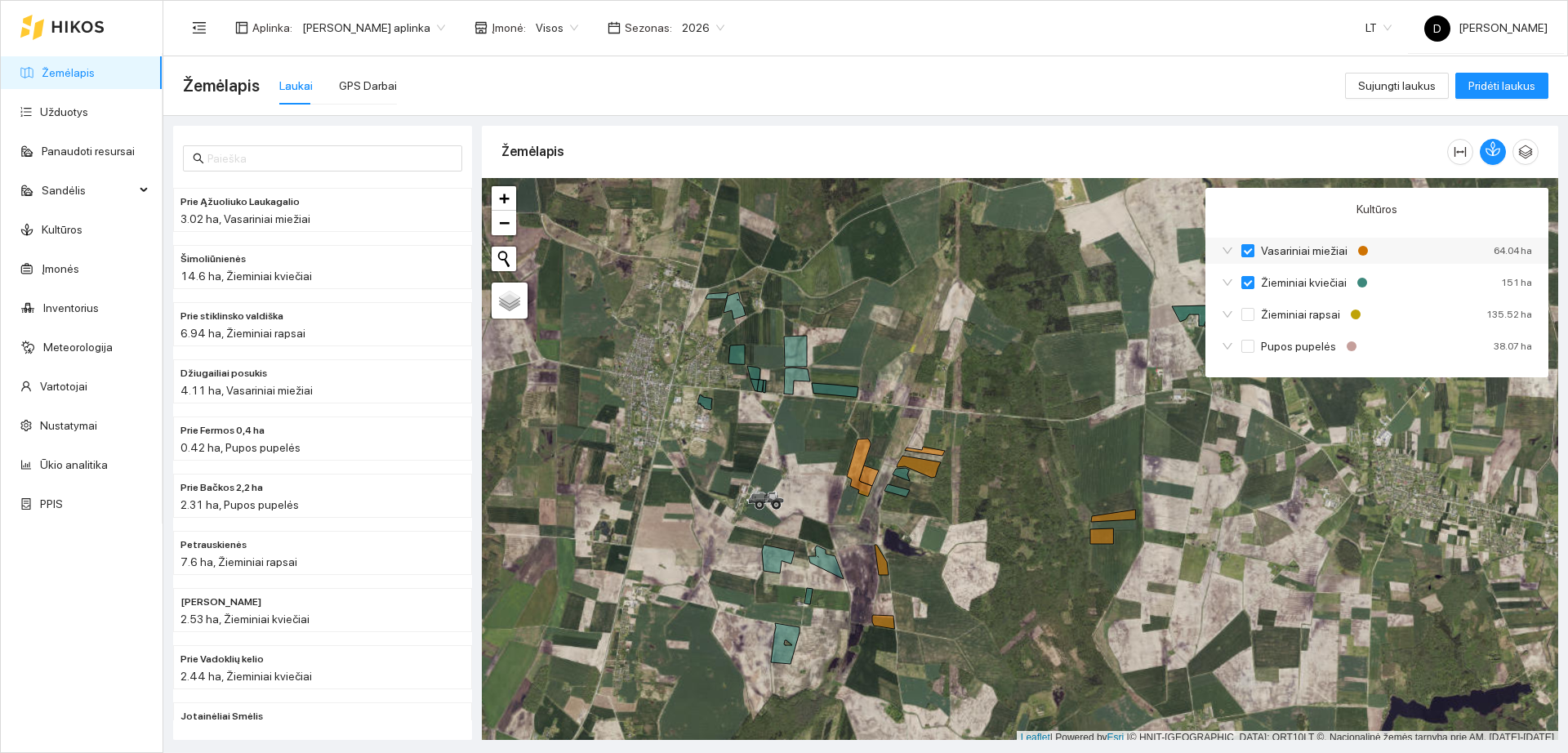
checkbox input "true"
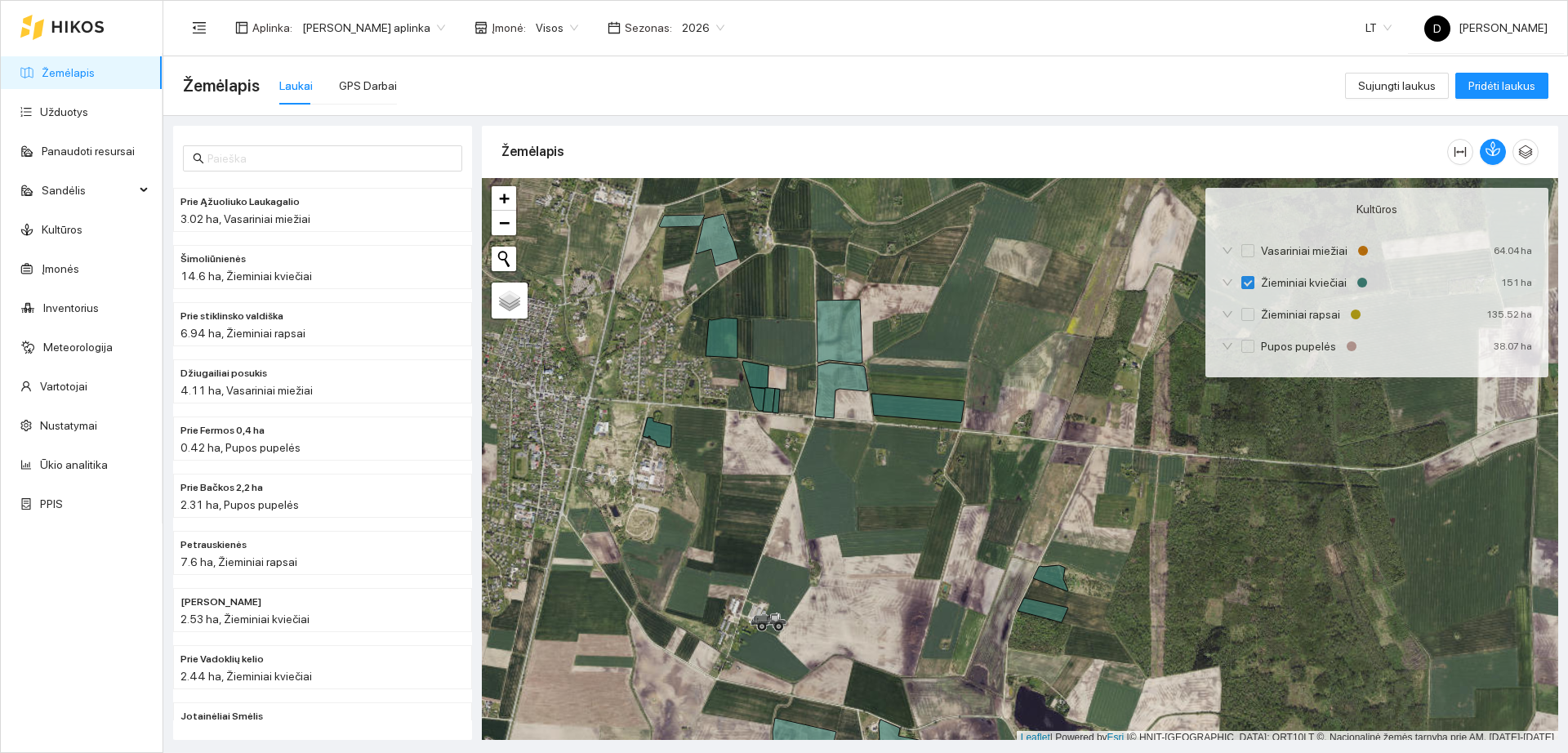
scroll to position [5, 0]
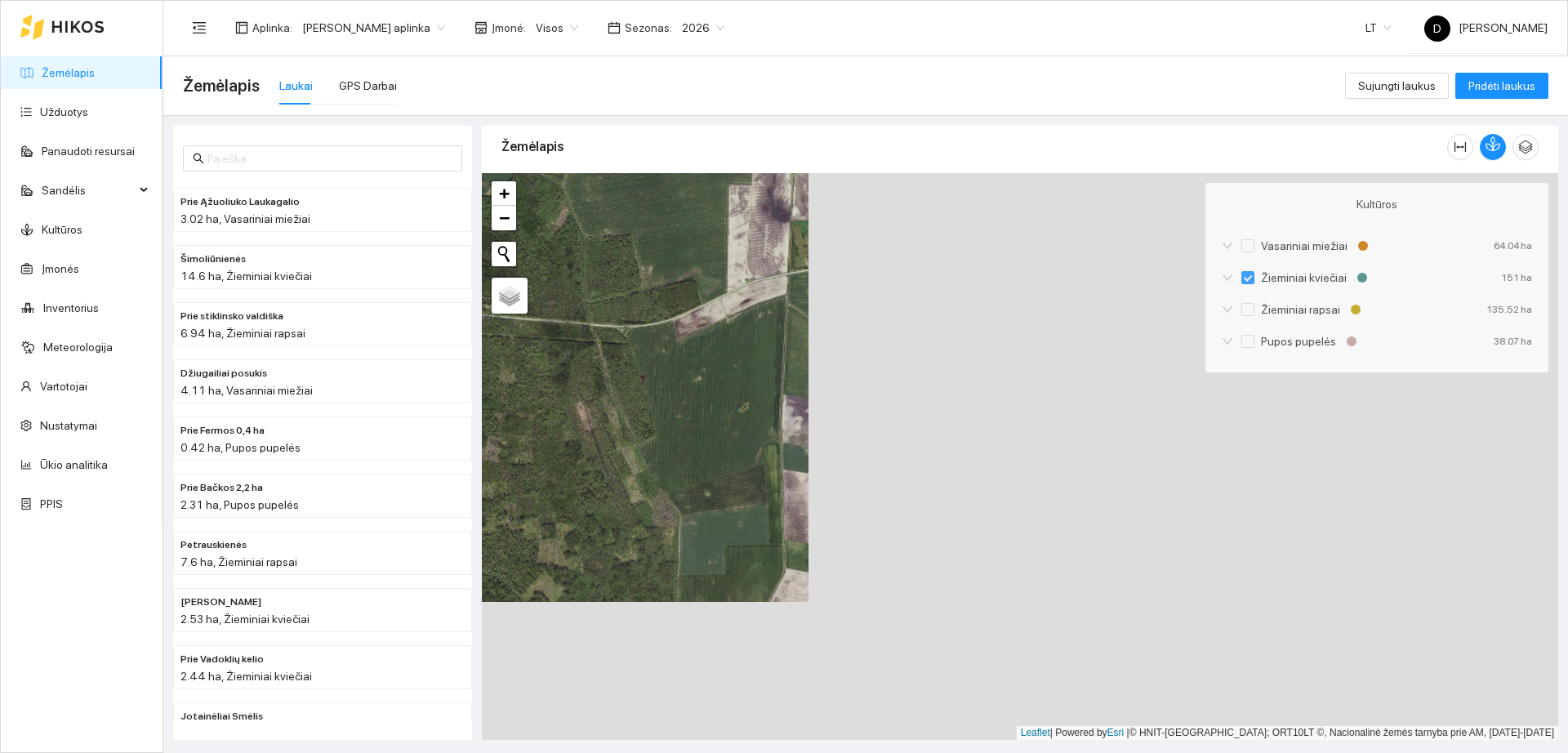
drag, startPoint x: 1340, startPoint y: 561, endPoint x: 590, endPoint y: 422, distance: 762.8
click at [590, 422] on div "+ − Nieko nerasta. Bandykite dar kartą." at bounding box center [1020, 456] width 1077 height 567
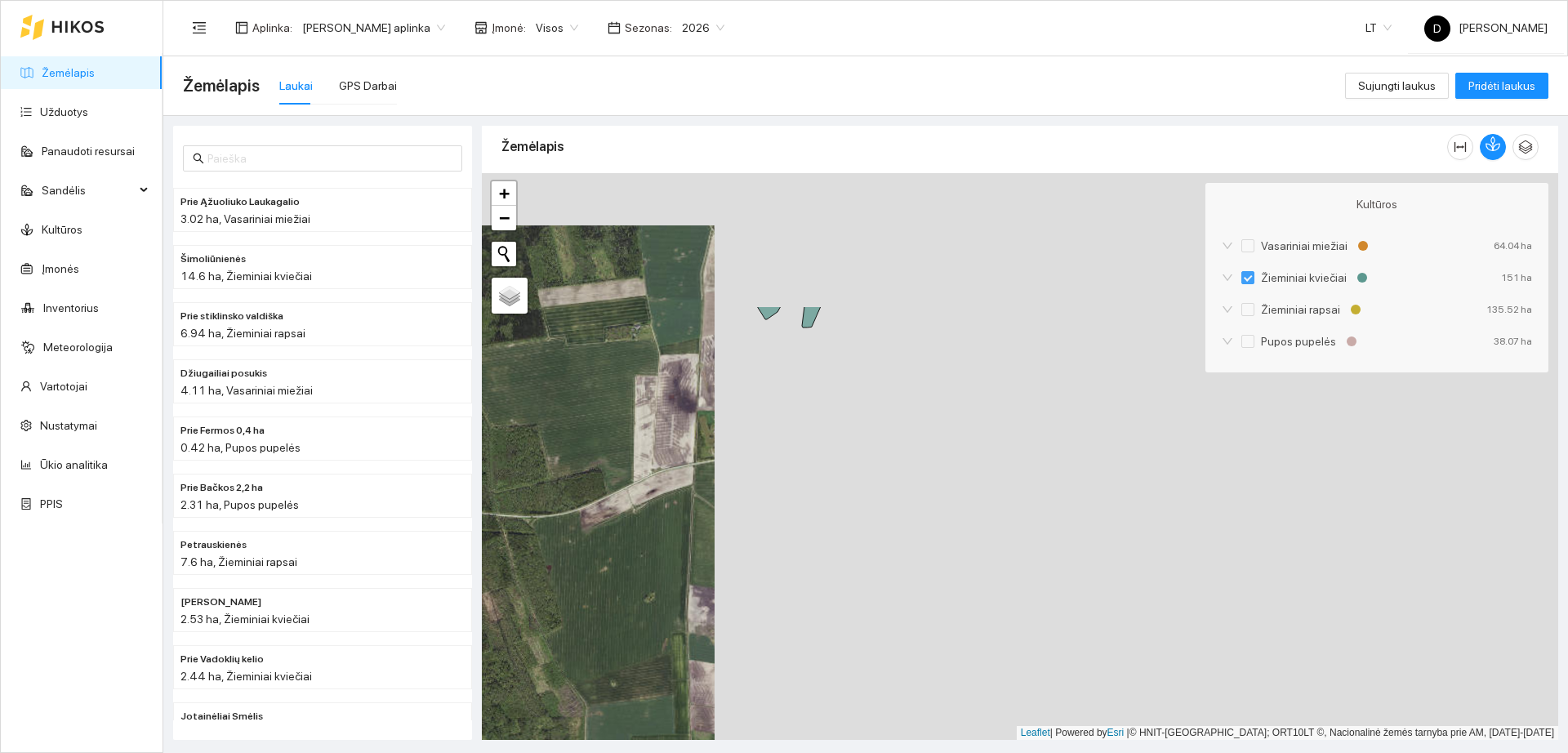
drag, startPoint x: 690, startPoint y: 518, endPoint x: 682, endPoint y: 554, distance: 36.9
click at [682, 554] on div "+ − Nieko nerasta. Bandykite dar kartą." at bounding box center [1020, 456] width 1077 height 567
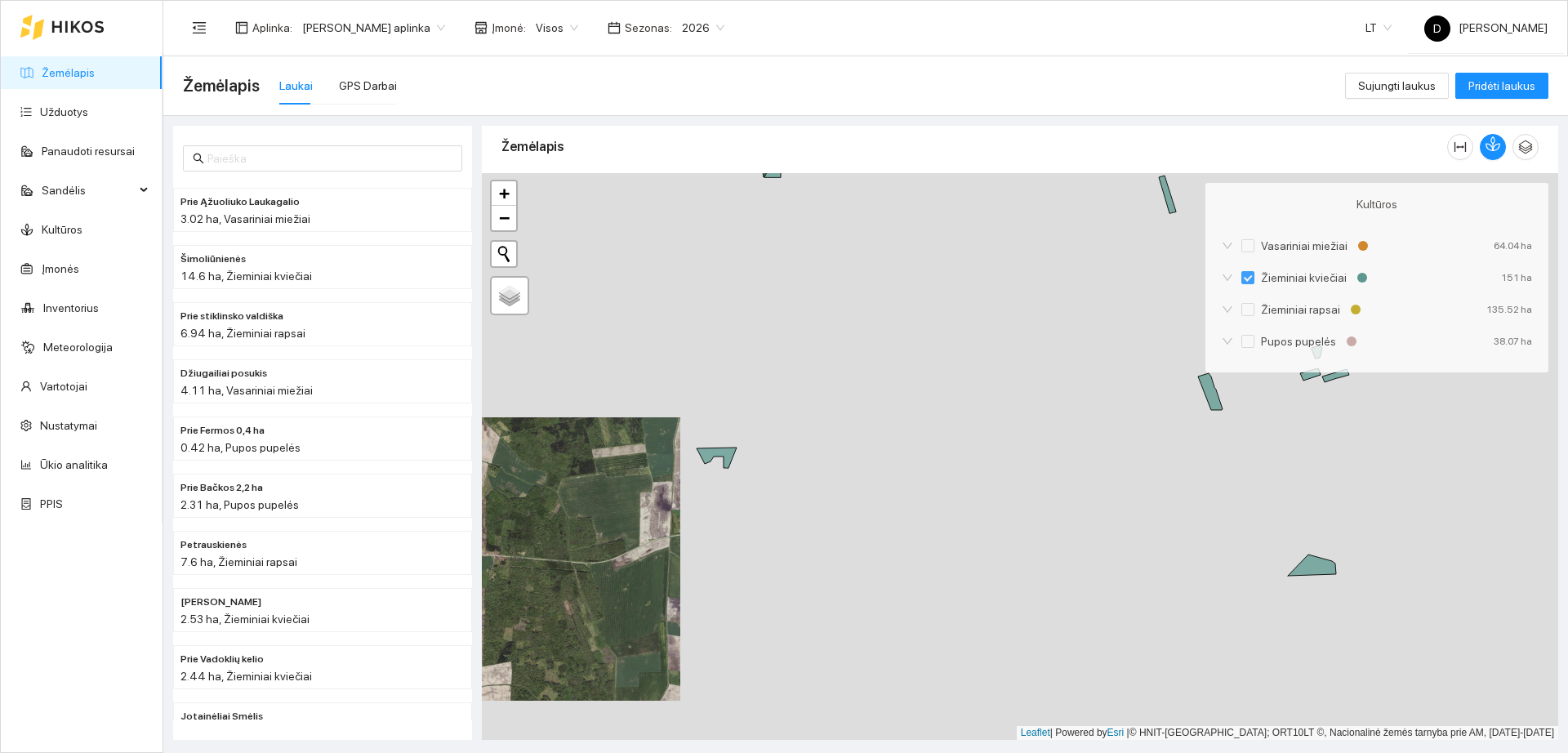
drag, startPoint x: 828, startPoint y: 400, endPoint x: 647, endPoint y: 479, distance: 197.5
click at [647, 479] on div "+ − Nieko nerasta. Bandykite dar kartą." at bounding box center [1020, 456] width 1077 height 567
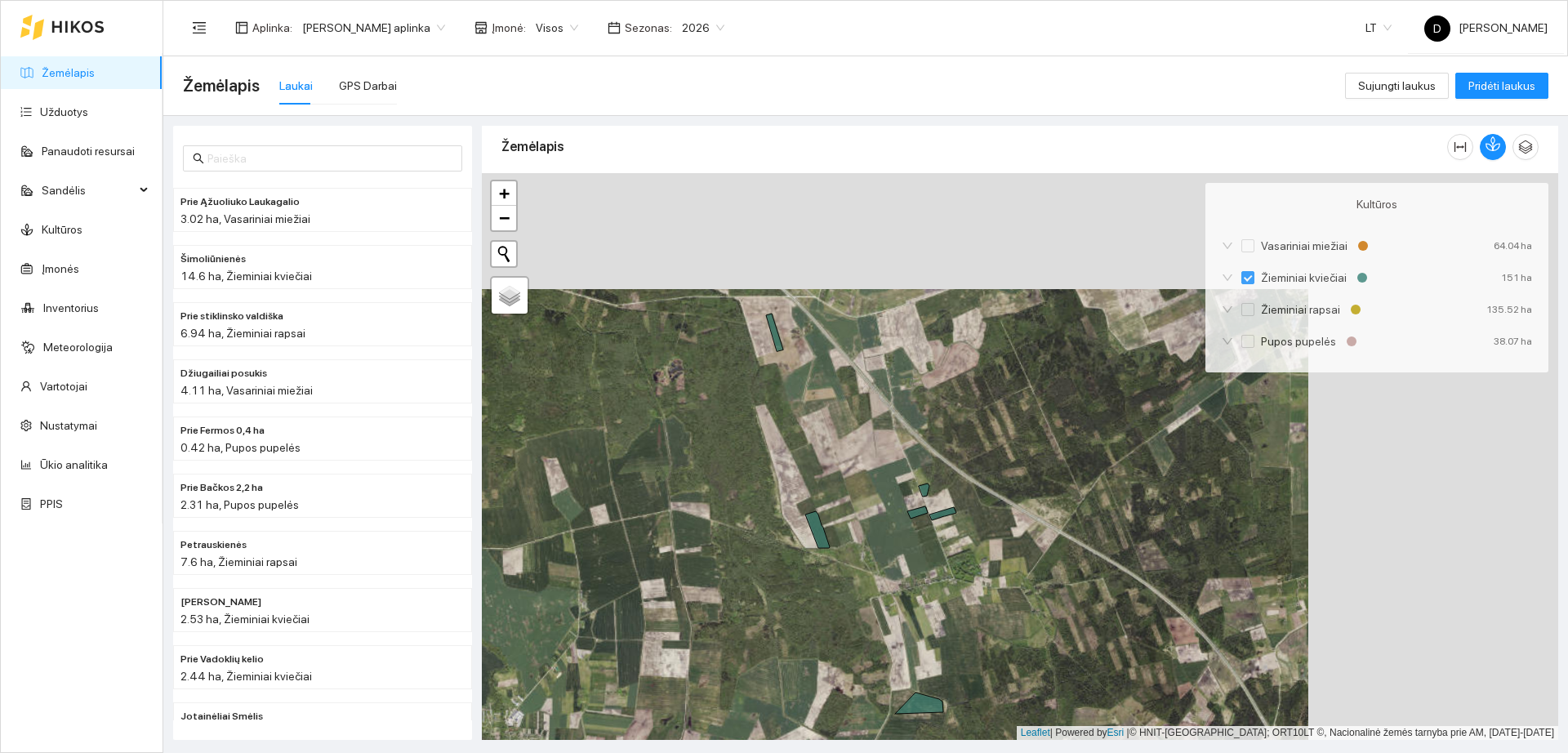
drag, startPoint x: 1279, startPoint y: 477, endPoint x: 960, endPoint y: 509, distance: 320.6
click at [1029, 594] on div "+ − Nieko nerasta. Bandykite dar kartą." at bounding box center [1020, 456] width 1077 height 567
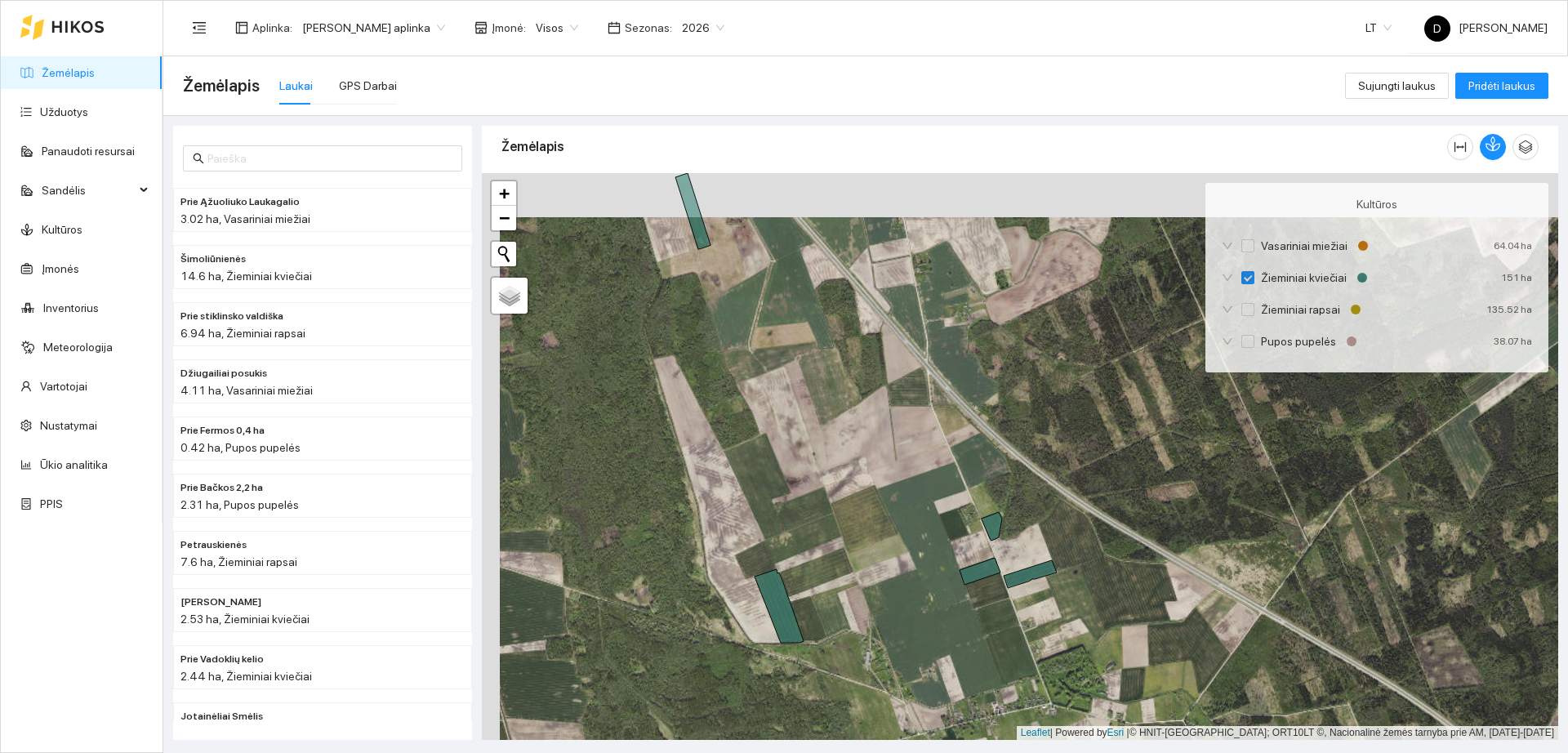
drag, startPoint x: 827, startPoint y: 375, endPoint x: 1461, endPoint y: 785, distance: 755.0
click at [1461, 752] on html "Žemėlapis Užduotys Panaudoti resursai Sandėlis Kultūros Įmonės Inventorius Mete…" at bounding box center [784, 376] width 1568 height 753
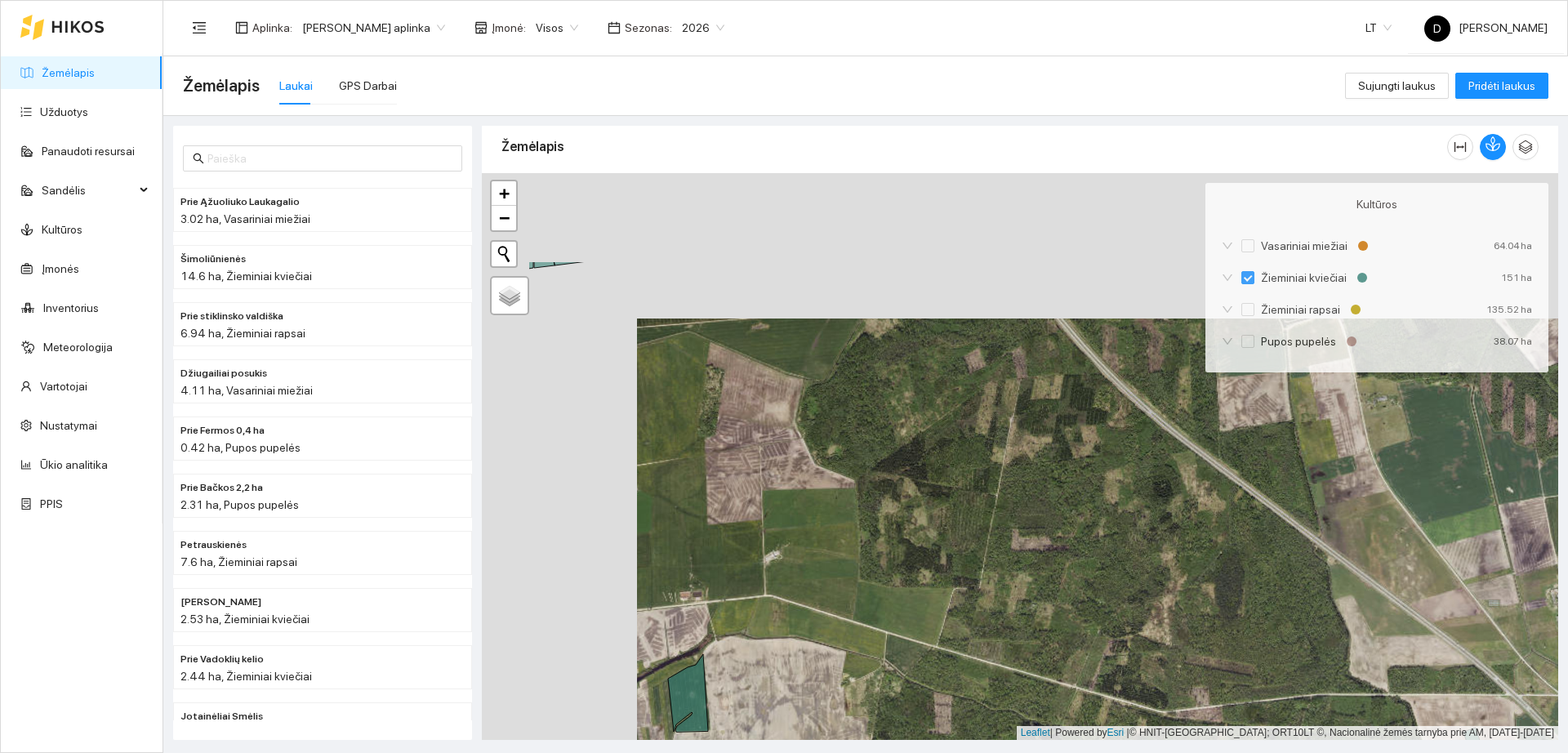
drag, startPoint x: 609, startPoint y: 393, endPoint x: 758, endPoint y: 535, distance: 205.8
click at [758, 535] on div "+ − Nieko nerasta. Bandykite dar kartą." at bounding box center [1020, 456] width 1077 height 567
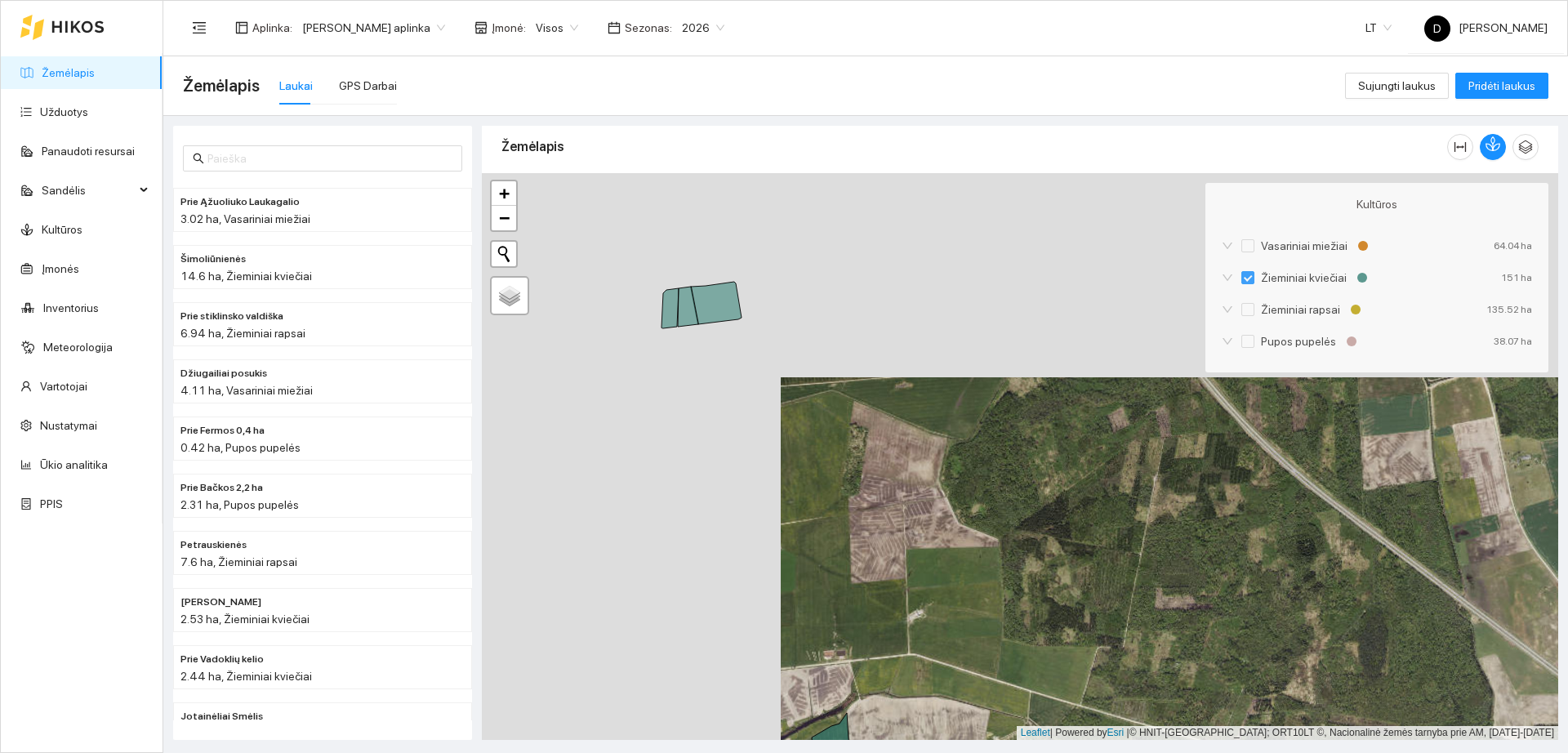
drag, startPoint x: 778, startPoint y: 455, endPoint x: 918, endPoint y: 513, distance: 151.5
click at [918, 513] on div "+ − Nieko nerasta. Bandykite dar kartą." at bounding box center [1020, 456] width 1077 height 567
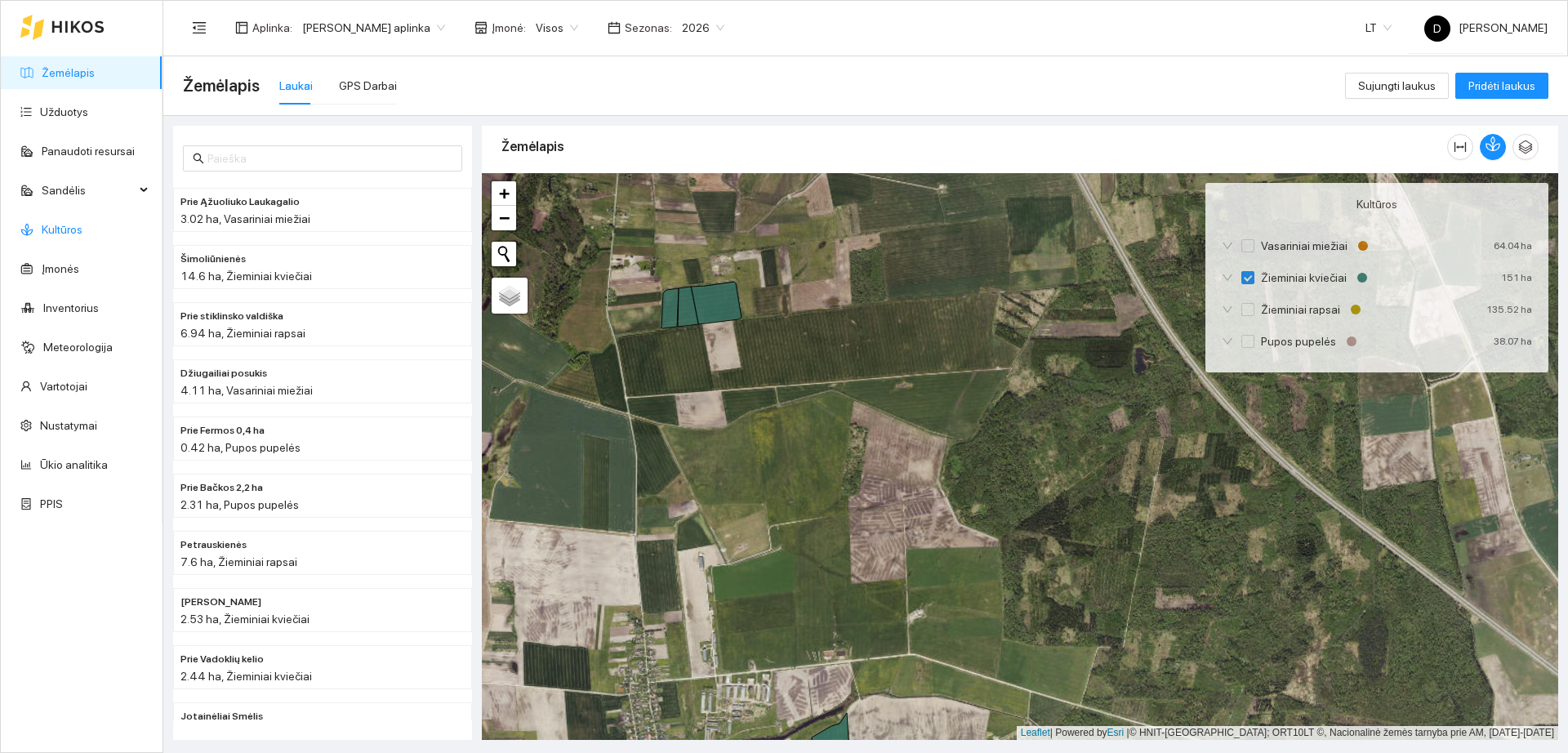
click at [67, 226] on link "Kultūros" at bounding box center [62, 229] width 41 height 13
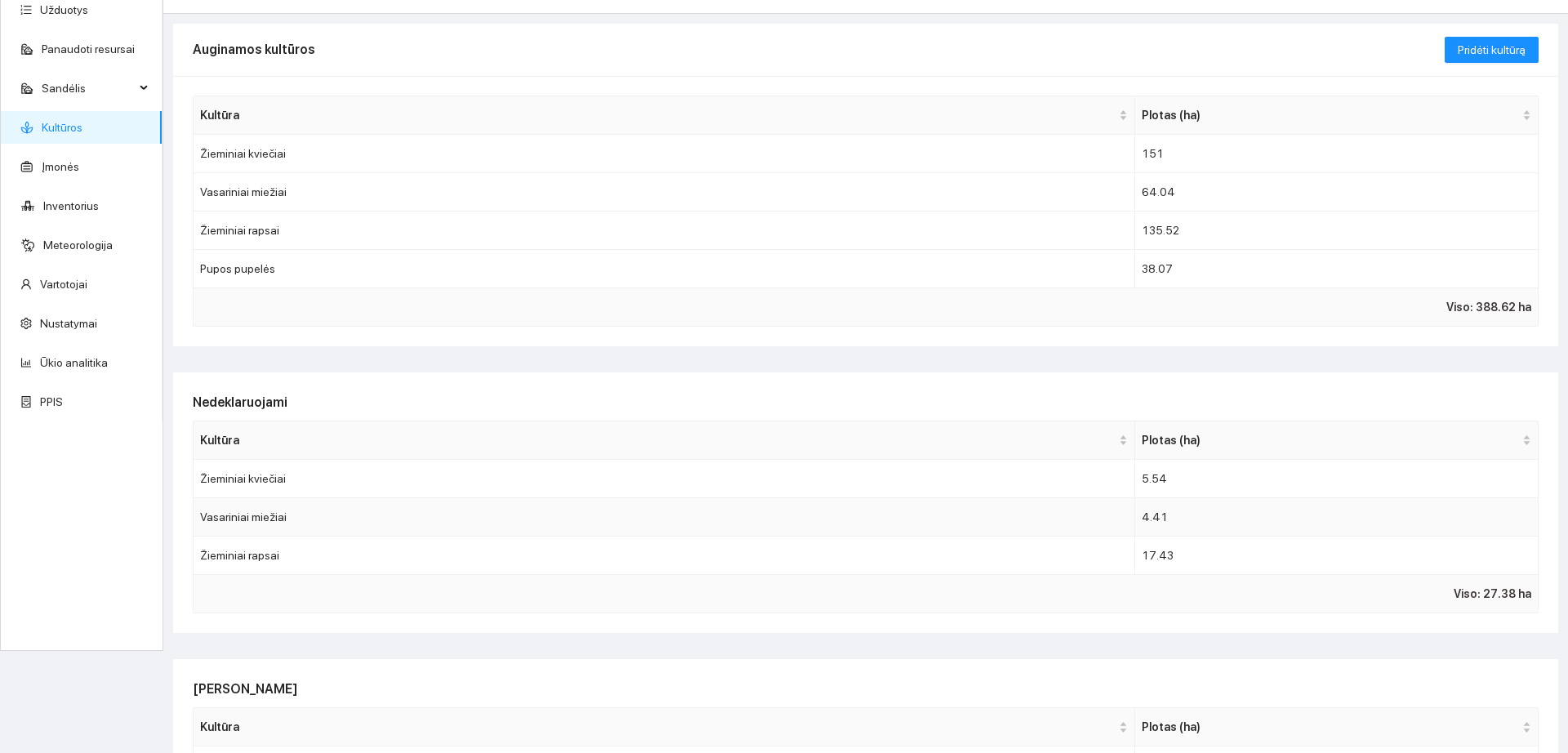
scroll to position [204, 0]
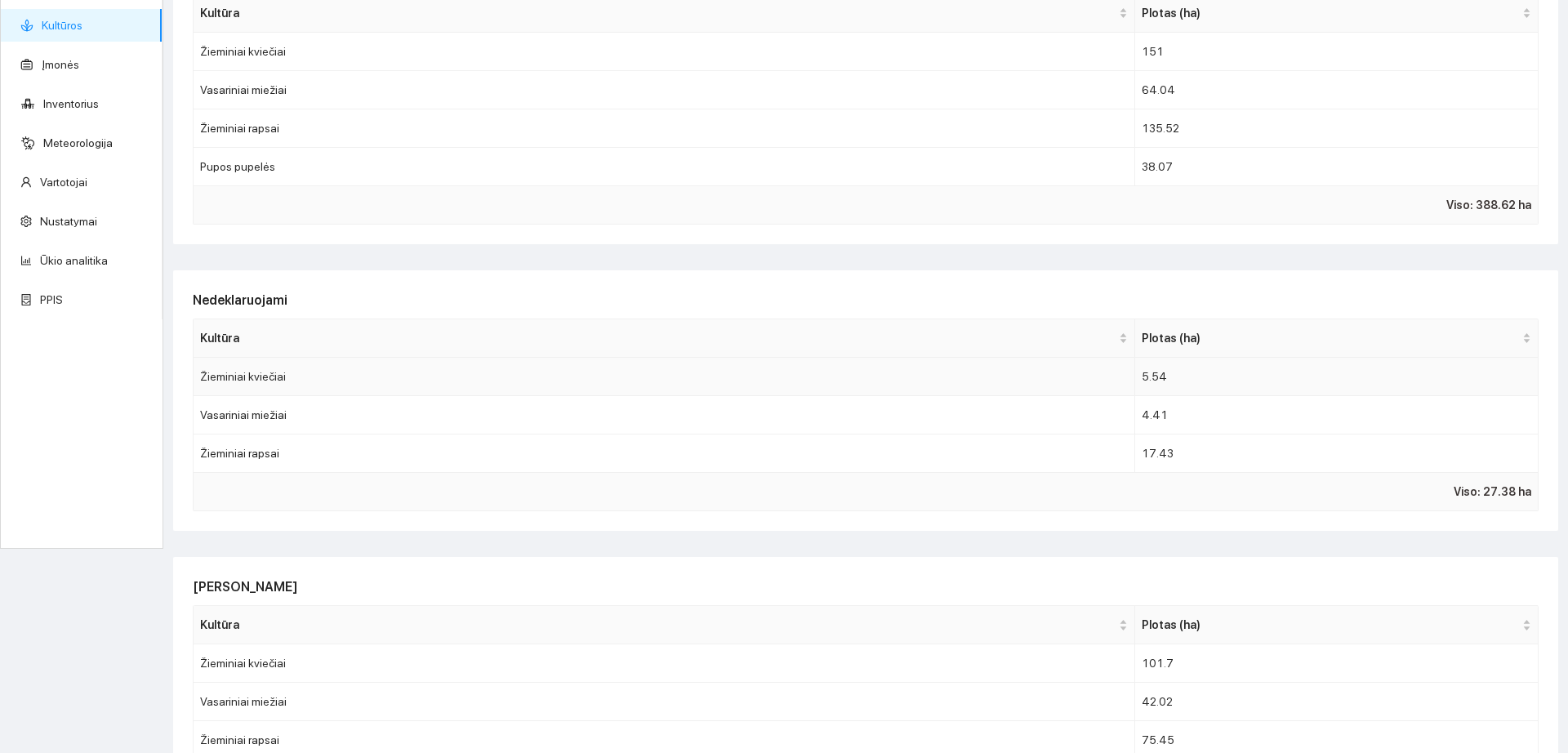
click at [320, 382] on td "Žieminiai kviečiai" at bounding box center [665, 377] width 942 height 39
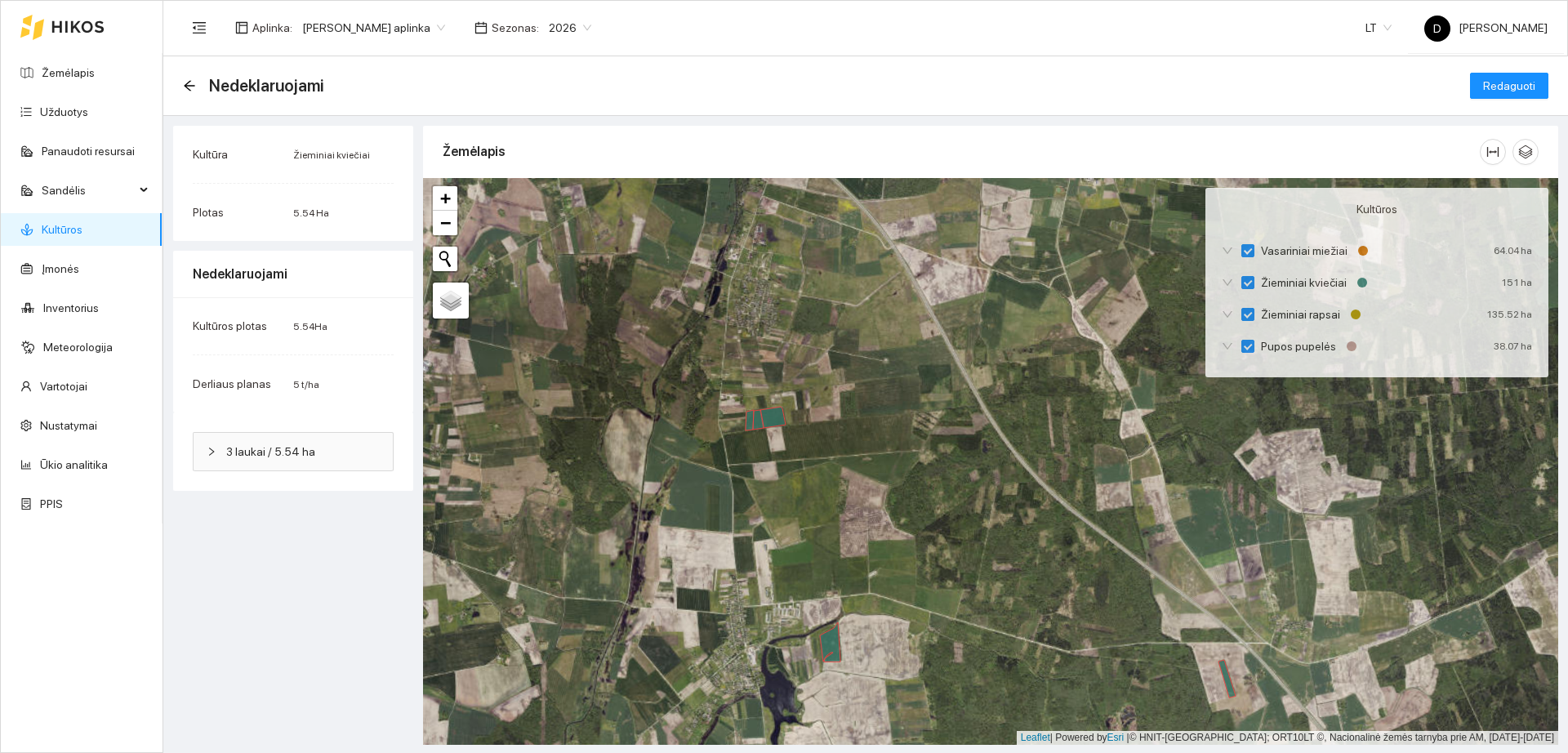
click at [350, 458] on span "3 laukai / 5.54 ha" at bounding box center [303, 451] width 153 height 18
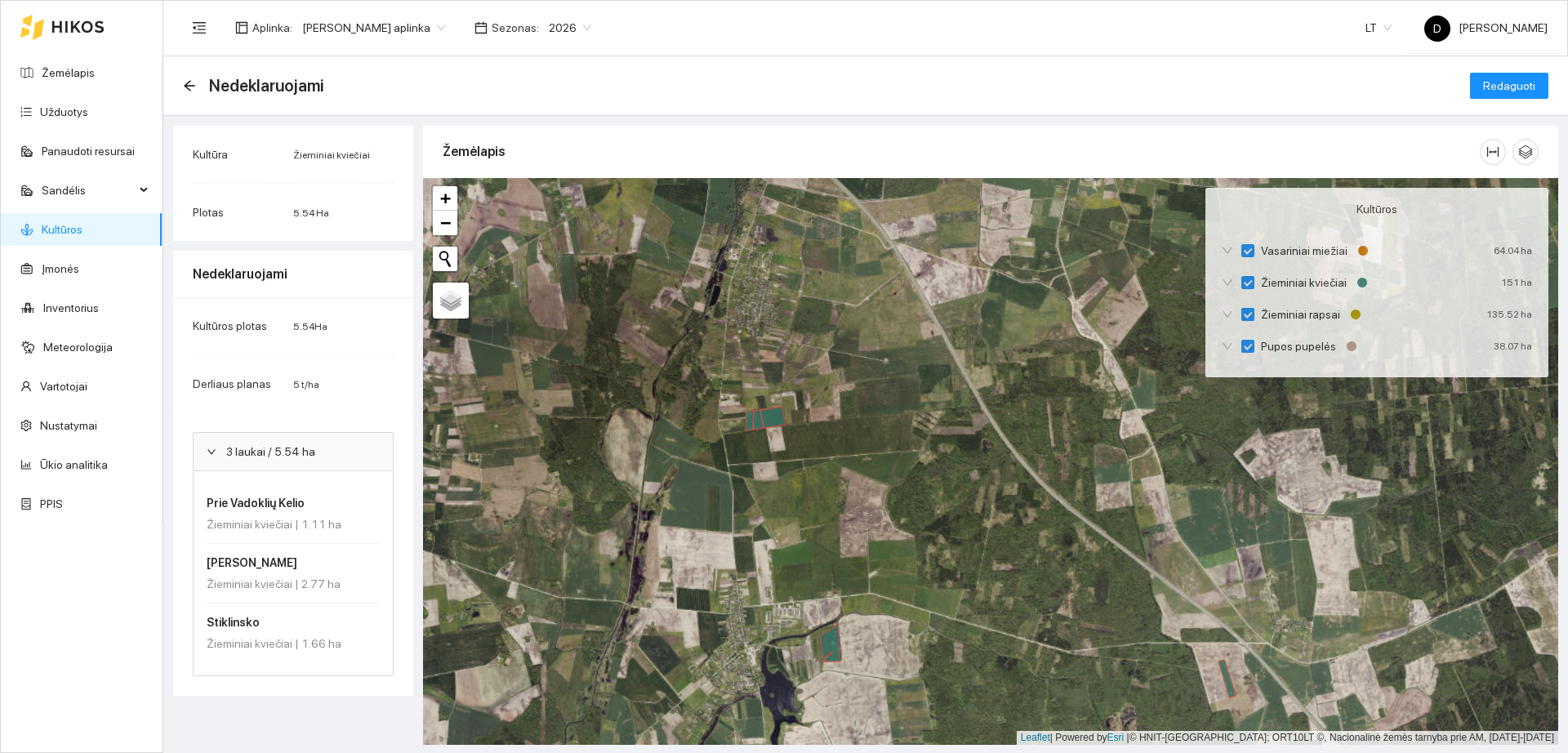
click at [286, 506] on h4 "Prie Vadoklių Kelio" at bounding box center [288, 503] width 163 height 18
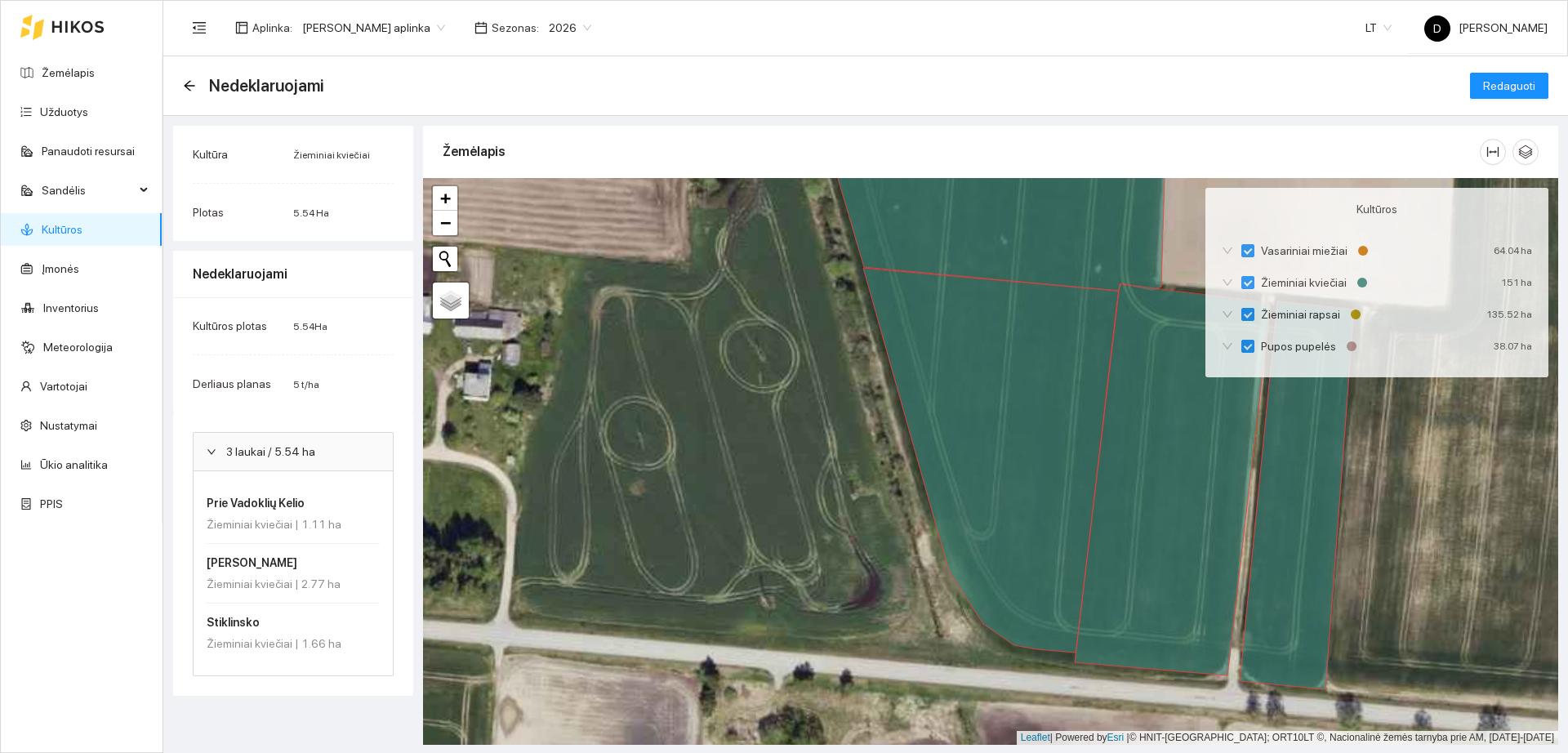
click at [258, 570] on h4 "[PERSON_NAME]" at bounding box center [288, 563] width 163 height 18
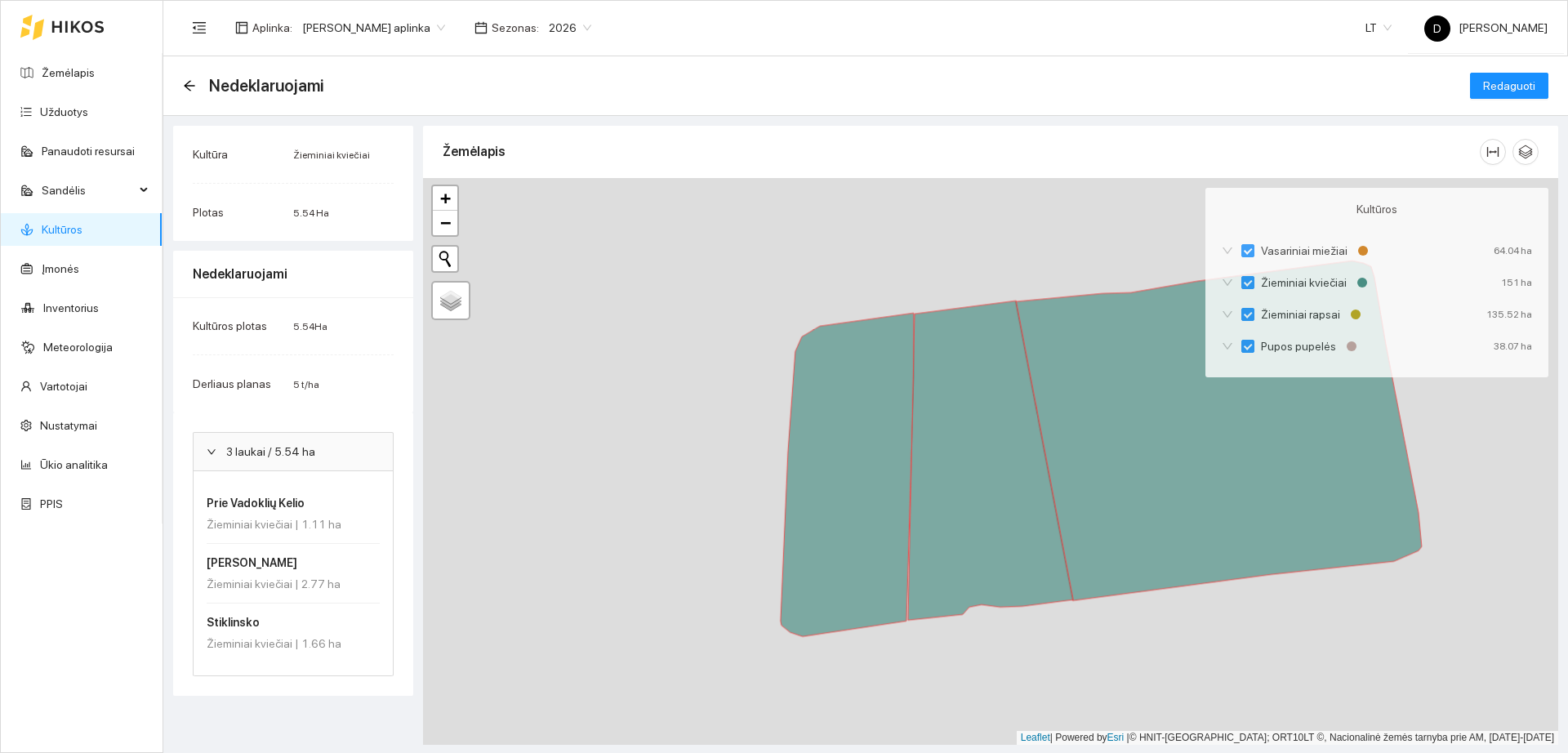
click at [259, 627] on h4 "Stiklinsko" at bounding box center [288, 622] width 163 height 18
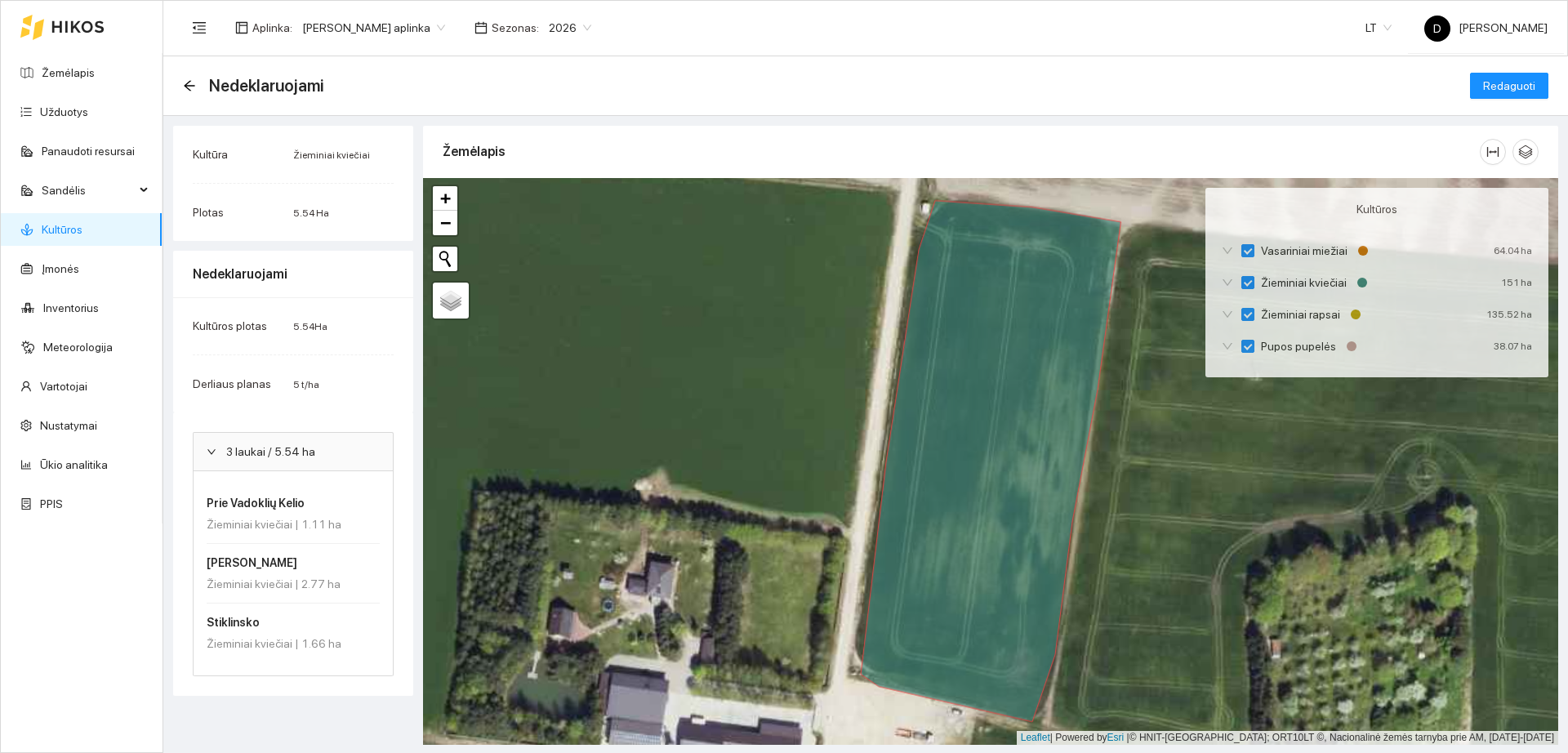
click at [82, 230] on link "Kultūros" at bounding box center [62, 229] width 41 height 13
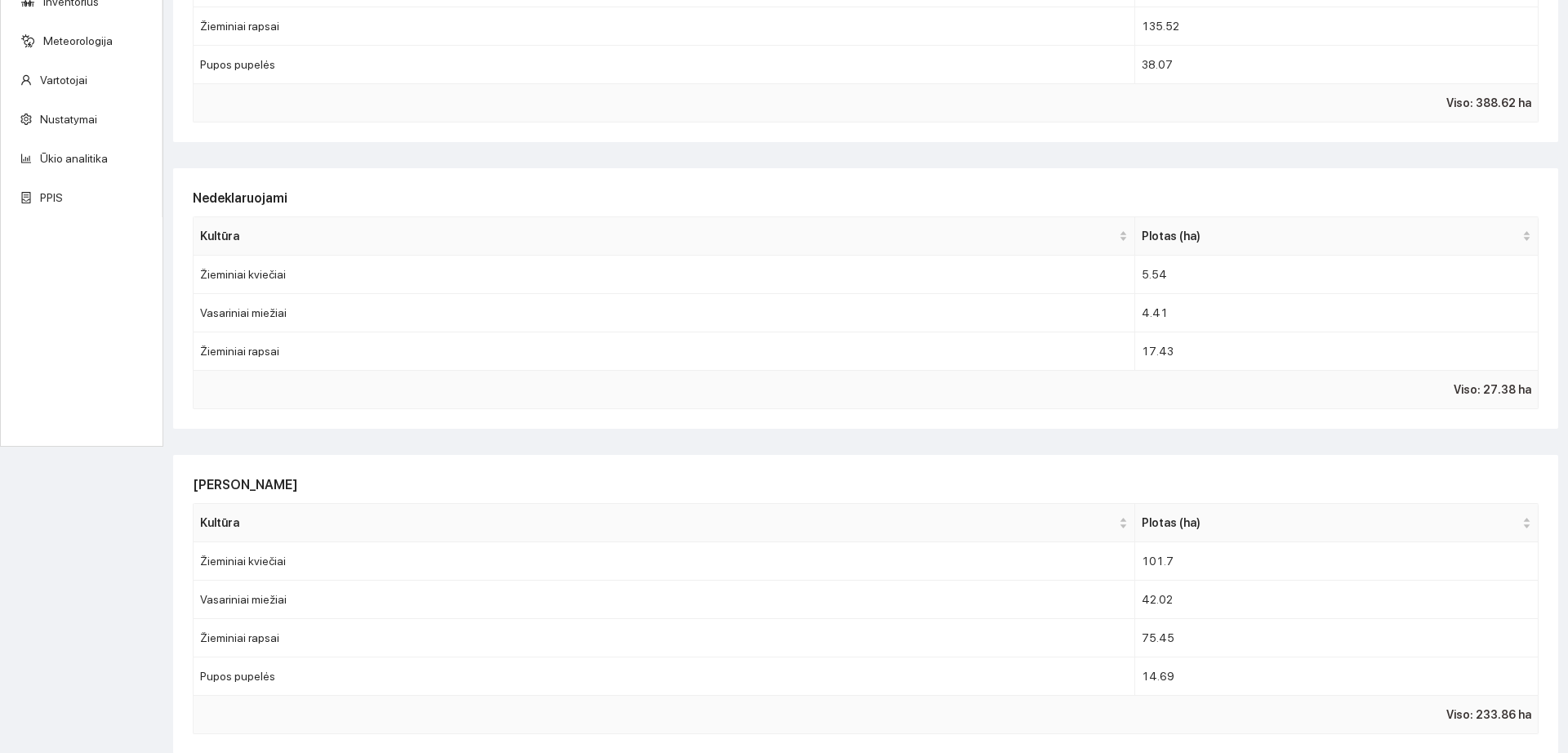
scroll to position [613, 0]
